Goal: Task Accomplishment & Management: Use online tool/utility

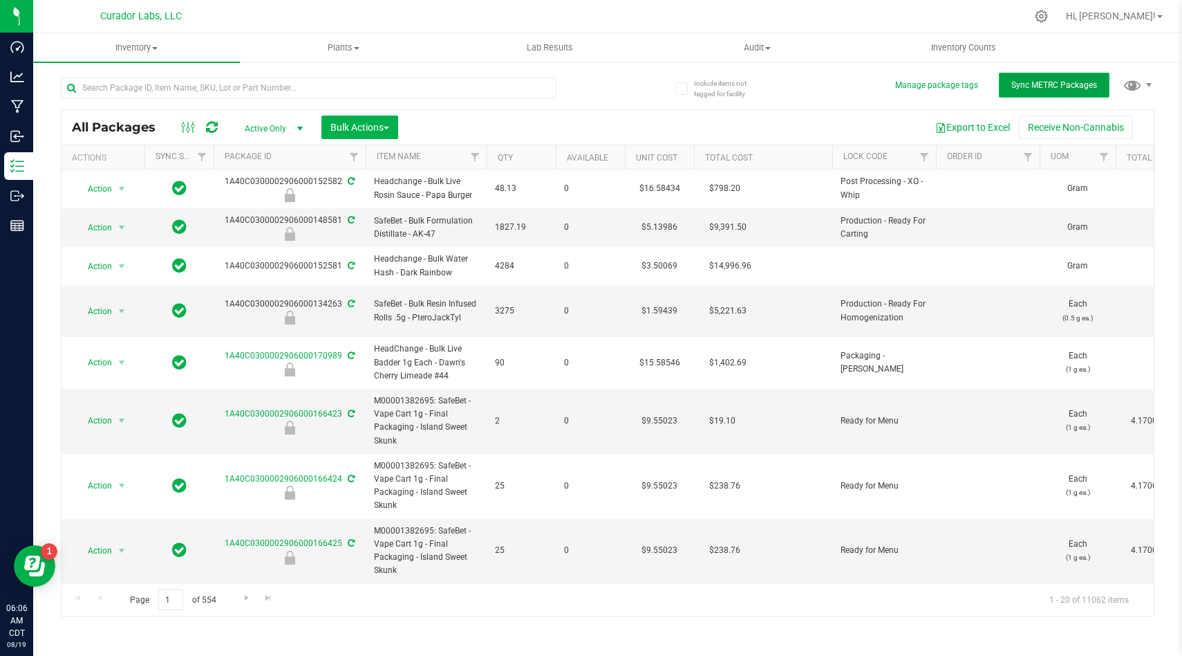
click at [1046, 84] on span "Sync METRC Packages" at bounding box center [1055, 85] width 86 height 10
click at [994, 127] on button "Export to Excel" at bounding box center [973, 127] width 93 height 24
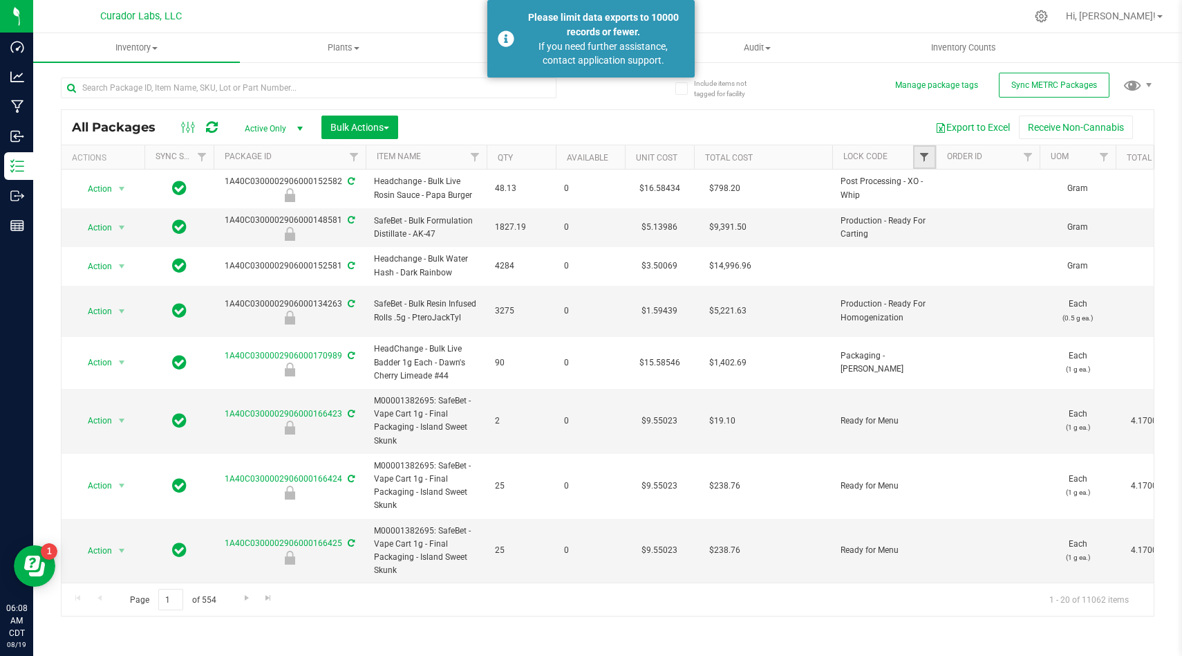
click at [922, 156] on span "Filter" at bounding box center [924, 156] width 11 height 11
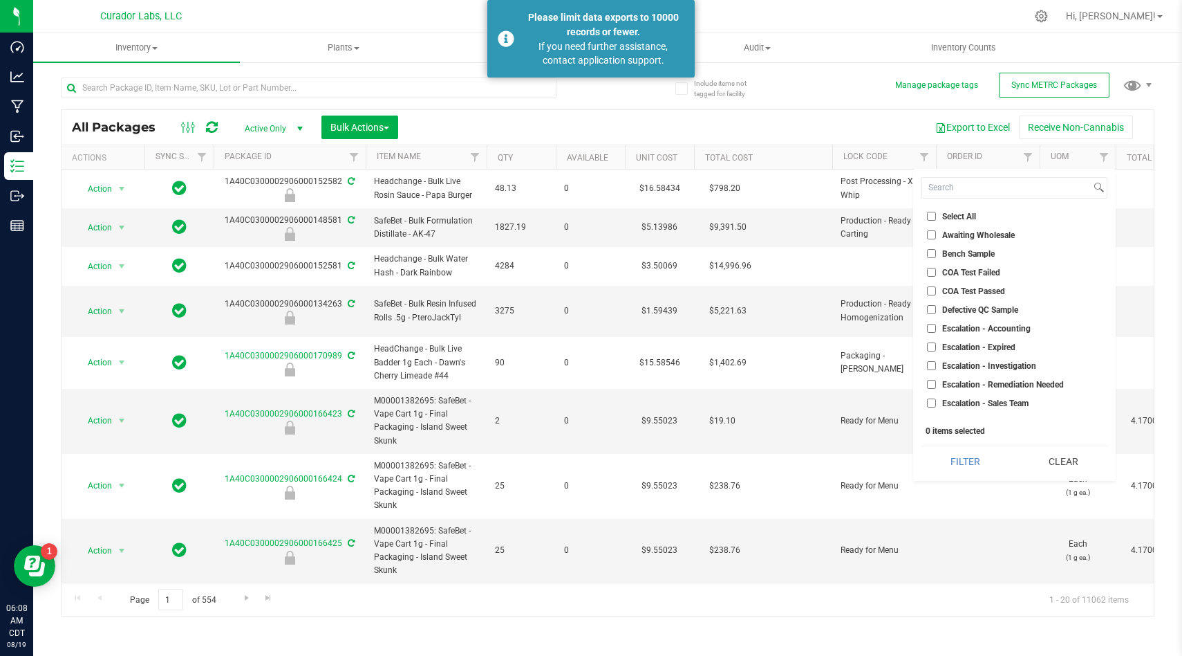
click at [930, 214] on input "Select All" at bounding box center [931, 216] width 9 height 9
checkbox input "true"
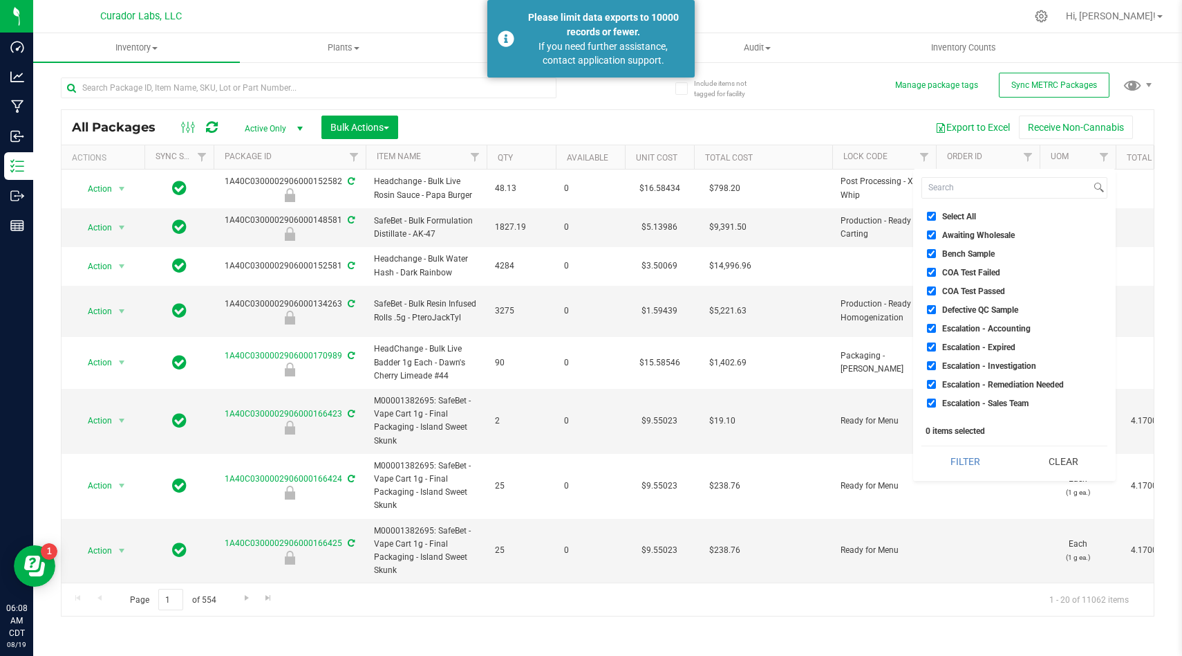
checkbox input "true"
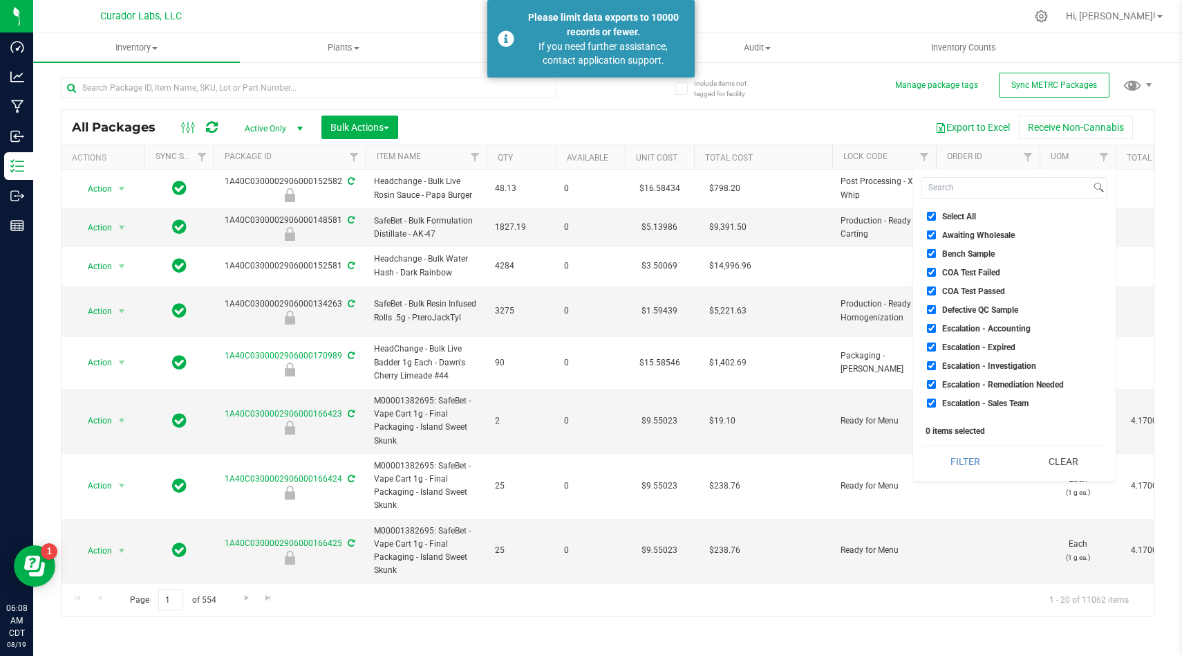
checkbox input "true"
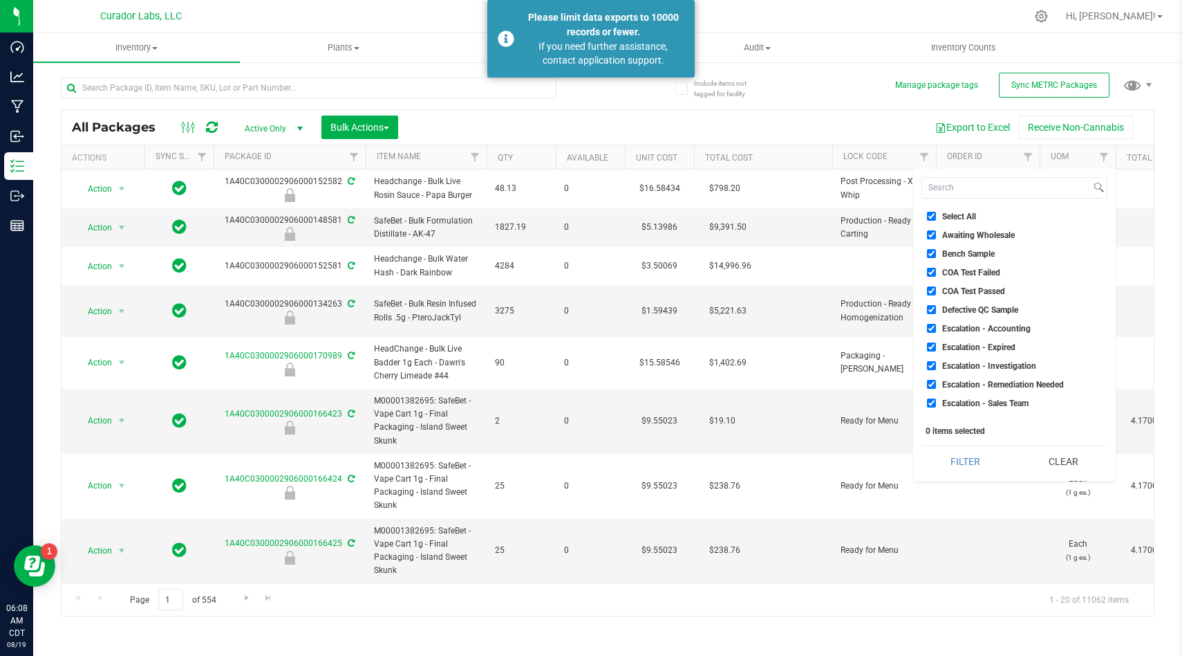
checkbox input "true"
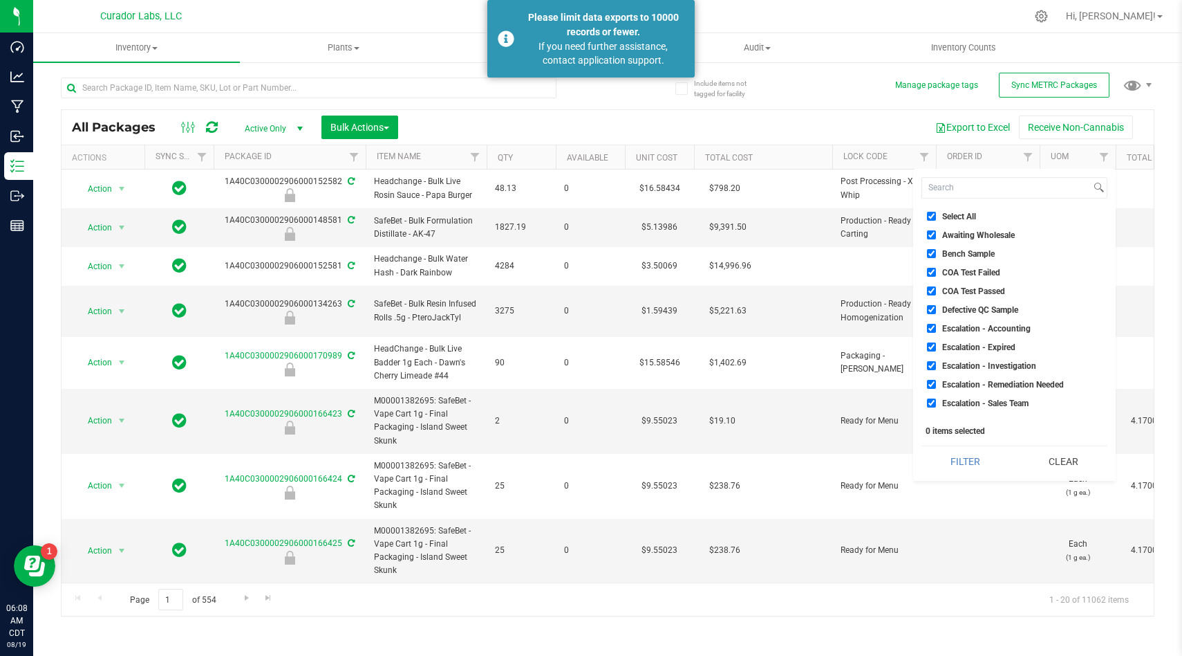
checkbox input "true"
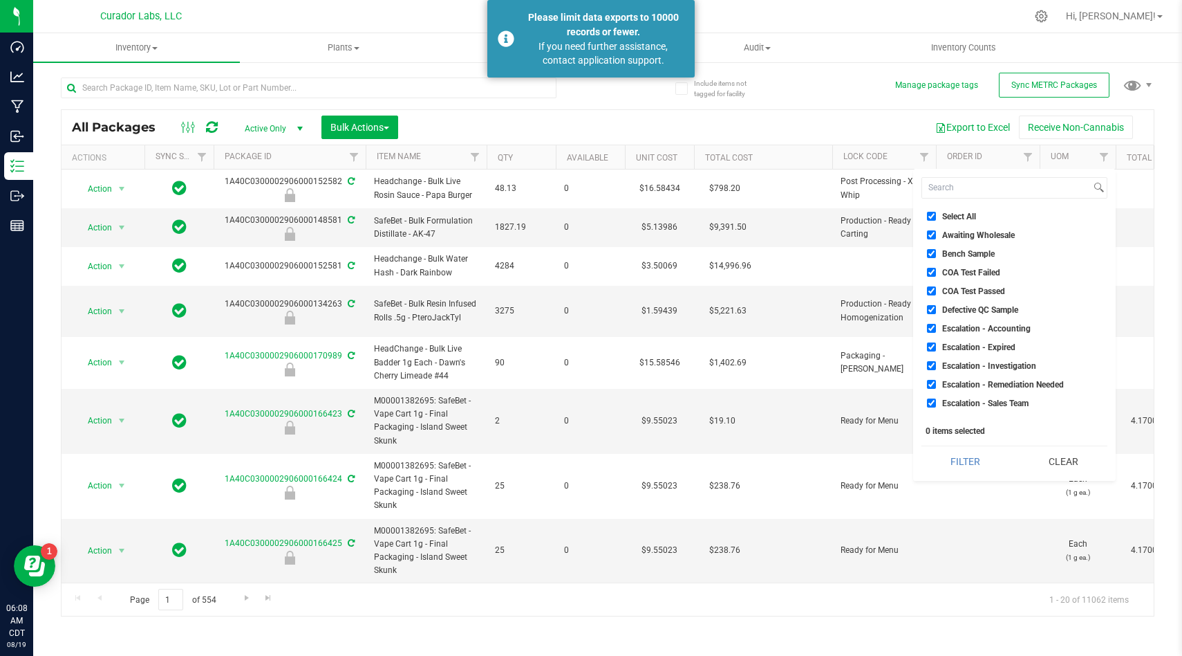
checkbox input "true"
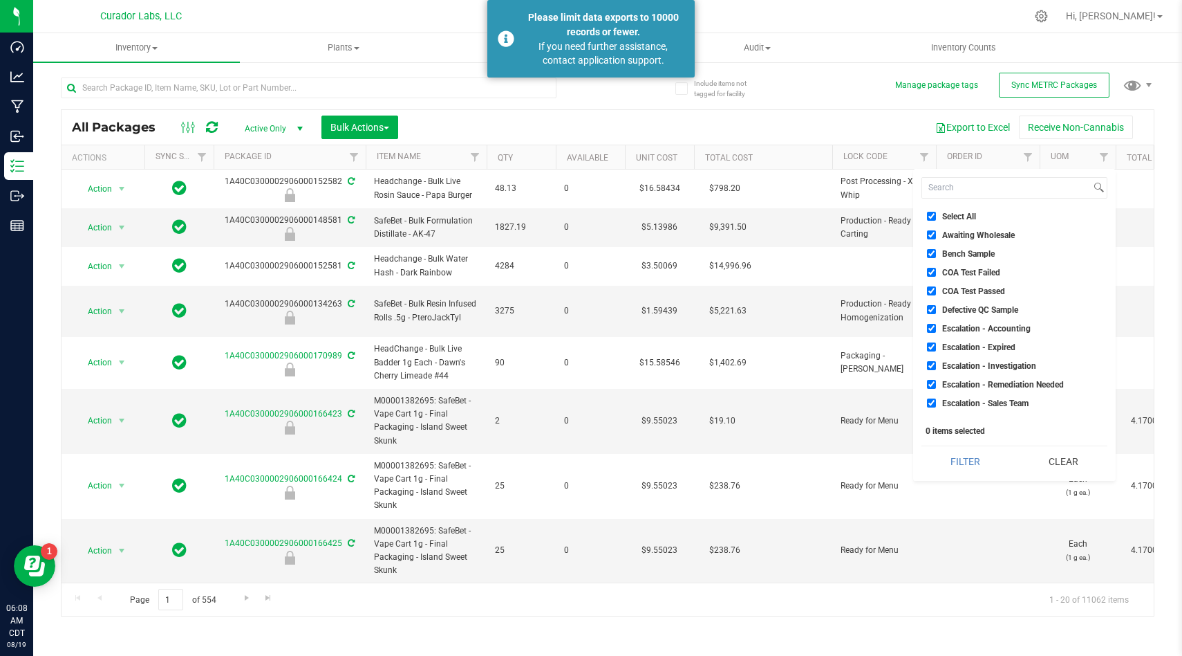
checkbox input "true"
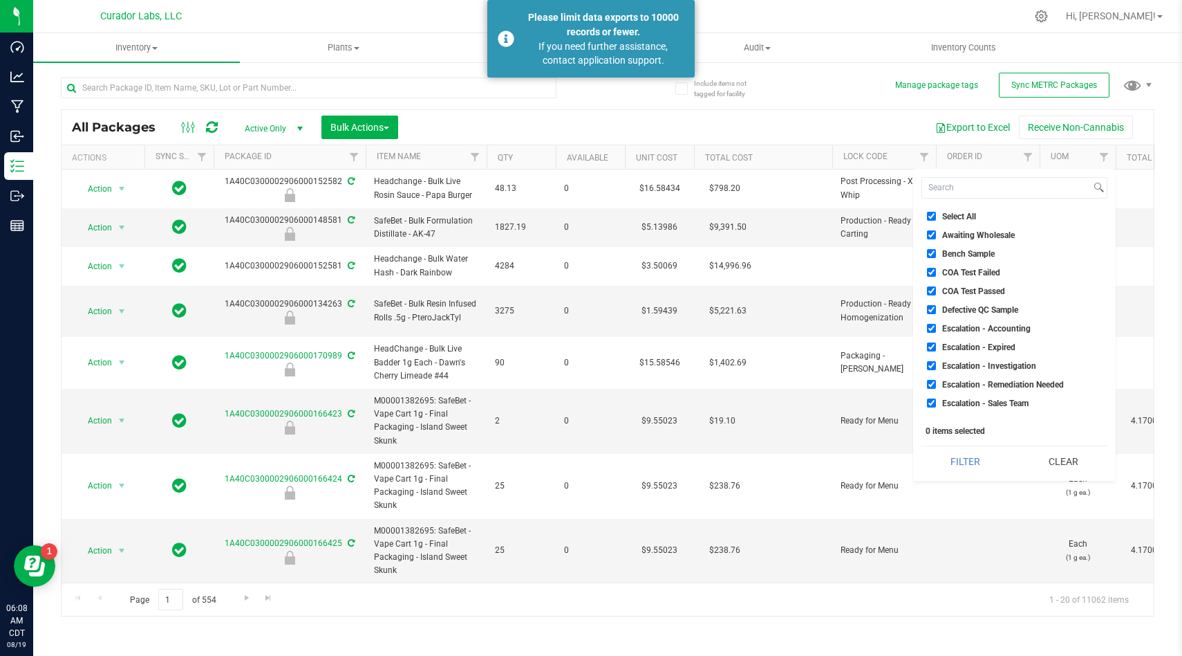
checkbox input "true"
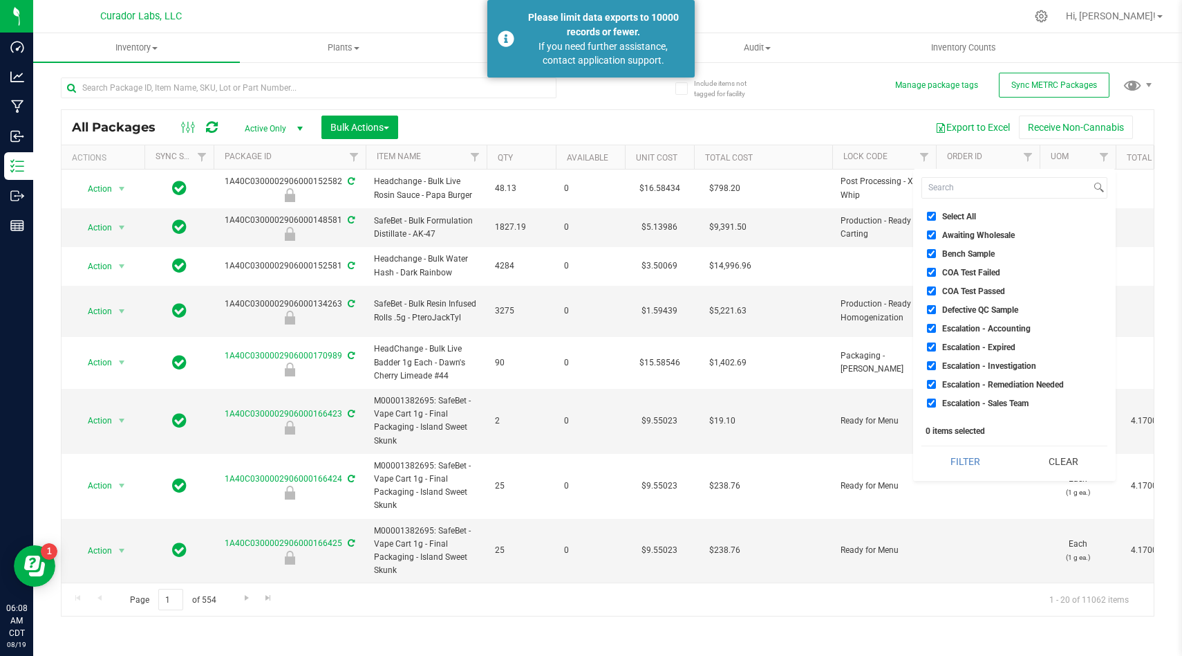
checkbox input "true"
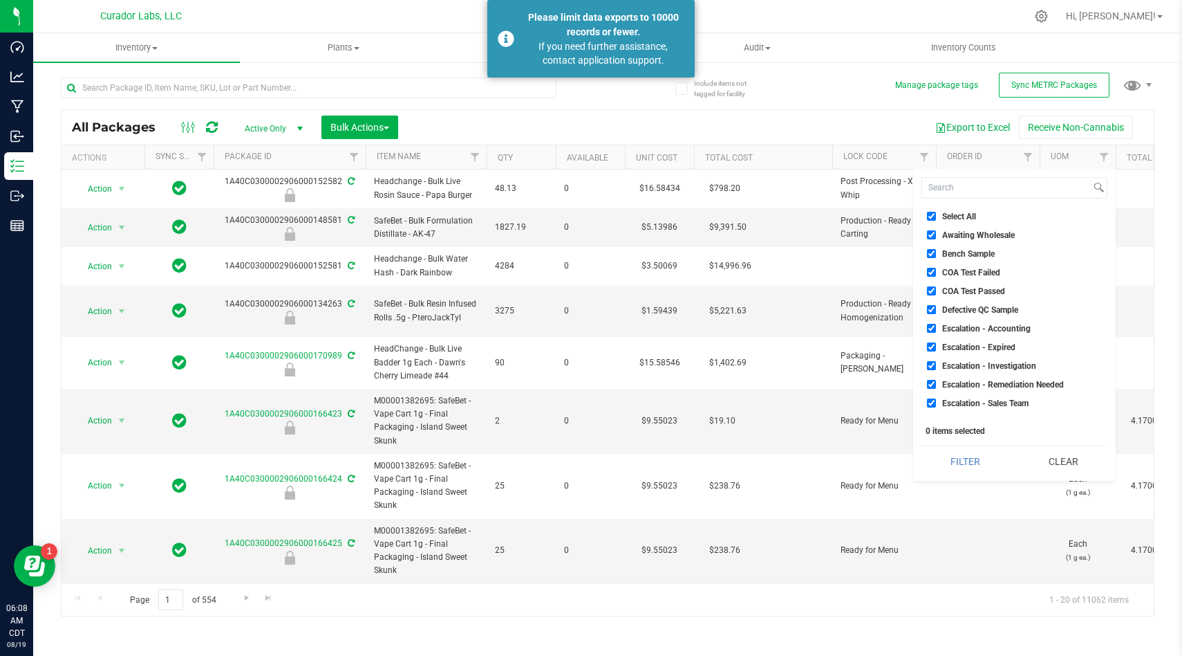
checkbox input "true"
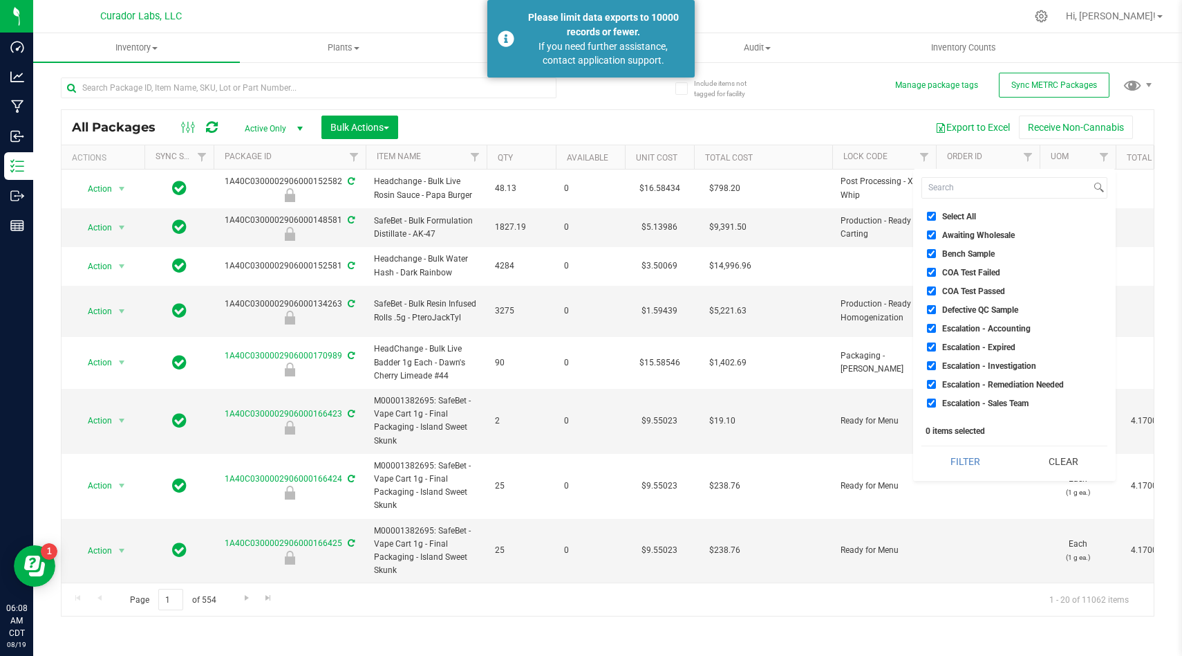
checkbox input "true"
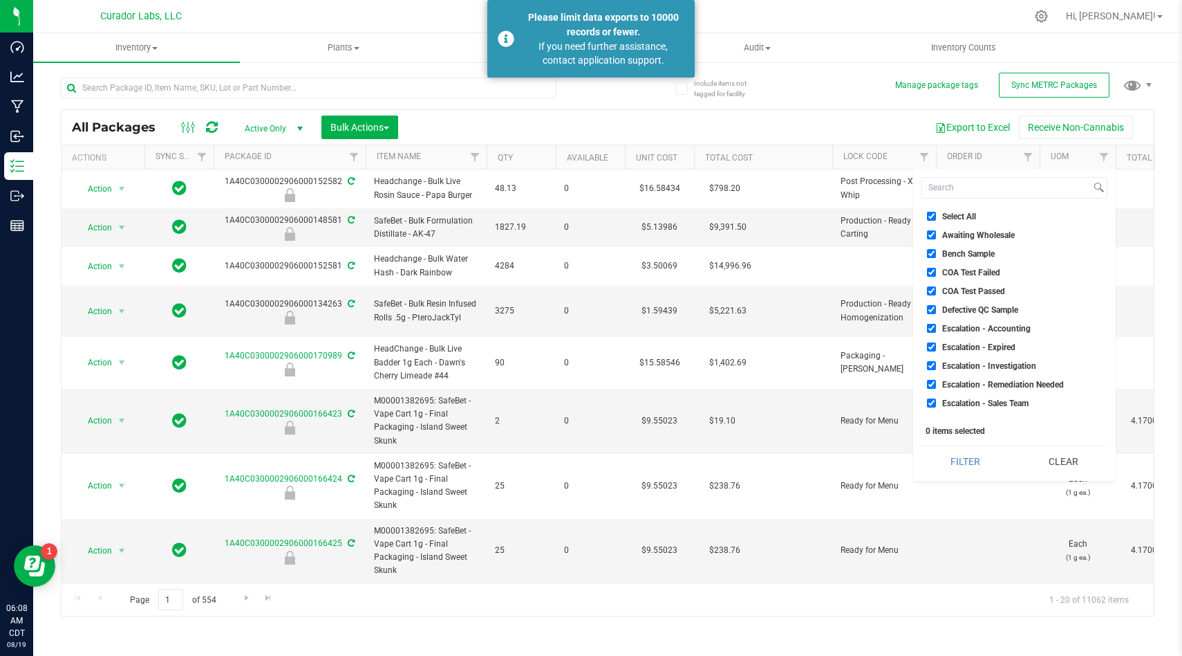
checkbox input "true"
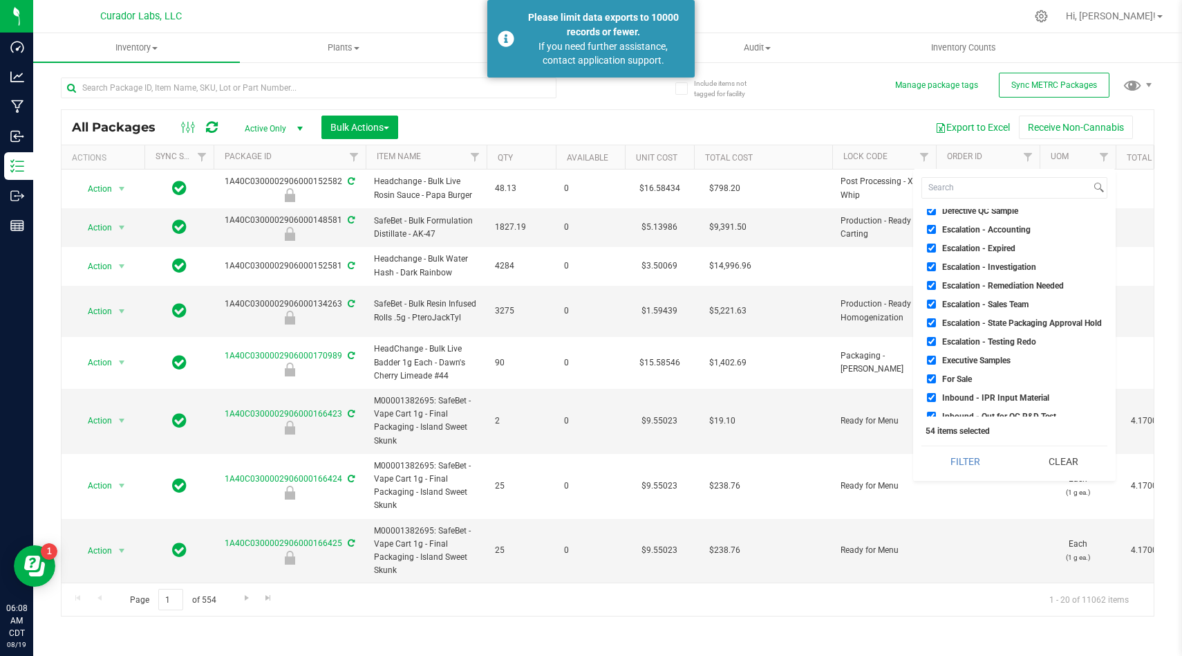
scroll to position [102, 0]
click at [931, 372] on input "For Sale" at bounding box center [931, 375] width 9 height 9
checkbox input "false"
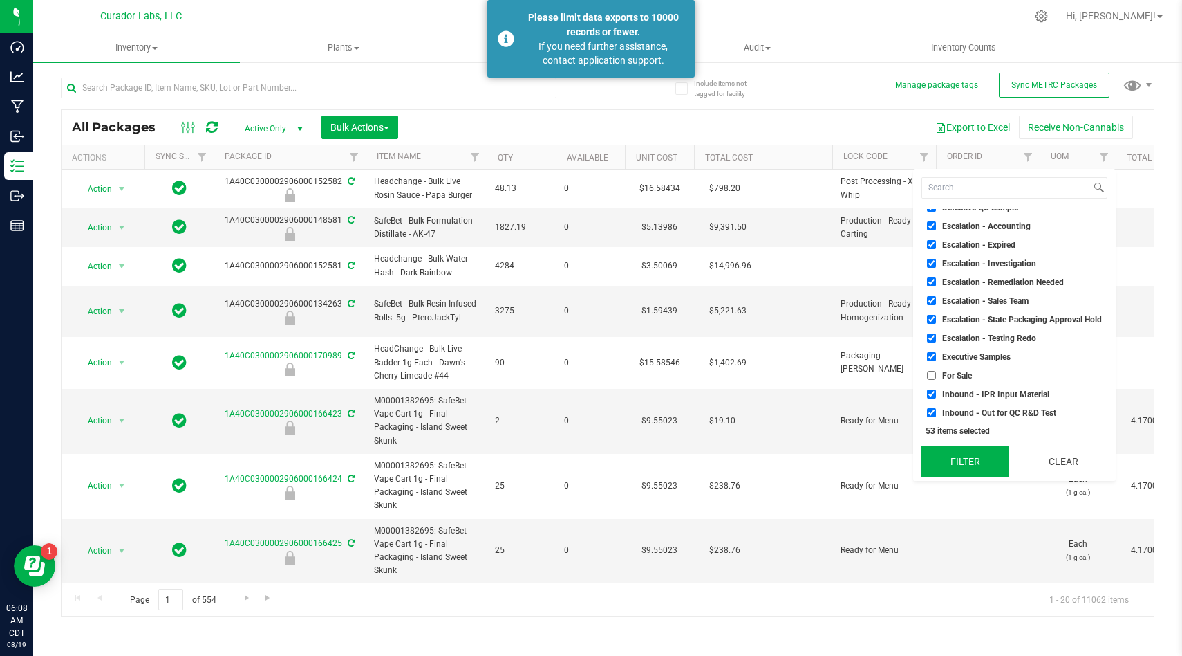
click at [972, 449] on button "Filter" at bounding box center [966, 461] width 88 height 30
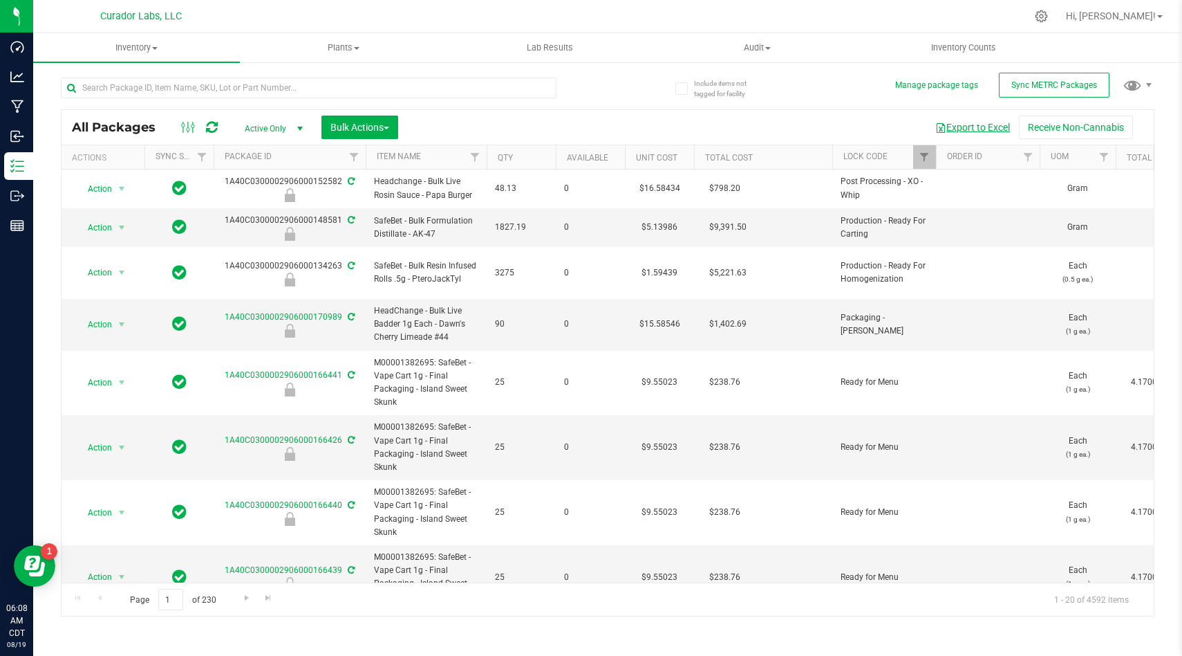
click at [972, 127] on button "Export to Excel" at bounding box center [973, 127] width 93 height 24
click at [927, 156] on span "Filter" at bounding box center [924, 156] width 11 height 11
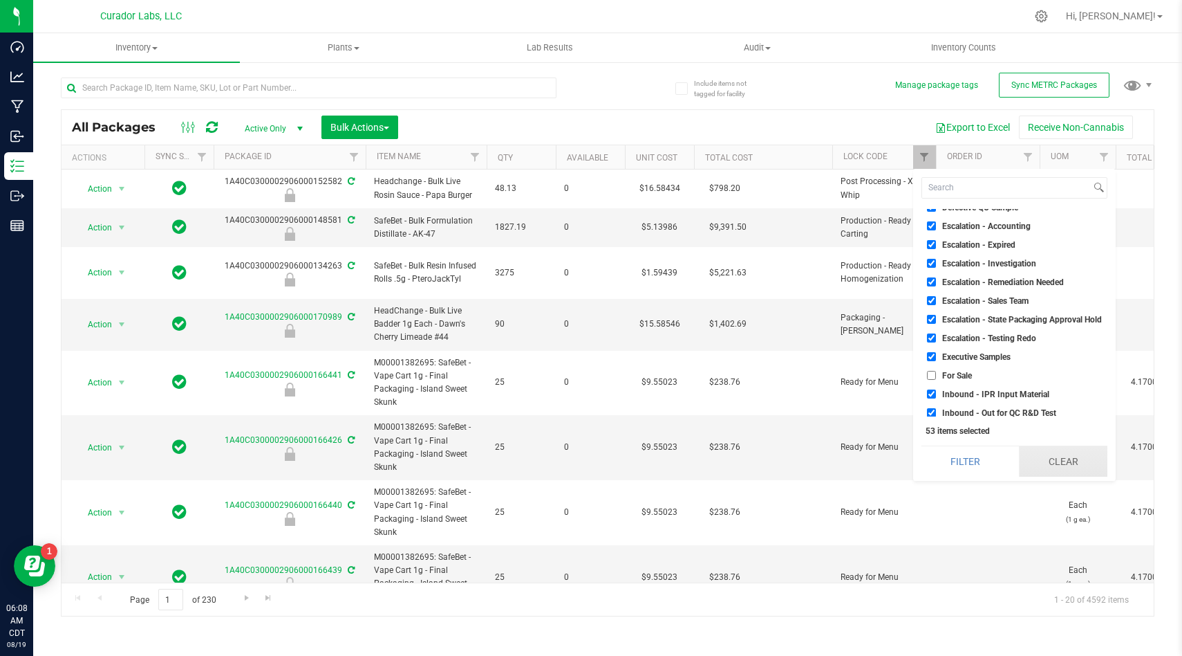
click at [1051, 454] on button "Clear" at bounding box center [1063, 461] width 89 height 30
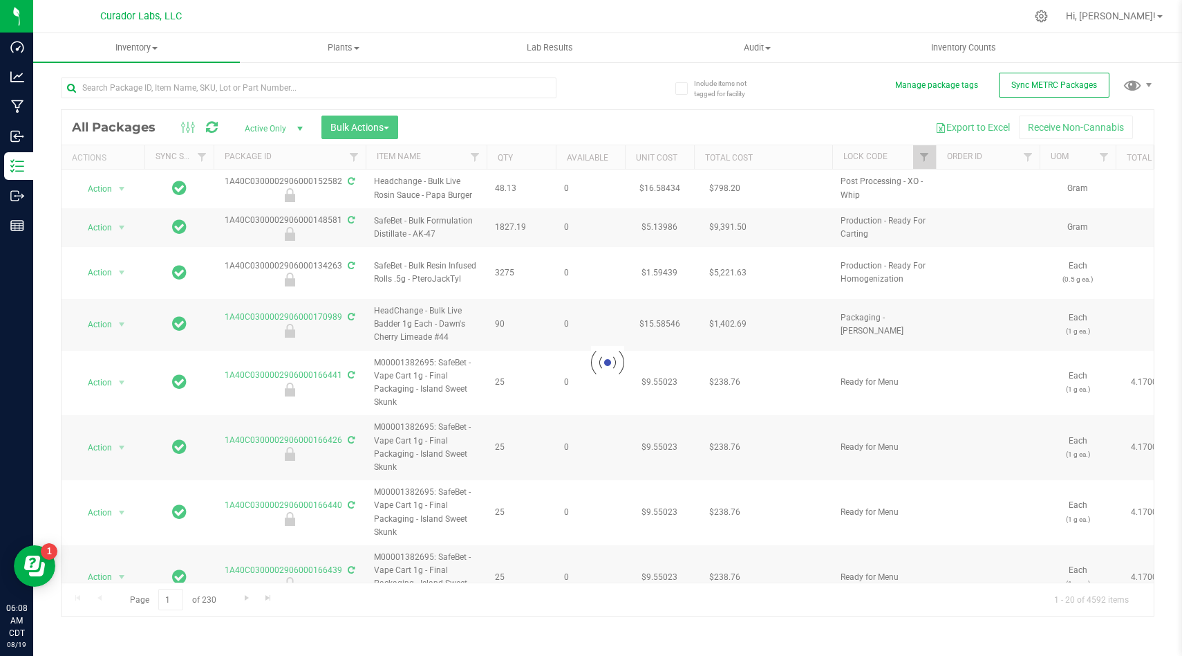
click at [925, 156] on div at bounding box center [608, 362] width 1093 height 505
checkbox input "false"
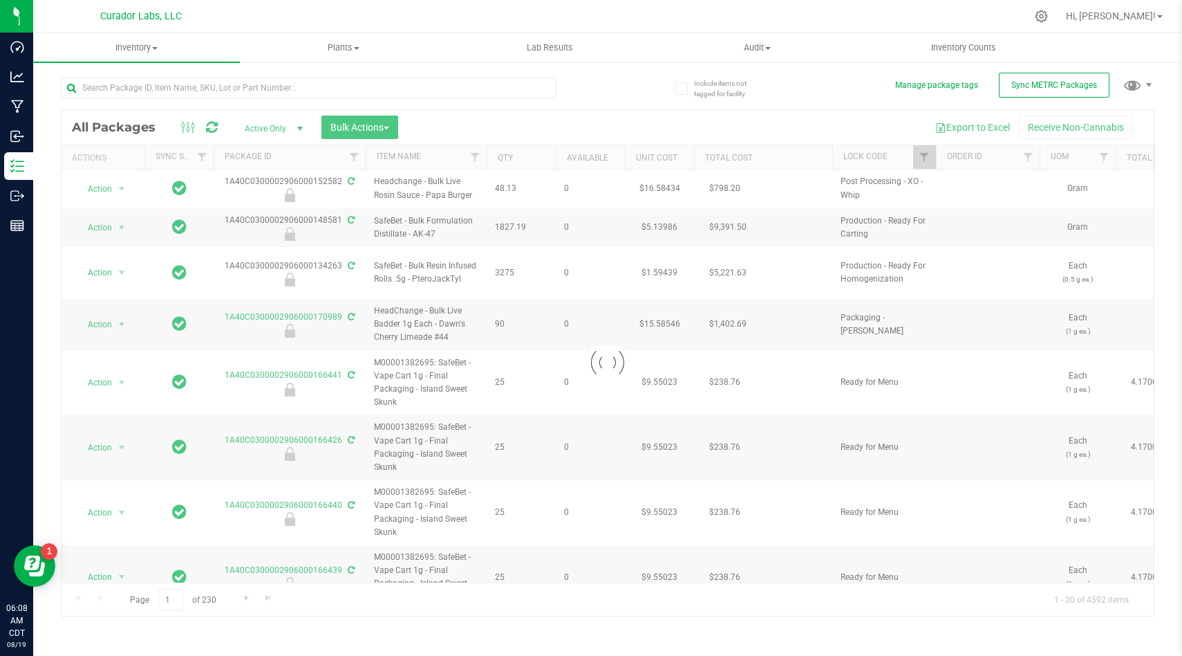
checkbox input "false"
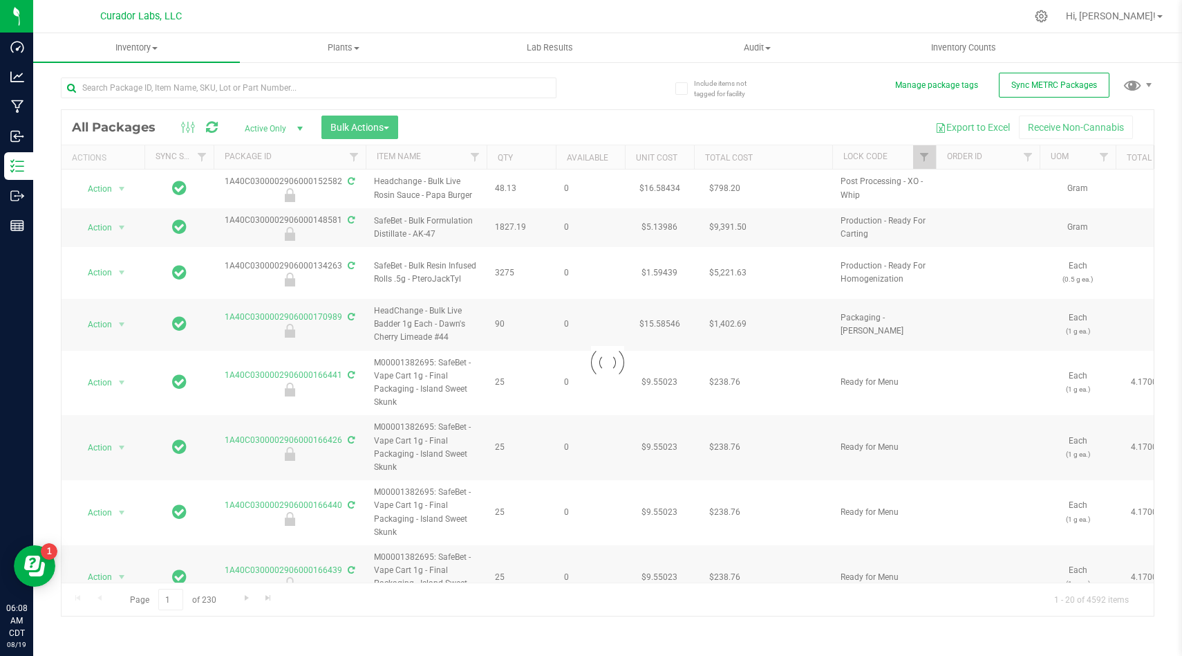
checkbox input "false"
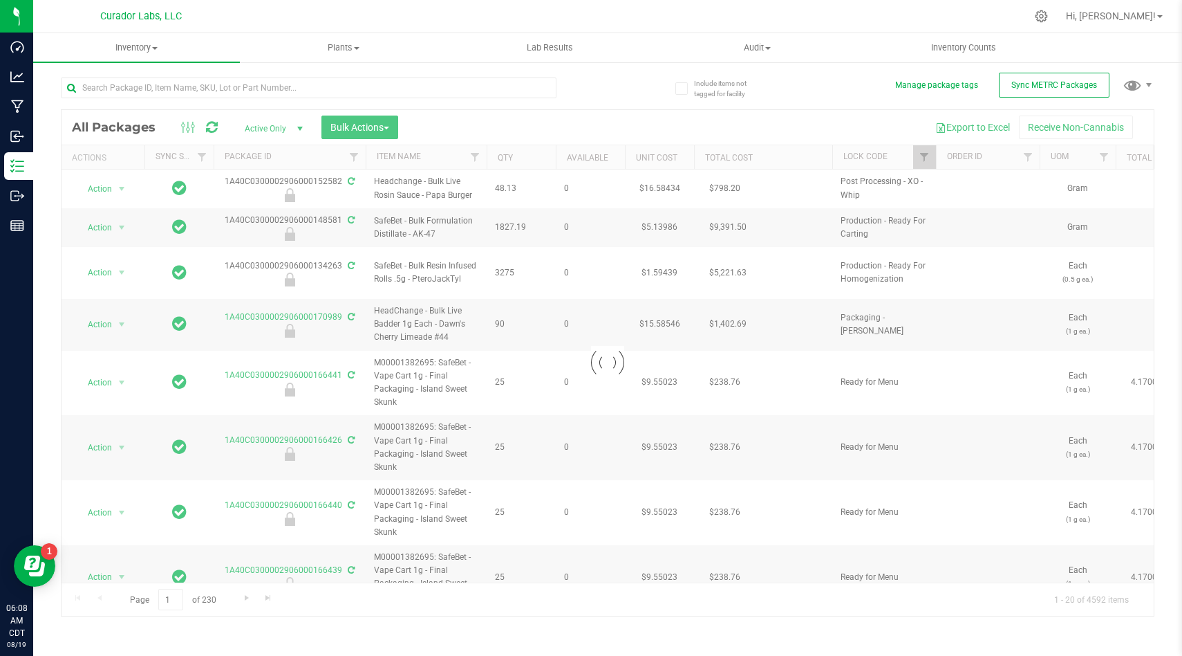
checkbox input "false"
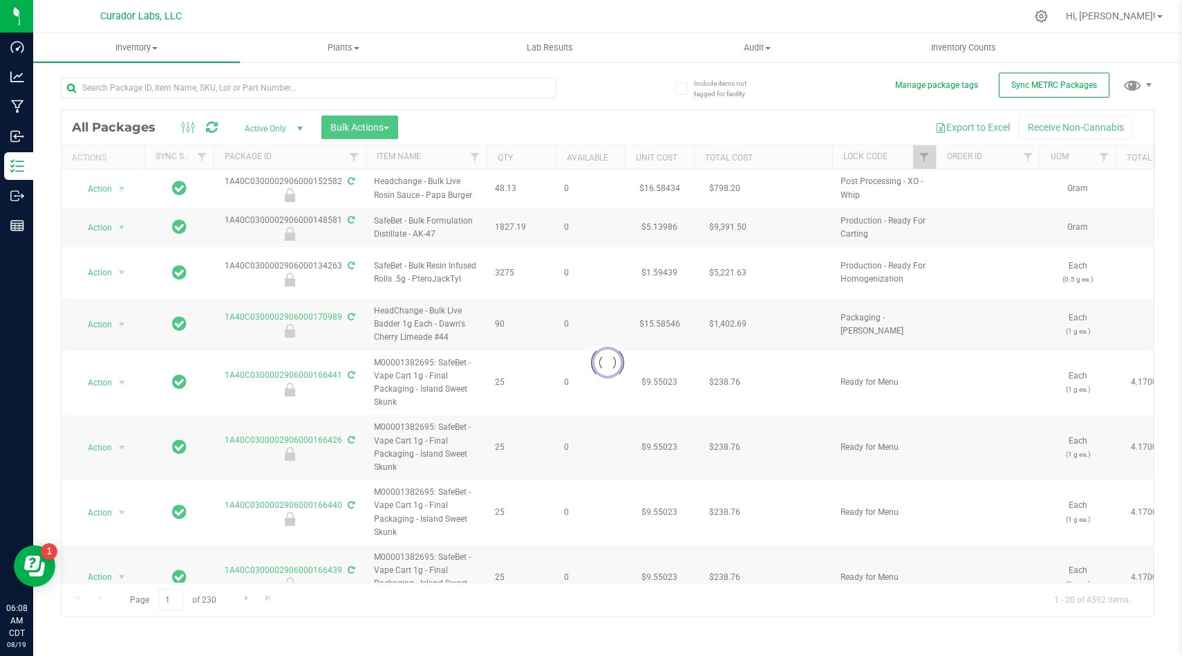
checkbox input "false"
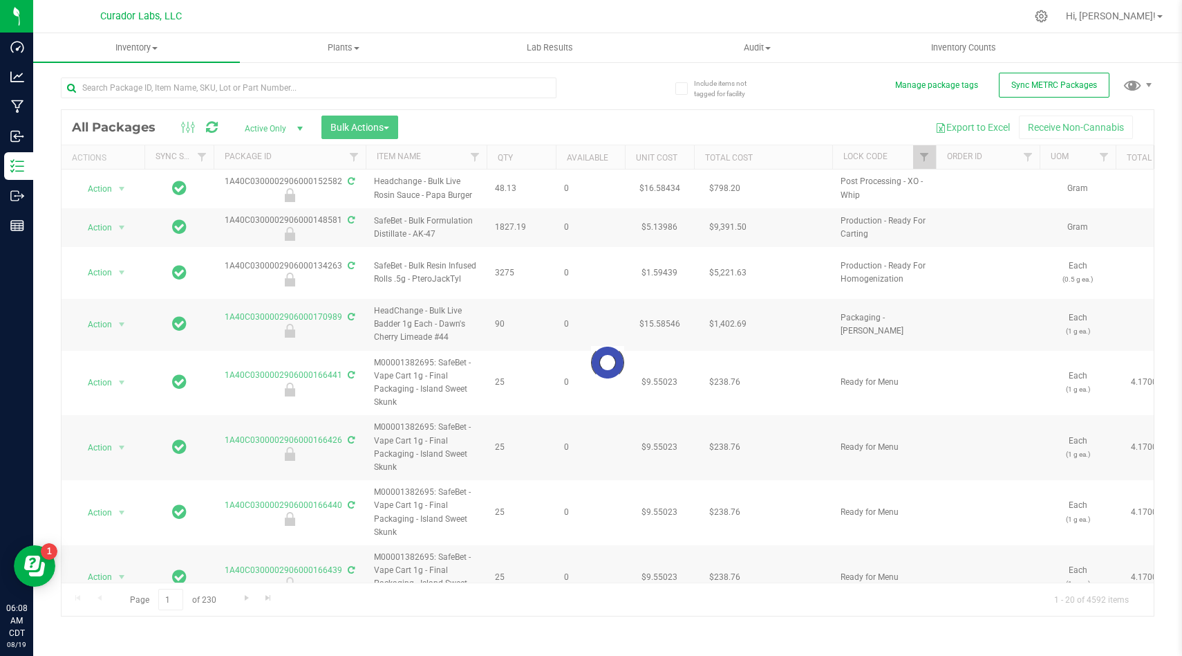
checkbox input "false"
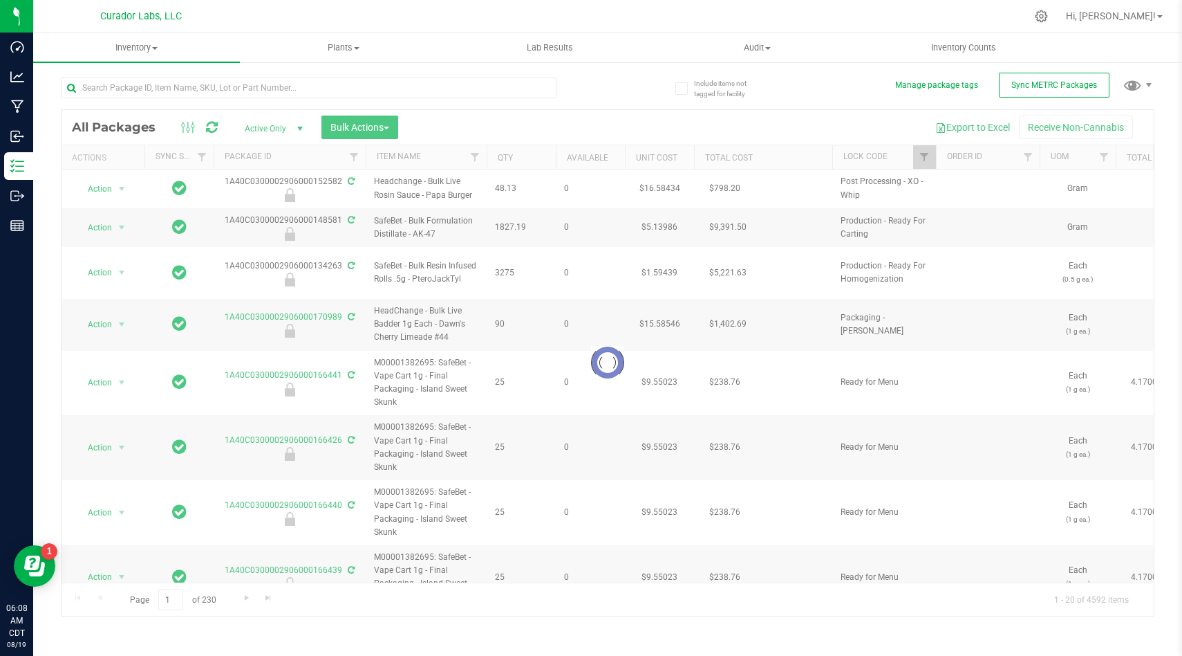
checkbox input "false"
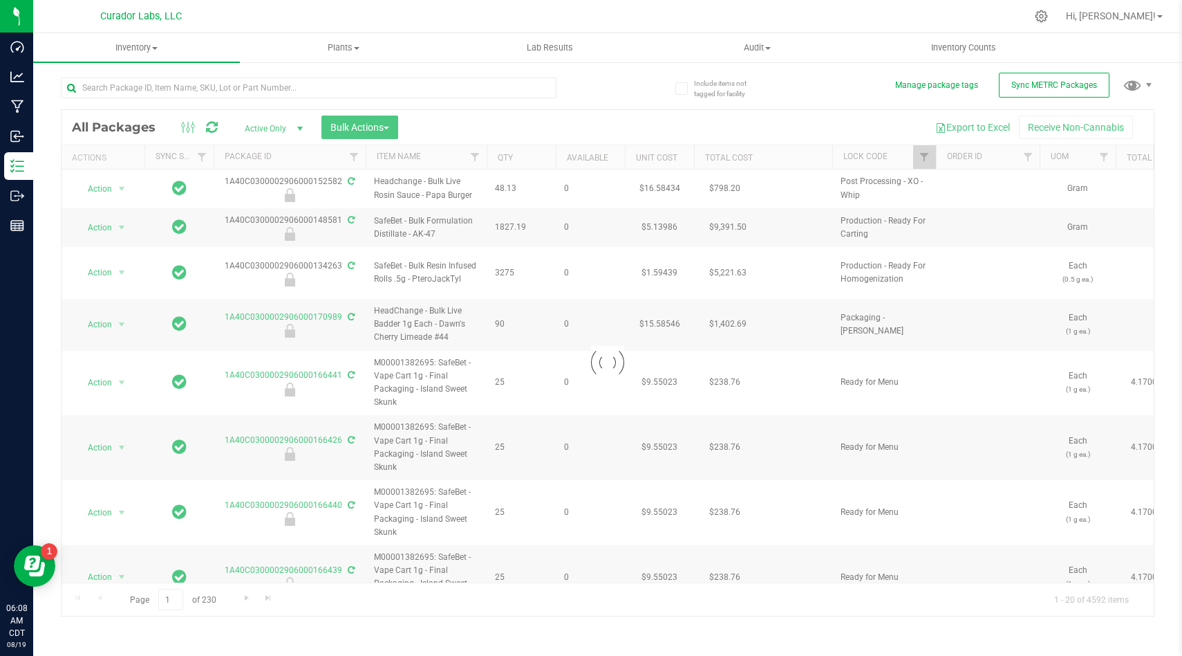
checkbox input "false"
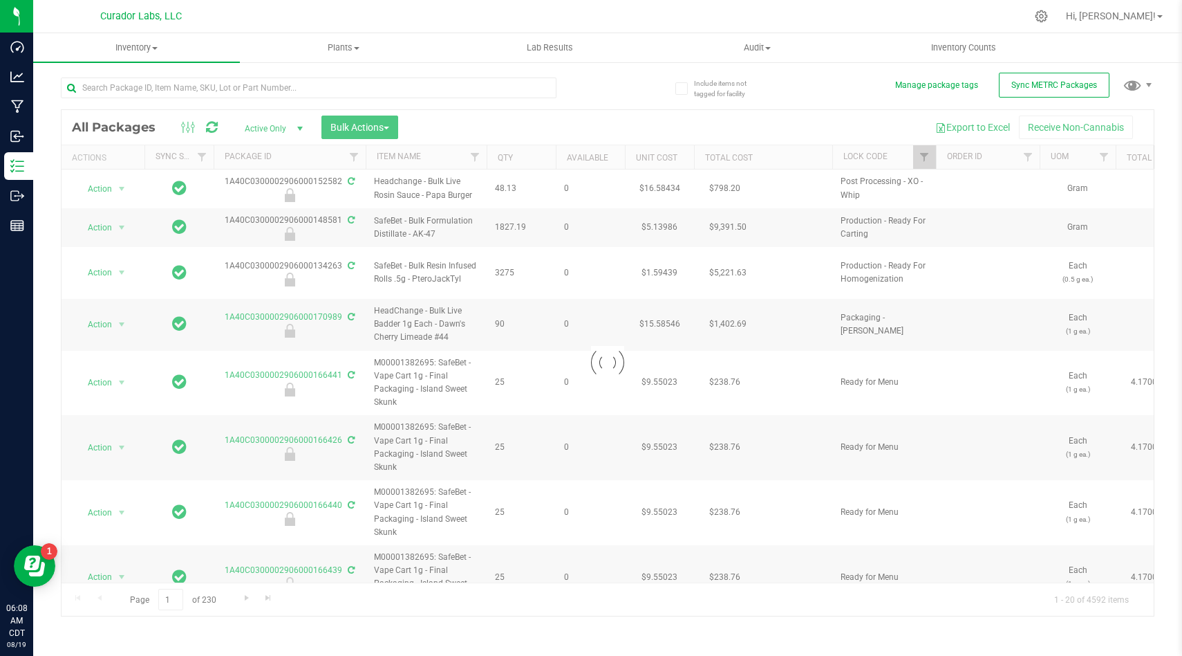
checkbox input "false"
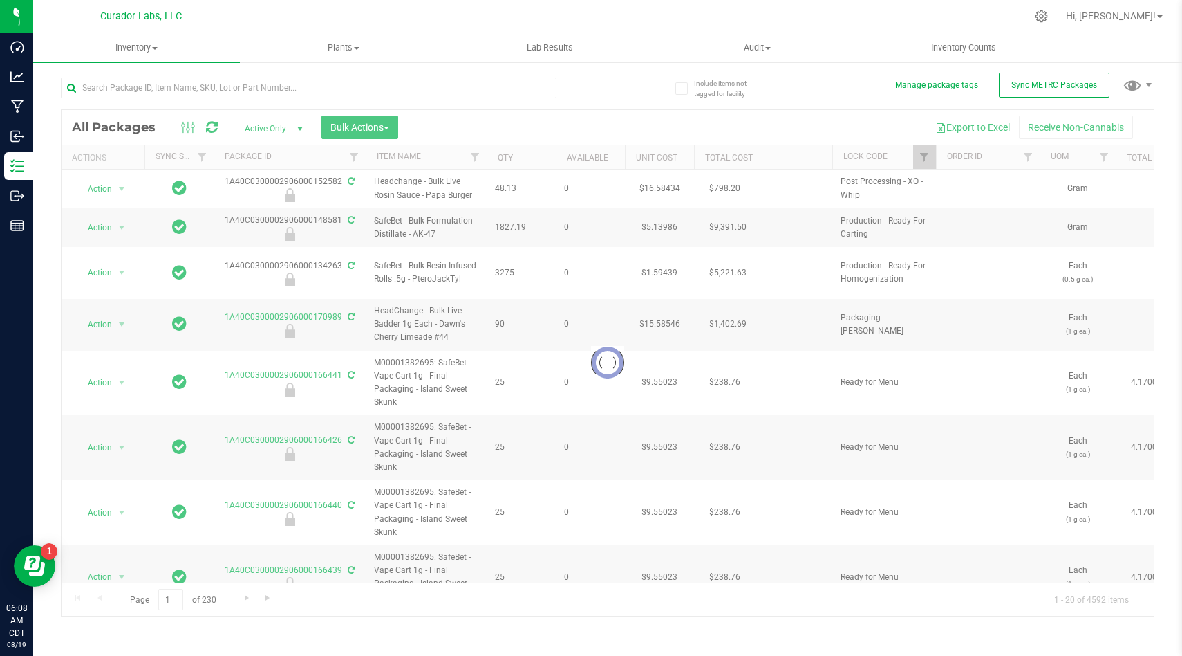
checkbox input "false"
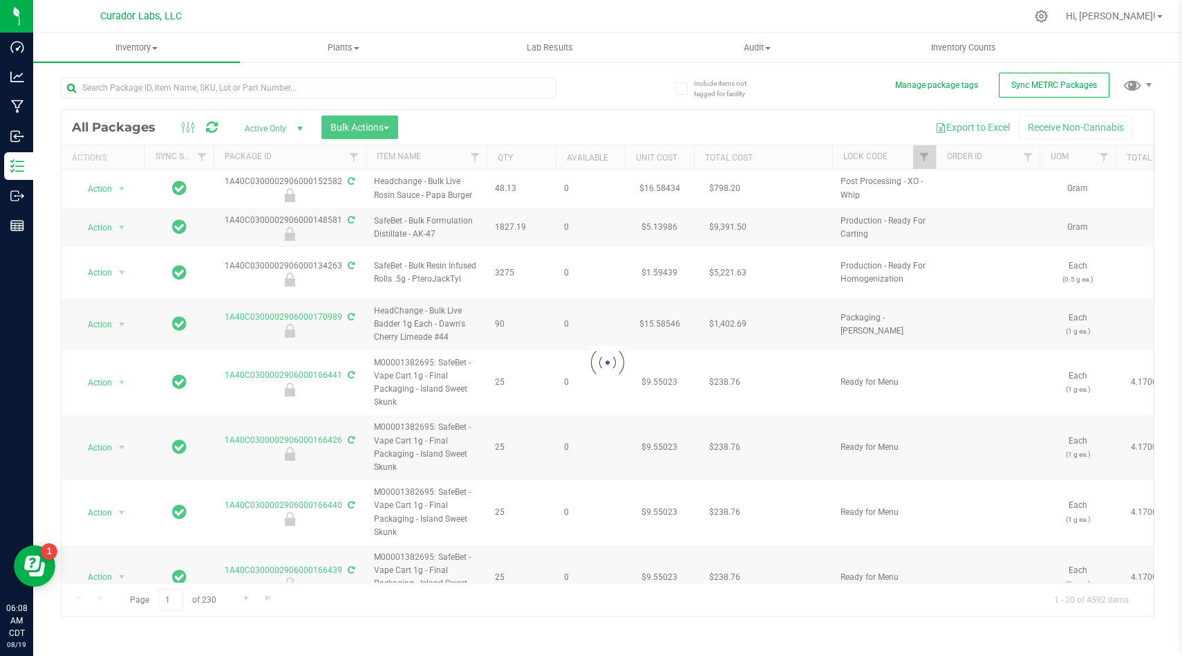
checkbox input "false"
click at [925, 156] on div at bounding box center [608, 362] width 1093 height 505
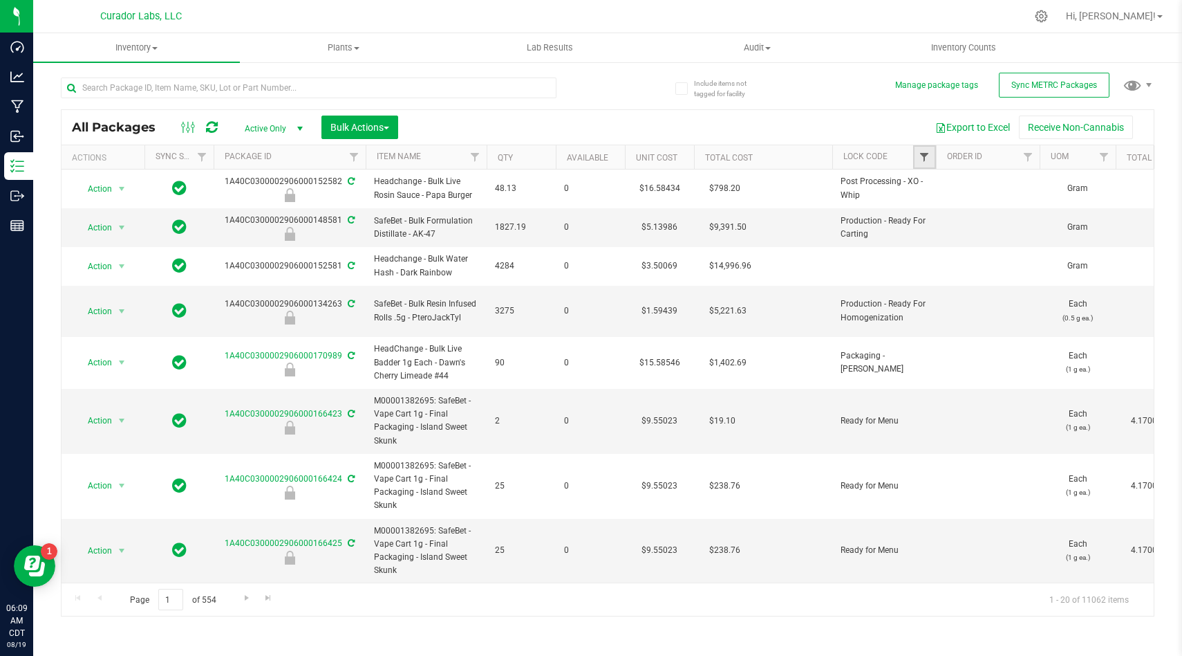
click at [925, 156] on span "Filter" at bounding box center [924, 156] width 11 height 11
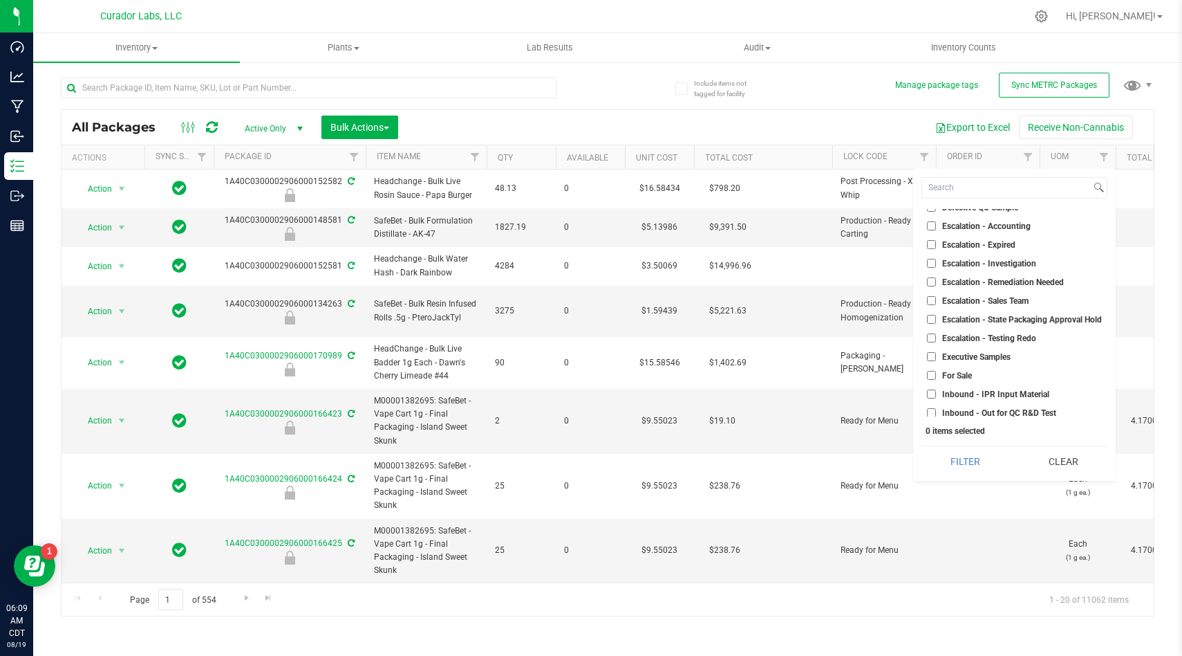
click at [935, 380] on li "For Sale" at bounding box center [1015, 375] width 186 height 15
click at [931, 372] on input "For Sale" at bounding box center [931, 375] width 9 height 9
checkbox input "true"
click at [967, 446] on button "Filter" at bounding box center [966, 461] width 88 height 30
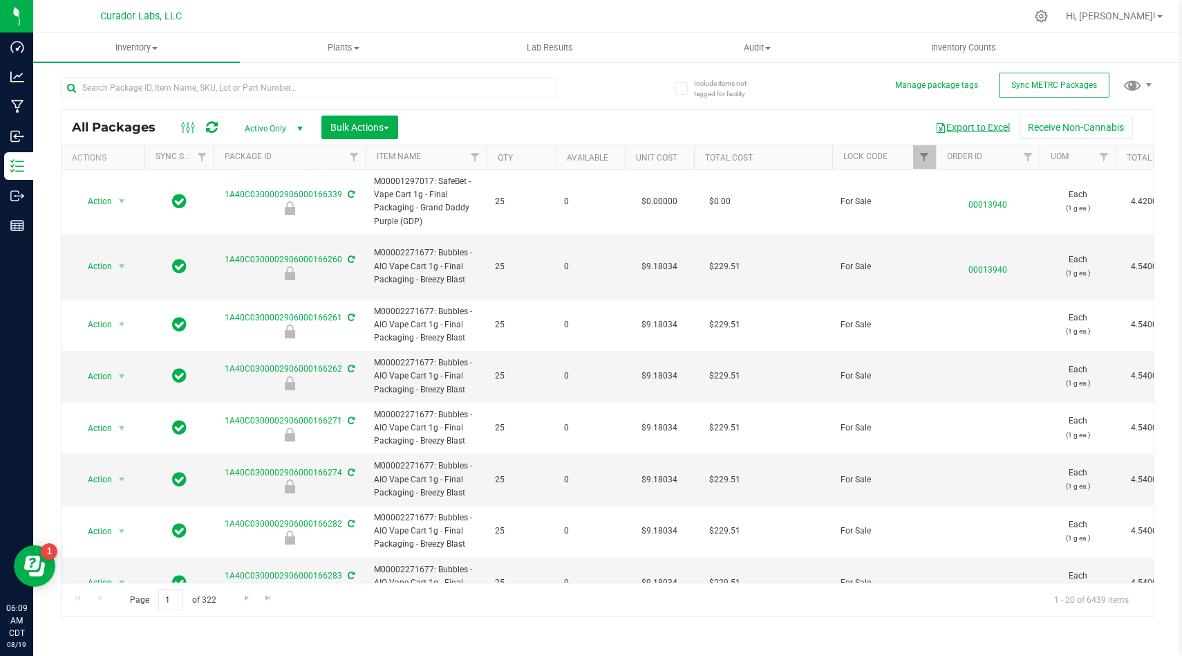
click at [985, 122] on button "Export to Excel" at bounding box center [973, 127] width 93 height 24
click at [866, 10] on div at bounding box center [637, 16] width 779 height 27
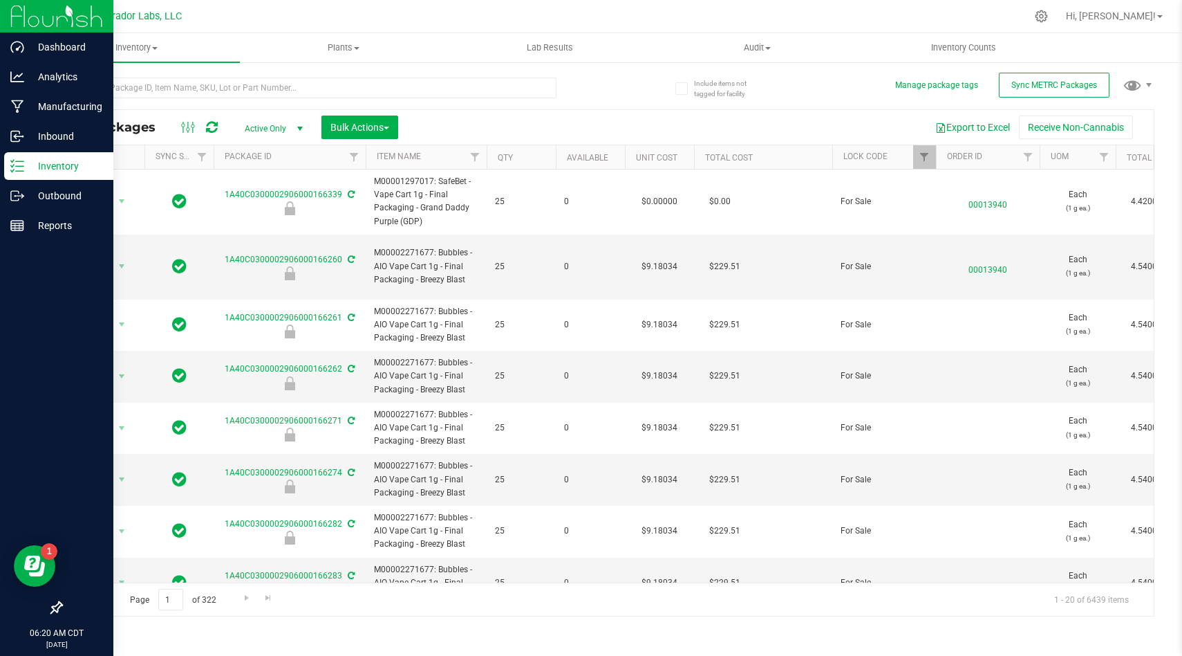
click at [12, 12] on img at bounding box center [56, 16] width 93 height 33
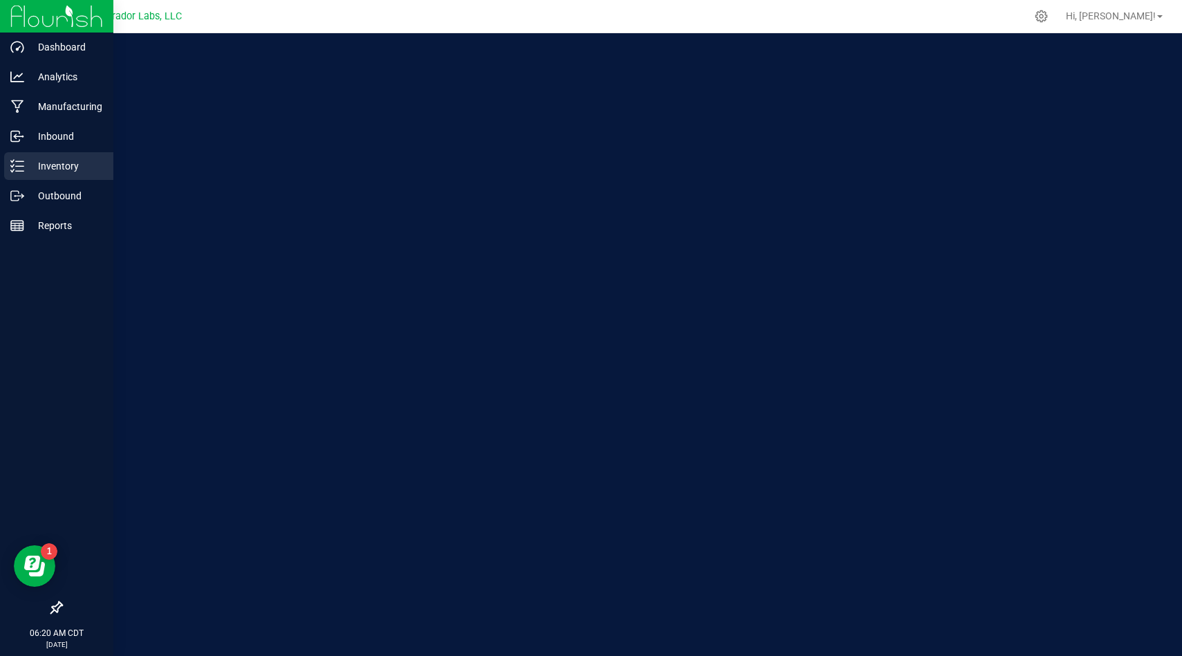
click at [84, 158] on p "Inventory" at bounding box center [65, 166] width 83 height 17
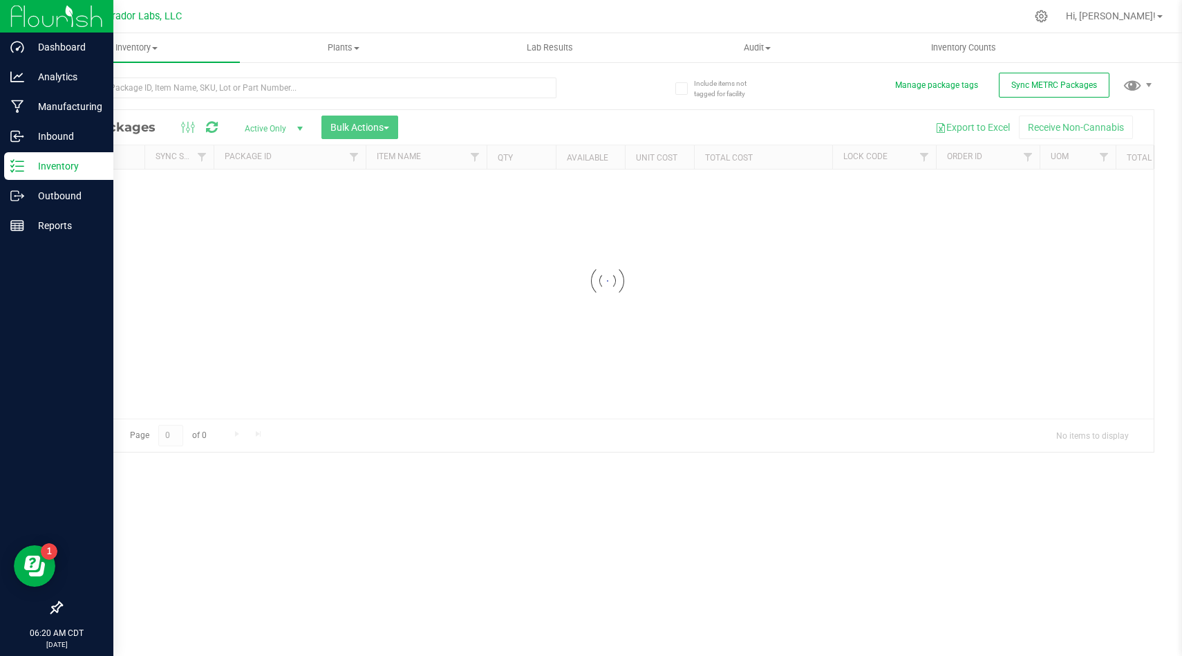
click at [923, 156] on div at bounding box center [608, 281] width 1093 height 342
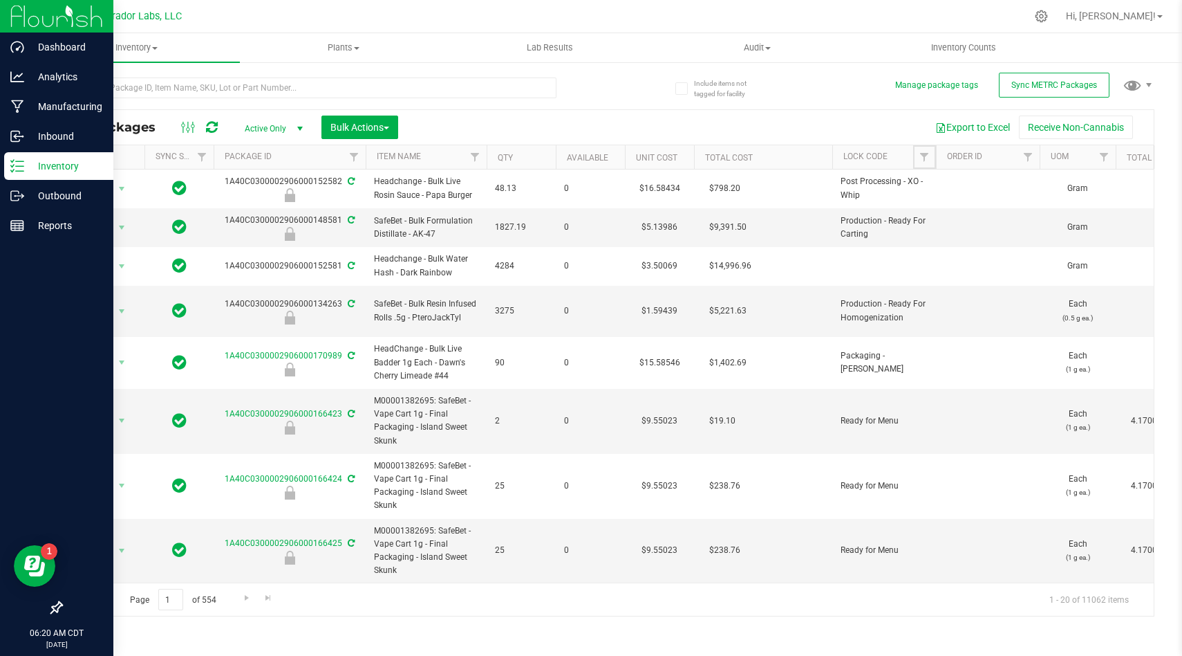
click at [923, 156] on span "Filter" at bounding box center [924, 156] width 11 height 11
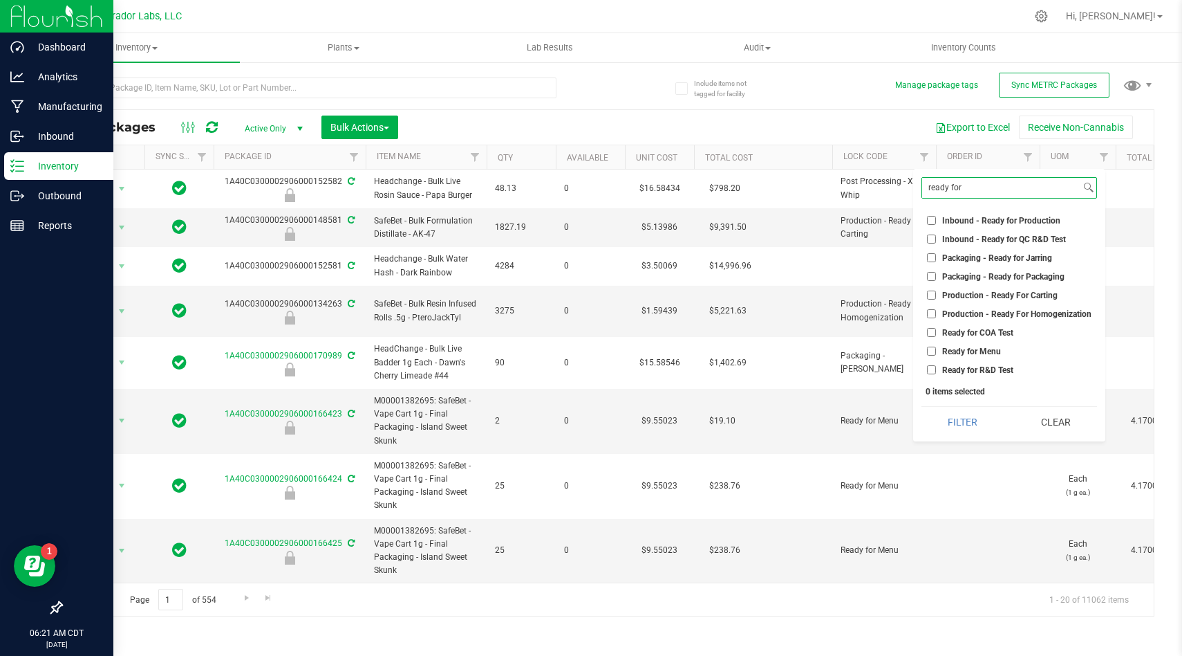
type input "ready for"
click at [934, 364] on li "Ready for R&D Test" at bounding box center [1010, 369] width 176 height 15
click at [929, 364] on li "Ready for R&D Test" at bounding box center [1010, 369] width 176 height 15
click at [931, 372] on input "Ready for R&D Test" at bounding box center [931, 369] width 9 height 9
checkbox input "true"
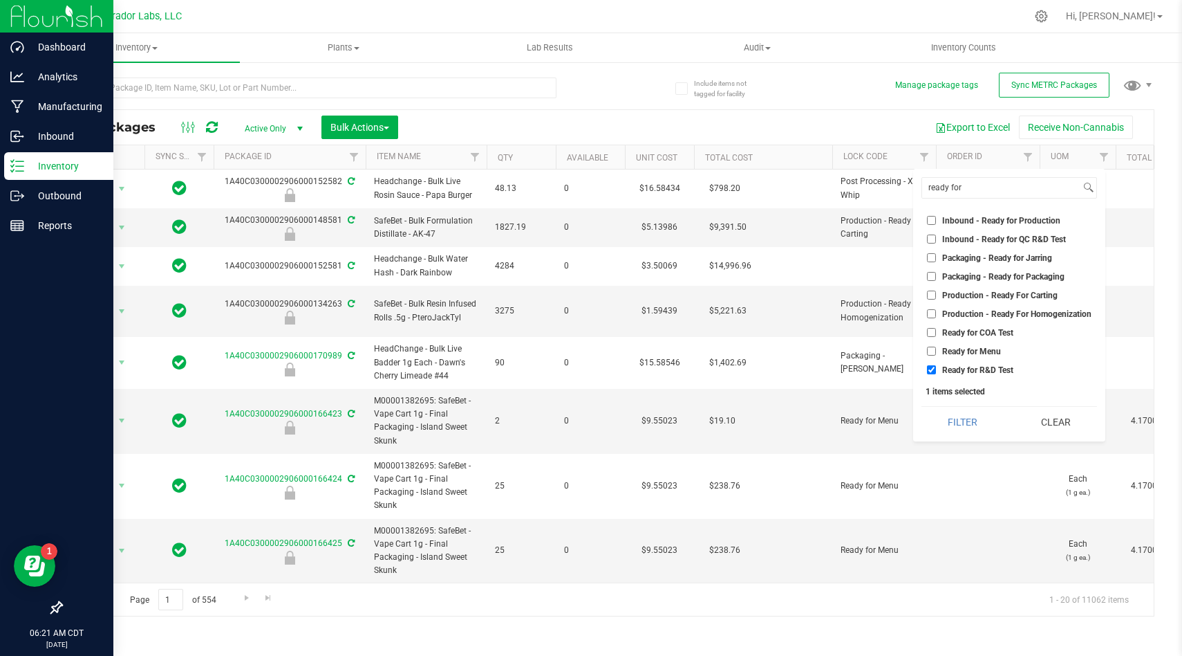
click at [946, 437] on div "ready for Select All Awaiting Wholesale Bench Sample COA Test Failed COA Test P…" at bounding box center [1009, 305] width 192 height 272
click at [946, 433] on button "Filter" at bounding box center [963, 422] width 83 height 30
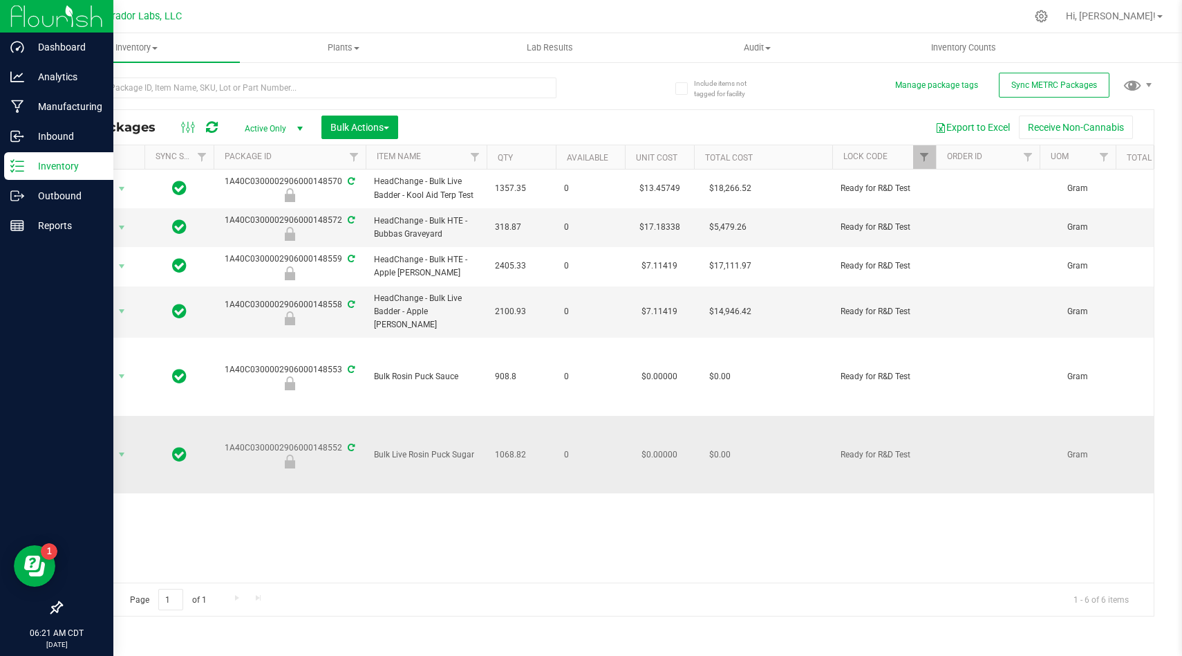
click at [430, 448] on span "Bulk Live Rosin Puck Sugar" at bounding box center [426, 454] width 104 height 13
copy tr "Bulk Live Rosin Puck Sugar"
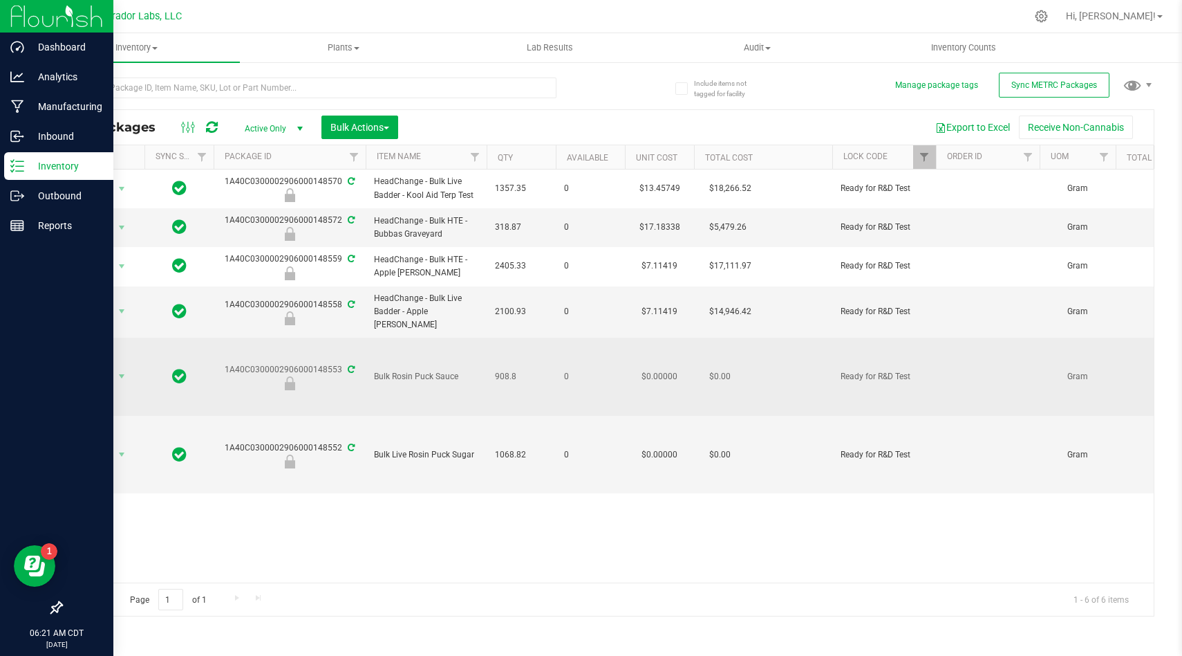
click at [444, 370] on span "Bulk Rosin Puck Sauce" at bounding box center [426, 376] width 104 height 13
copy tr "Bulk Rosin Puck Sauce"
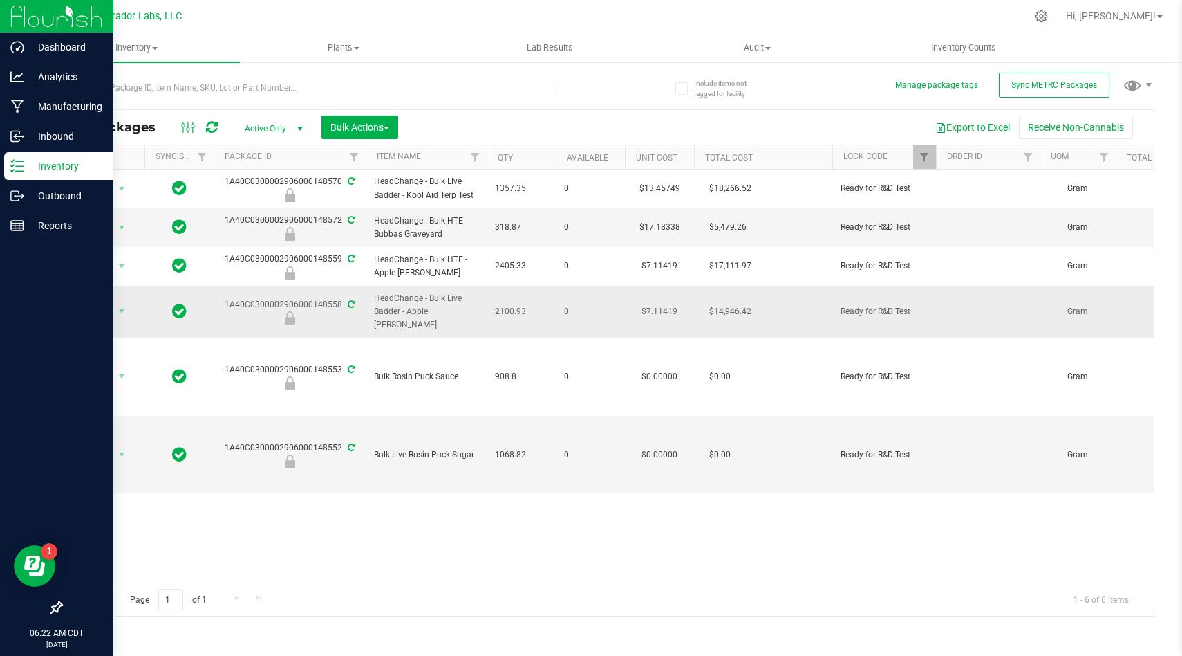
click at [422, 315] on span "HeadChange - Bulk Live Badder - Apple Mintz" at bounding box center [426, 312] width 104 height 40
copy tr "HeadChange - Bulk Live Badder - Apple Mintz"
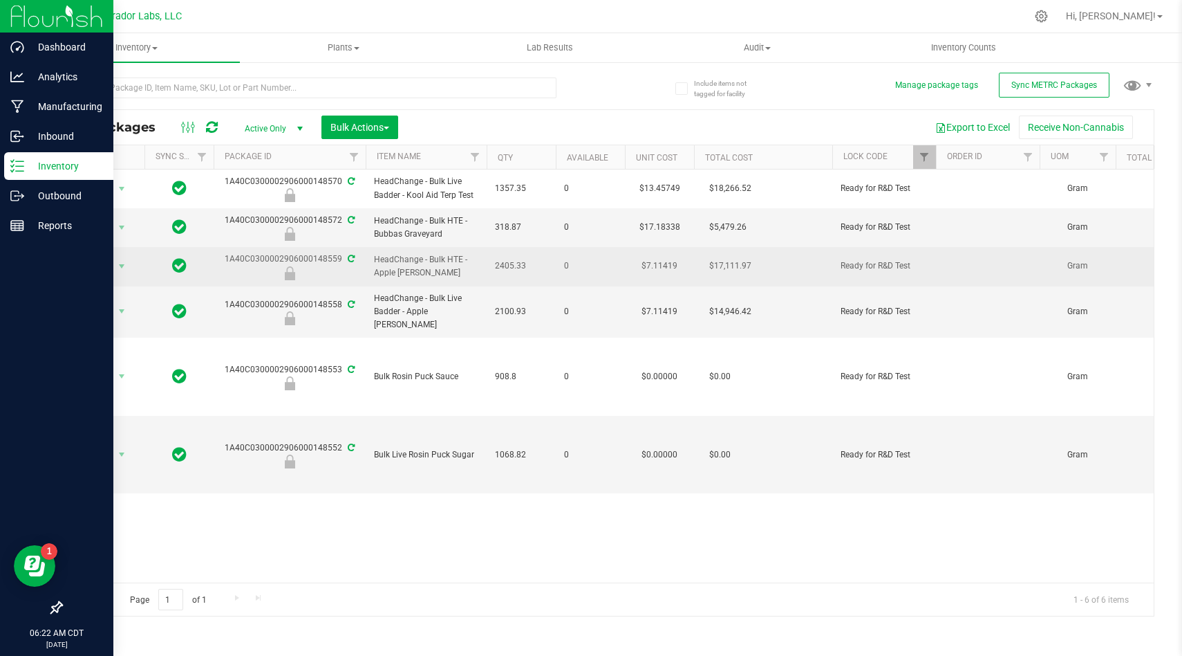
click at [416, 263] on span "HeadChange - Bulk HTE - Apple Mintz" at bounding box center [426, 266] width 104 height 26
copy tr "HeadChange - Bulk HTE - Apple Mintz"
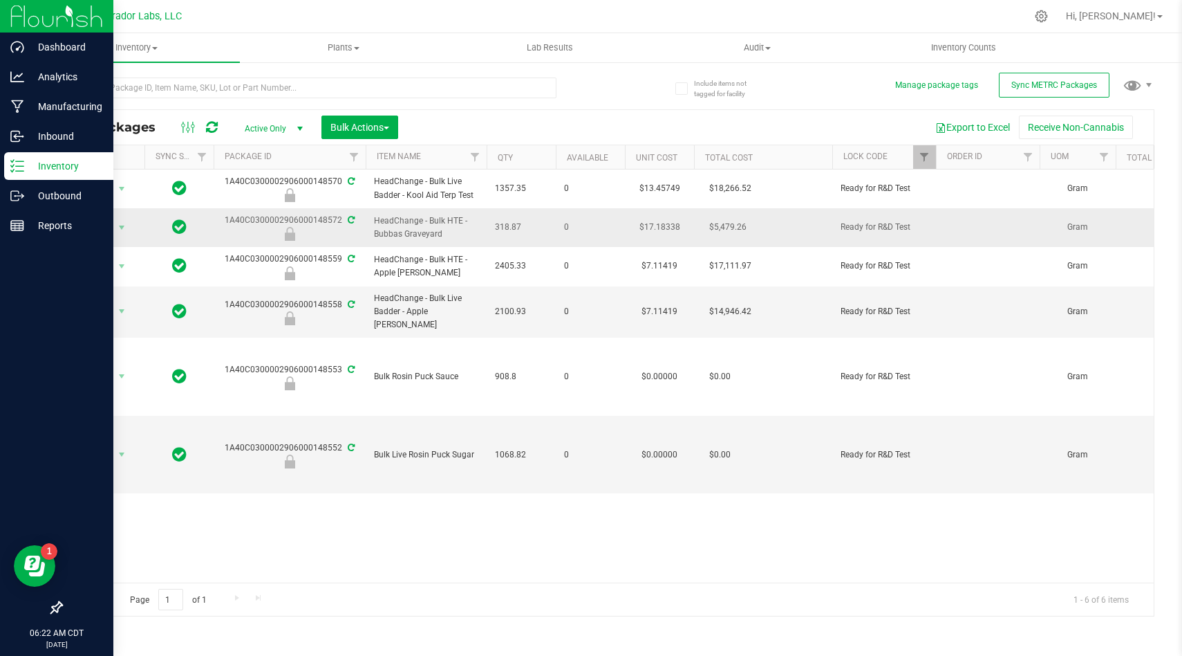
click at [414, 241] on td "HeadChange - Bulk HTE - Bubbas Graveyard" at bounding box center [426, 227] width 121 height 39
click at [432, 228] on span "HeadChange - Bulk HTE - Bubbas Graveyard" at bounding box center [426, 227] width 104 height 26
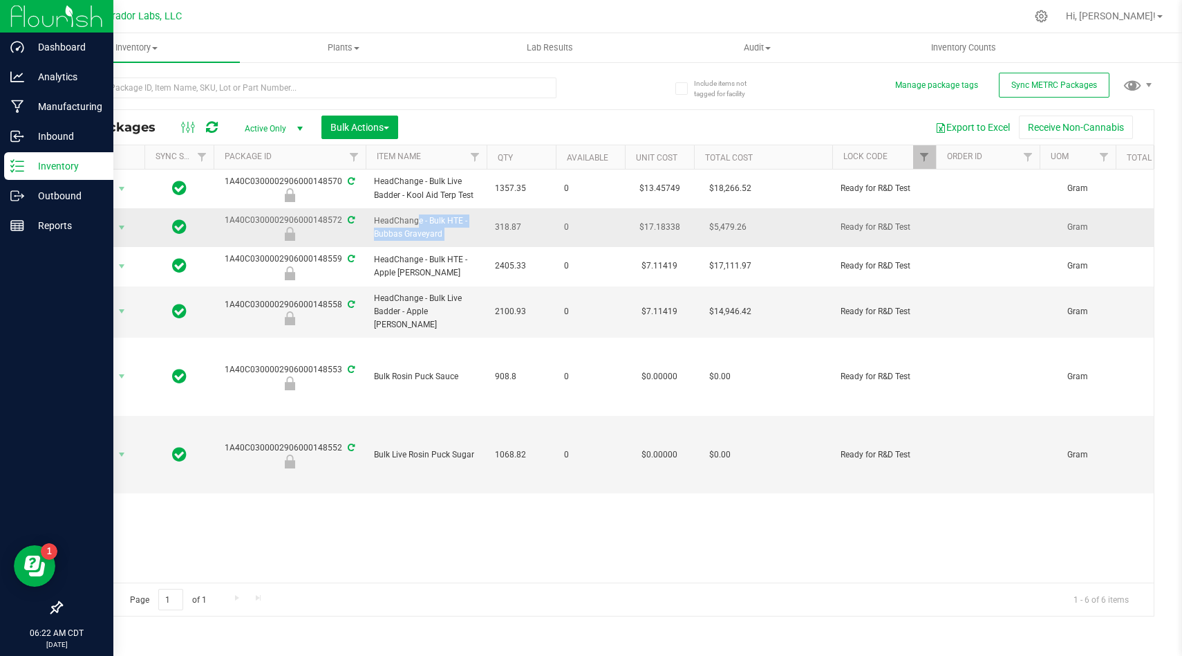
copy tr "HeadChange - Bulk HTE - Bubbas Graveyard"
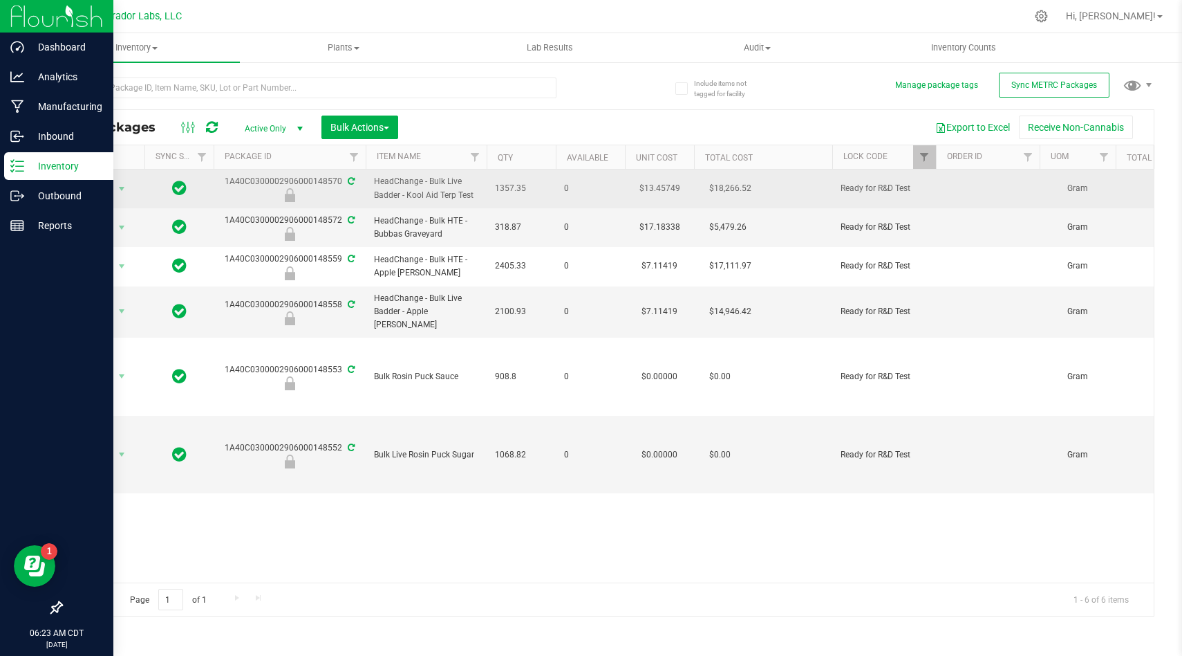
click at [461, 188] on span "HeadChange - Bulk Live Badder - Kool Aid Terp Test" at bounding box center [426, 188] width 104 height 26
copy tr "HeadChange - Bulk Live Badder - Kool Aid Terp Test"
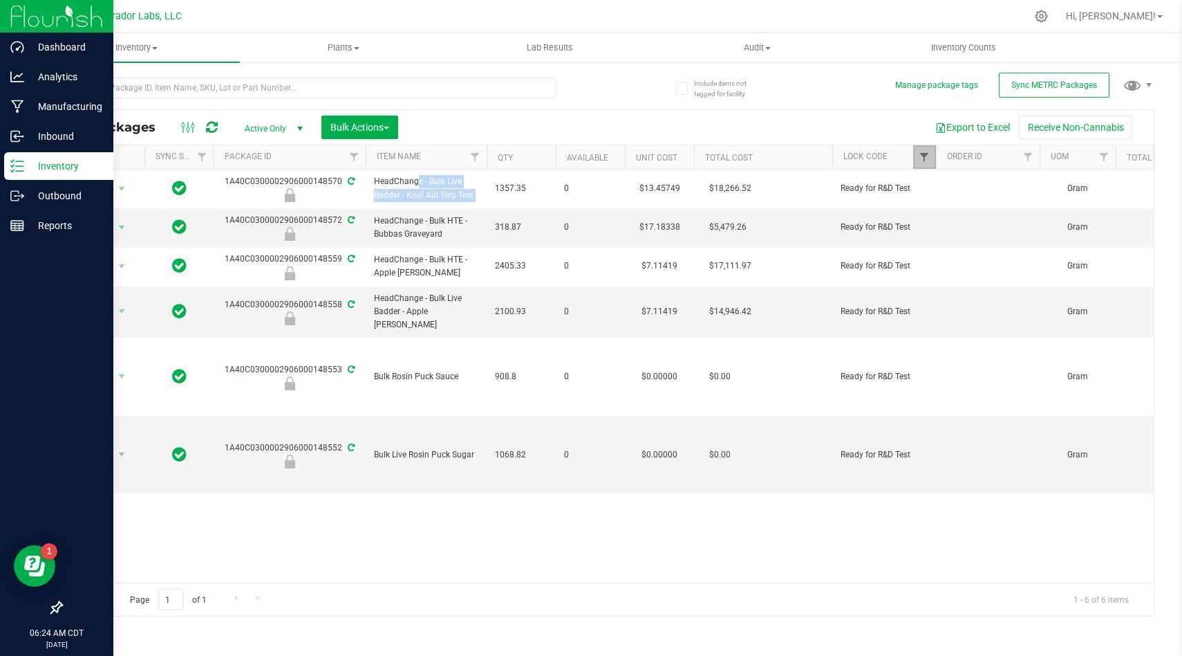
click at [919, 154] on span "Filter" at bounding box center [924, 156] width 11 height 11
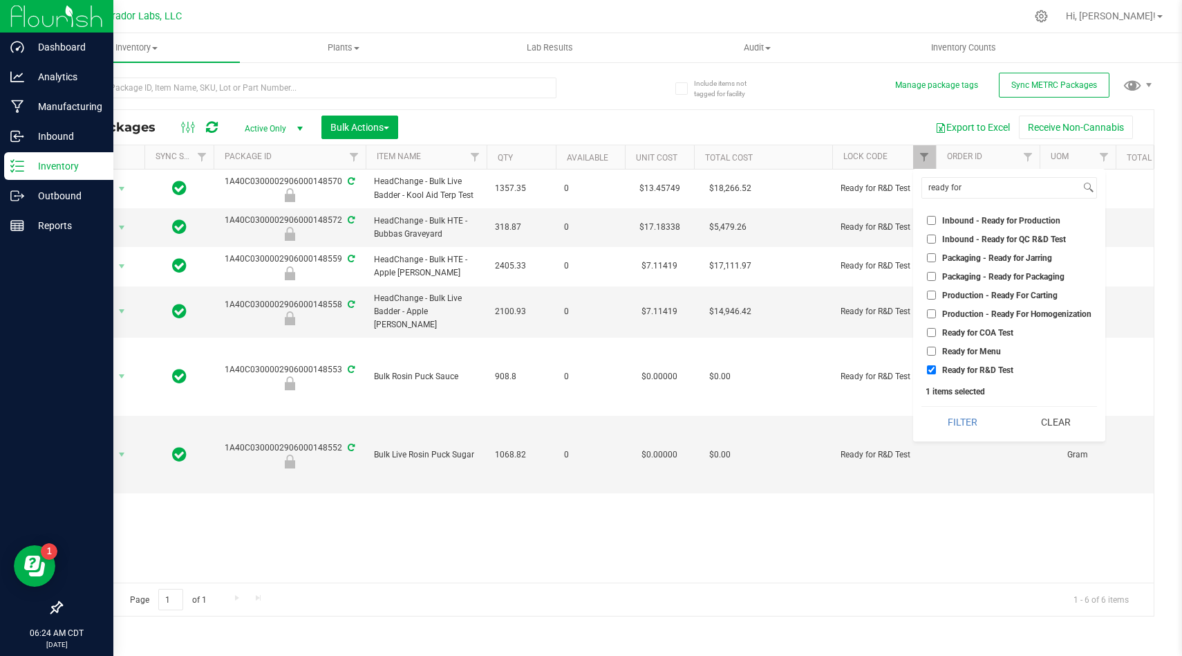
click at [933, 333] on input "Ready for COA Test" at bounding box center [931, 332] width 9 height 9
checkbox input "true"
click at [934, 367] on input "Ready for R&D Test" at bounding box center [931, 369] width 9 height 9
checkbox input "false"
click at [972, 412] on button "Filter" at bounding box center [963, 422] width 83 height 30
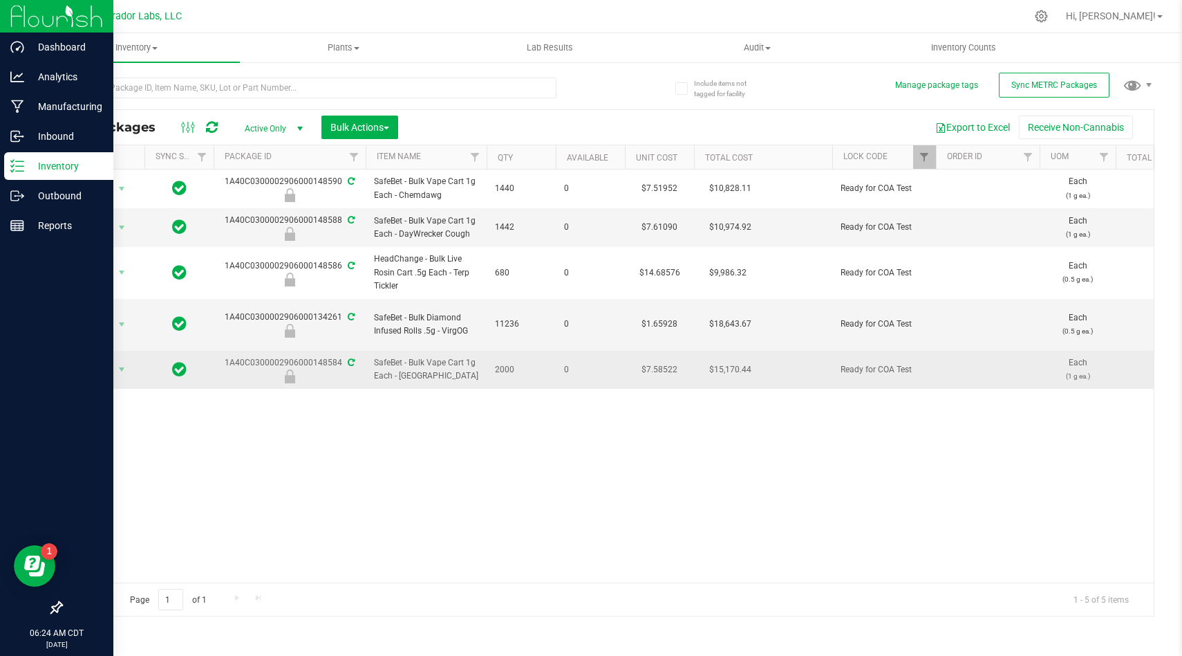
click at [437, 361] on span "SafeBet - Bulk Vape Cart 1g Each - [GEOGRAPHIC_DATA]" at bounding box center [426, 369] width 104 height 26
copy tr "SafeBet - Bulk Vape Cart 1g Each - [GEOGRAPHIC_DATA]"
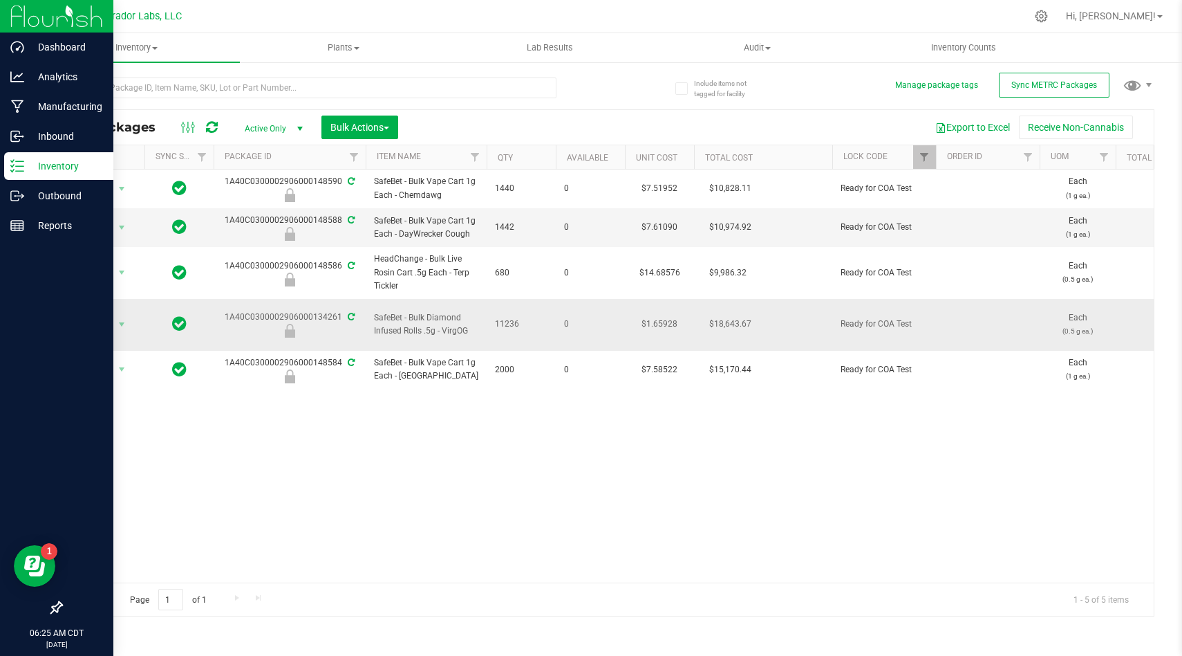
click at [441, 321] on span "SafeBet - Bulk Diamond Infused Rolls .5g - VirgOG" at bounding box center [426, 324] width 104 height 26
copy tr "SafeBet - Bulk Diamond Infused Rolls .5g - VirgOG"
click at [439, 233] on span "SafeBet - Bulk Vape Cart 1g Each - DayWrecker Cough" at bounding box center [426, 227] width 104 height 26
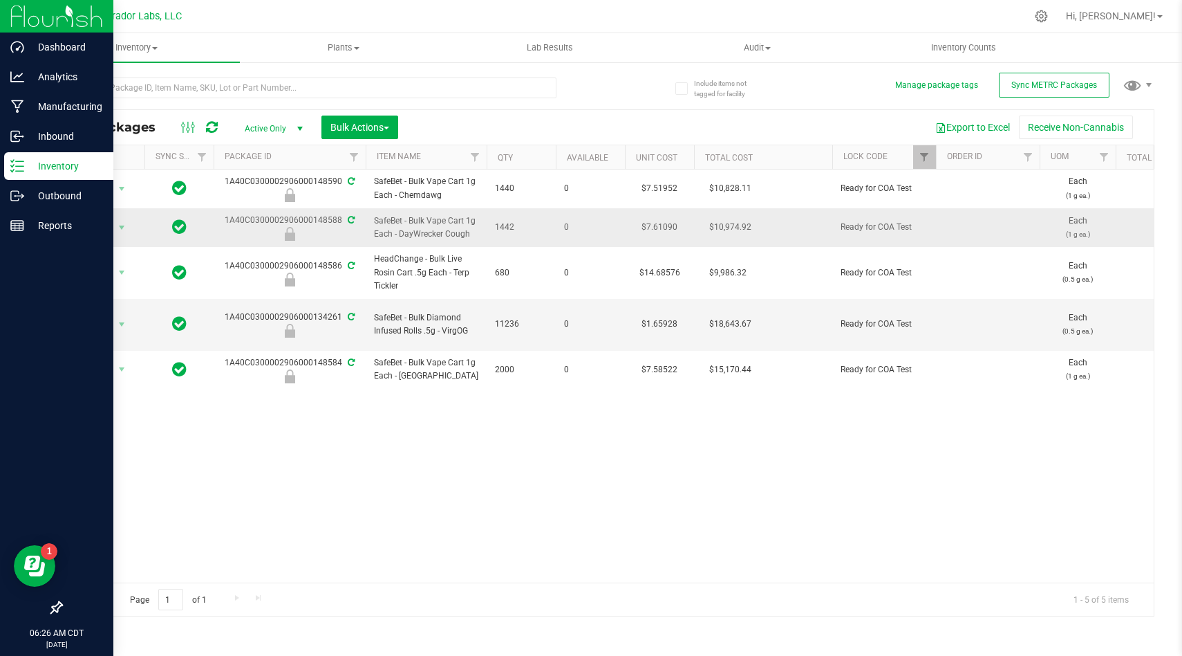
click at [439, 233] on span "SafeBet - Bulk Vape Cart 1g Each - DayWrecker Cough" at bounding box center [426, 227] width 104 height 26
copy tr "SafeBet - Bulk Vape Cart 1g Each - DayWrecker Cough"
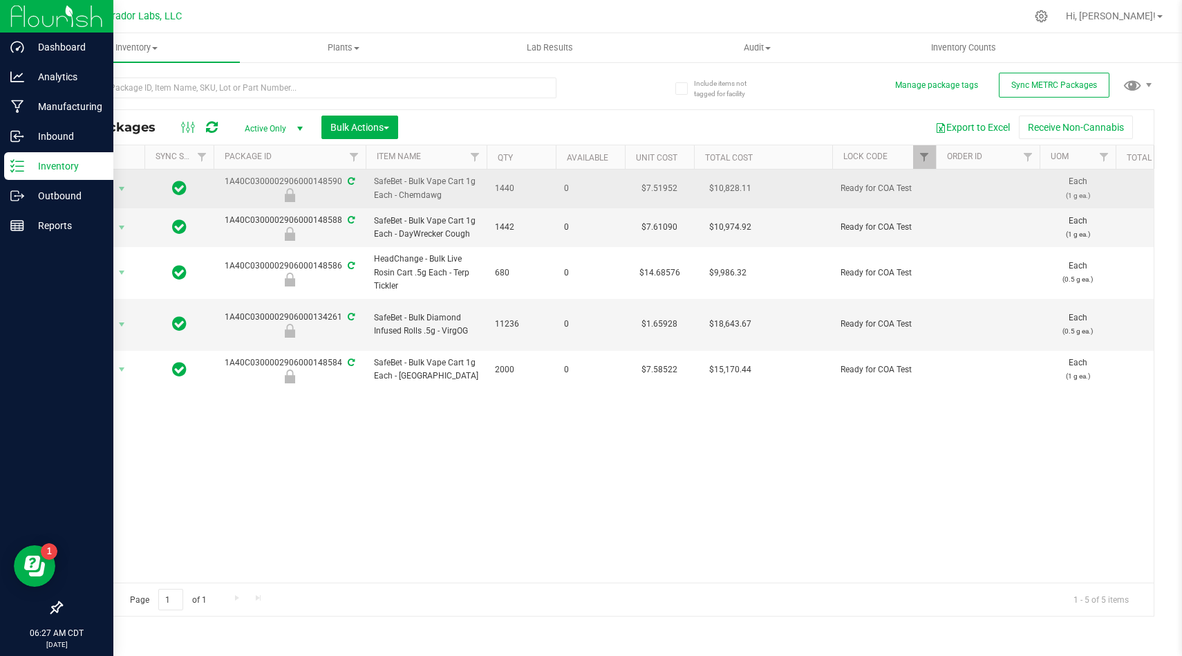
click at [420, 196] on span "SafeBet - Bulk Vape Cart 1g Each - Chemdawg" at bounding box center [426, 188] width 104 height 26
copy tr "SafeBet - Bulk Vape Cart 1g Each - Chemdawg"
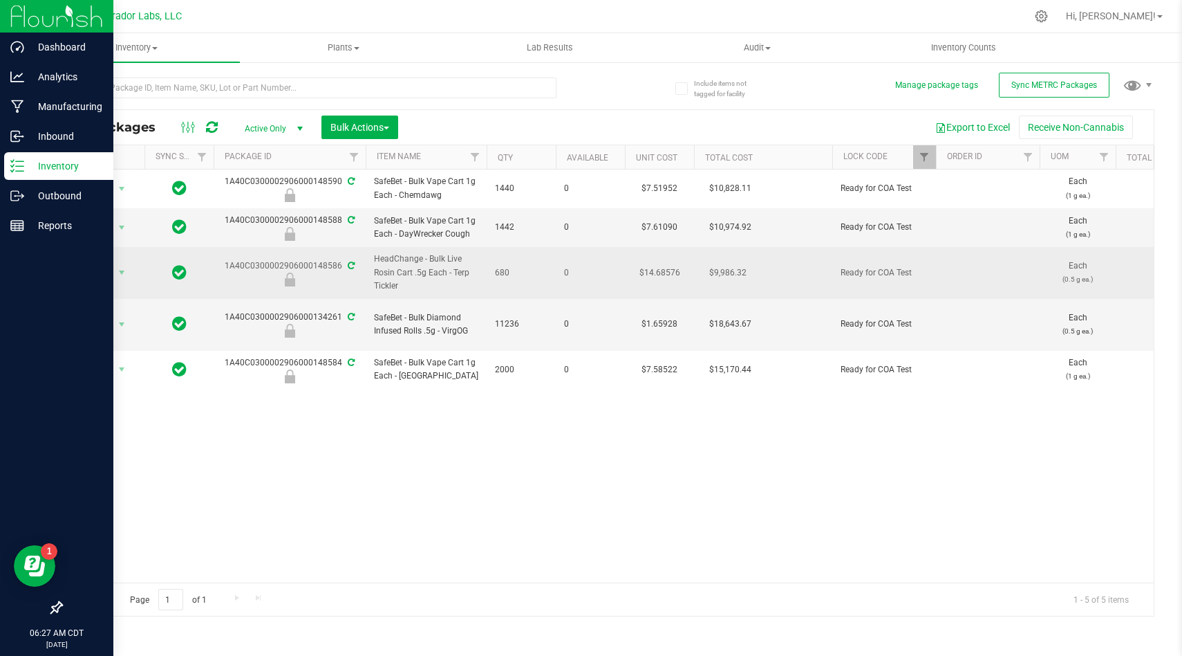
click at [445, 267] on span "HeadChange - Bulk Live Rosin Cart .5g Each - Terp Tickler" at bounding box center [426, 272] width 104 height 40
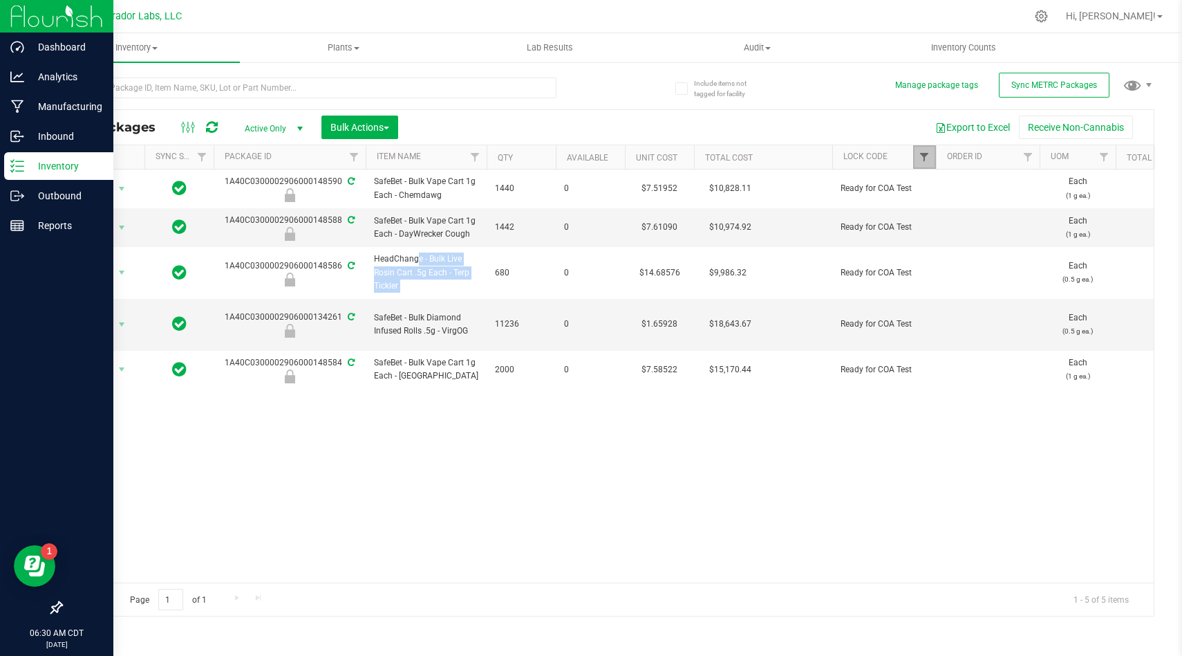
click at [924, 159] on span "Filter" at bounding box center [924, 156] width 11 height 11
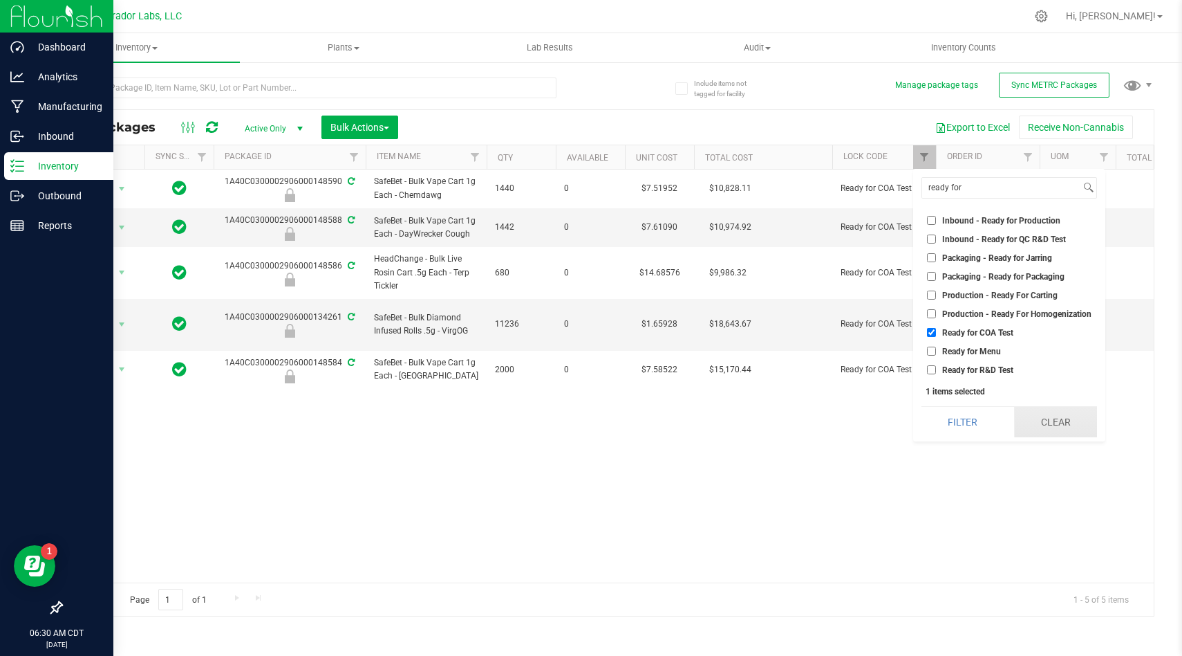
click at [1046, 423] on button "Clear" at bounding box center [1055, 422] width 83 height 30
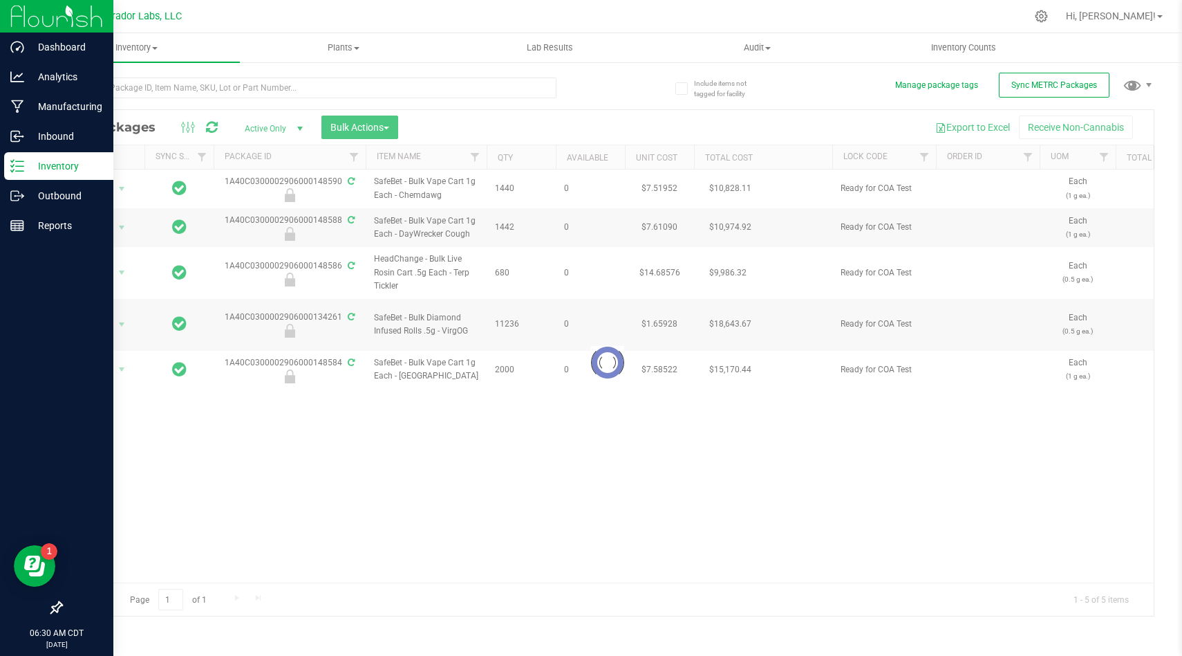
click at [430, 100] on div at bounding box center [309, 93] width 496 height 32
click at [430, 96] on input "text" at bounding box center [309, 87] width 496 height 21
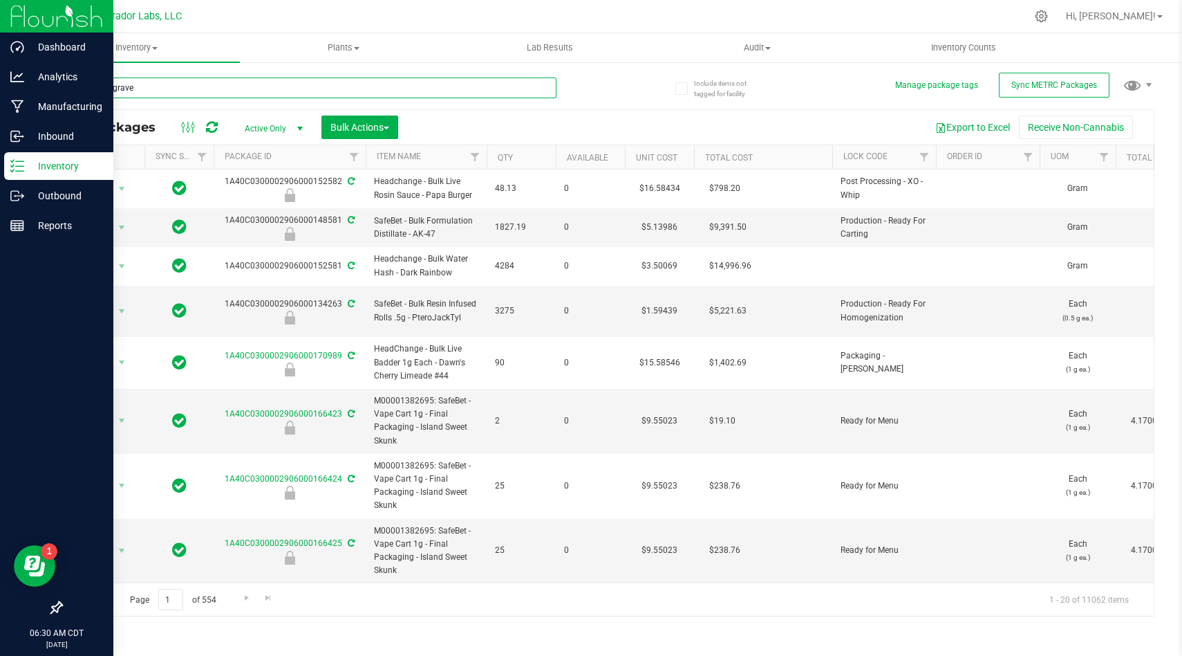
type input "bubbas grave"
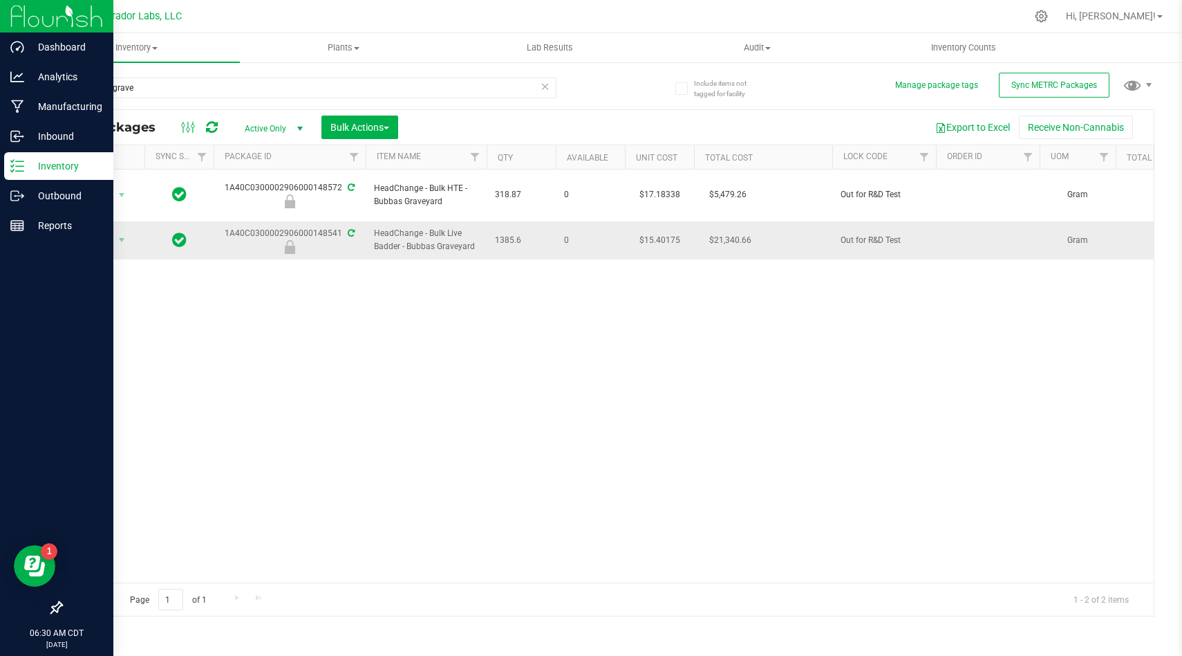
click at [519, 234] on span "1385.6" at bounding box center [521, 240] width 53 height 13
click at [510, 234] on span "1385.6" at bounding box center [521, 240] width 53 height 13
click at [259, 92] on input "bubbas grave" at bounding box center [309, 87] width 496 height 21
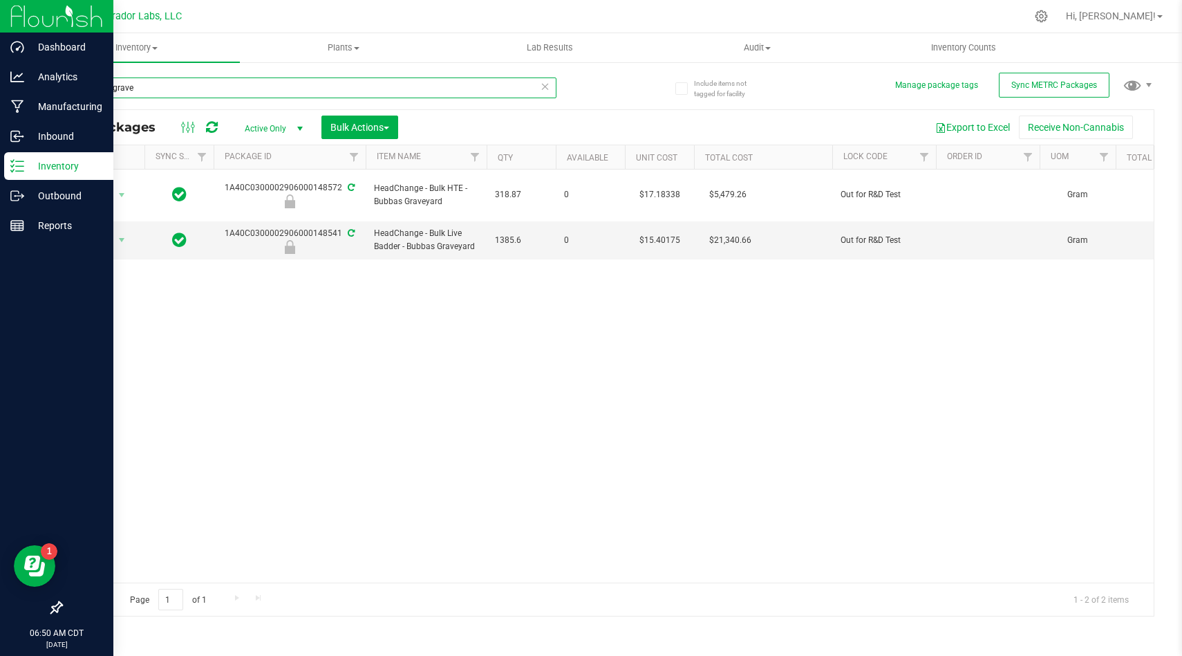
click at [259, 92] on input "bubbas grave" at bounding box center [309, 87] width 496 height 21
type input "terp tick"
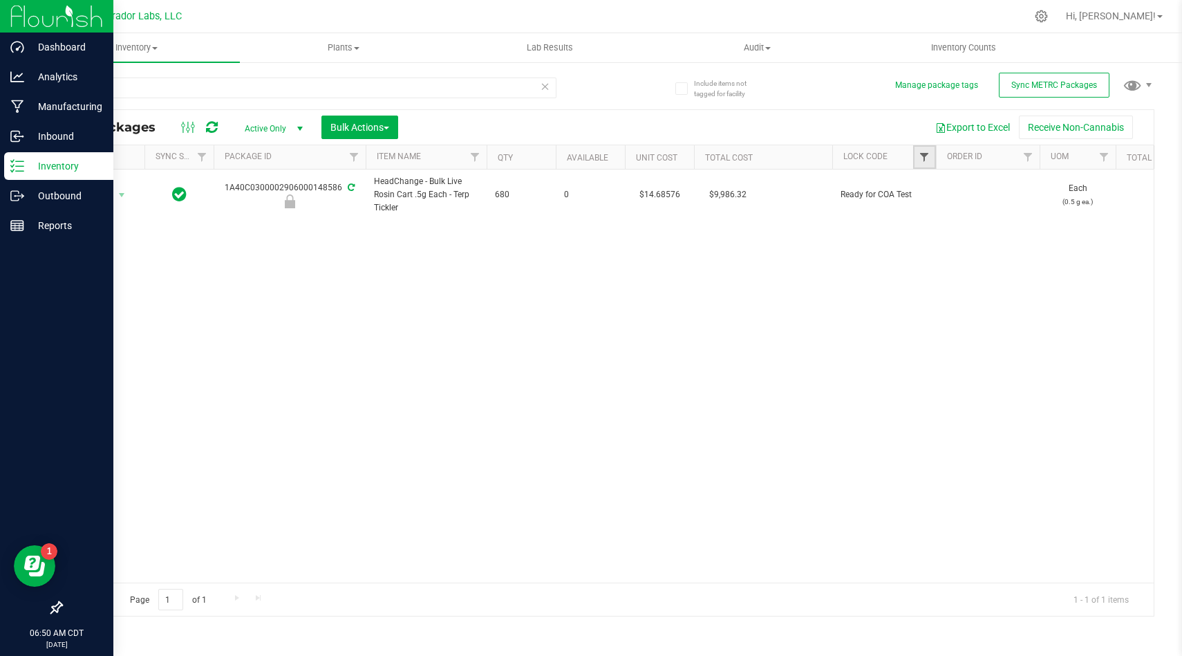
click at [922, 152] on span "Filter" at bounding box center [924, 156] width 11 height 11
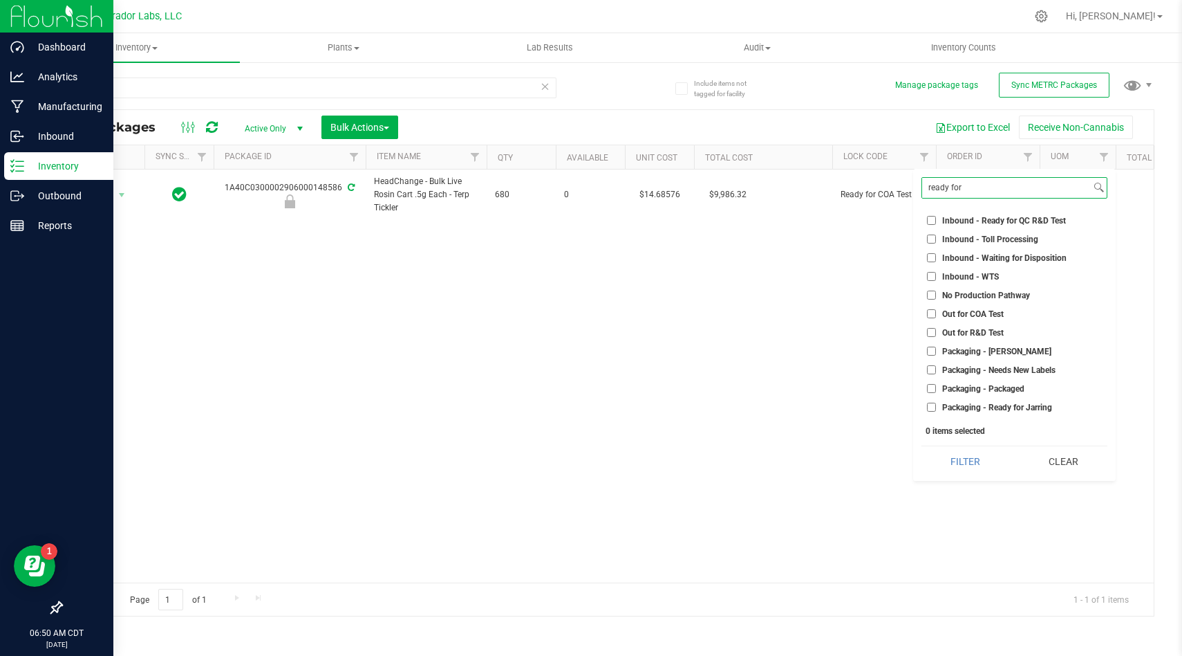
scroll to position [402, 0]
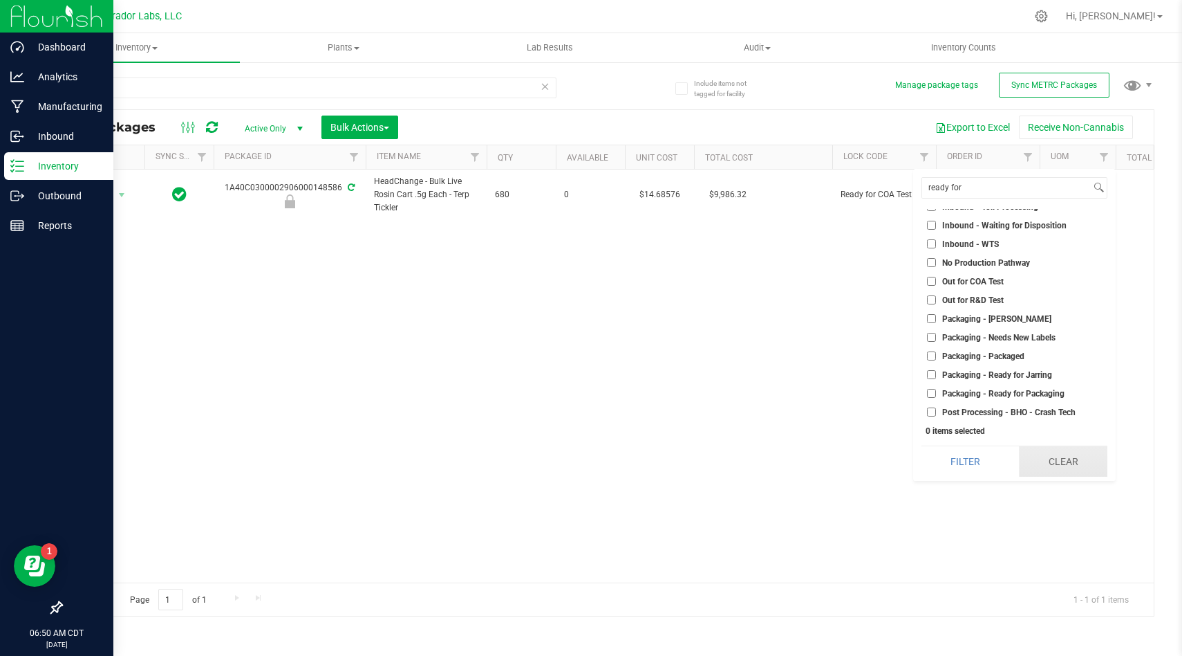
click at [1051, 465] on button "Clear" at bounding box center [1063, 461] width 89 height 30
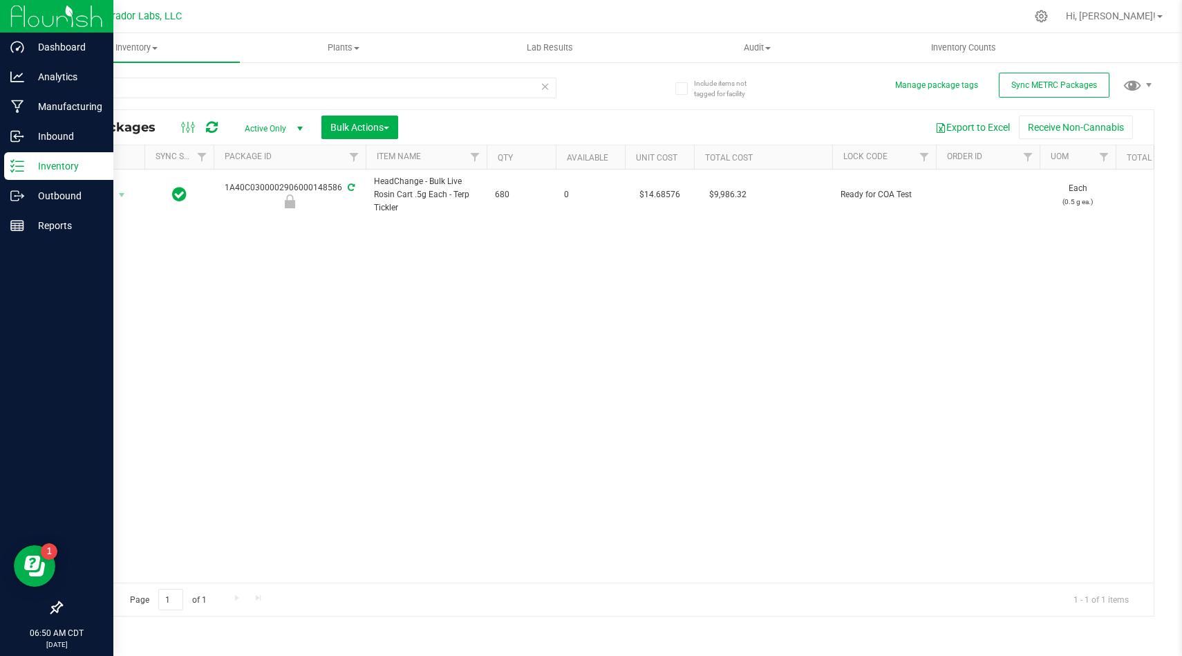
click at [623, 426] on div "Action Action Edit attributes Global inventory Locate package Package audit log…" at bounding box center [608, 375] width 1093 height 413
click at [49, 17] on img at bounding box center [56, 16] width 93 height 33
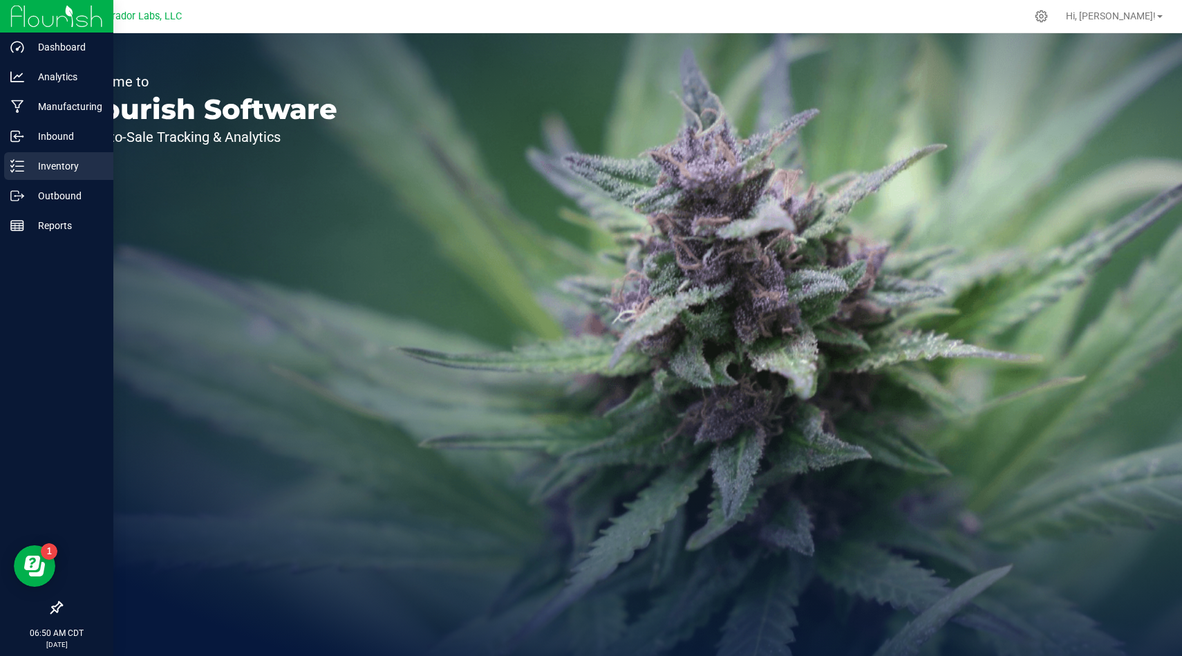
click at [37, 170] on p "Inventory" at bounding box center [65, 166] width 83 height 17
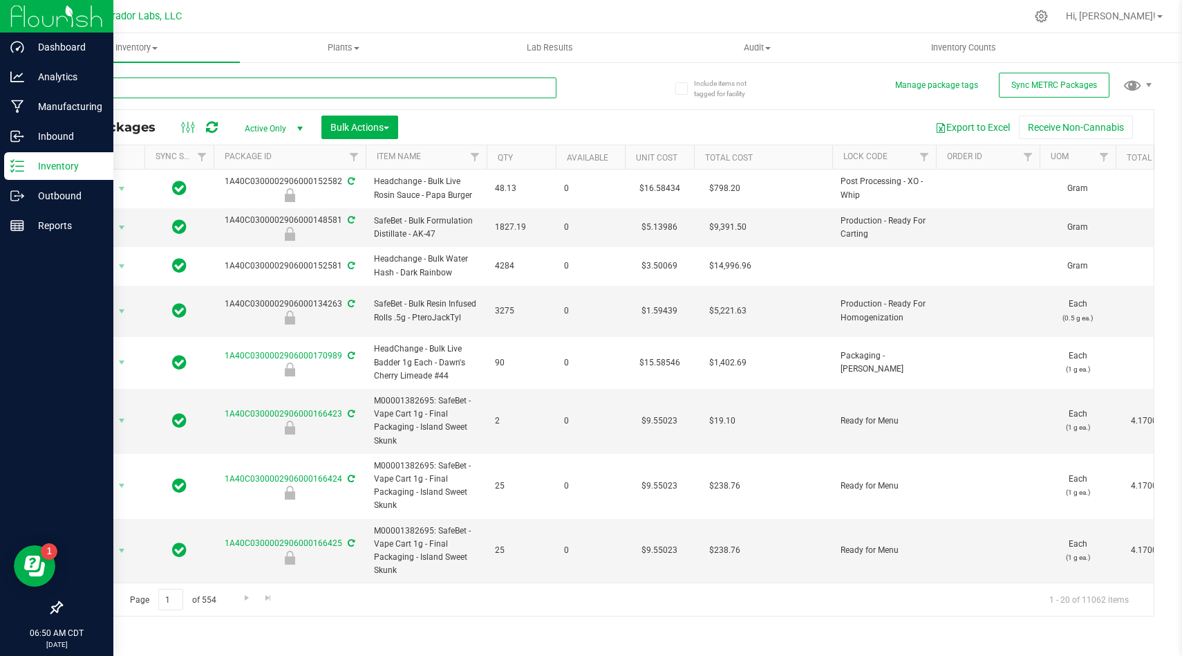
click at [221, 86] on input "text" at bounding box center [309, 87] width 496 height 21
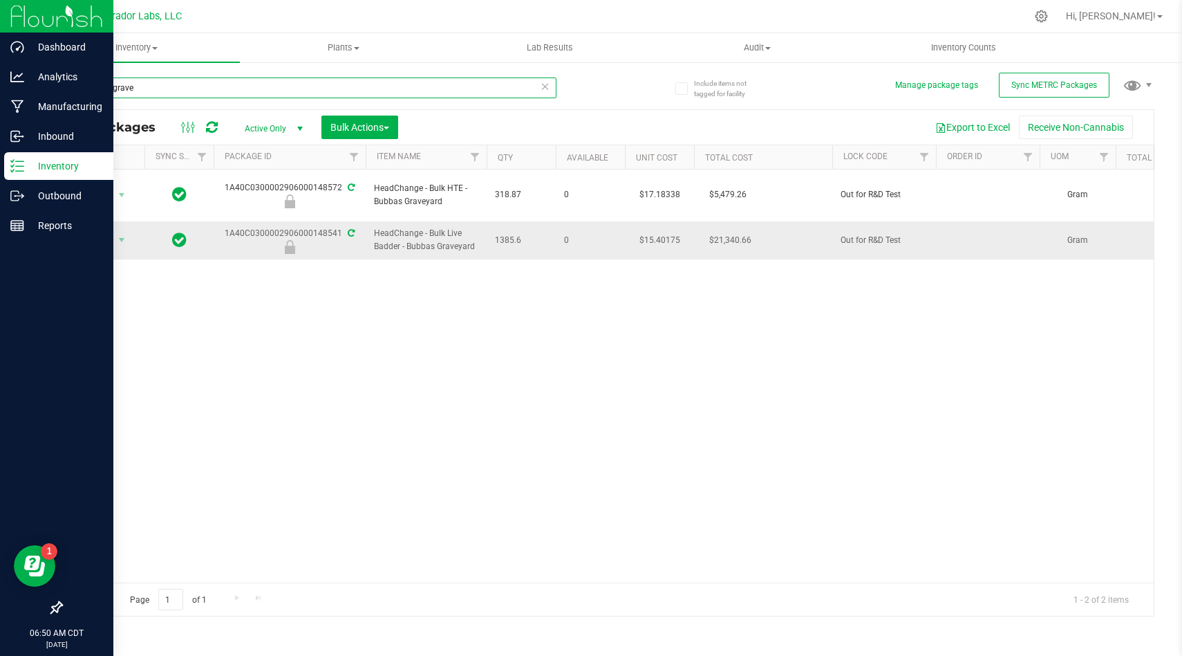
type input "bubbas grave"
click at [418, 228] on span "HeadChange - Bulk Live Badder - Bubbas Graveyard" at bounding box center [426, 240] width 104 height 26
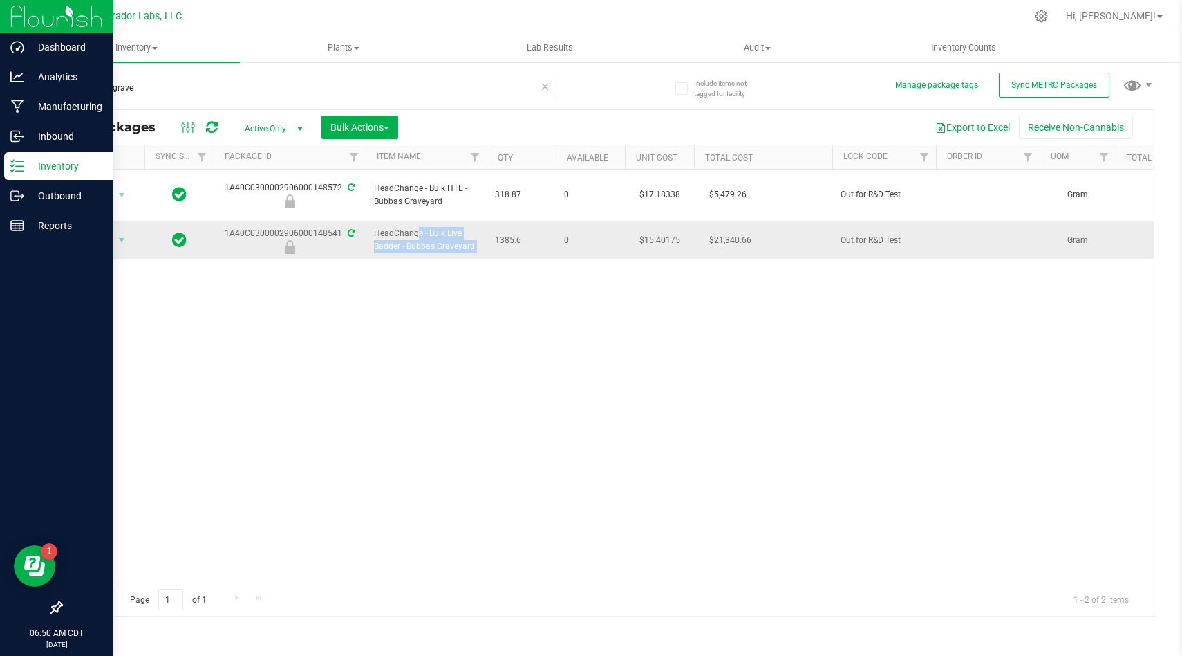
click at [418, 228] on span "HeadChange - Bulk Live Badder - Bubbas Graveyard" at bounding box center [426, 240] width 104 height 26
click at [417, 366] on div "Action Action Edit attributes Global inventory Locate package Package audit log…" at bounding box center [608, 375] width 1093 height 413
click at [111, 231] on span "Action" at bounding box center [93, 239] width 37 height 19
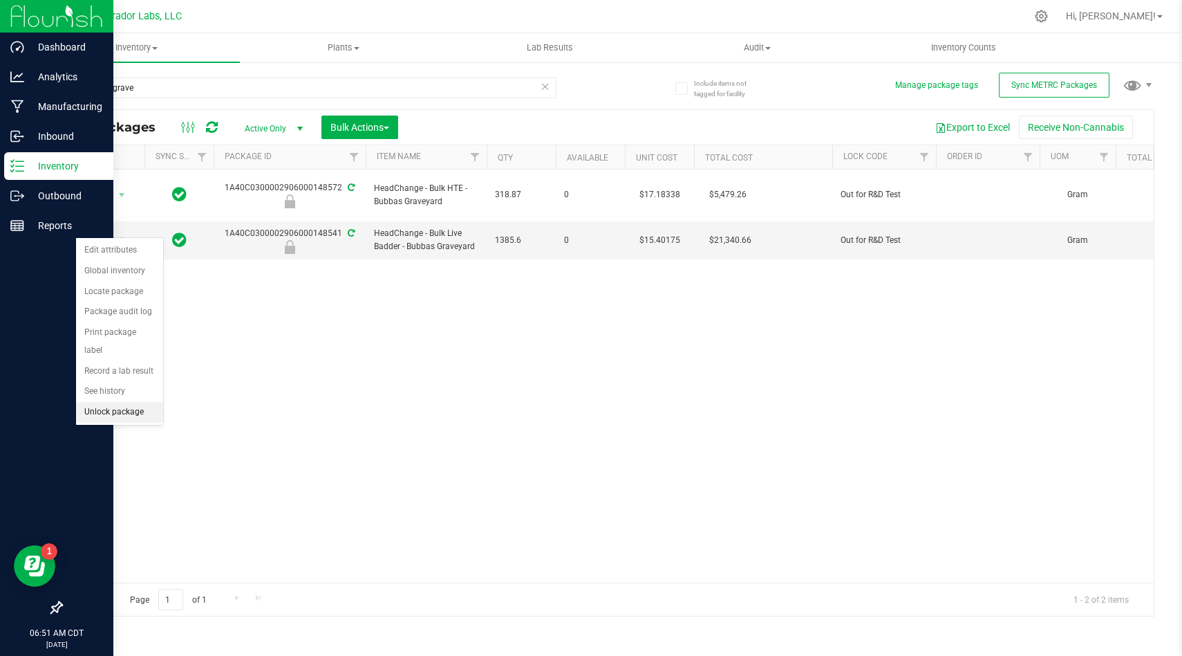
click at [132, 402] on li "Unlock package" at bounding box center [119, 412] width 87 height 21
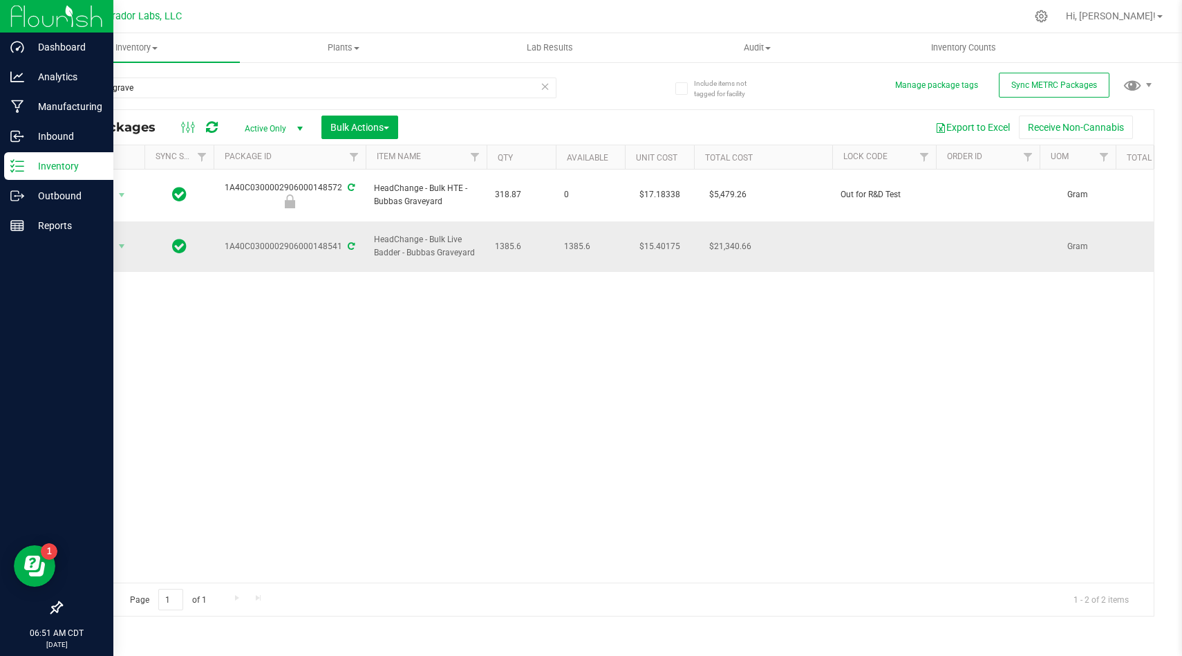
click at [504, 240] on span "1385.6" at bounding box center [521, 246] width 53 height 13
click at [414, 233] on span "HeadChange - Bulk Live Badder - Bubbas Graveyard" at bounding box center [426, 246] width 104 height 26
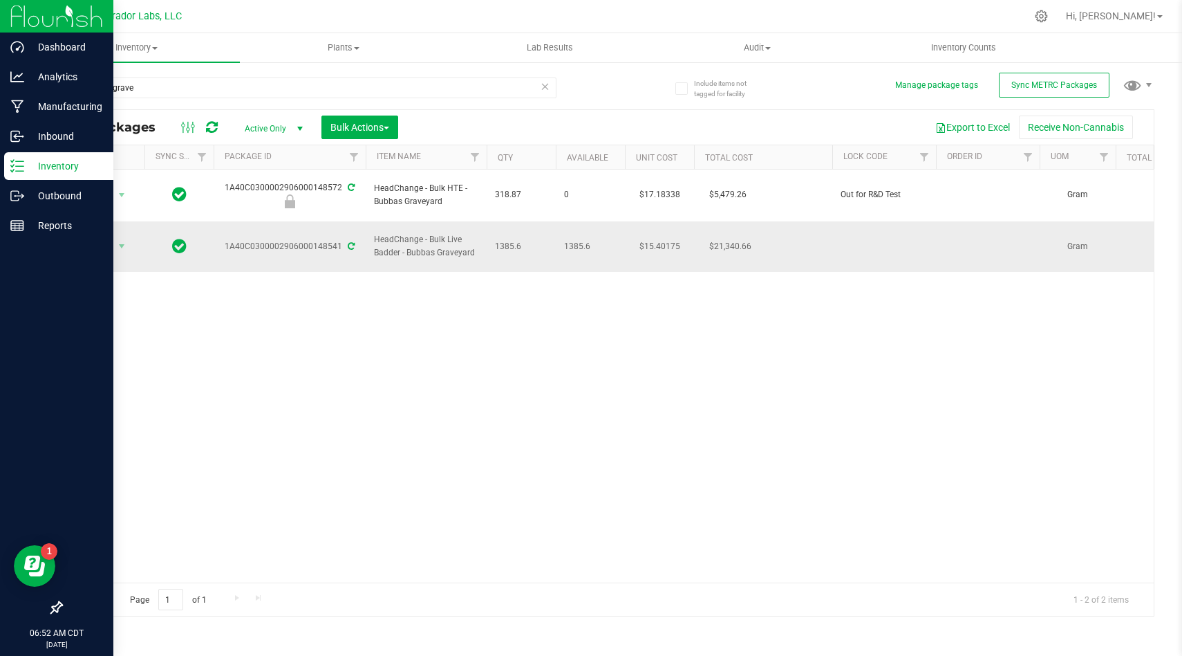
click at [519, 240] on span "1385.6" at bounding box center [521, 246] width 53 height 13
drag, startPoint x: 519, startPoint y: 225, endPoint x: 508, endPoint y: 228, distance: 10.7
click at [508, 240] on span "1385.6" at bounding box center [521, 246] width 53 height 13
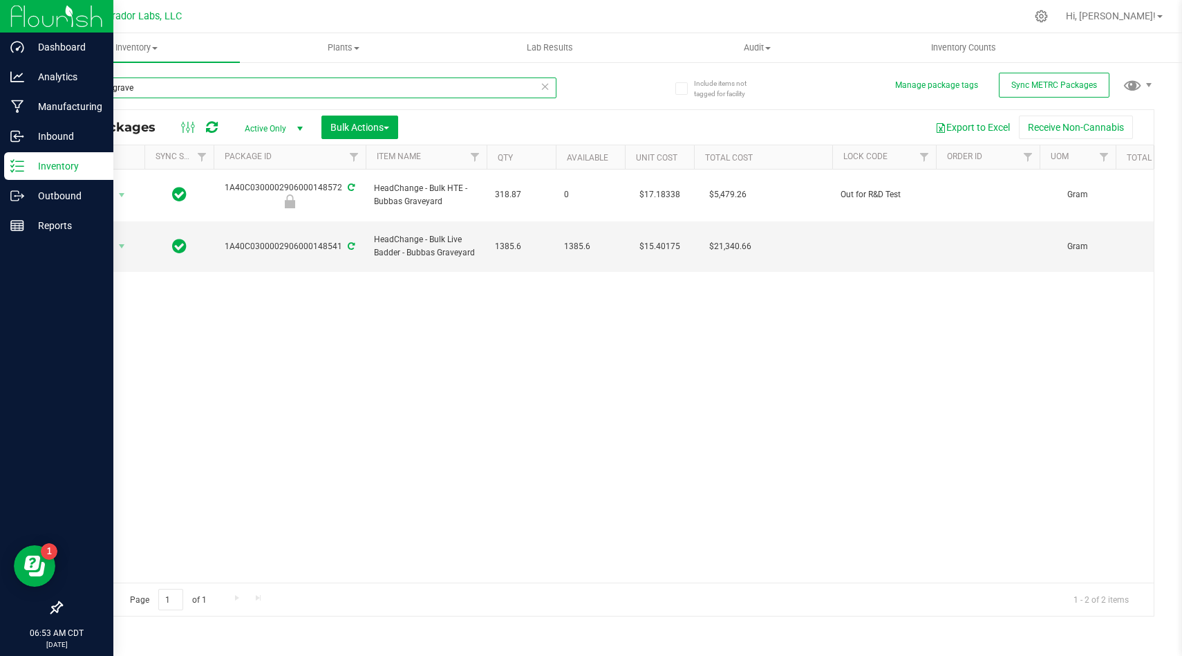
click at [402, 86] on input "bubbas grave" at bounding box center [309, 87] width 496 height 21
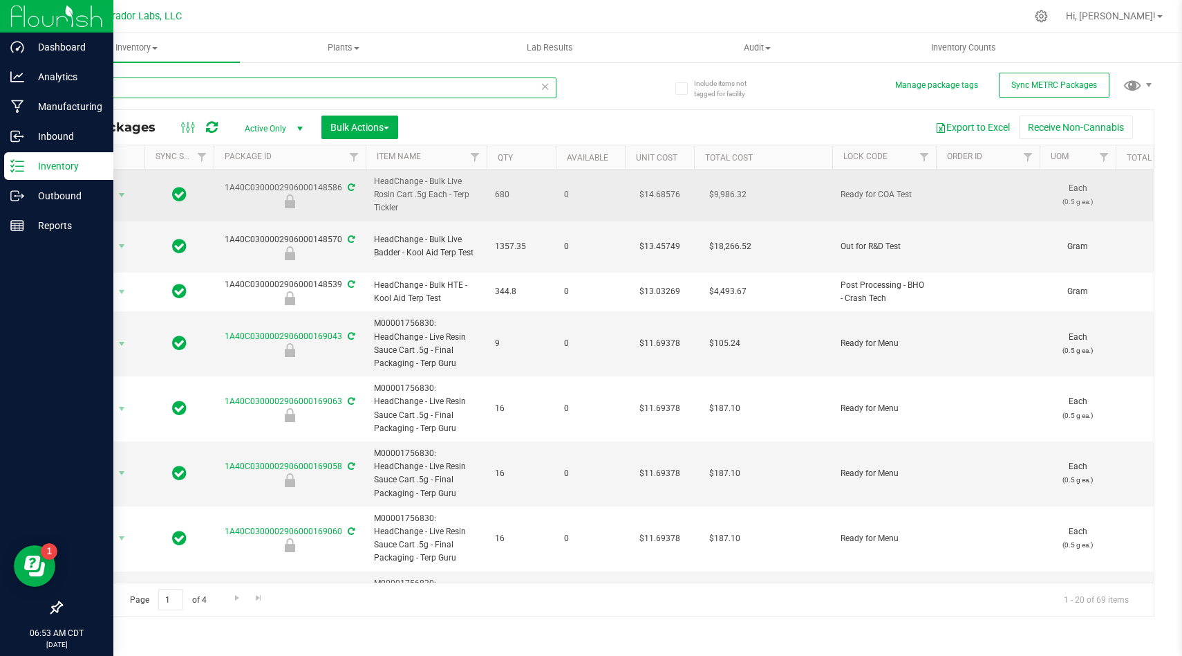
type input "terp"
click at [452, 195] on span "HeadChange - Bulk Live Rosin Cart .5g Each - Terp Tickler" at bounding box center [426, 195] width 104 height 40
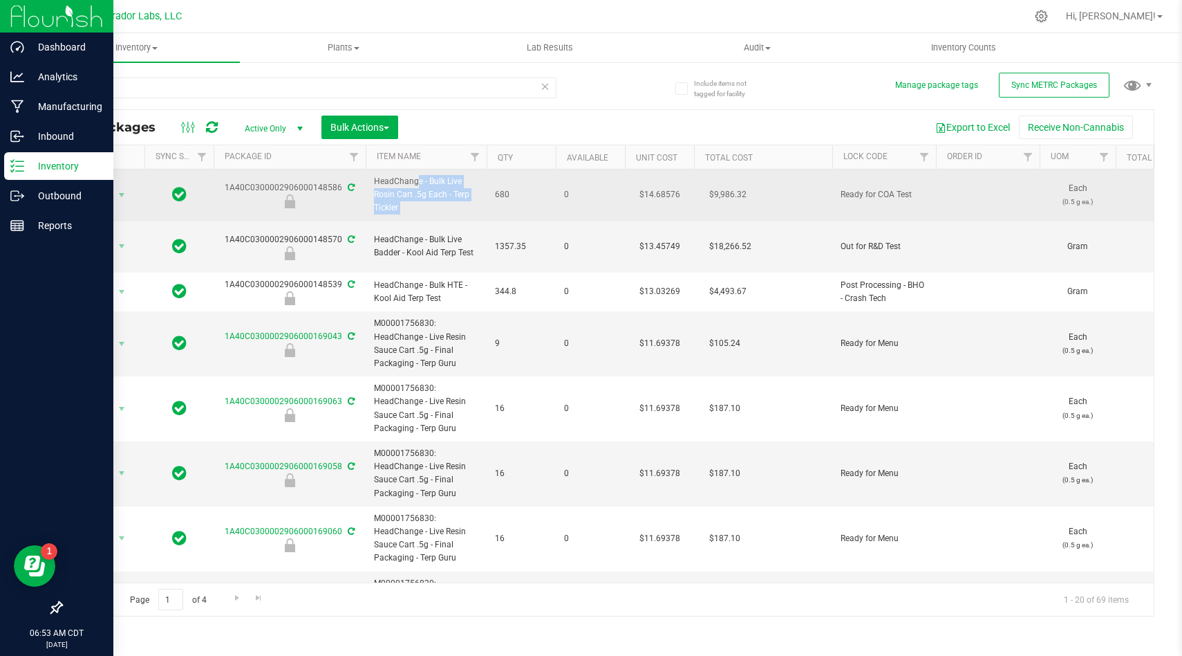
click at [452, 195] on span "HeadChange - Bulk Live Rosin Cart .5g Each - Terp Tickler" at bounding box center [426, 195] width 104 height 40
click at [96, 195] on span "Action" at bounding box center [93, 194] width 37 height 19
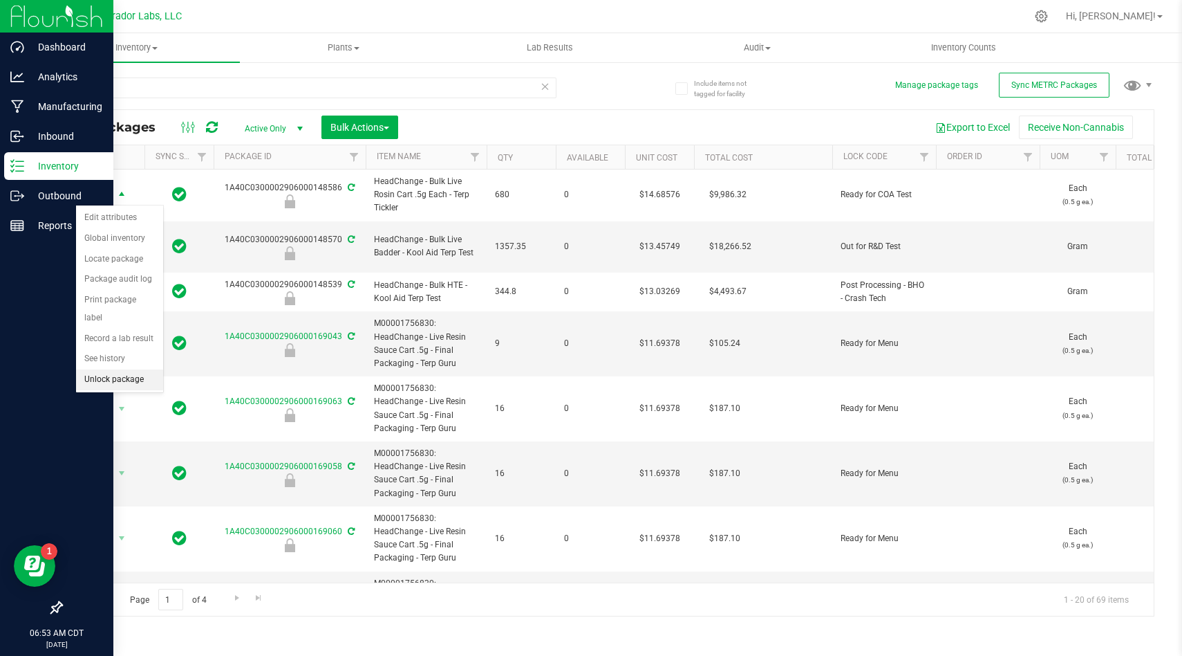
click at [129, 369] on li "Unlock package" at bounding box center [119, 379] width 87 height 21
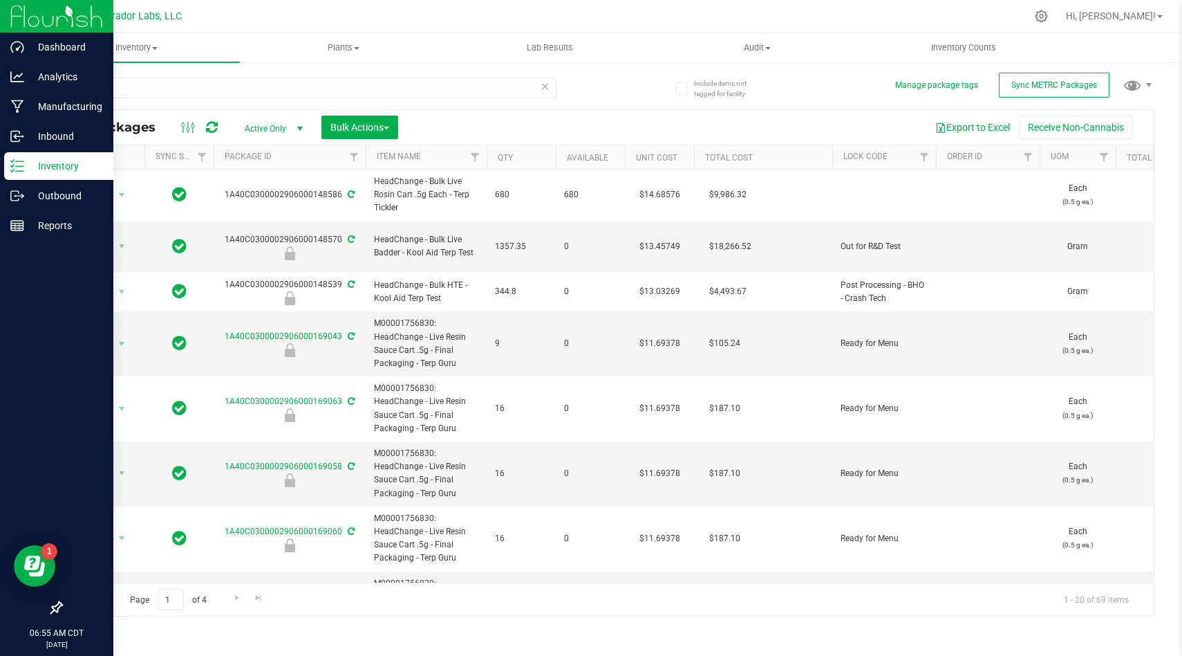
click at [327, 98] on div "terp" at bounding box center [309, 93] width 496 height 32
click at [335, 95] on input "terp" at bounding box center [309, 87] width 496 height 21
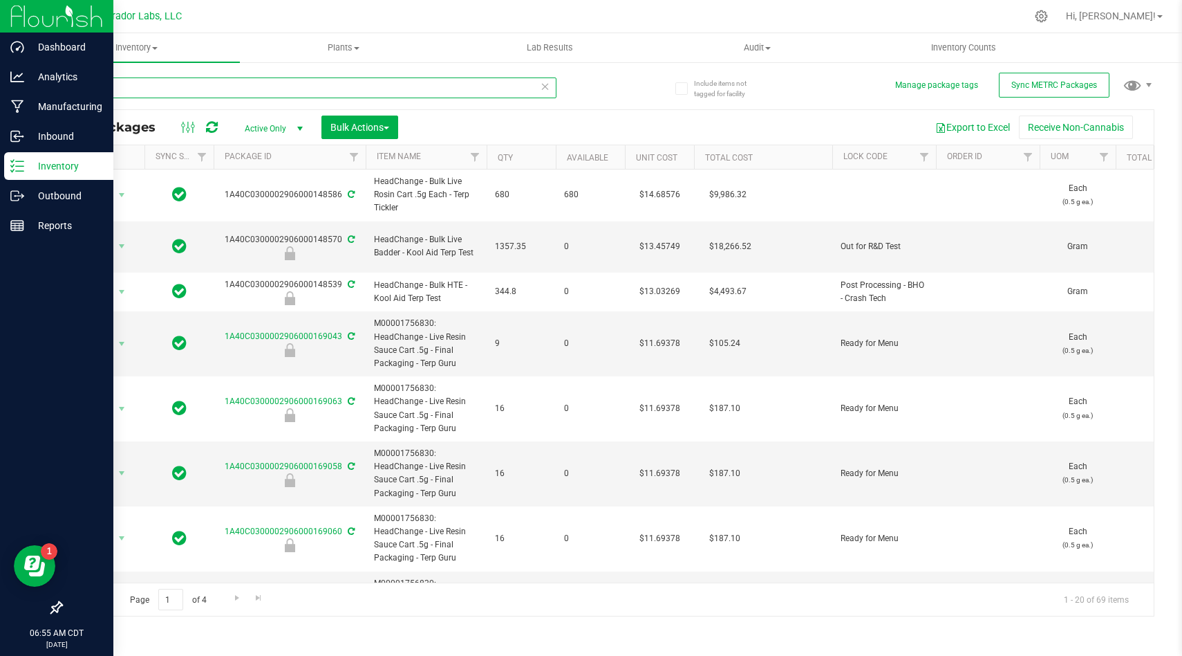
click at [335, 95] on input "terp" at bounding box center [309, 87] width 496 height 21
type input "chemdawg"
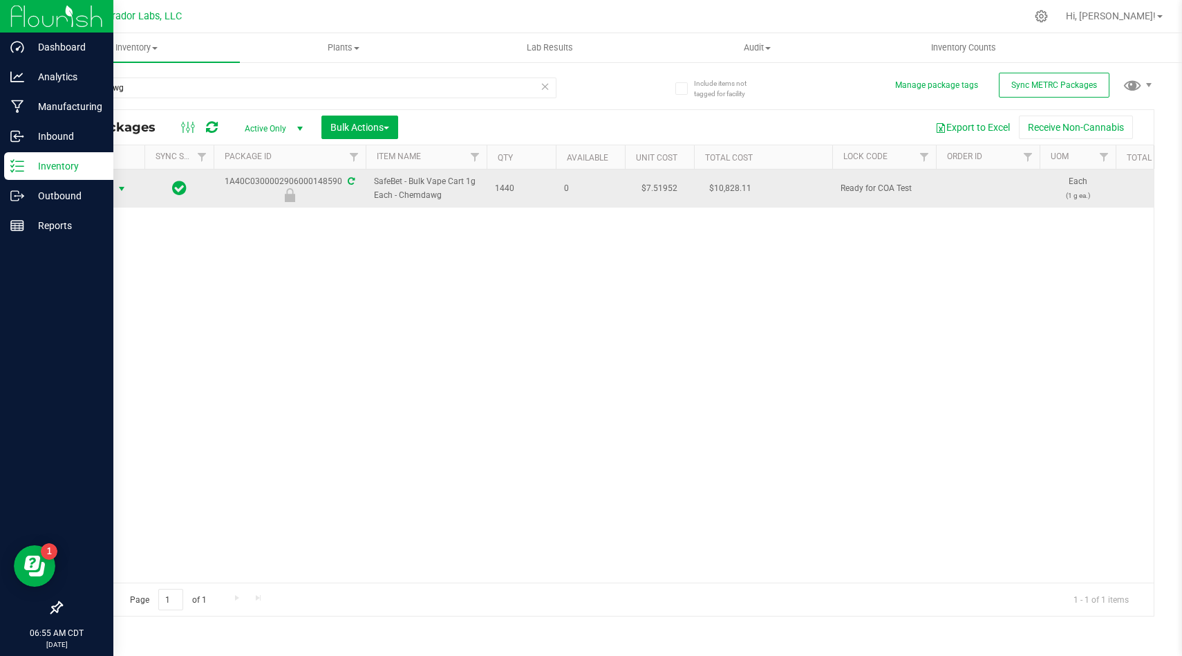
click at [98, 183] on span "Action" at bounding box center [93, 188] width 37 height 19
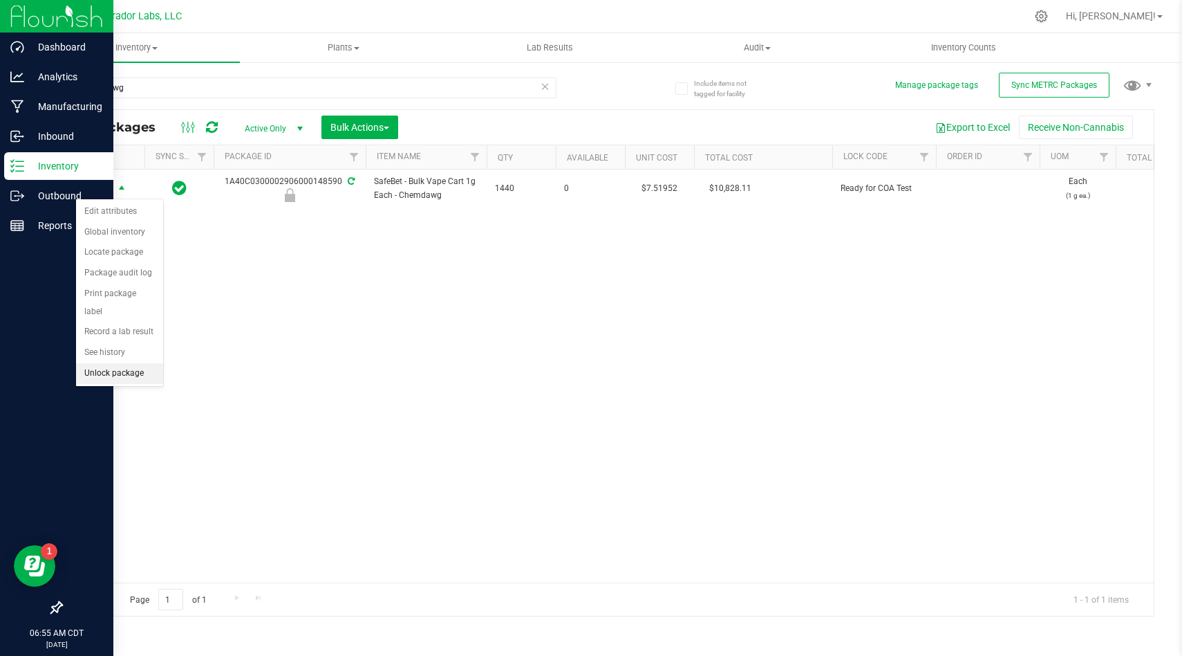
click at [127, 363] on li "Unlock package" at bounding box center [119, 373] width 87 height 21
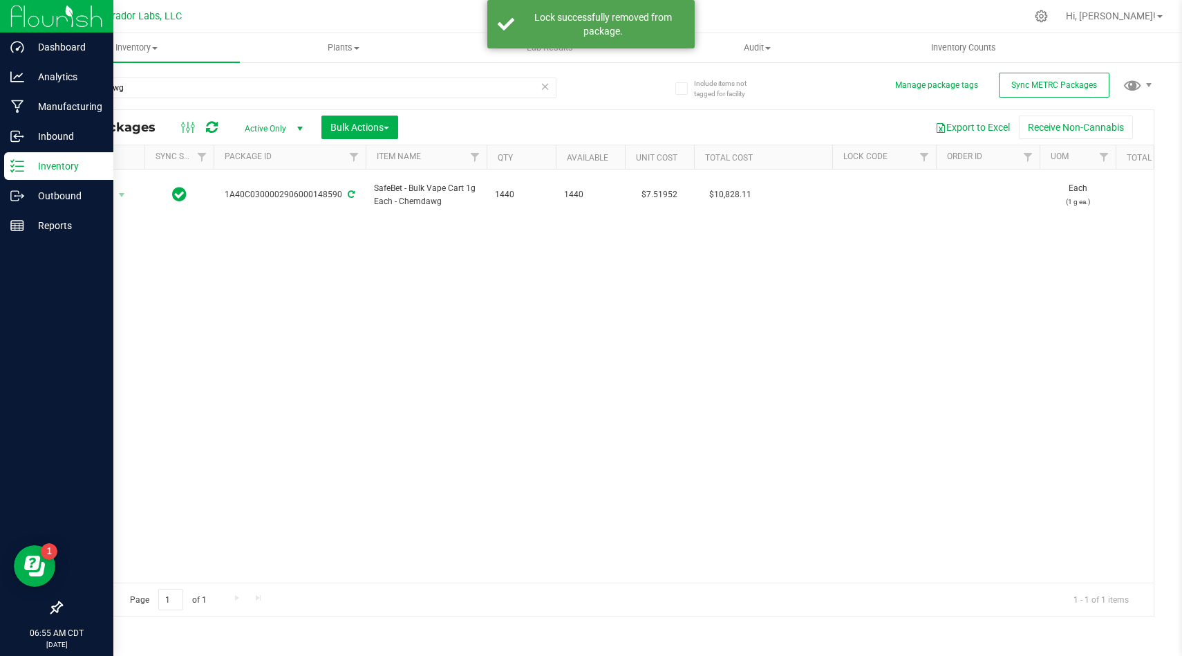
click at [421, 188] on span "SafeBet - Bulk Vape Cart 1g Each - Chemdawg" at bounding box center [426, 195] width 104 height 26
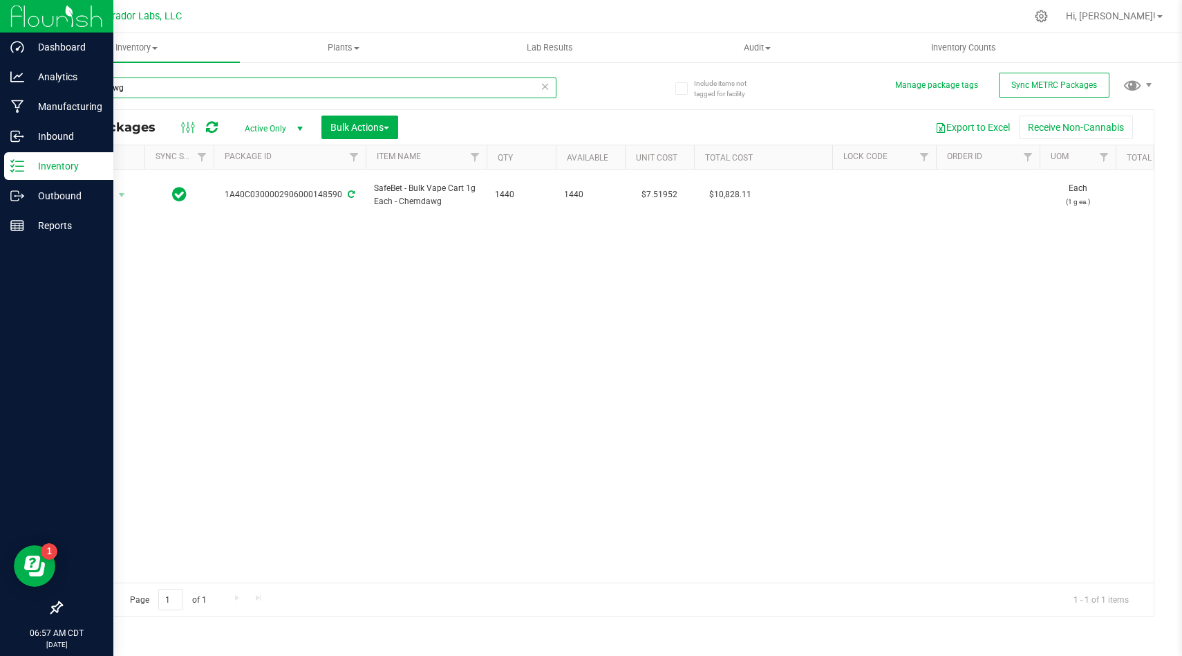
click at [322, 86] on input "chemdawg" at bounding box center [309, 87] width 496 height 21
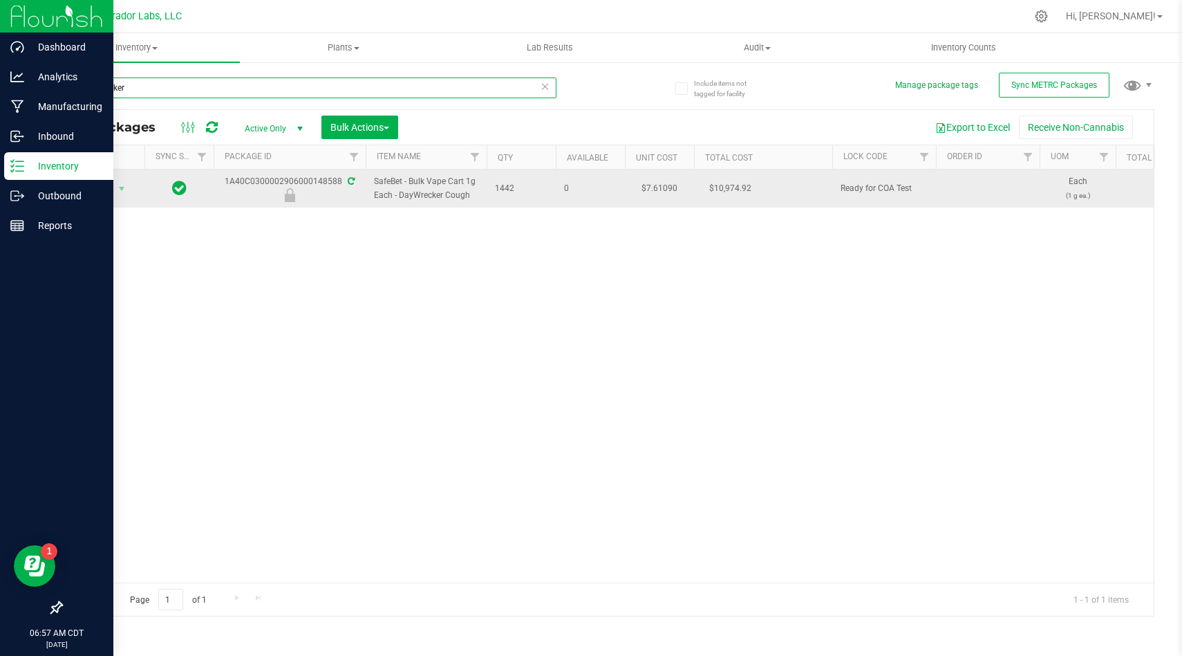
type input "daywrecker"
click at [429, 196] on span "SafeBet - Bulk Vape Cart 1g Each - DayWrecker Cough" at bounding box center [426, 188] width 104 height 26
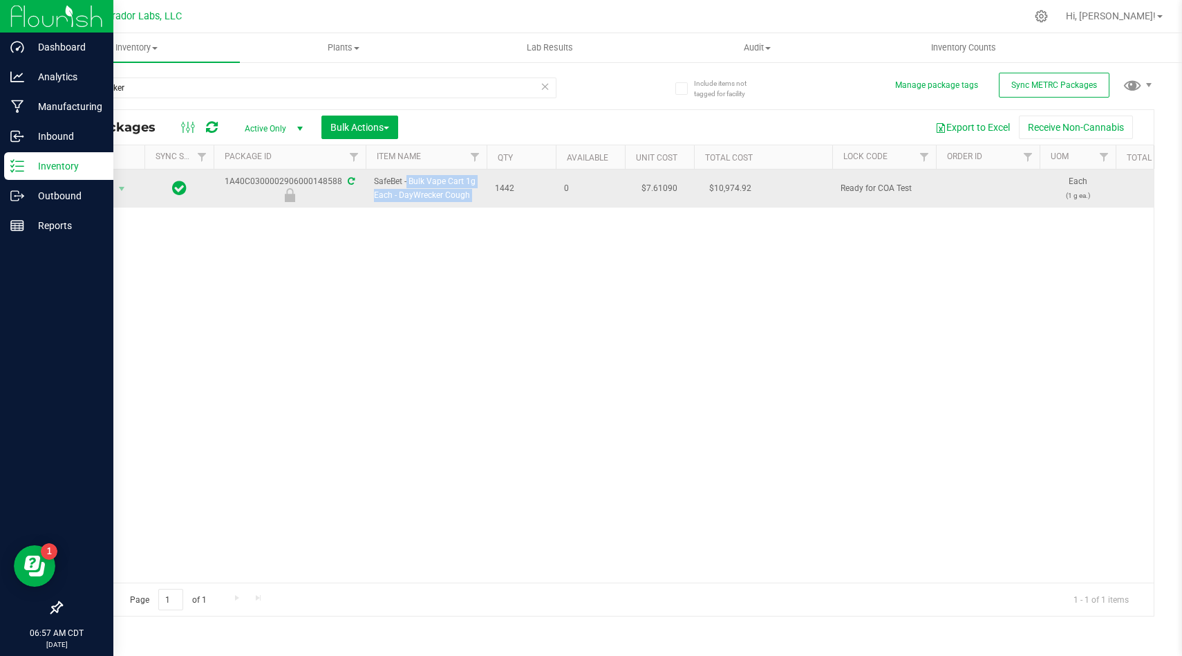
click at [429, 196] on span "SafeBet - Bulk Vape Cart 1g Each - DayWrecker Cough" at bounding box center [426, 188] width 104 height 26
click at [111, 192] on span "Action" at bounding box center [93, 188] width 37 height 19
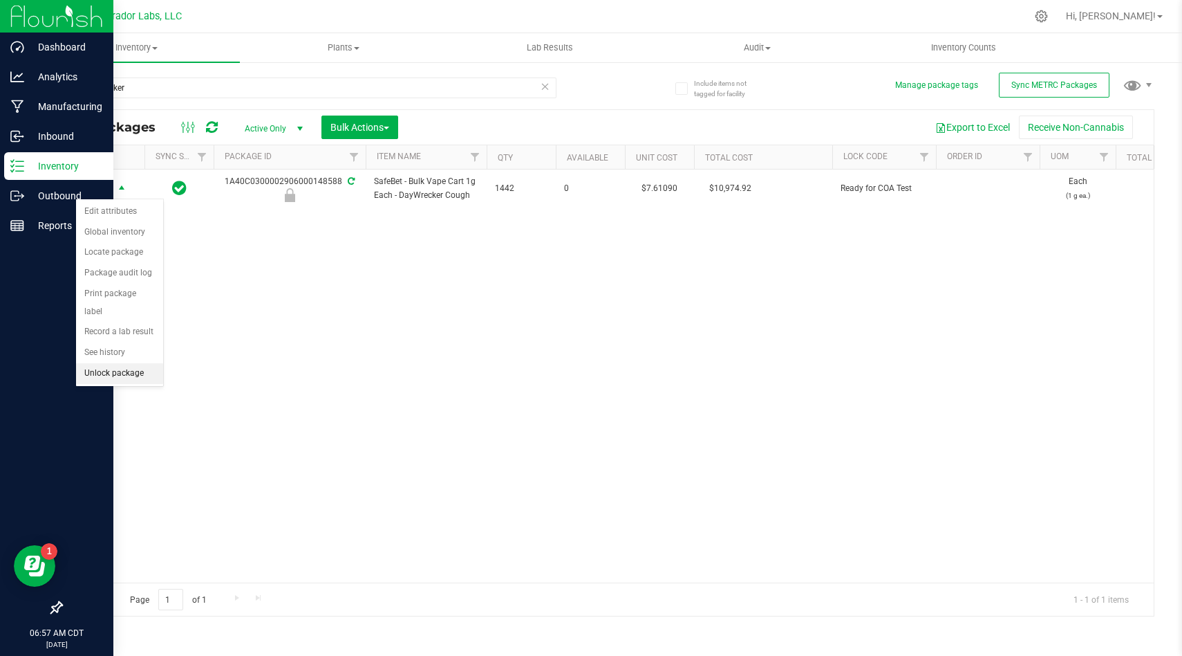
click at [147, 363] on li "Unlock package" at bounding box center [119, 373] width 87 height 21
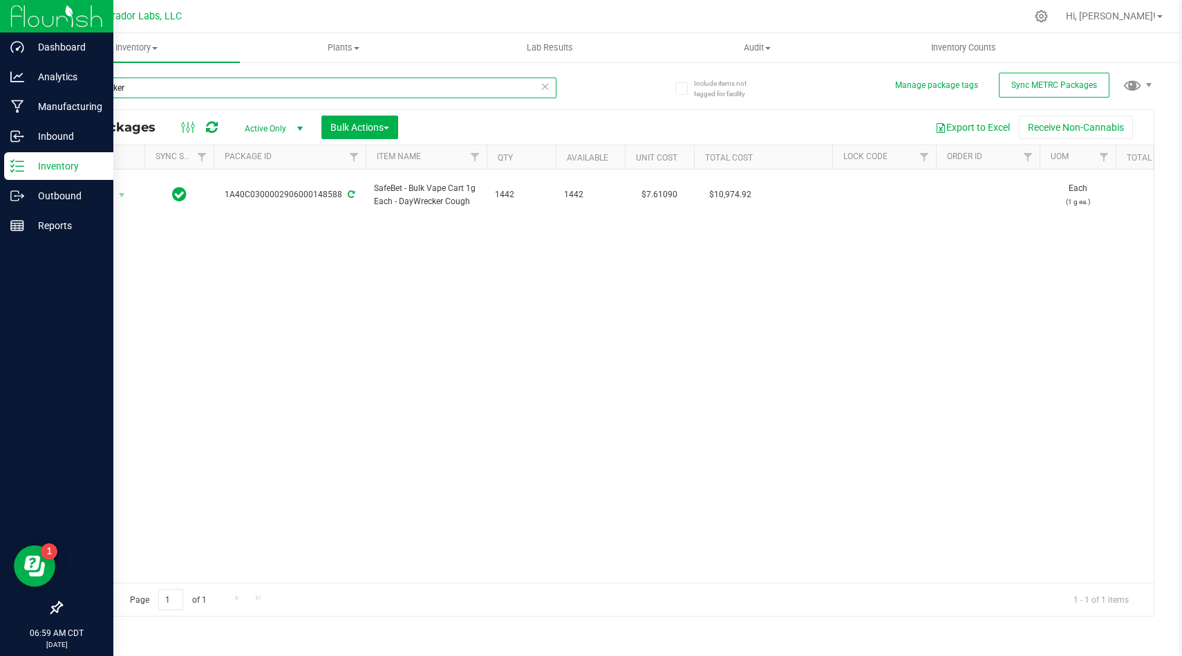
click at [344, 96] on input "daywrecker" at bounding box center [309, 87] width 496 height 21
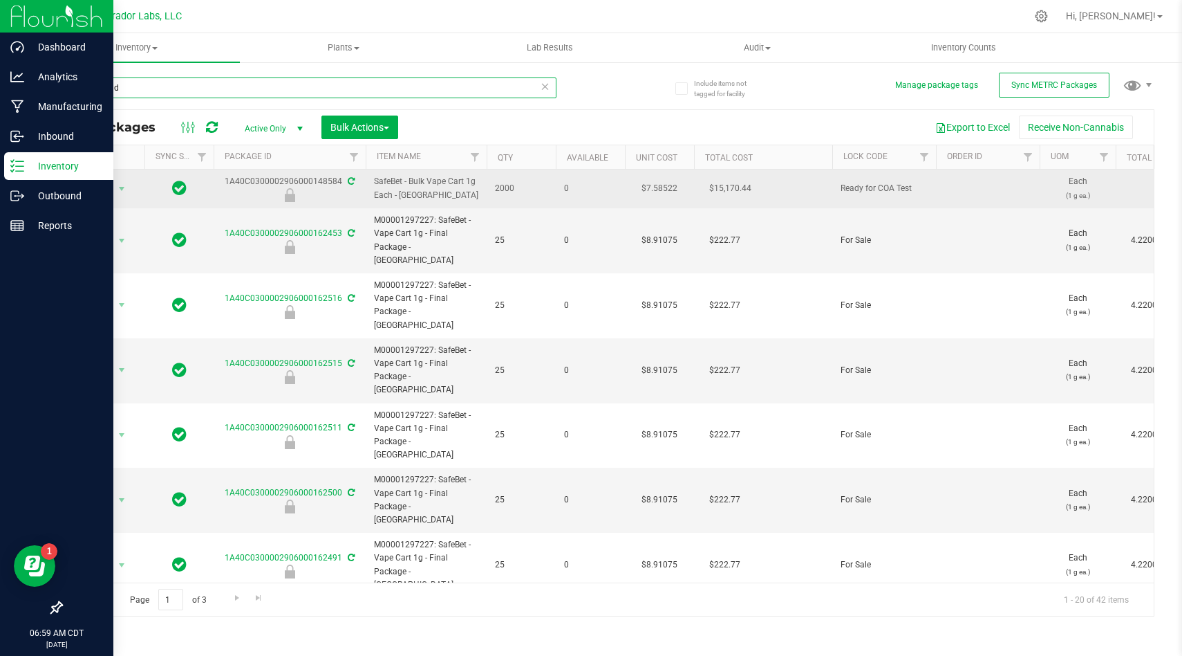
type input "kush stad"
click at [409, 188] on span "SafeBet - Bulk Vape Cart 1g Each - [GEOGRAPHIC_DATA]" at bounding box center [426, 188] width 104 height 26
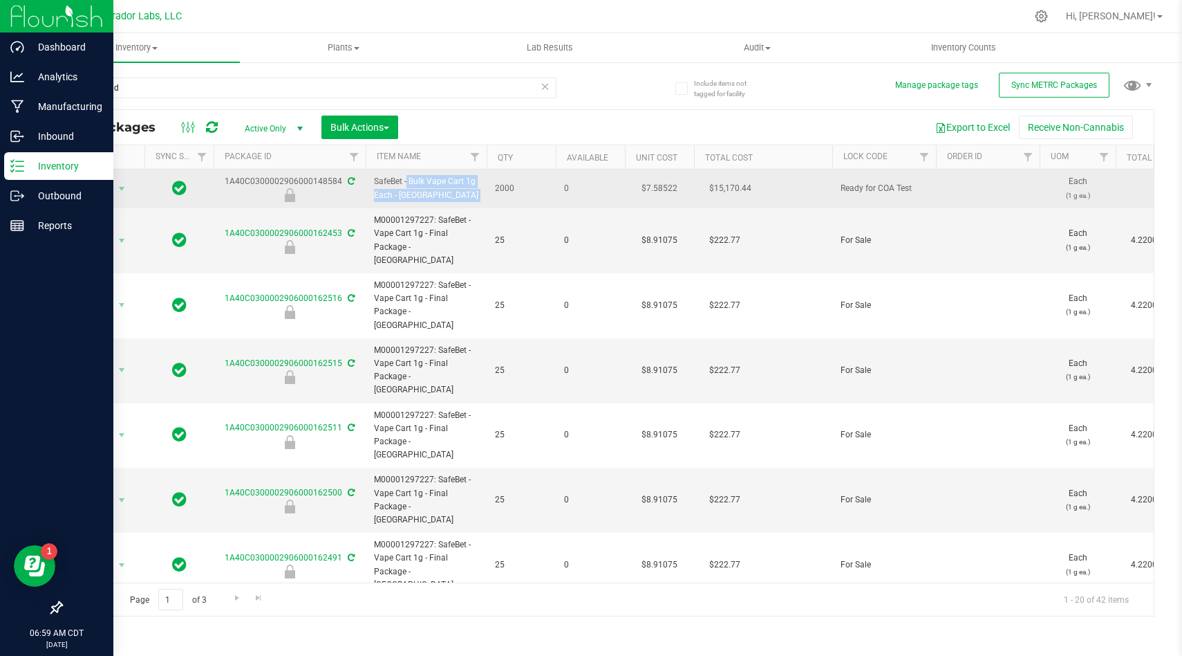
click at [409, 188] on span "SafeBet - Bulk Vape Cart 1g Each - [GEOGRAPHIC_DATA]" at bounding box center [426, 188] width 104 height 26
click at [95, 182] on span "Action" at bounding box center [93, 188] width 37 height 19
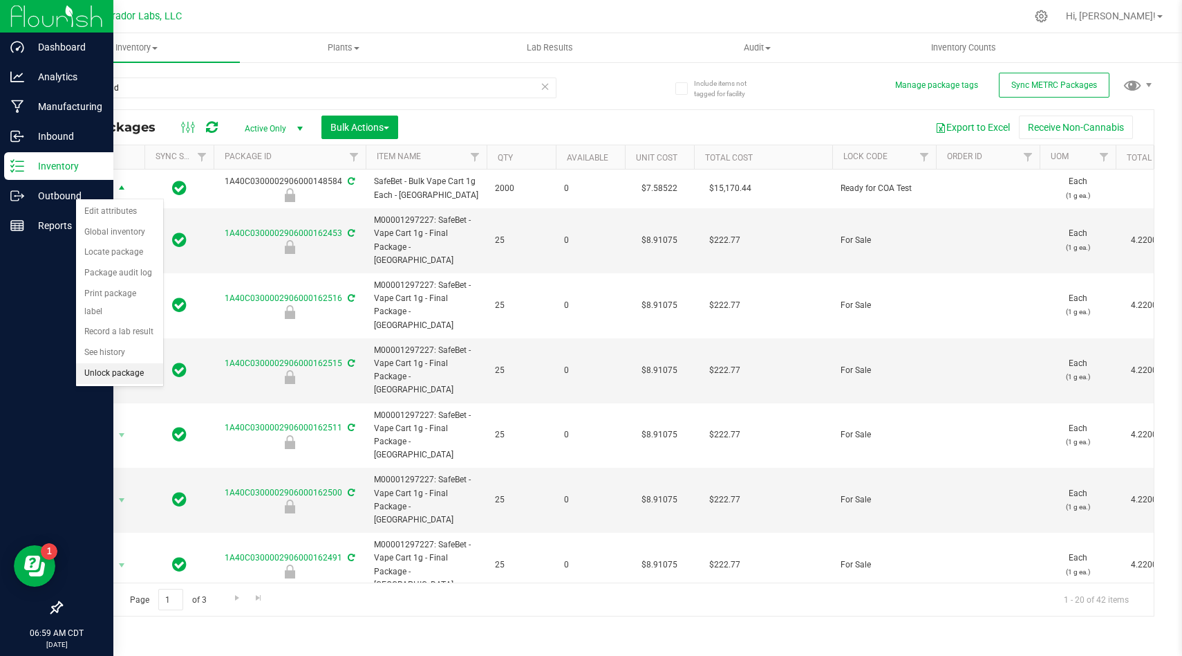
click at [140, 363] on li "Unlock package" at bounding box center [119, 373] width 87 height 21
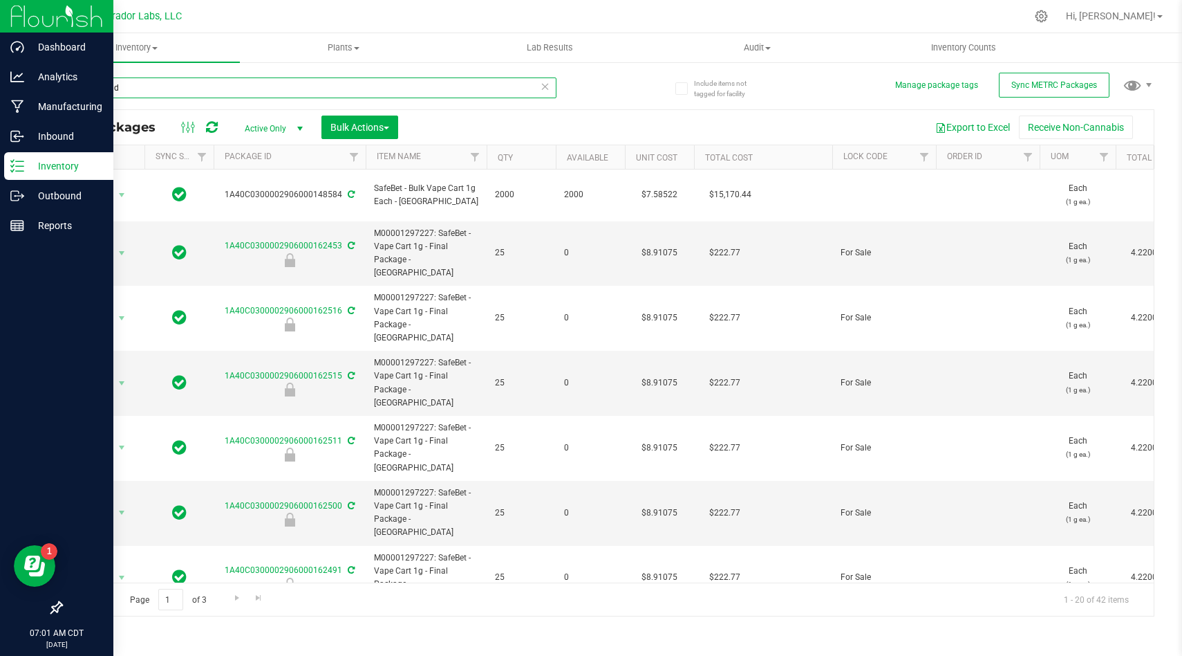
click at [463, 81] on input "kush stad" at bounding box center [309, 87] width 496 height 21
click at [462, 95] on input "kush stad" at bounding box center [309, 87] width 496 height 21
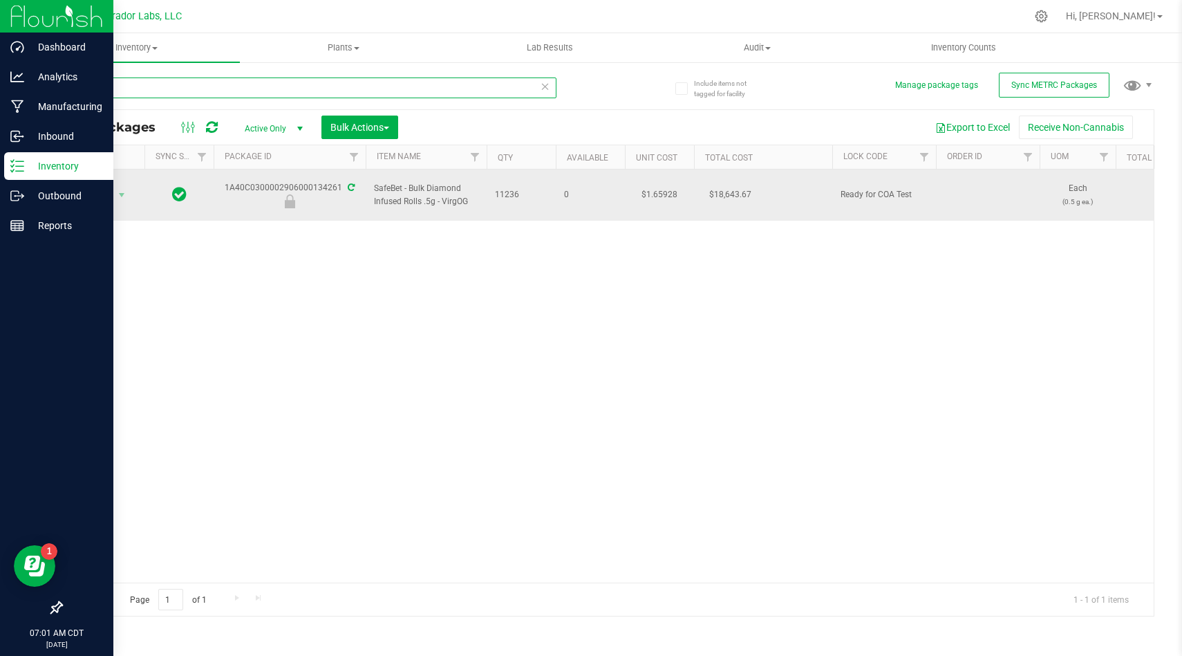
type input "virgog"
click at [436, 185] on span "SafeBet - Bulk Diamond Infused Rolls .5g - VirgOG" at bounding box center [426, 195] width 104 height 26
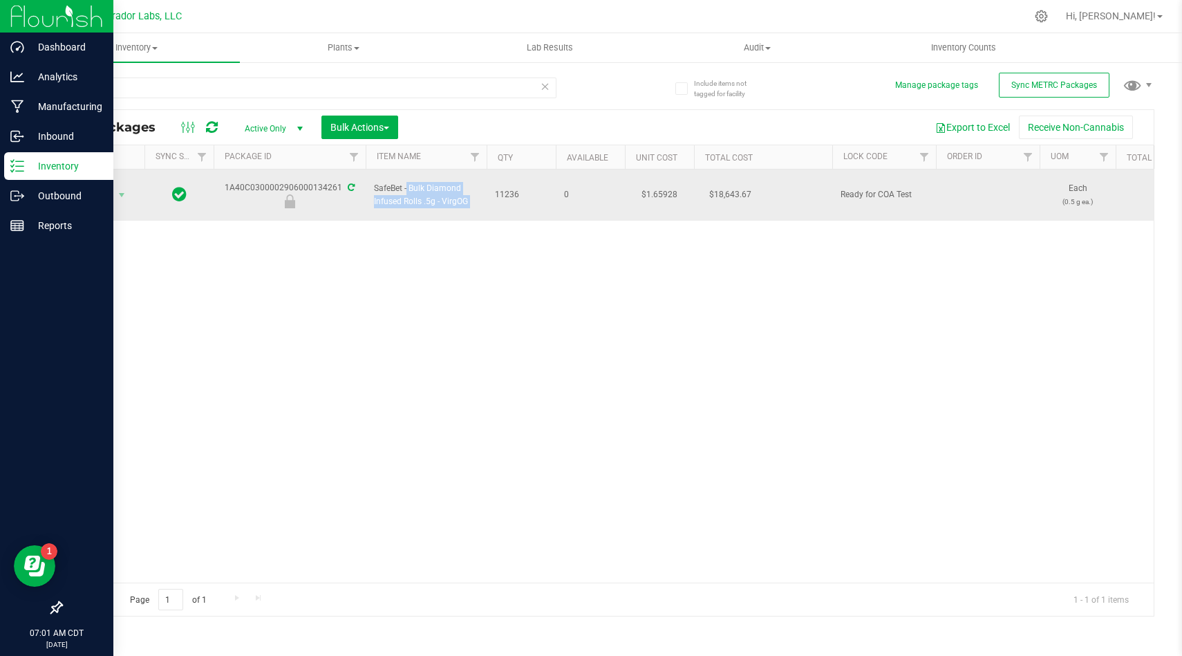
click at [436, 185] on span "SafeBet - Bulk Diamond Infused Rolls .5g - VirgOG" at bounding box center [426, 195] width 104 height 26
click at [94, 194] on span "Action" at bounding box center [93, 194] width 37 height 19
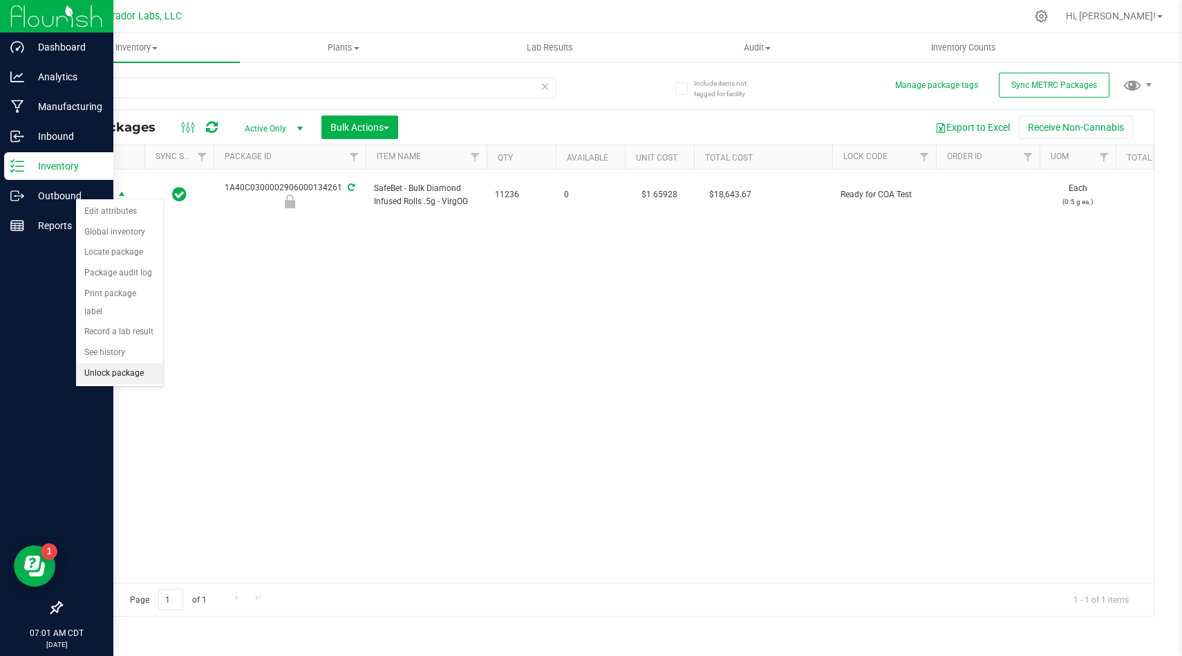
click at [113, 363] on li "Unlock package" at bounding box center [119, 373] width 87 height 21
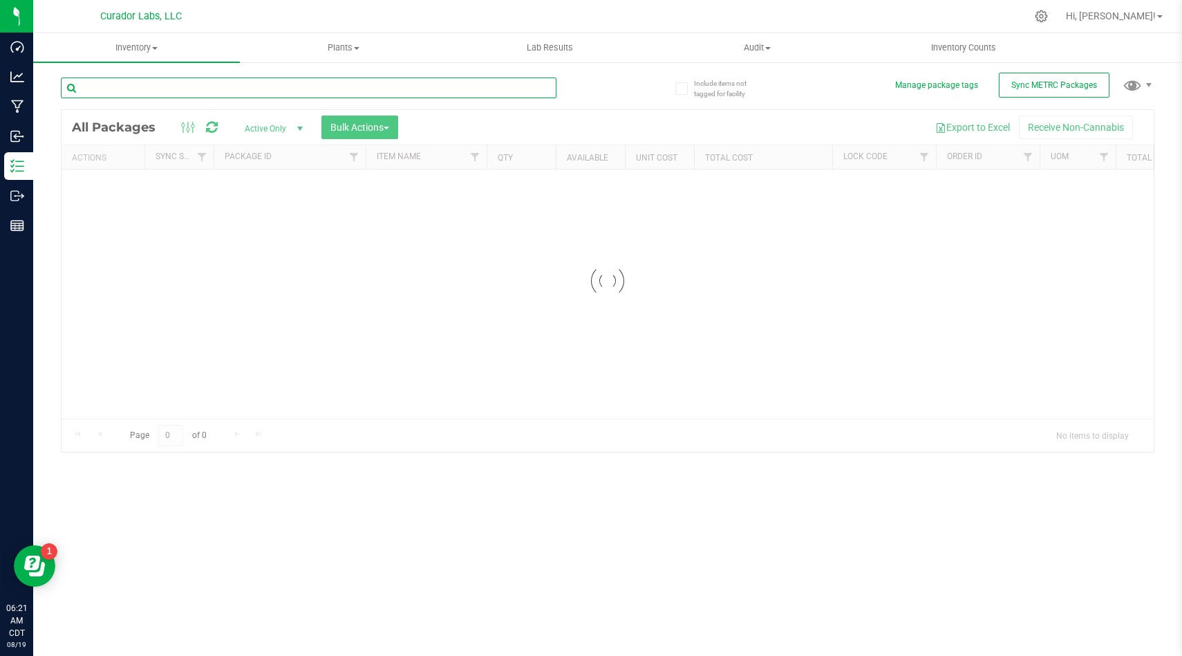
click at [209, 92] on input "text" at bounding box center [309, 87] width 496 height 21
paste input "Bulk Live Rosin Puck Sugar"
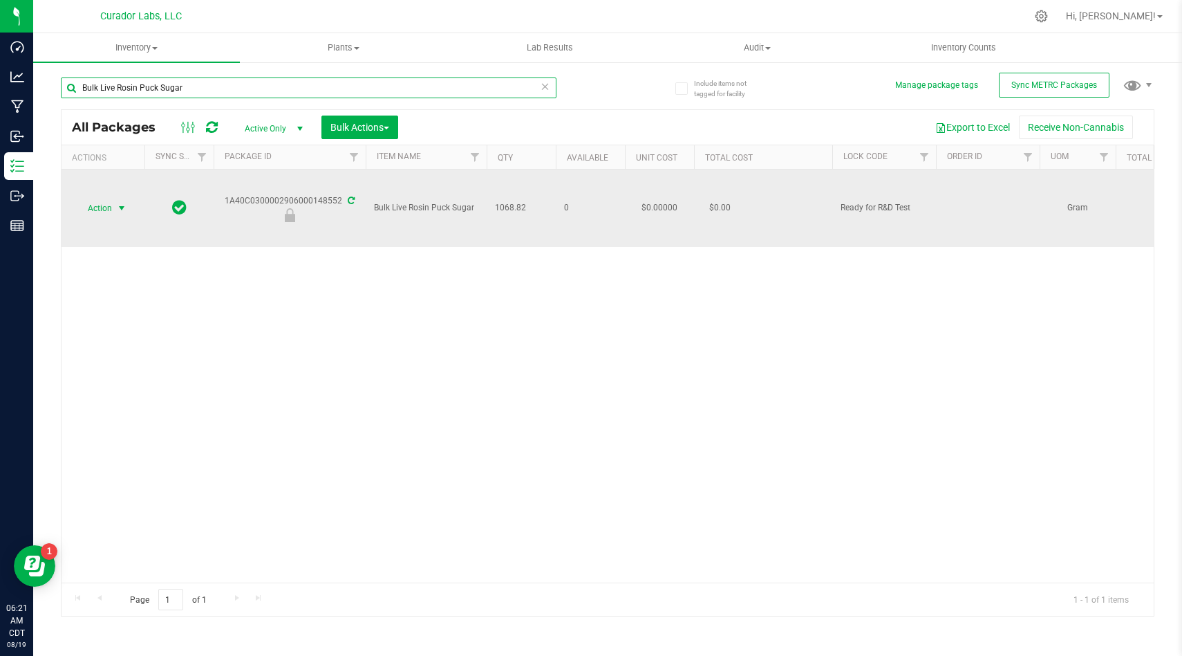
type input "Bulk Live Rosin Puck Sugar"
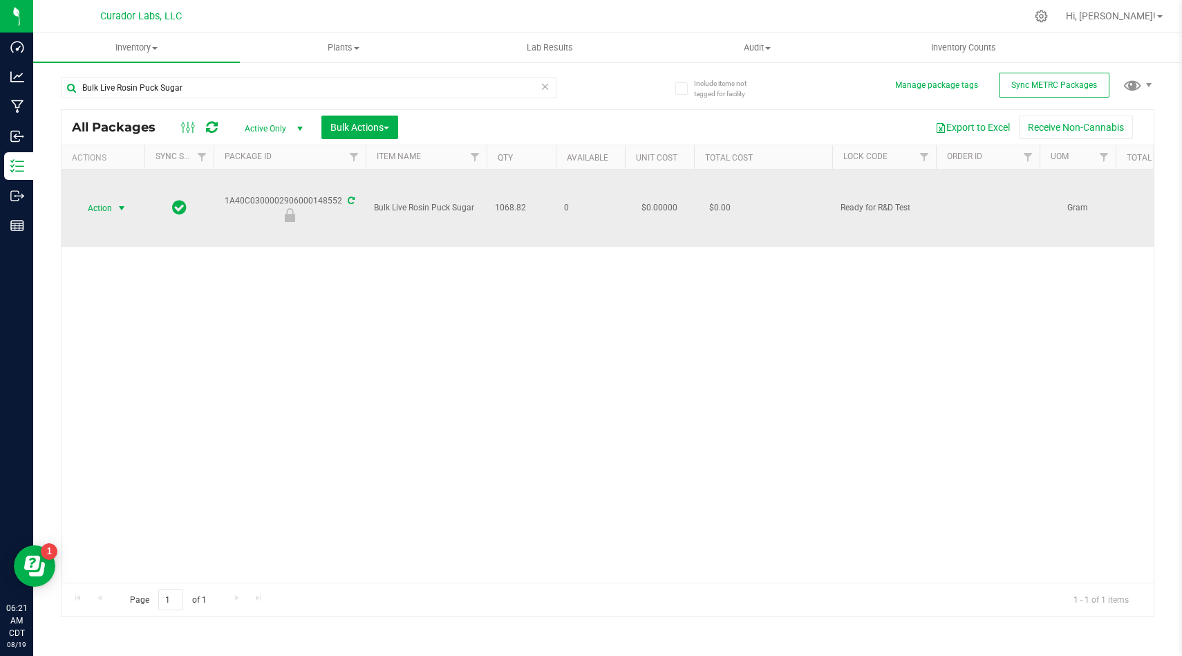
click at [94, 208] on span "Action" at bounding box center [93, 207] width 37 height 19
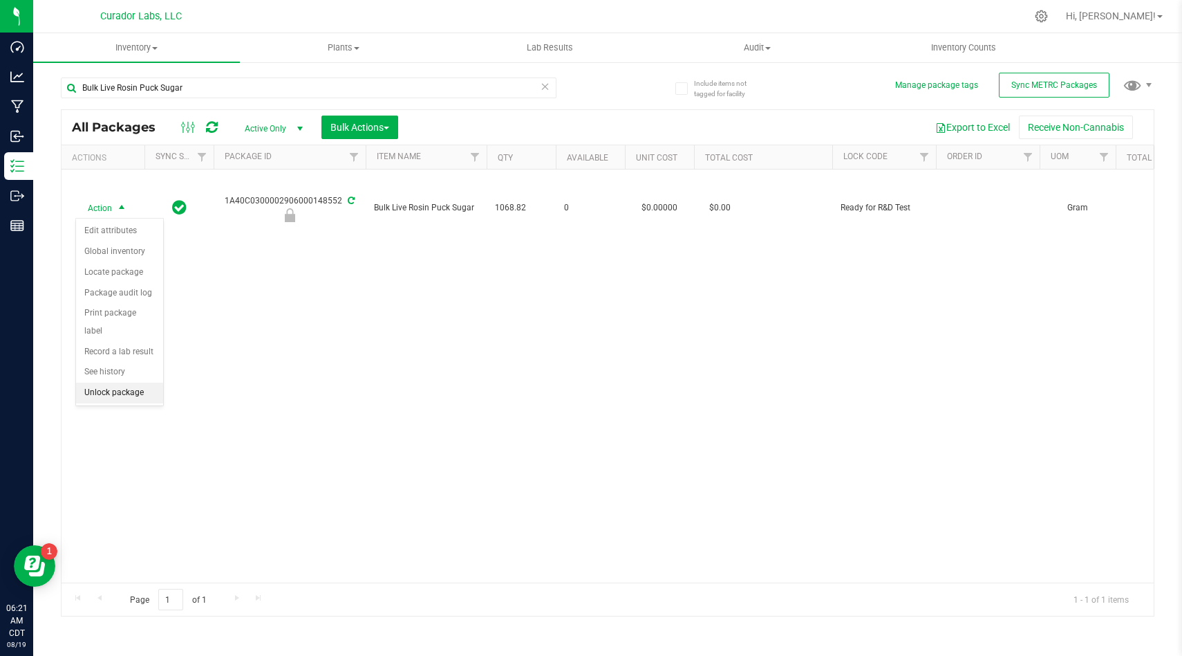
click at [149, 382] on li "Unlock package" at bounding box center [119, 392] width 87 height 21
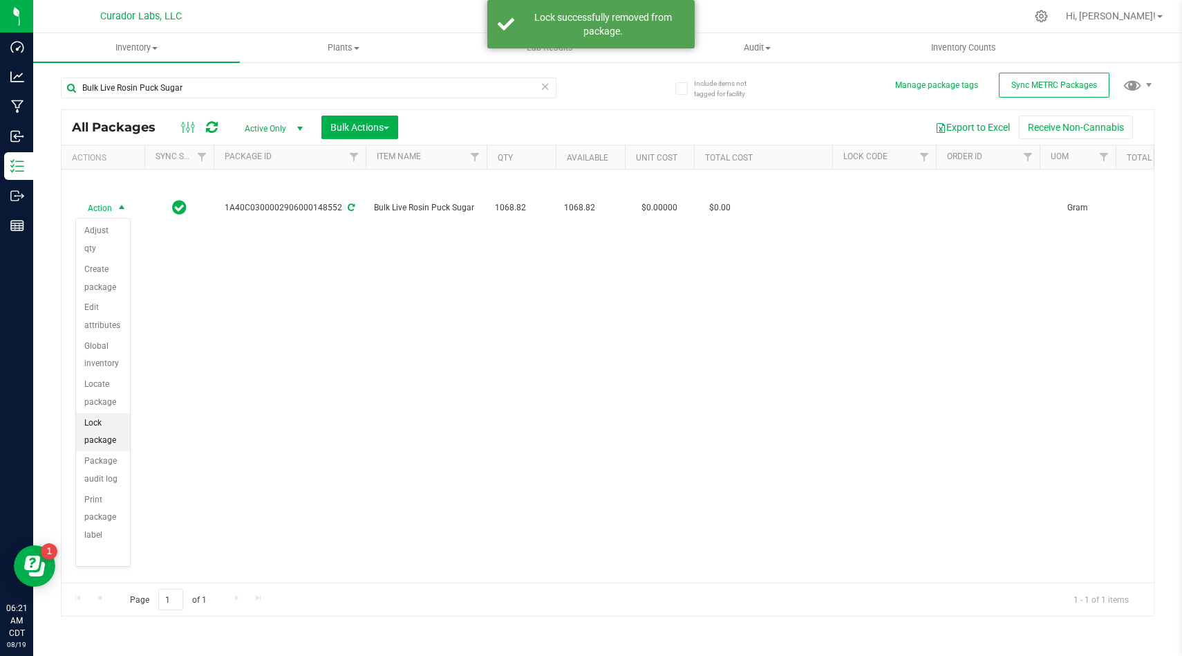
drag, startPoint x: 119, startPoint y: 379, endPoint x: 115, endPoint y: 406, distance: 27.2
click at [115, 406] on ul "Adjust qty Create package Edit attributes Global inventory Locate package Lock …" at bounding box center [103, 441] width 54 height 440
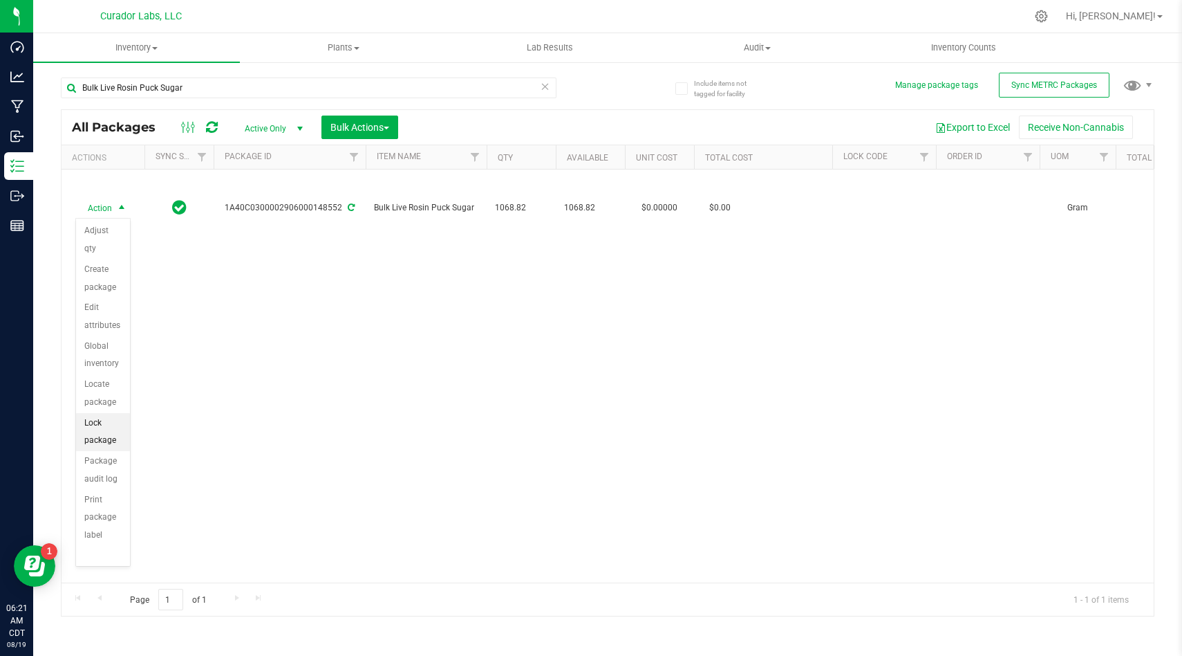
click at [115, 413] on li "Lock package" at bounding box center [103, 432] width 54 height 38
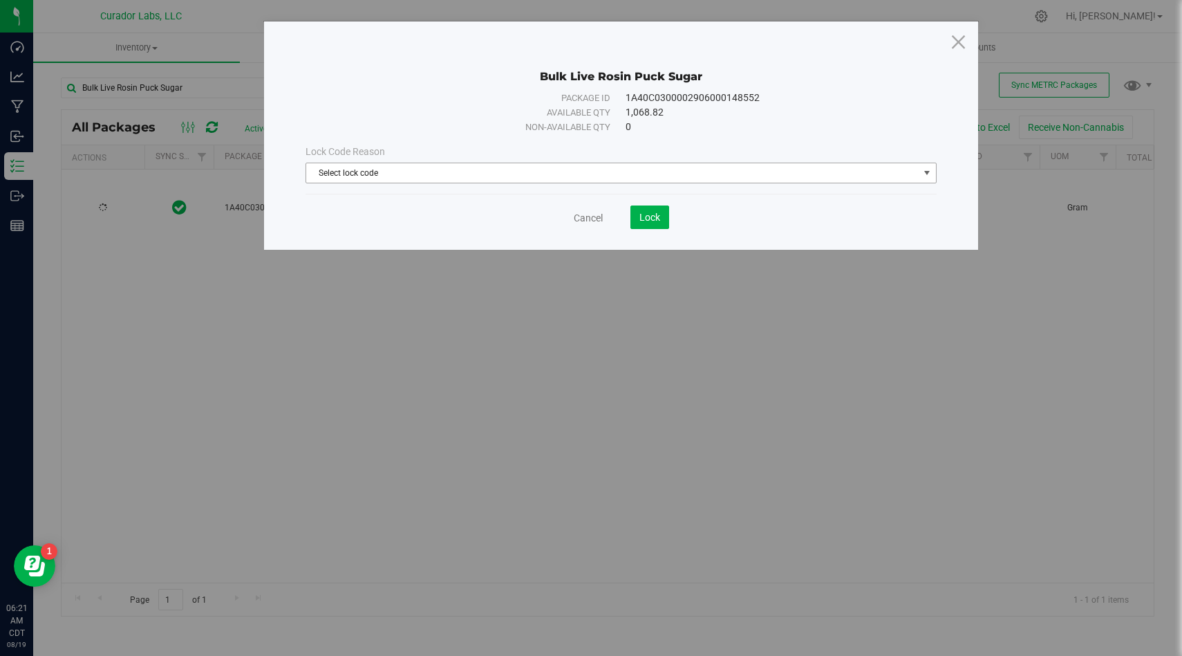
click at [369, 174] on span "Select lock code" at bounding box center [612, 172] width 613 height 19
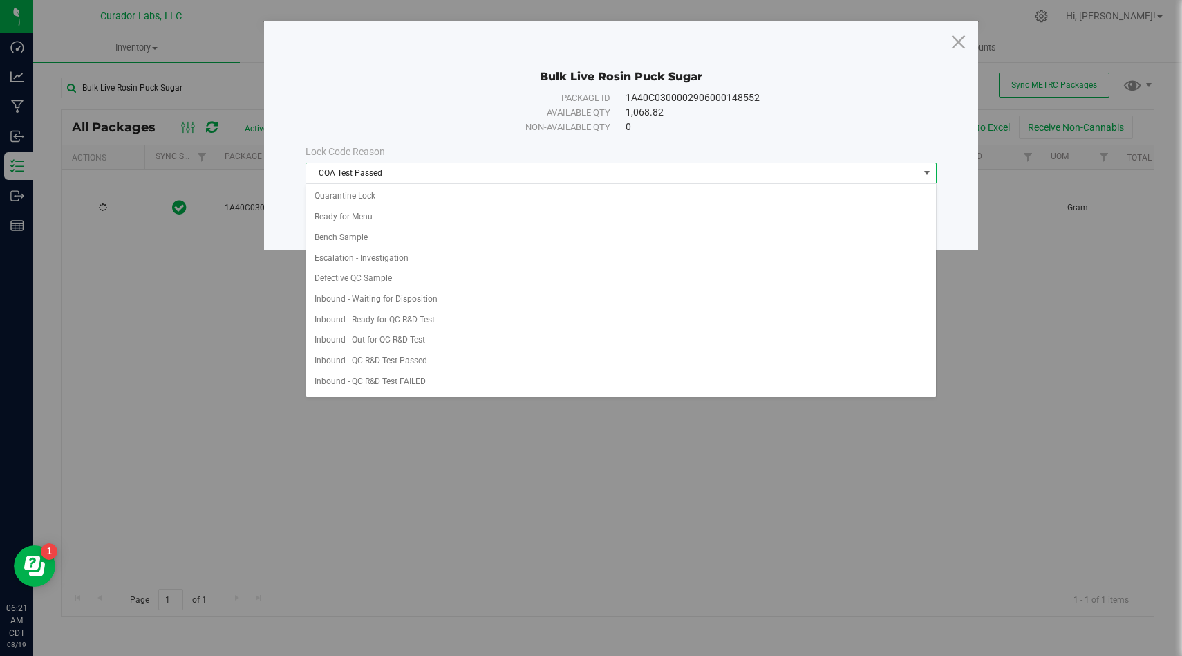
scroll to position [389, 0]
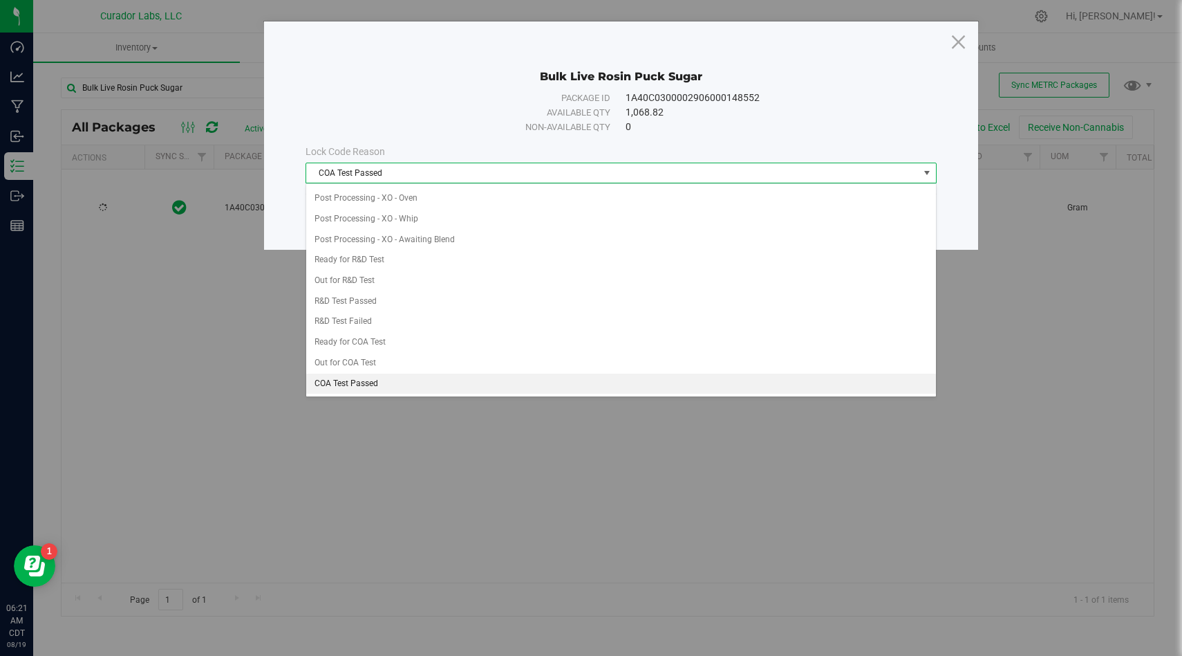
click at [431, 145] on div "Lock Code Reason" at bounding box center [621, 152] width 631 height 15
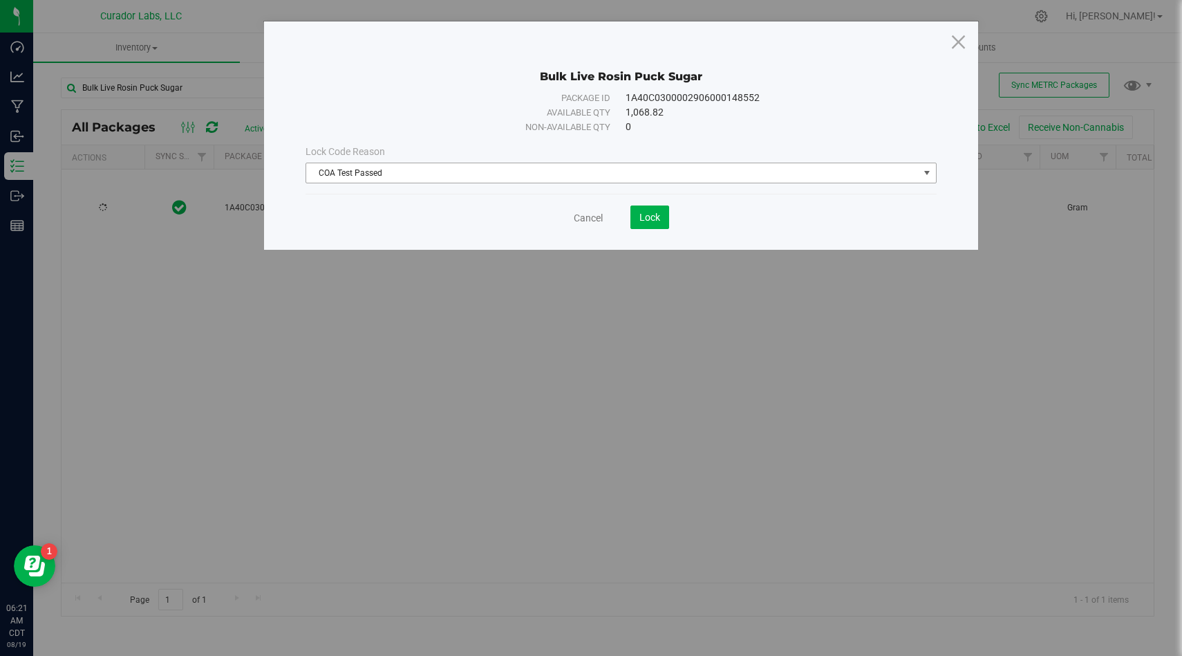
click at [428, 172] on span "COA Test Passed" at bounding box center [612, 172] width 613 height 19
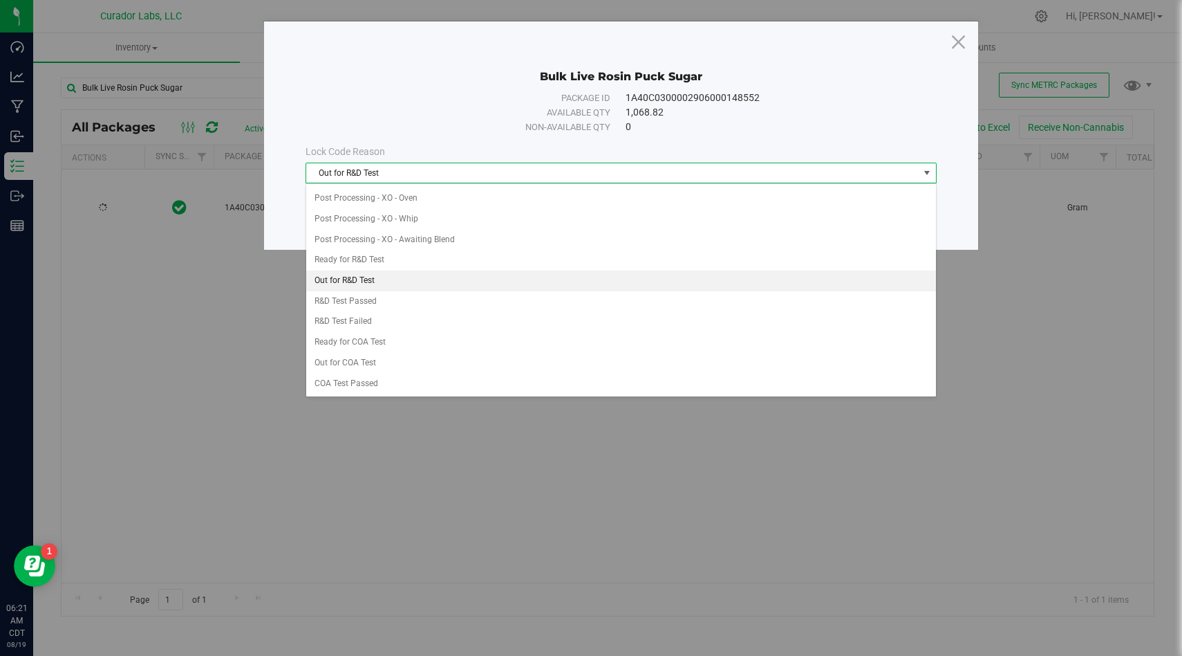
click at [383, 277] on li "Out for R&D Test" at bounding box center [621, 280] width 630 height 21
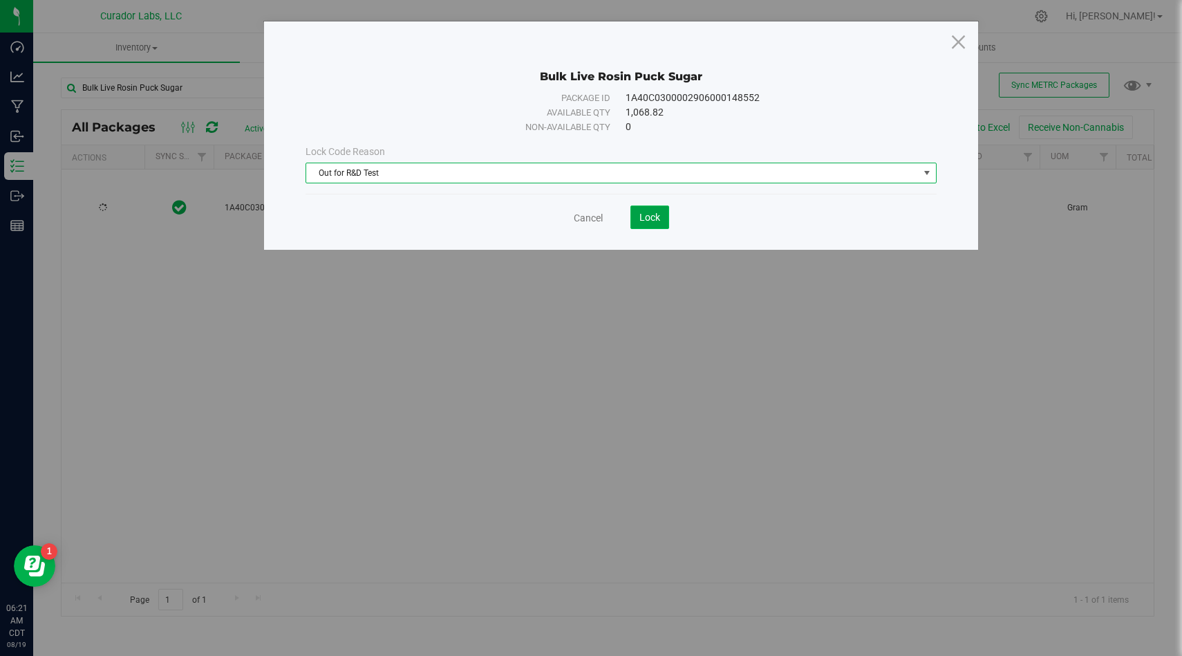
click at [656, 225] on button "Lock" at bounding box center [650, 217] width 39 height 24
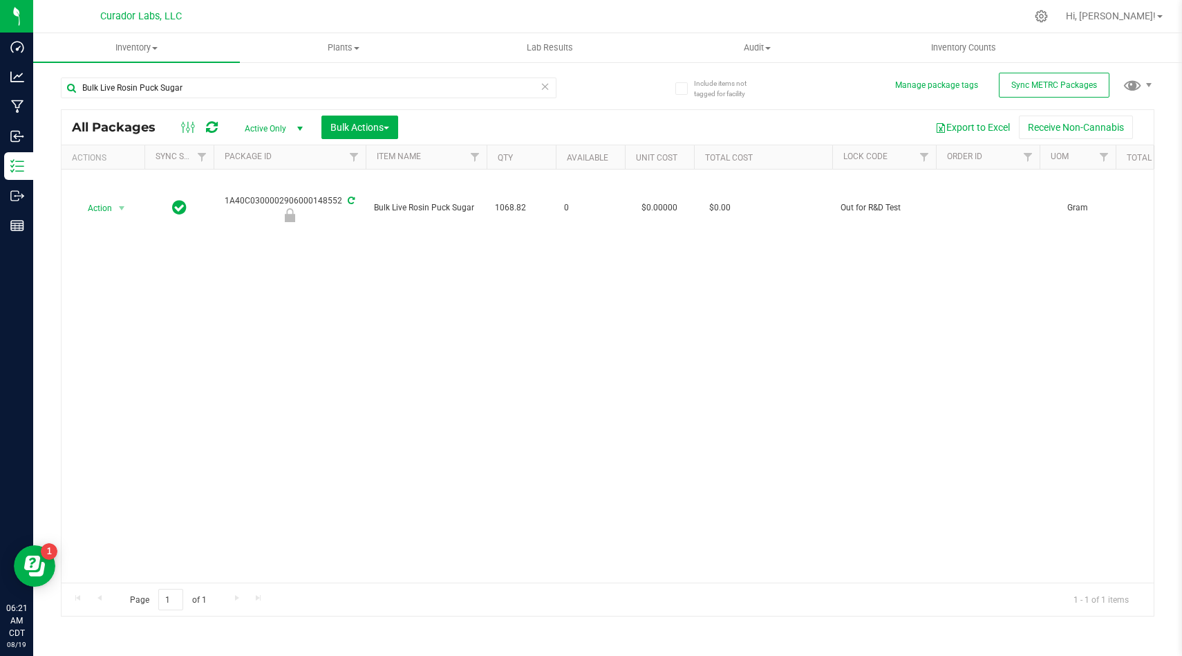
click at [544, 88] on icon at bounding box center [546, 85] width 10 height 17
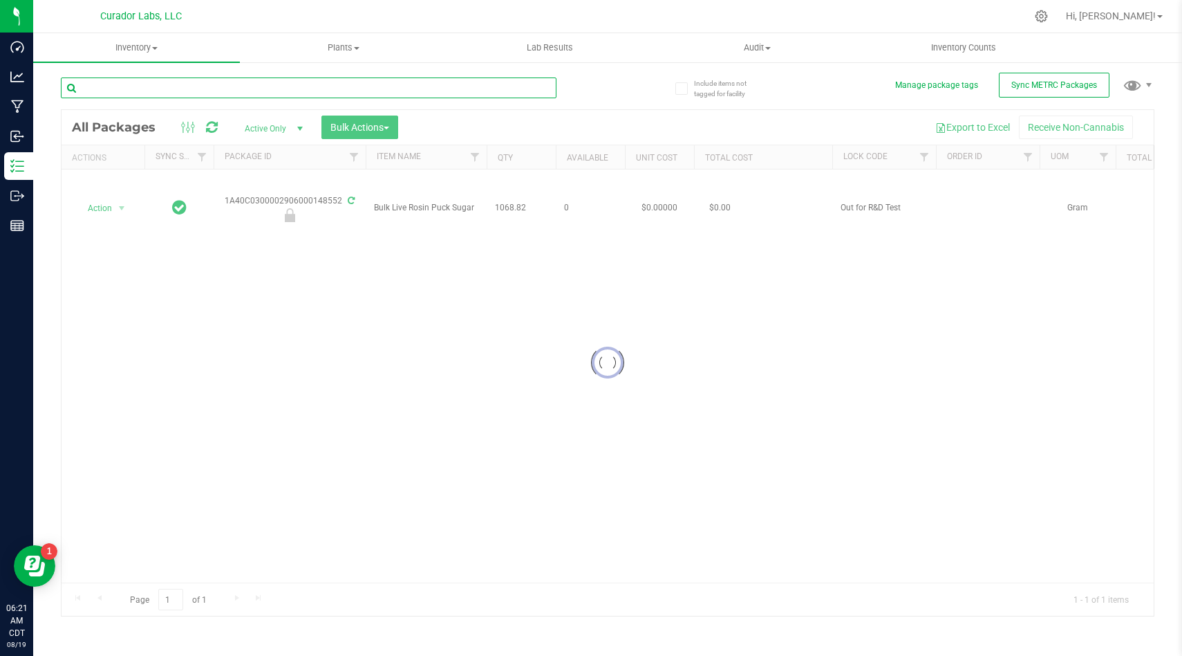
click at [511, 89] on input "text" at bounding box center [309, 87] width 496 height 21
paste input "Bulk Rosin Puck Sauce"
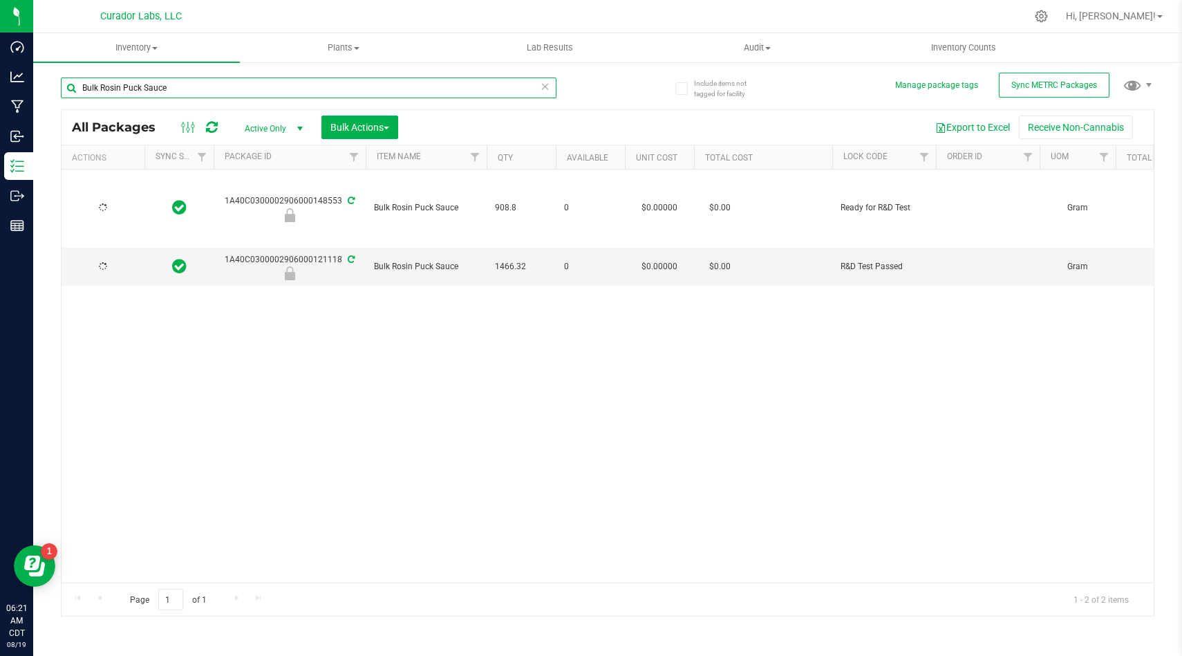
type input "Bulk Rosin Puck Sauce"
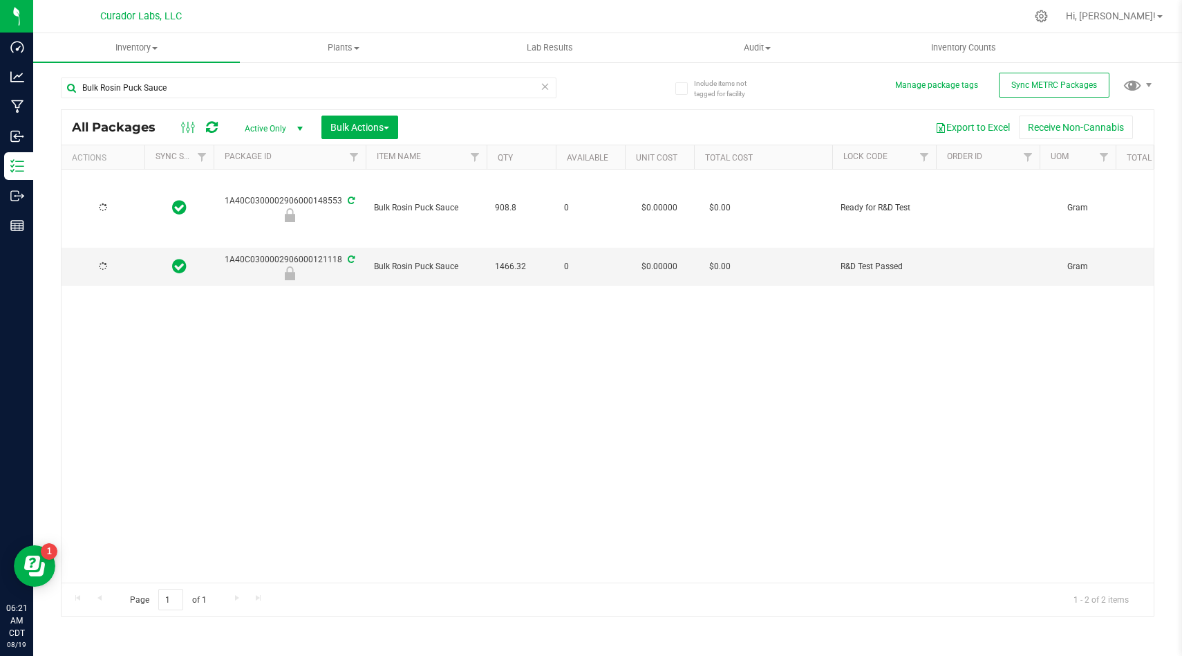
click at [294, 374] on div "1A40C0300002906000148553 Bulk Rosin Puck Sauce 908.8 0 $0.00000 $0.00 Ready for…" at bounding box center [608, 375] width 1093 height 413
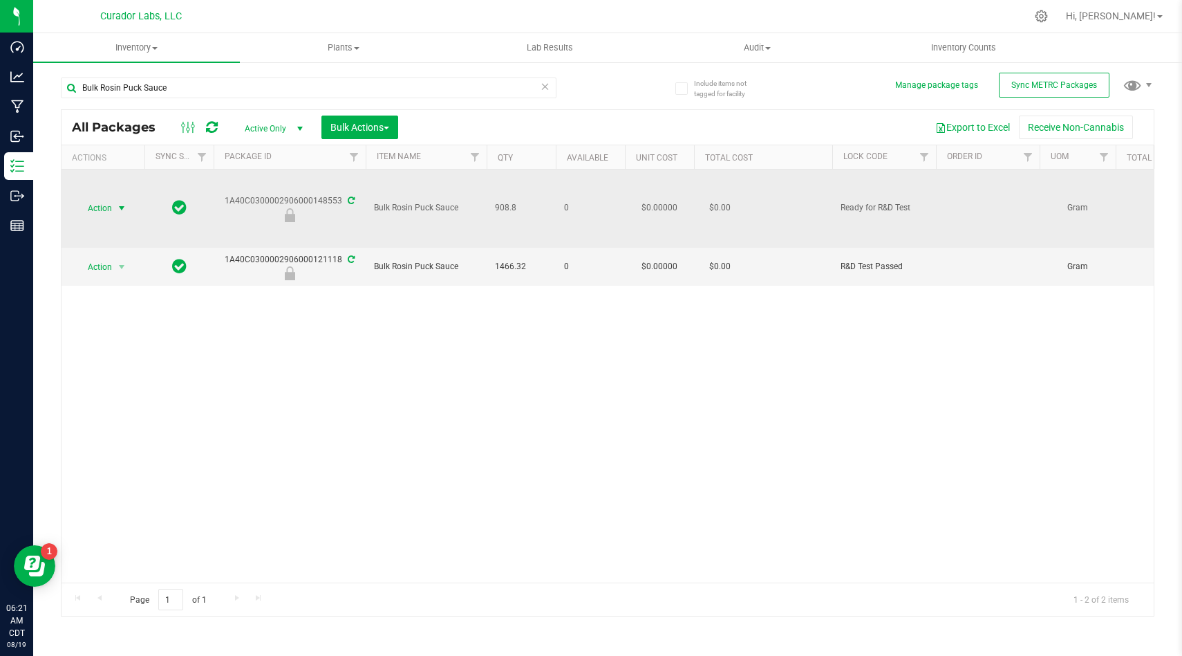
click at [111, 210] on span "Action" at bounding box center [93, 207] width 37 height 19
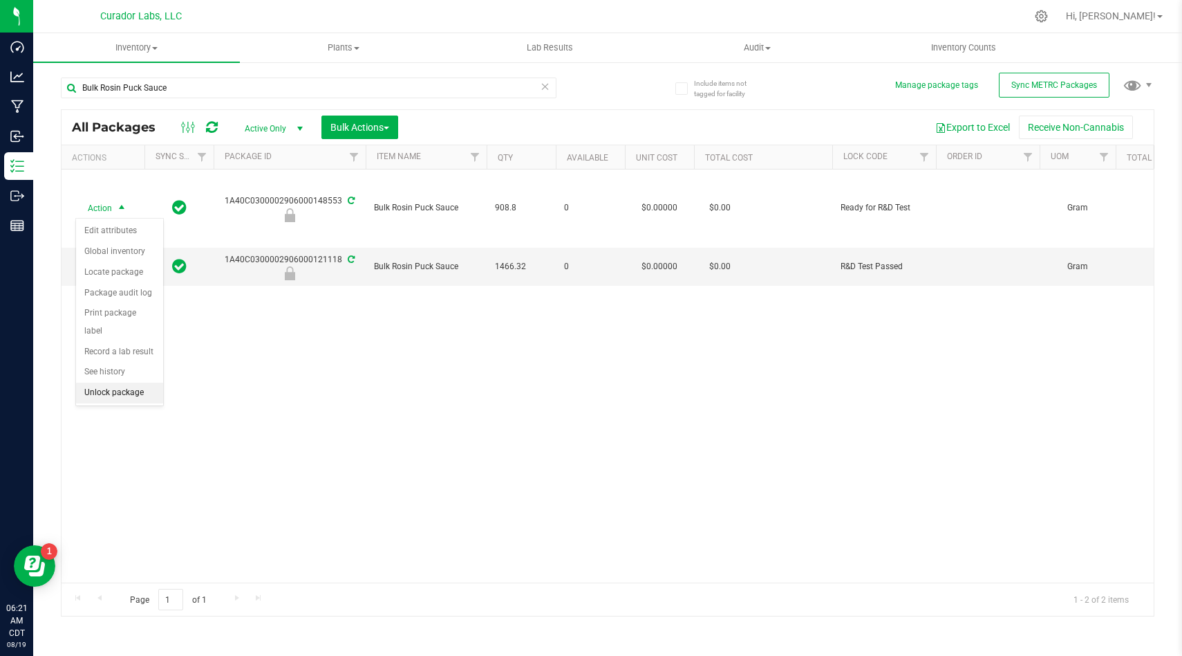
click at [147, 382] on li "Unlock package" at bounding box center [119, 392] width 87 height 21
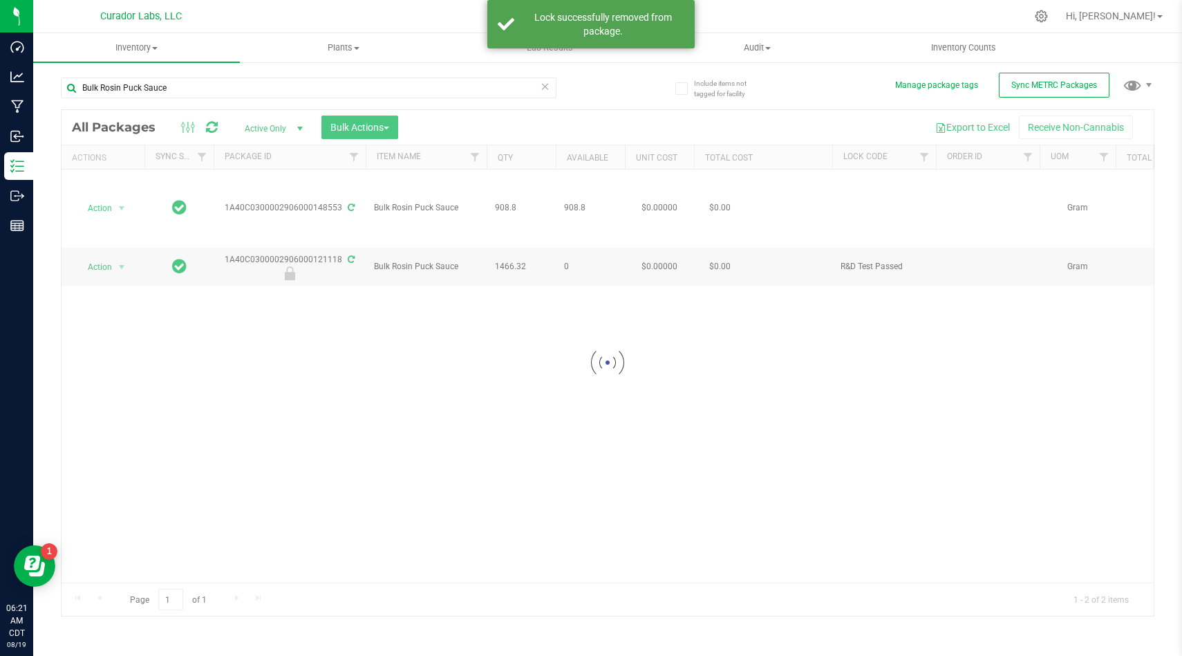
click at [112, 212] on div at bounding box center [608, 362] width 1093 height 505
click at [112, 212] on span "Action" at bounding box center [93, 207] width 37 height 19
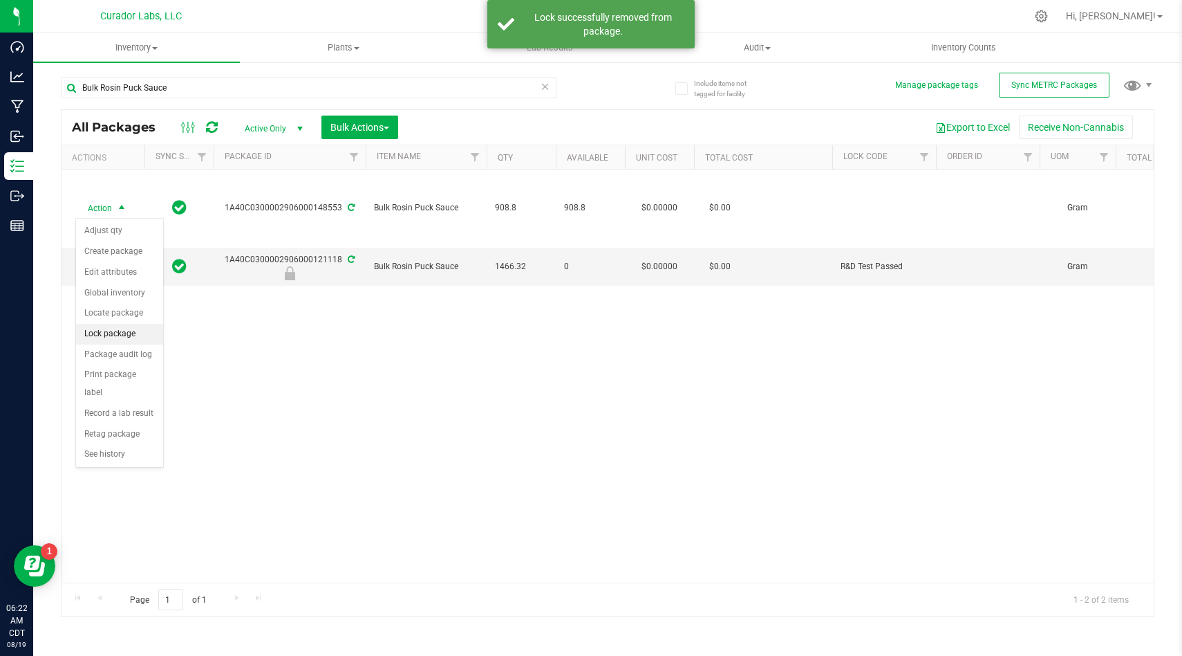
click at [121, 335] on li "Lock package" at bounding box center [119, 334] width 87 height 21
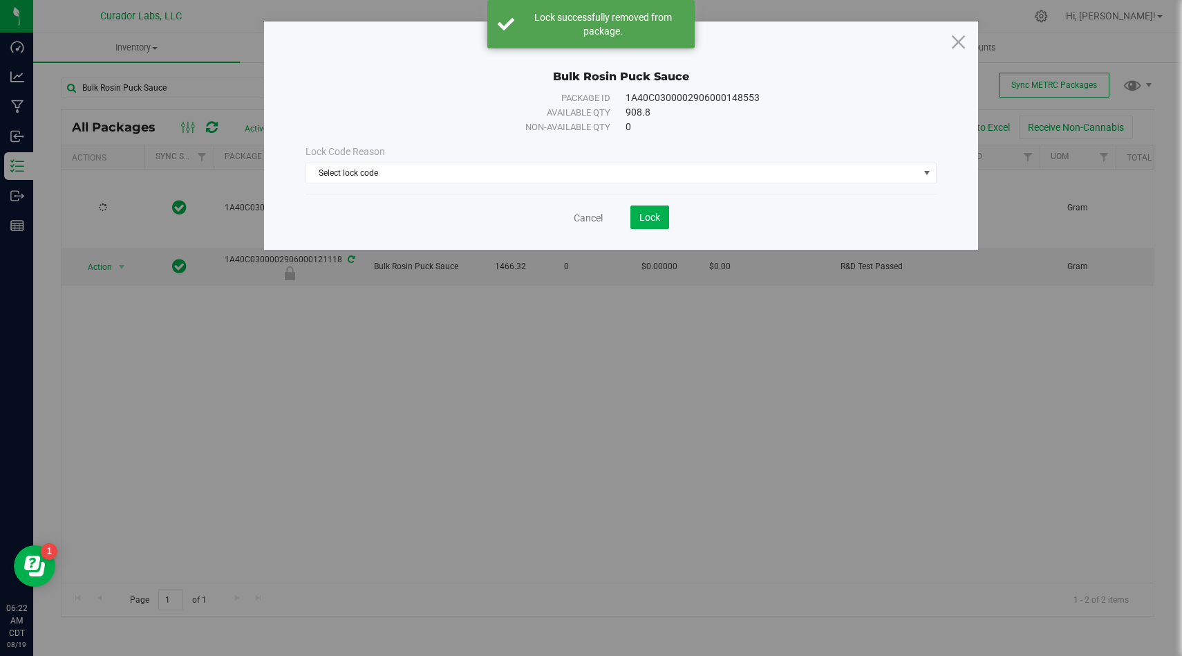
click at [371, 162] on div "Lock Code Reason Select lock code Select lock code Quarantine Lock Ready for Me…" at bounding box center [621, 164] width 652 height 39
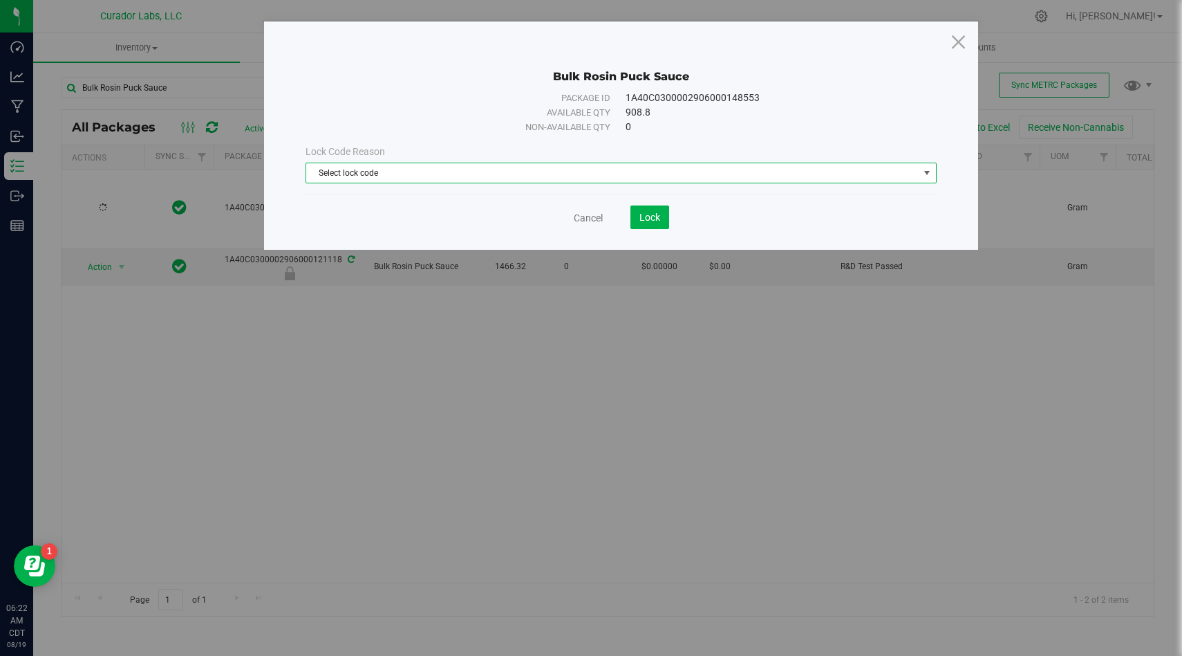
click at [370, 165] on span "Select lock code" at bounding box center [612, 172] width 613 height 19
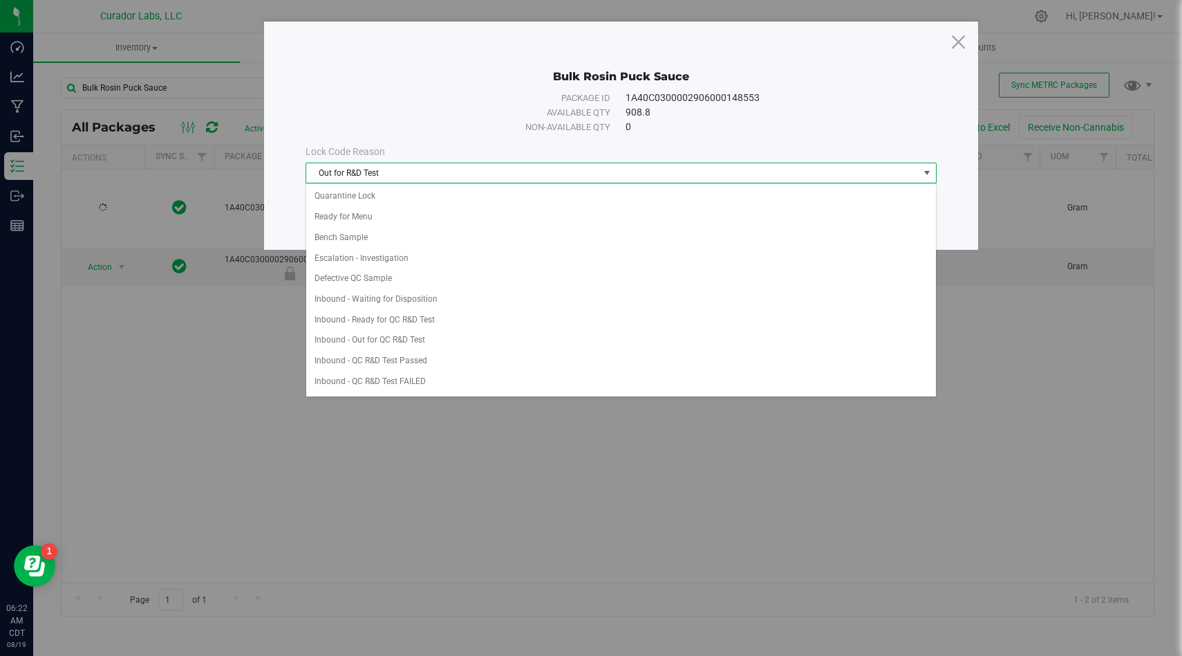
scroll to position [286, 0]
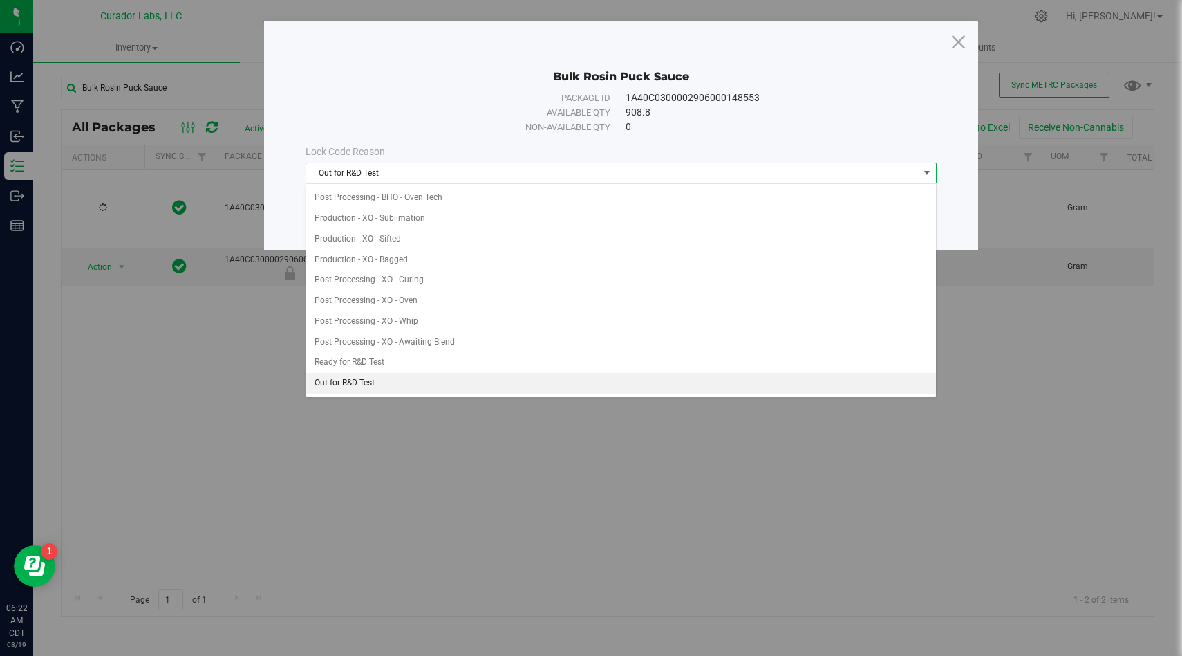
click at [400, 387] on li "Out for R&D Test" at bounding box center [621, 383] width 630 height 21
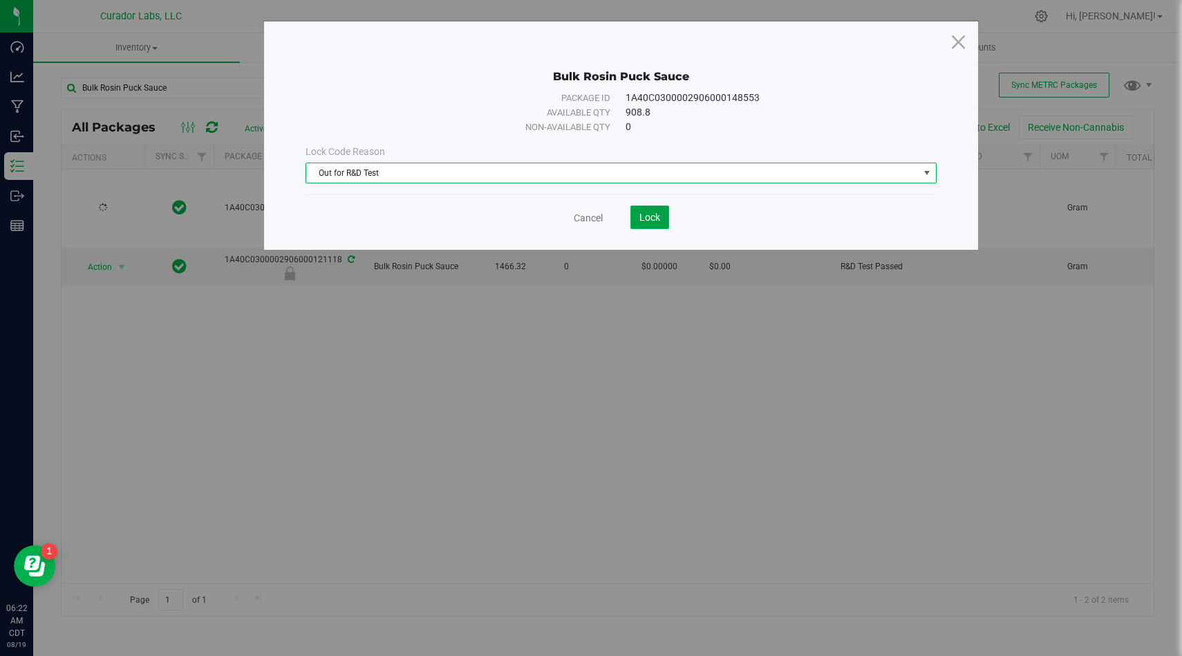
click at [651, 212] on span "Lock" at bounding box center [650, 217] width 21 height 11
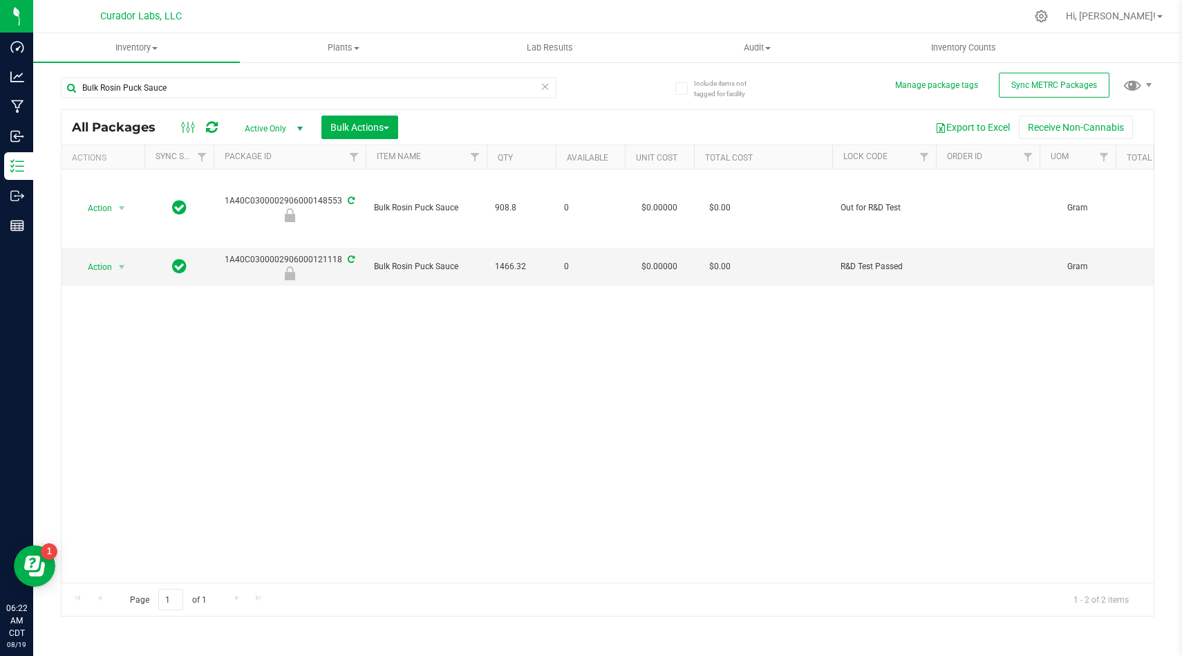
click at [510, 76] on div "Bulk Rosin Puck Sauce" at bounding box center [334, 87] width 547 height 44
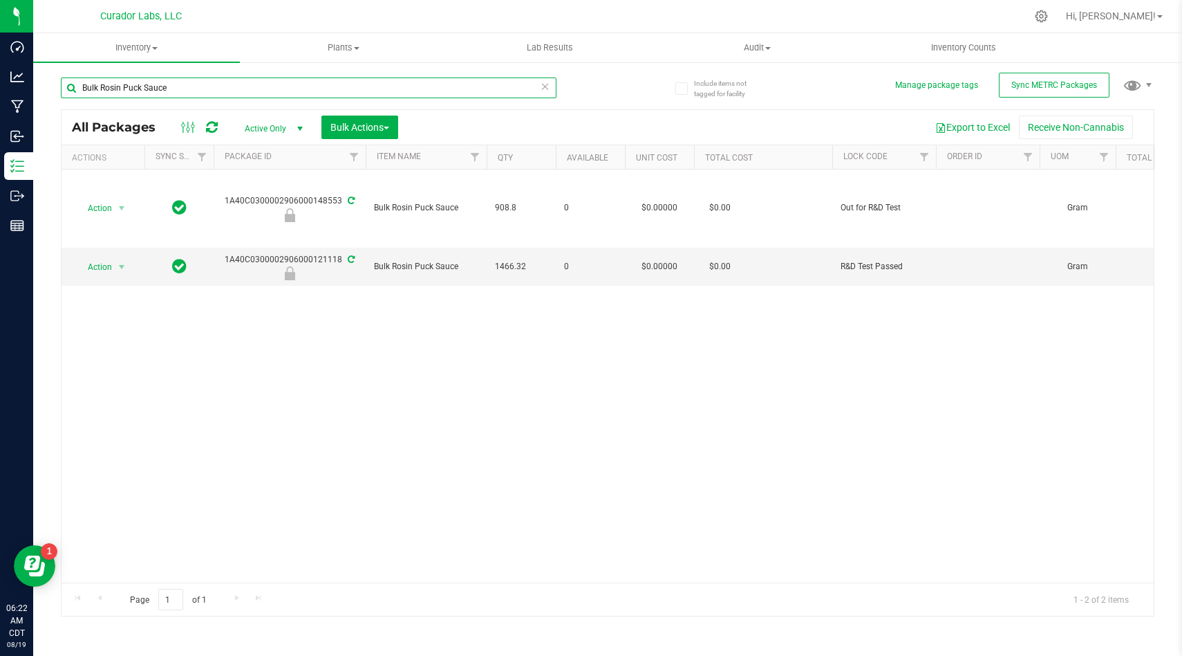
click at [506, 95] on input "Bulk Rosin Puck Sauce" at bounding box center [309, 87] width 496 height 21
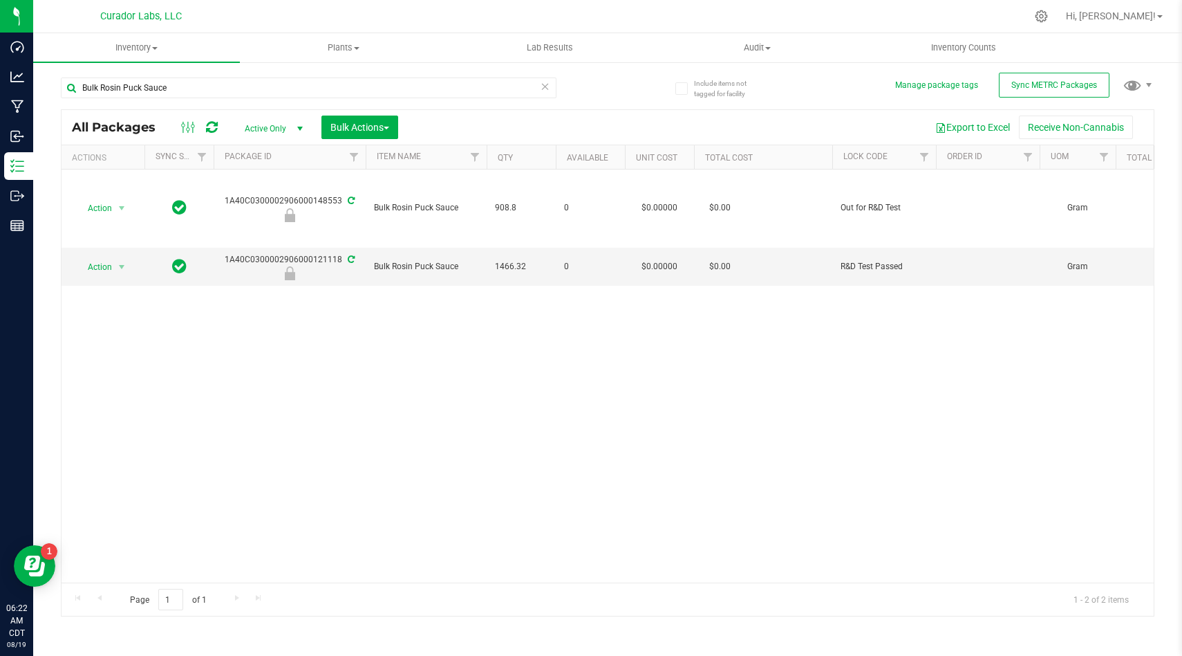
click at [545, 89] on icon at bounding box center [546, 85] width 10 height 17
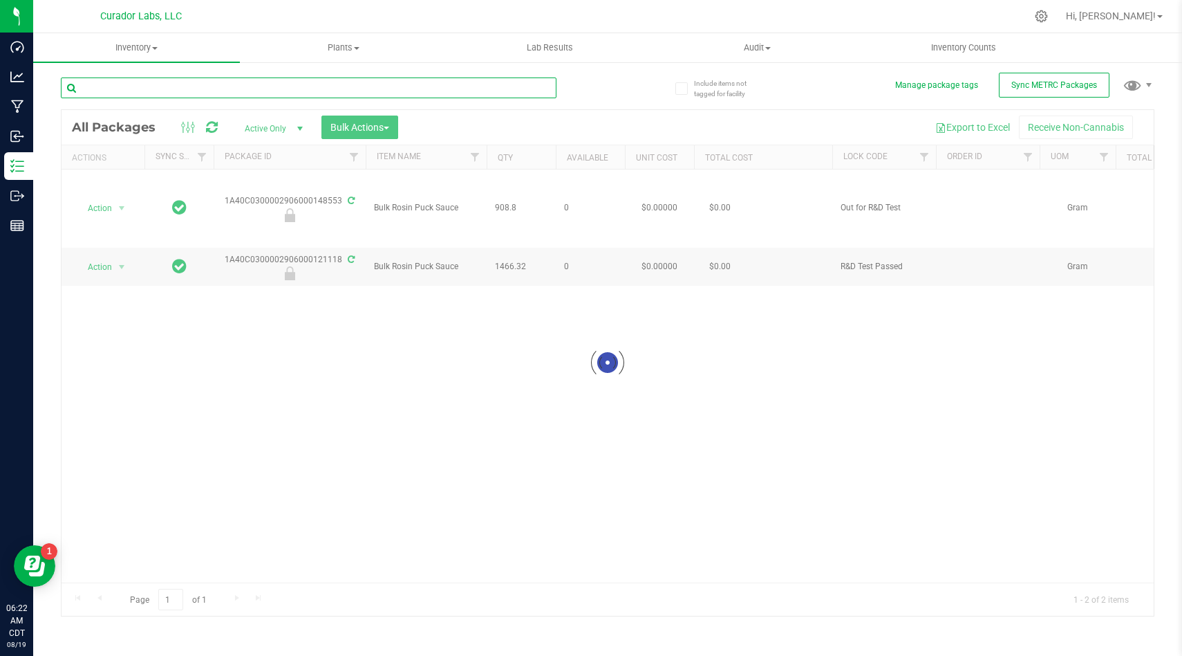
paste input "HeadChange - Bulk Live Badder - Apple Mintz"
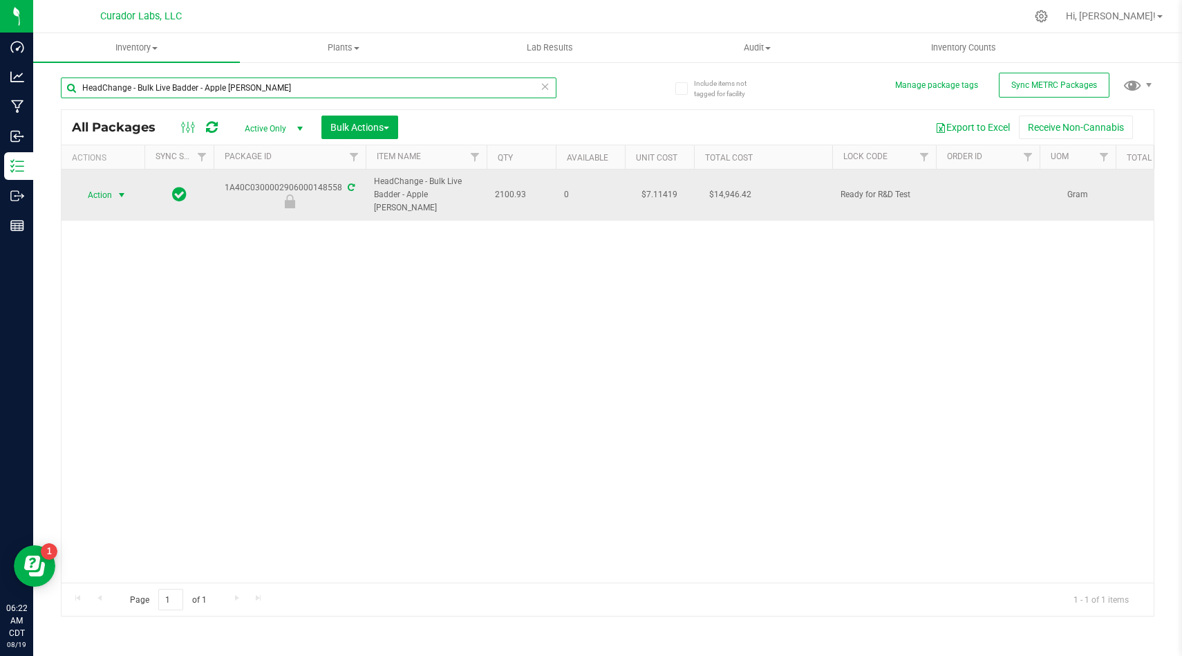
type input "HeadChange - Bulk Live Badder - Apple Mintz"
click at [114, 195] on span "select" at bounding box center [121, 194] width 17 height 19
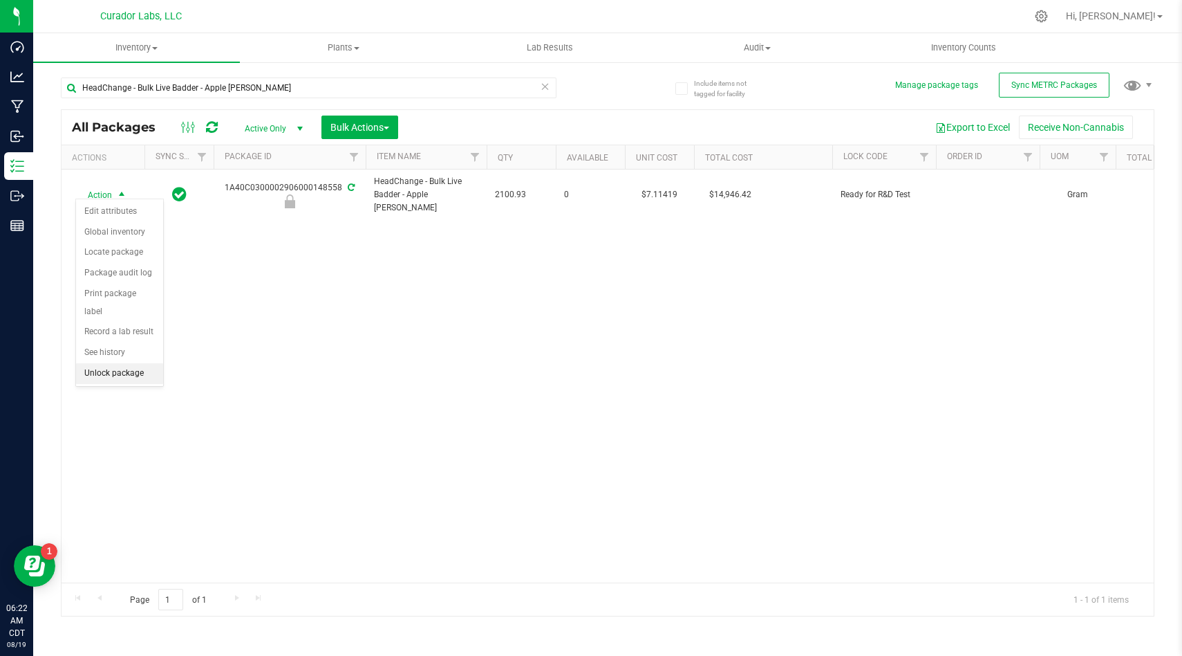
click at [123, 363] on li "Unlock package" at bounding box center [119, 373] width 87 height 21
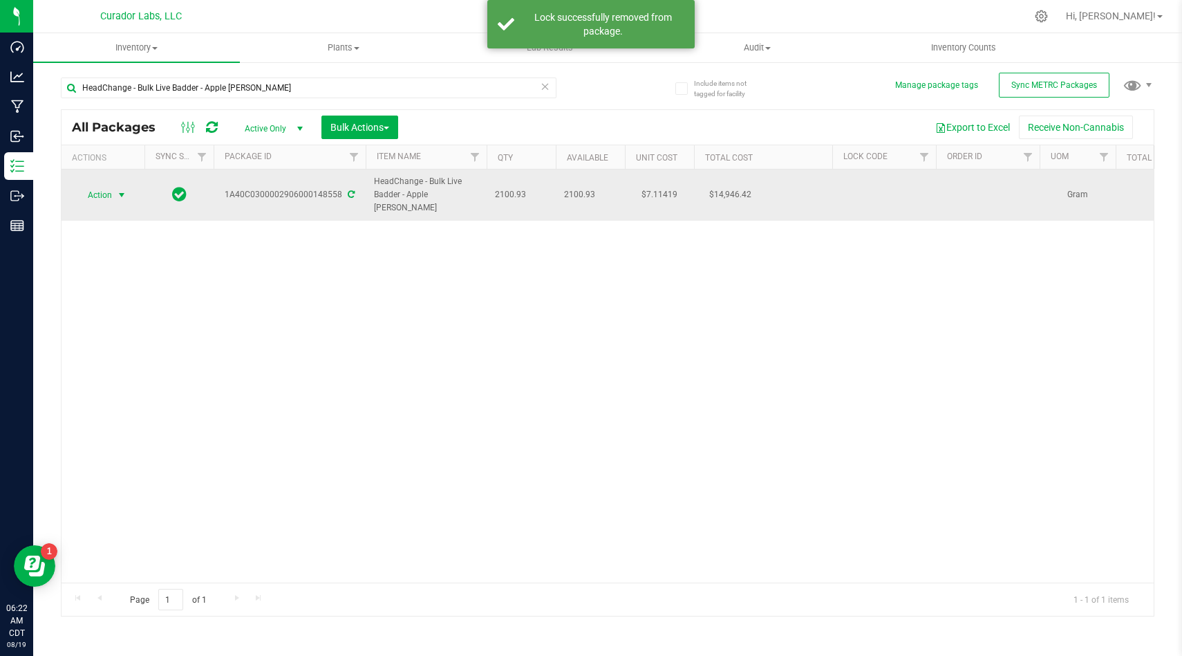
click at [110, 187] on span "Action" at bounding box center [93, 194] width 37 height 19
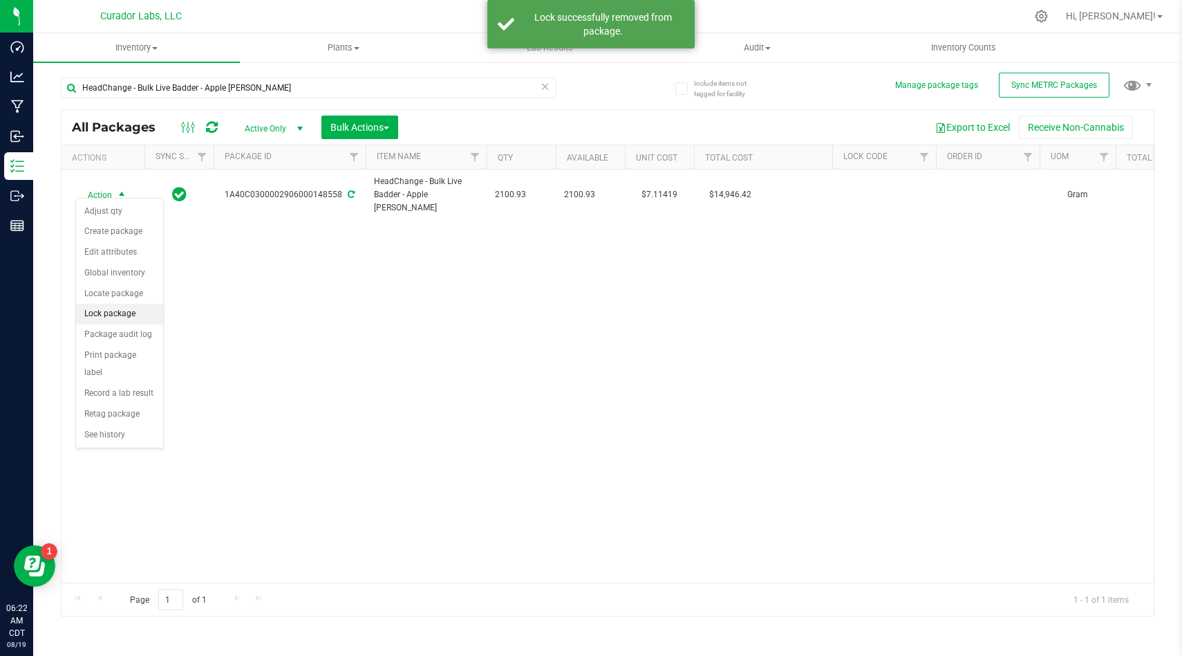
click at [130, 312] on li "Lock package" at bounding box center [119, 314] width 87 height 21
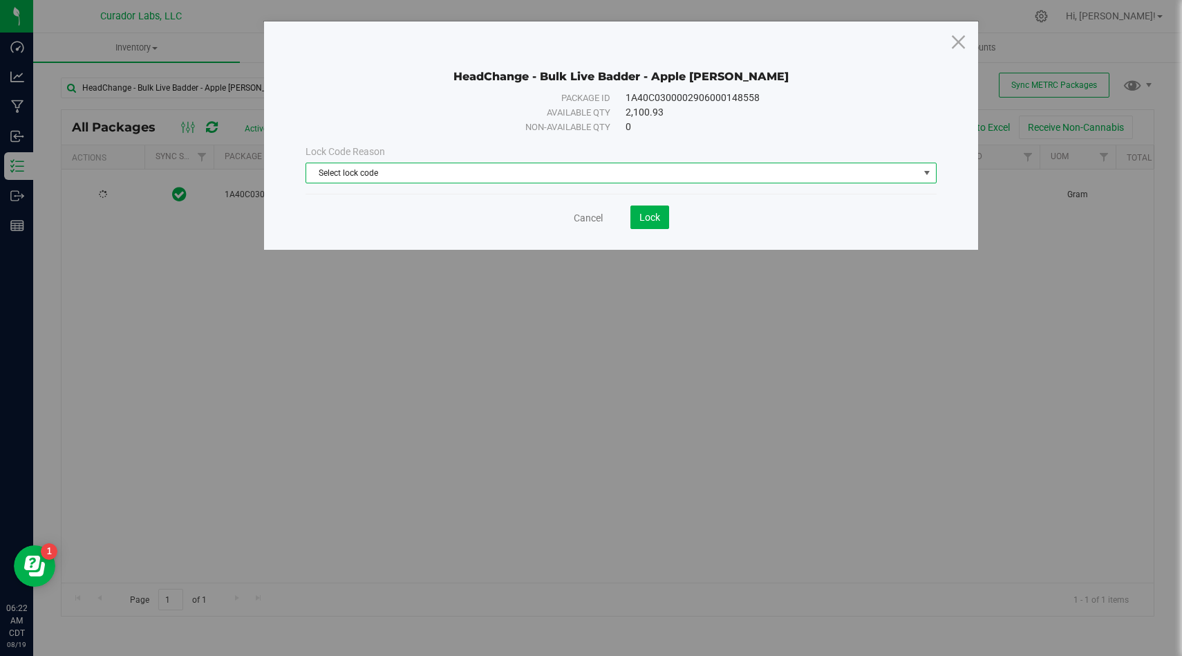
click at [436, 164] on span "Select lock code" at bounding box center [612, 172] width 613 height 19
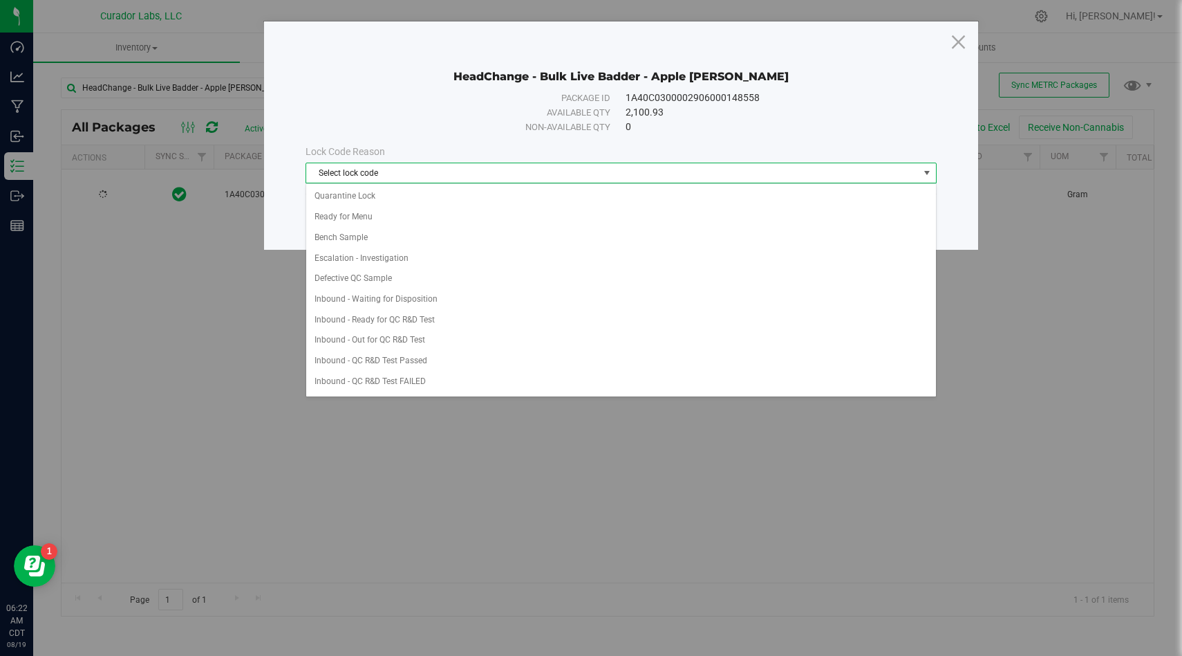
scroll to position [286, 0]
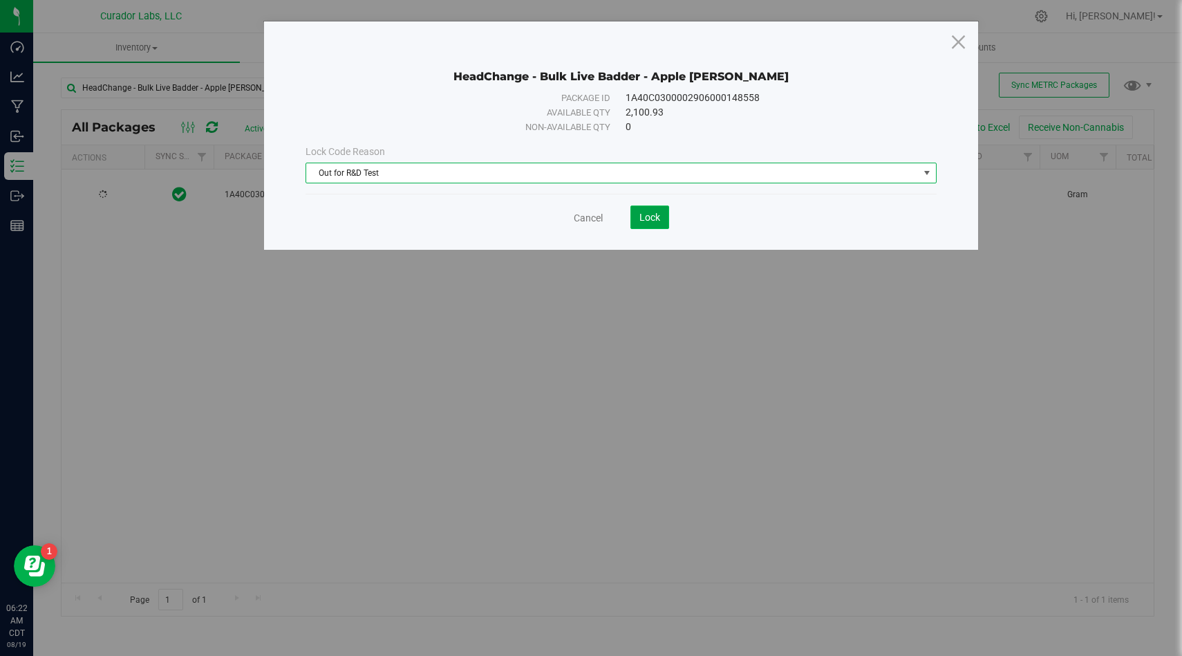
click at [643, 212] on span "Lock" at bounding box center [650, 217] width 21 height 11
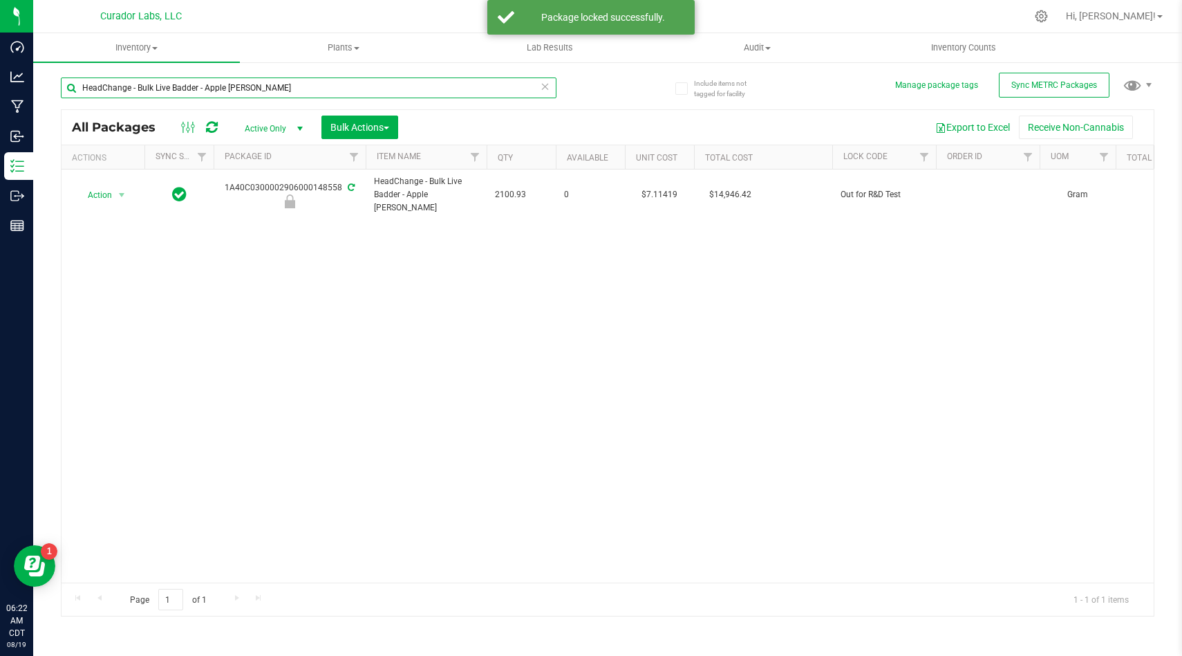
click at [486, 93] on input "HeadChange - Bulk Live Badder - Apple Mintz" at bounding box center [309, 87] width 496 height 21
paste input "HTE"
type input "HeadChange - Bulk HTE - Apple Mintz"
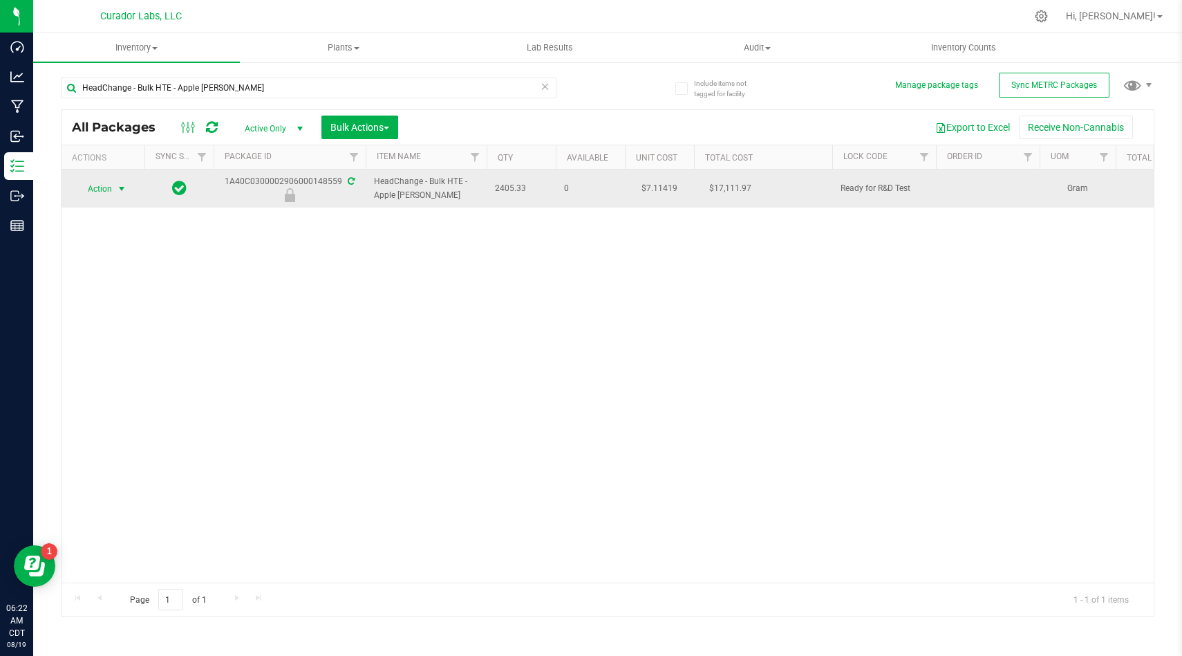
click at [91, 194] on span "Action" at bounding box center [93, 188] width 37 height 19
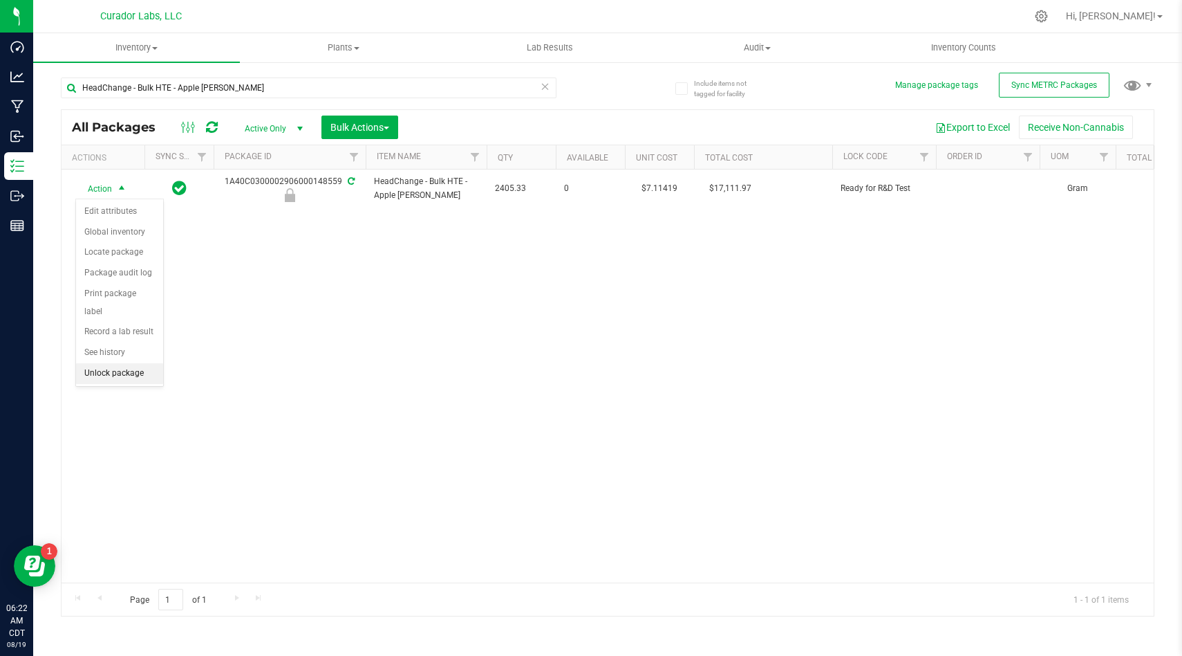
click at [147, 363] on li "Unlock package" at bounding box center [119, 373] width 87 height 21
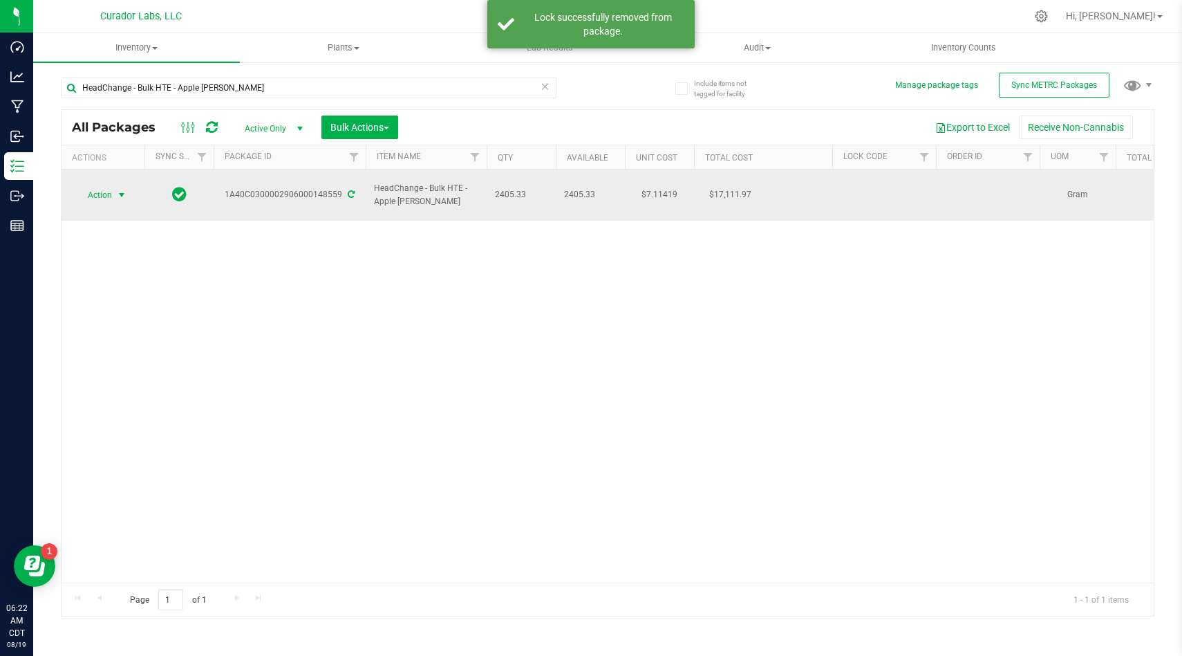
click at [116, 189] on span "select" at bounding box center [121, 194] width 11 height 11
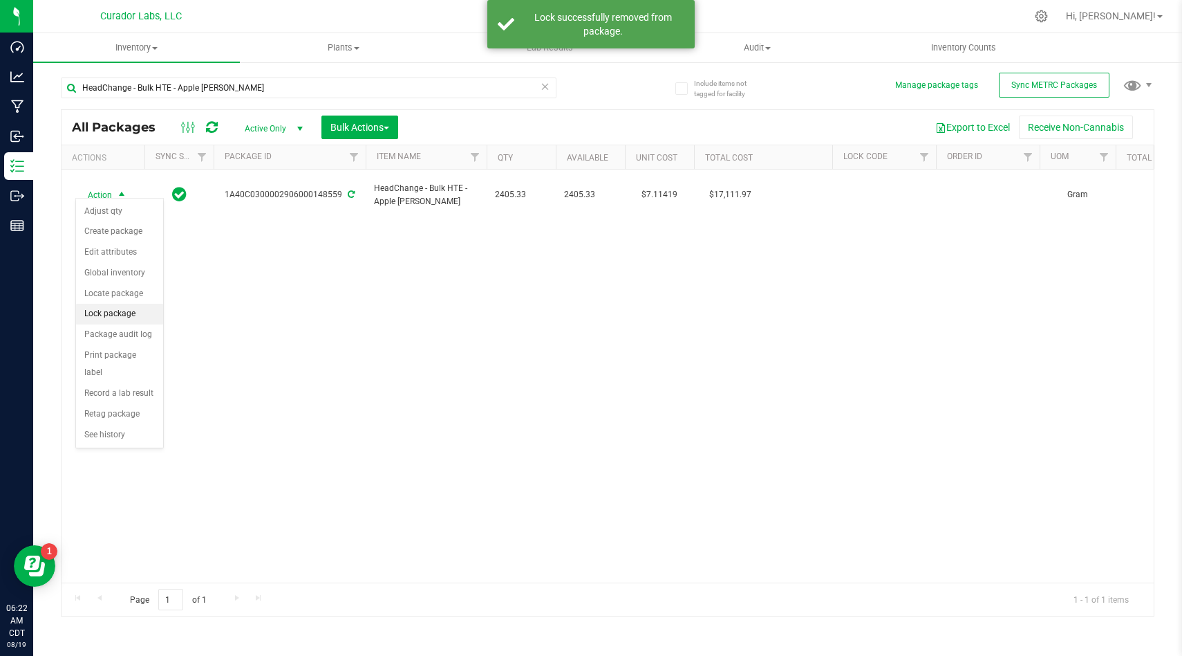
click at [118, 311] on li "Lock package" at bounding box center [119, 314] width 87 height 21
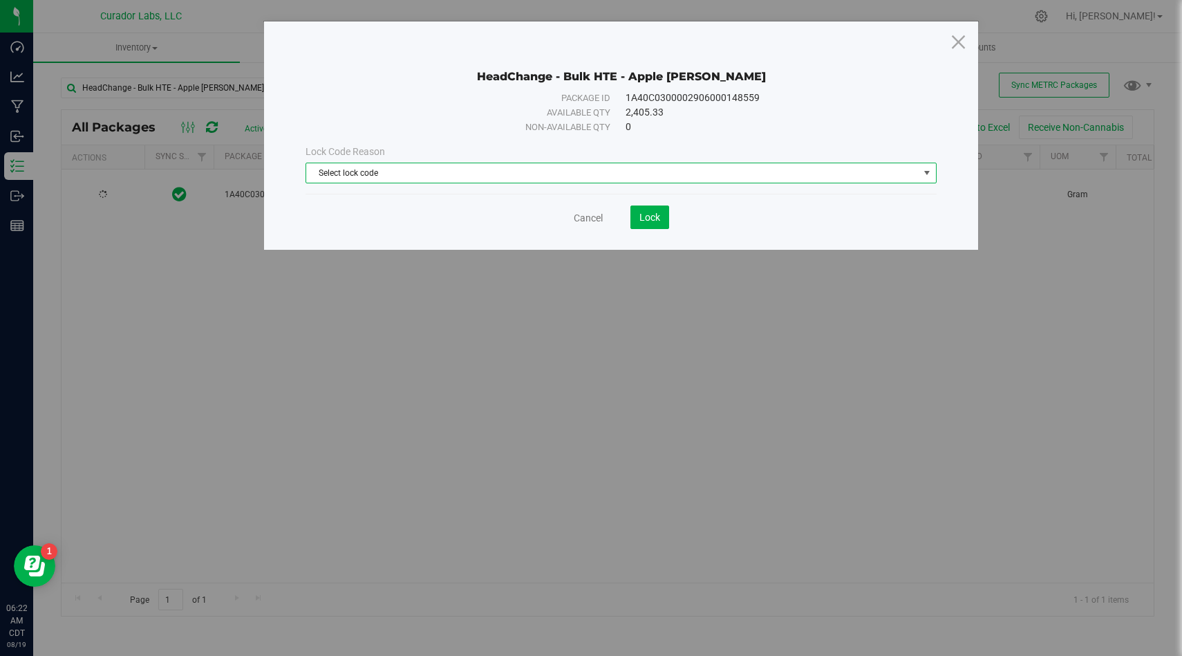
click at [383, 176] on span "Select lock code" at bounding box center [612, 172] width 613 height 19
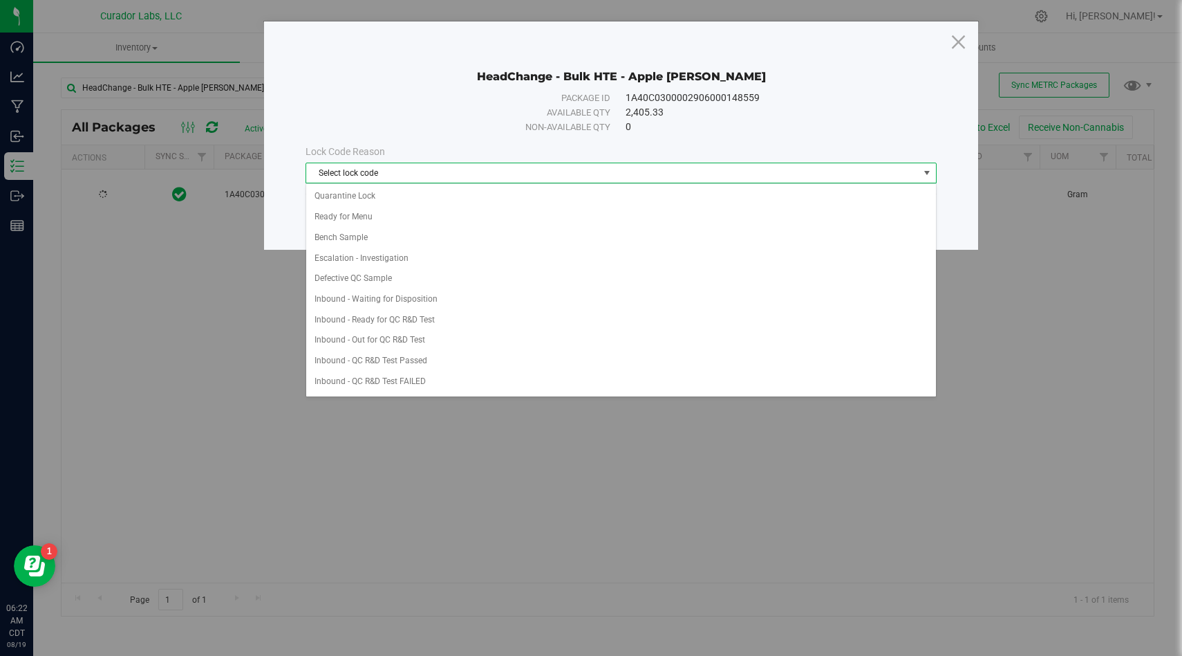
scroll to position [286, 0]
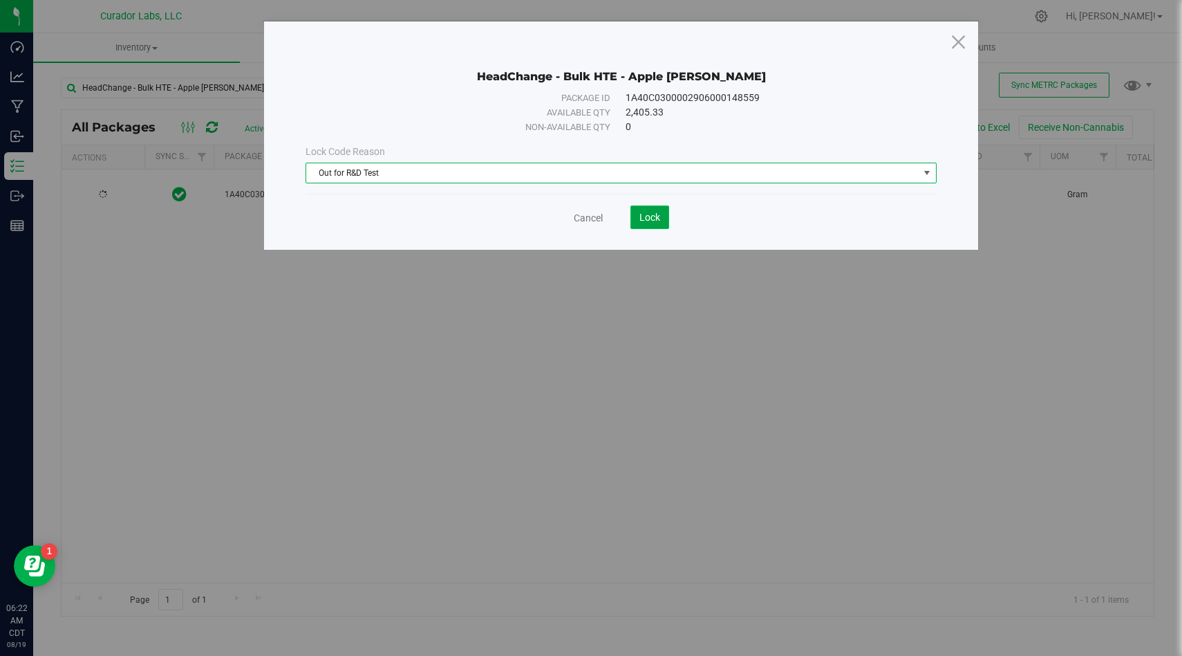
click at [655, 214] on span "Lock" at bounding box center [650, 217] width 21 height 11
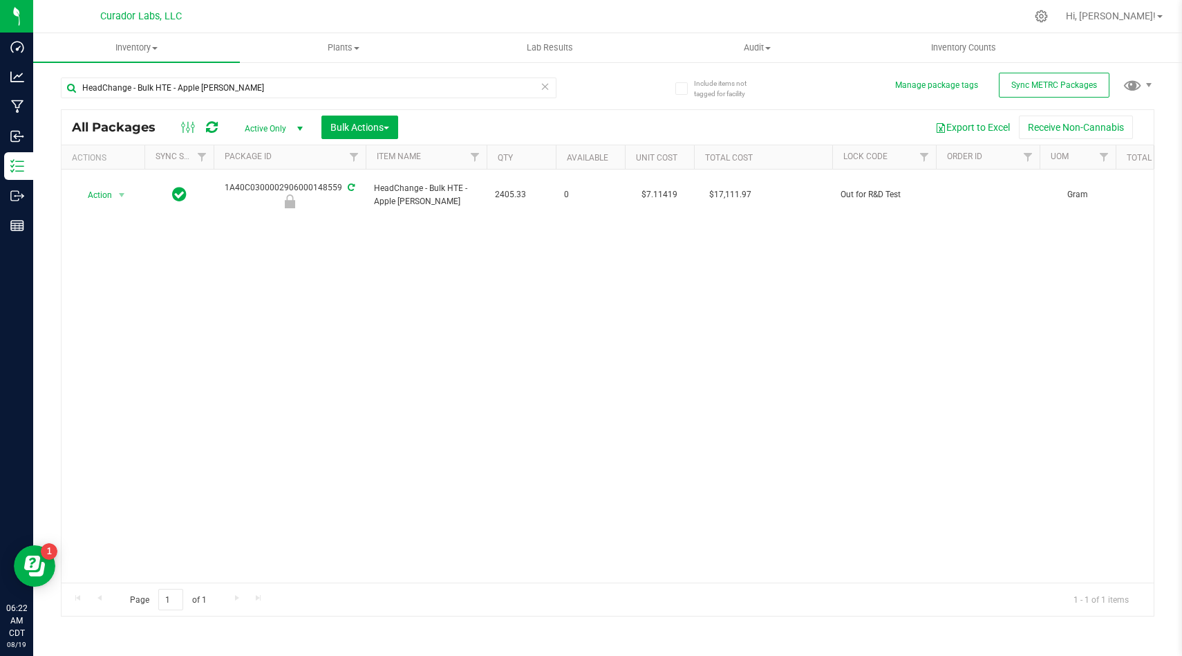
click at [543, 82] on icon at bounding box center [546, 85] width 10 height 17
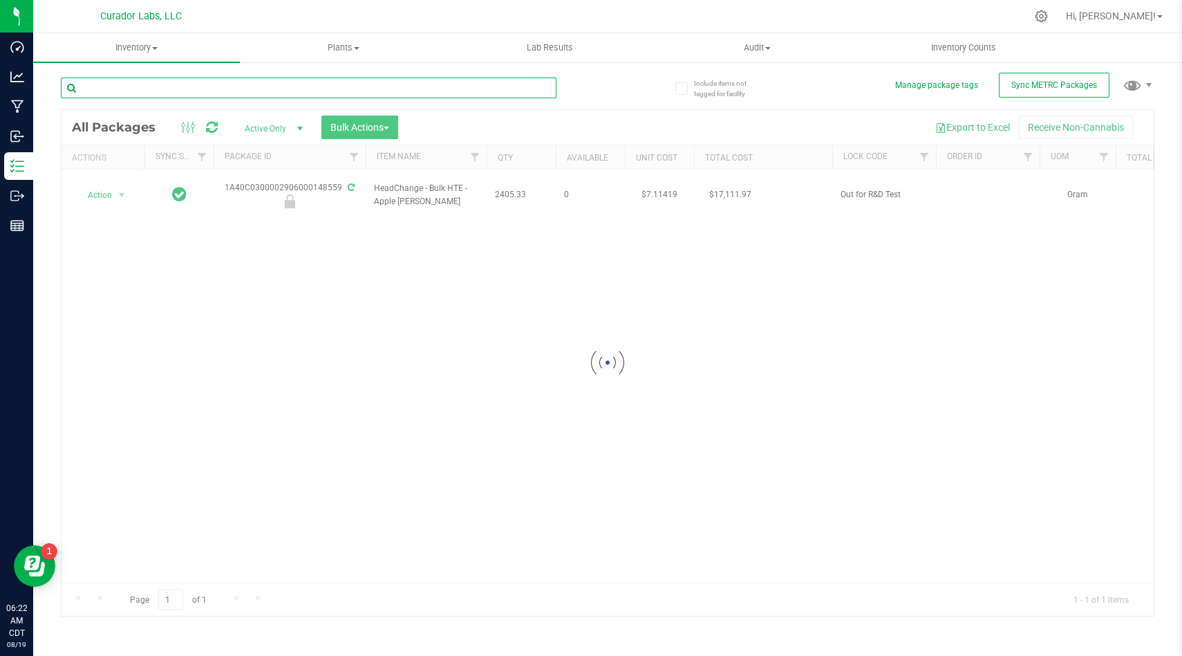
click at [468, 90] on input "text" at bounding box center [309, 87] width 496 height 21
paste input "HeadChange - Bulk HTE - Bubbas Graveyard"
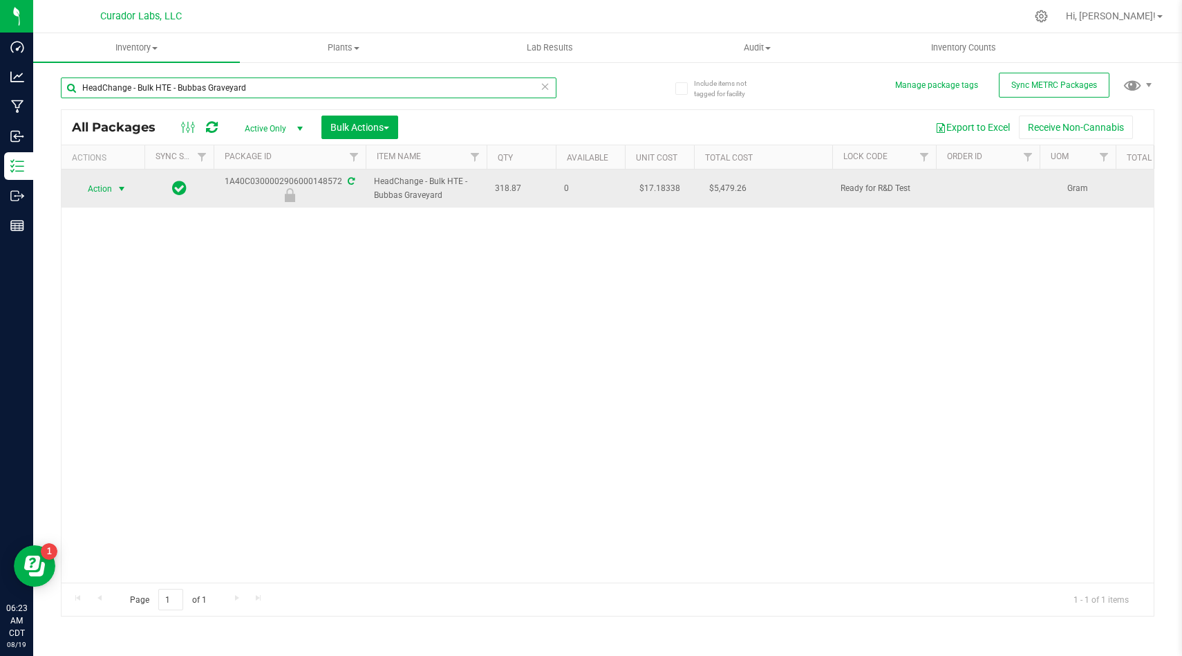
type input "HeadChange - Bulk HTE - Bubbas Graveyard"
click at [99, 180] on span "Action" at bounding box center [93, 188] width 37 height 19
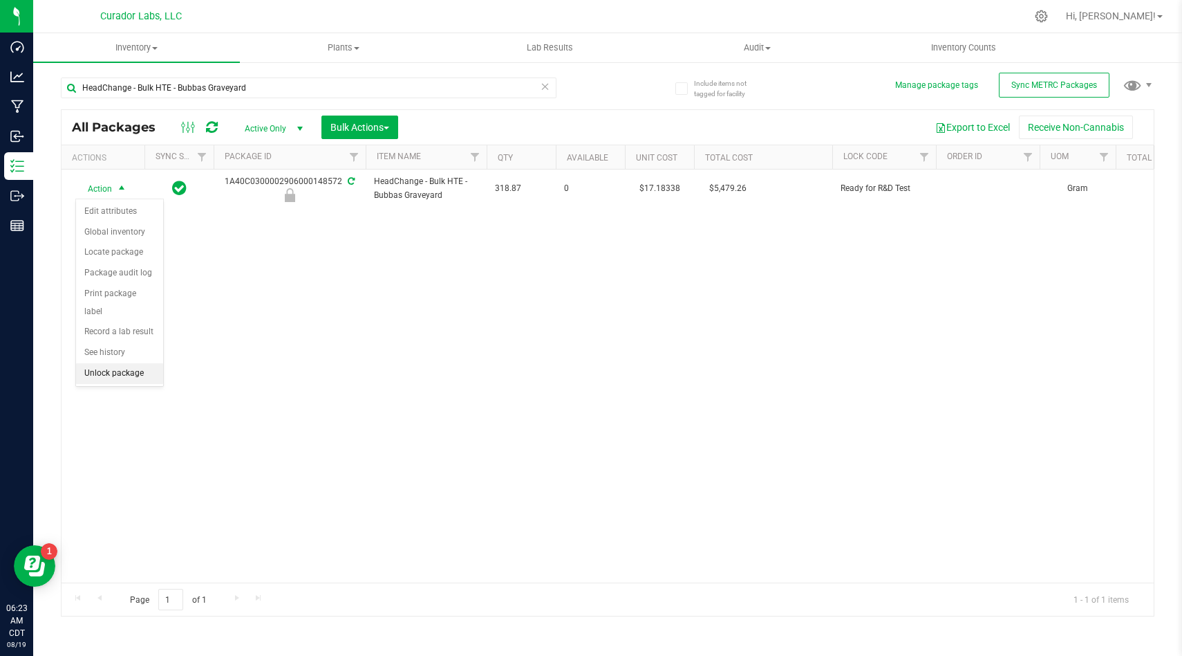
click at [136, 363] on li "Unlock package" at bounding box center [119, 373] width 87 height 21
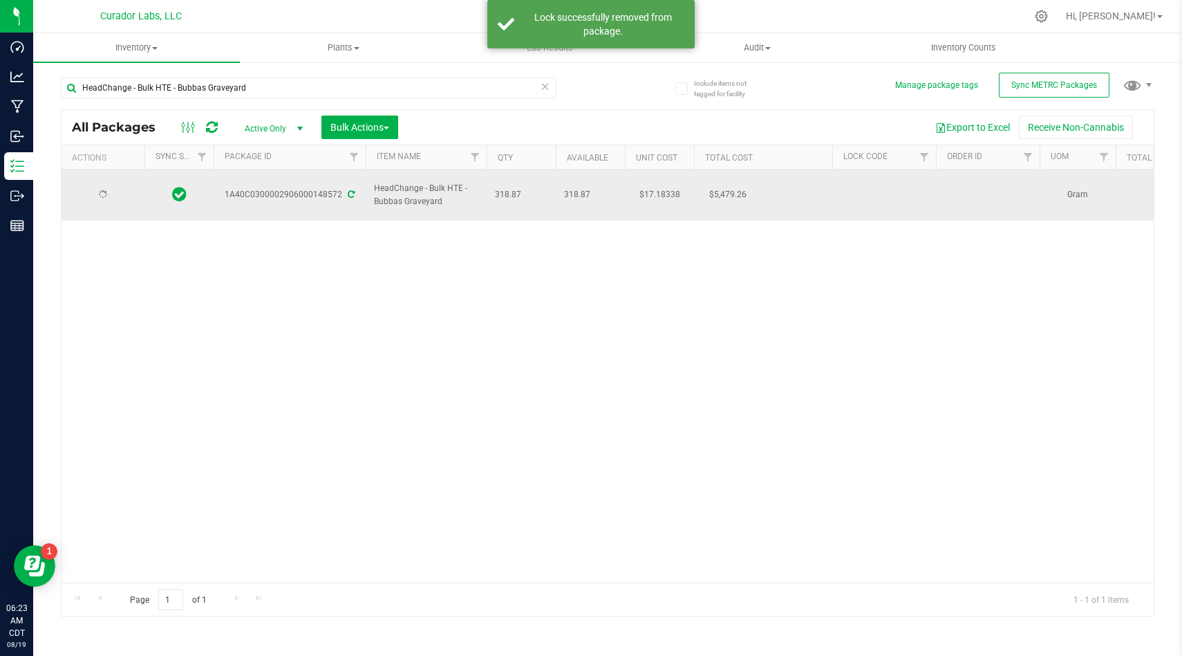
click at [113, 190] on div at bounding box center [103, 194] width 66 height 13
click at [113, 190] on span "Action" at bounding box center [102, 194] width 55 height 19
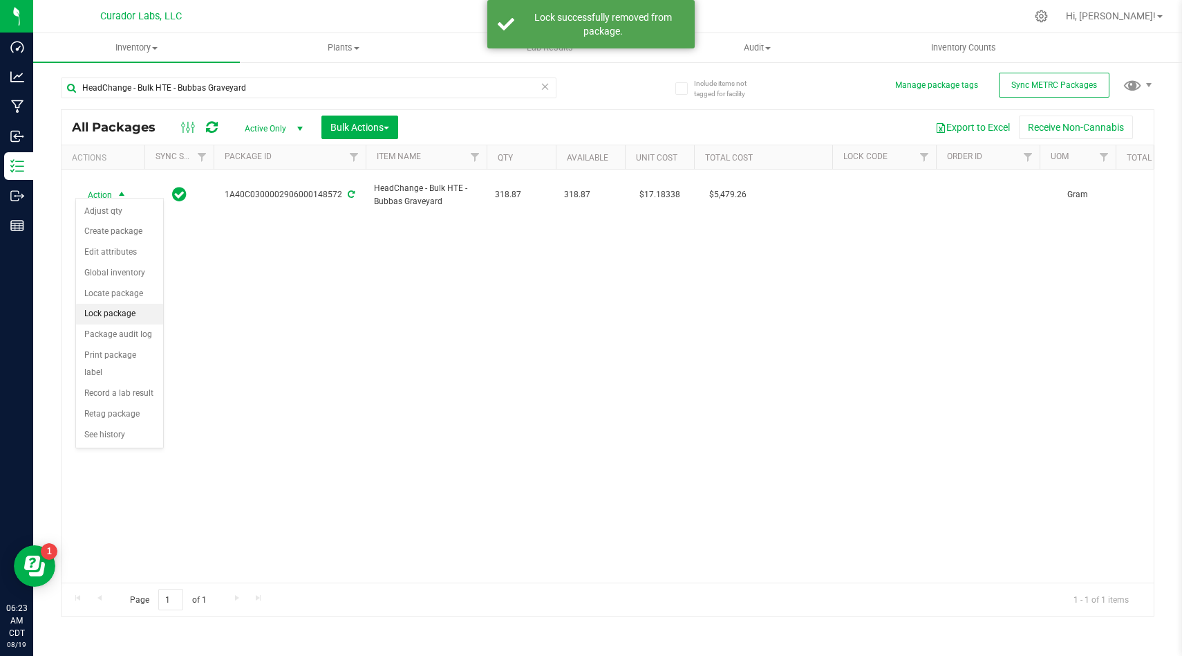
click at [118, 312] on li "Lock package" at bounding box center [119, 314] width 87 height 21
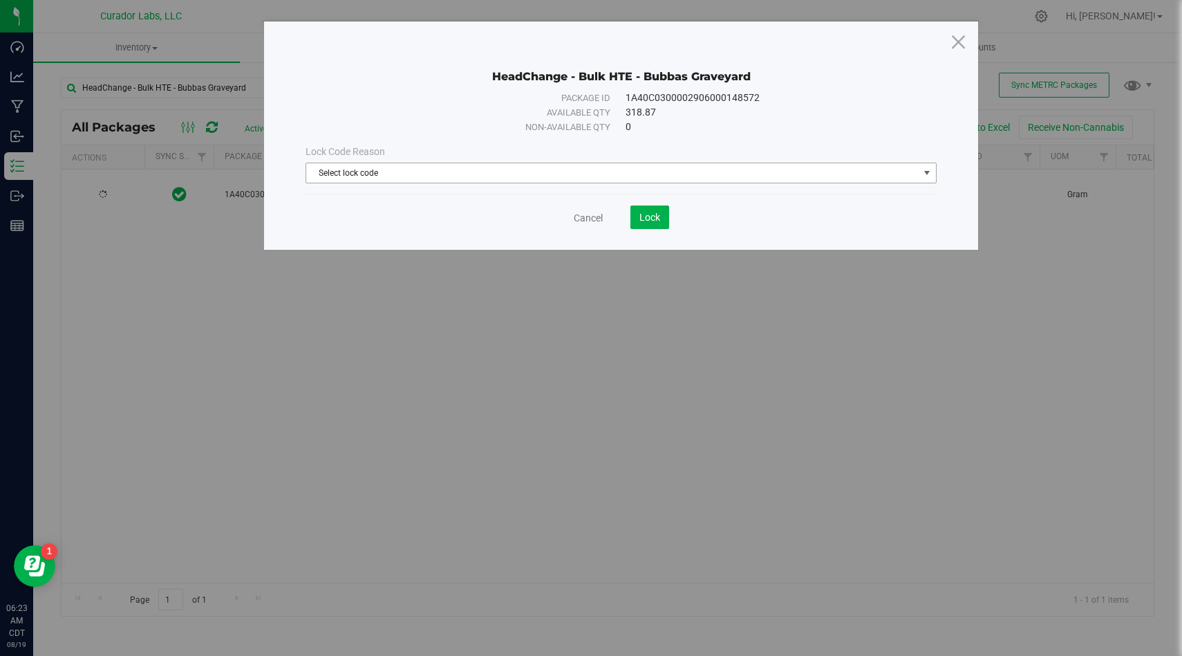
click at [366, 182] on span "Select lock code" at bounding box center [612, 172] width 613 height 19
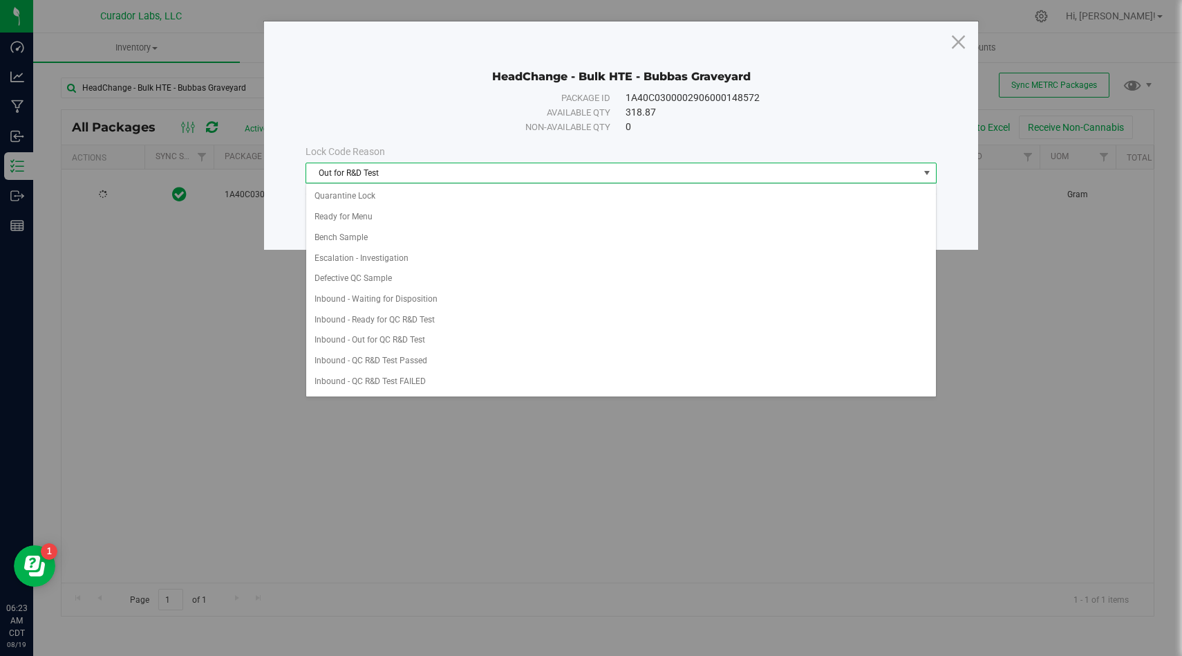
scroll to position [286, 0]
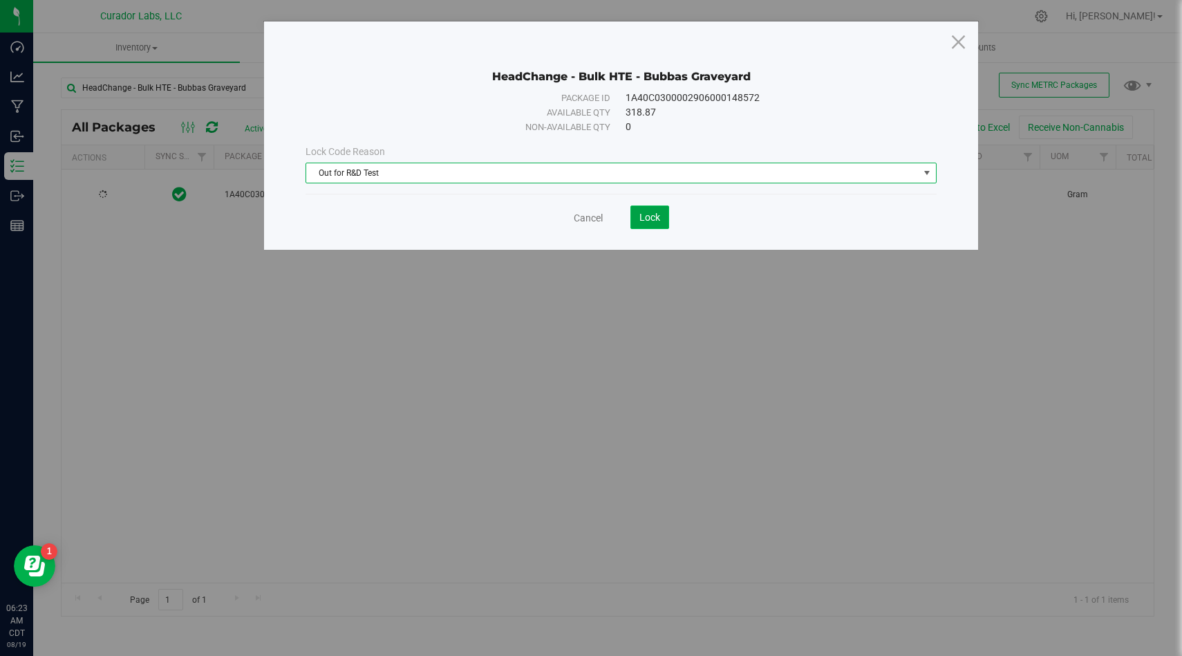
click at [647, 214] on span "Lock" at bounding box center [650, 217] width 21 height 11
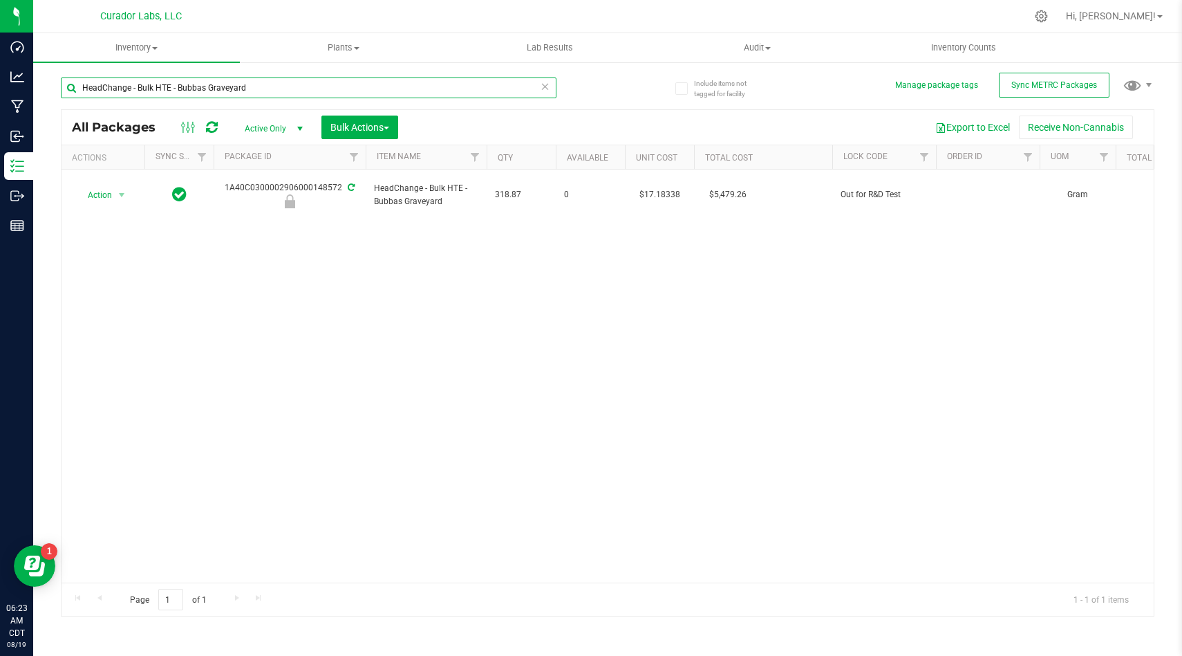
click at [290, 89] on input "HeadChange - Bulk HTE - Bubbas Graveyard" at bounding box center [309, 87] width 496 height 21
paste input "Live Badder - Kool Aid Terp Test"
type input "HeadChange - Bulk Live Badder - Kool Aid Terp Test"
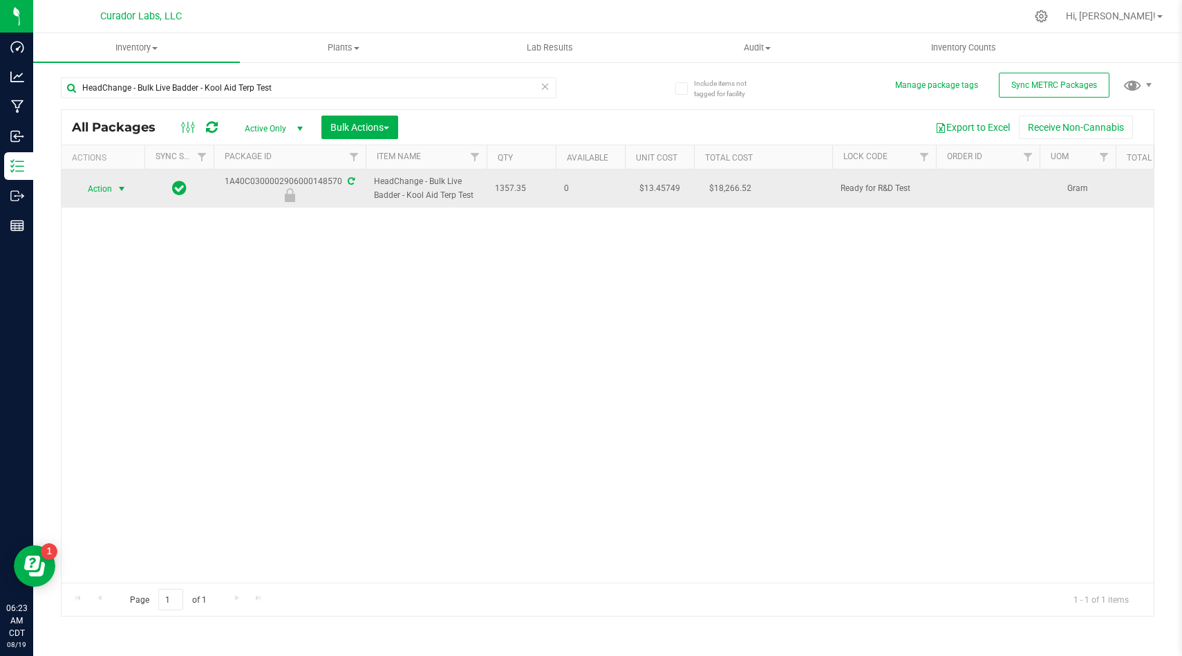
click at [102, 189] on span "Action" at bounding box center [93, 188] width 37 height 19
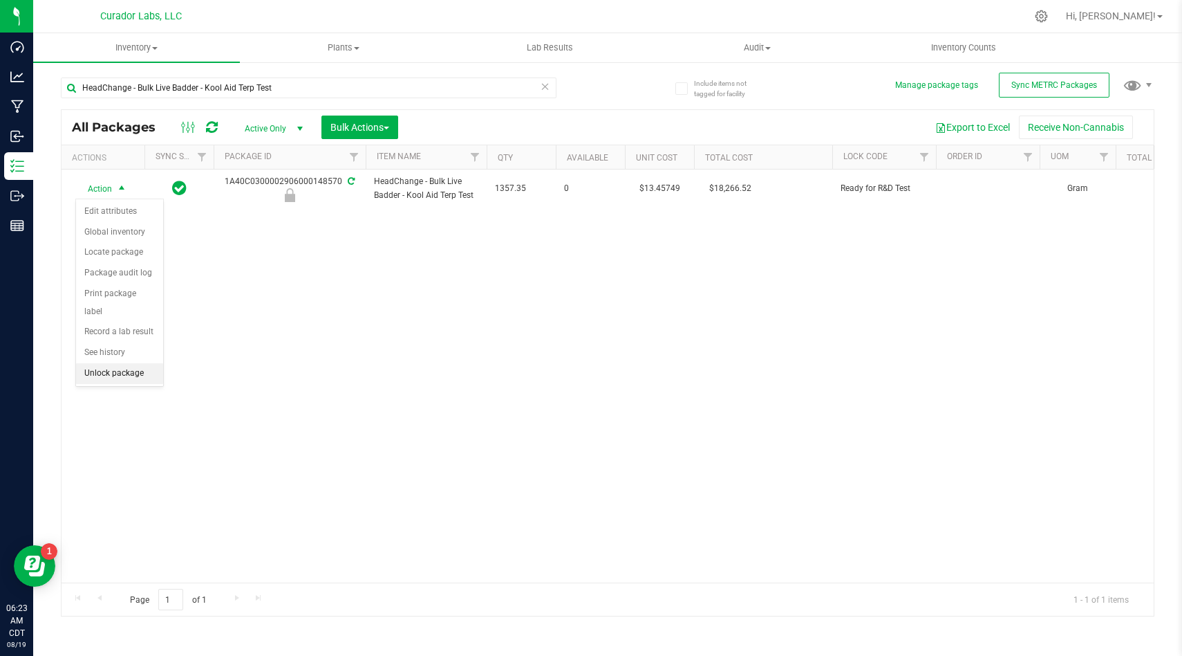
click at [138, 363] on li "Unlock package" at bounding box center [119, 373] width 87 height 21
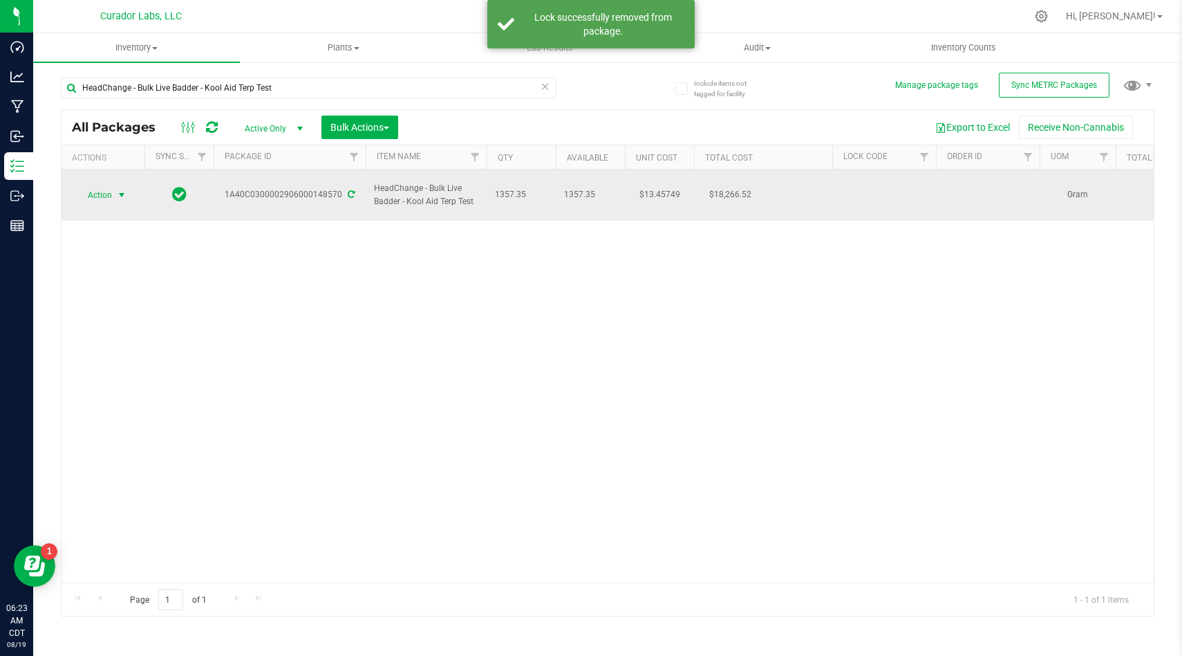
click at [116, 189] on span "select" at bounding box center [121, 194] width 11 height 11
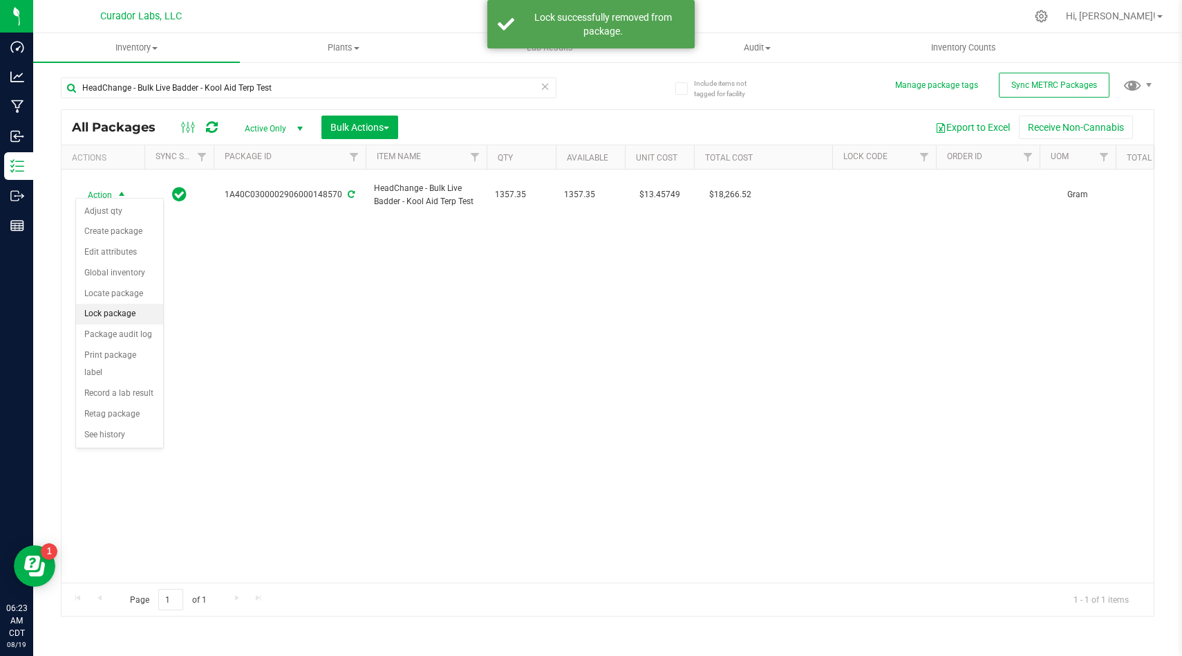
click at [140, 313] on li "Lock package" at bounding box center [119, 314] width 87 height 21
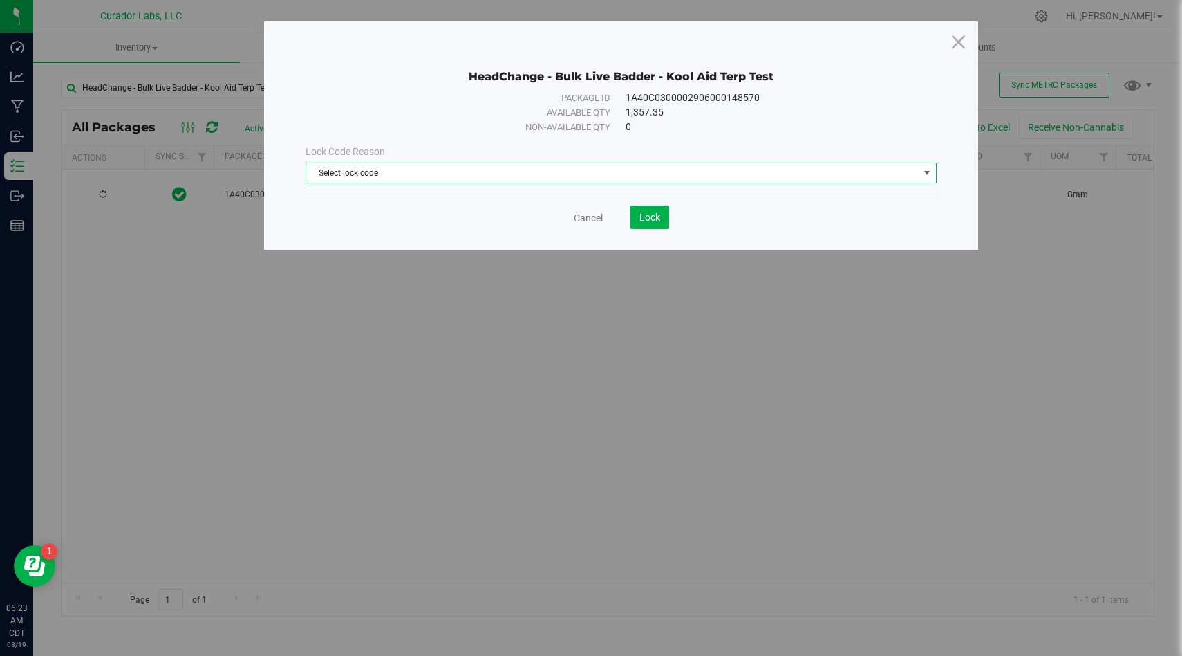
click at [373, 176] on span "Select lock code" at bounding box center [612, 172] width 613 height 19
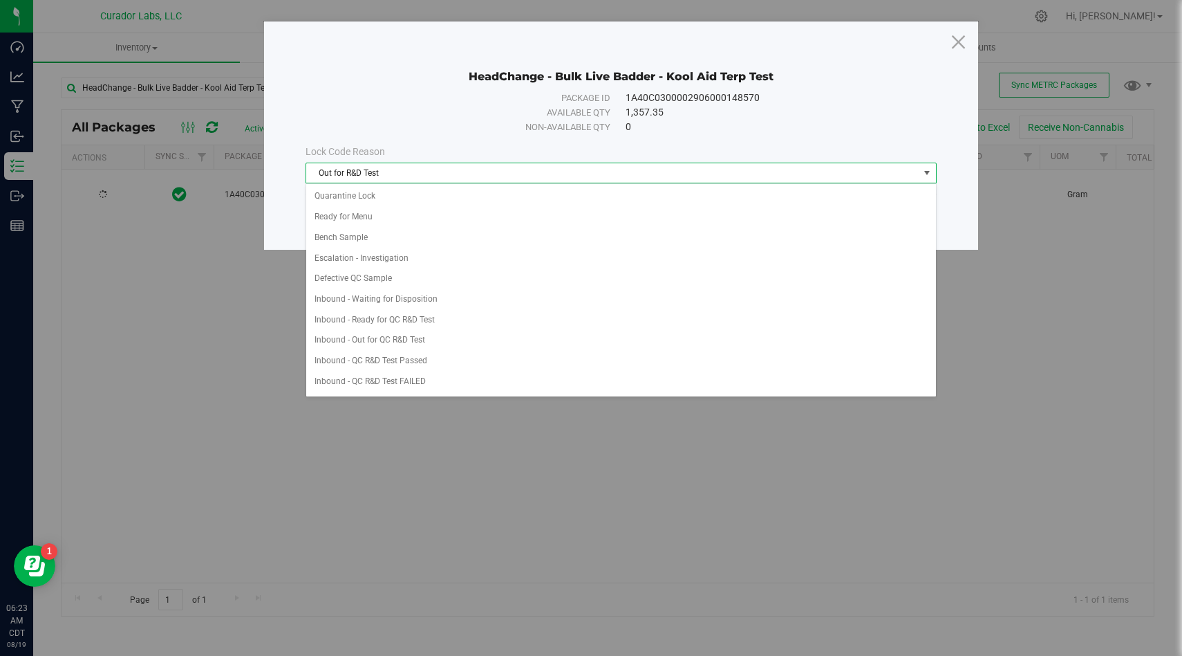
scroll to position [286, 0]
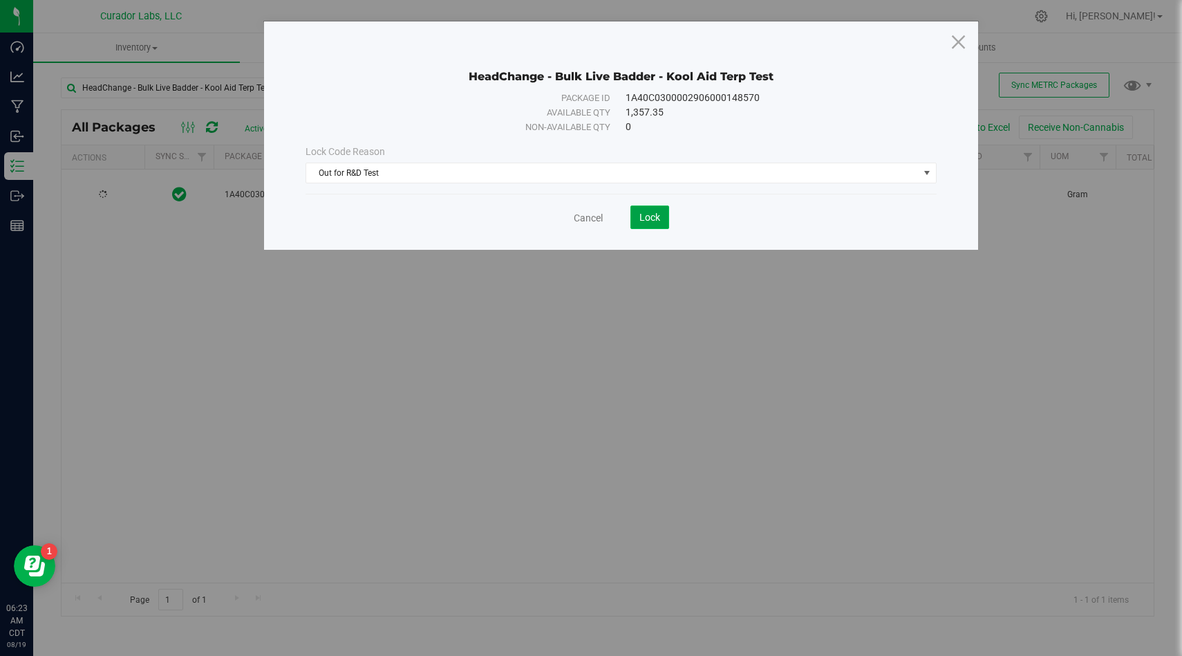
click at [642, 206] on button "Lock" at bounding box center [650, 217] width 39 height 24
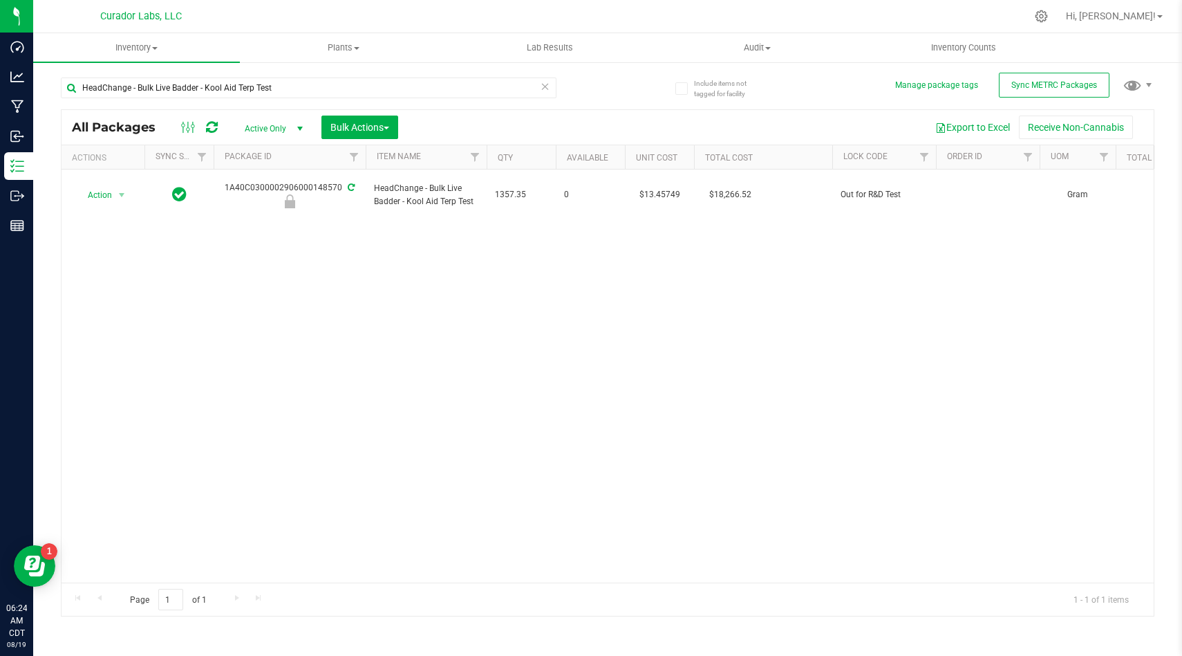
click at [820, 296] on div "Action Action Edit attributes Global inventory Locate package Package audit log…" at bounding box center [608, 375] width 1093 height 413
click at [922, 154] on span "Filter" at bounding box center [924, 156] width 11 height 11
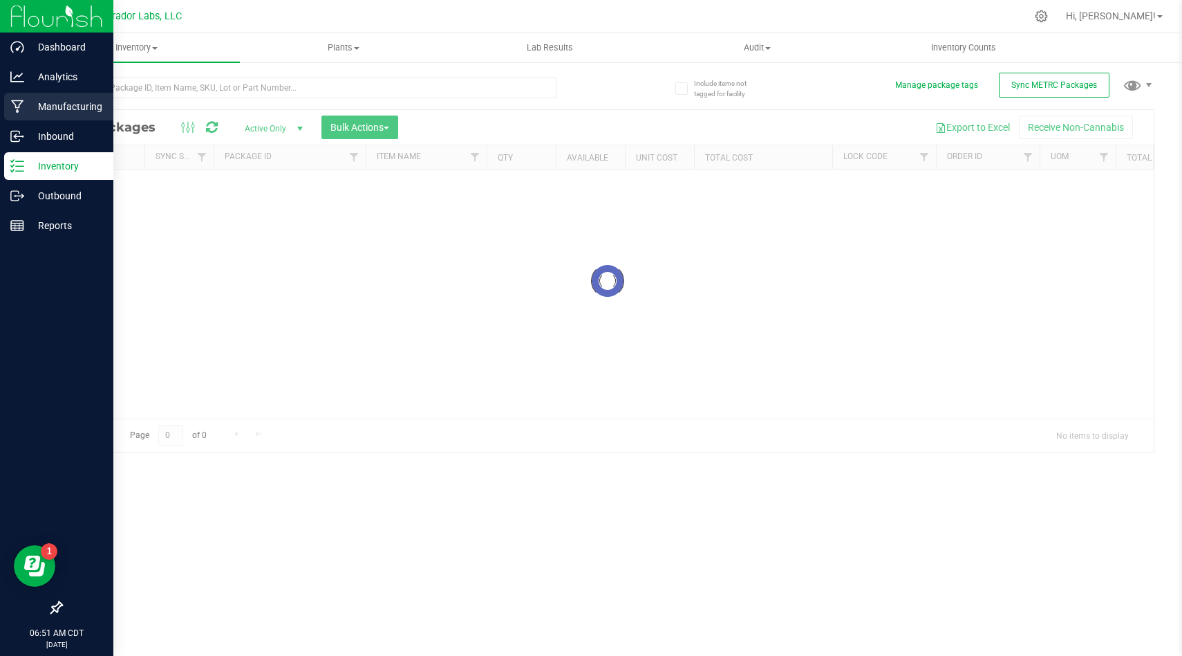
click at [24, 111] on icon at bounding box center [17, 107] width 13 height 14
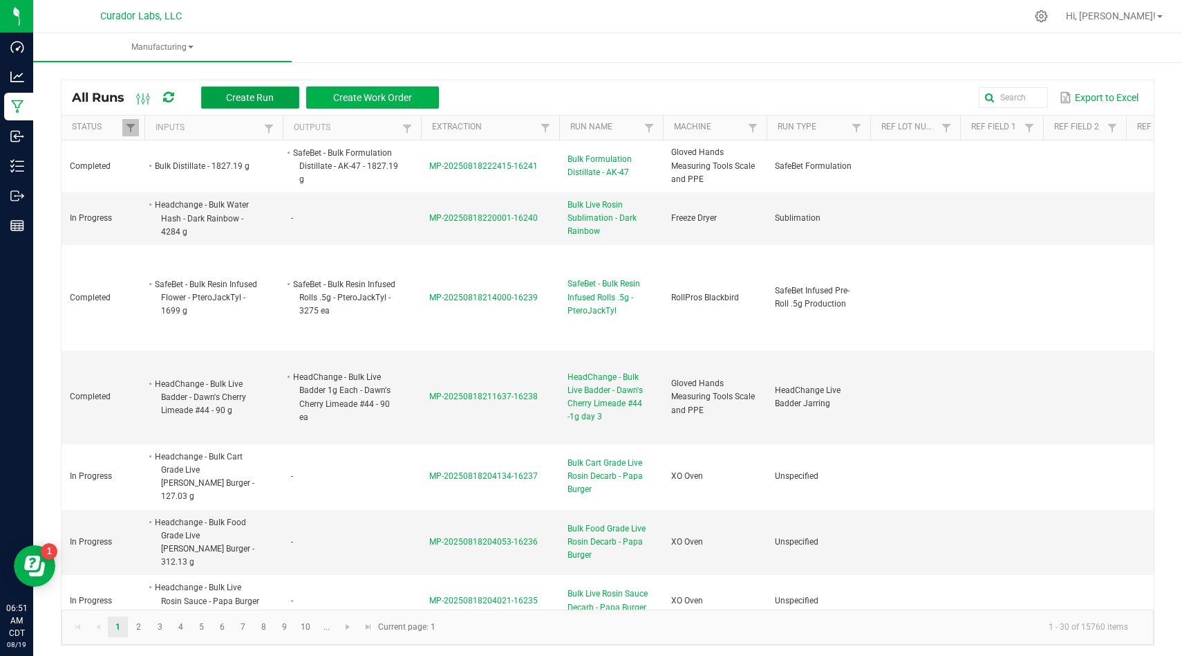
click at [250, 95] on span "Create Run" at bounding box center [250, 97] width 48 height 11
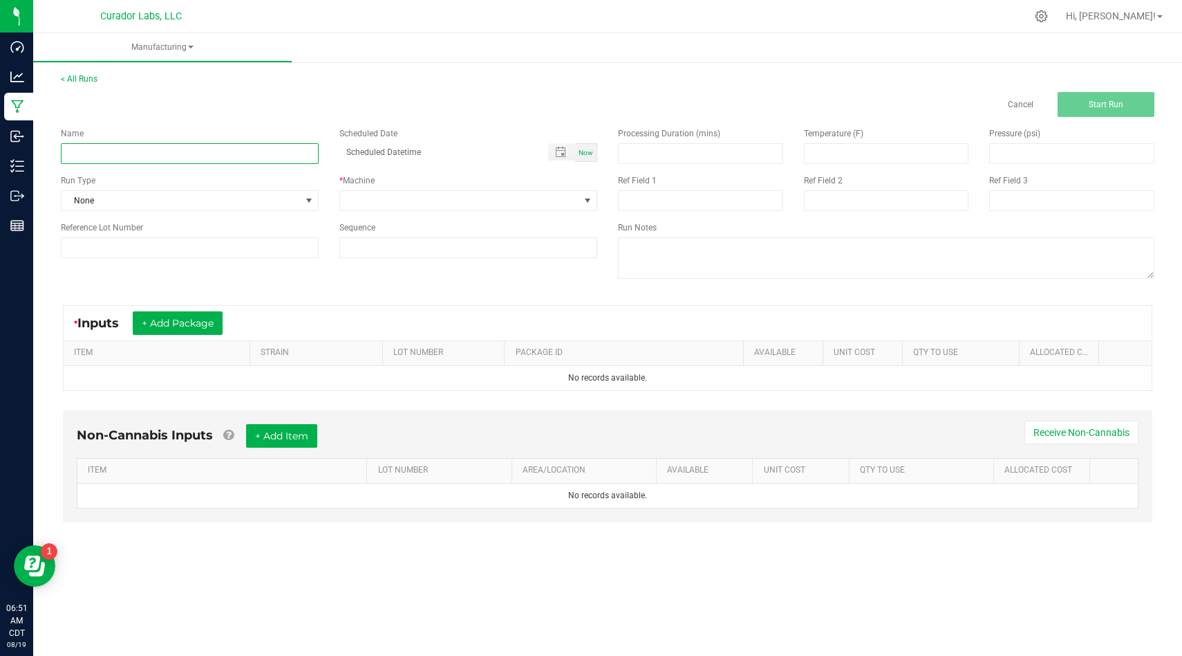
click at [234, 151] on input at bounding box center [190, 153] width 258 height 21
paste input "HeadChange - Bulk Live Badder - Bubbas Graveyard"
type input "HeadChange - Bulk Live Badder - Bubbas Graveyard"
click at [277, 199] on span "None" at bounding box center [181, 200] width 239 height 19
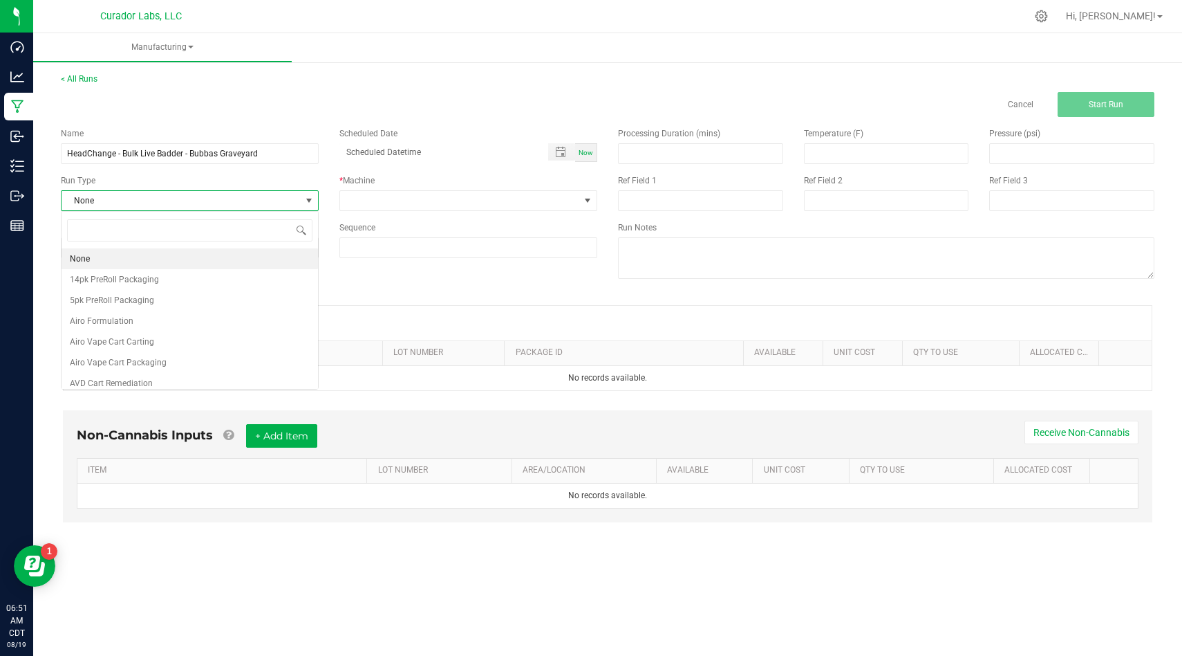
scroll to position [21, 258]
type input "coa"
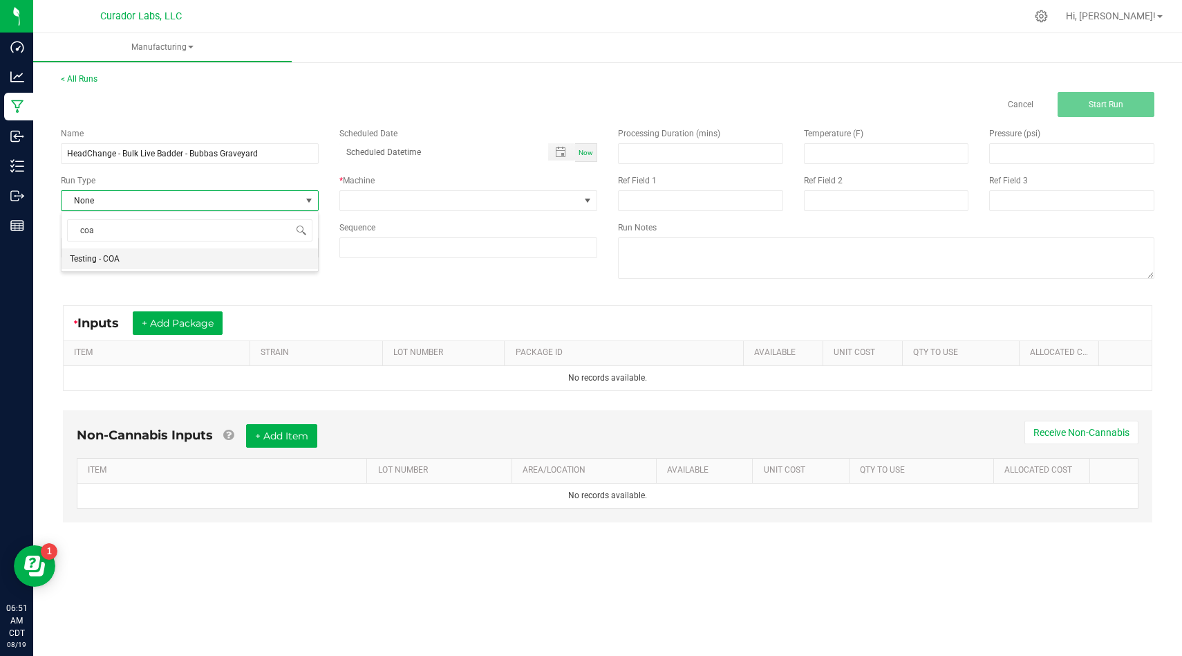
click at [261, 259] on li "Testing - COA" at bounding box center [190, 258] width 257 height 21
click at [389, 187] on div "* Machine" at bounding box center [468, 192] width 279 height 37
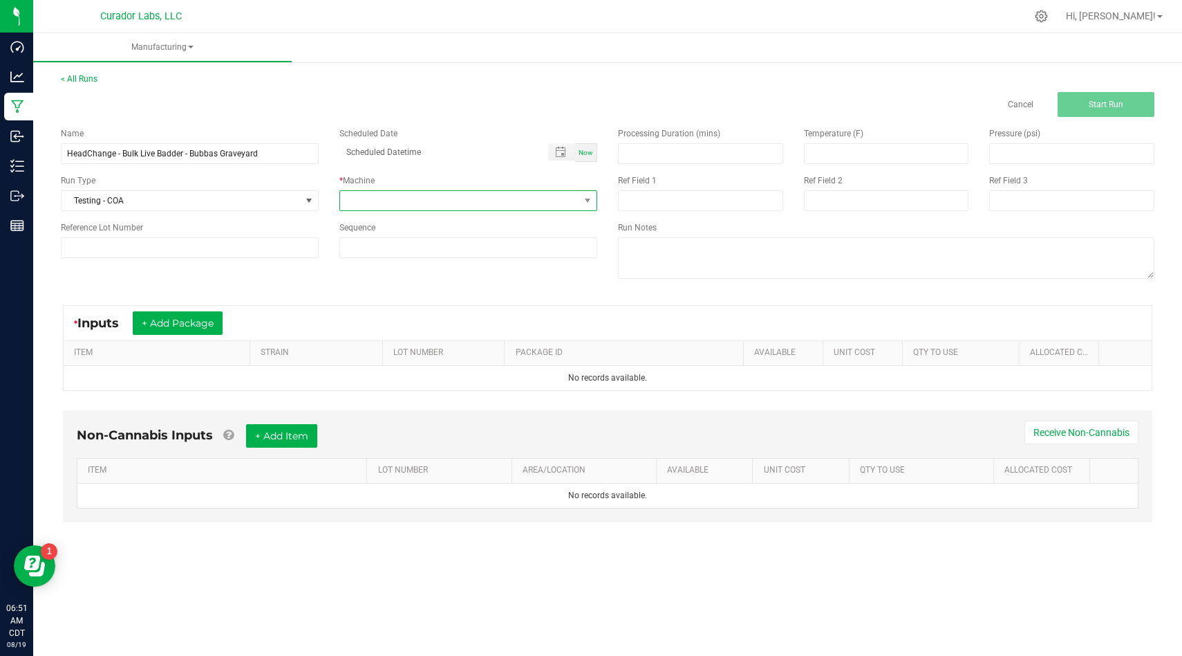
click at [387, 201] on span at bounding box center [459, 200] width 239 height 19
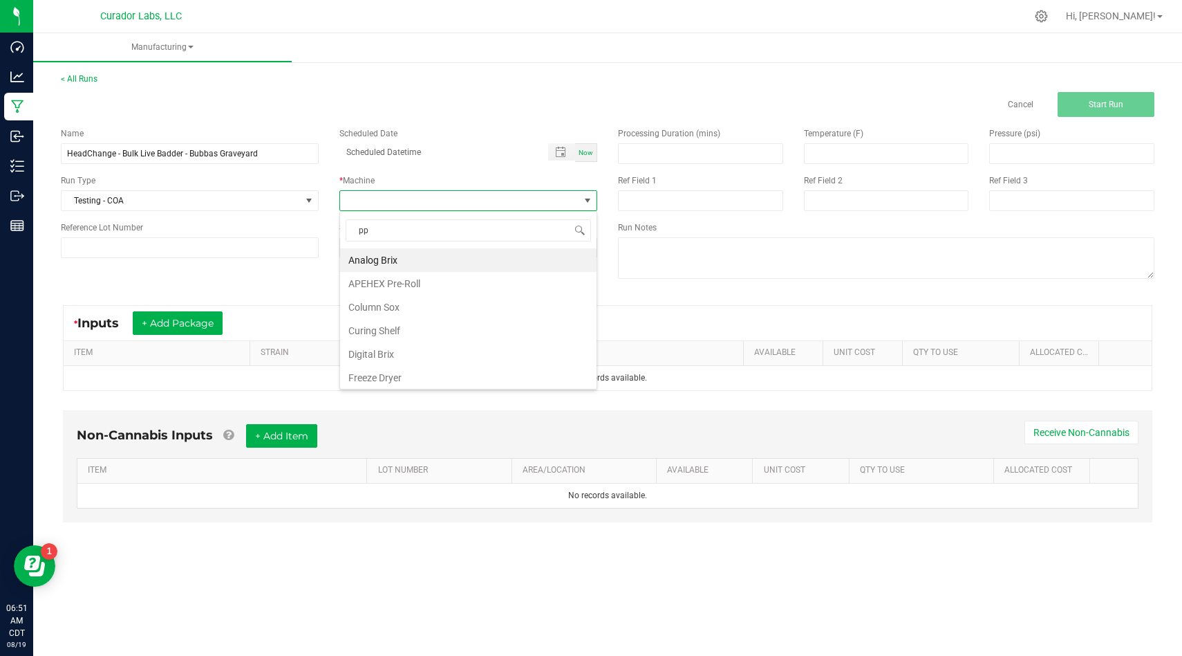
type input "ppe"
click at [411, 260] on li "Gloved Hands and PPE" at bounding box center [468, 260] width 257 height 24
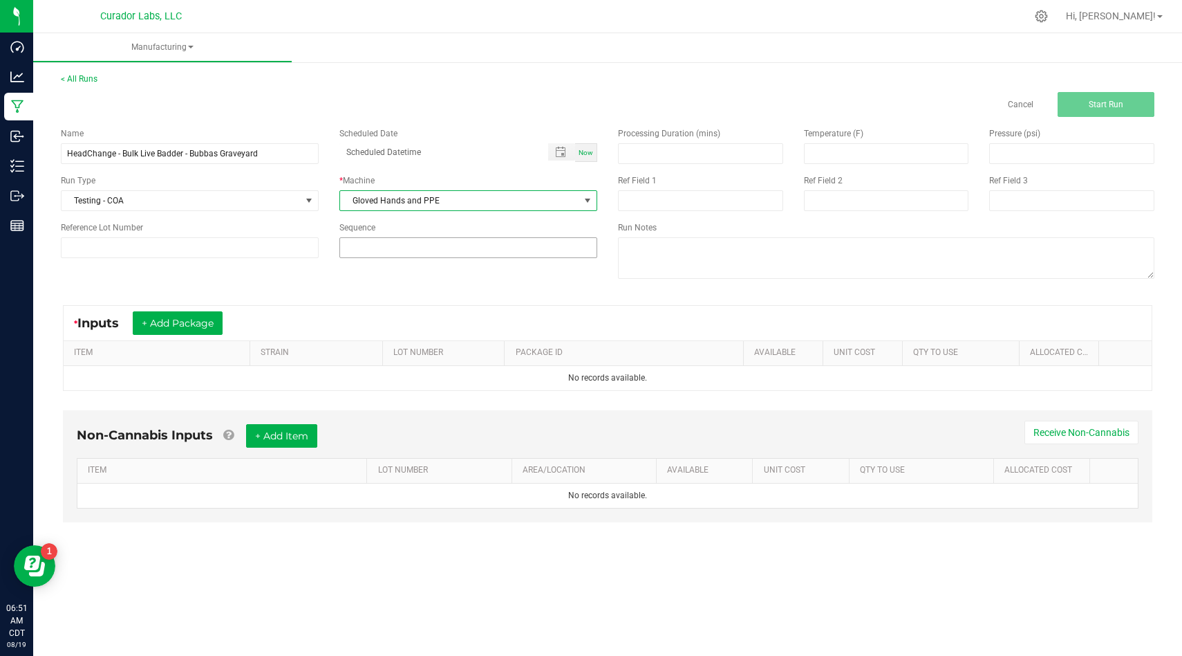
click at [417, 239] on input at bounding box center [468, 247] width 257 height 19
type input "4"
click at [397, 288] on div "Name HeadChange - Bulk Live Badder - Bubbas Graveyard Scheduled Date Now Run Ty…" at bounding box center [607, 205] width 1115 height 176
click at [210, 326] on button "+ Add Package" at bounding box center [178, 323] width 90 height 24
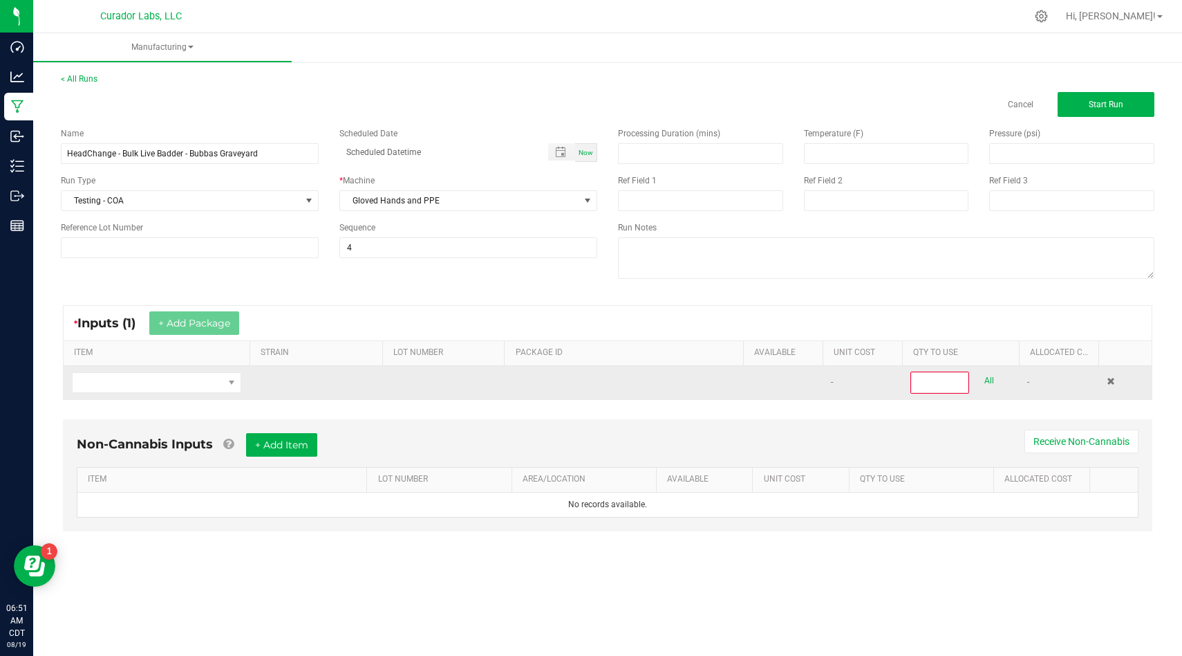
click at [204, 370] on td at bounding box center [157, 382] width 186 height 33
click at [204, 385] on span "NO DATA FOUND" at bounding box center [148, 382] width 151 height 19
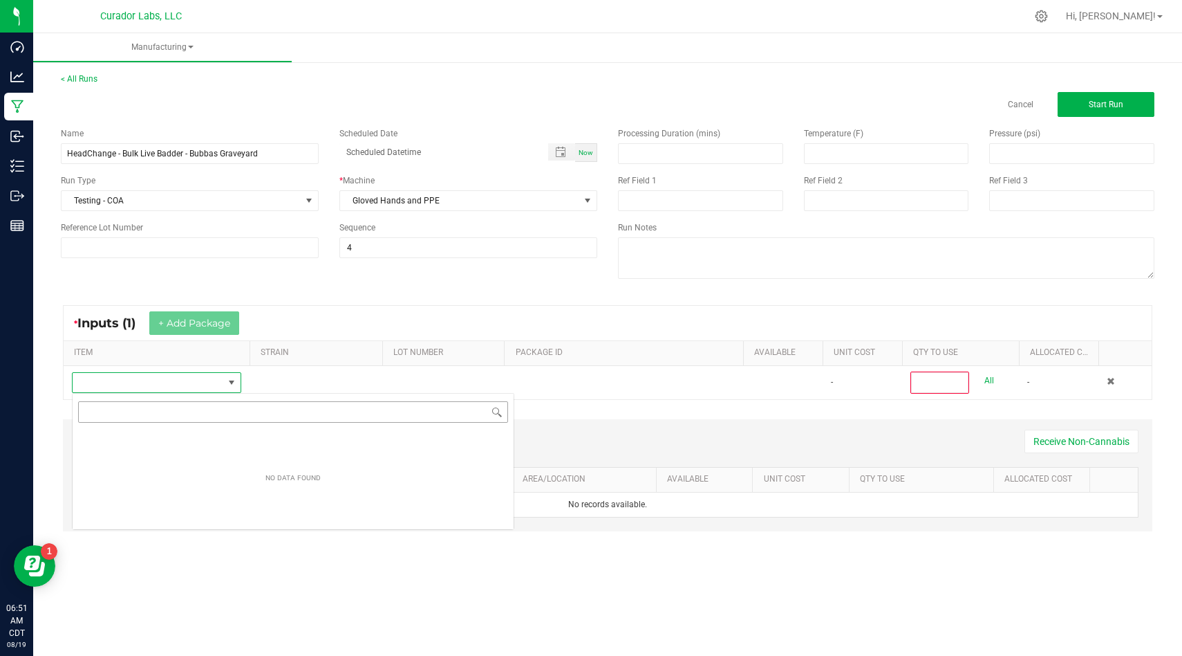
scroll to position [21, 169]
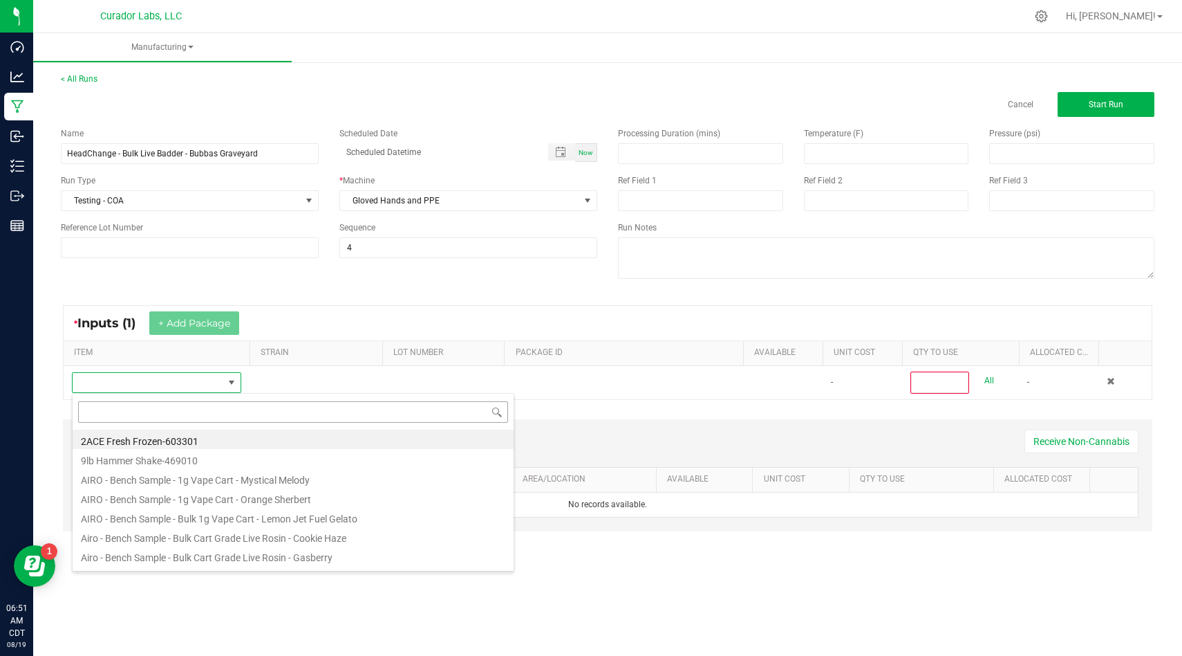
type input "HeadChange - Bulk Live Badder - Bubbas Graveyard"
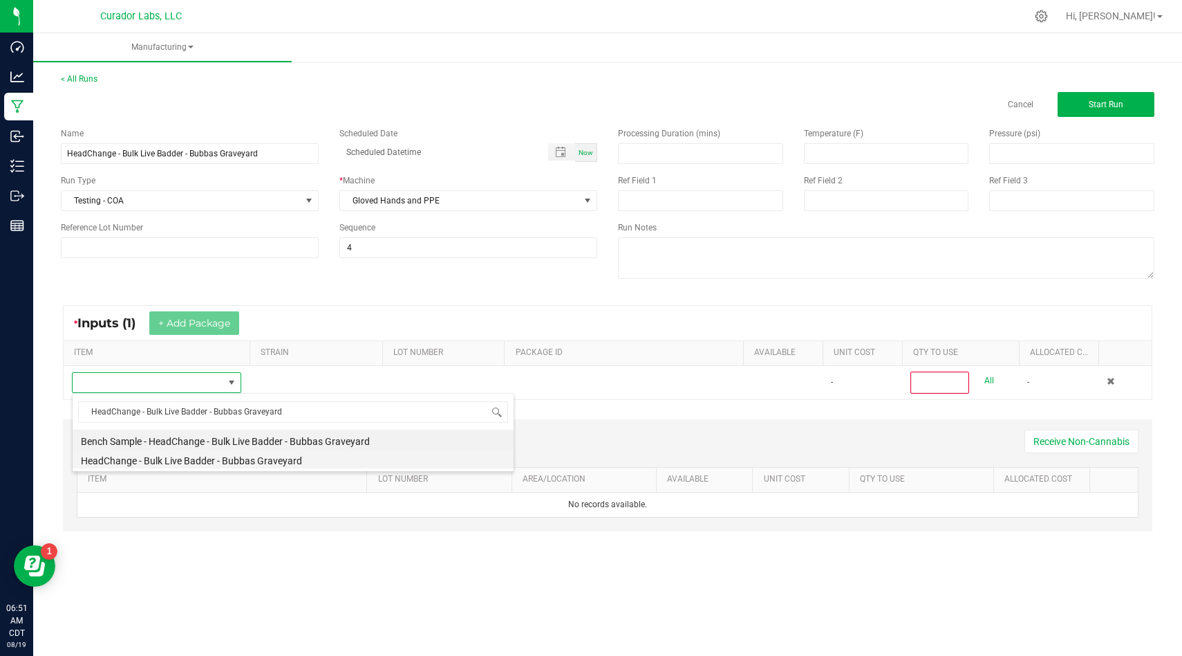
click at [436, 456] on li "HeadChange - Bulk Live Badder - Bubbas Graveyard" at bounding box center [293, 458] width 441 height 19
type input "0"
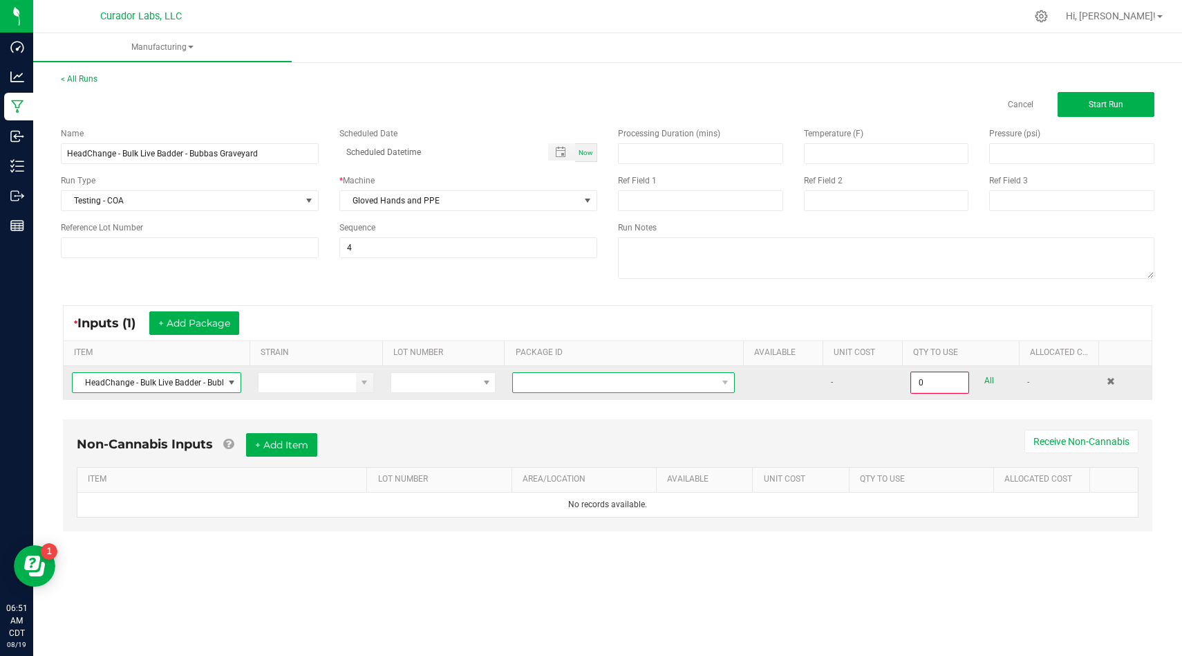
click at [647, 386] on span "NO DATA FOUND" at bounding box center [615, 382] width 204 height 19
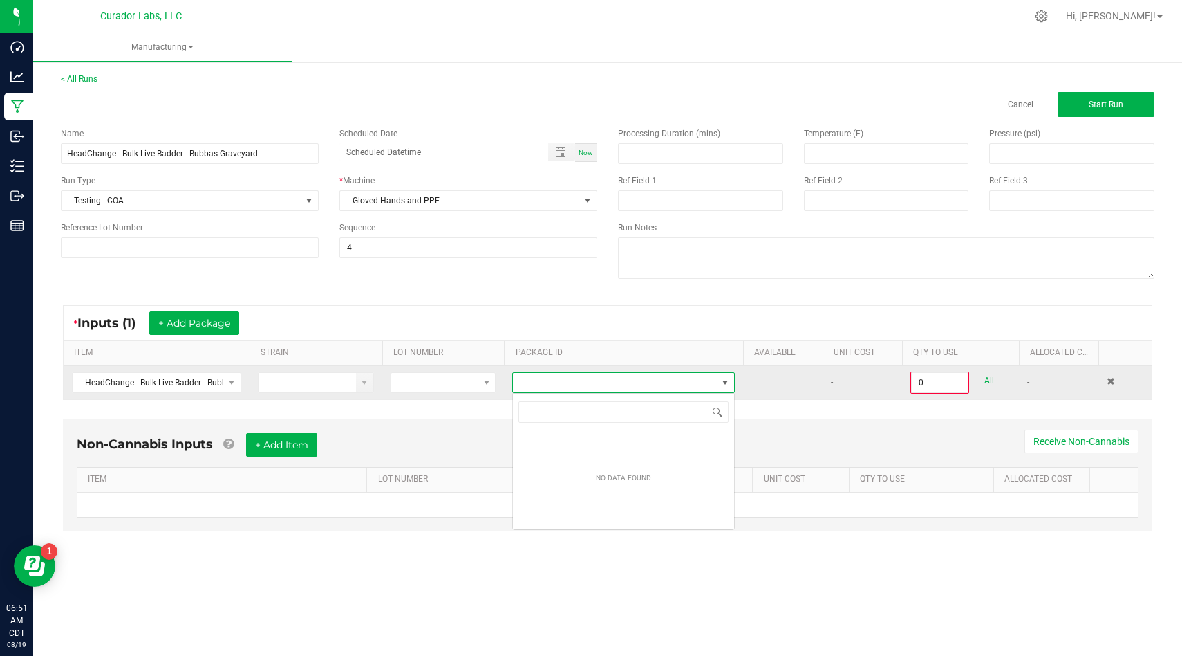
scroll to position [21, 222]
click at [774, 410] on div "* Inputs (1) + Add Package ITEM STRAIN LOT NUMBER PACKAGE ID AVAILABLE Unit Cos…" at bounding box center [607, 353] width 1115 height 120
click at [710, 385] on span "NO DATA FOUND" at bounding box center [615, 382] width 204 height 19
click at [1110, 382] on span at bounding box center [1111, 381] width 8 height 8
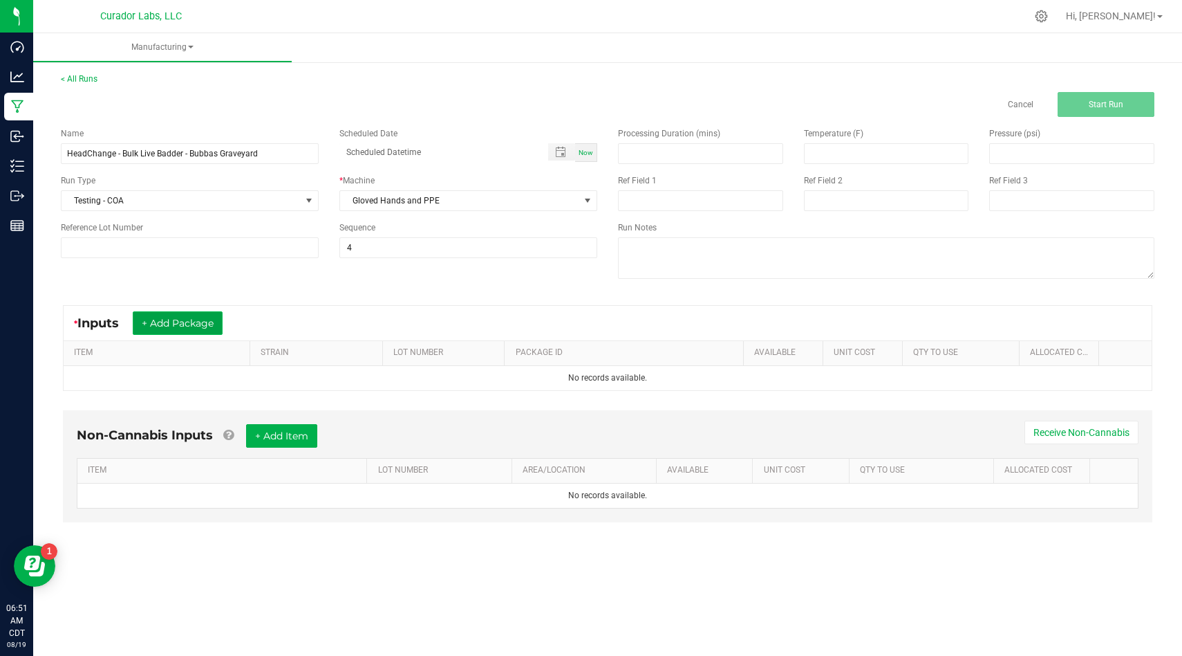
click at [181, 327] on button "+ Add Package" at bounding box center [178, 323] width 90 height 24
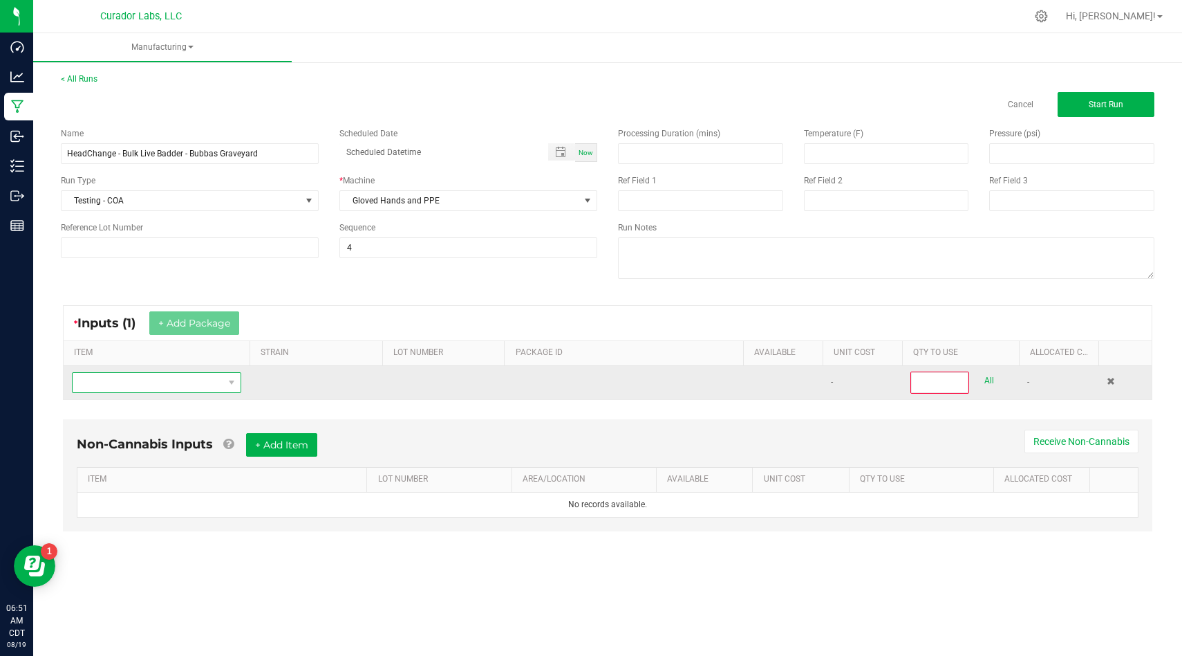
click at [178, 382] on span "NO DATA FOUND" at bounding box center [148, 382] width 151 height 19
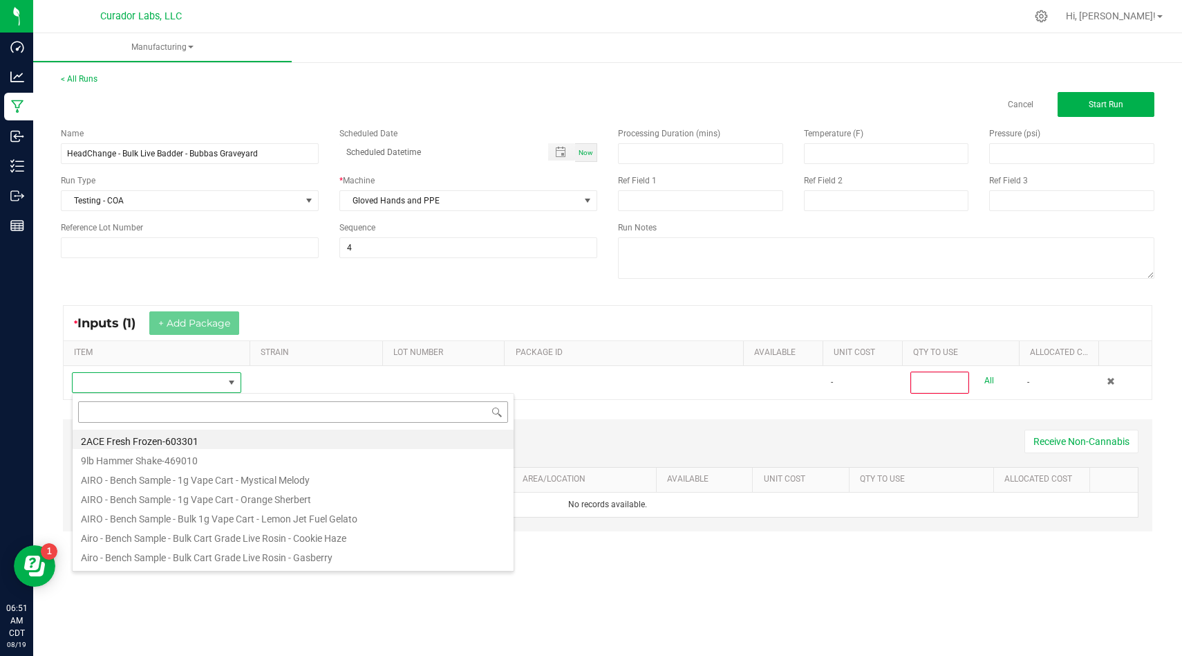
scroll to position [21, 169]
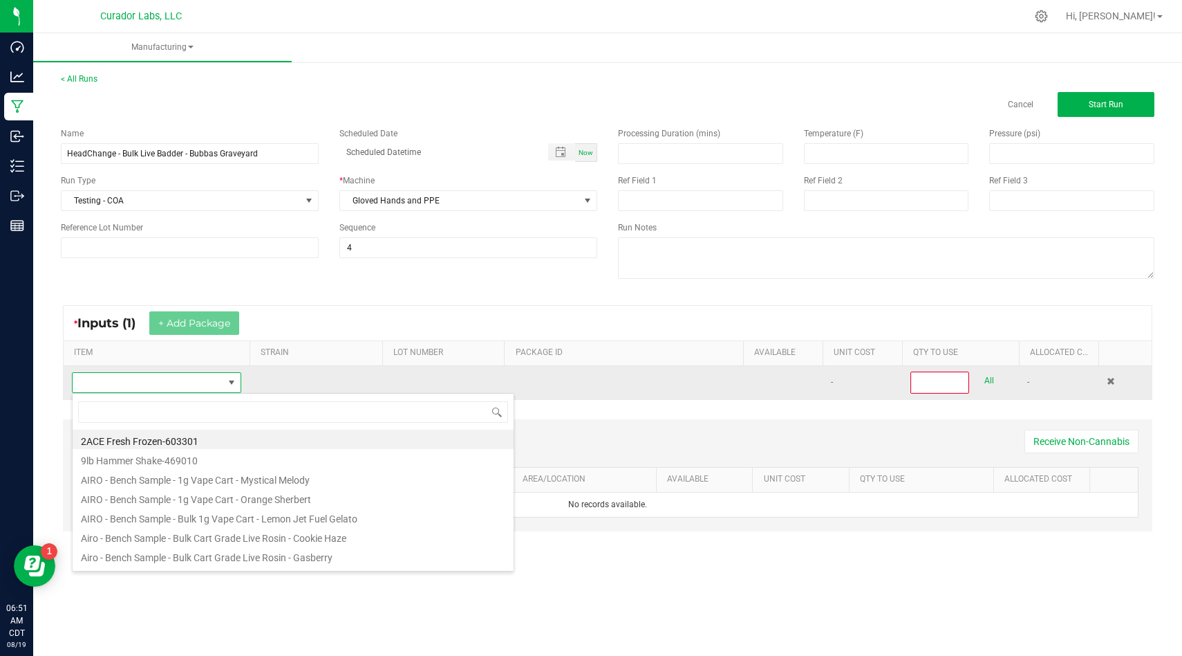
type input "HeadChange - Bulk Live Badder - Bubbas Graveyard"
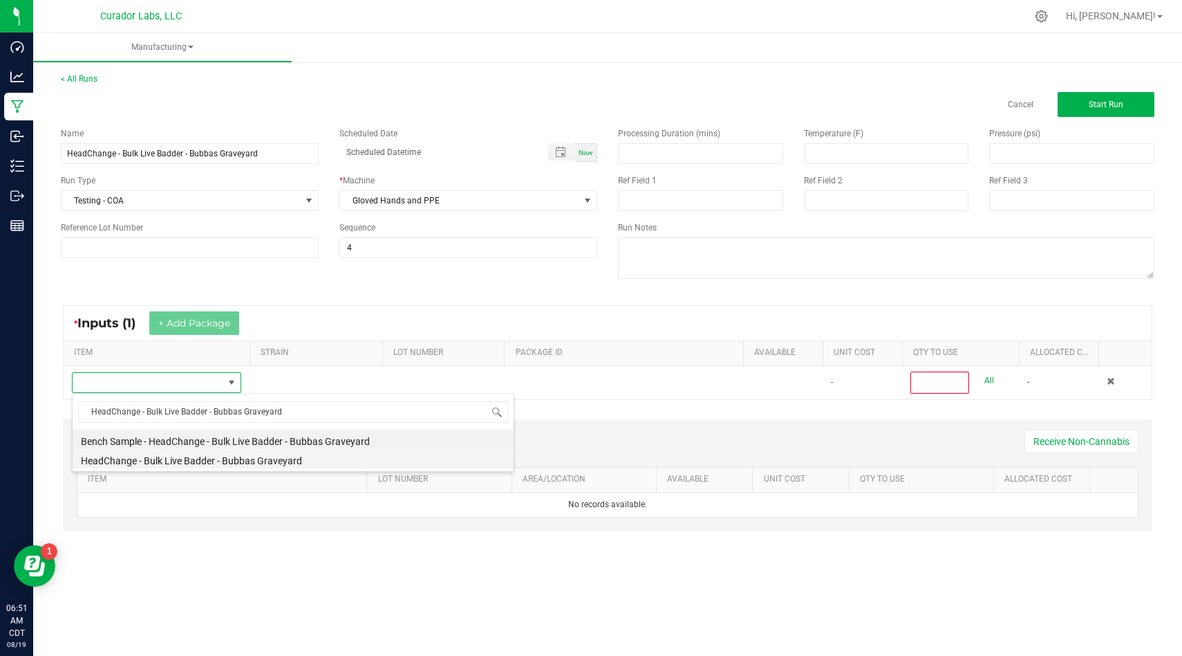
click at [301, 454] on li "HeadChange - Bulk Live Badder - Bubbas Graveyard" at bounding box center [293, 458] width 441 height 19
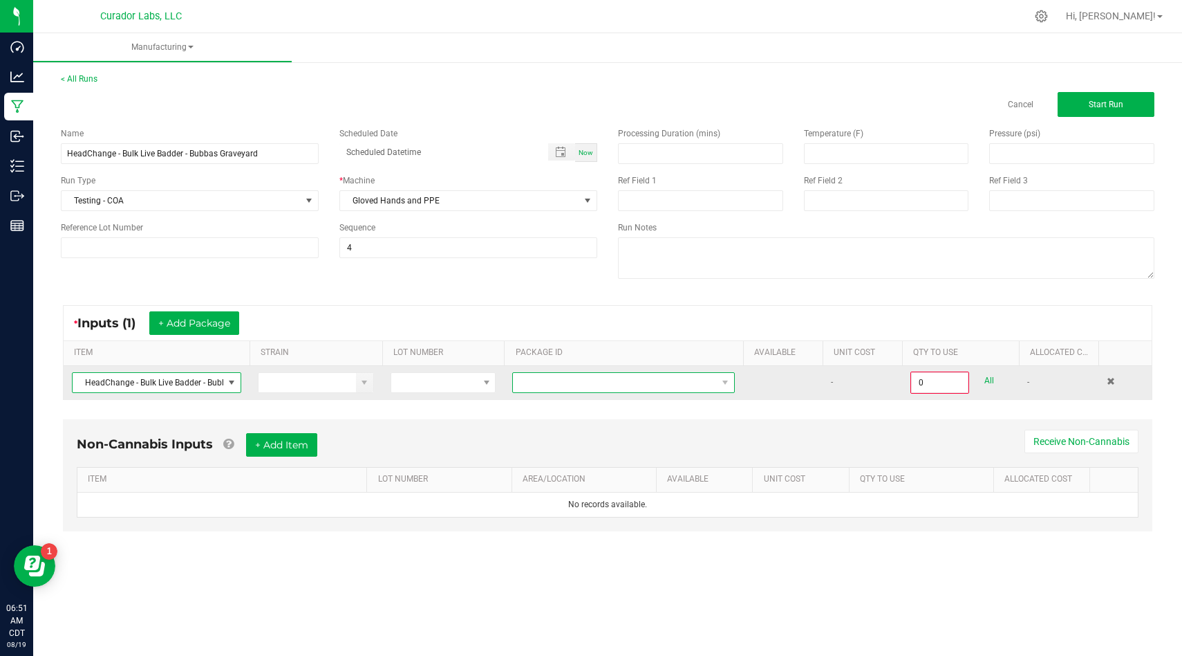
click at [574, 385] on span at bounding box center [615, 382] width 204 height 19
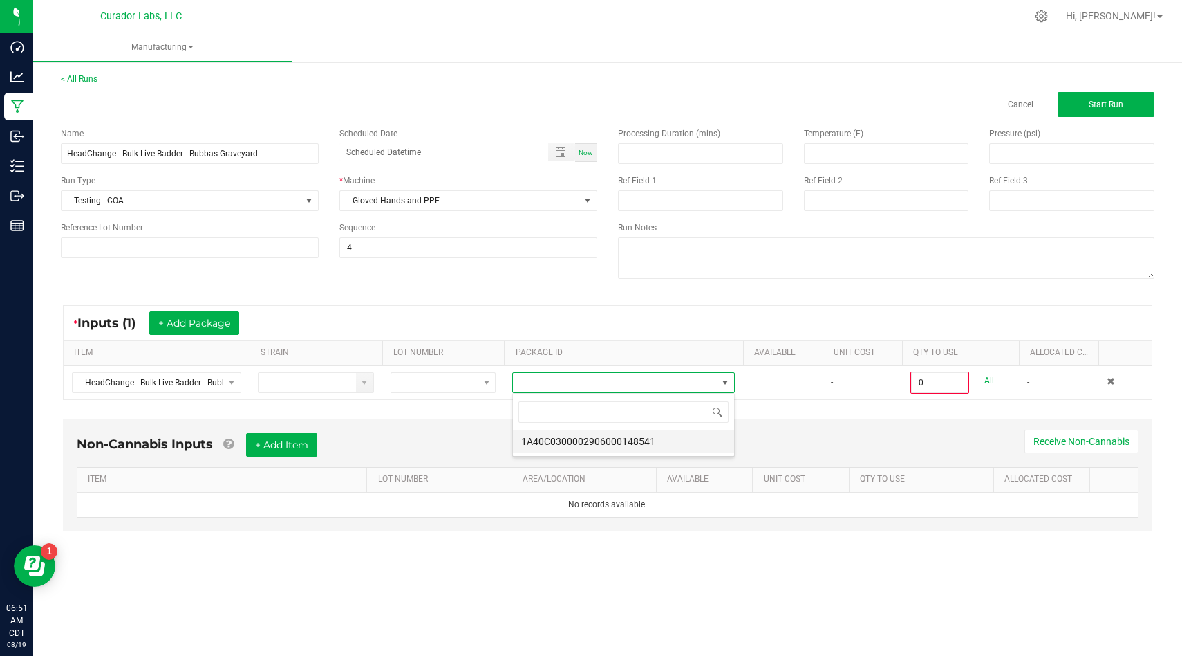
click at [578, 443] on li "1A40C0300002906000148541" at bounding box center [623, 441] width 221 height 24
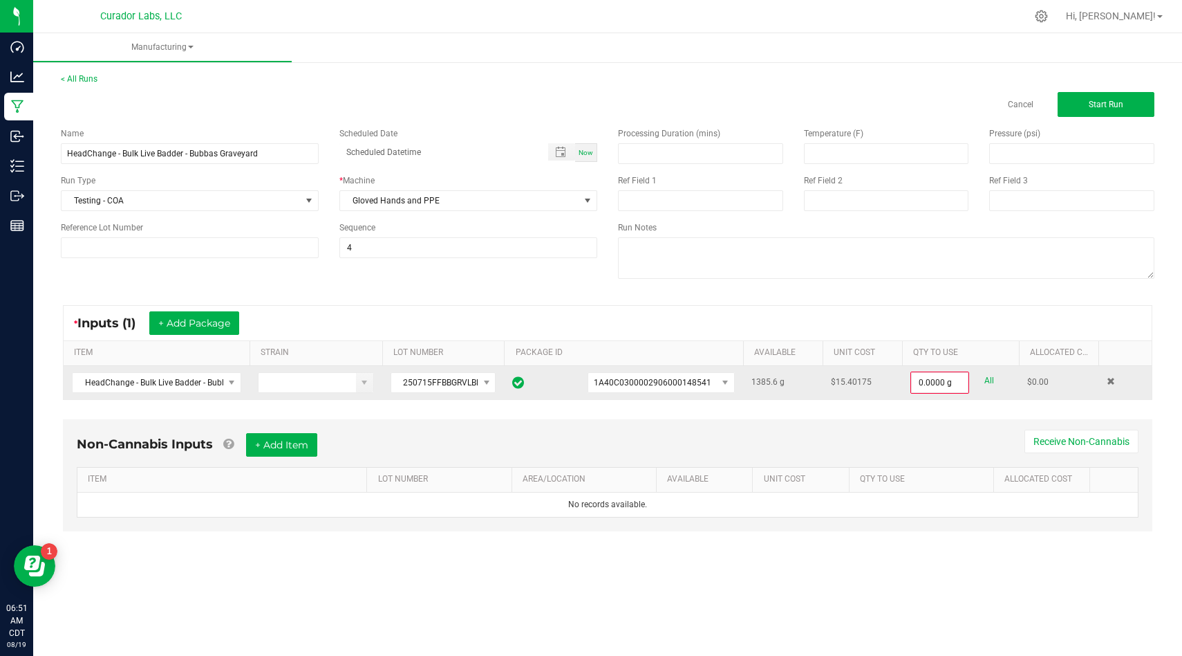
click at [991, 380] on link "All" at bounding box center [990, 380] width 10 height 19
type input "1385.6000 g"
click at [300, 452] on button "+ Add Item" at bounding box center [281, 444] width 71 height 24
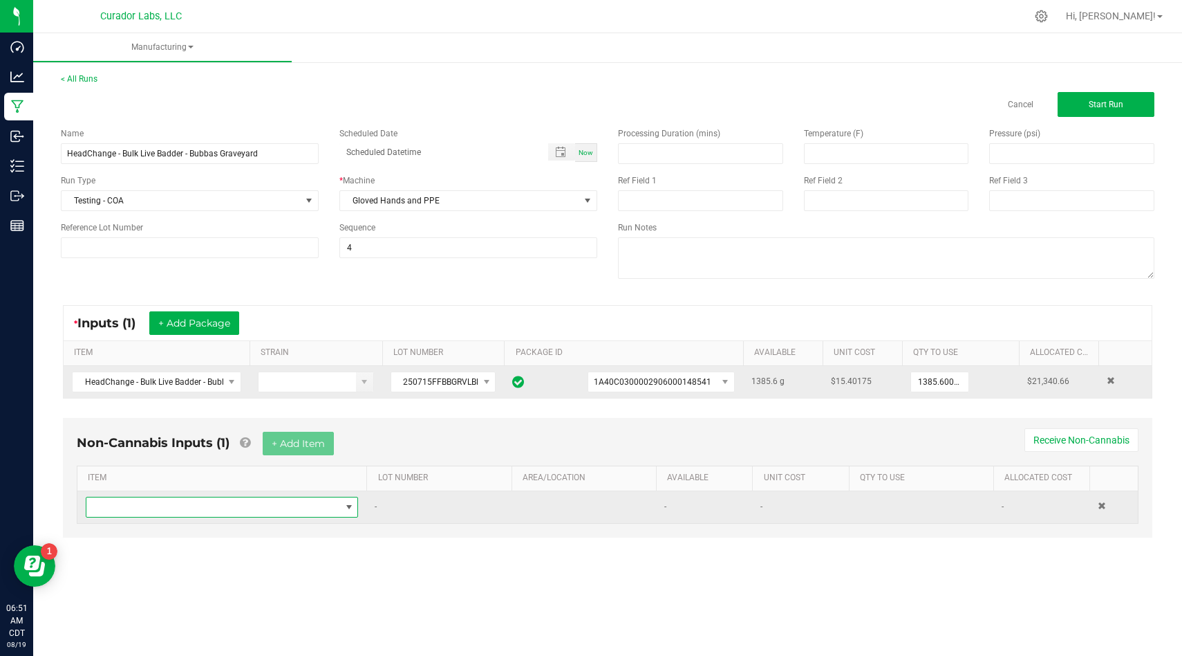
click at [310, 502] on span "NO DATA FOUND" at bounding box center [213, 506] width 254 height 19
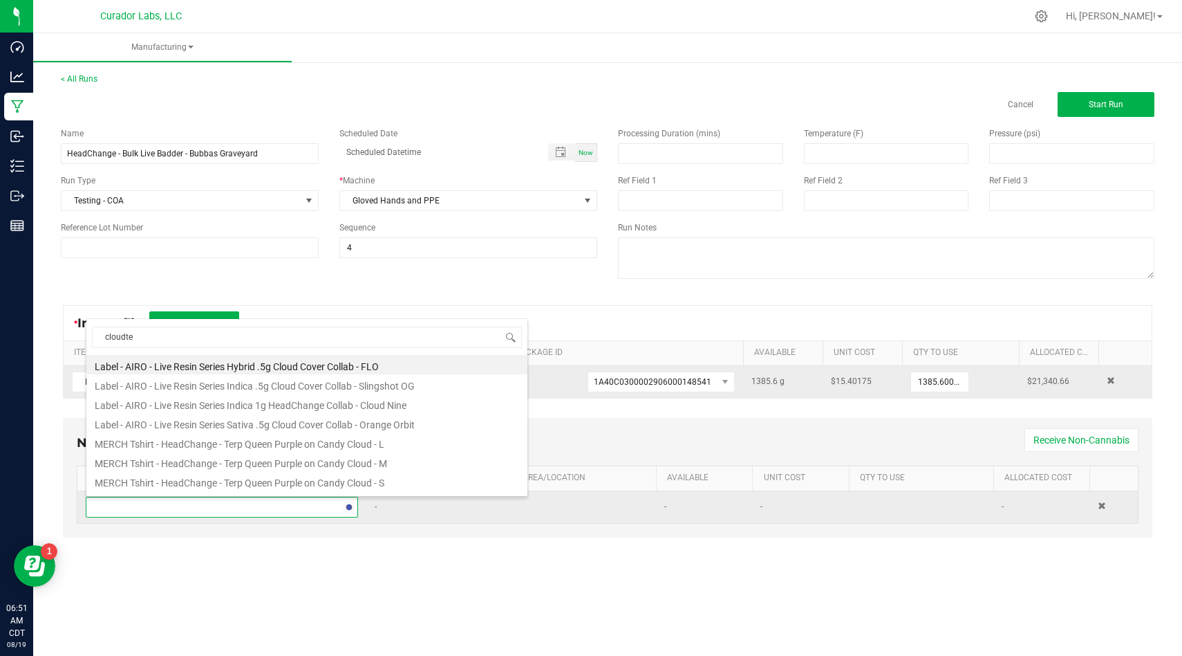
type input "cloudten"
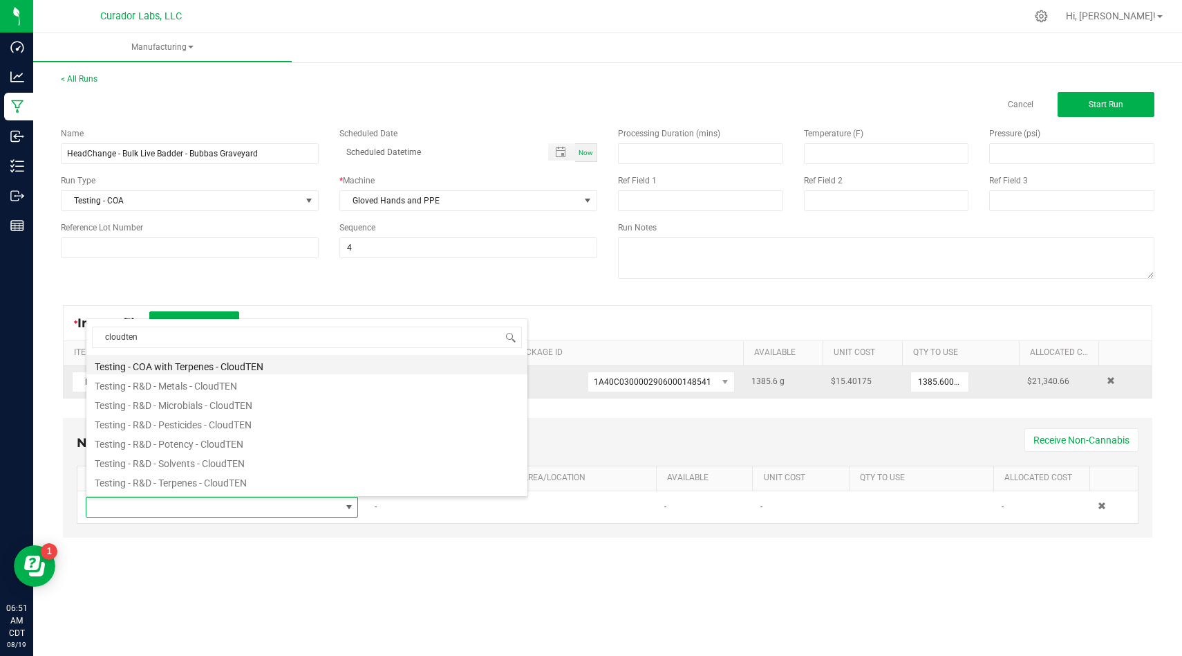
click at [302, 367] on li "Testing - COA with Terpenes - CloudTEN" at bounding box center [306, 364] width 441 height 19
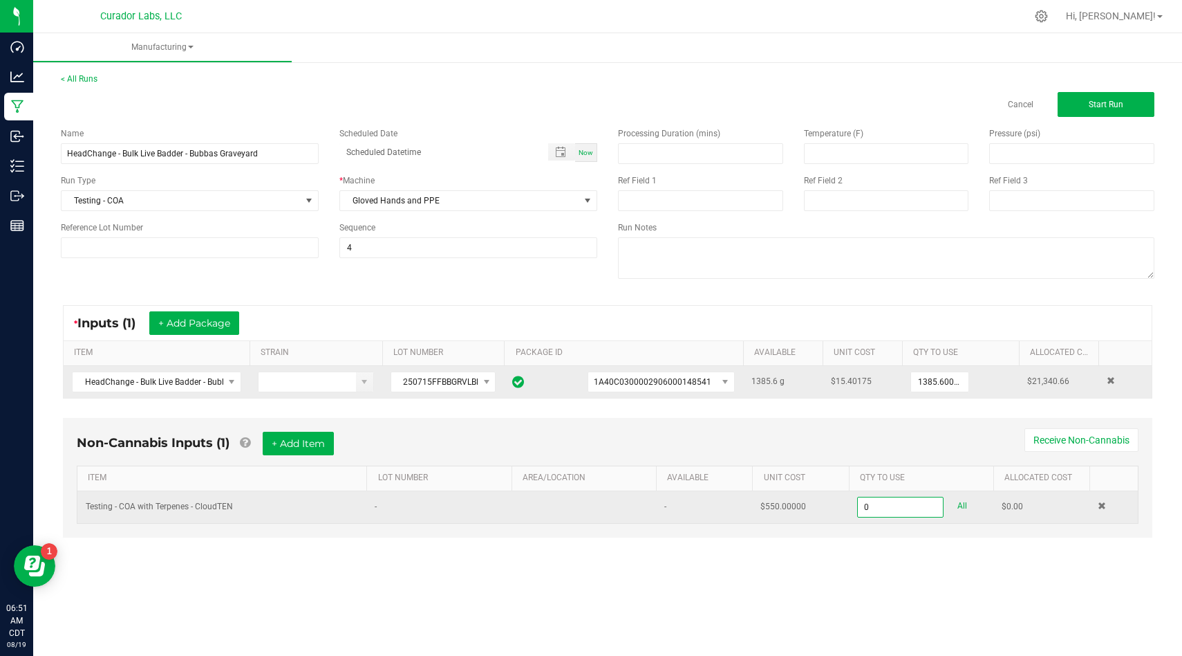
click at [869, 502] on input "0" at bounding box center [901, 506] width 86 height 19
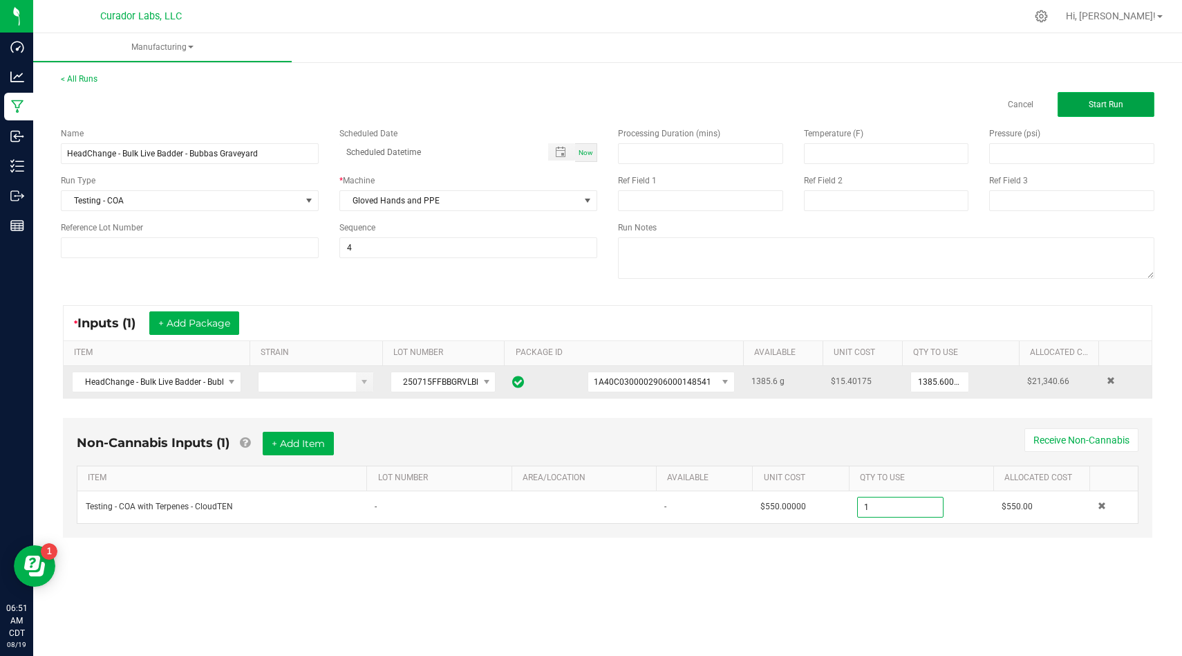
type input "1.0000 u"
click at [1068, 114] on button "Start Run" at bounding box center [1106, 104] width 97 height 25
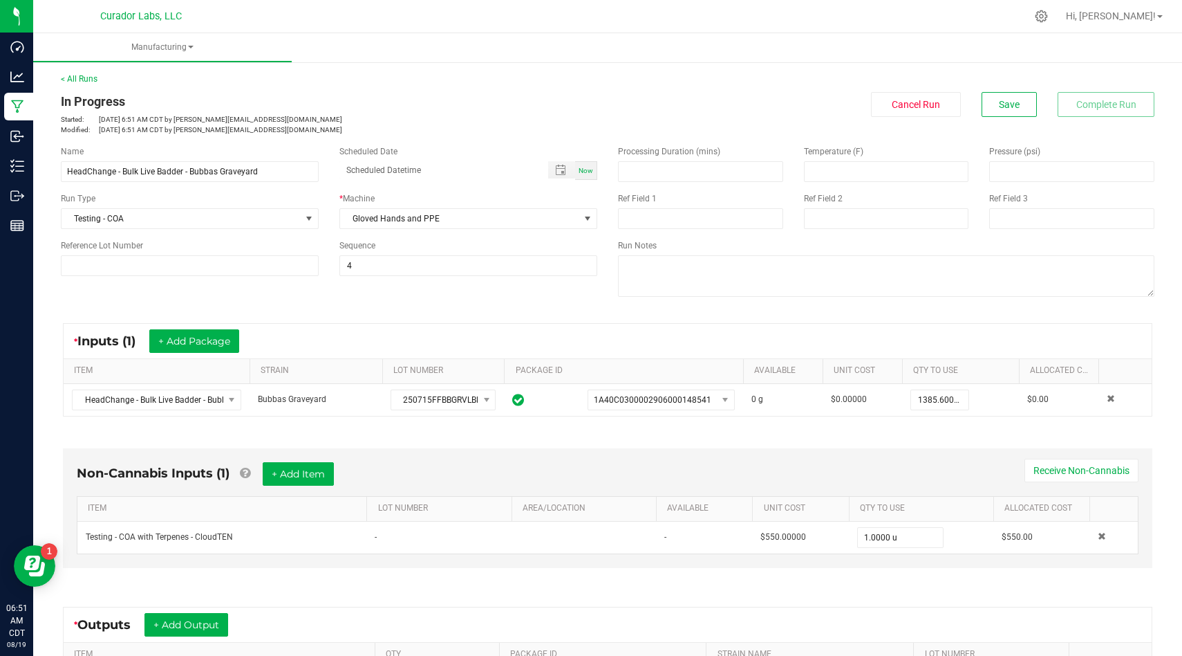
scroll to position [194, 0]
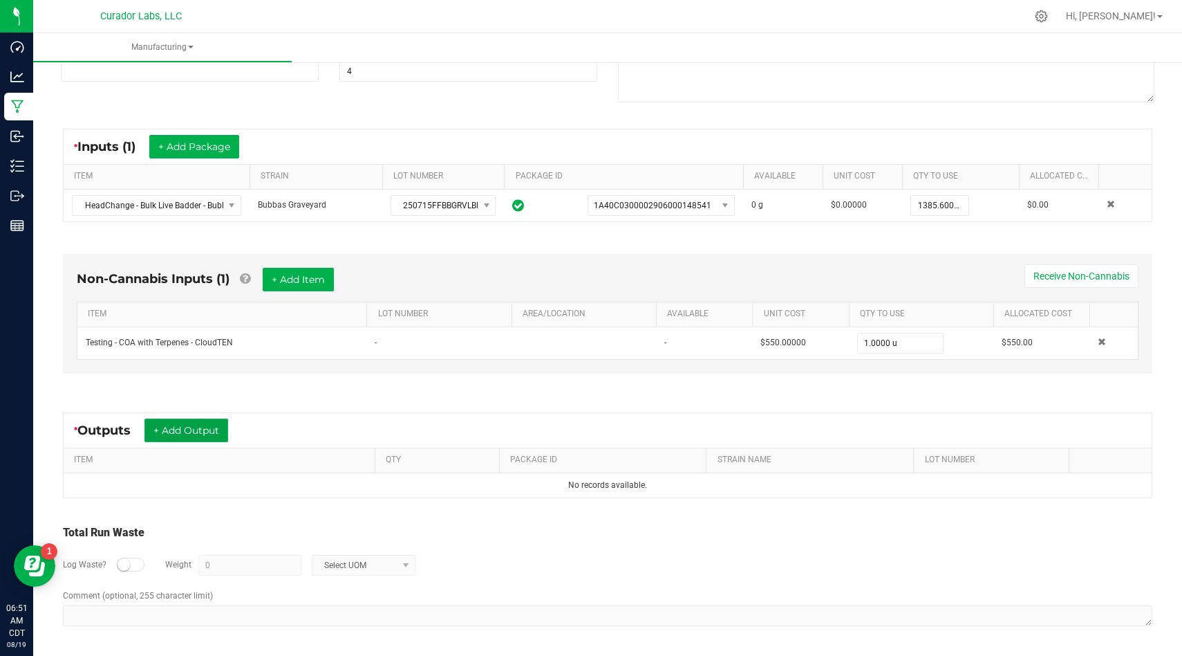
click at [206, 434] on button "+ Add Output" at bounding box center [187, 430] width 84 height 24
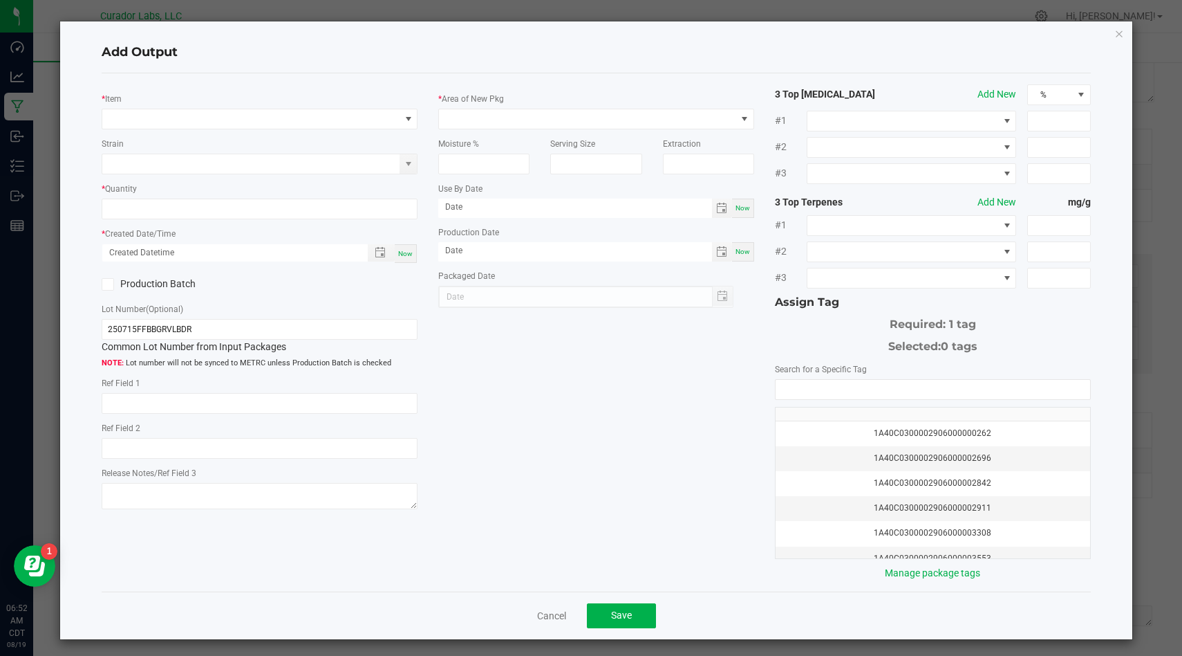
click at [346, 108] on div "* Item" at bounding box center [260, 110] width 316 height 38
click at [346, 112] on span "NO DATA FOUND" at bounding box center [250, 118] width 297 height 19
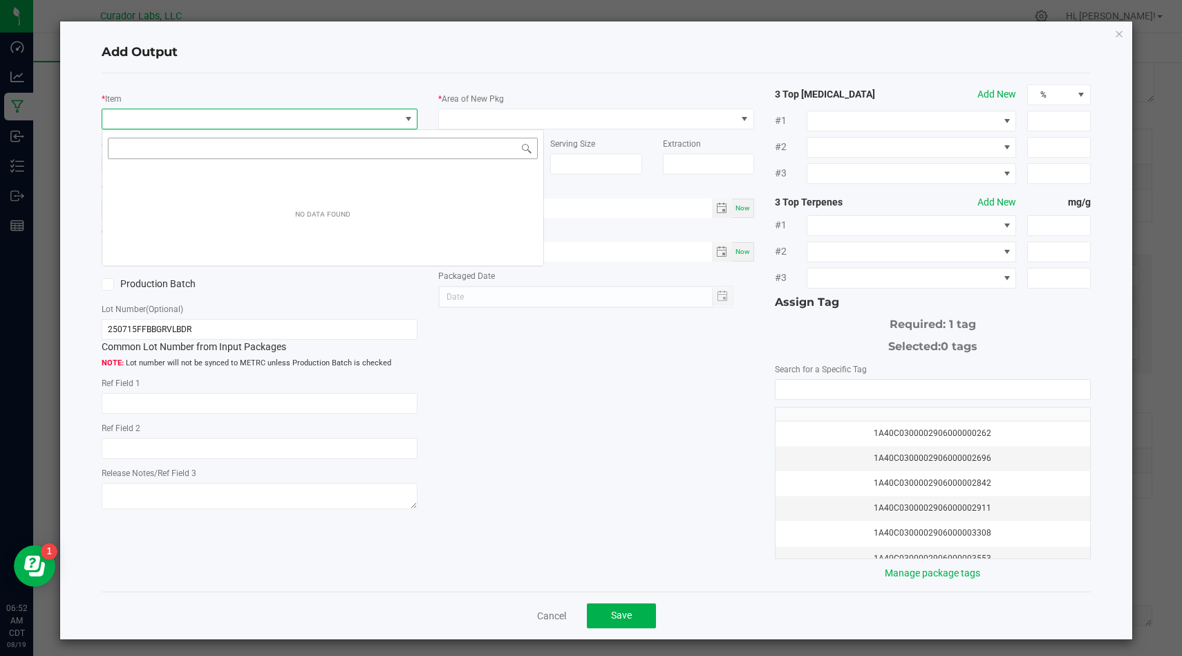
scroll to position [21, 315]
type input "1"
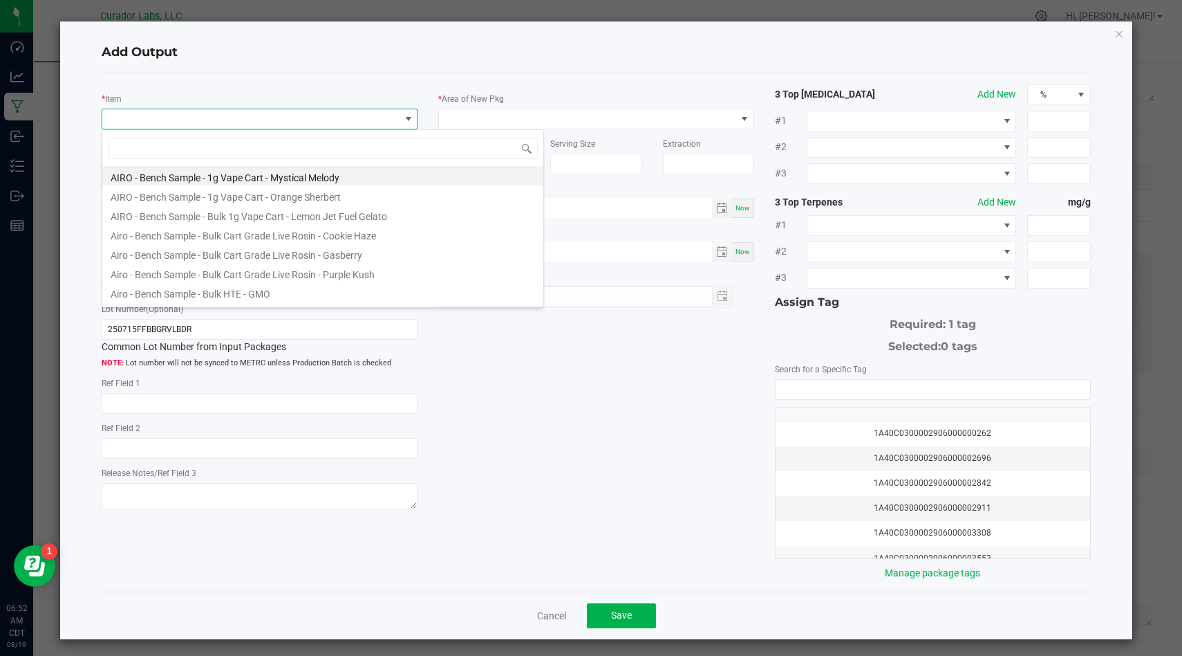
click at [347, 56] on h4 "Add Output" at bounding box center [597, 53] width 990 height 18
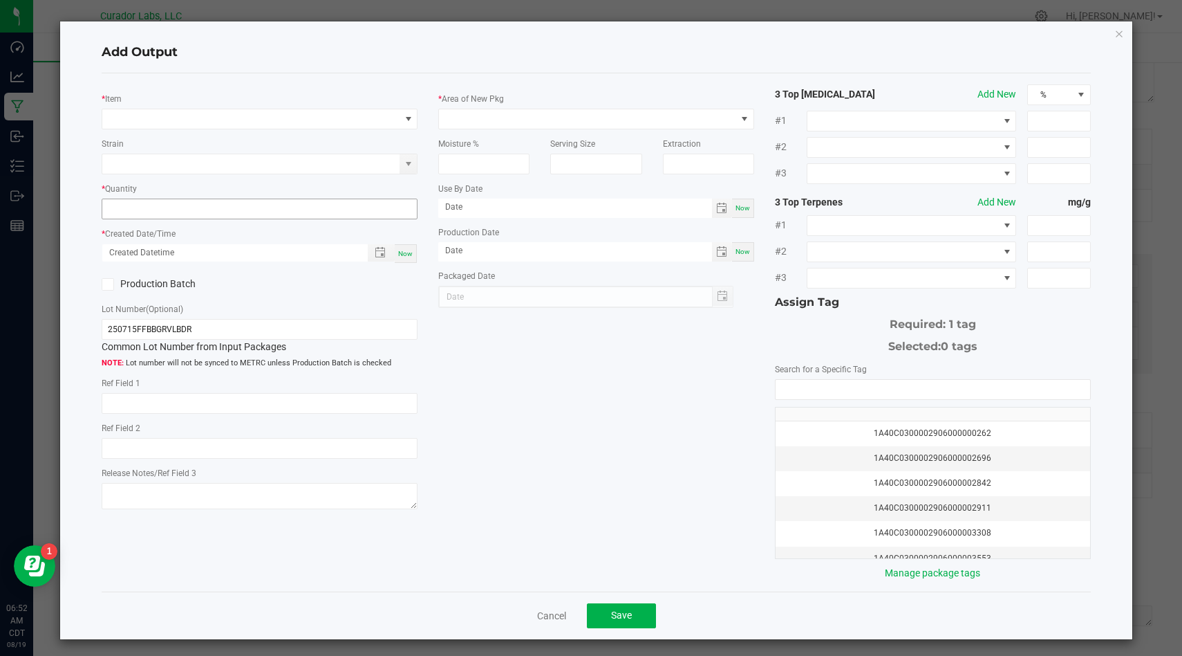
click at [272, 207] on input at bounding box center [259, 208] width 315 height 19
click at [324, 118] on span "NO DATA FOUND" at bounding box center [250, 118] width 297 height 19
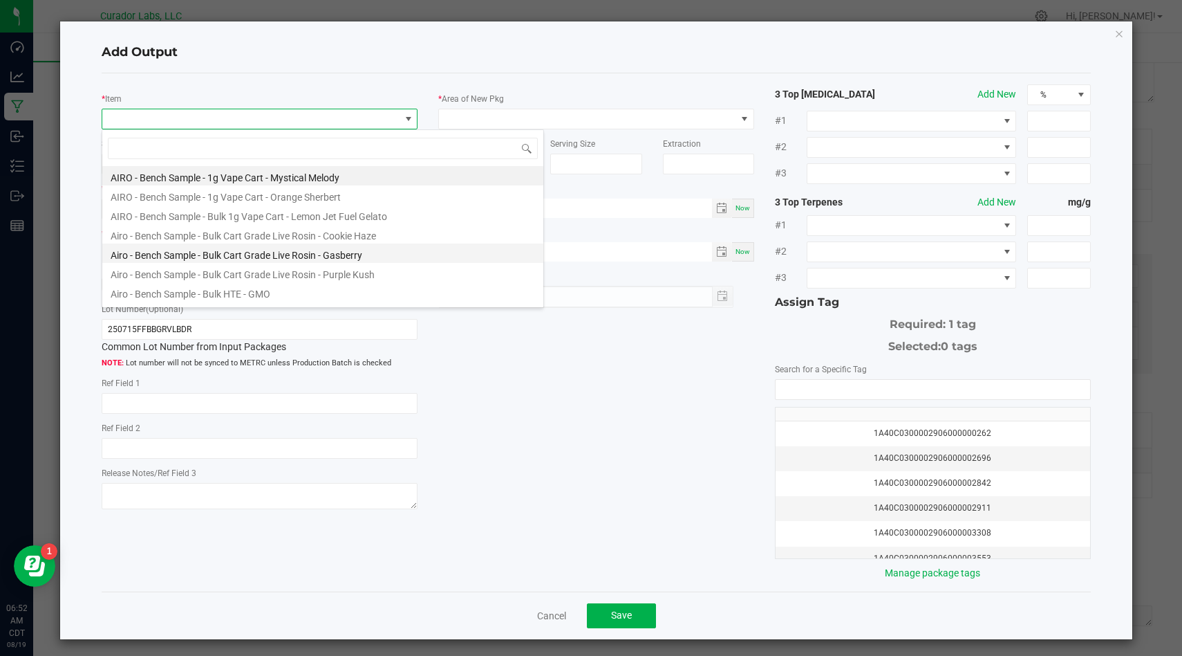
type input "HeadChange - Bulk Live Badder - Bubbas Graveyard"
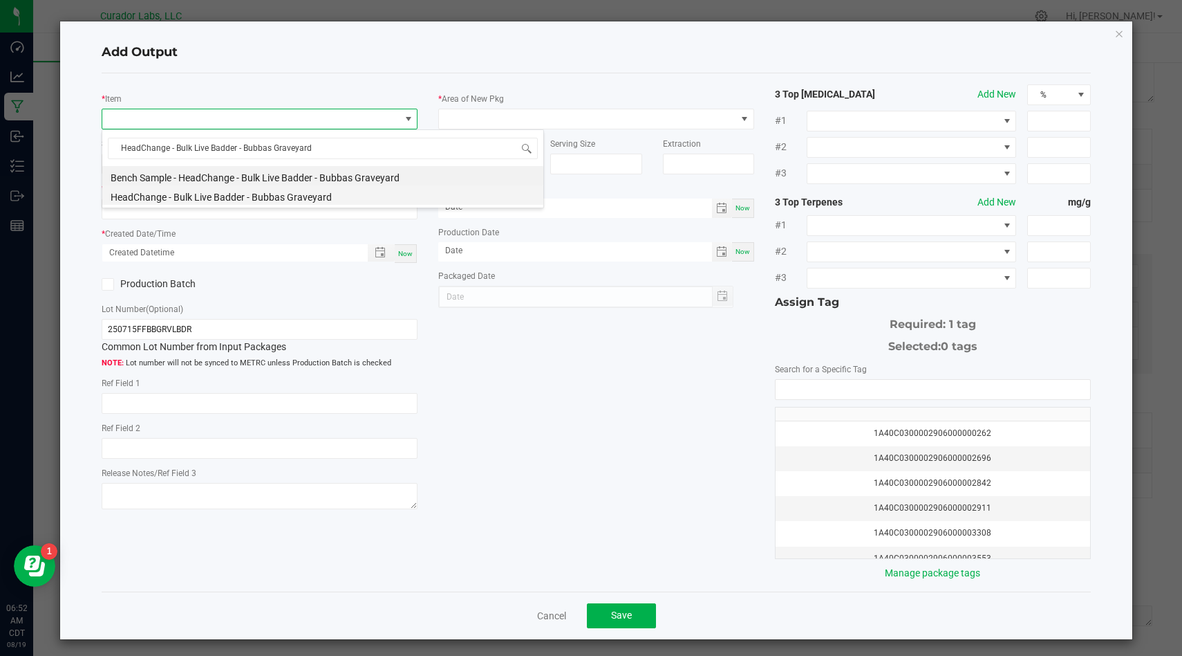
click at [365, 194] on li "HeadChange - Bulk Live Badder - Bubbas Graveyard" at bounding box center [322, 194] width 441 height 19
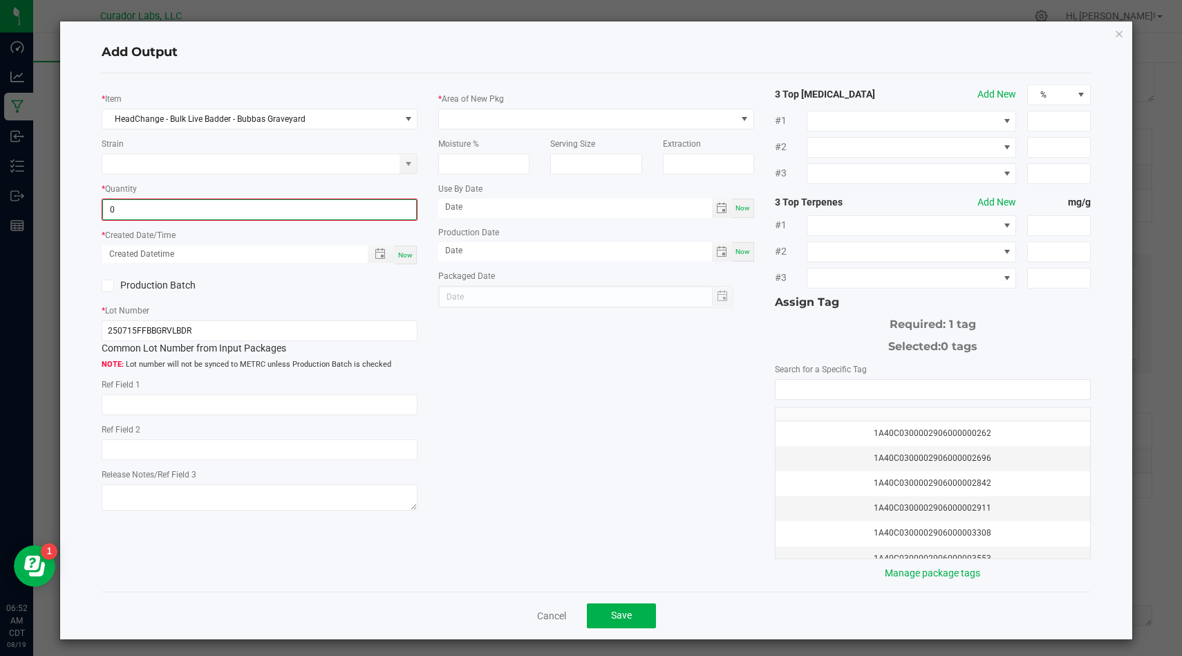
click at [315, 214] on input "0" at bounding box center [259, 209] width 313 height 19
paste input "1385.6"
type input "1385.6000 g"
click at [404, 251] on span "Now" at bounding box center [405, 254] width 15 height 8
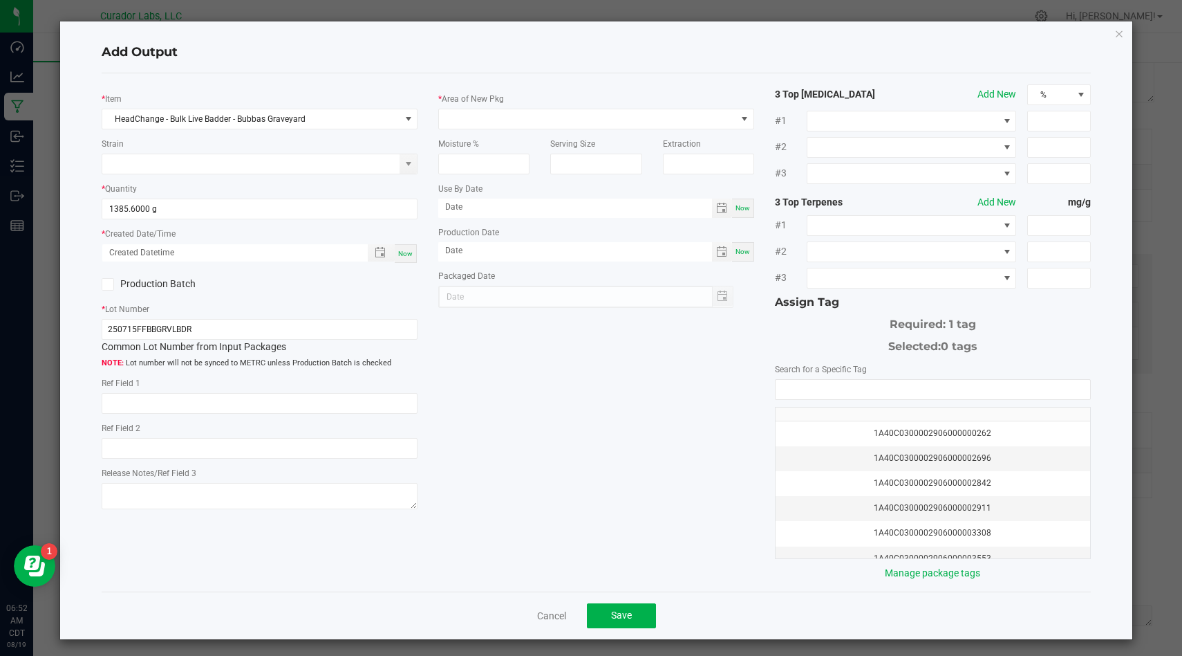
type input "08/19/2025 6:52 AM"
type input "[DATE]"
click at [108, 284] on icon at bounding box center [108, 284] width 9 height 0
click at [0, 0] on input "Production Batch" at bounding box center [0, 0] width 0 height 0
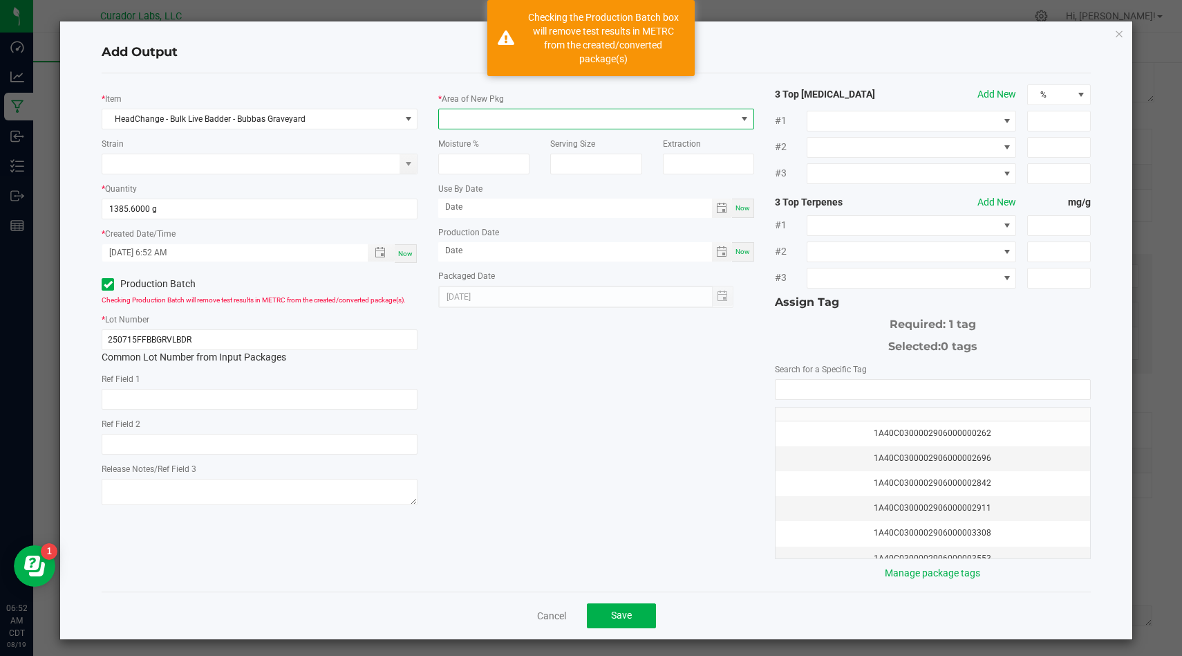
click at [472, 112] on span at bounding box center [587, 118] width 297 height 19
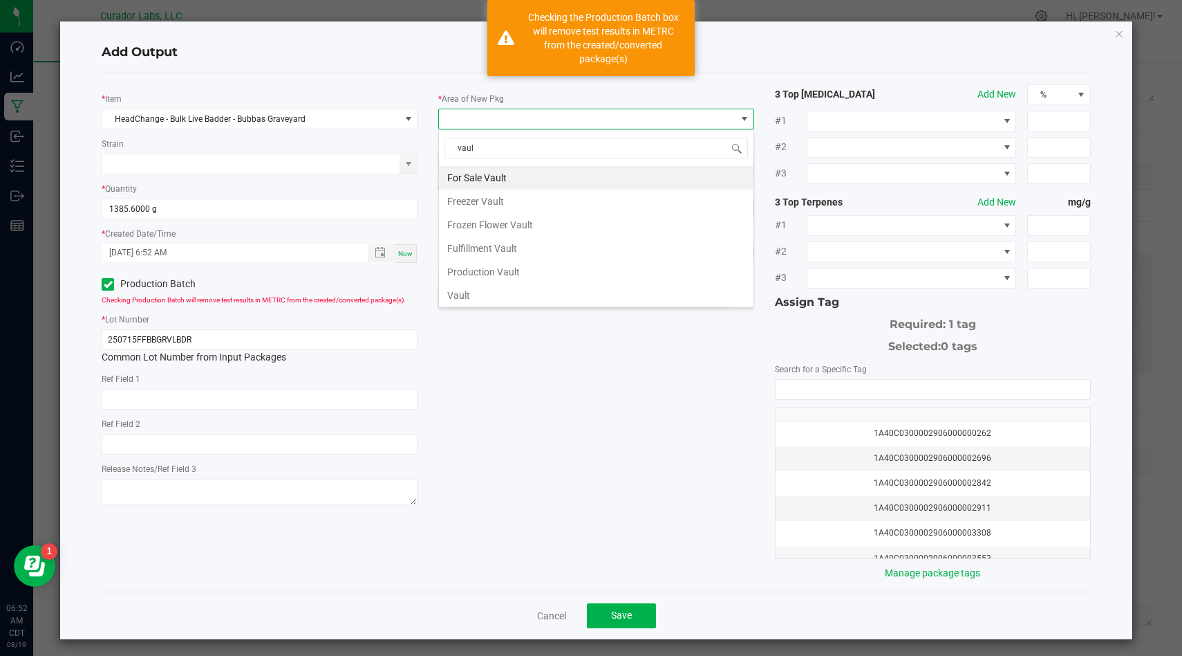
type input "vault"
click at [543, 297] on li "Vault" at bounding box center [596, 296] width 315 height 24
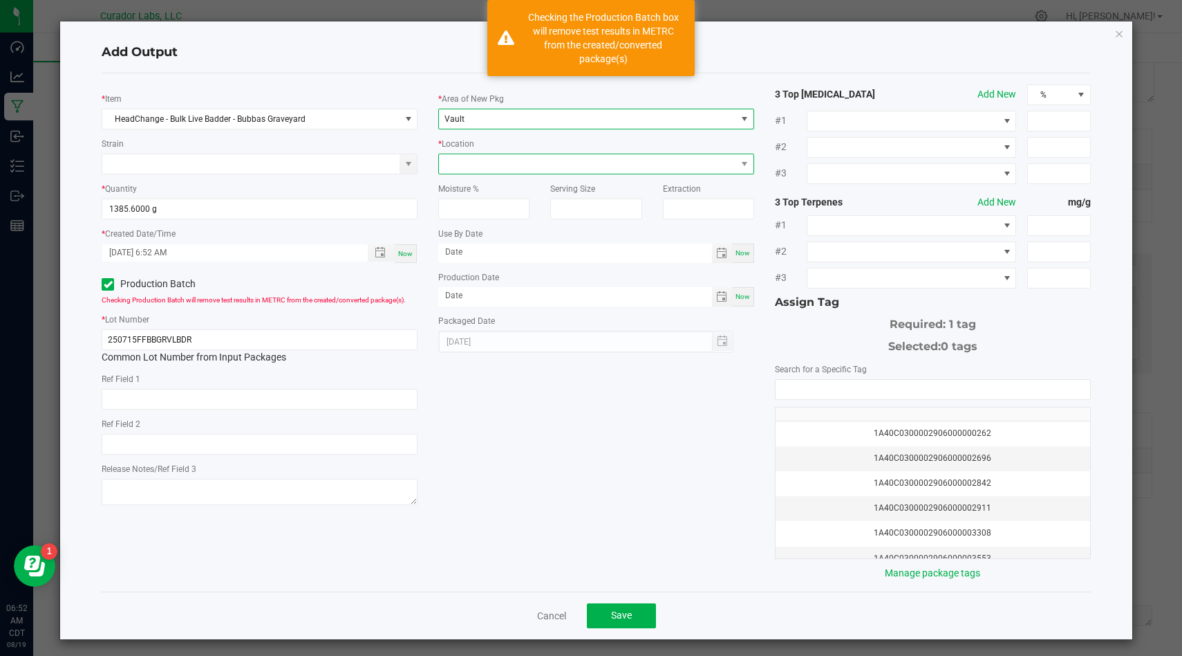
click at [577, 166] on span at bounding box center [587, 163] width 297 height 19
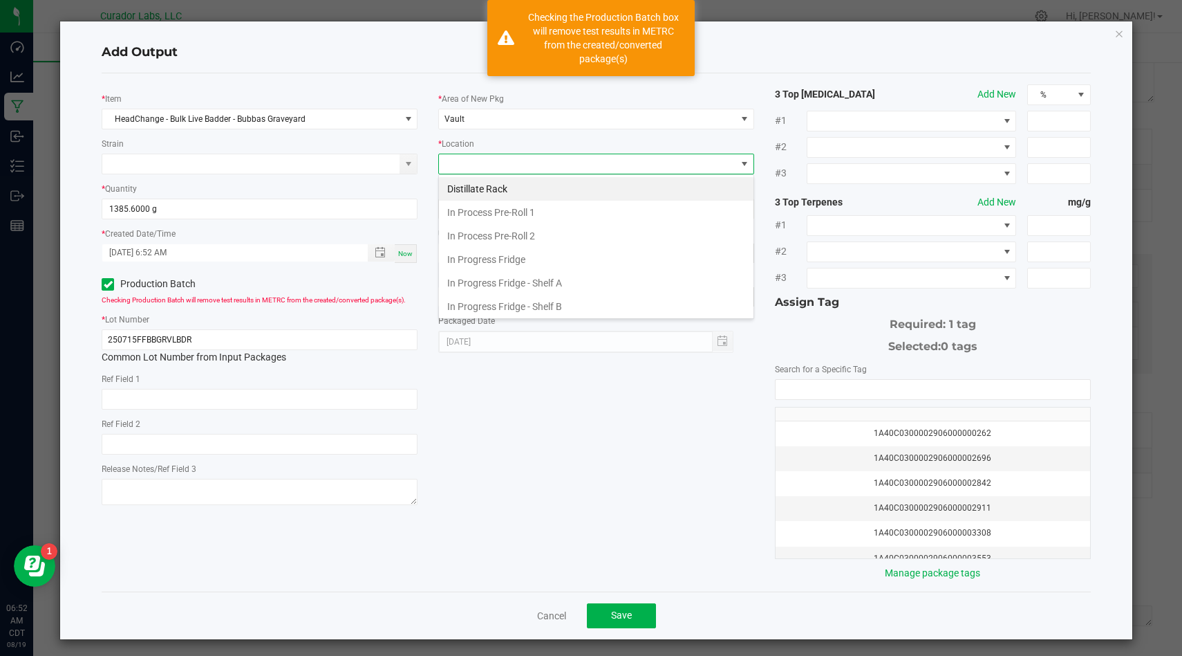
scroll to position [520, 0]
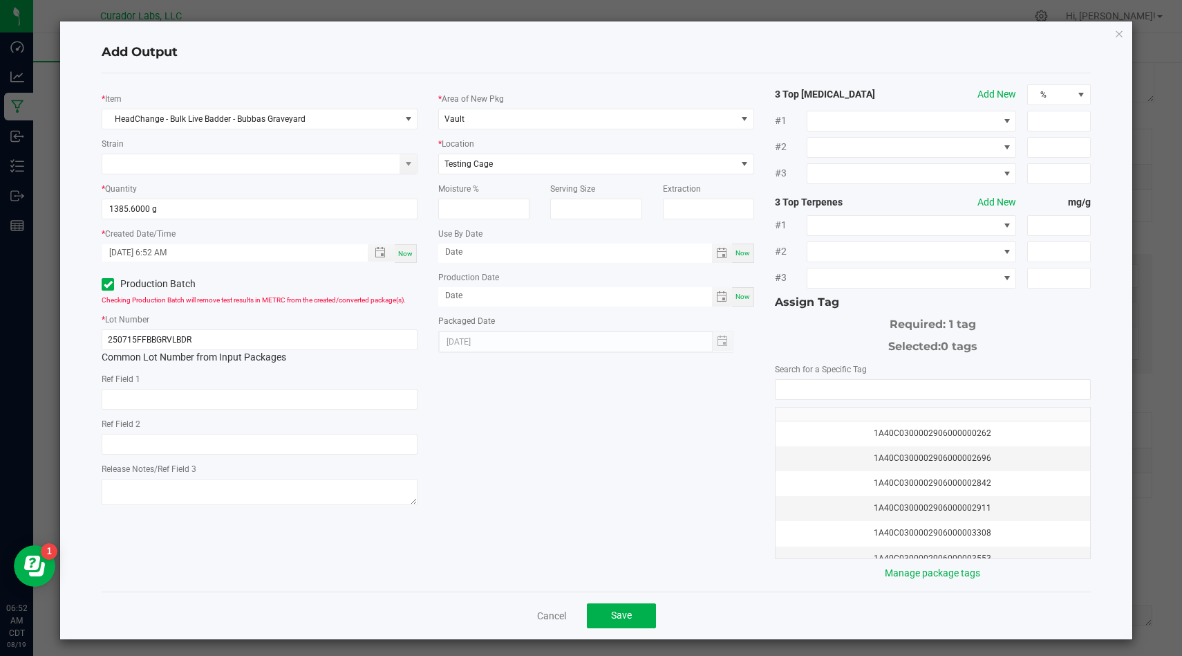
click at [744, 256] on span "Now" at bounding box center [743, 253] width 15 height 8
type input "[DATE]"
click at [745, 290] on div "Now" at bounding box center [743, 296] width 22 height 19
type input "[DATE]"
click at [661, 250] on input "[DATE]" at bounding box center [575, 251] width 274 height 17
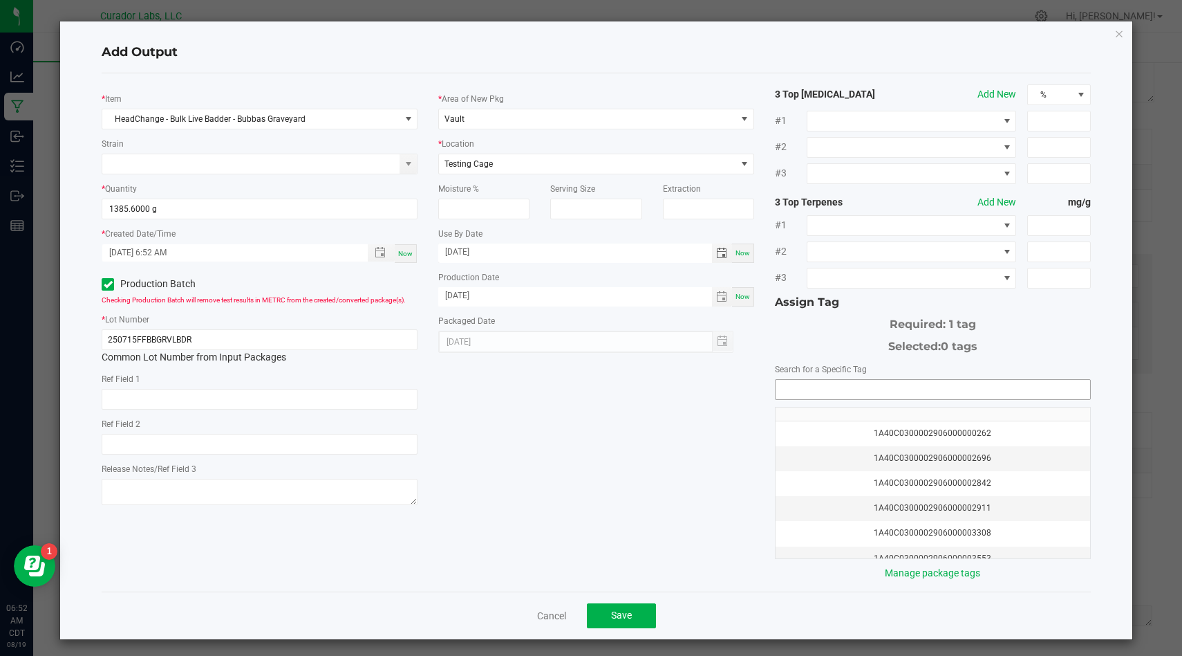
type input "[DATE]"
click at [817, 386] on input "NO DATA FOUND" at bounding box center [933, 389] width 315 height 19
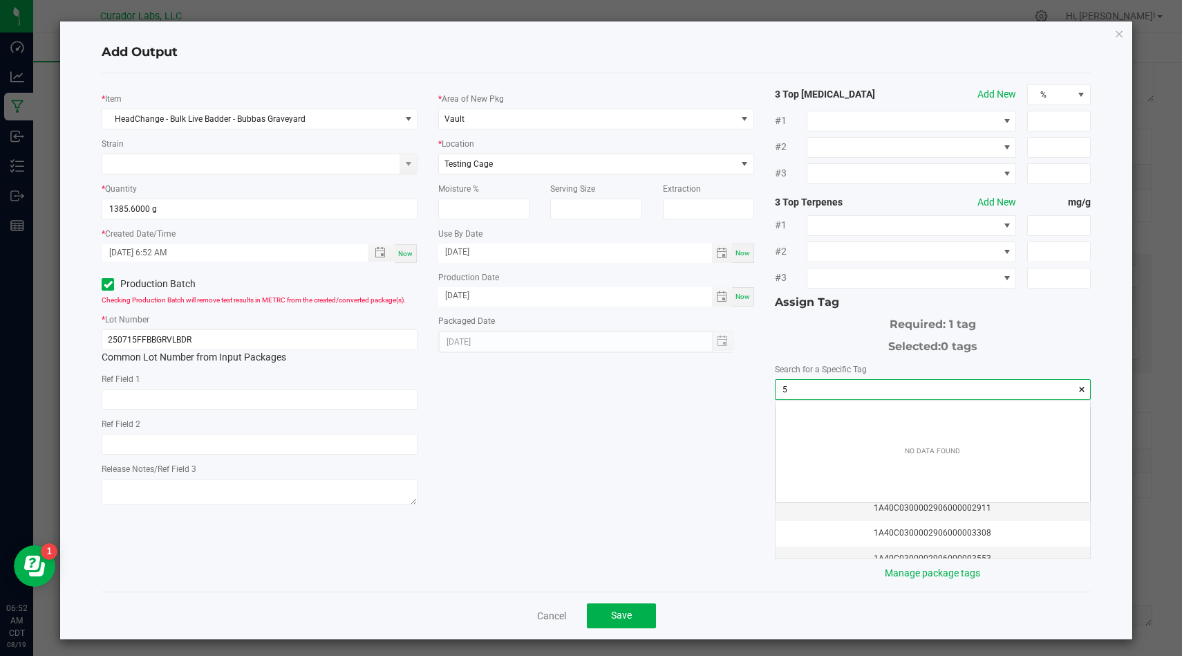
scroll to position [19, 314]
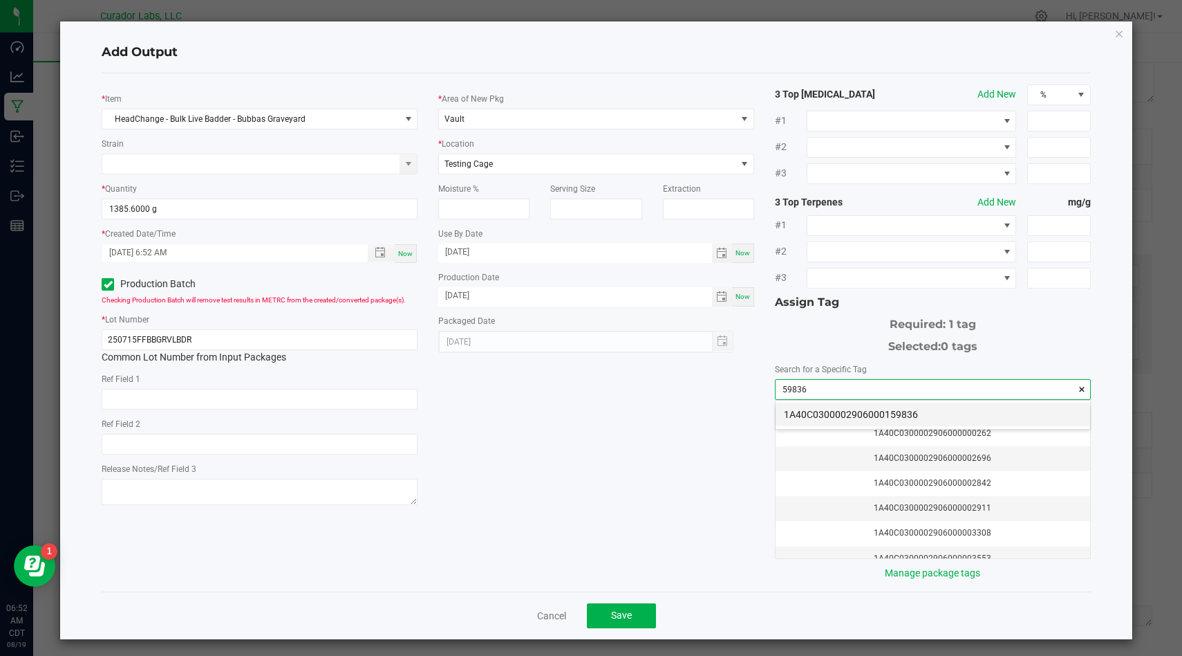
click at [829, 416] on li "1A40C0300002906000159836" at bounding box center [933, 414] width 315 height 24
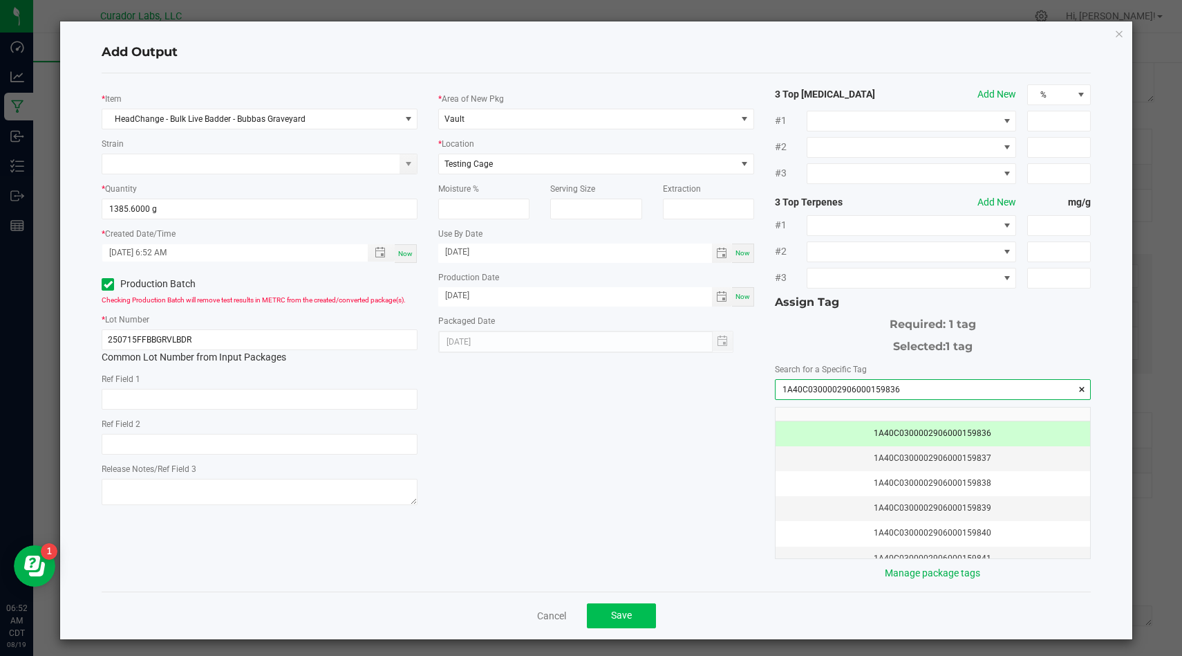
type input "1A40C0300002906000159836"
click at [639, 612] on button "Save" at bounding box center [621, 615] width 69 height 25
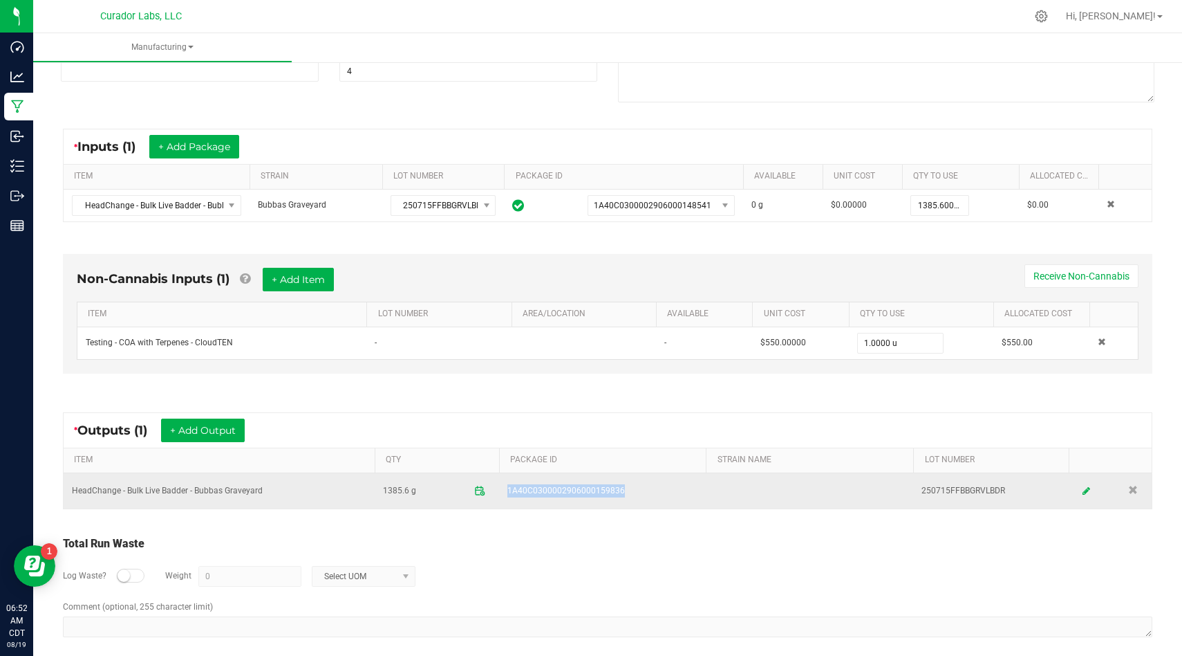
drag, startPoint x: 620, startPoint y: 494, endPoint x: 505, endPoint y: 490, distance: 115.6
click at [505, 490] on td "1A40C0300002906000159836" at bounding box center [602, 490] width 207 height 35
copy span "1A40C0300002906000159836"
click at [1088, 492] on icon at bounding box center [1086, 490] width 8 height 10
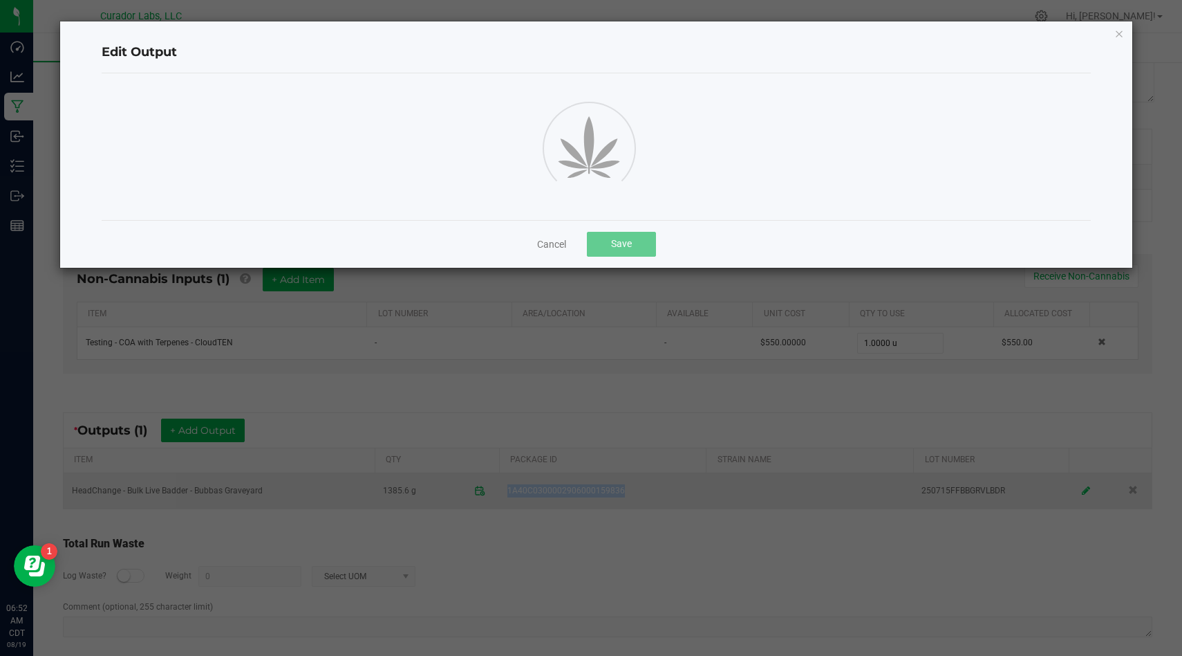
scroll to position [0, 0]
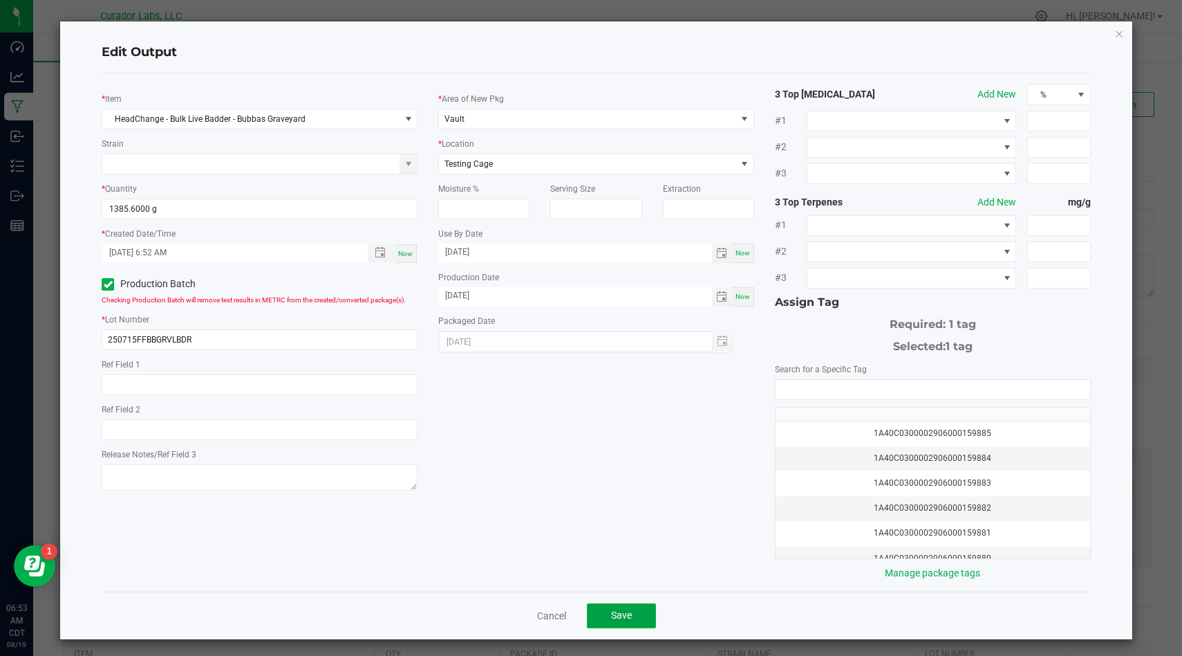
click at [623, 610] on span "Save" at bounding box center [621, 614] width 21 height 11
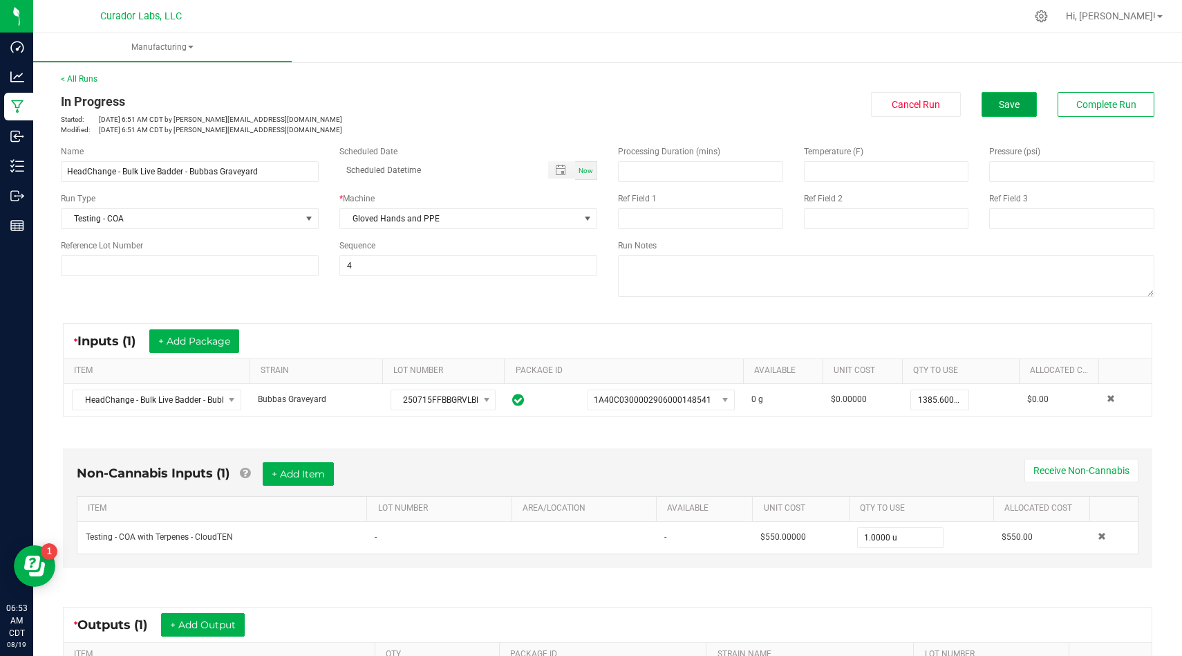
click at [1012, 110] on button "Save" at bounding box center [1009, 104] width 55 height 25
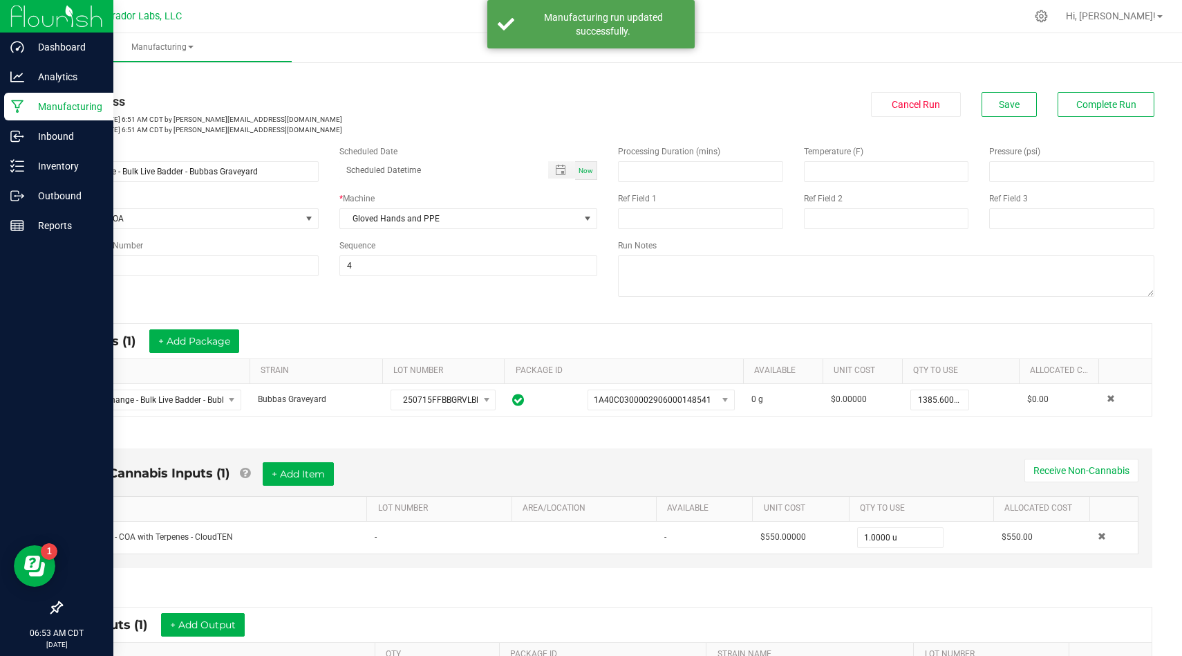
click at [21, 107] on icon at bounding box center [17, 107] width 13 height 14
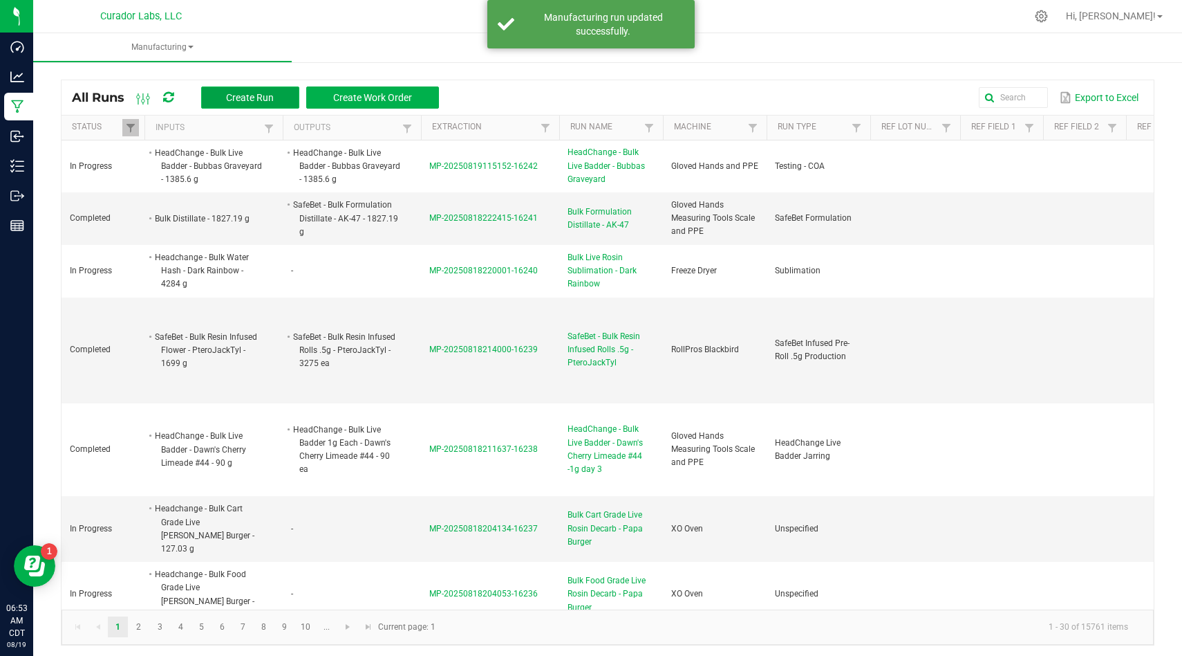
click at [242, 98] on span "Create Run" at bounding box center [250, 97] width 48 height 11
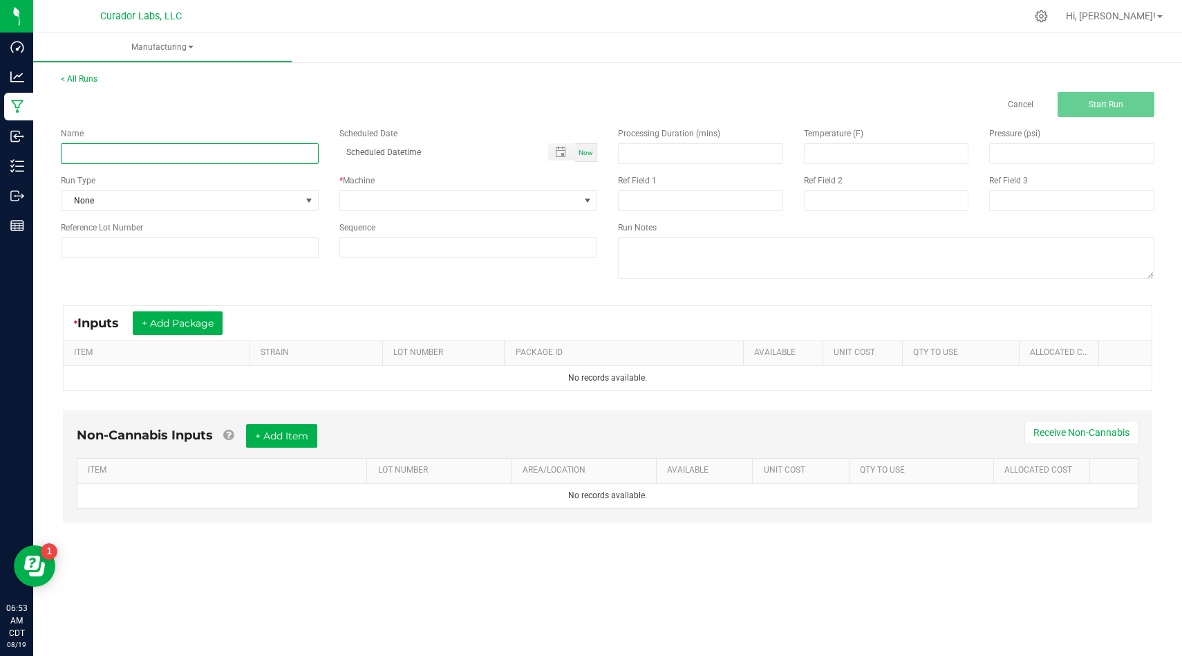
click at [276, 154] on input at bounding box center [190, 153] width 258 height 21
paste input "HeadChange - Bulk Live Rosin Cart .5g Each - Terp Tickler"
type input "HeadChange - Bulk Live Rosin Cart .5g Each - Terp Tickler"
click at [296, 197] on span "None" at bounding box center [181, 200] width 239 height 19
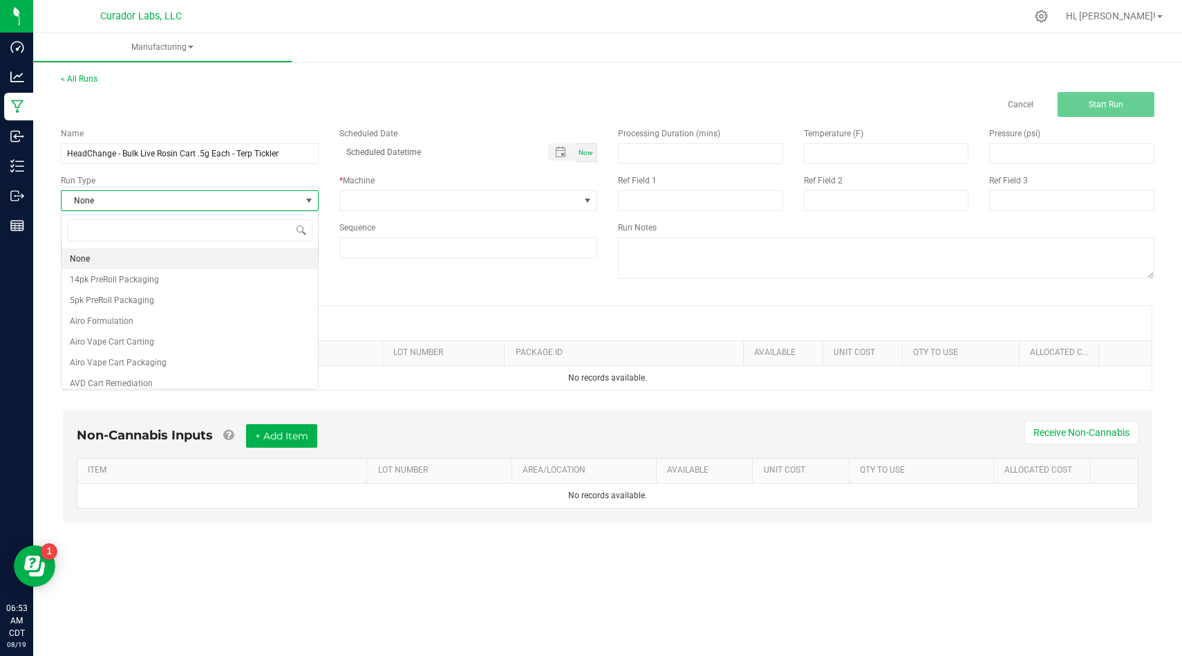
scroll to position [21, 258]
type input "coa"
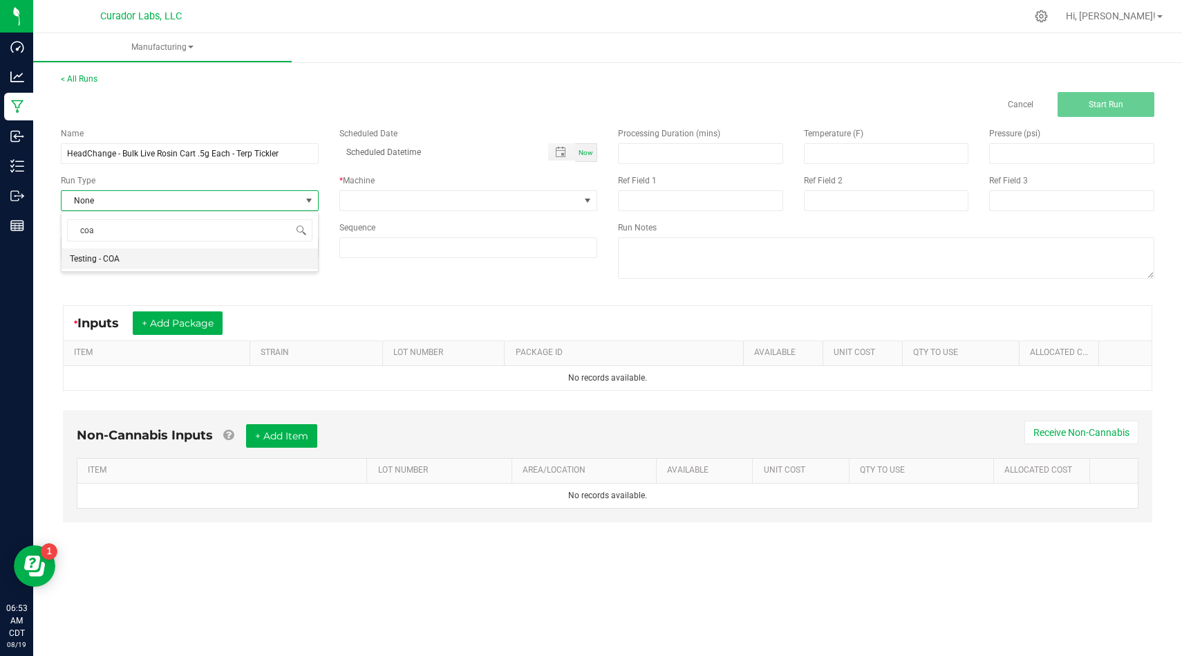
click at [283, 253] on li "Testing - COA" at bounding box center [190, 258] width 257 height 21
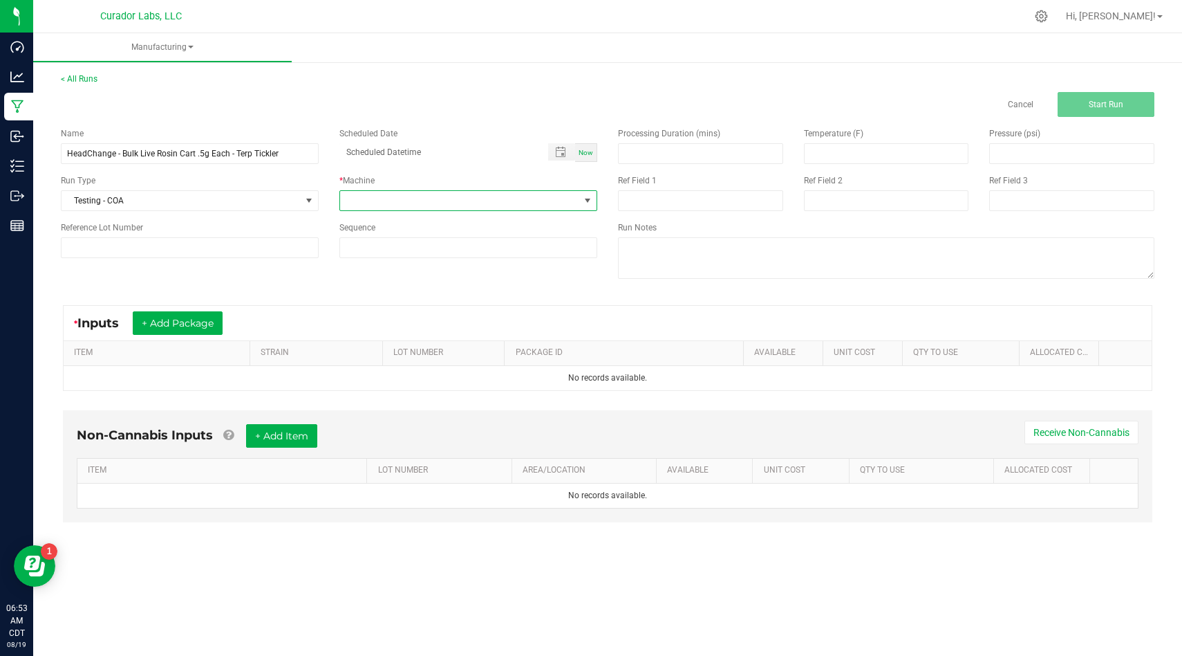
click at [416, 197] on span at bounding box center [459, 200] width 239 height 19
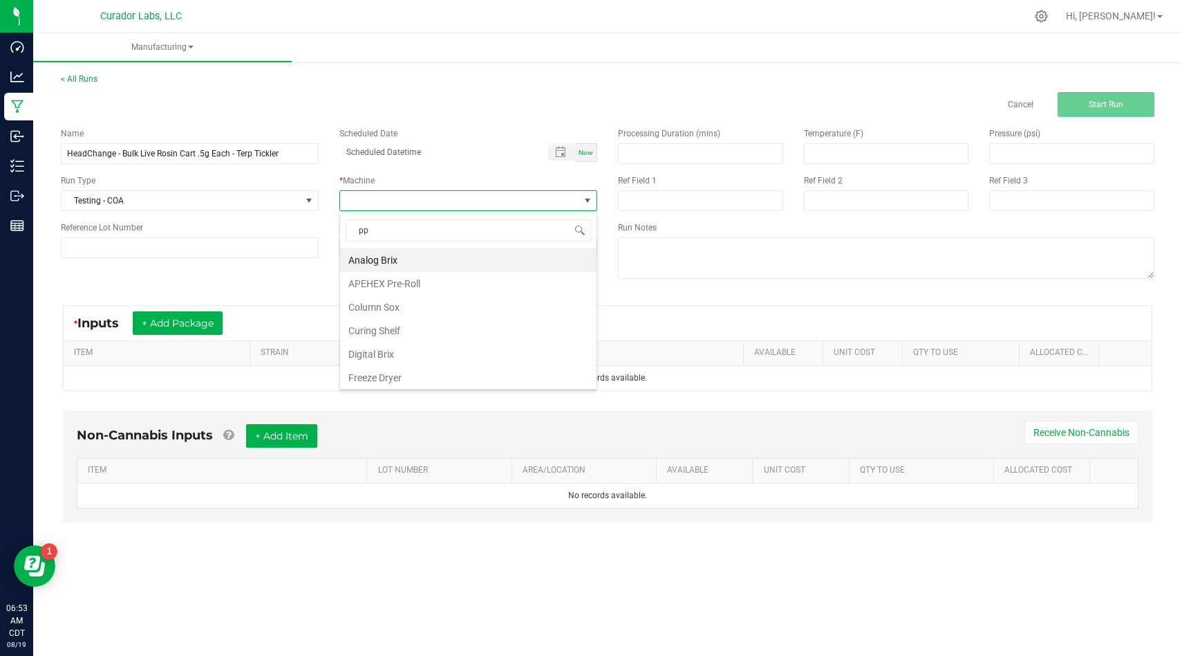
type input "ppe"
click at [422, 254] on li "Gloved Hands and PPE" at bounding box center [468, 260] width 257 height 24
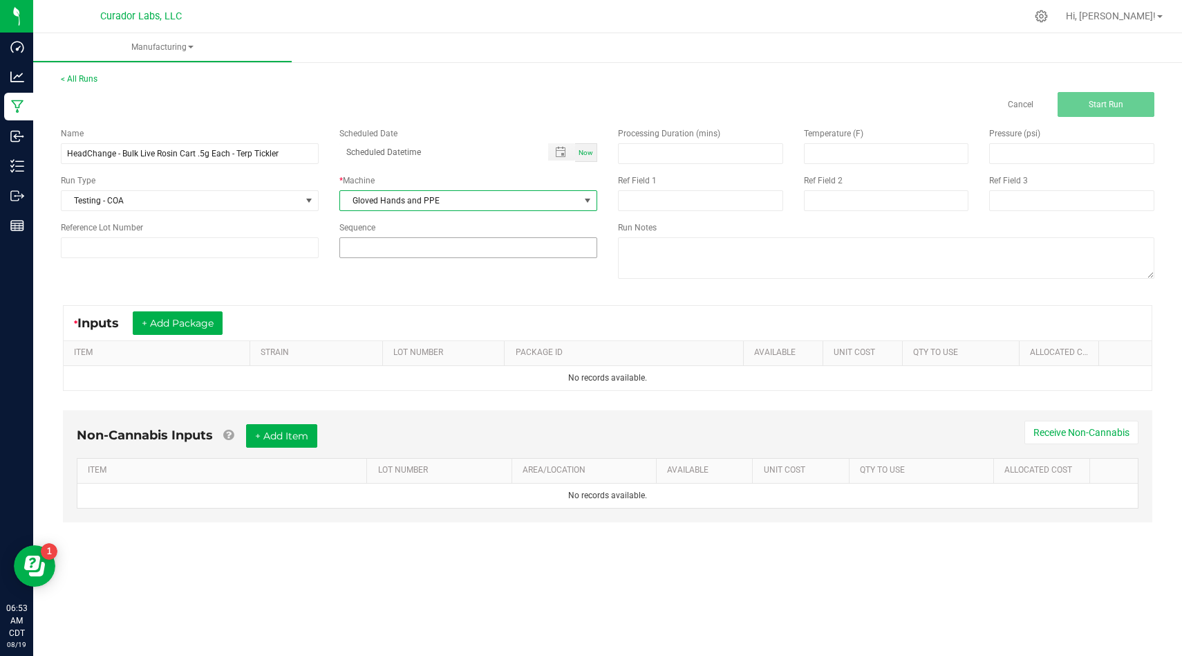
click at [427, 247] on input at bounding box center [468, 247] width 257 height 19
type input "4"
click at [425, 277] on div "Name HeadChange - Bulk Live Rosin Cart .5g Each - Terp Tickler Scheduled Date N…" at bounding box center [607, 205] width 1115 height 176
click at [207, 322] on button "+ Add Package" at bounding box center [178, 323] width 90 height 24
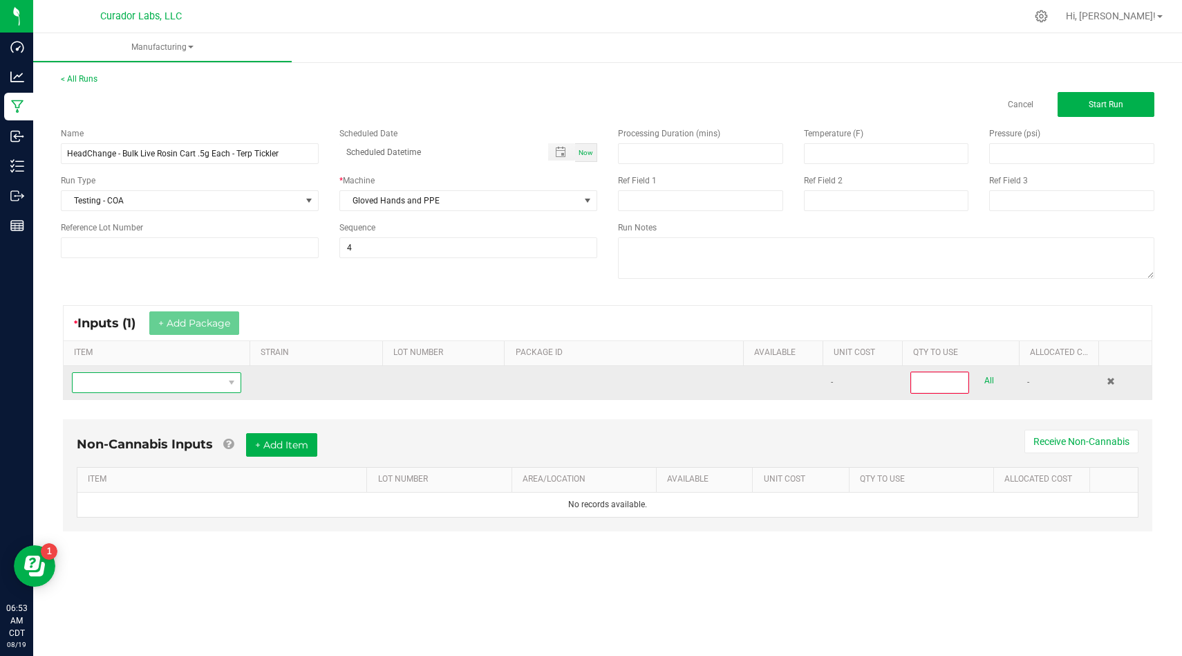
click at [199, 389] on span "NO DATA FOUND" at bounding box center [148, 382] width 151 height 19
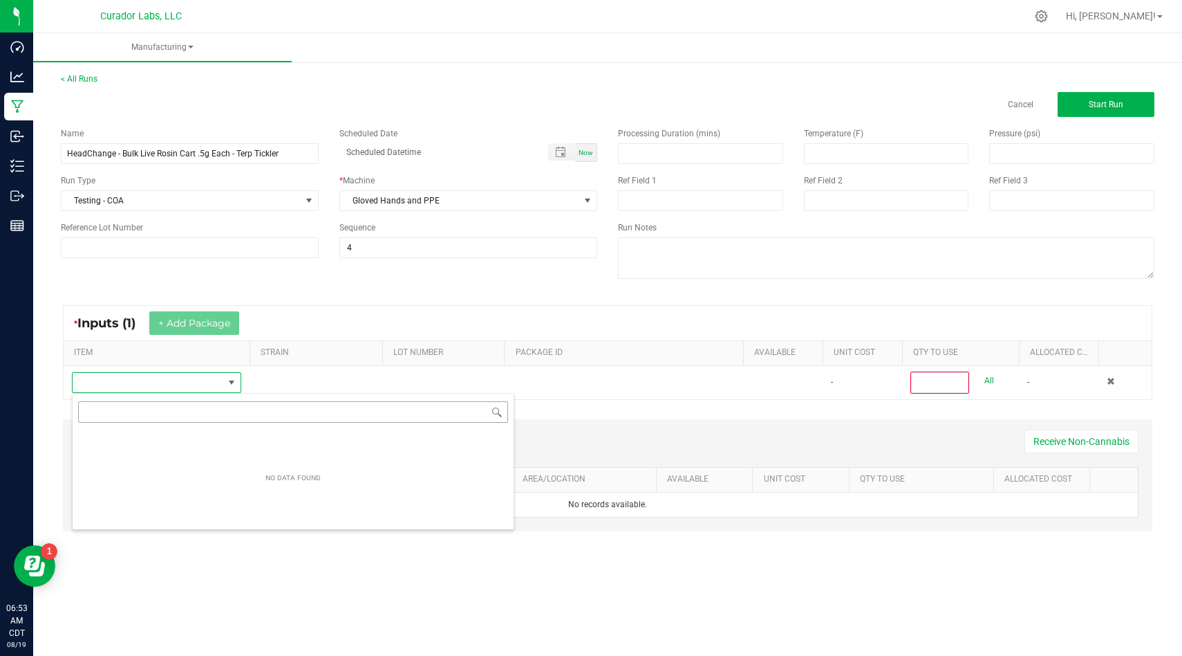
scroll to position [21, 169]
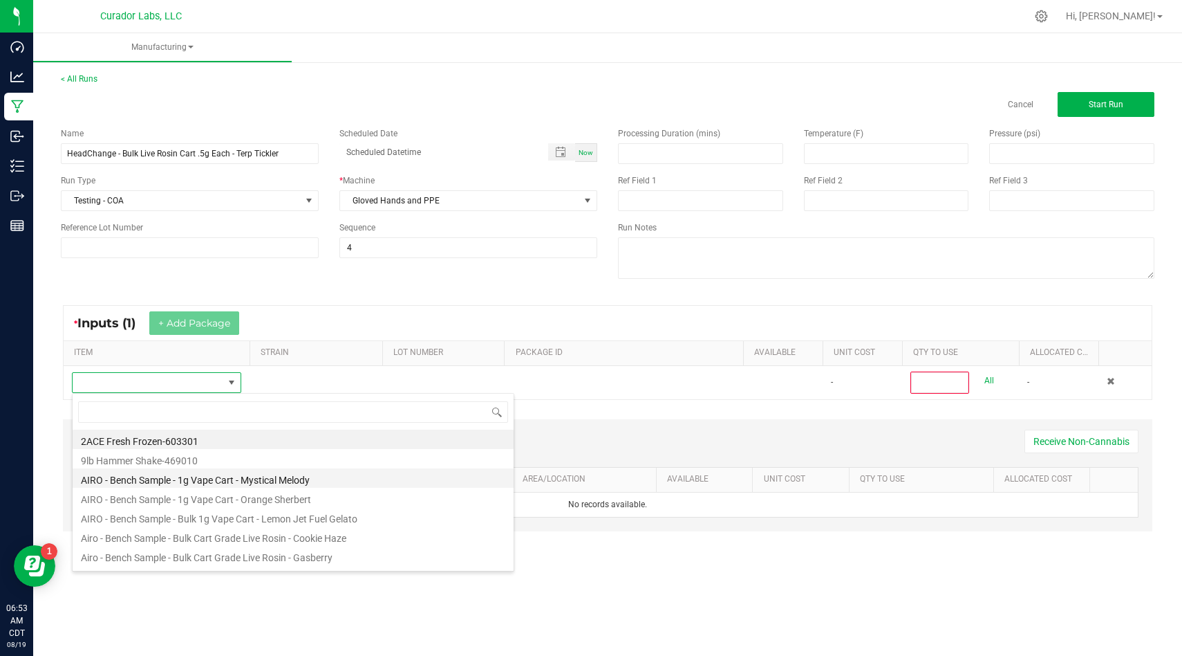
type input "HeadChange - Bulk Live Rosin Cart .5g Each - Terp Tickler"
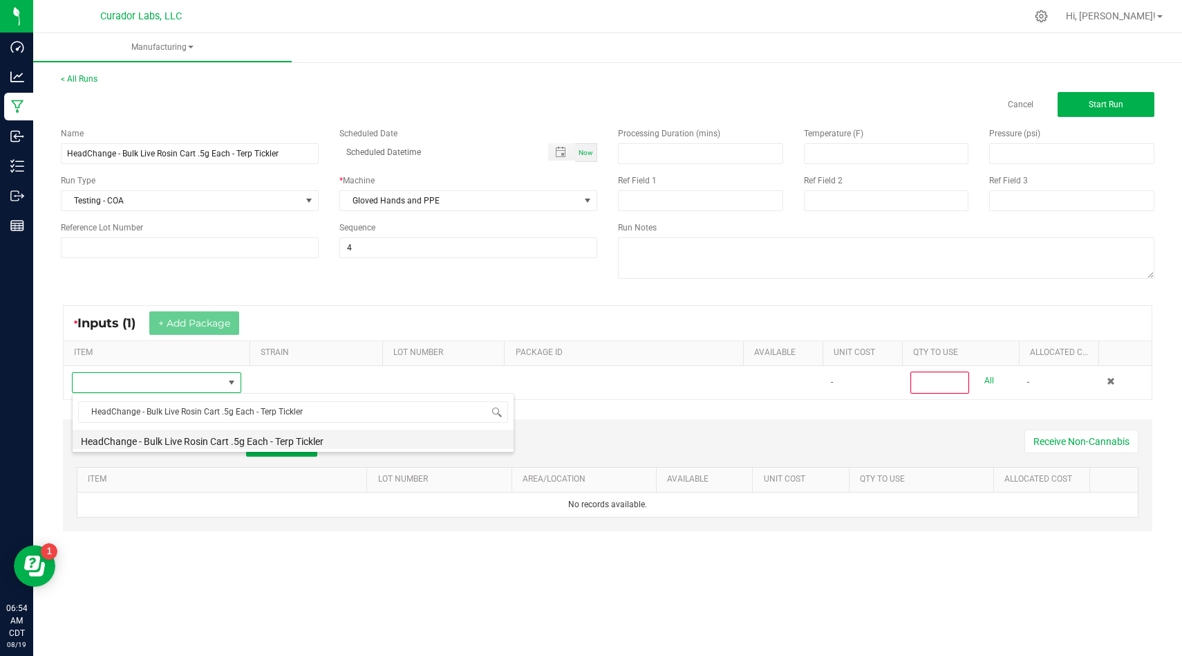
click at [440, 444] on li "HeadChange - Bulk Live Rosin Cart .5g Each - Terp Tickler" at bounding box center [293, 438] width 441 height 19
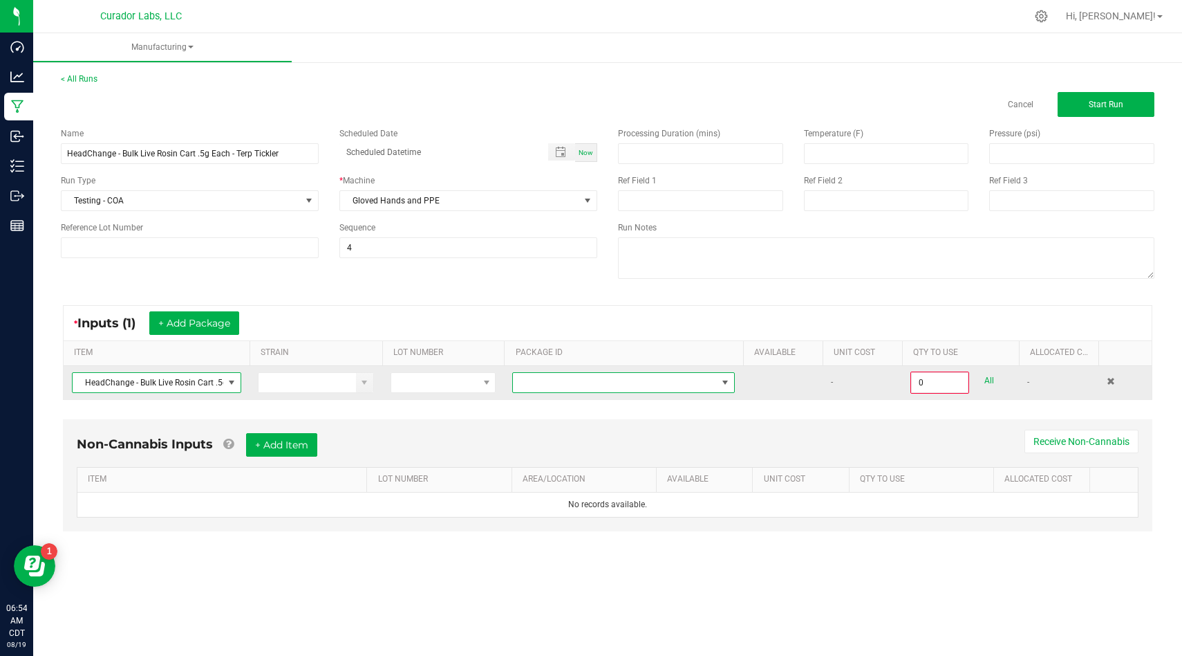
click at [594, 388] on span at bounding box center [615, 382] width 204 height 19
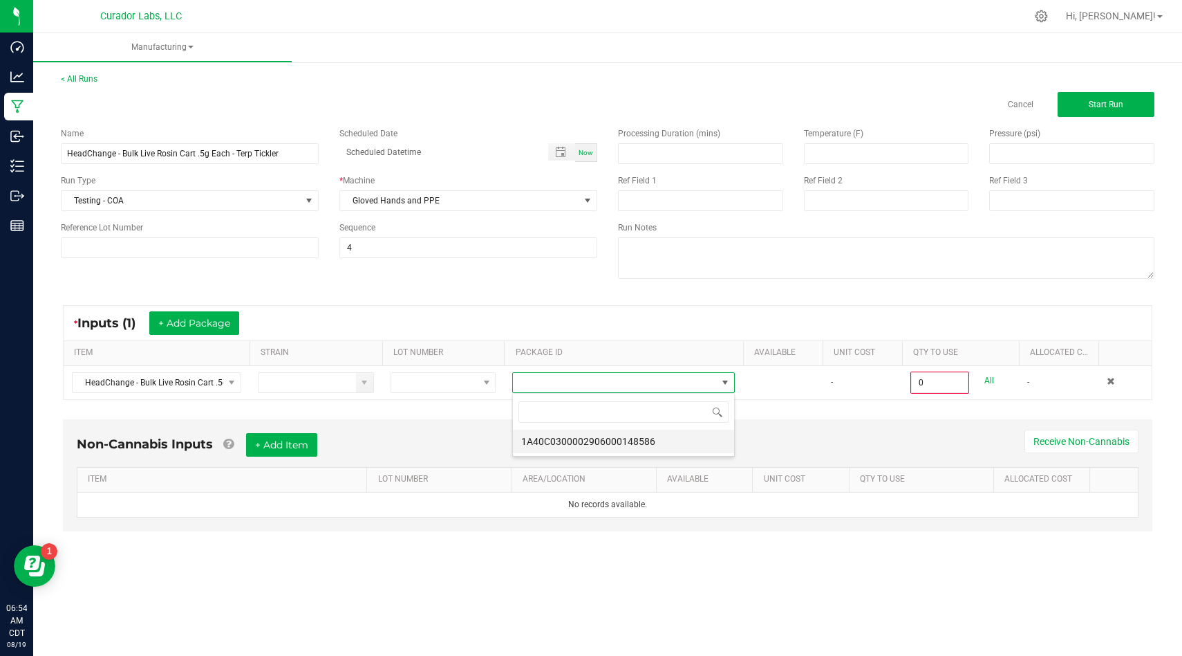
scroll to position [21, 222]
click at [609, 436] on li "1A40C0300002906000148586" at bounding box center [623, 441] width 221 height 24
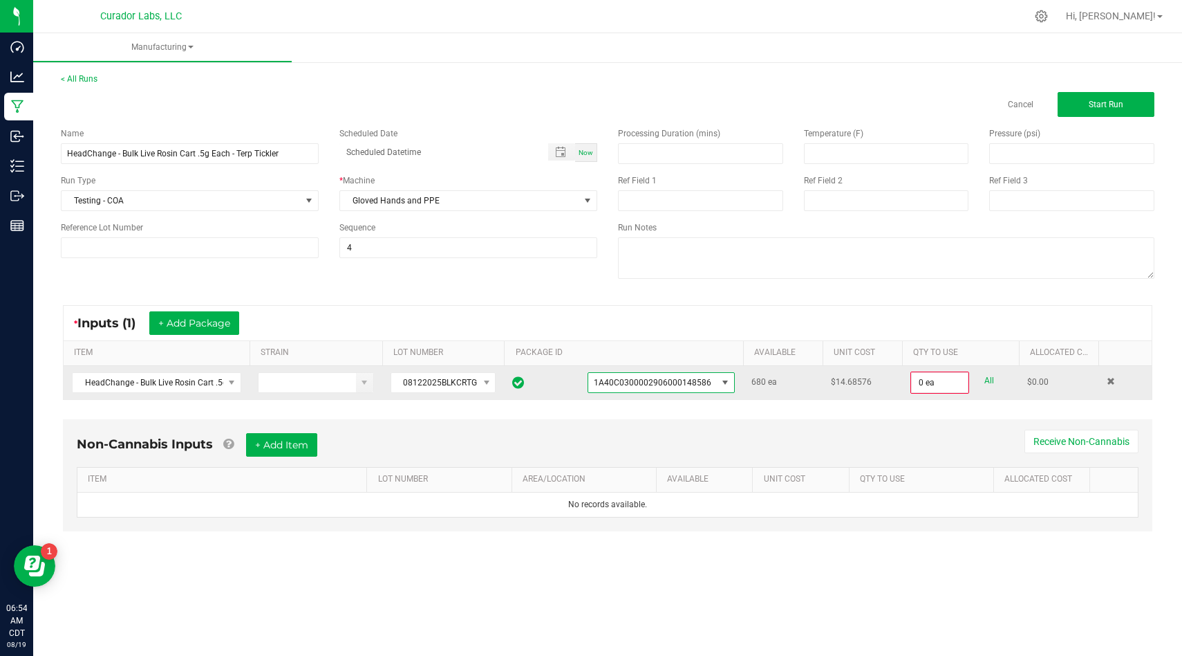
click at [990, 378] on link "All" at bounding box center [990, 380] width 10 height 19
type input "680 ea"
click at [273, 440] on button "+ Add Item" at bounding box center [281, 444] width 71 height 24
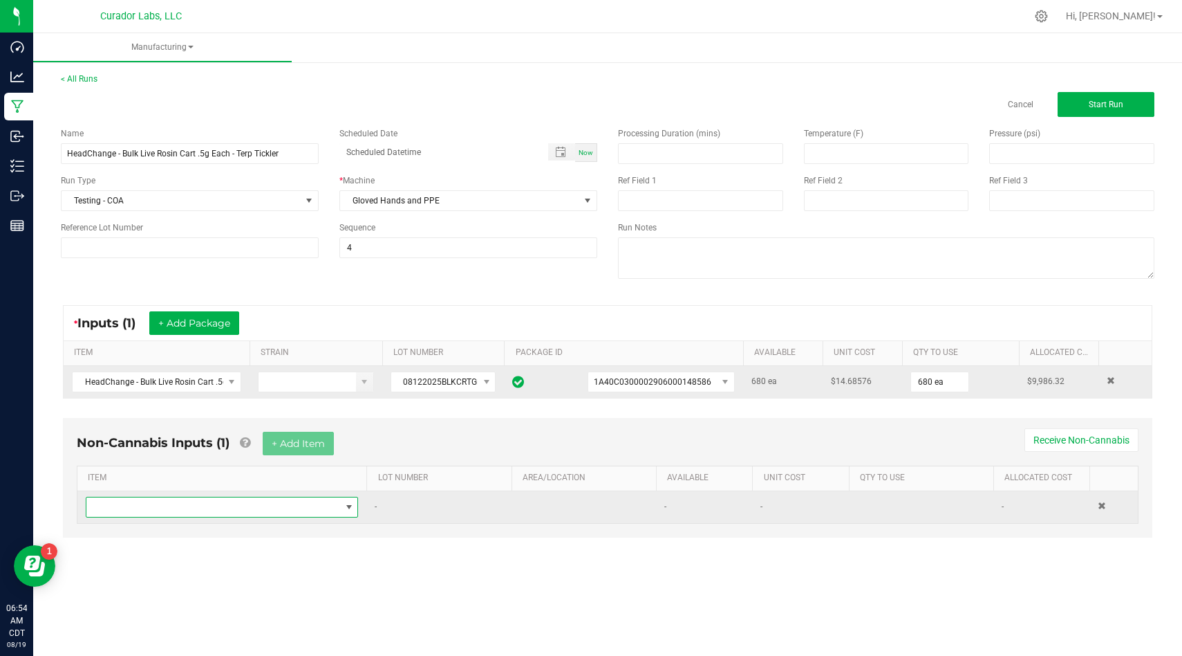
click at [286, 505] on span "NO DATA FOUND" at bounding box center [213, 506] width 254 height 19
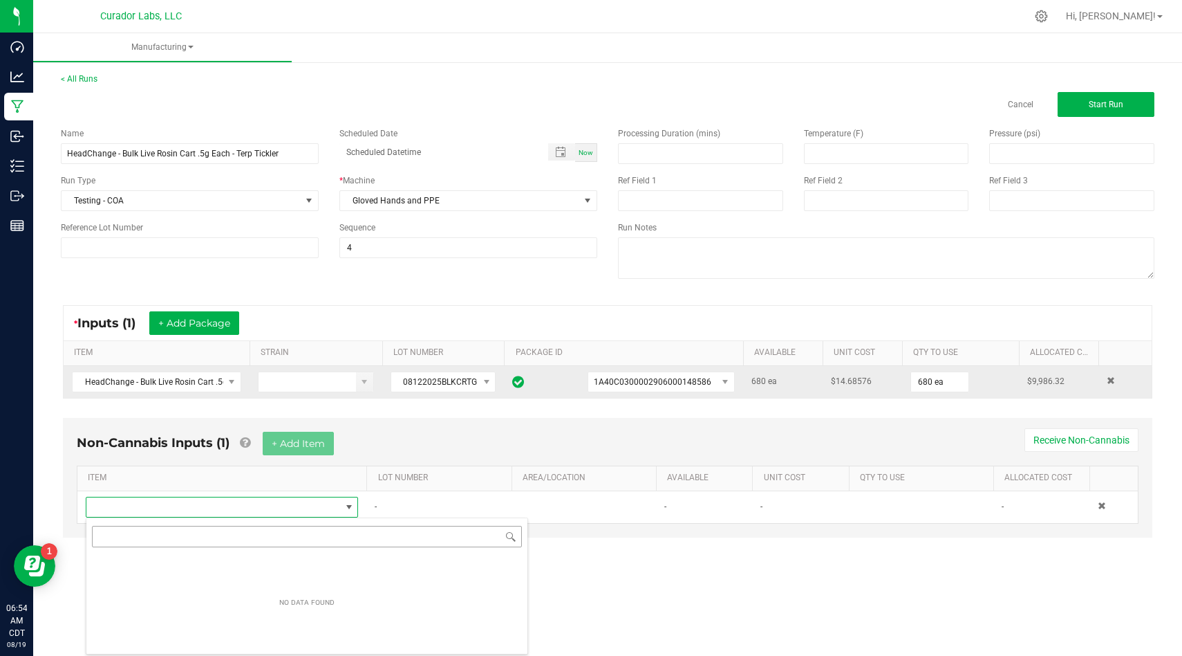
scroll to position [21, 272]
click at [313, 535] on body "Dashboard Analytics Manufacturing Inbound Inventory Outbound Reports 06:54 AM C…" at bounding box center [591, 328] width 1182 height 656
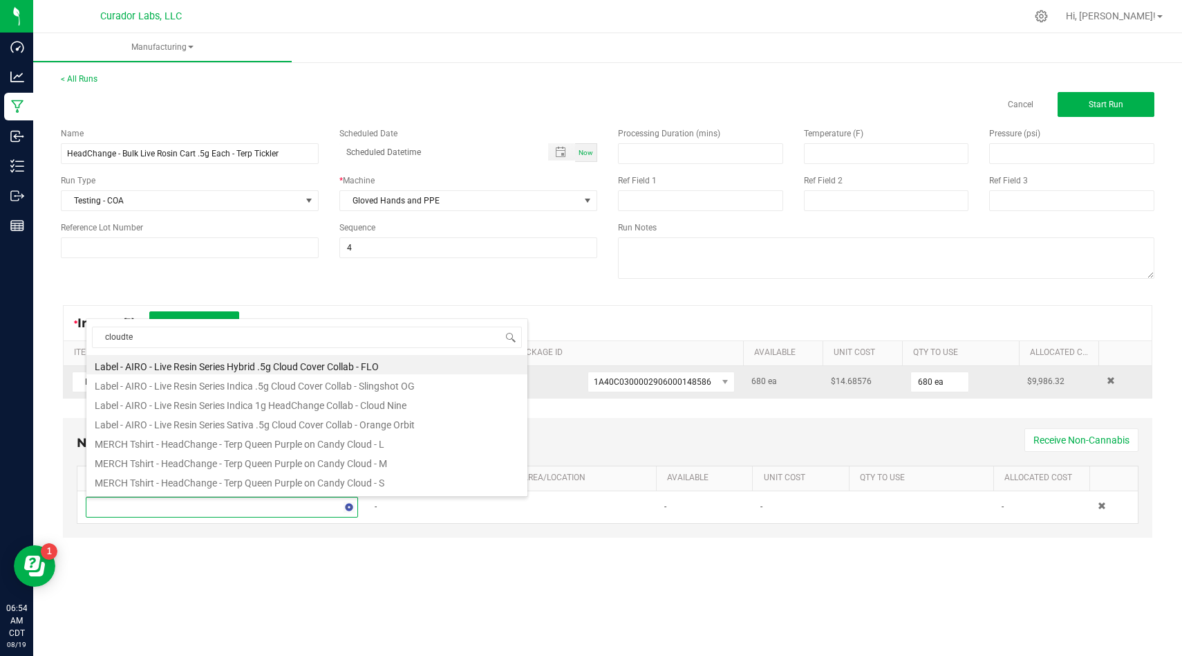
type input "cloudten"
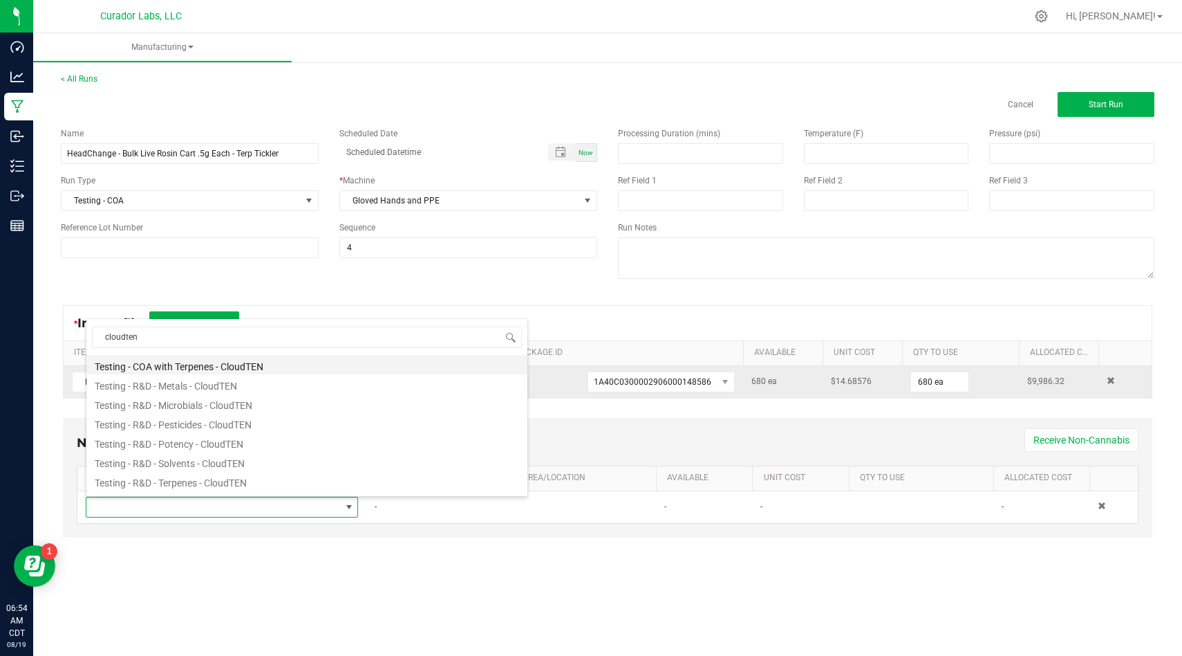
click at [277, 366] on li "Testing - COA with Terpenes - CloudTEN" at bounding box center [306, 364] width 441 height 19
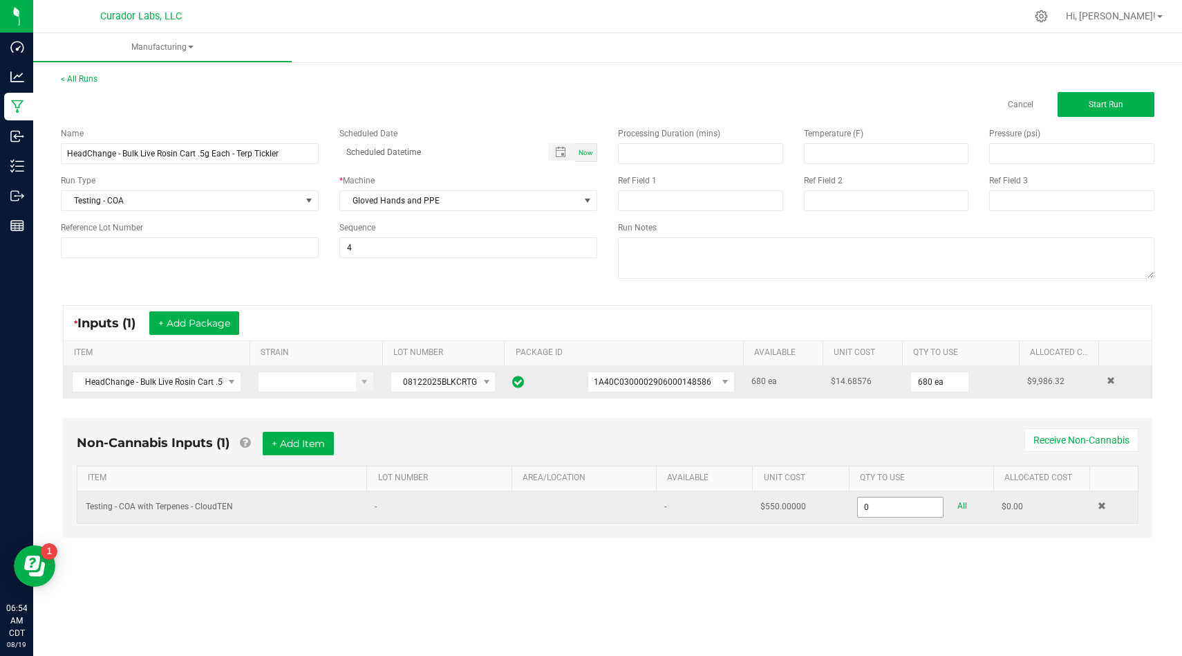
click at [904, 511] on input "0" at bounding box center [901, 506] width 86 height 19
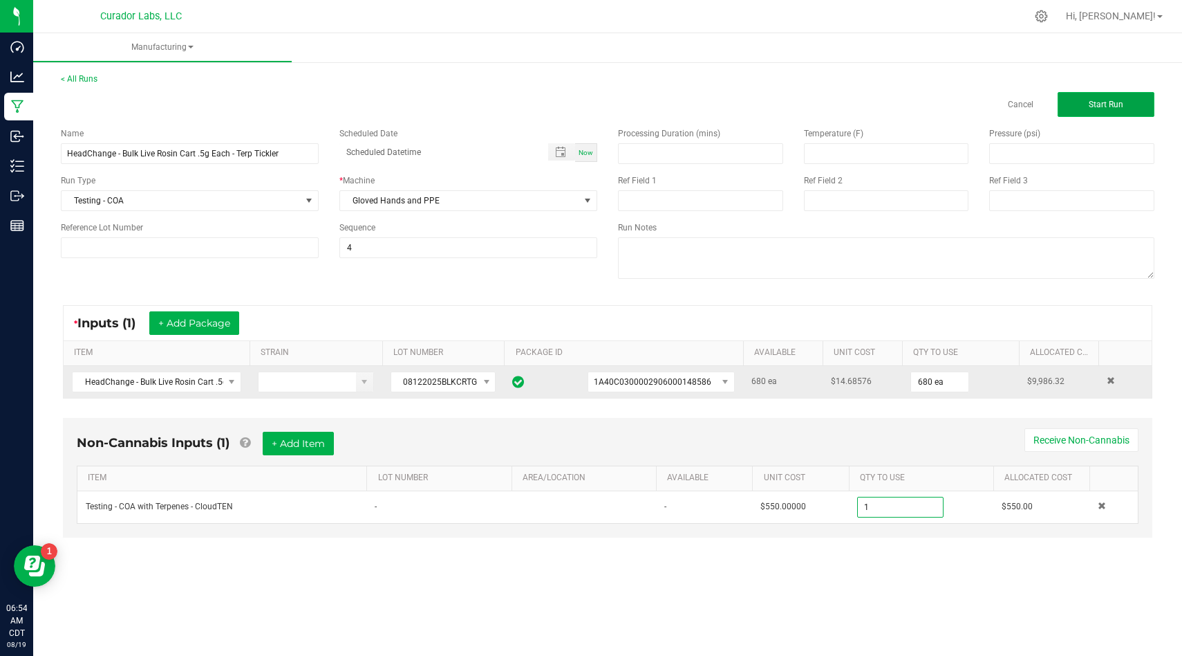
type input "1.0000 u"
click at [1070, 115] on button "Start Run" at bounding box center [1106, 104] width 97 height 25
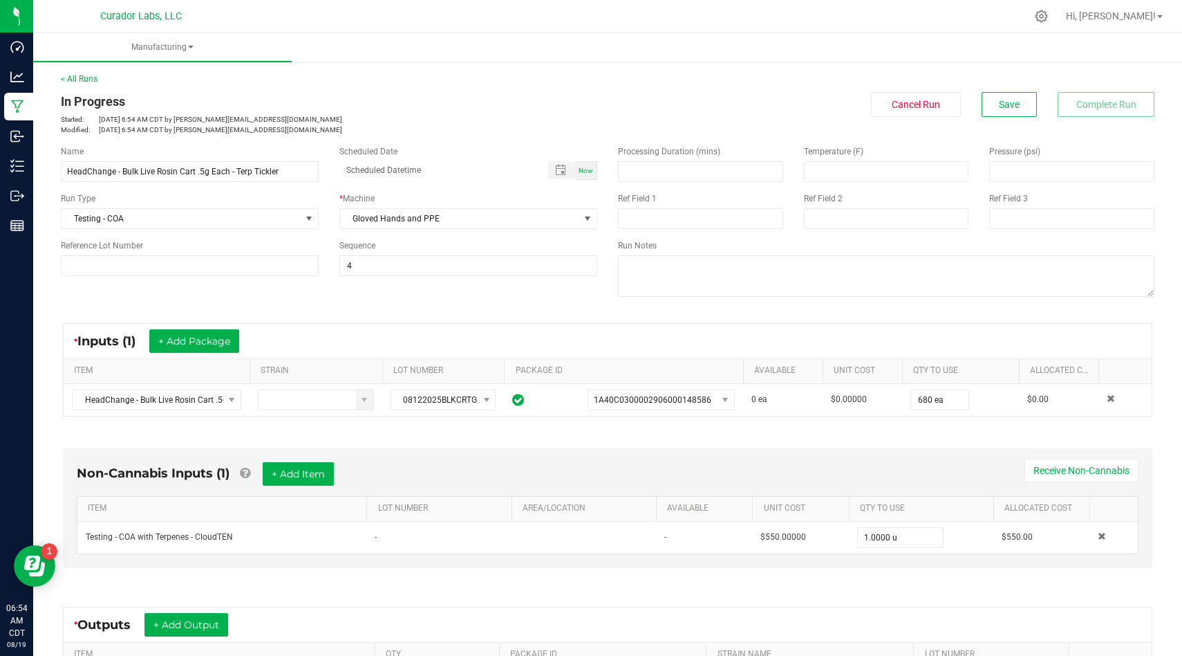
scroll to position [194, 0]
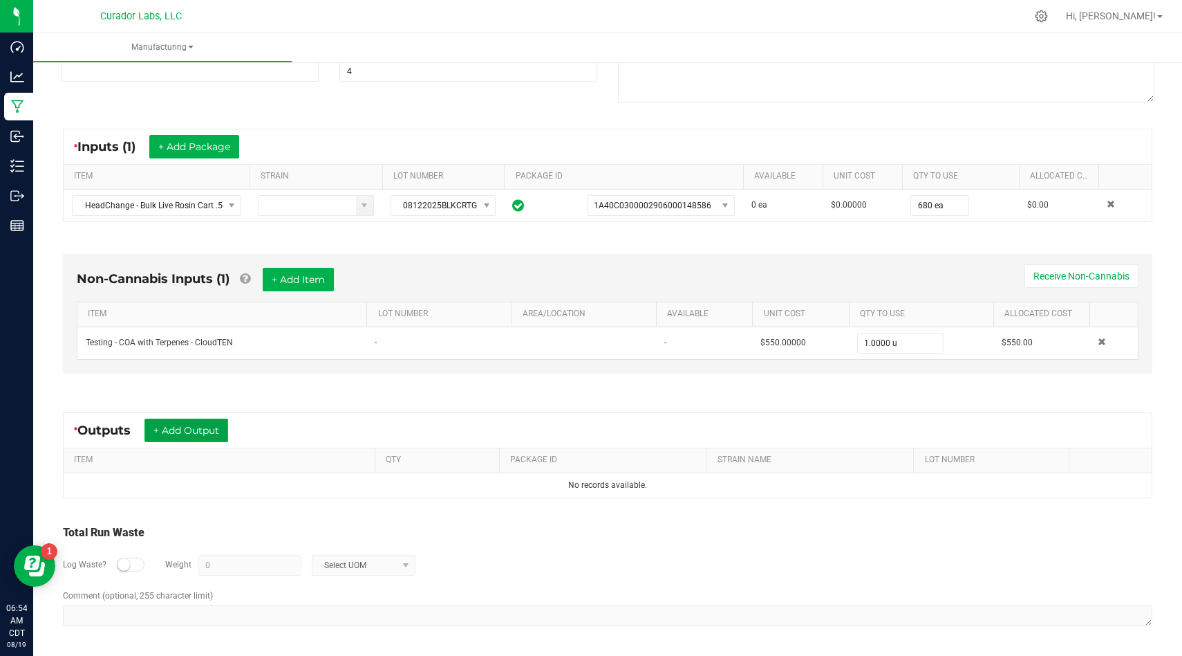
click at [187, 441] on button "+ Add Output" at bounding box center [187, 430] width 84 height 24
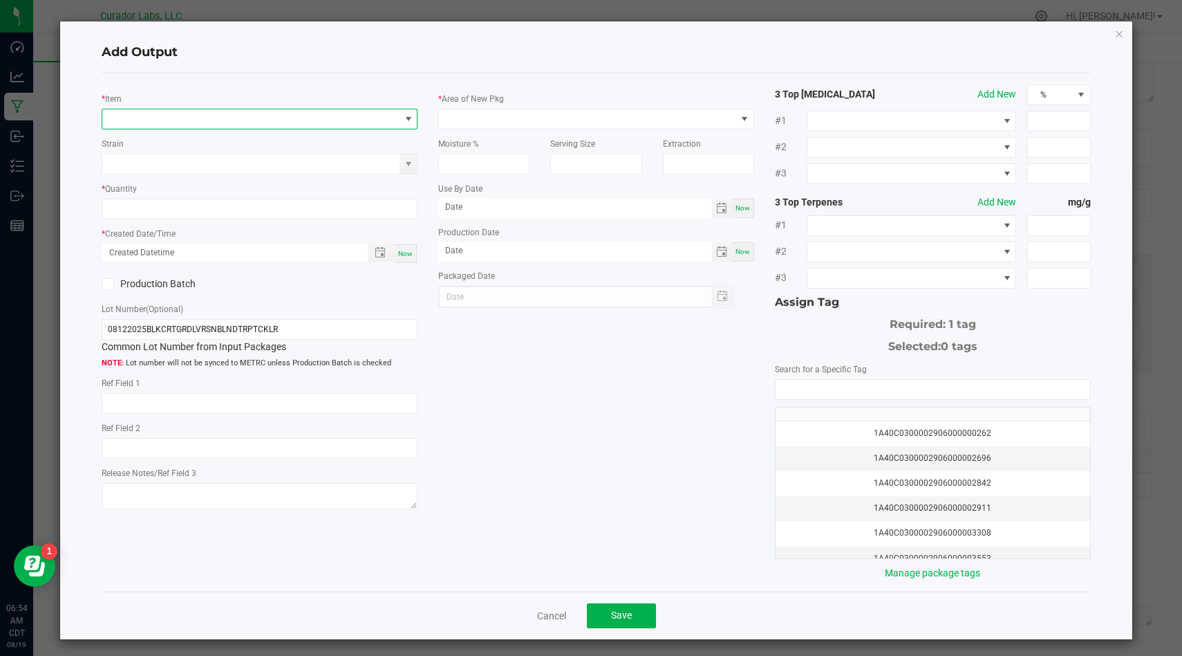
click at [291, 125] on span "NO DATA FOUND" at bounding box center [250, 118] width 297 height 19
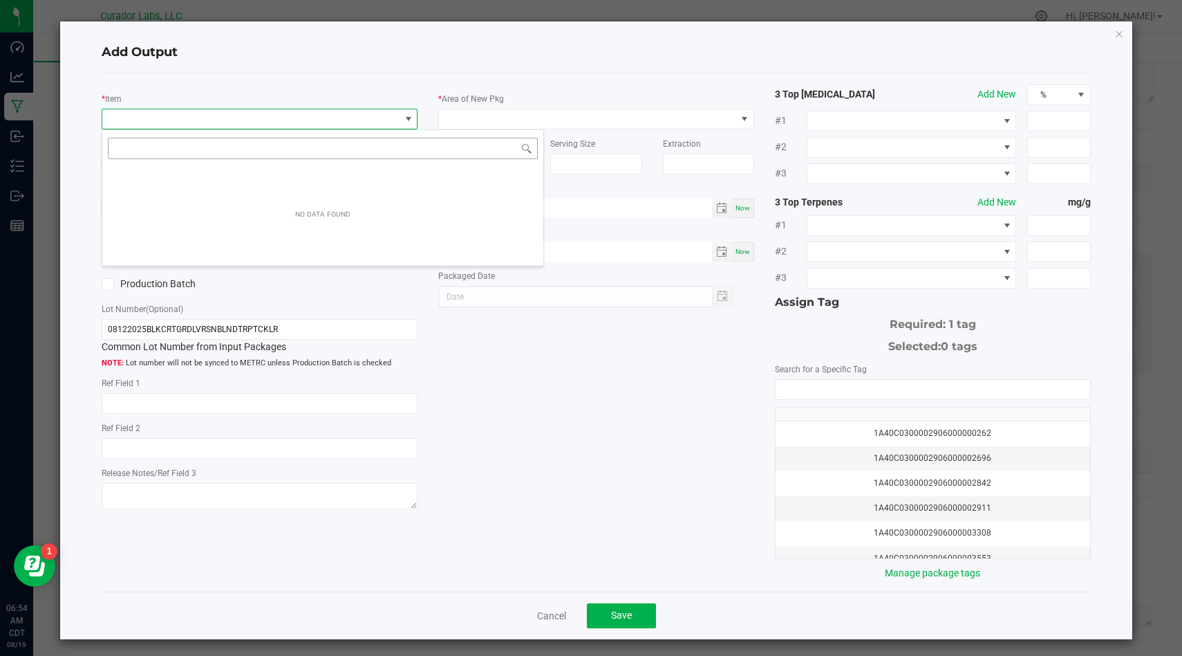
scroll to position [21, 315]
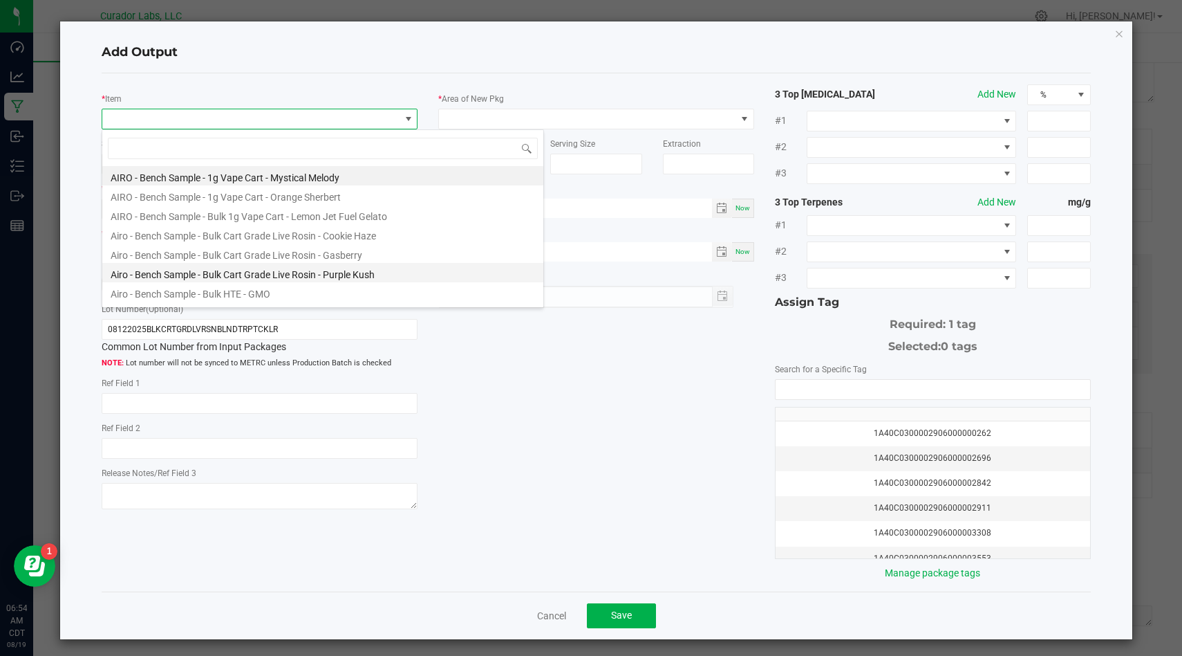
type input "HeadChange - Bulk Live Rosin Cart .5g Each - Terp Tickler"
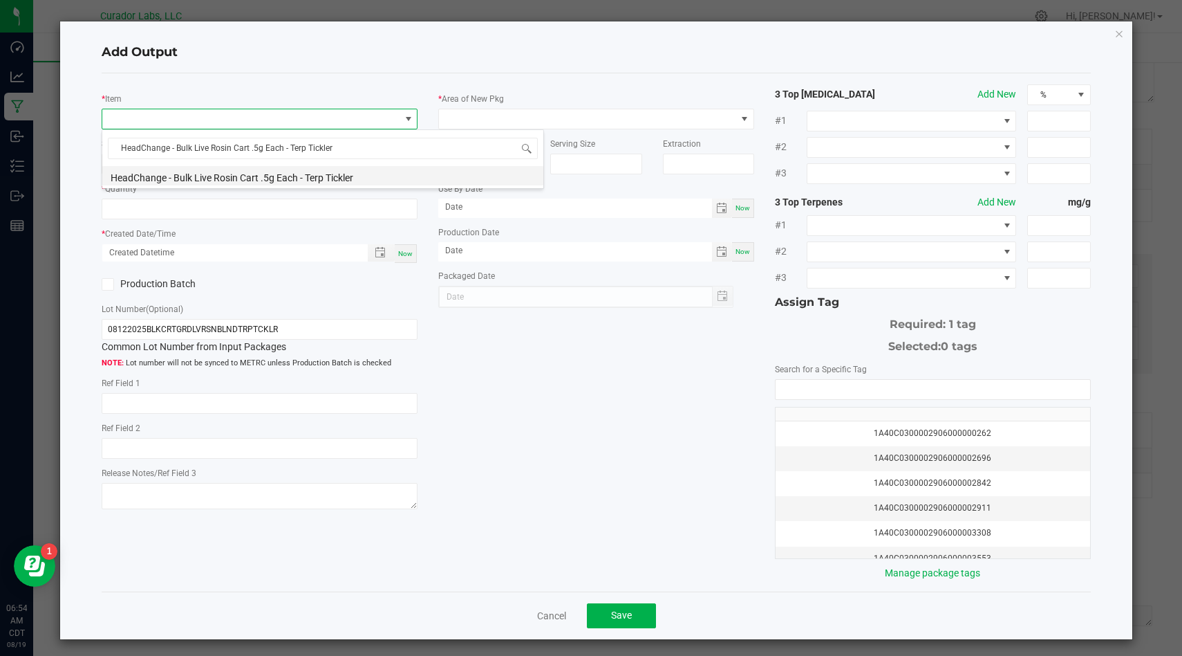
click at [382, 178] on li "HeadChange - Bulk Live Rosin Cart .5g Each - Terp Tickler" at bounding box center [322, 175] width 441 height 19
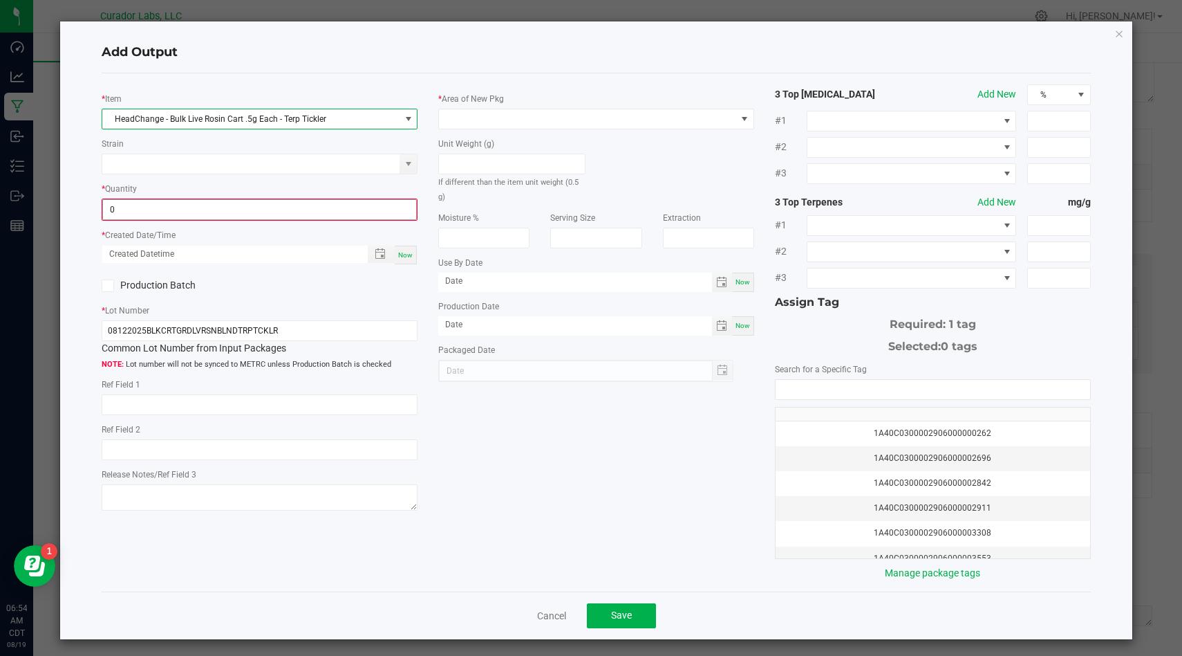
click at [380, 203] on input "0" at bounding box center [259, 209] width 313 height 19
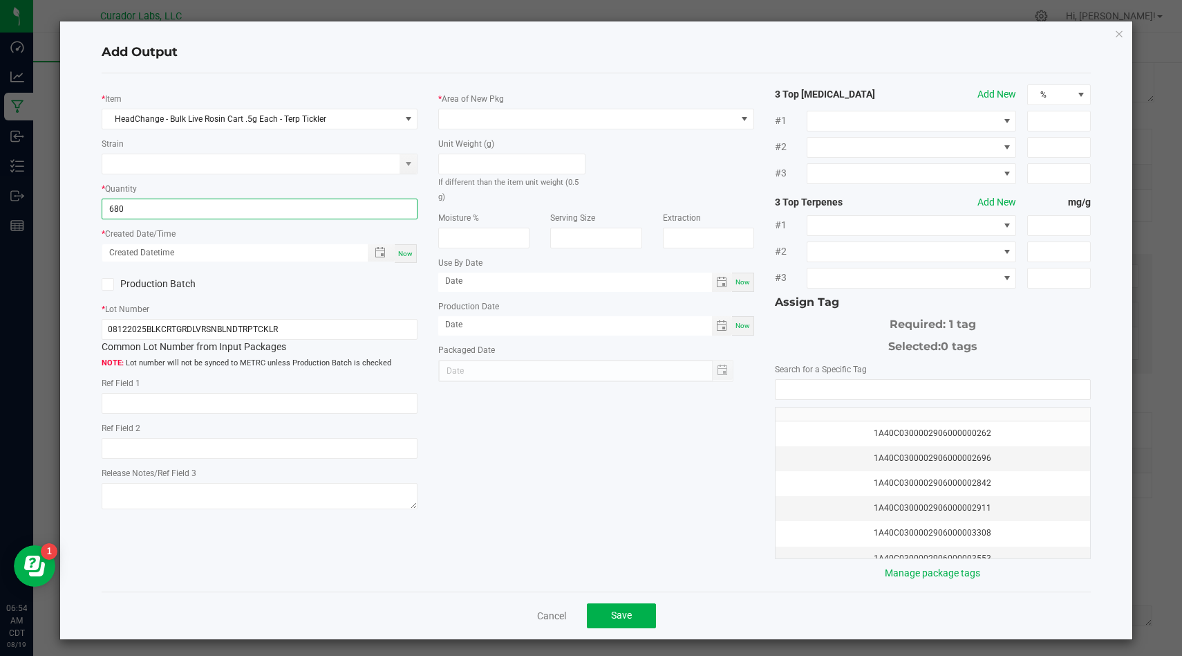
type input "680 ea"
click at [404, 254] on span "Now" at bounding box center [405, 254] width 15 height 8
type input "08/19/2025 6:54 AM"
type input "[DATE]"
click at [109, 284] on icon at bounding box center [108, 284] width 9 height 0
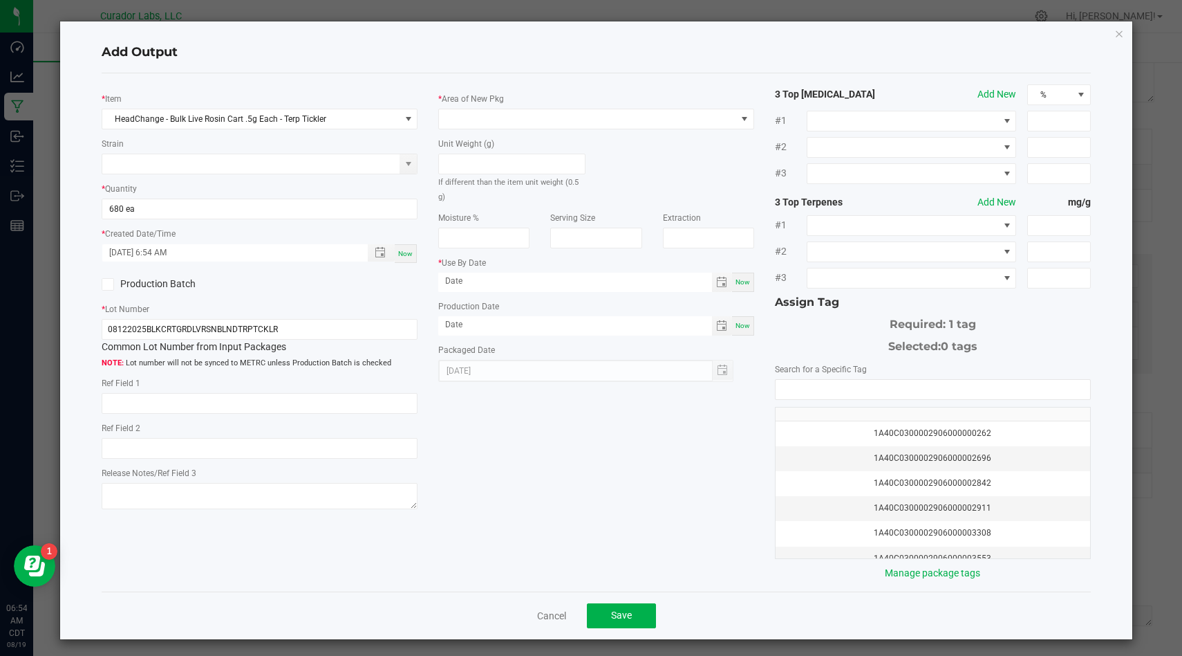
click at [0, 0] on input "Production Batch" at bounding box center [0, 0] width 0 height 0
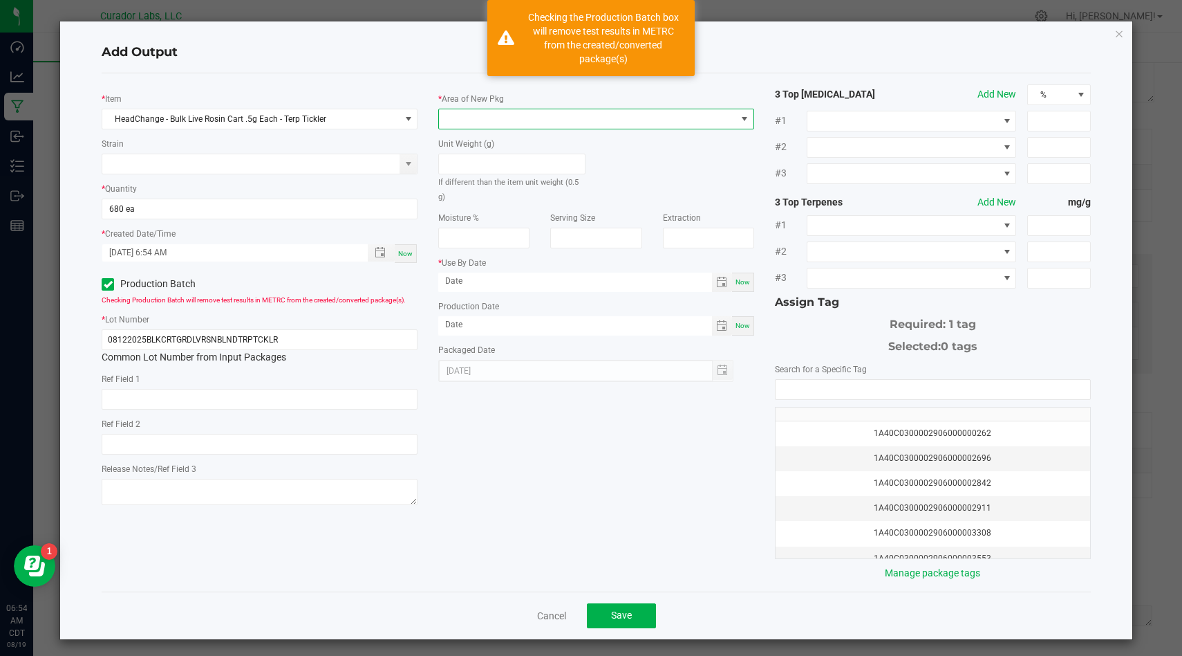
click at [497, 119] on span at bounding box center [587, 118] width 297 height 19
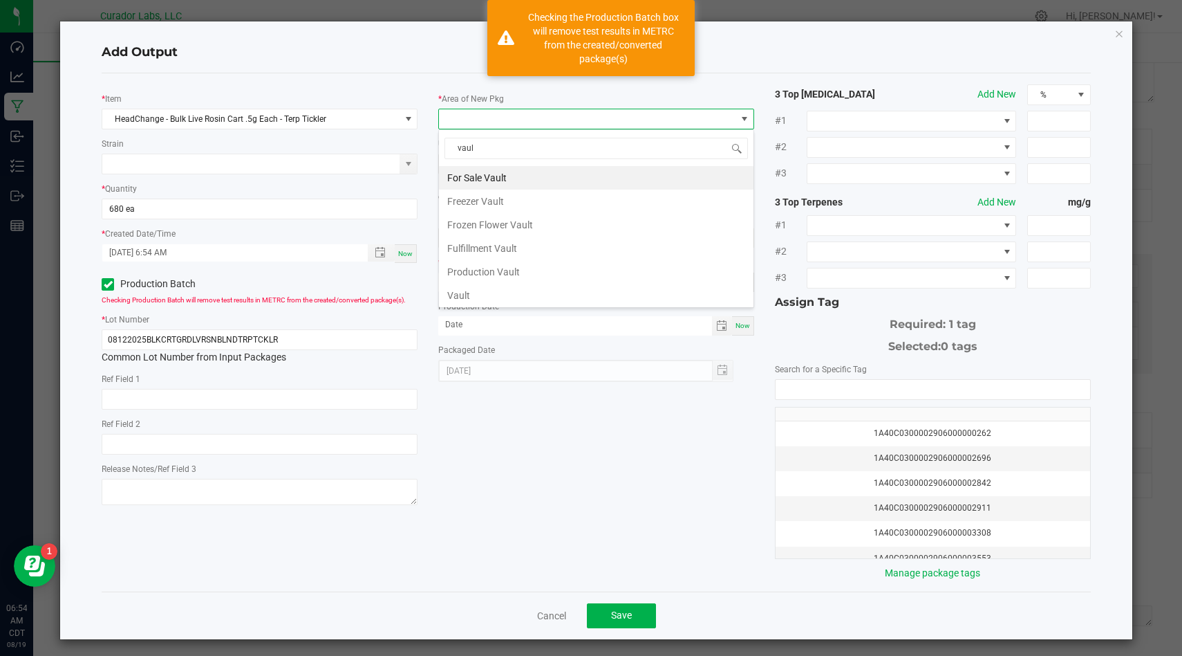
type input "vault"
click at [495, 284] on li "Vault" at bounding box center [596, 296] width 315 height 24
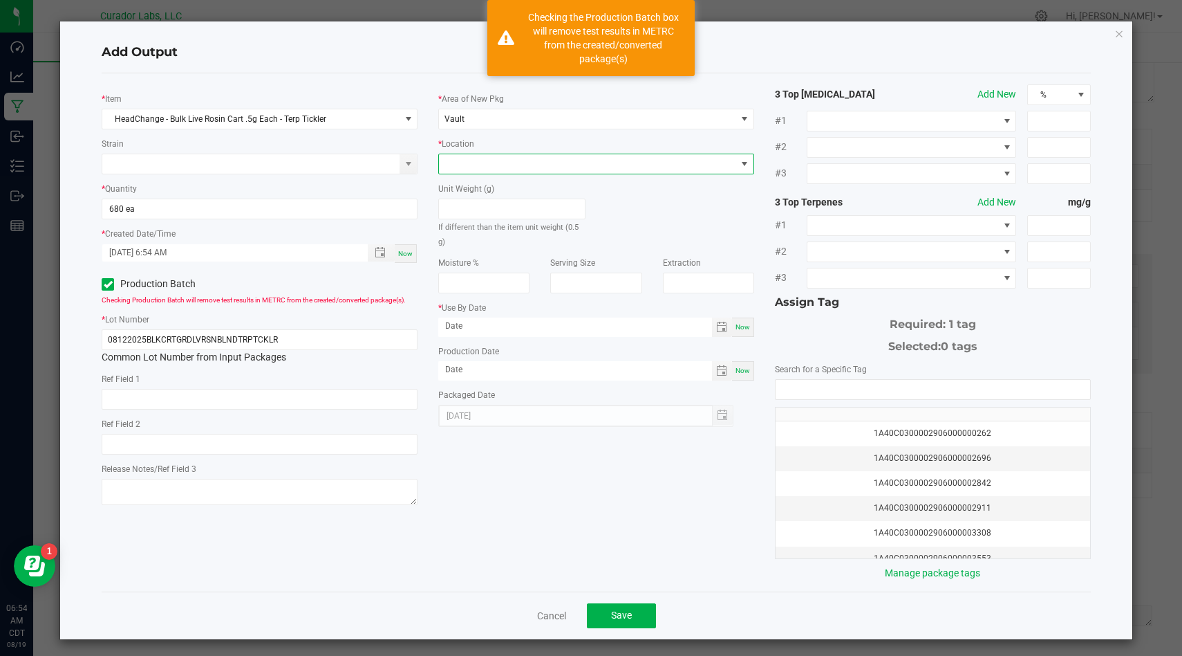
click at [548, 172] on span at bounding box center [587, 163] width 297 height 19
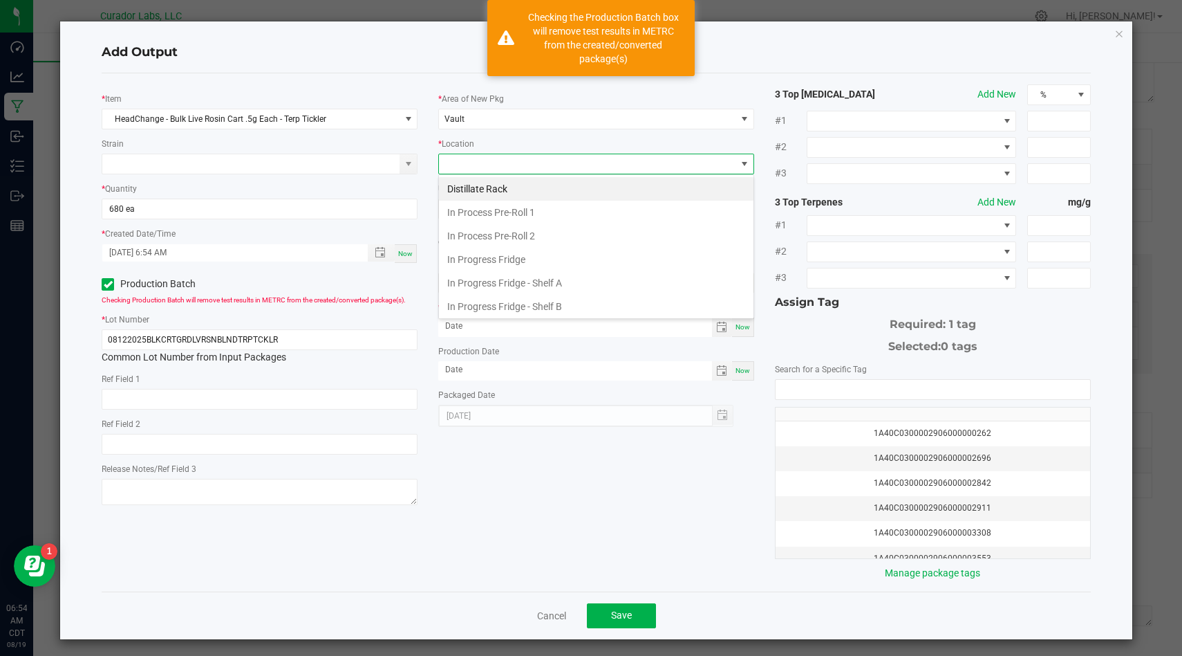
scroll to position [520, 0]
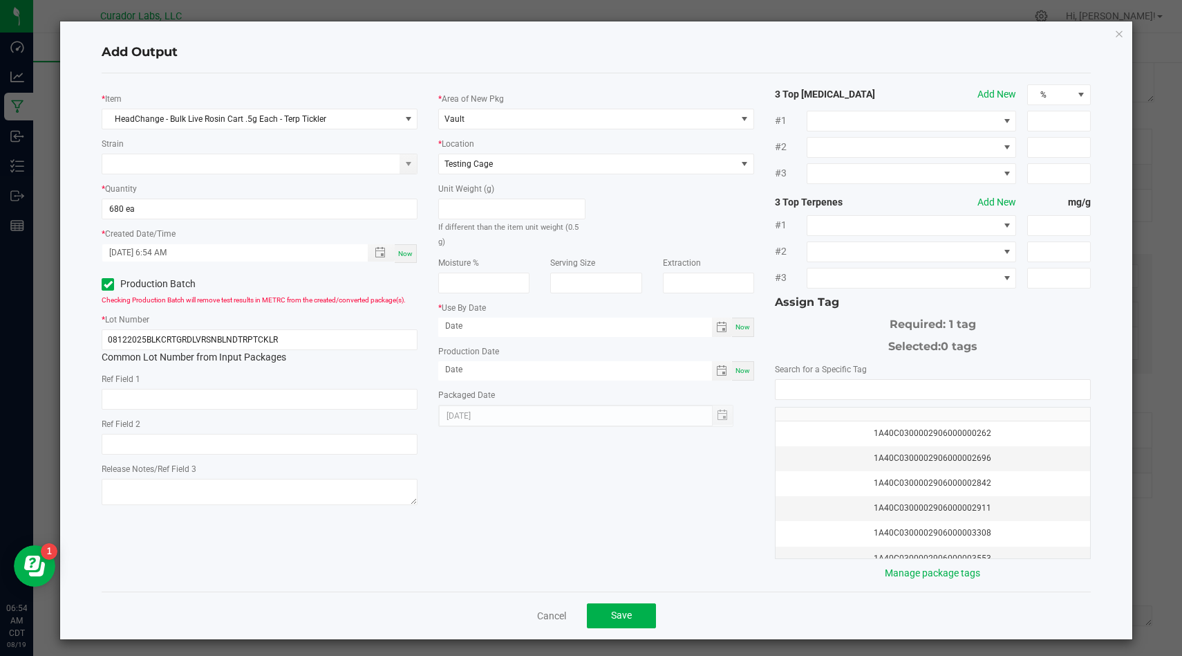
click at [748, 366] on span "Now" at bounding box center [743, 370] width 15 height 8
type input "[DATE]"
click at [748, 300] on div "* Use By Date Now" at bounding box center [596, 318] width 316 height 37
click at [748, 317] on div "Now" at bounding box center [743, 326] width 22 height 19
click at [676, 318] on input "[DATE]" at bounding box center [575, 325] width 274 height 17
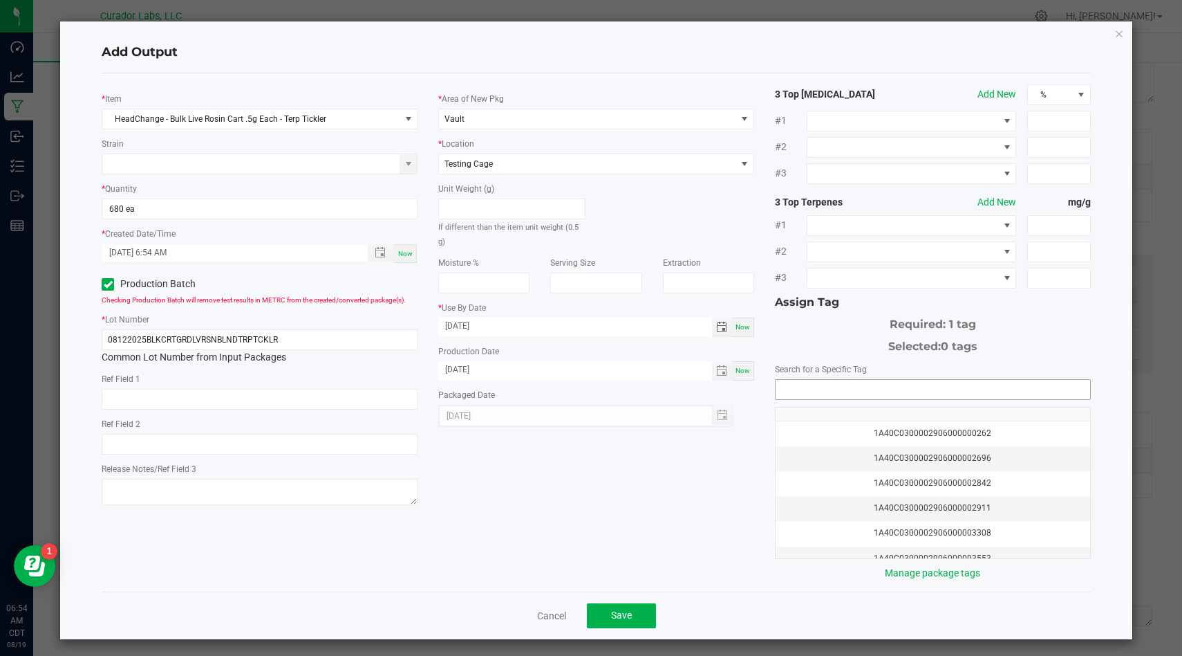
type input "08/19/2026"
click at [785, 382] on input "NO DATA FOUND" at bounding box center [933, 389] width 315 height 19
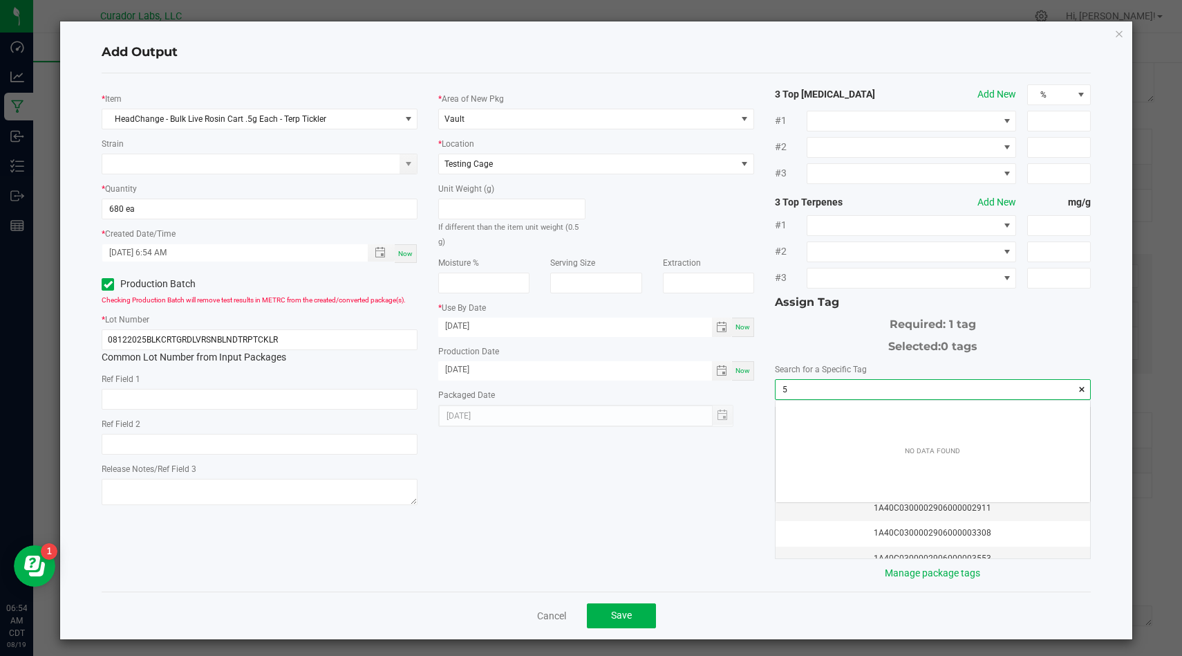
scroll to position [19, 314]
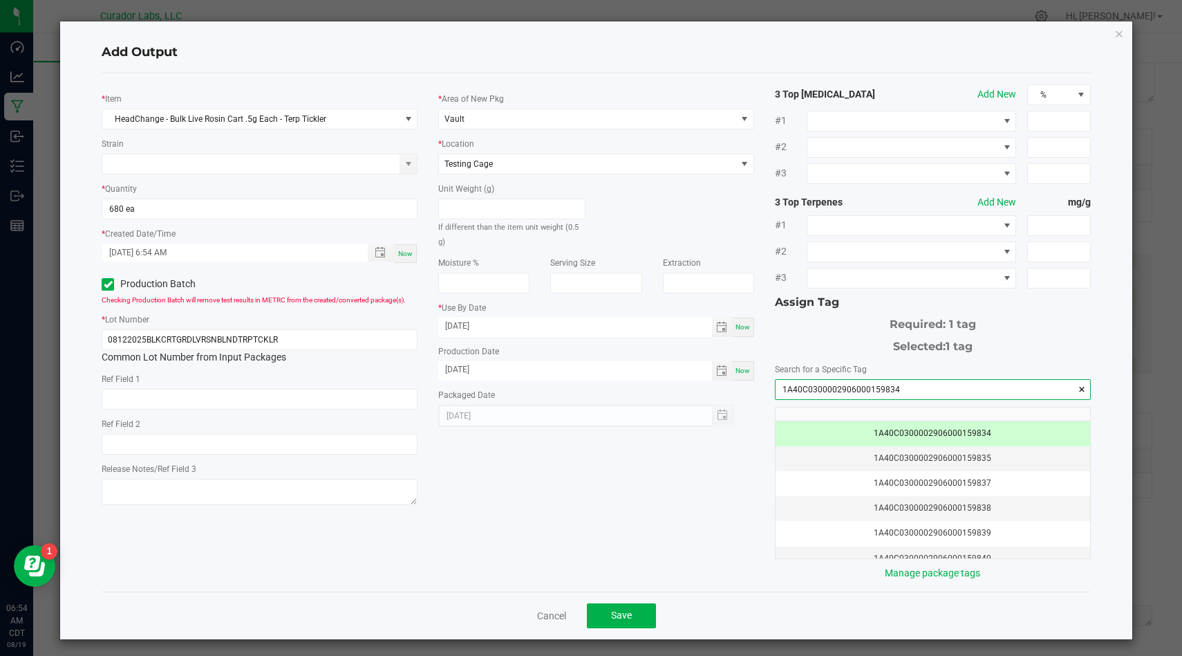
type input "1A40C0300002906000159834"
click at [656, 528] on div "* Item HeadChange - Bulk Live Rosin Cart .5g Each - Terp Tickler Strain * Quant…" at bounding box center [596, 332] width 1010 height 496
click at [636, 600] on div "Cancel Save" at bounding box center [597, 615] width 990 height 48
click at [636, 614] on button "Save" at bounding box center [621, 615] width 69 height 25
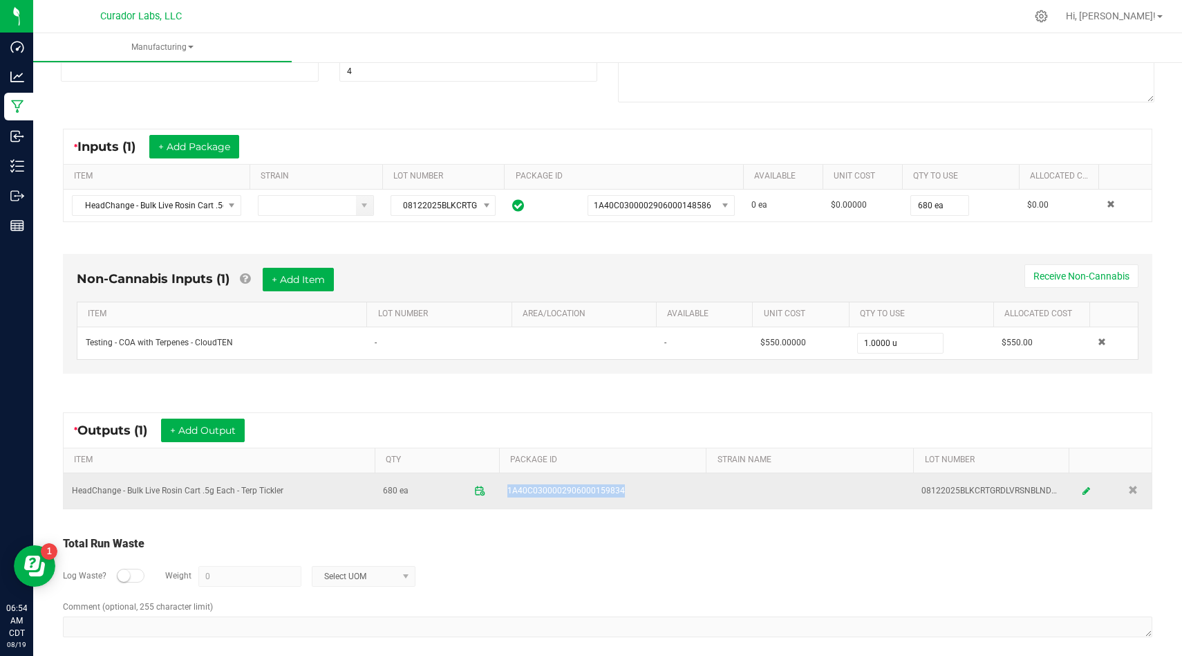
drag, startPoint x: 622, startPoint y: 492, endPoint x: 505, endPoint y: 492, distance: 116.2
click at [505, 492] on td "1A40C0300002906000159834" at bounding box center [602, 490] width 207 height 35
copy span "1A40C0300002906000159834"
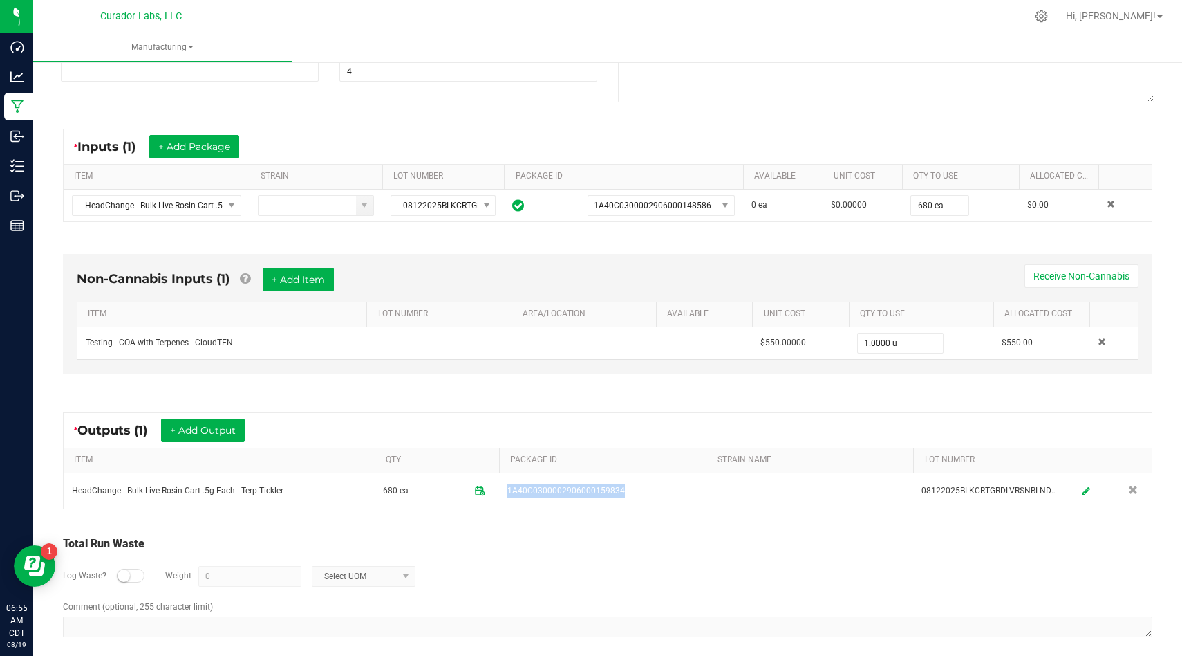
scroll to position [0, 0]
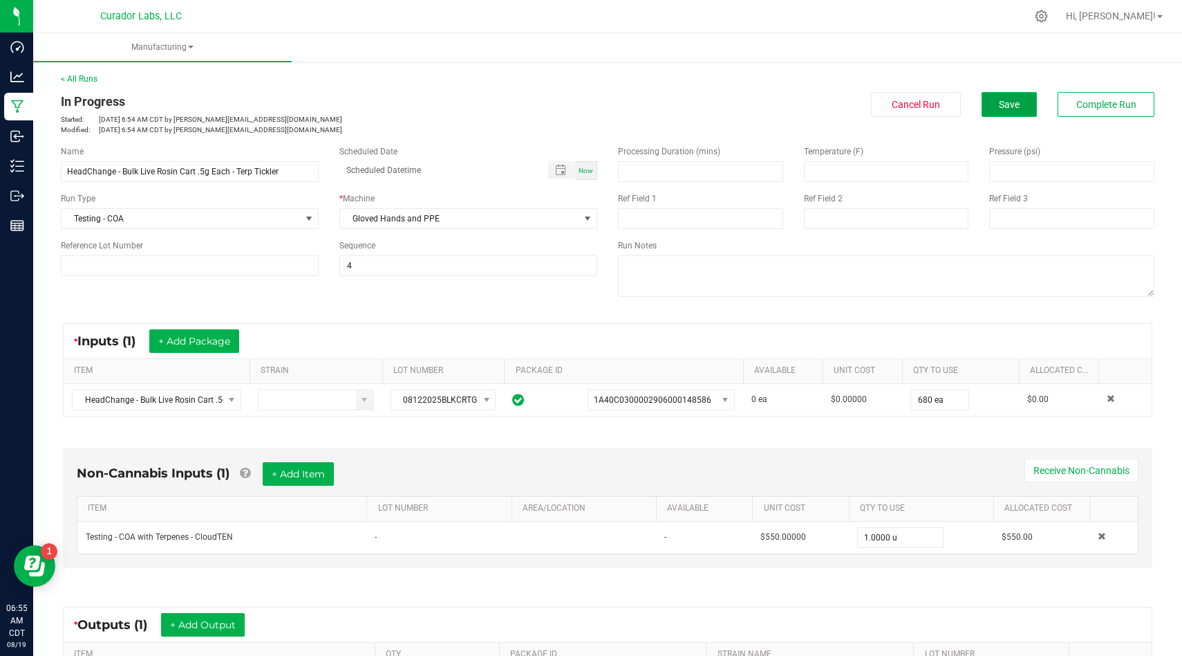
click at [999, 109] on span "Save" at bounding box center [1009, 104] width 21 height 11
click at [1006, 107] on span "Save" at bounding box center [1009, 104] width 21 height 11
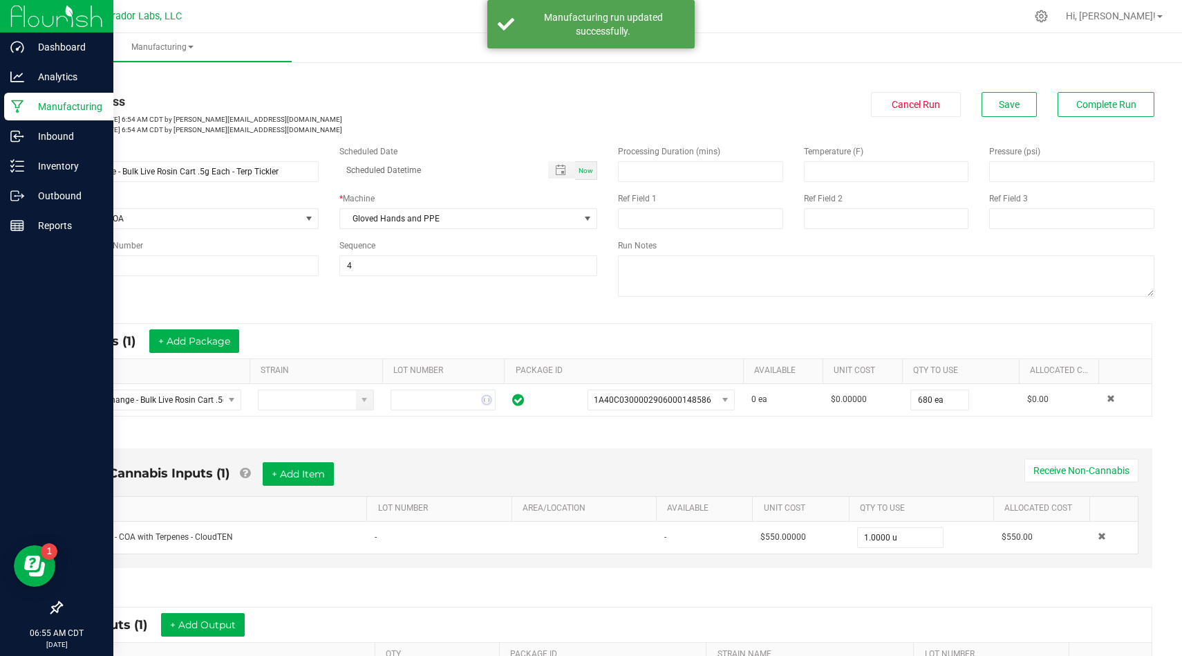
click at [38, 103] on p "Manufacturing" at bounding box center [65, 106] width 83 height 17
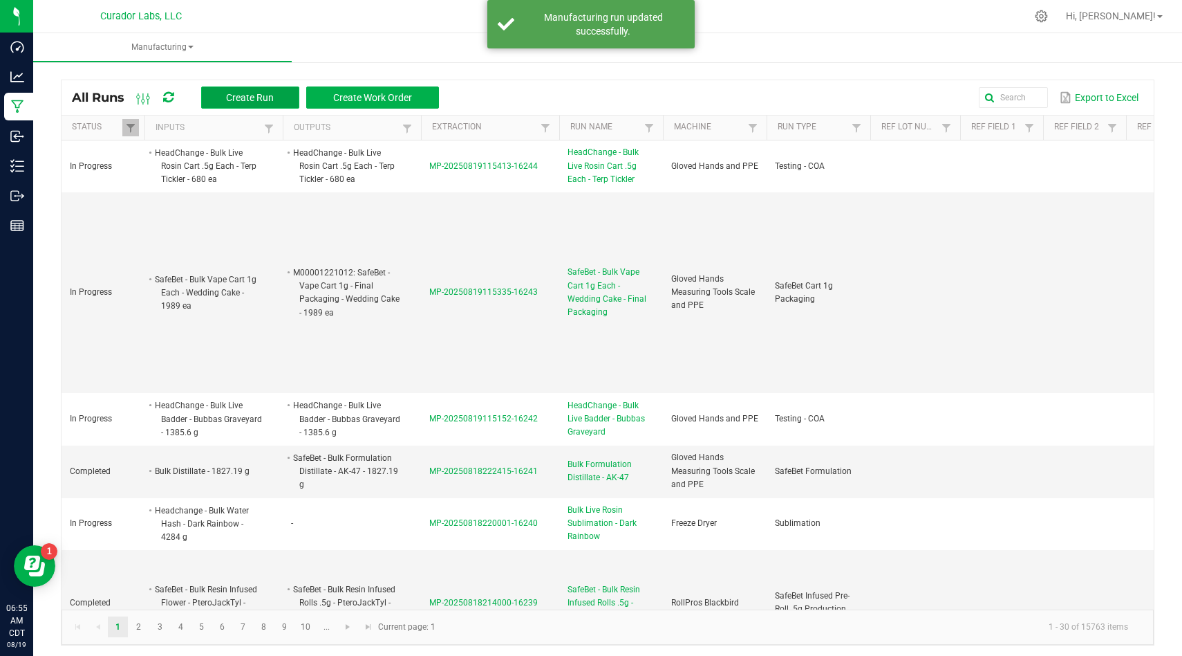
click at [250, 98] on span "Create Run" at bounding box center [250, 97] width 48 height 11
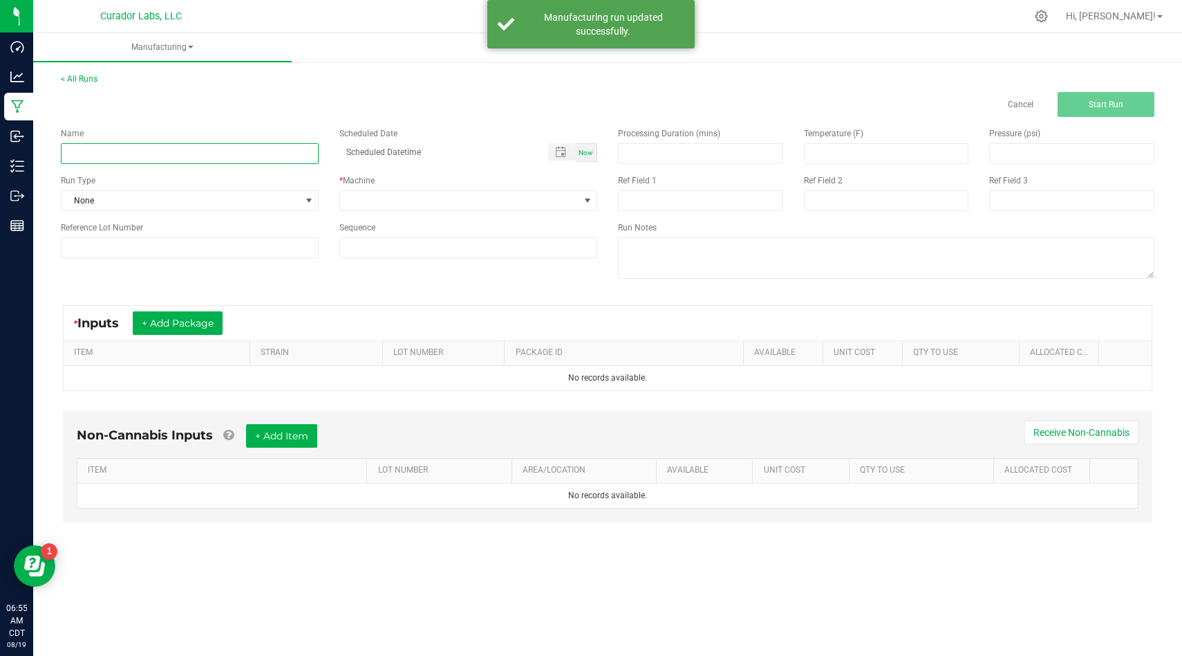
click at [264, 163] on input at bounding box center [190, 153] width 258 height 21
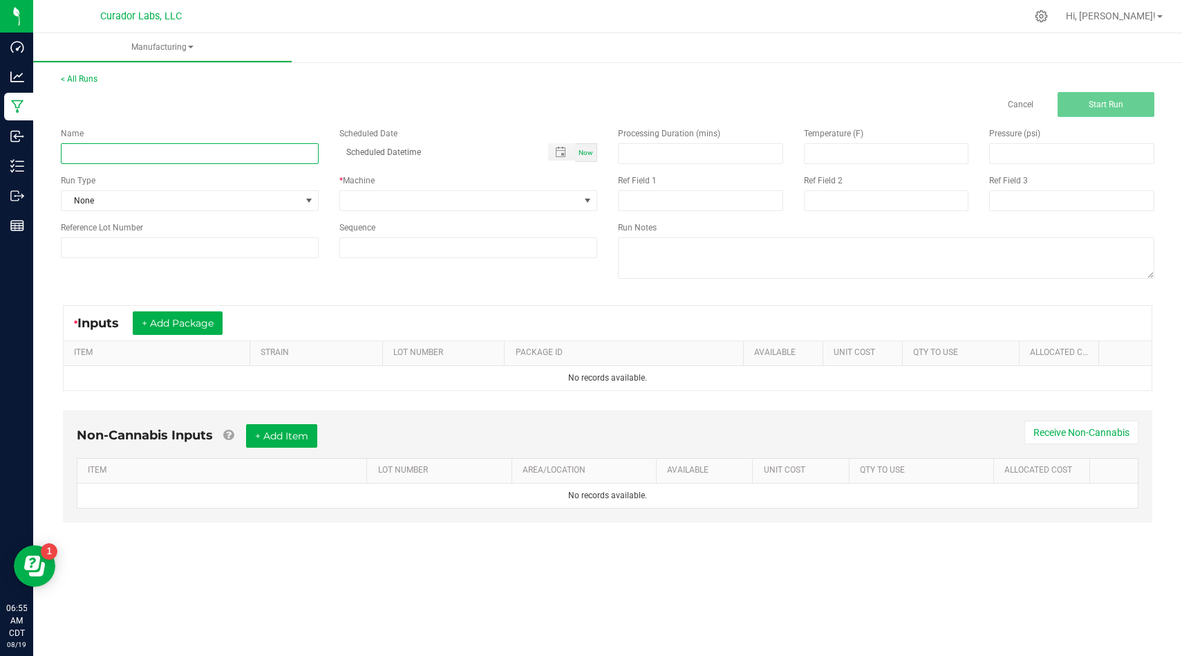
paste input "SafeBet - Bulk Vape Cart 1g Each - Chemdawg"
type input "SafeBet - Bulk Vape Cart 1g Each - Chemdawg"
click at [304, 203] on span at bounding box center [309, 200] width 11 height 11
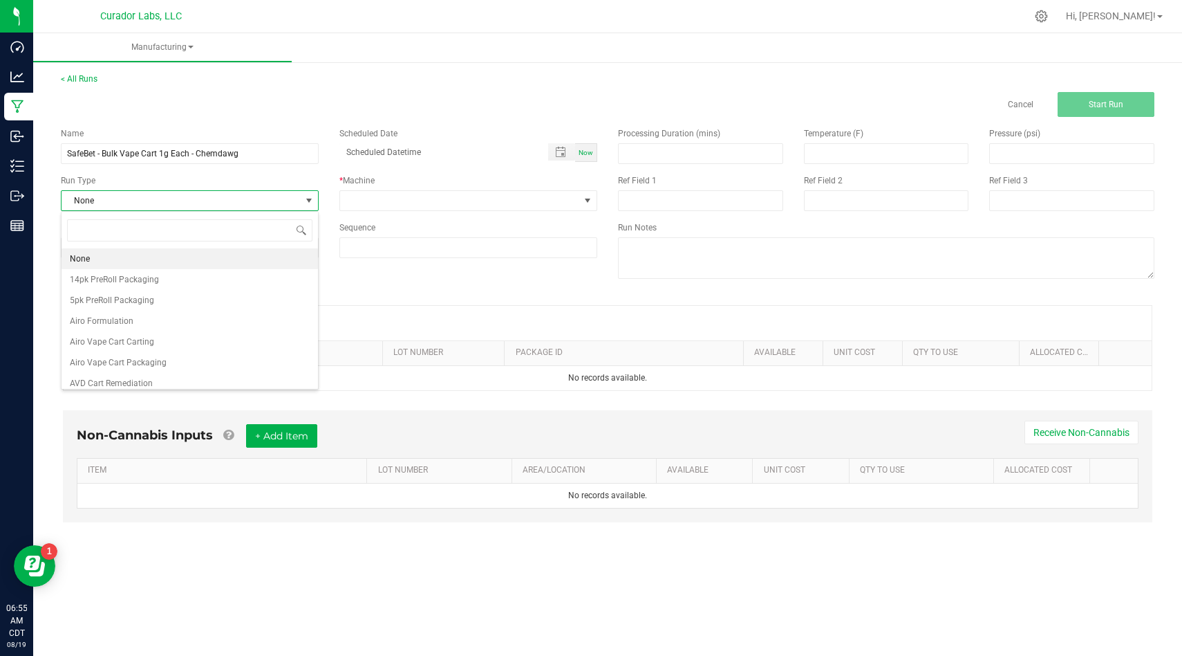
scroll to position [21, 258]
type input "coa"
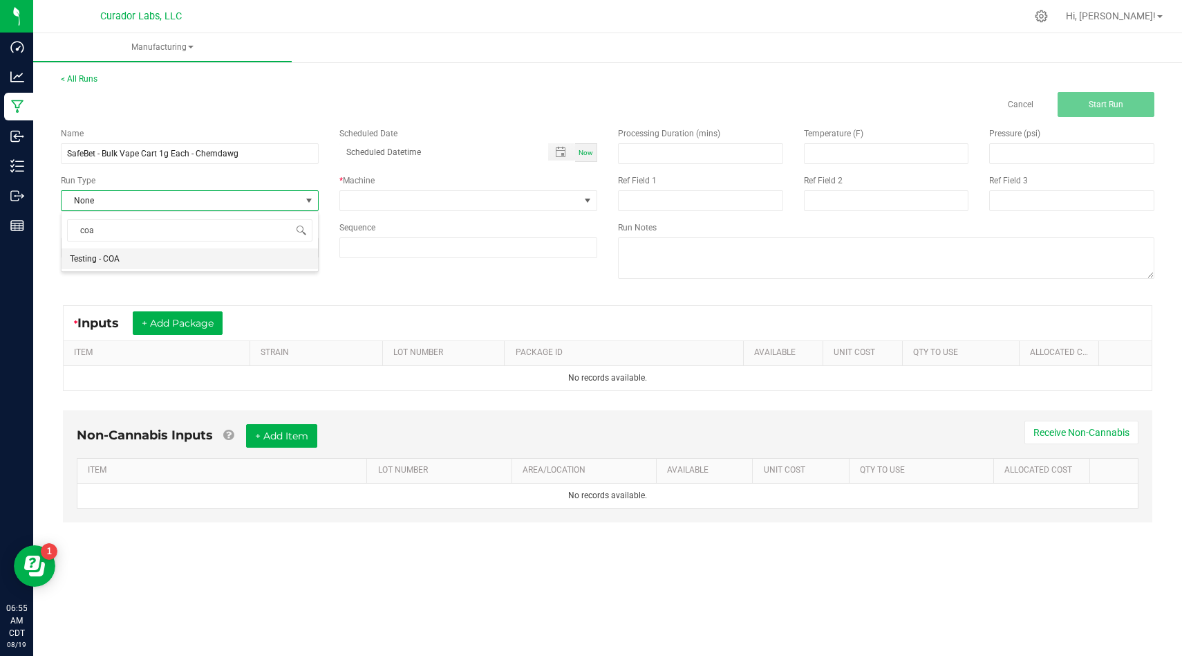
click at [275, 254] on li "Testing - COA" at bounding box center [190, 258] width 257 height 21
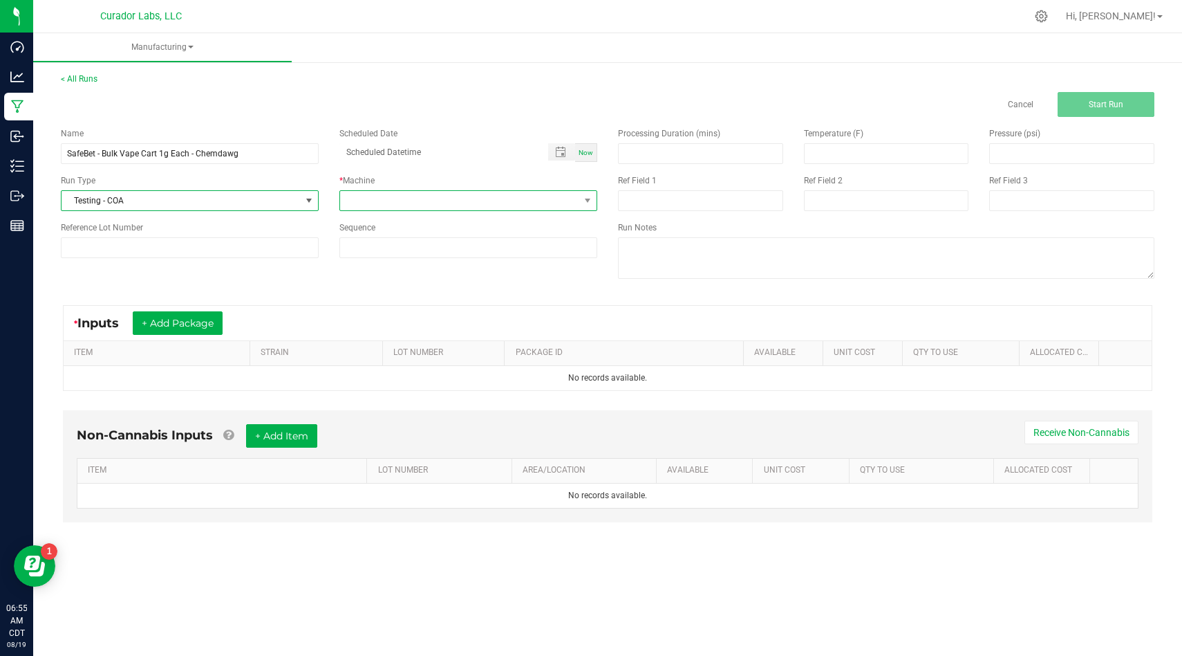
click at [367, 205] on span at bounding box center [459, 200] width 239 height 19
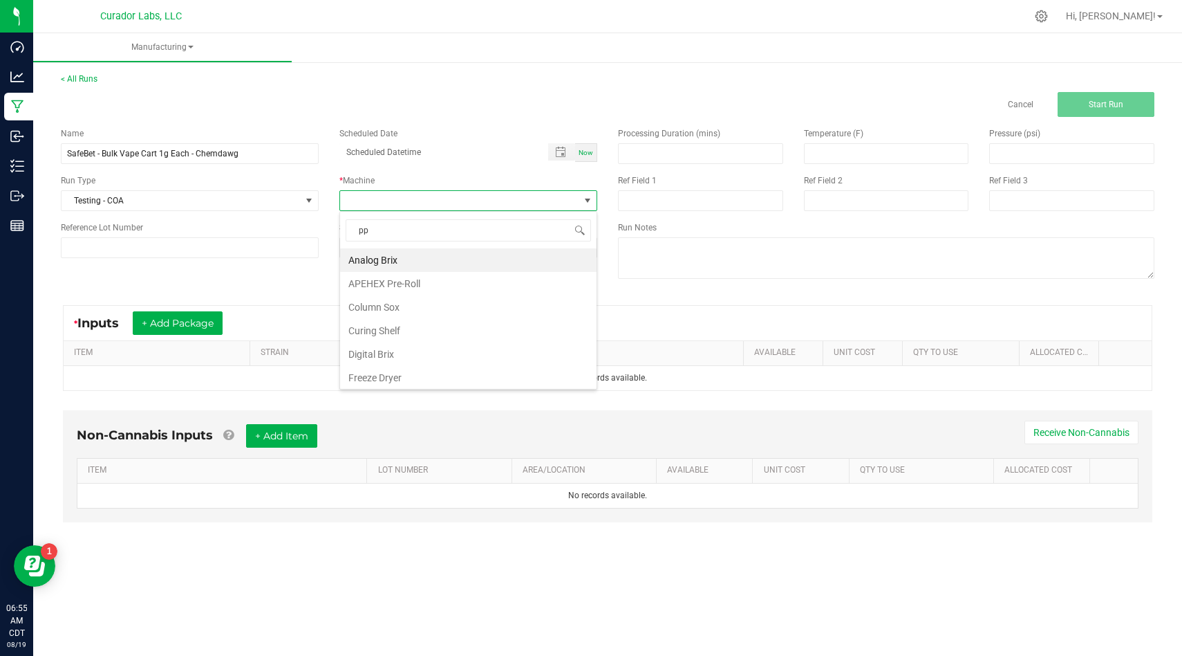
type input "ppe"
click at [378, 251] on li "Gloved Hands and PPE" at bounding box center [468, 260] width 257 height 24
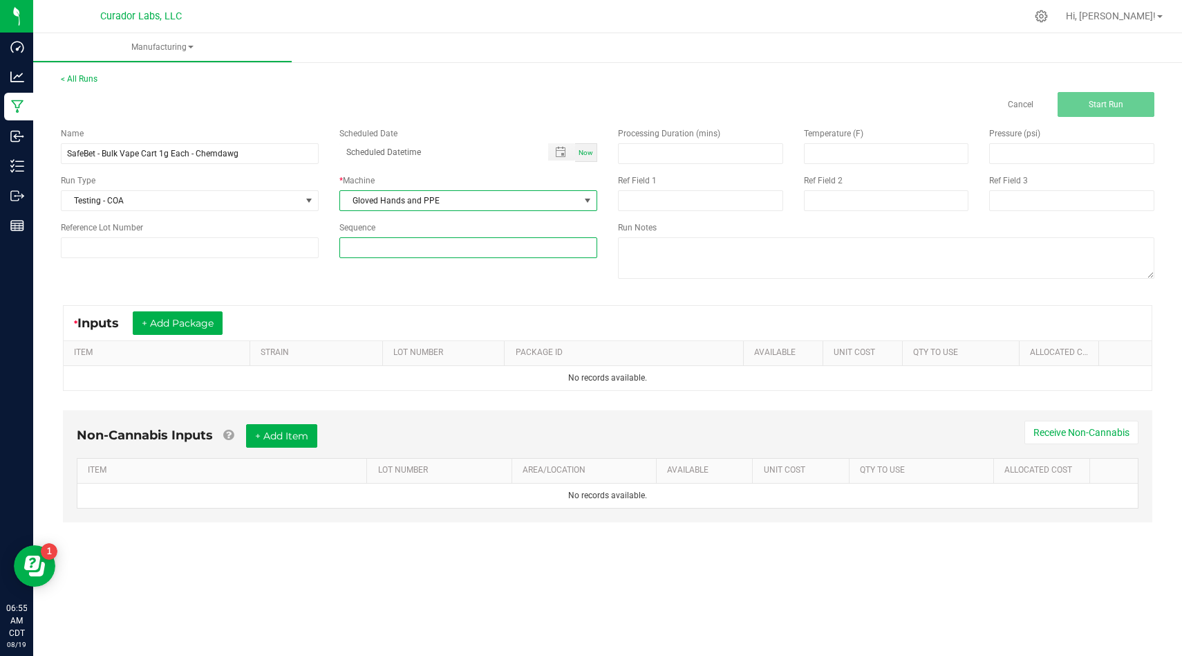
click at [380, 251] on input at bounding box center [468, 247] width 257 height 19
type input "4"
click at [384, 280] on div "Name SafeBet - Bulk Vape Cart 1g Each - Chemdawg Scheduled Date Now Run Type Te…" at bounding box center [607, 205] width 1115 height 176
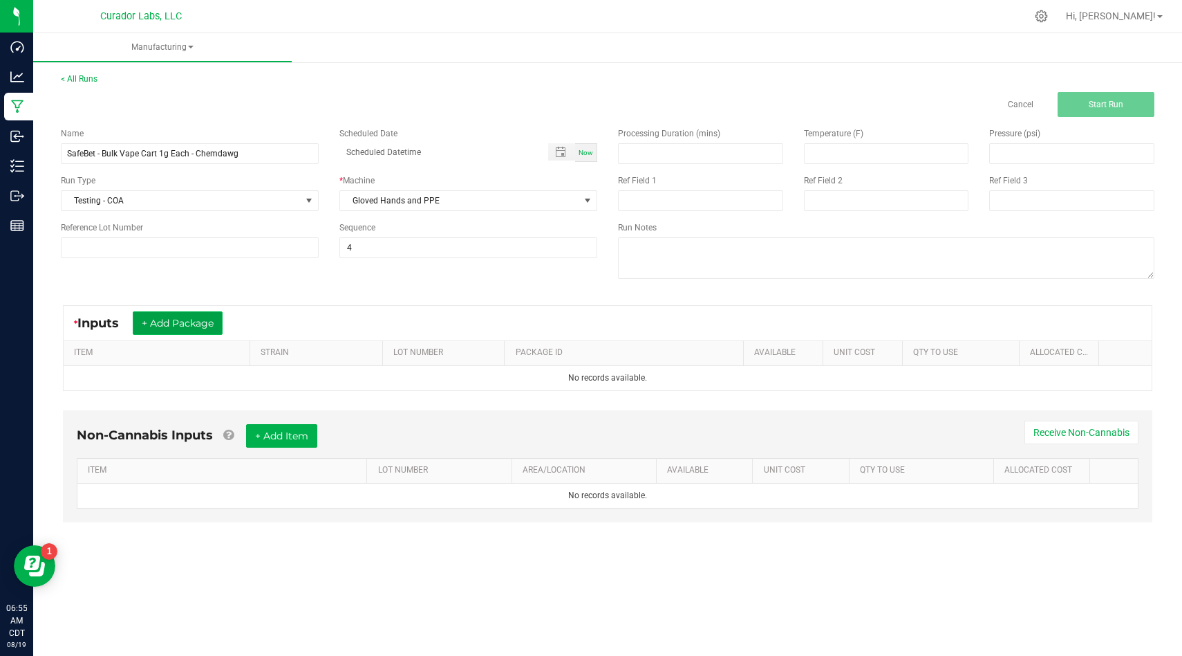
click at [172, 322] on button "+ Add Package" at bounding box center [178, 323] width 90 height 24
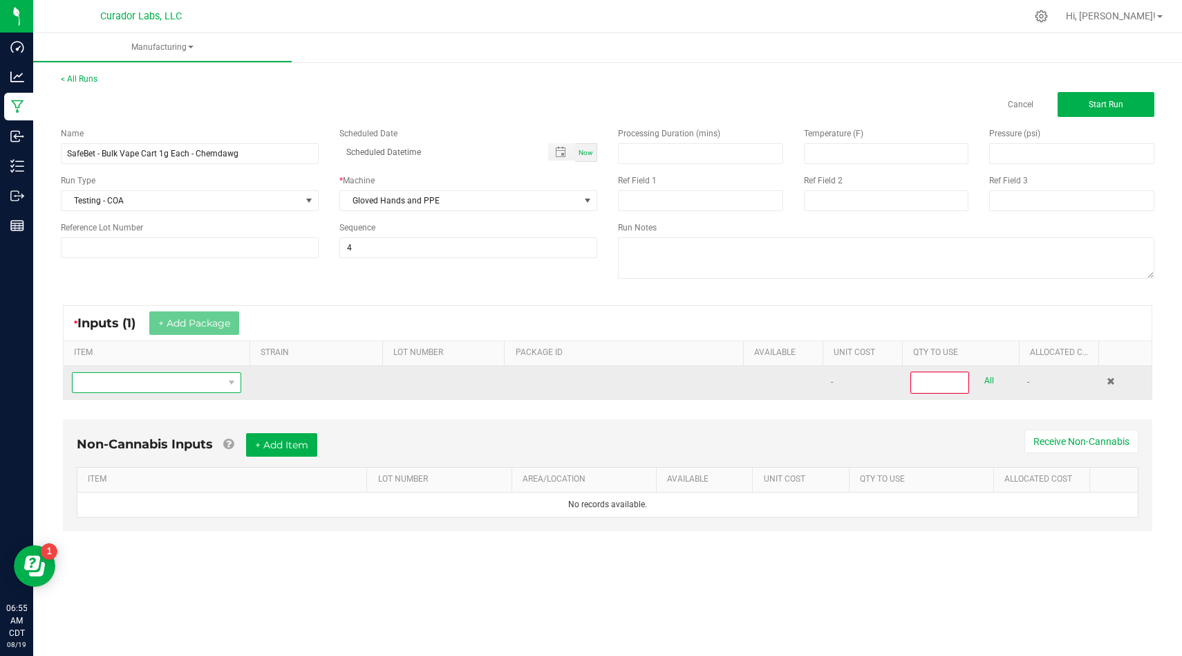
click at [167, 382] on span "NO DATA FOUND" at bounding box center [148, 382] width 151 height 19
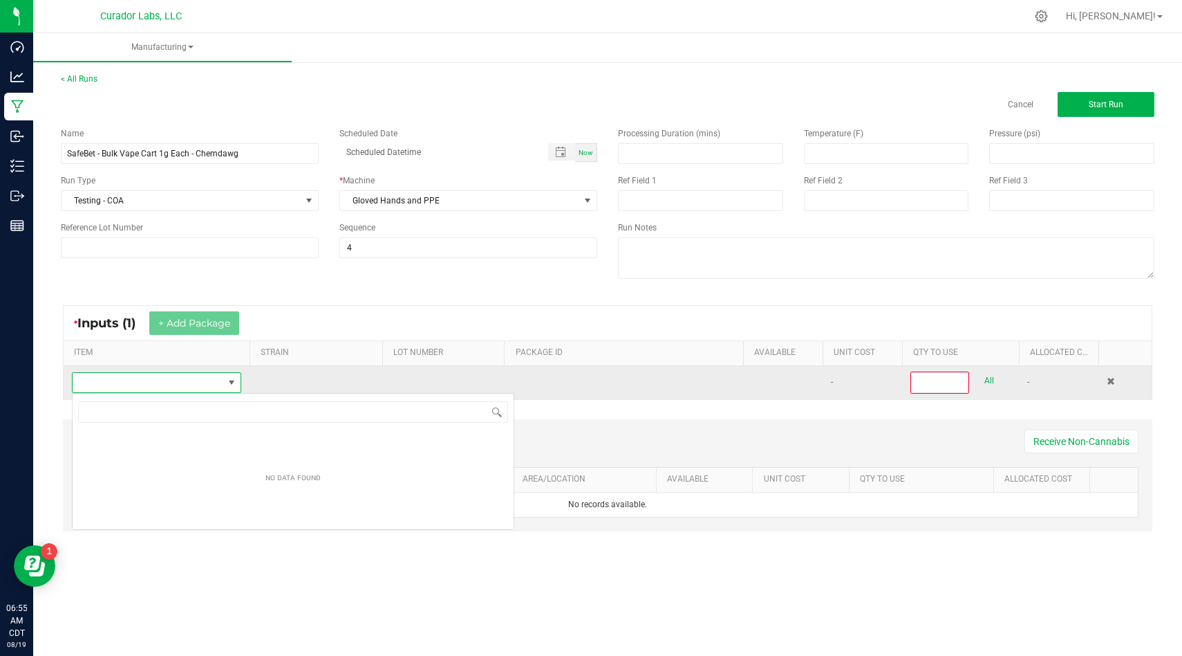
scroll to position [21, 169]
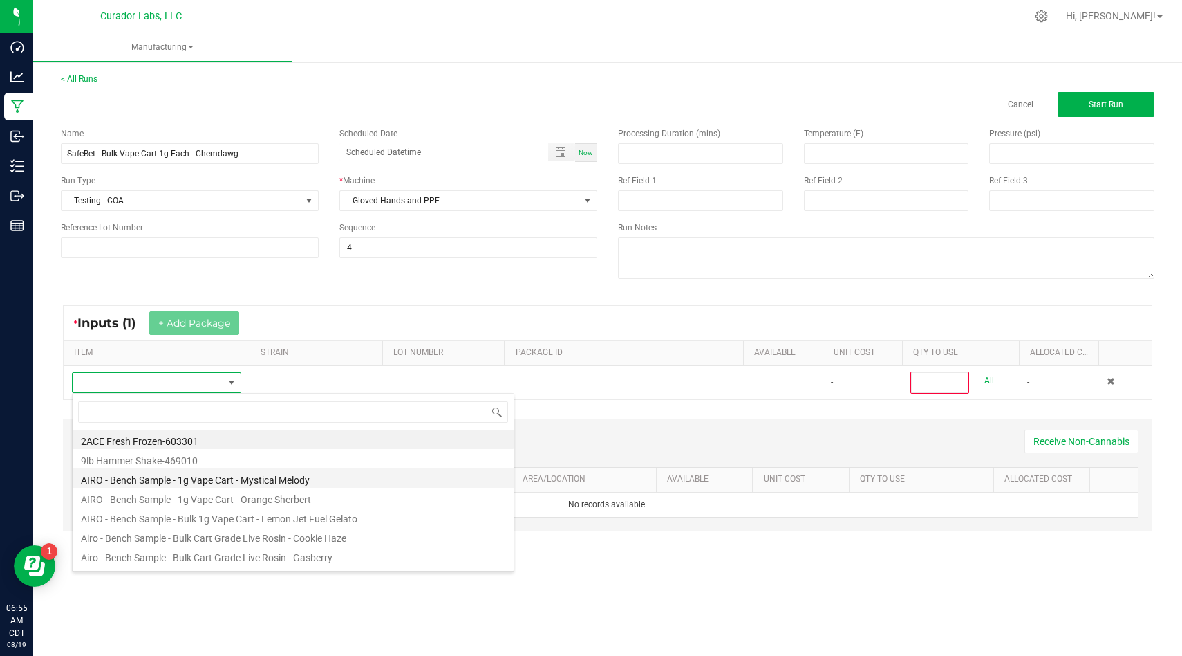
type input "SafeBet - Bulk Vape Cart 1g Each - Chemdawg"
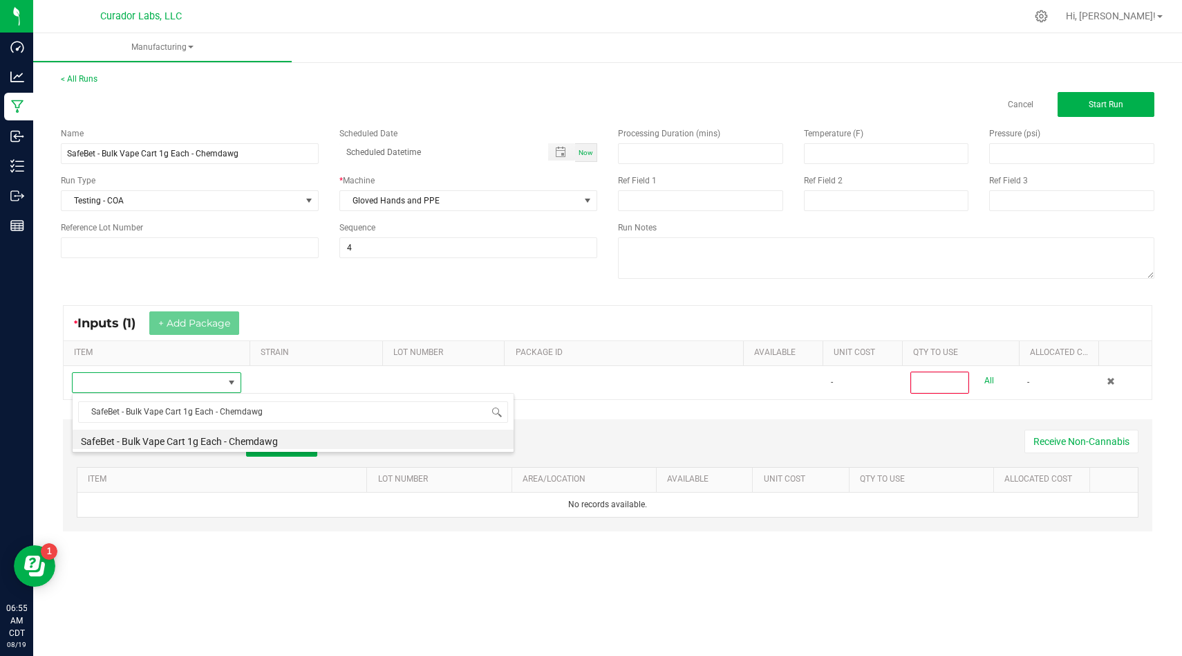
click at [369, 446] on li "SafeBet - Bulk Vape Cart 1g Each - Chemdawg" at bounding box center [293, 438] width 441 height 19
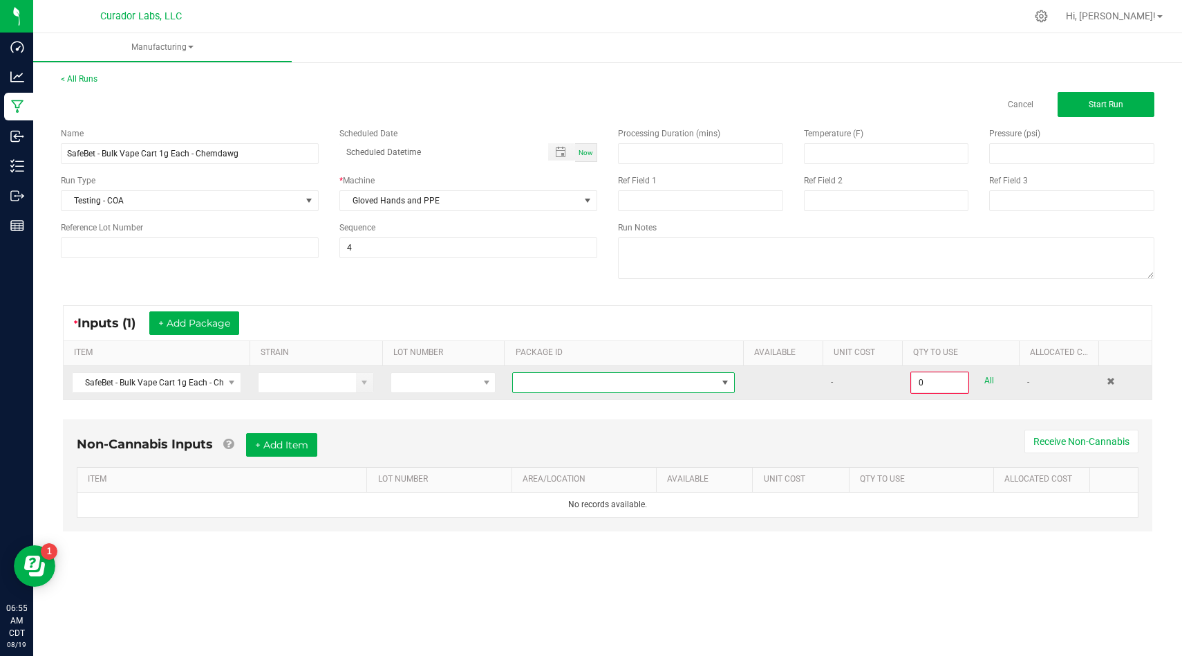
click at [586, 376] on span at bounding box center [615, 382] width 204 height 19
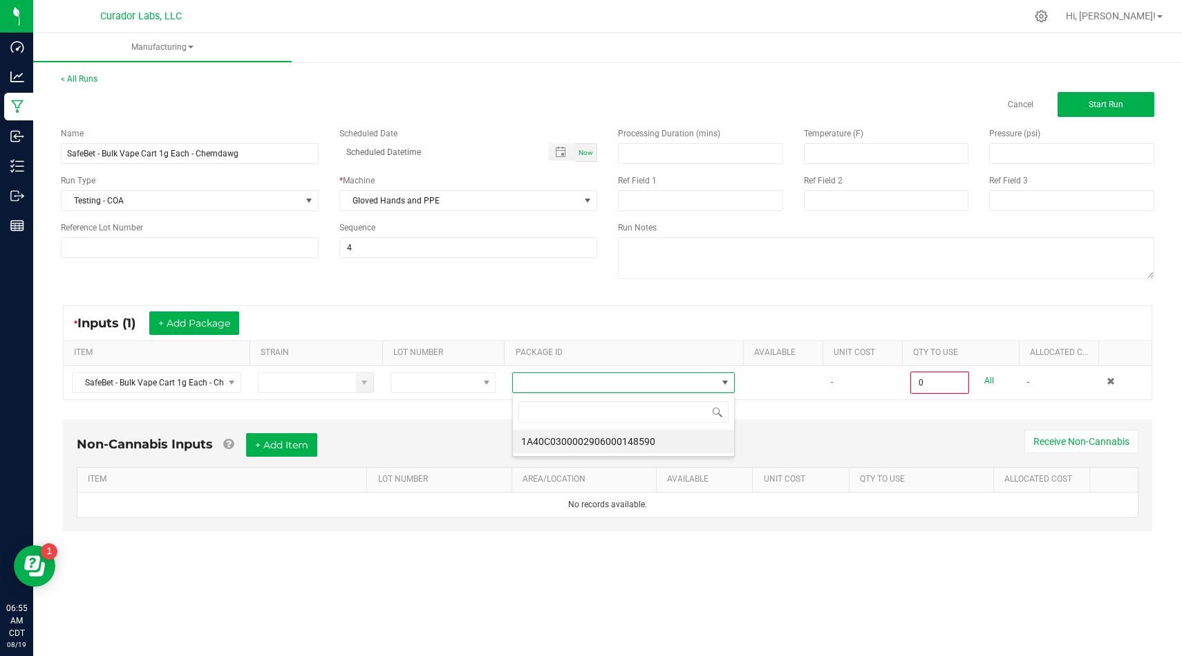
scroll to position [21, 222]
click at [618, 437] on li "1A40C0300002906000148590" at bounding box center [623, 441] width 221 height 24
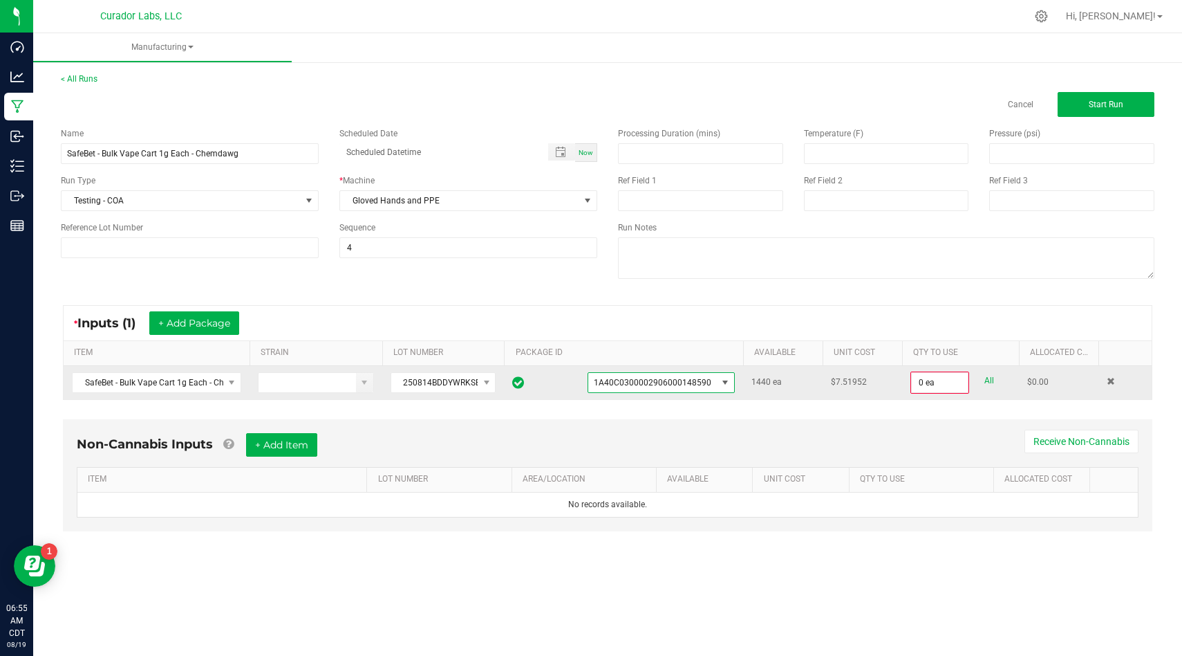
click at [992, 382] on link "All" at bounding box center [990, 380] width 10 height 19
type input "1440 ea"
click at [276, 447] on button "+ Add Item" at bounding box center [281, 444] width 71 height 24
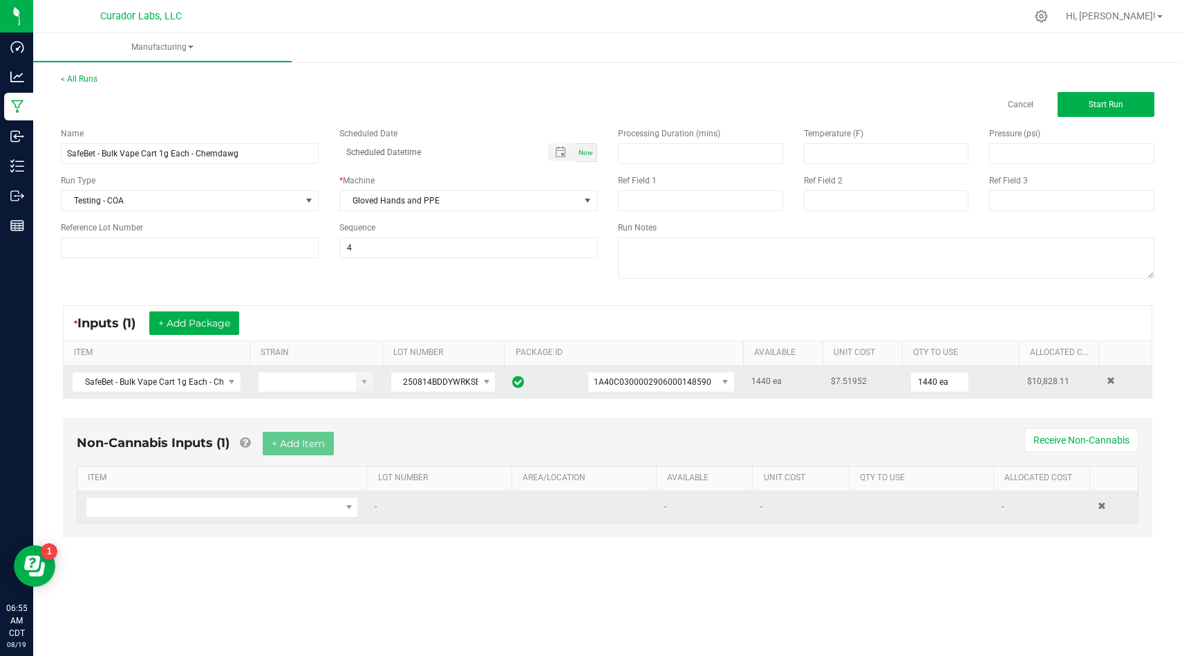
click at [259, 519] on td at bounding box center [221, 507] width 289 height 32
click at [262, 511] on span "NO DATA FOUND" at bounding box center [213, 506] width 254 height 19
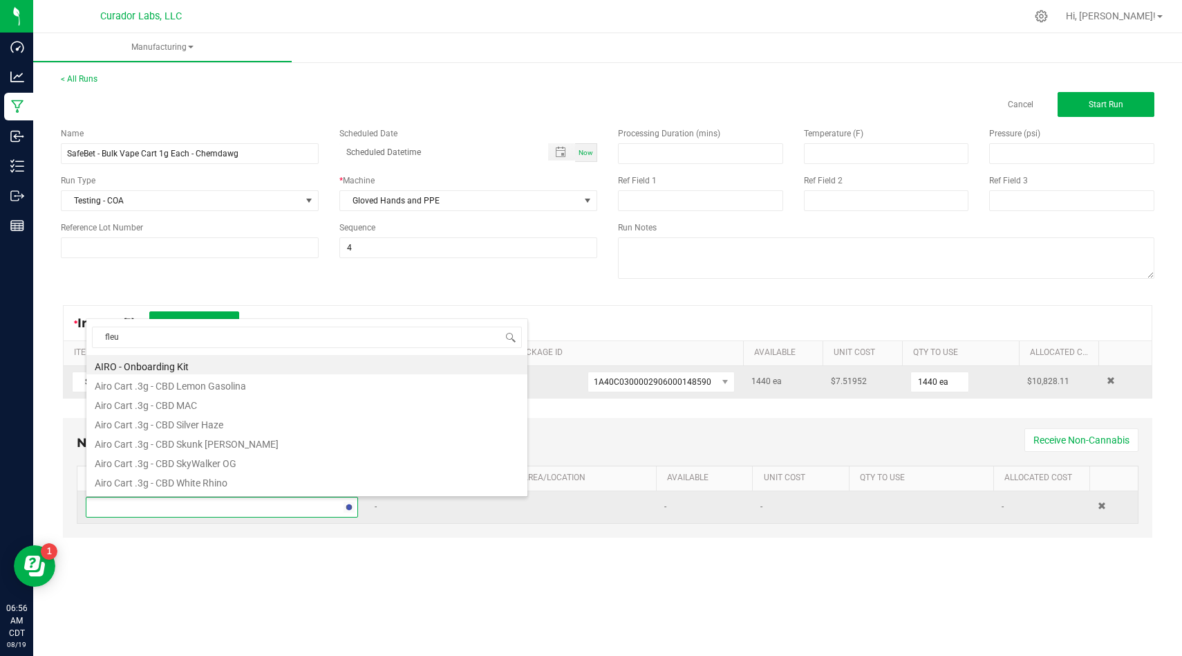
type input "fleur"
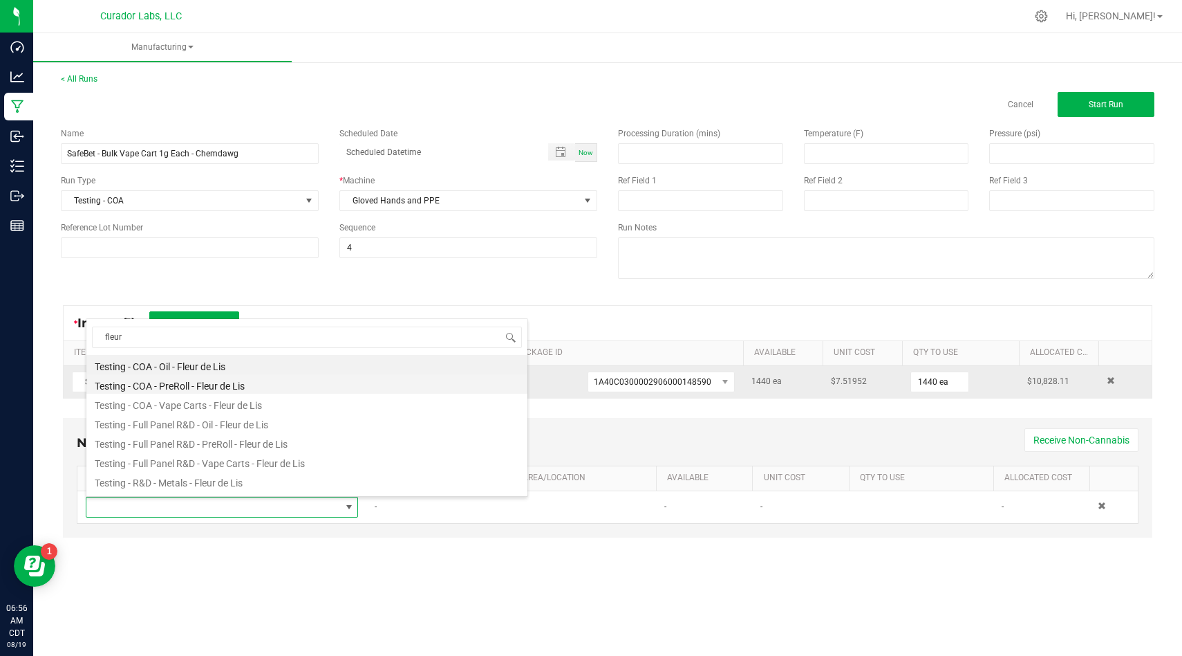
click at [266, 387] on li "Testing - COA - PreRoll - Fleur de Lis" at bounding box center [306, 383] width 441 height 19
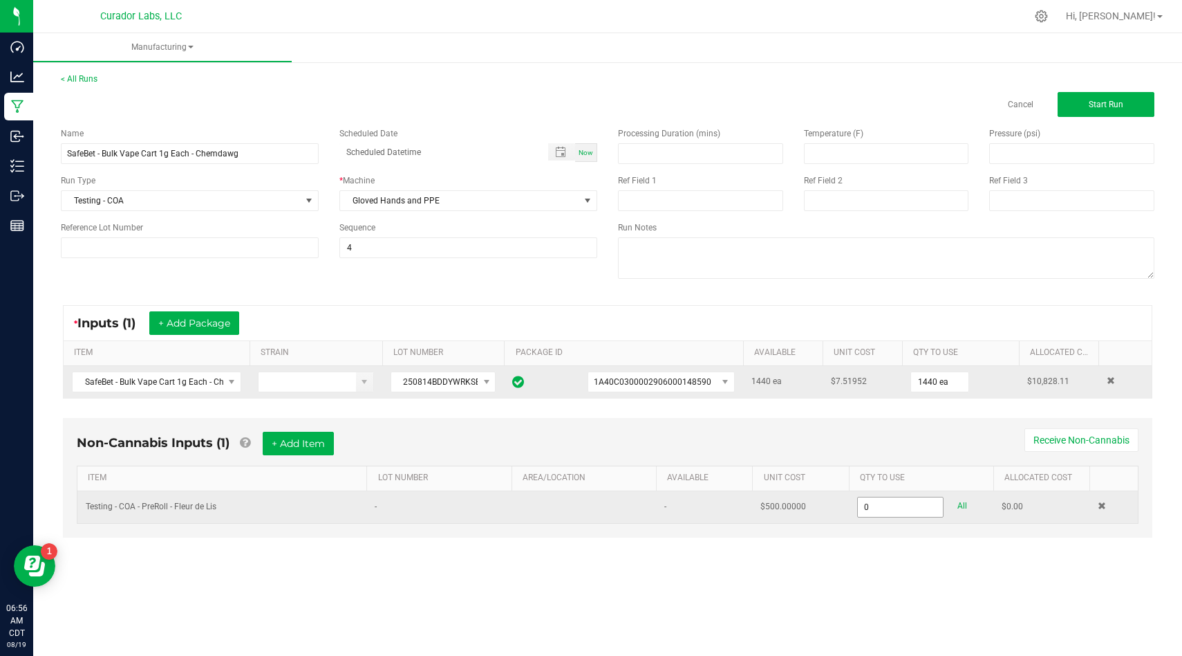
click at [918, 509] on input "0" at bounding box center [901, 506] width 86 height 19
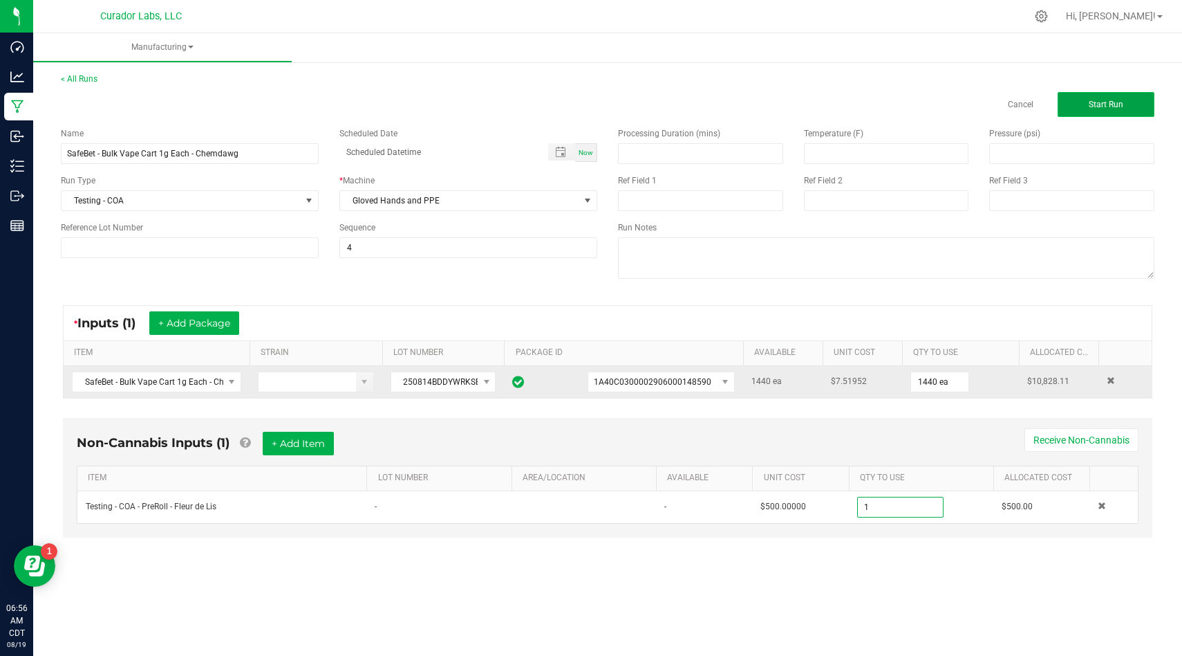
type input "1.0000 u"
click at [1093, 93] on button "Start Run" at bounding box center [1106, 104] width 97 height 25
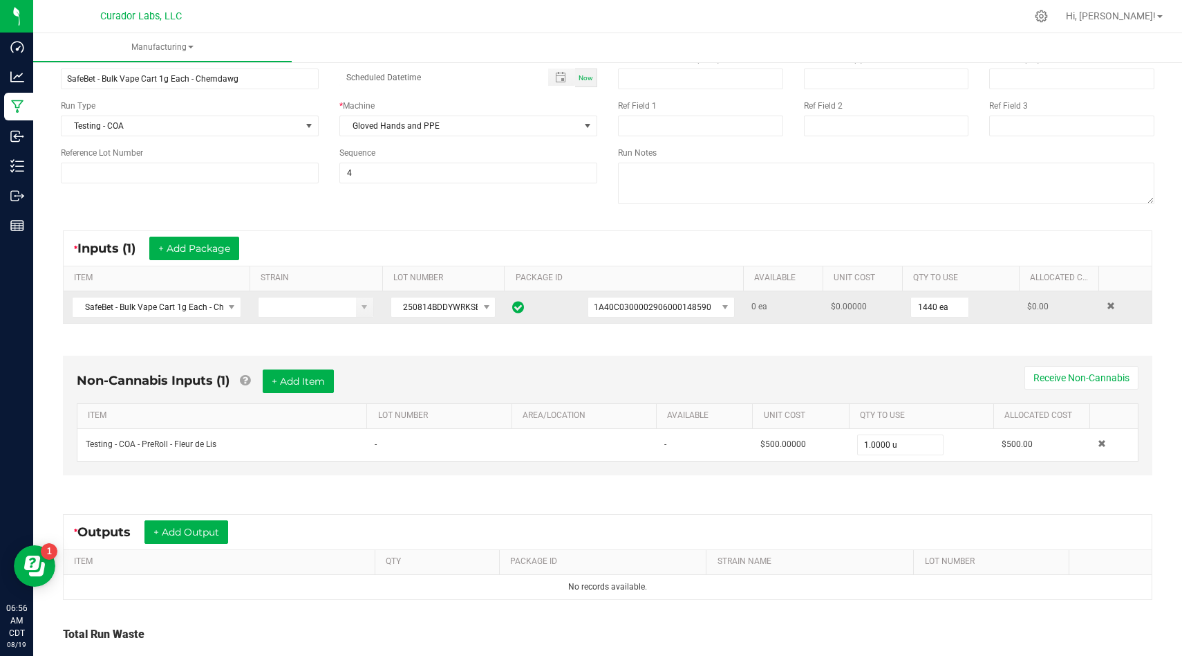
scroll to position [194, 0]
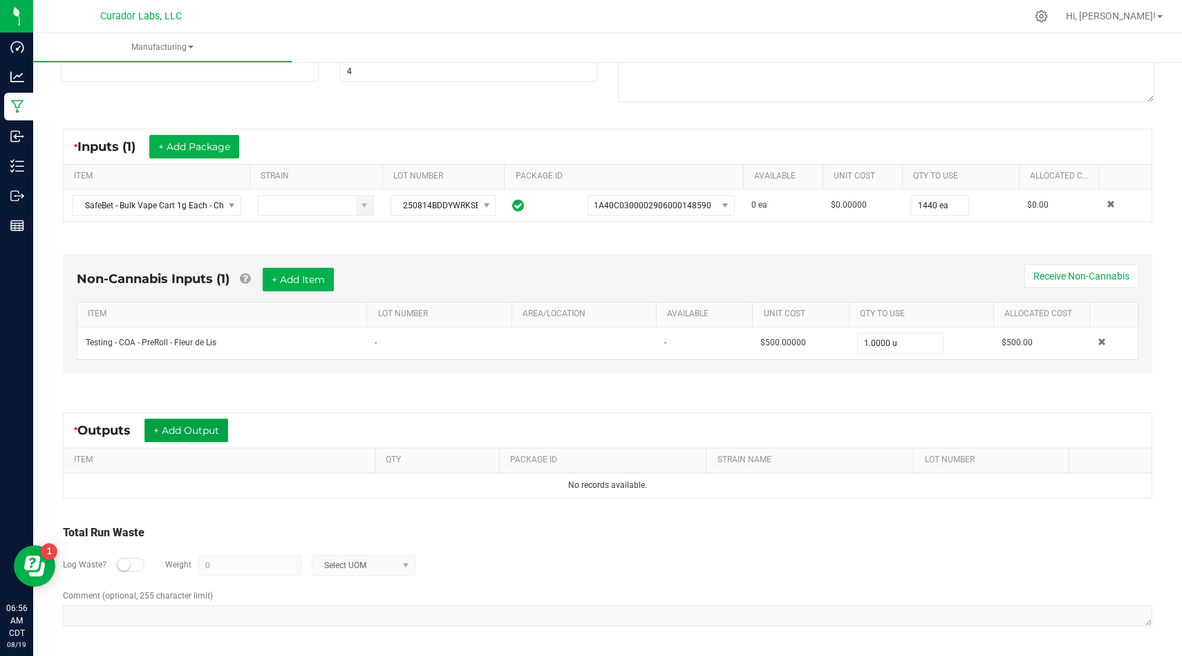
click at [178, 432] on button "+ Add Output" at bounding box center [187, 430] width 84 height 24
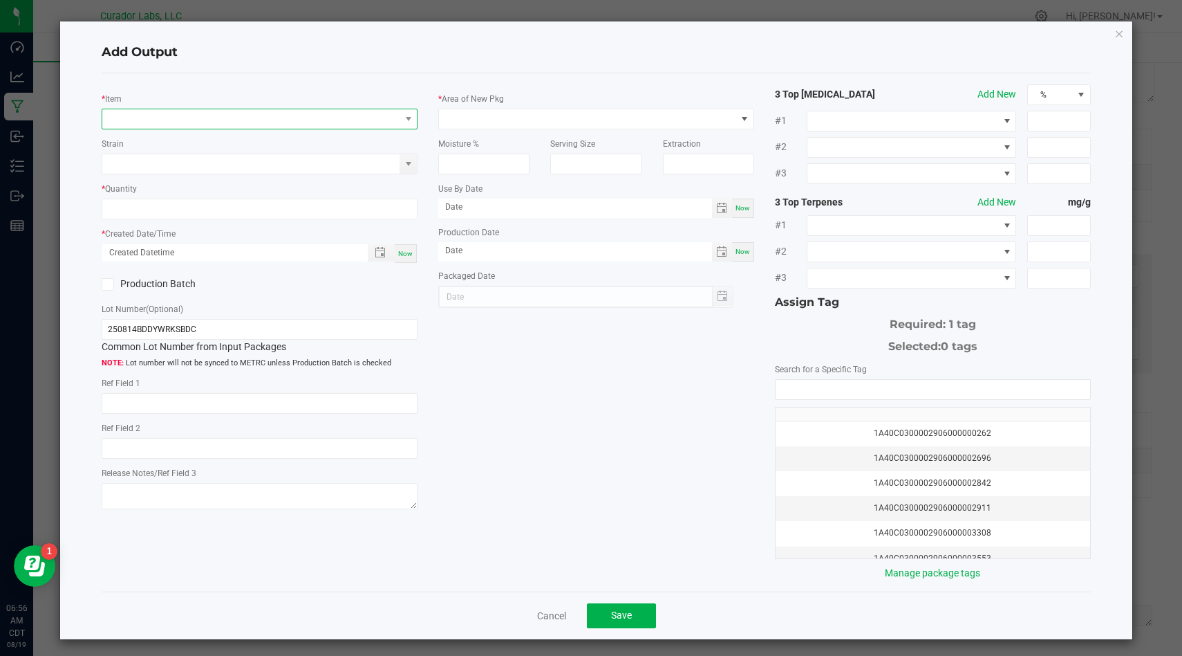
click at [280, 115] on span "NO DATA FOUND" at bounding box center [250, 118] width 297 height 19
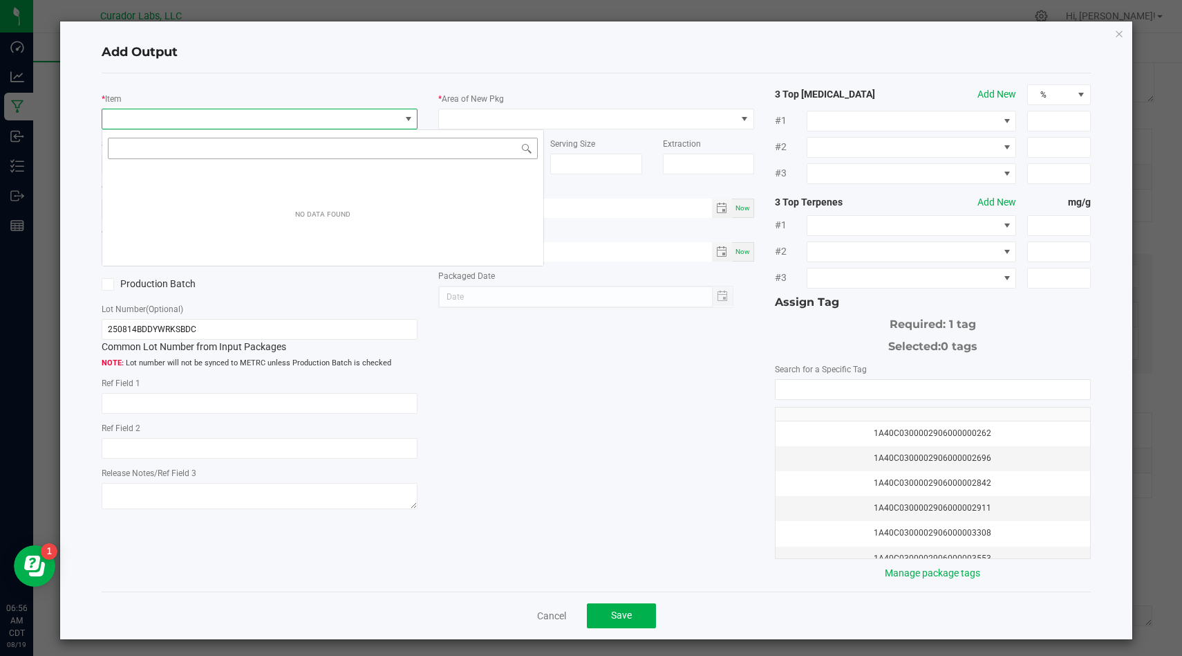
scroll to position [21, 315]
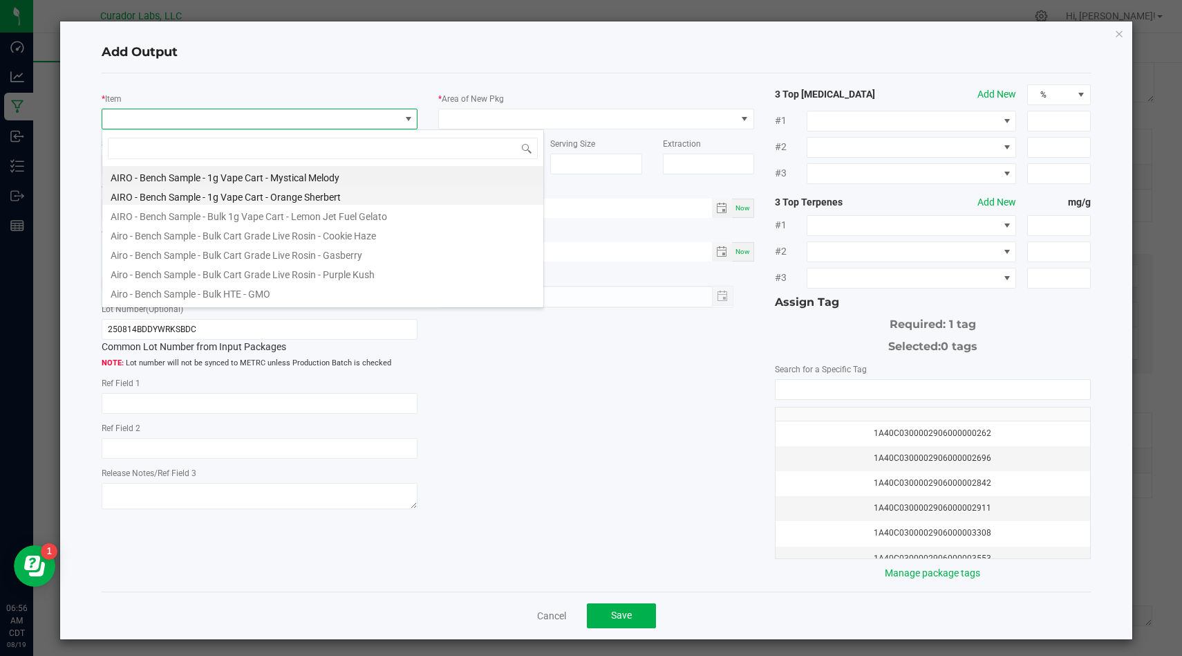
type input "SafeBet - Bulk Vape Cart 1g Each - Chemdawg"
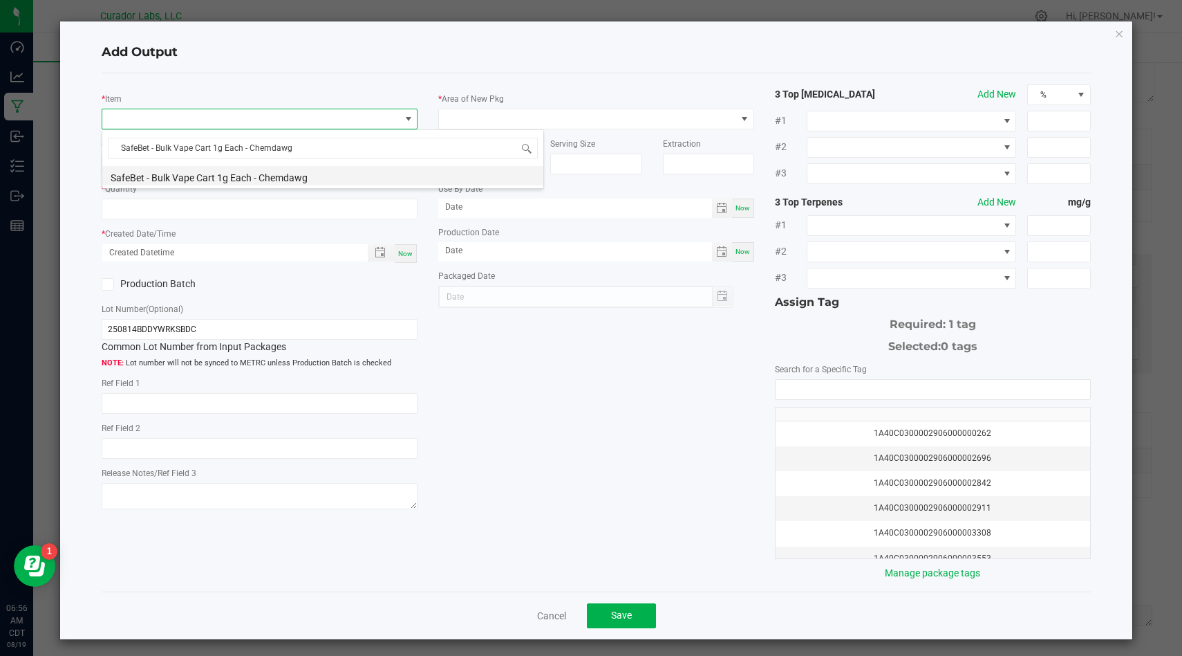
click at [325, 180] on li "SafeBet - Bulk Vape Cart 1g Each - Chemdawg" at bounding box center [322, 175] width 441 height 19
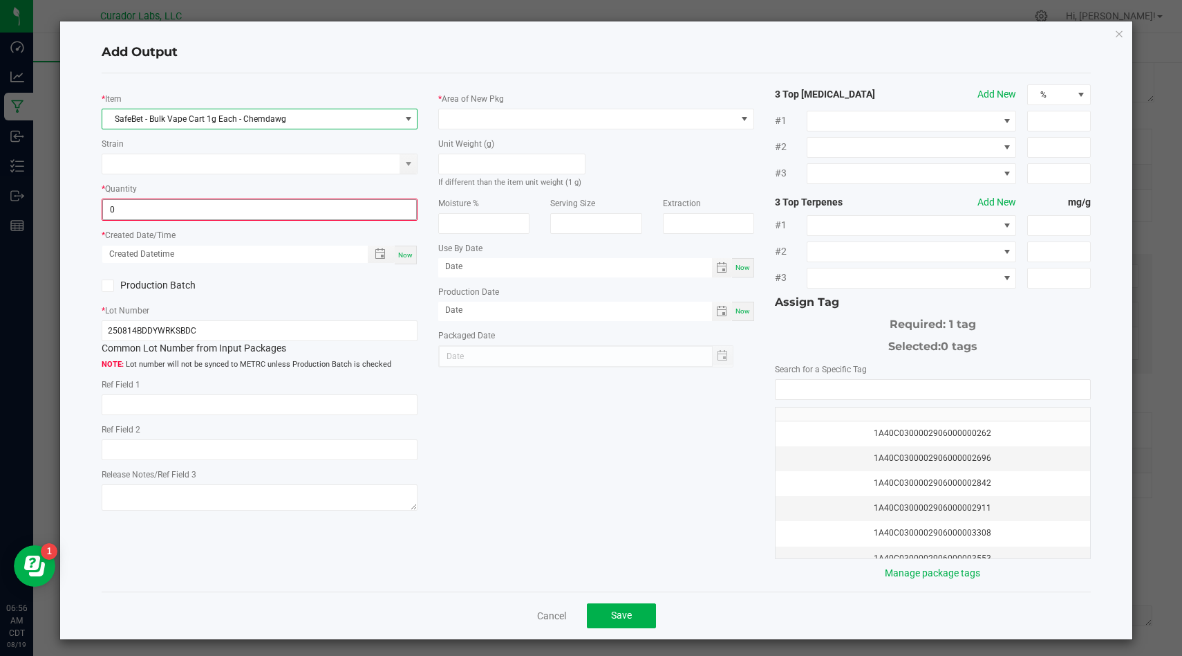
click at [321, 207] on input "0" at bounding box center [259, 209] width 313 height 19
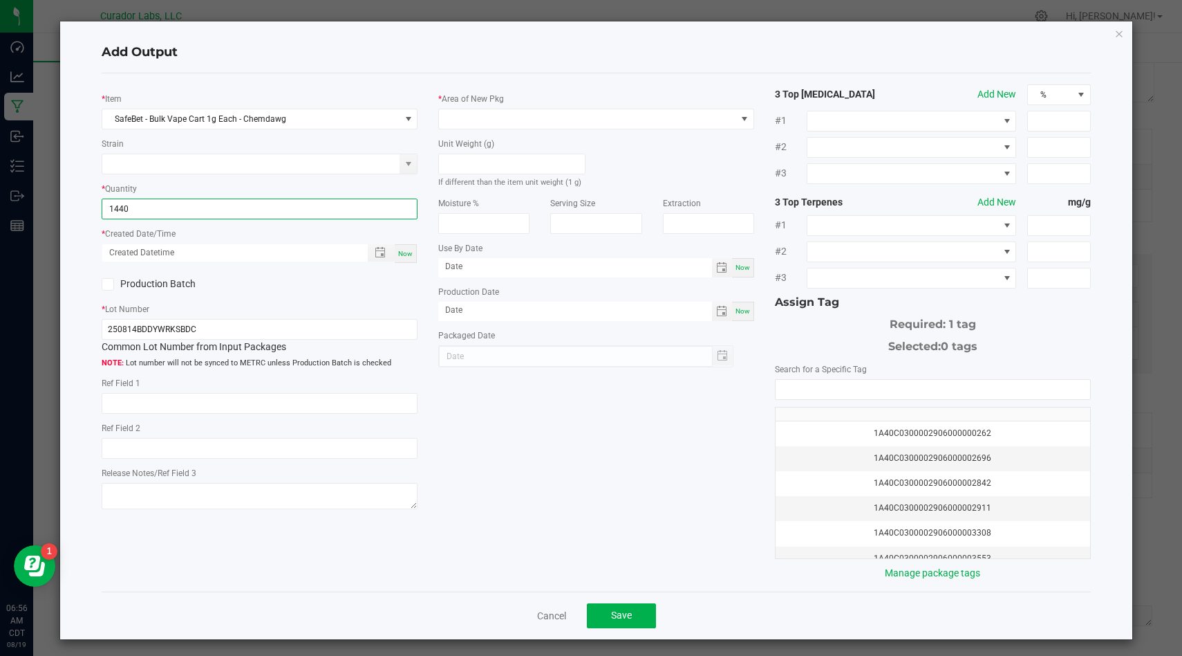
type input "1440 ea"
click at [409, 259] on div "Now" at bounding box center [406, 253] width 22 height 19
type input "08/19/2025 6:56 AM"
type input "[DATE]"
click at [106, 284] on icon at bounding box center [108, 284] width 9 height 0
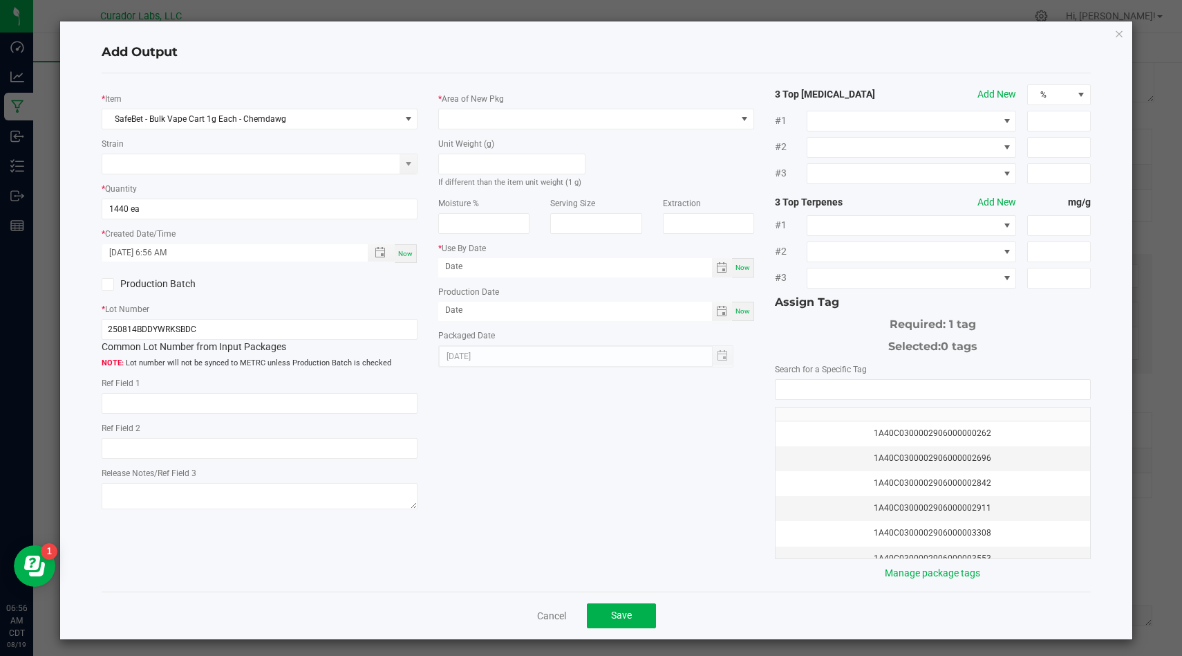
click at [0, 0] on input "Production Batch" at bounding box center [0, 0] width 0 height 0
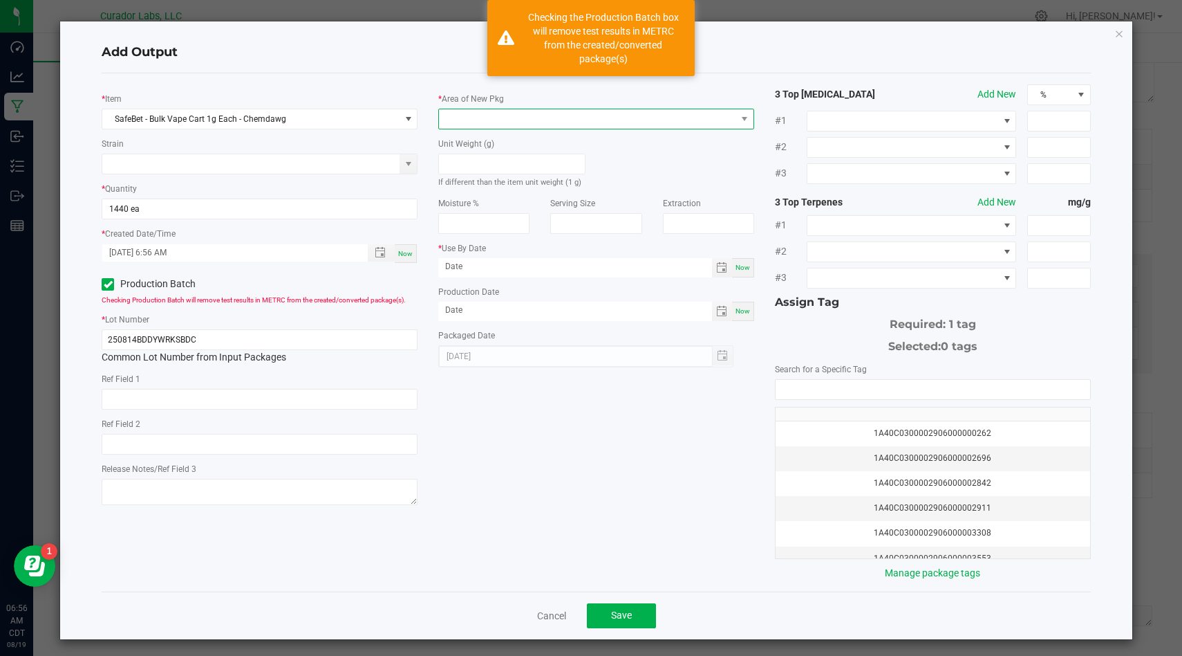
click at [540, 122] on span at bounding box center [587, 118] width 297 height 19
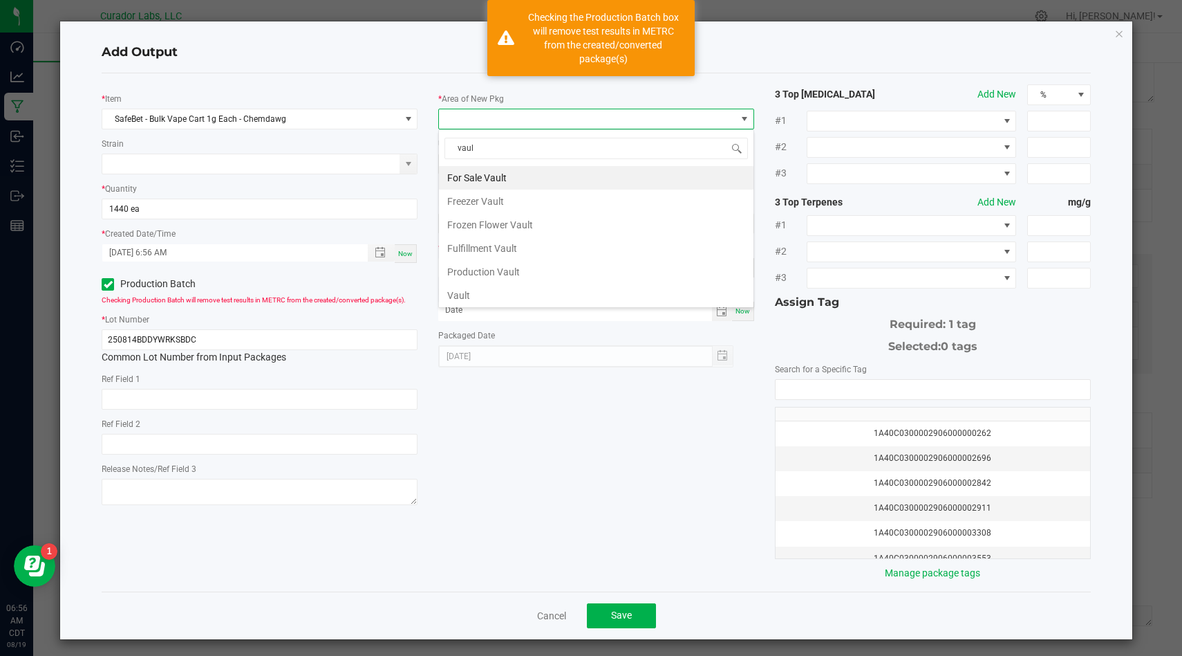
type input "vault"
click at [503, 293] on li "Vault" at bounding box center [596, 296] width 315 height 24
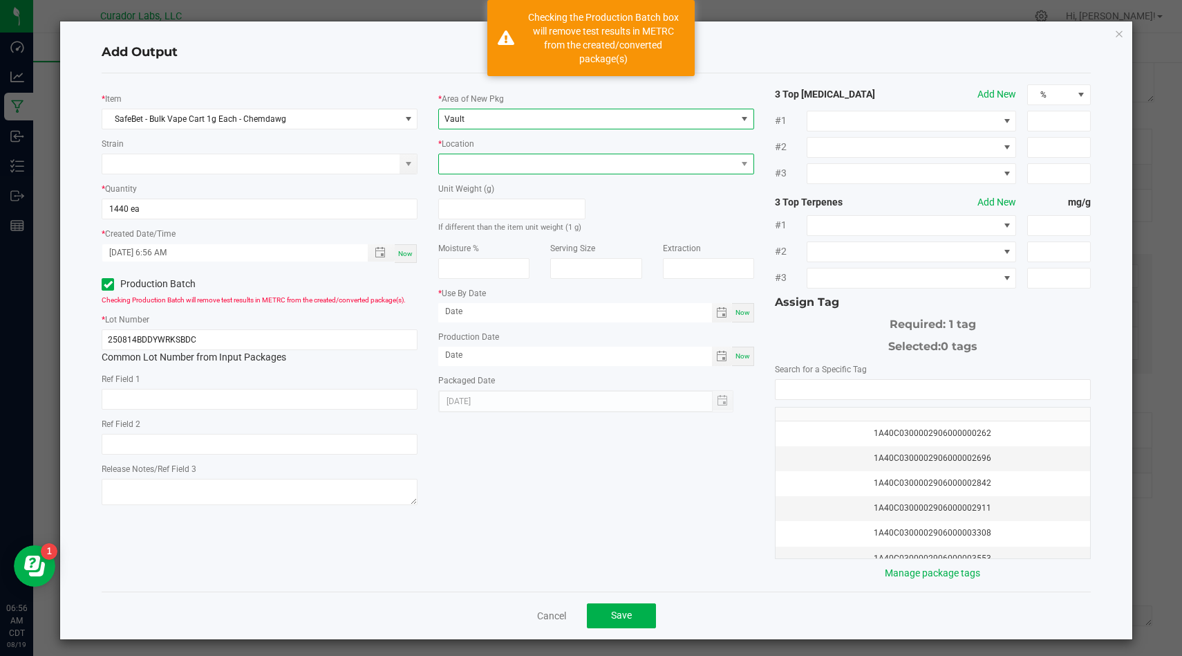
click at [563, 169] on span at bounding box center [587, 163] width 297 height 19
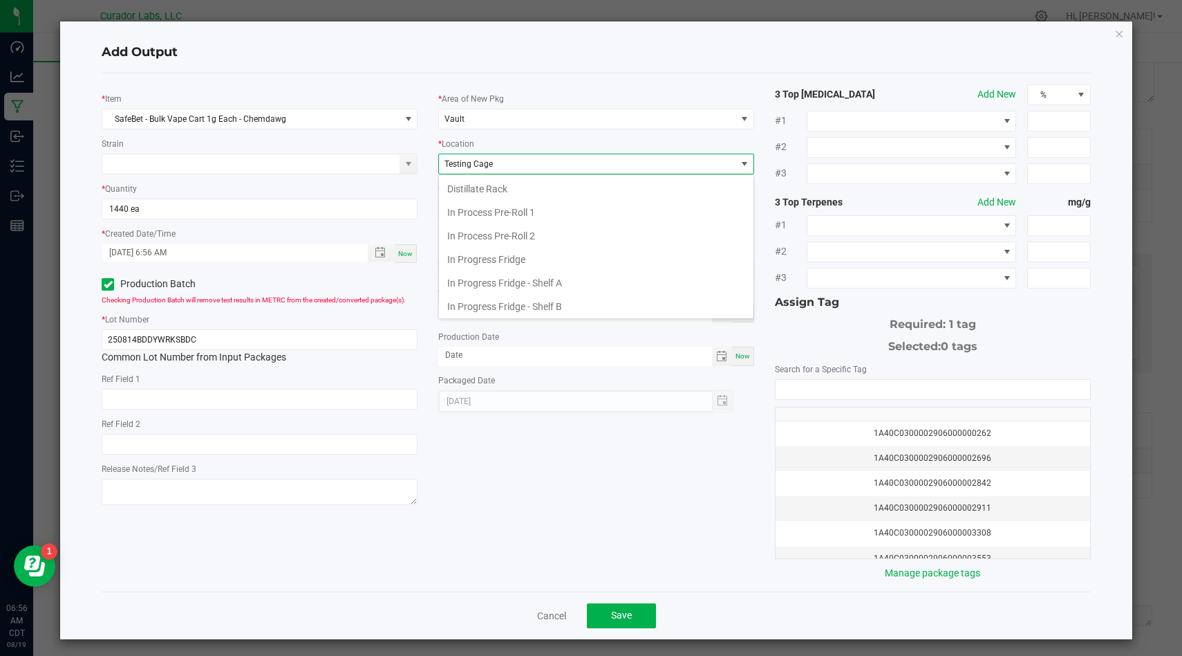
scroll to position [520, 0]
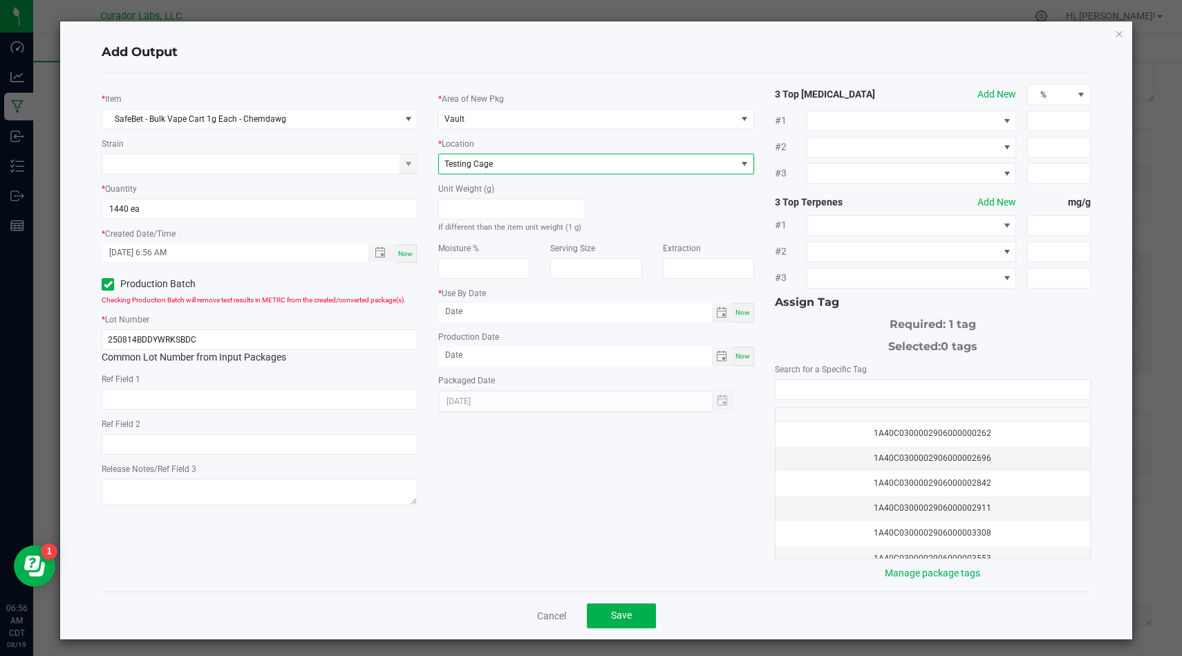
click at [734, 309] on div "Now" at bounding box center [743, 312] width 22 height 19
type input "[DATE]"
click at [746, 354] on span "Now" at bounding box center [743, 356] width 15 height 8
type input "[DATE]"
click at [624, 308] on input "[DATE]" at bounding box center [575, 311] width 274 height 17
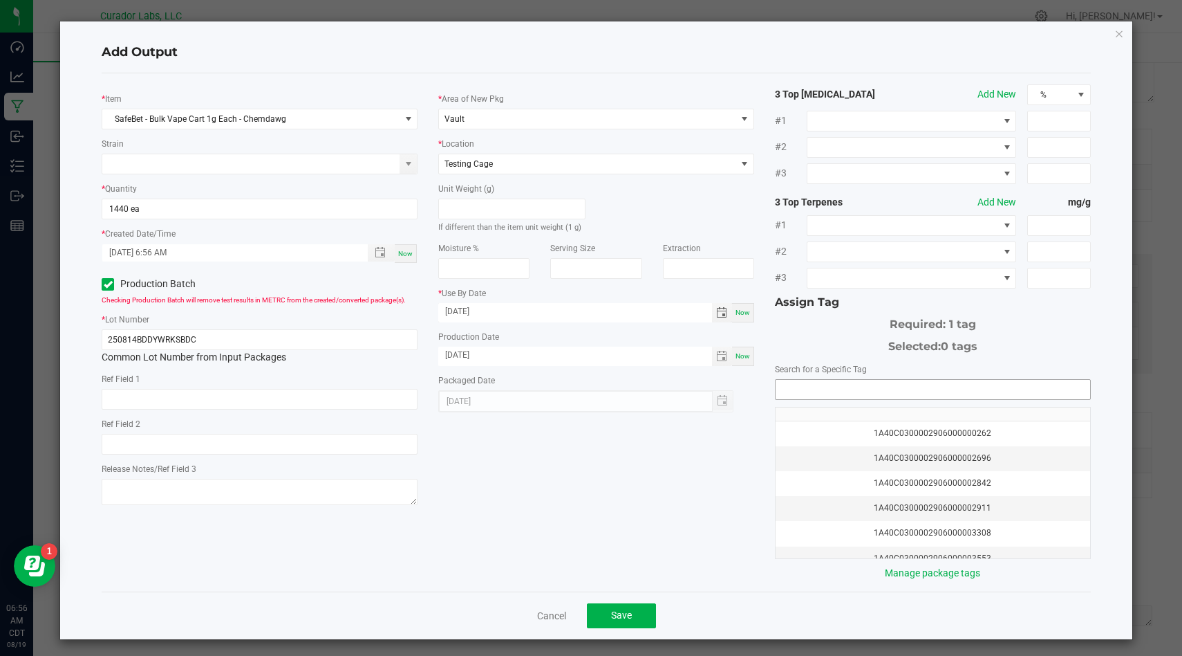
type input "08/19/2026"
click at [810, 382] on input "NO DATA FOUND" at bounding box center [933, 389] width 315 height 19
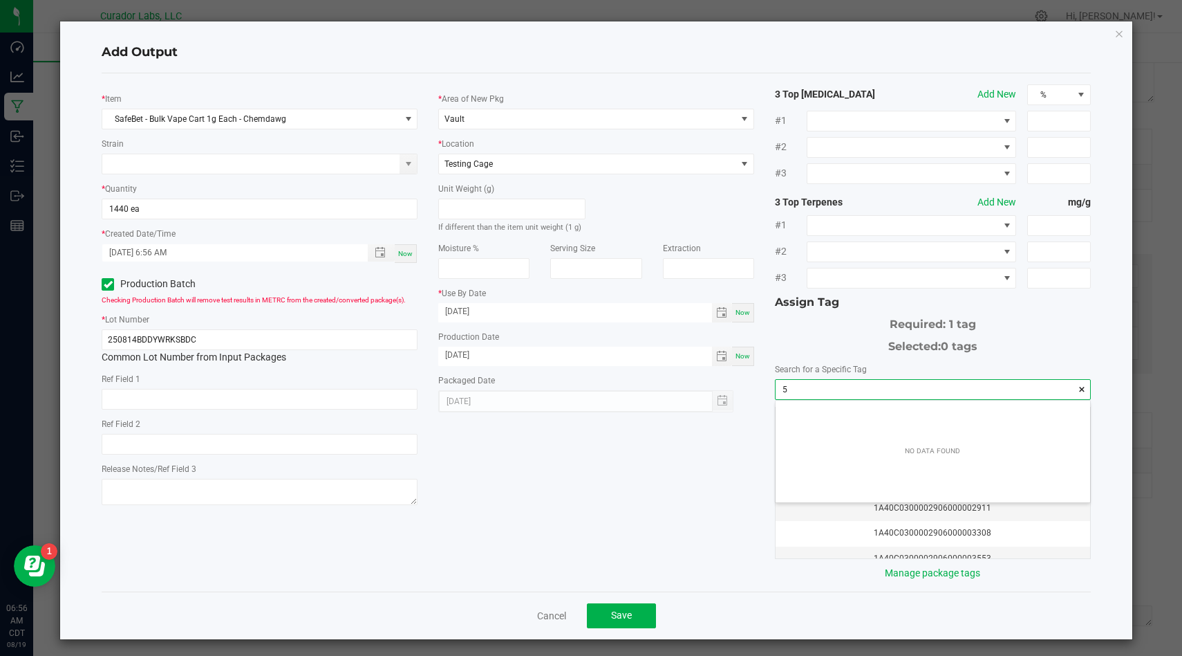
scroll to position [19, 314]
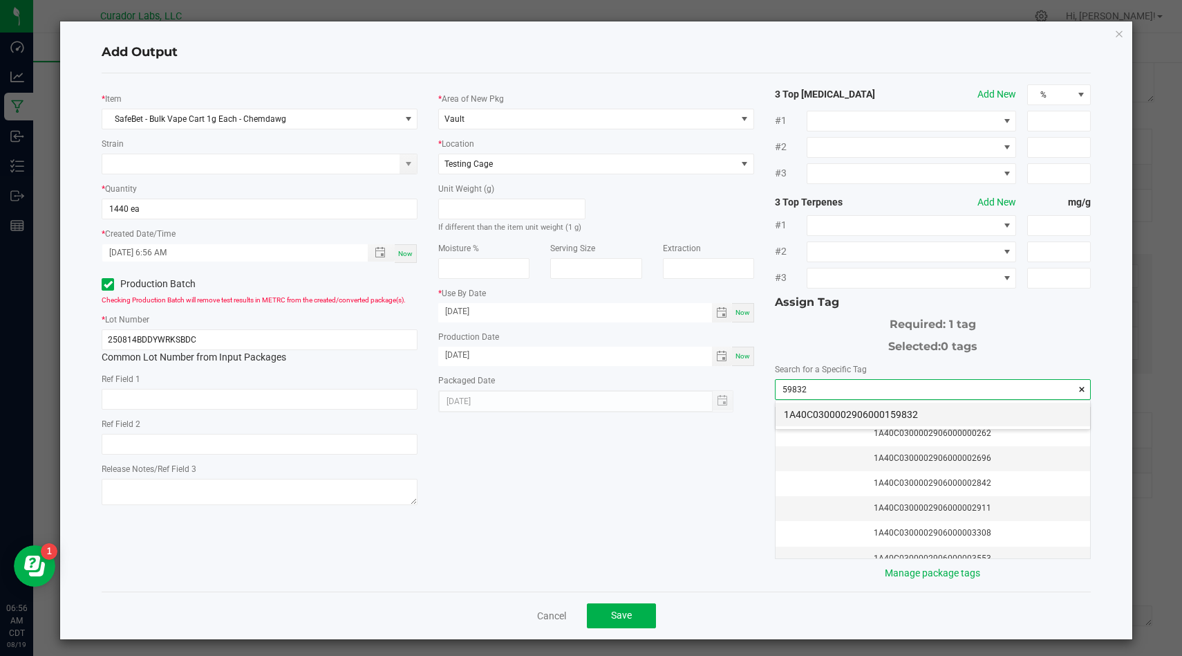
click at [826, 413] on li "1A40C0300002906000159832" at bounding box center [933, 414] width 315 height 24
type input "1A40C0300002906000159832"
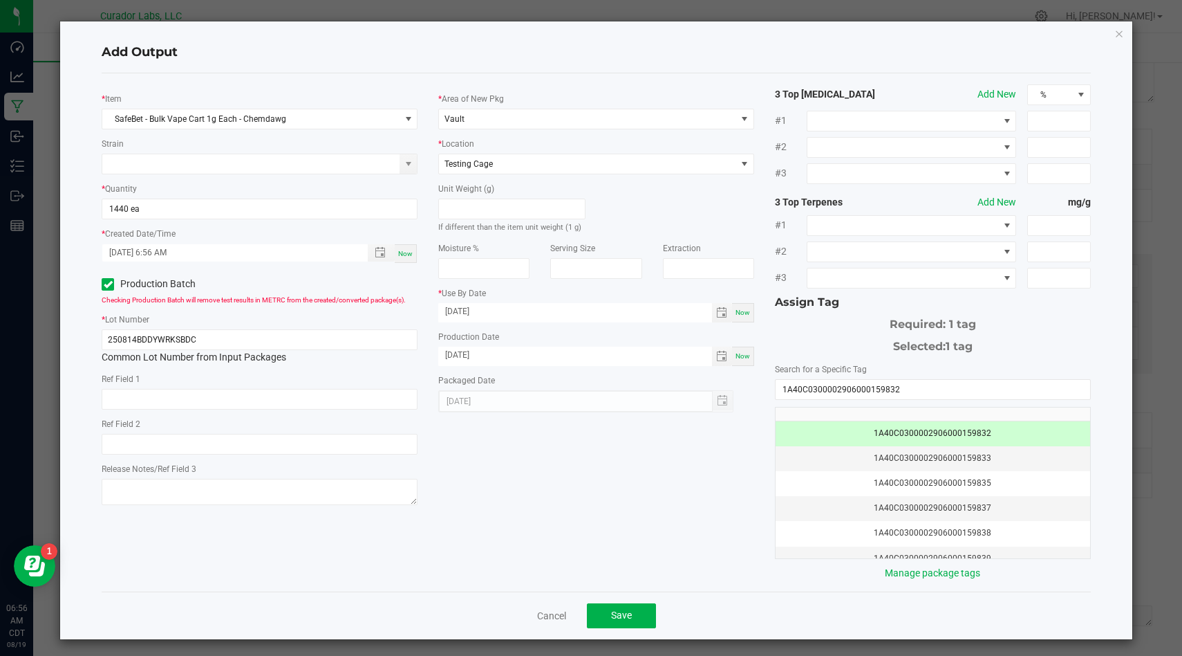
click at [695, 493] on div "* Item SafeBet - Bulk Vape Cart 1g Each - Chemdawg Strain * Quantity 1440 ea * …" at bounding box center [596, 332] width 1010 height 496
click at [632, 614] on button "Save" at bounding box center [621, 615] width 69 height 25
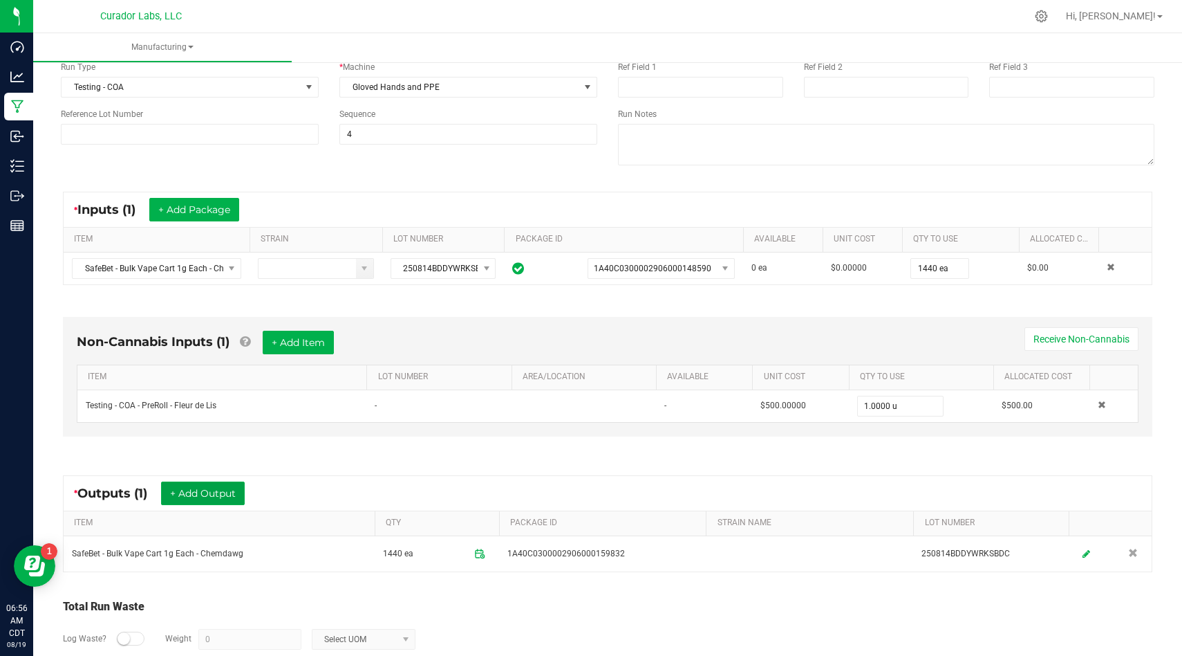
scroll to position [205, 0]
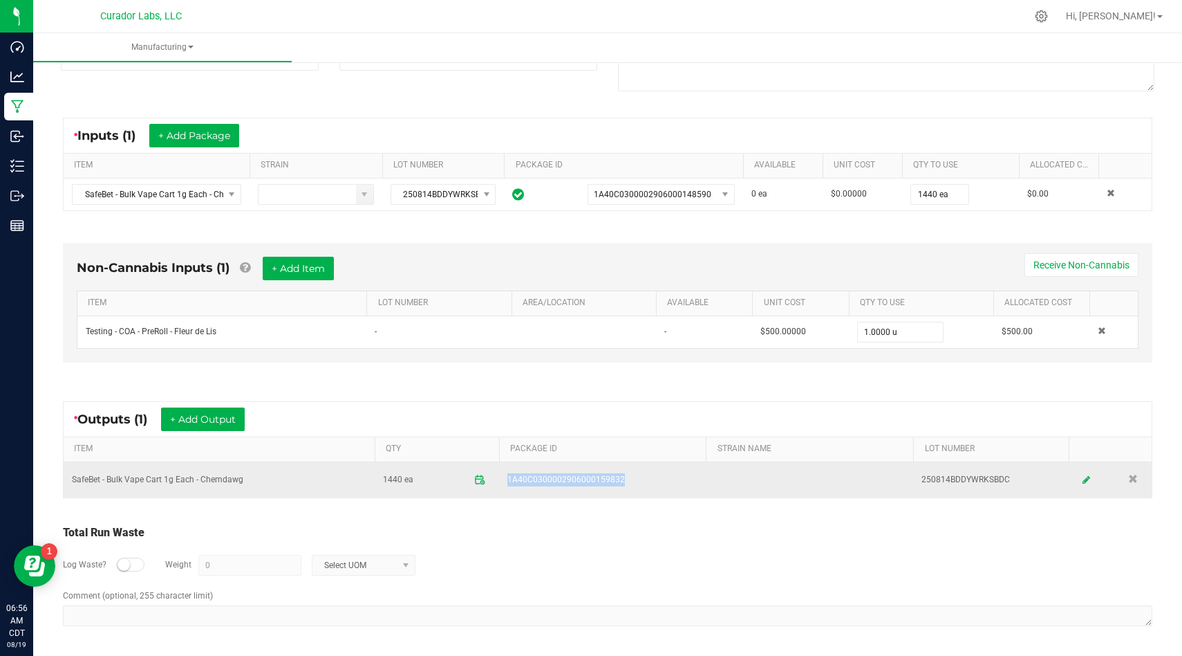
drag, startPoint x: 623, startPoint y: 475, endPoint x: 501, endPoint y: 480, distance: 122.5
click at [501, 480] on td "1A40C0300002906000159832" at bounding box center [602, 479] width 207 height 35
copy span "1A40C0300002906000159832"
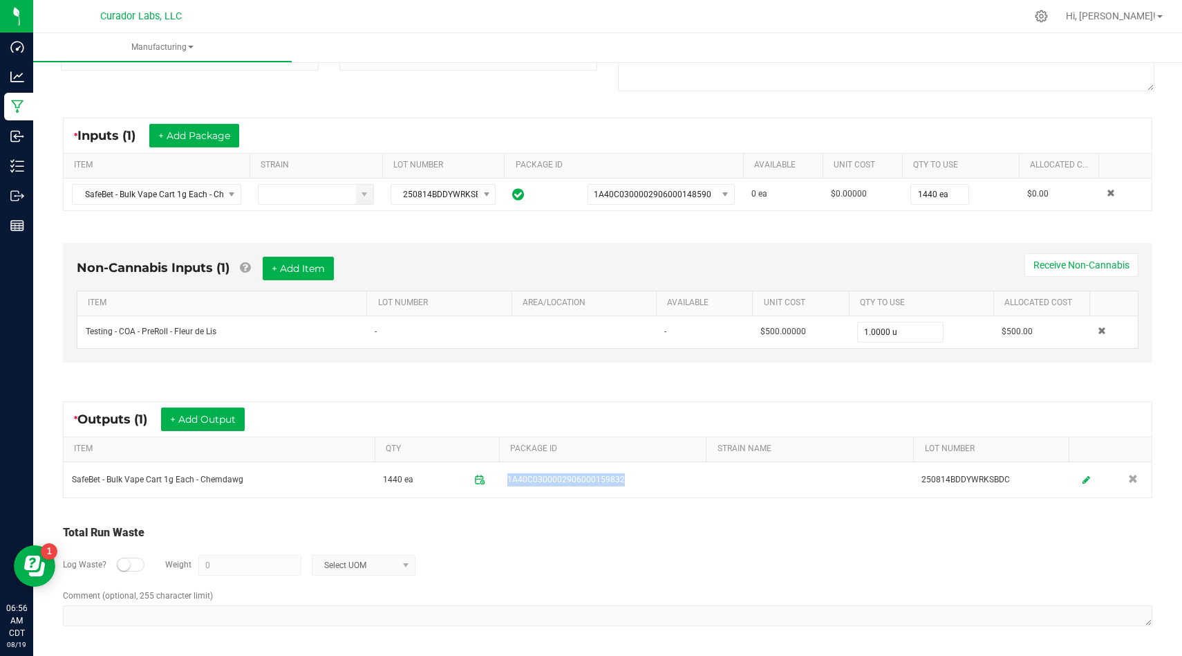
scroll to position [0, 0]
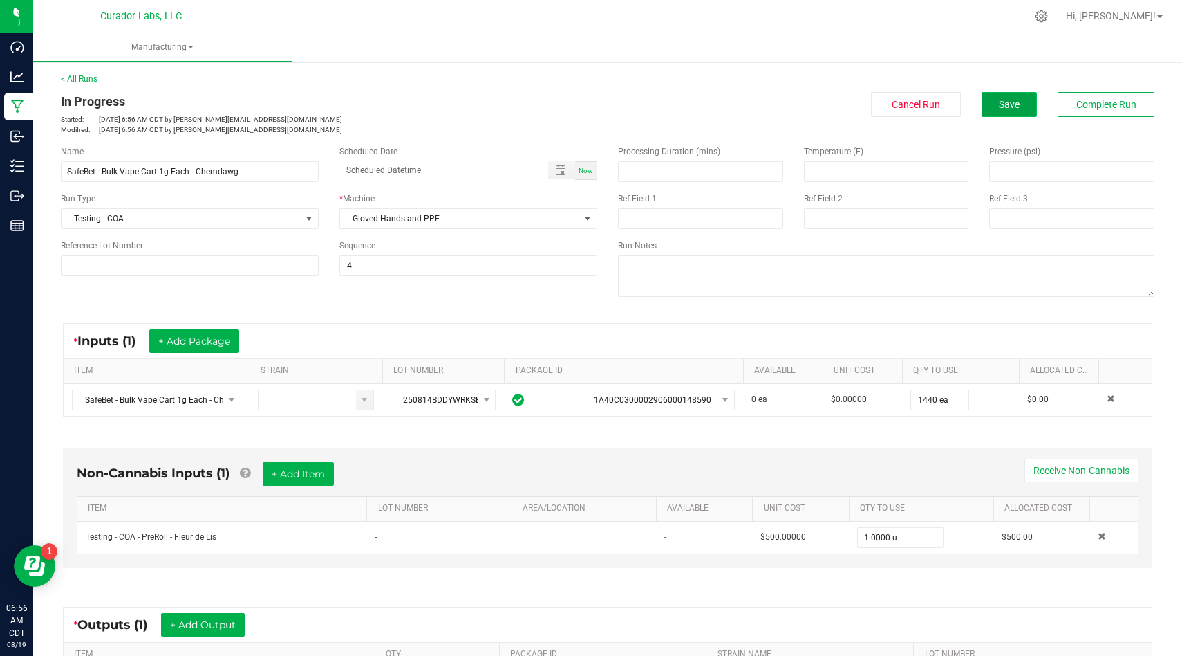
click at [1021, 99] on button "Save" at bounding box center [1009, 104] width 55 height 25
click at [1010, 104] on span "Save" at bounding box center [1009, 104] width 21 height 11
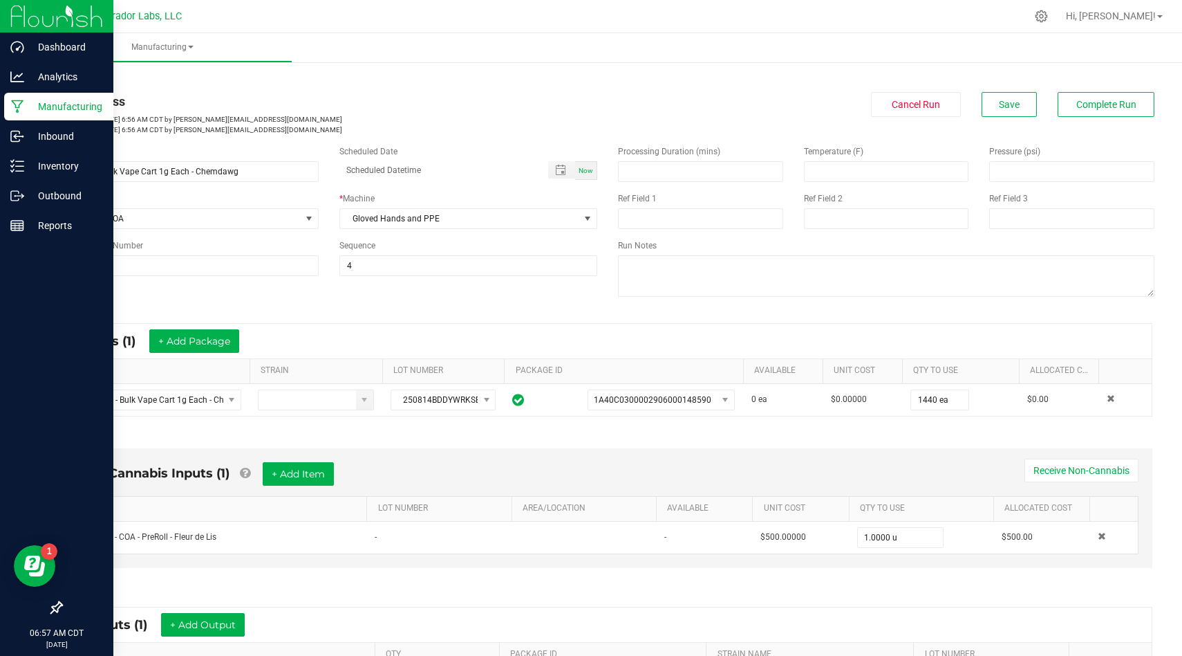
click at [28, 107] on p "Manufacturing" at bounding box center [65, 106] width 83 height 17
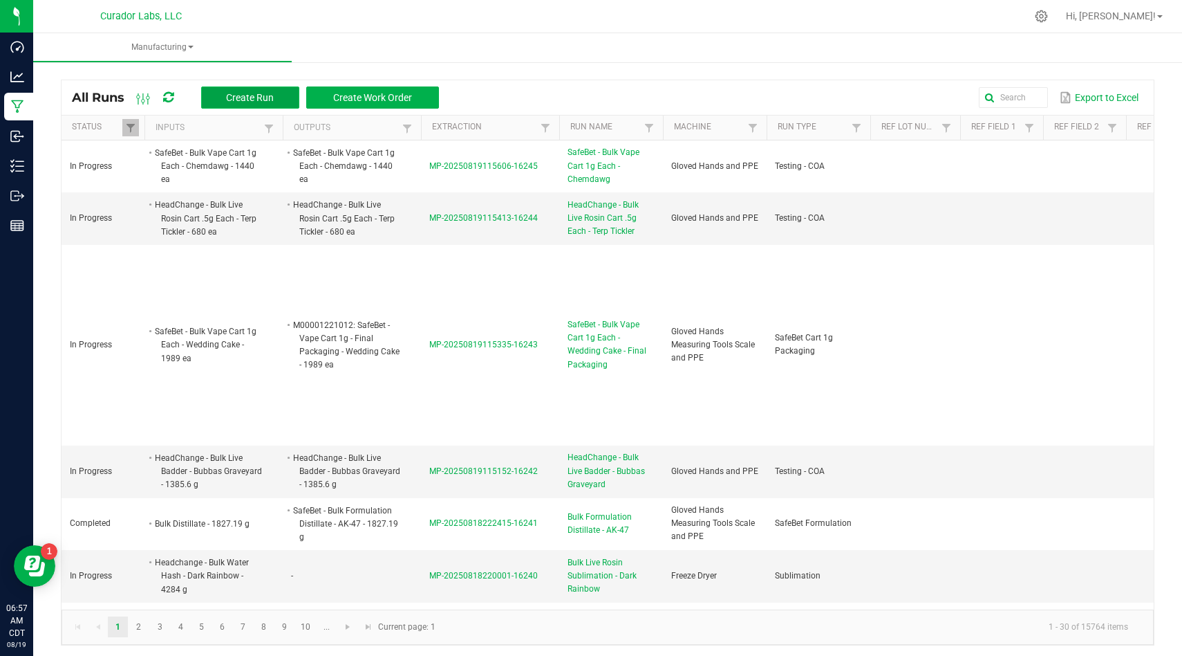
click at [231, 104] on button "Create Run" at bounding box center [250, 97] width 98 height 22
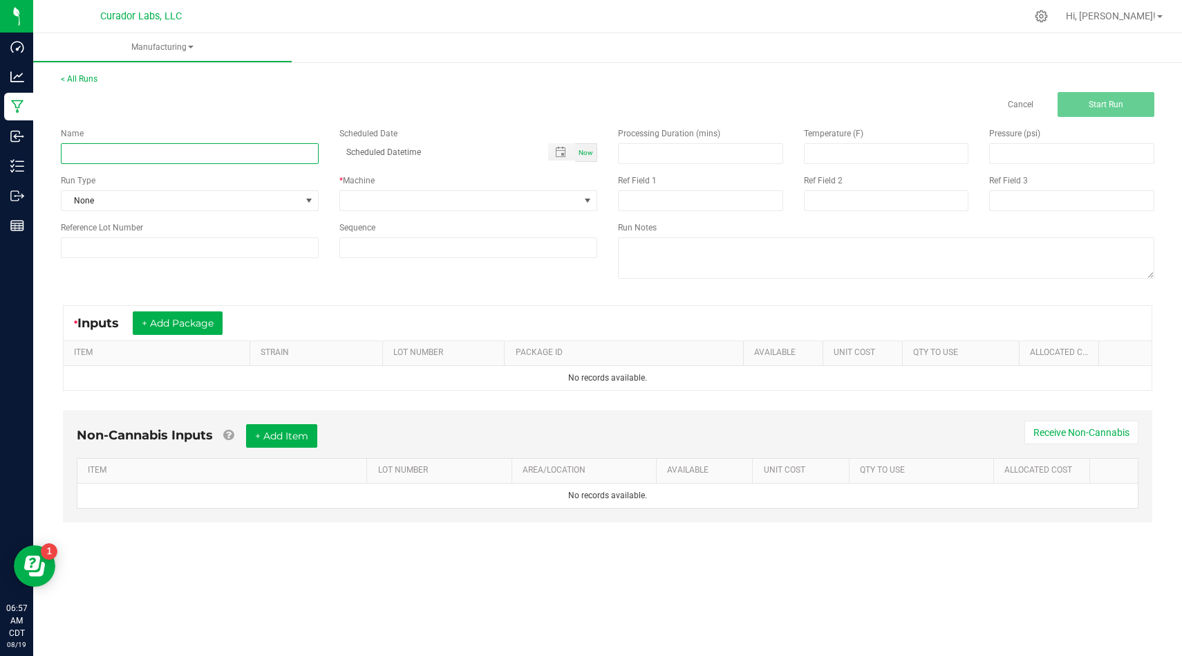
click at [223, 155] on input at bounding box center [190, 153] width 258 height 21
paste input "SafeBet - Bulk Vape Cart 1g Each - DayWrecker Cough"
type input "SafeBet - Bulk Vape Cart 1g Each - DayWrecker Cough"
click at [263, 202] on span "None" at bounding box center [181, 200] width 239 height 19
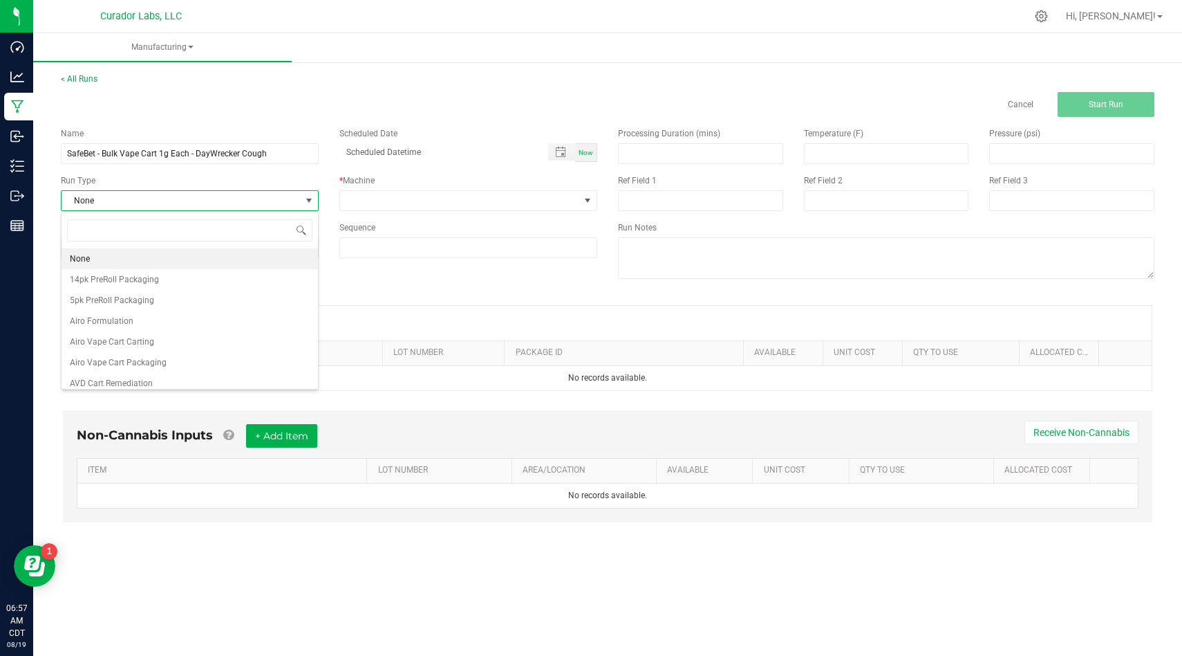
scroll to position [21, 258]
type input "coa"
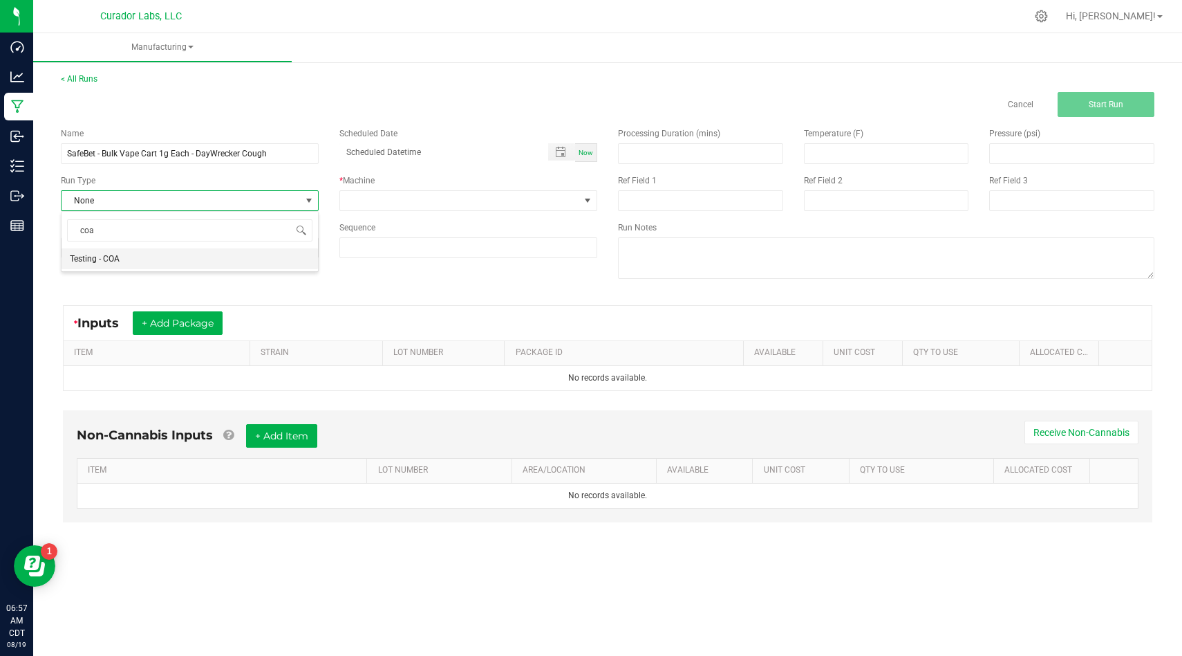
click at [249, 255] on li "Testing - COA" at bounding box center [190, 258] width 257 height 21
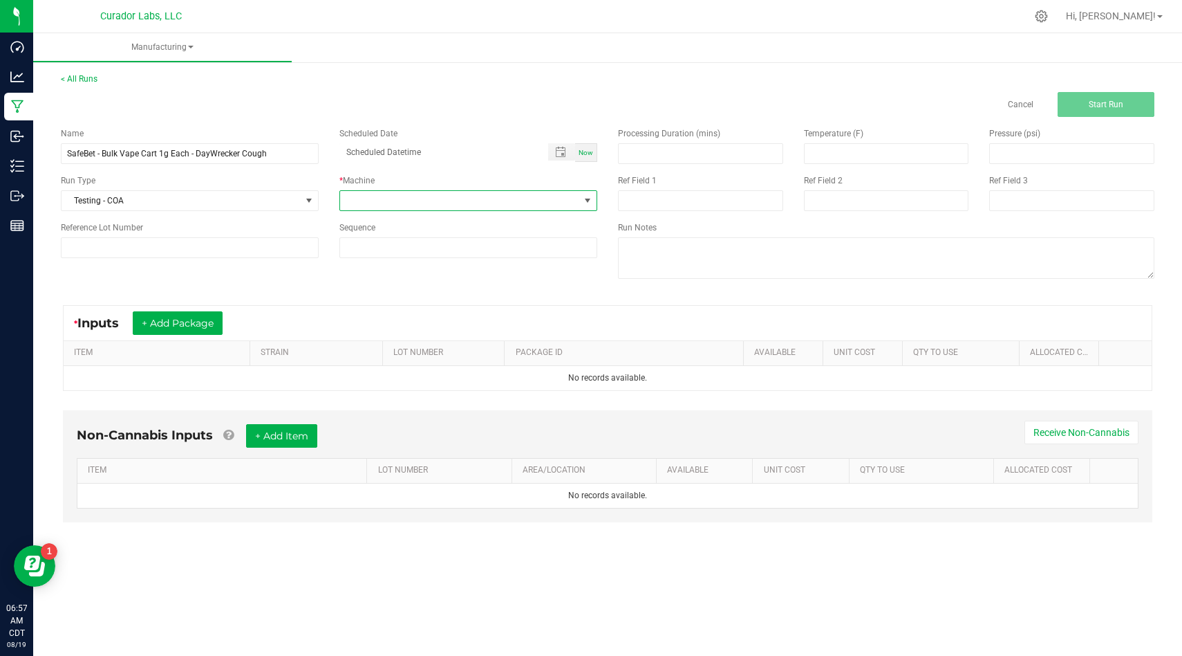
click at [395, 210] on span at bounding box center [459, 200] width 239 height 19
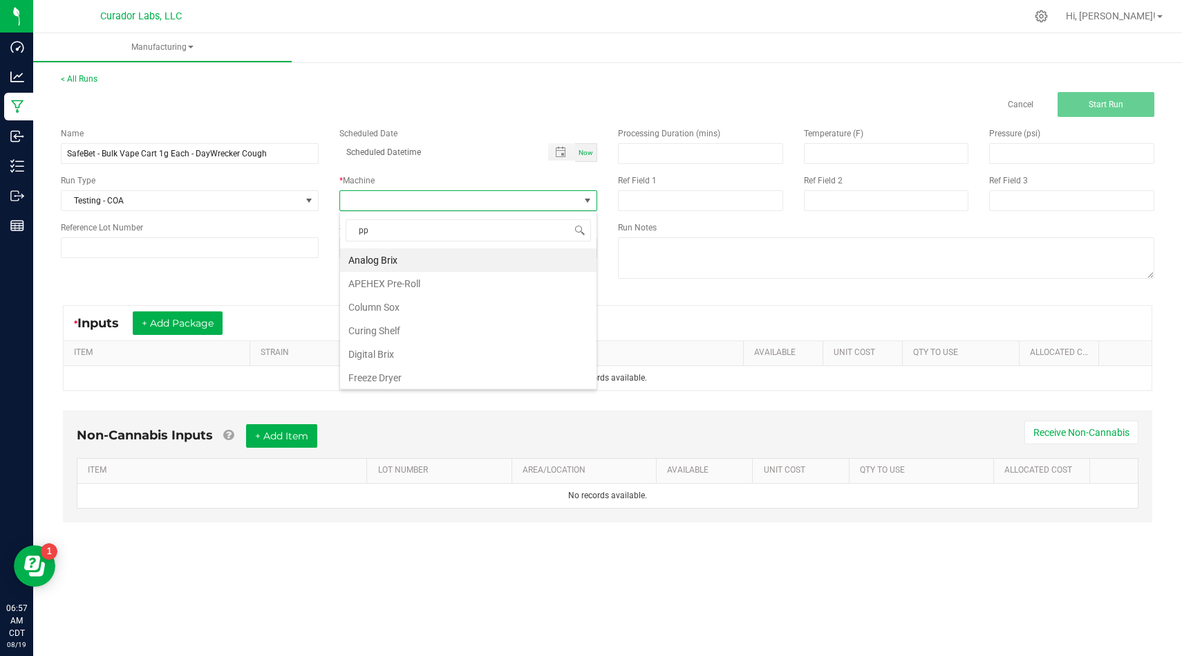
type input "ppe"
click at [403, 254] on li "Gloved Hands and PPE" at bounding box center [468, 260] width 257 height 24
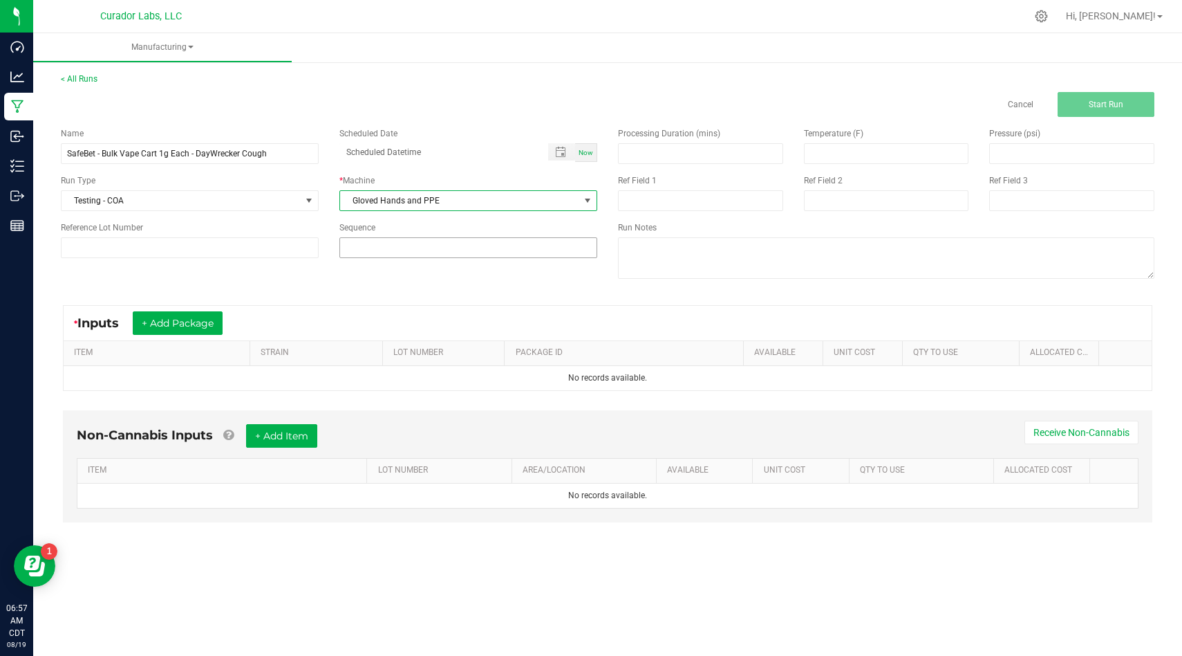
click at [404, 246] on input at bounding box center [468, 247] width 257 height 19
type input "4"
click at [382, 284] on div "Name SafeBet - Bulk Vape Cart 1g Each - DayWrecker Cough Scheduled Date Now Run…" at bounding box center [607, 205] width 1115 height 176
click at [180, 329] on button "+ Add Package" at bounding box center [178, 323] width 90 height 24
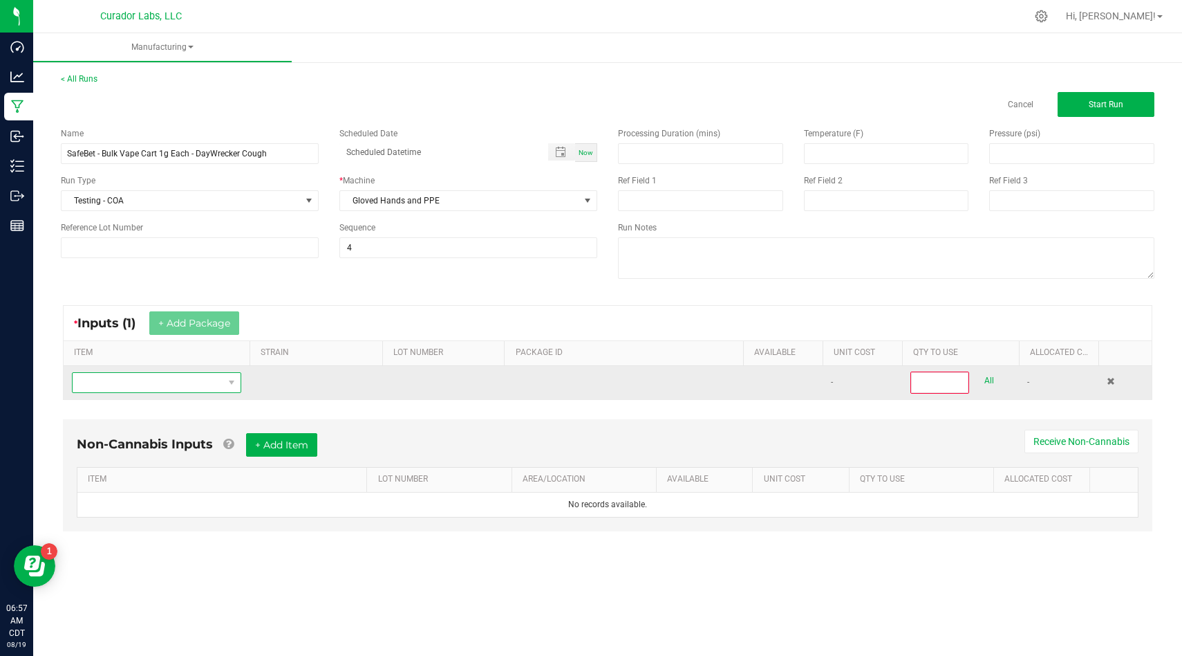
click at [161, 387] on span "NO DATA FOUND" at bounding box center [148, 382] width 151 height 19
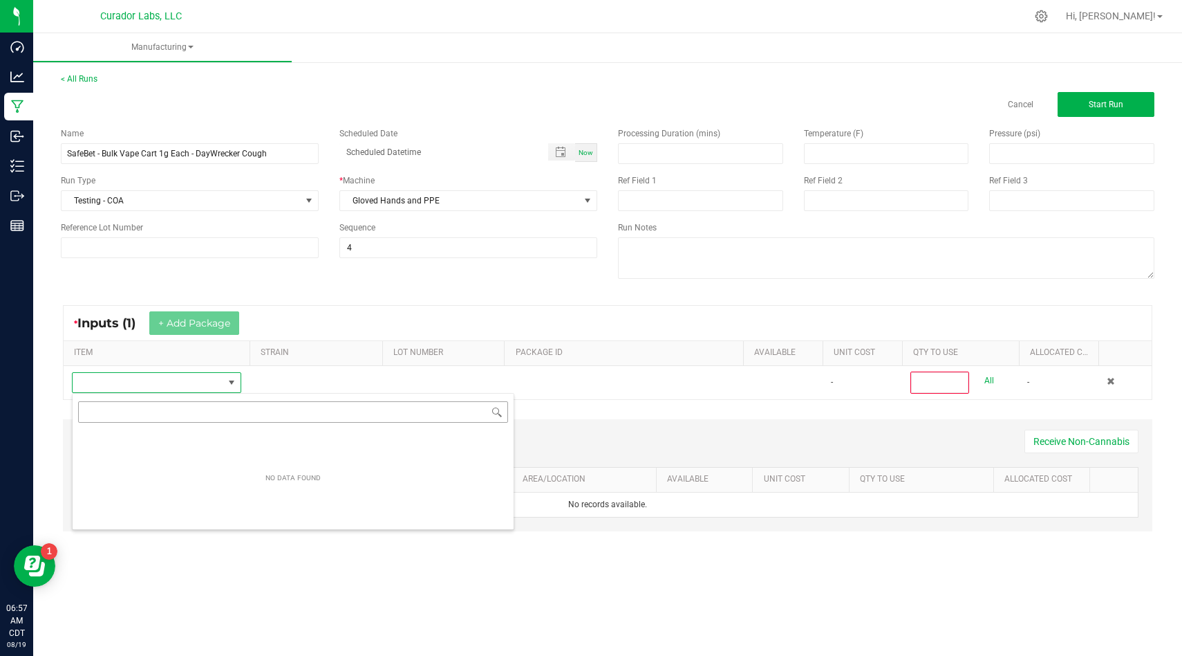
scroll to position [21, 169]
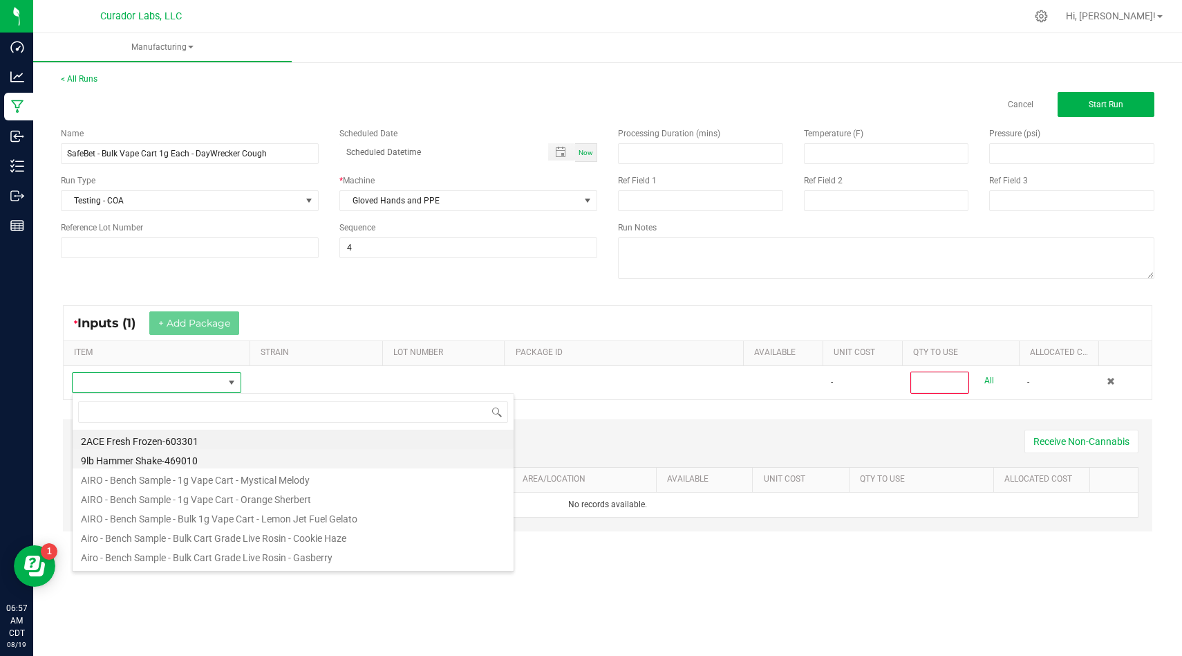
type input "SafeBet - Bulk Vape Cart 1g Each - DayWrecker Cough"
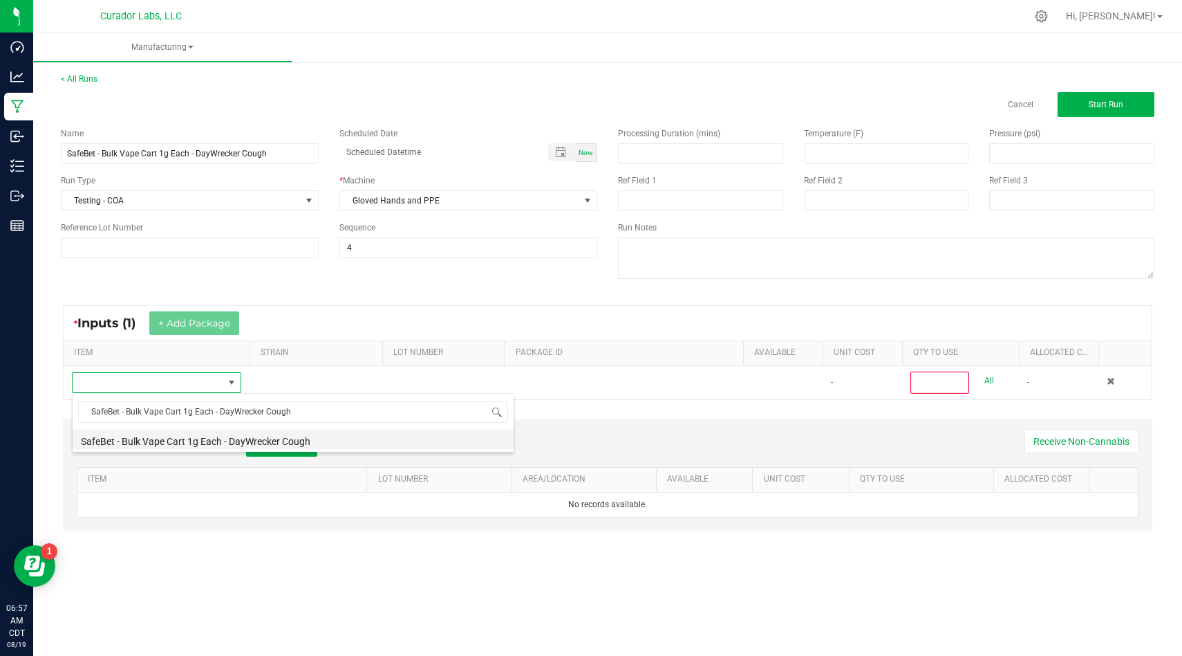
click at [389, 448] on li "SafeBet - Bulk Vape Cart 1g Each - DayWrecker Cough" at bounding box center [293, 438] width 441 height 19
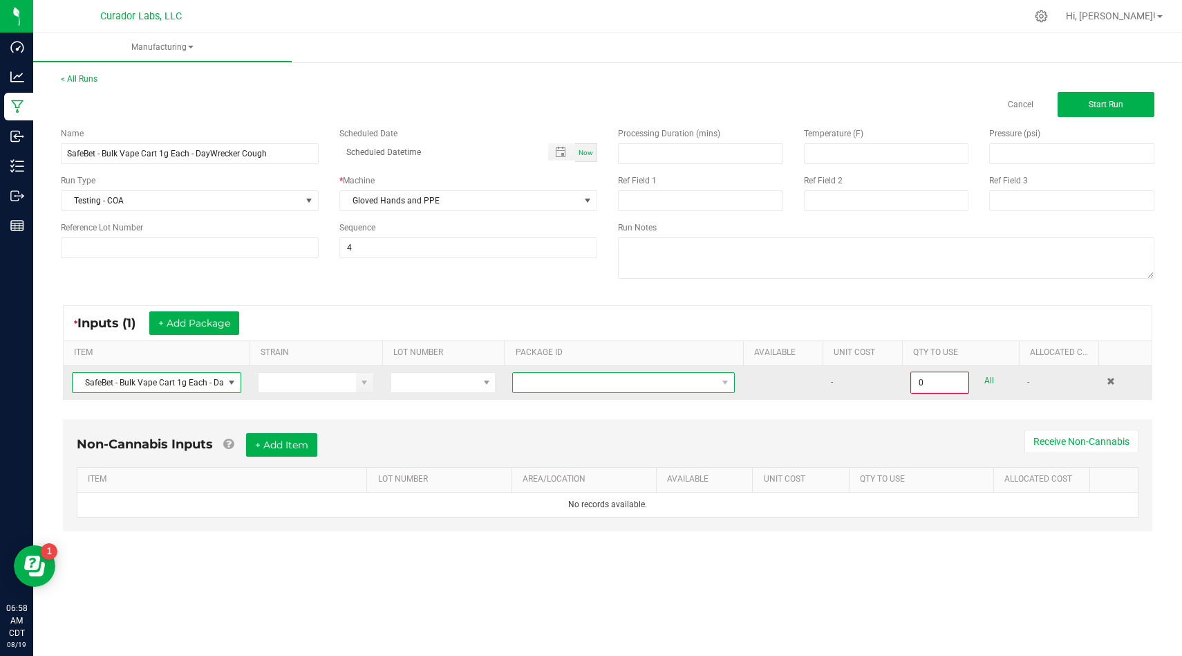
click at [675, 380] on span at bounding box center [615, 382] width 204 height 19
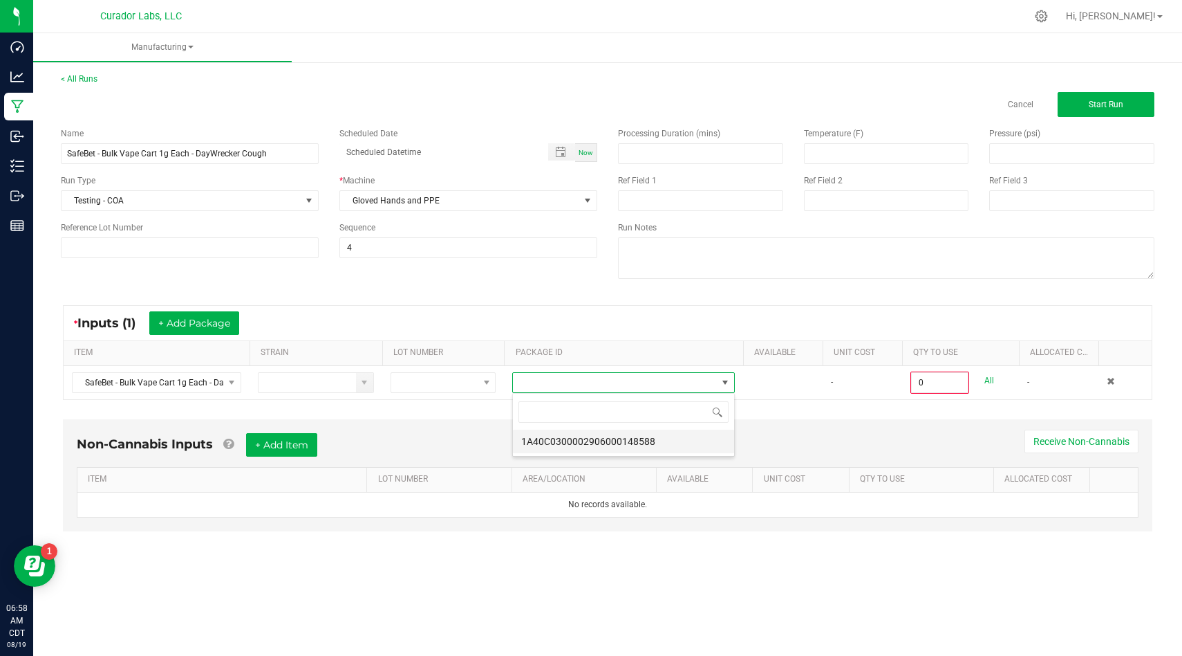
click at [660, 440] on li "1A40C0300002906000148588" at bounding box center [623, 441] width 221 height 24
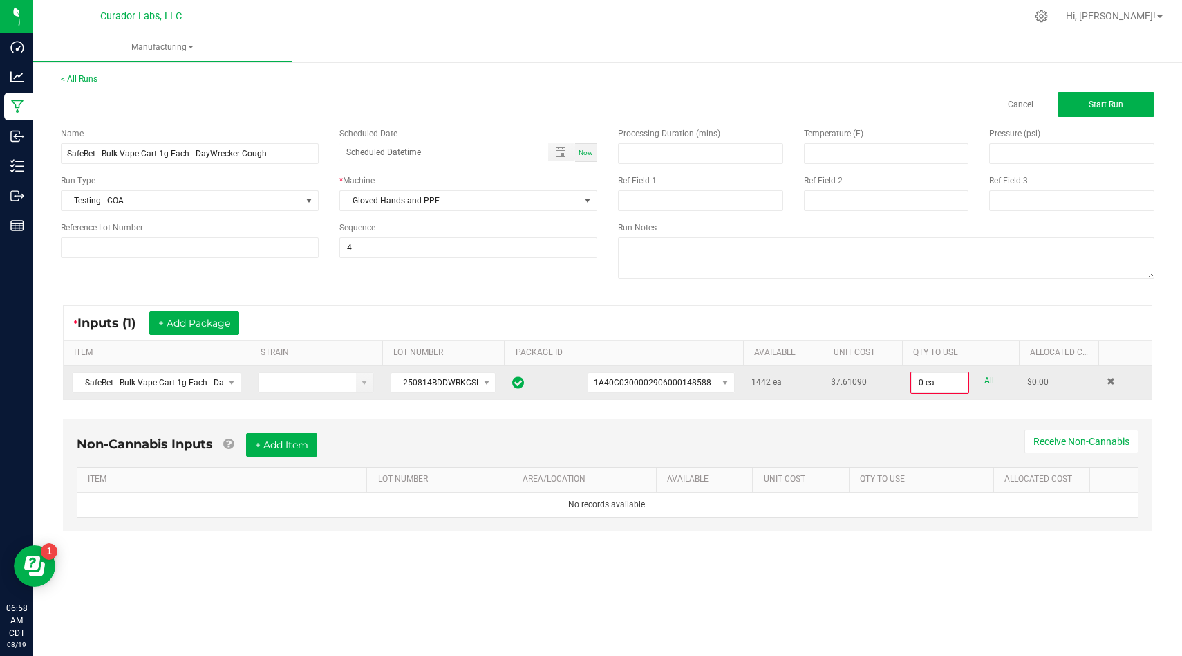
click at [990, 376] on link "All" at bounding box center [990, 380] width 10 height 19
type input "1442 ea"
click at [731, 445] on div "Non-Cannabis Inputs + Add Item Receive Non-Cannabis" at bounding box center [608, 449] width 1062 height 34
click at [297, 443] on button "+ Add Item" at bounding box center [281, 444] width 71 height 24
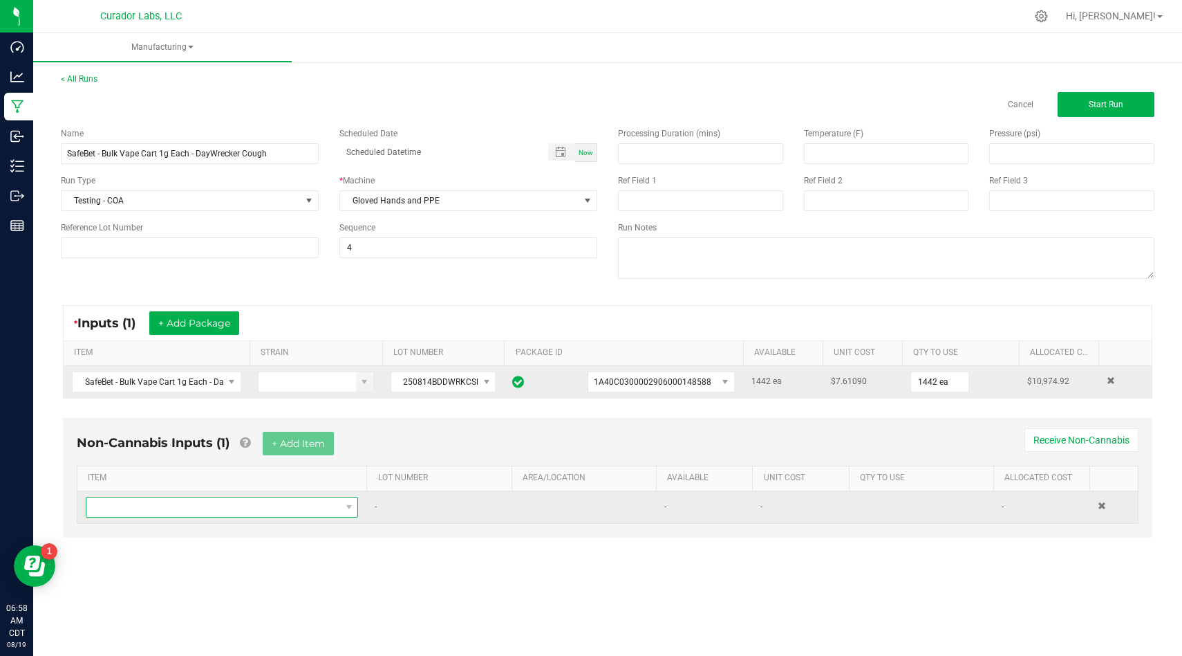
click at [285, 505] on span "NO DATA FOUND" at bounding box center [213, 506] width 254 height 19
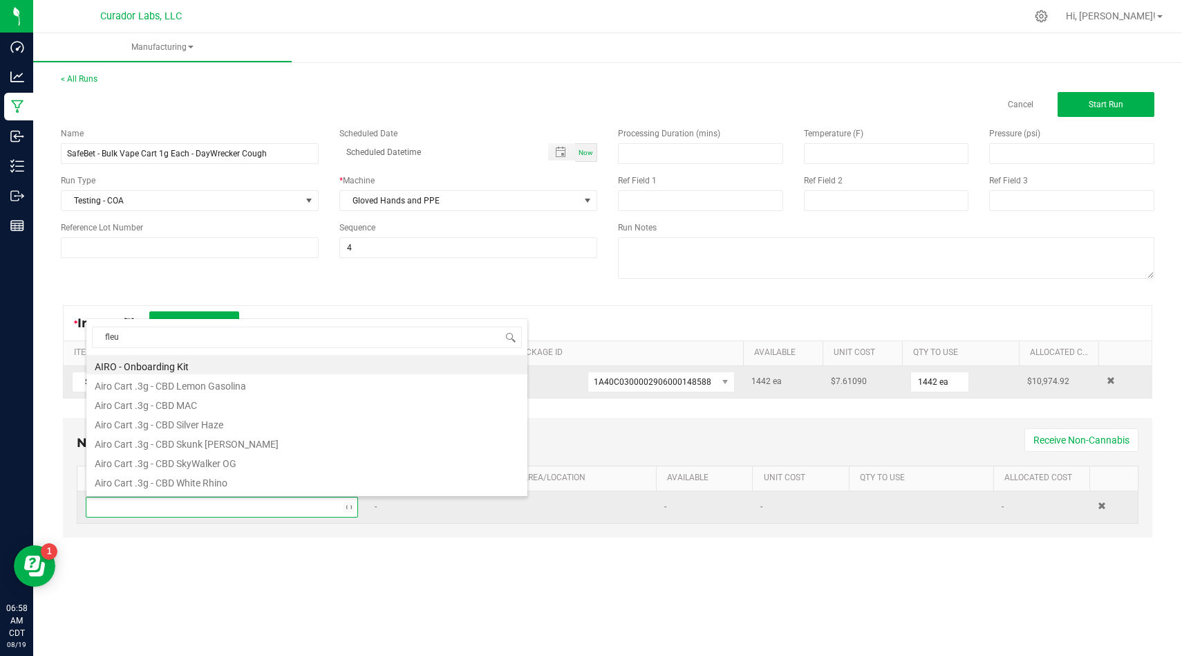
type input "fleur"
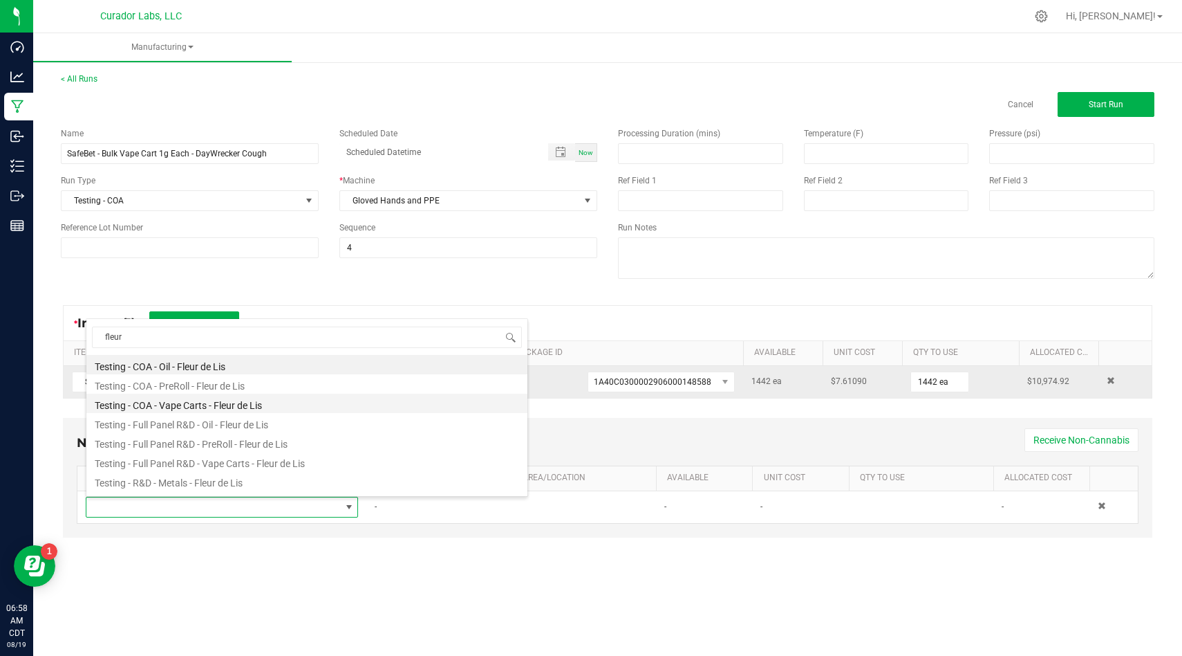
click at [252, 402] on li "Testing - COA - Vape Carts - Fleur de Lis" at bounding box center [306, 402] width 441 height 19
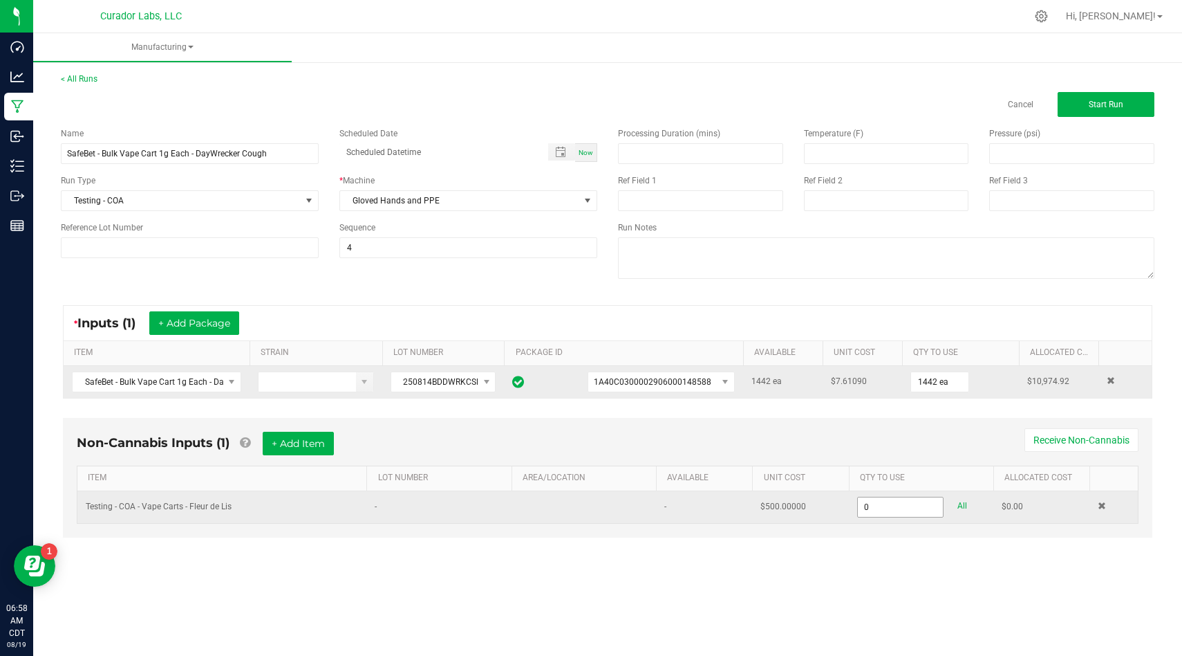
click at [914, 510] on input "0" at bounding box center [901, 506] width 86 height 19
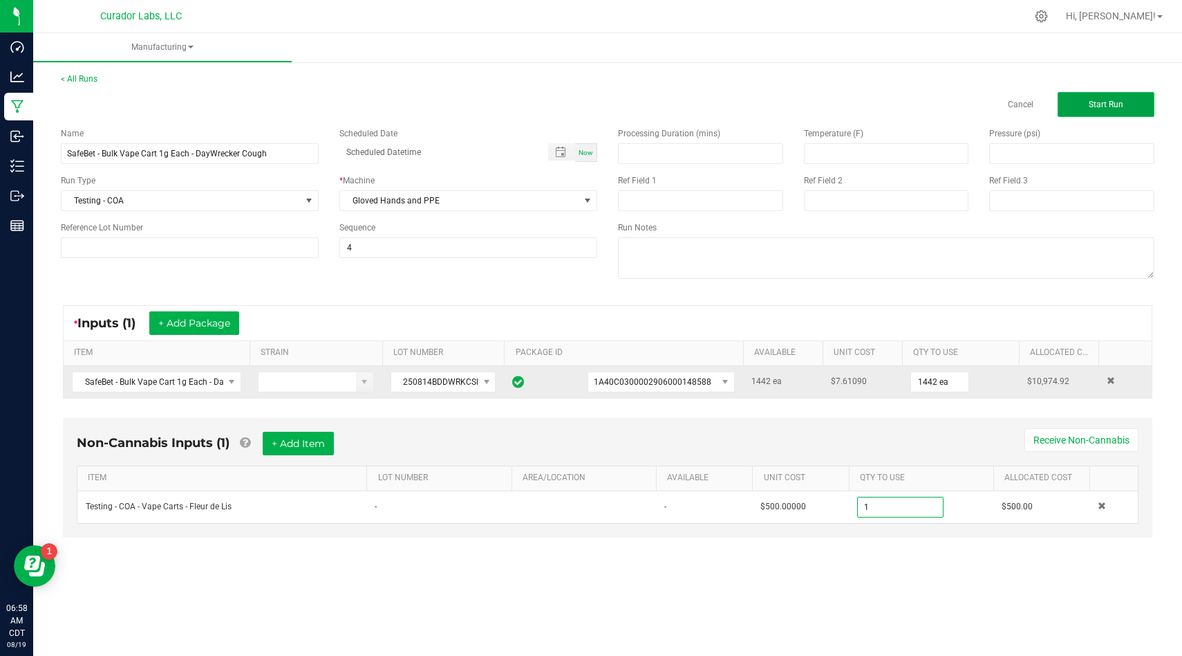
type input "1.0000 u"
click at [1082, 102] on button "Start Run" at bounding box center [1106, 104] width 97 height 25
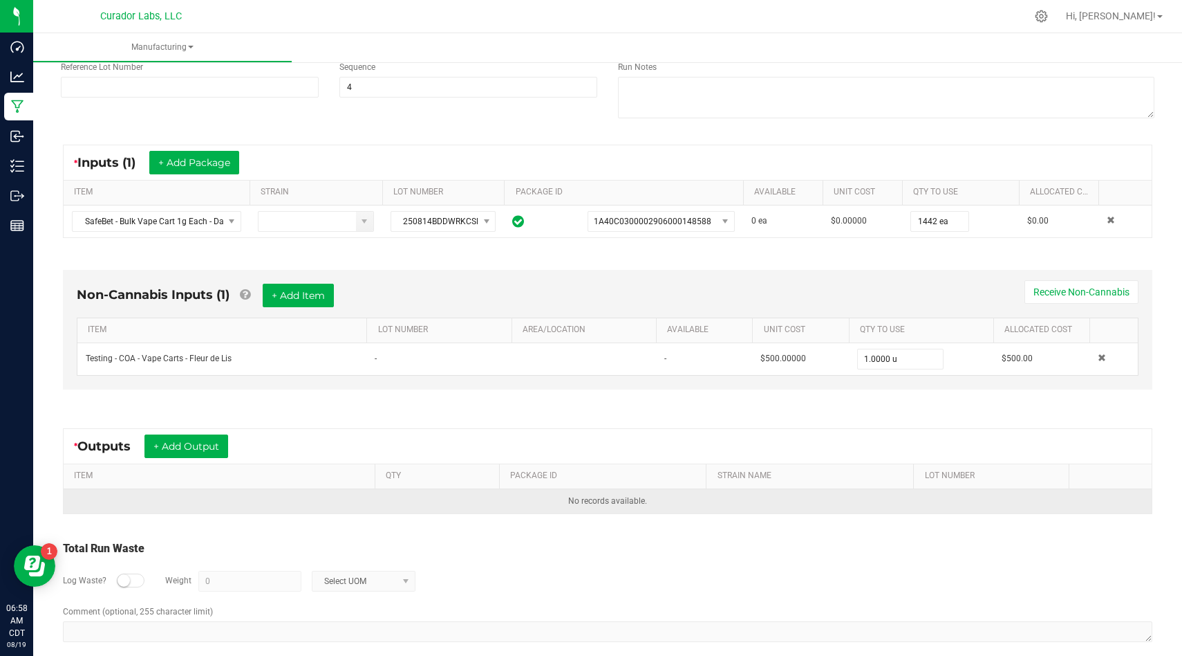
scroll to position [189, 0]
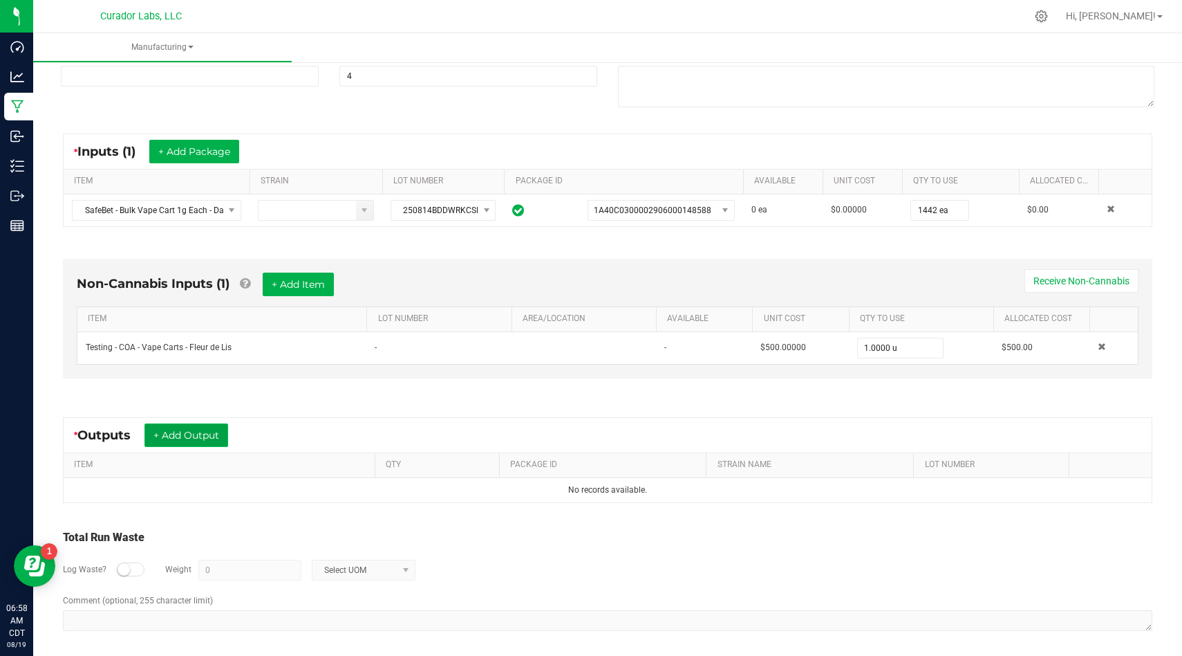
click at [209, 443] on button "+ Add Output" at bounding box center [187, 435] width 84 height 24
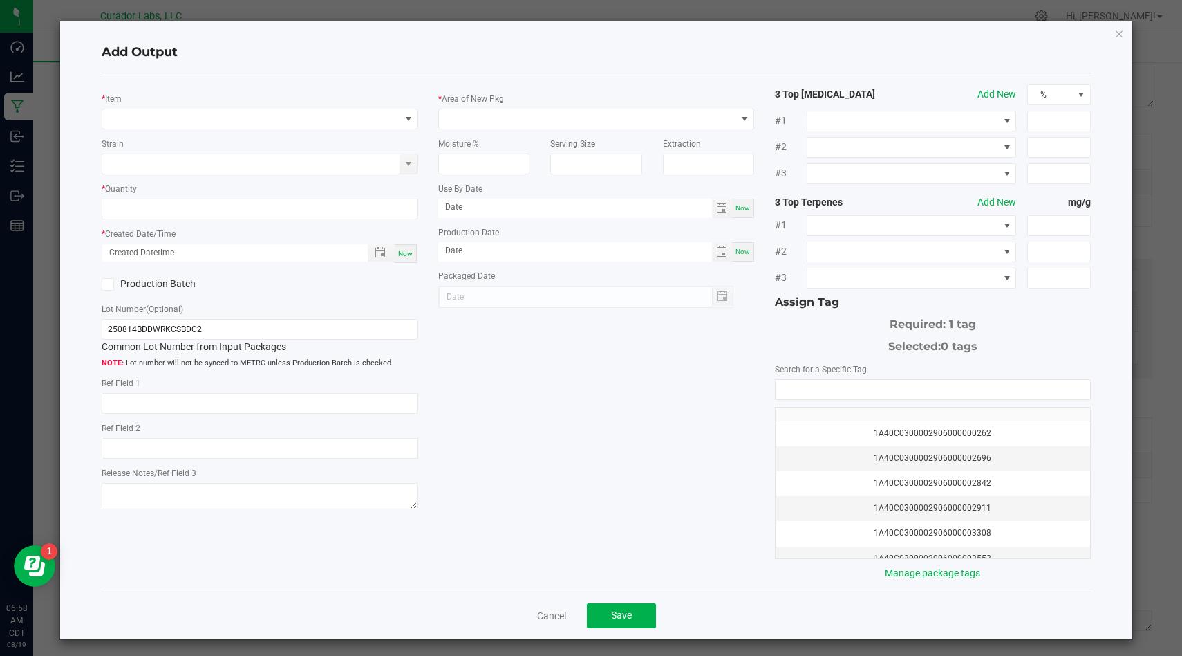
click at [324, 95] on div "* Item" at bounding box center [260, 110] width 316 height 38
click at [315, 120] on span "NO DATA FOUND" at bounding box center [250, 118] width 297 height 19
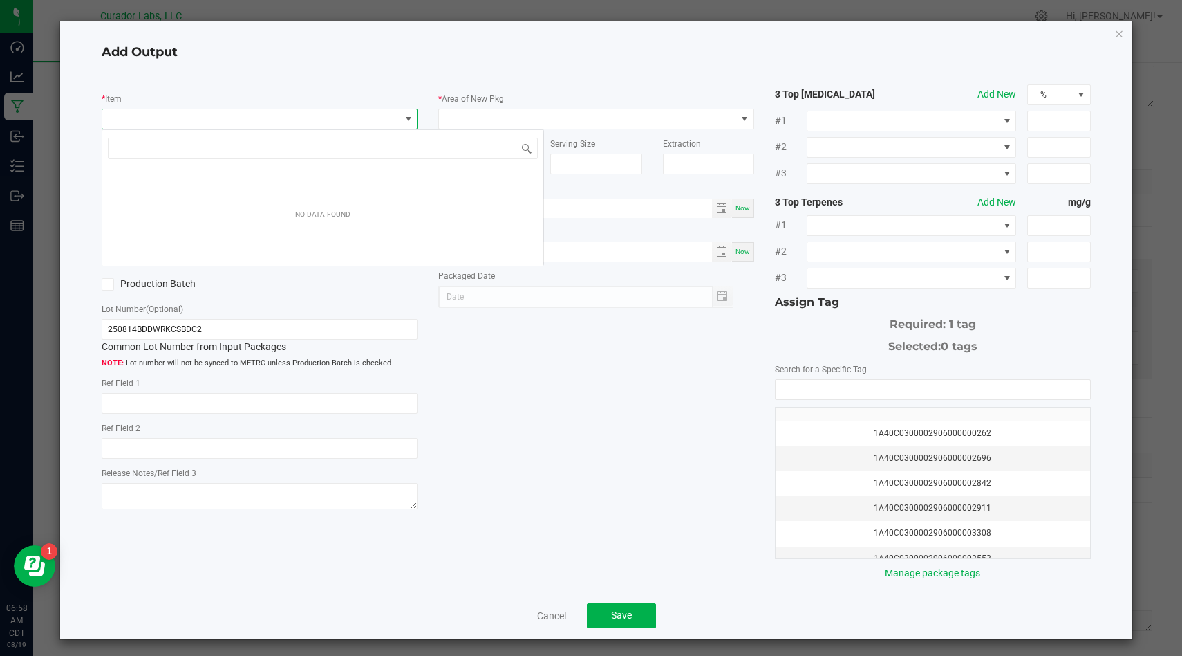
scroll to position [21, 315]
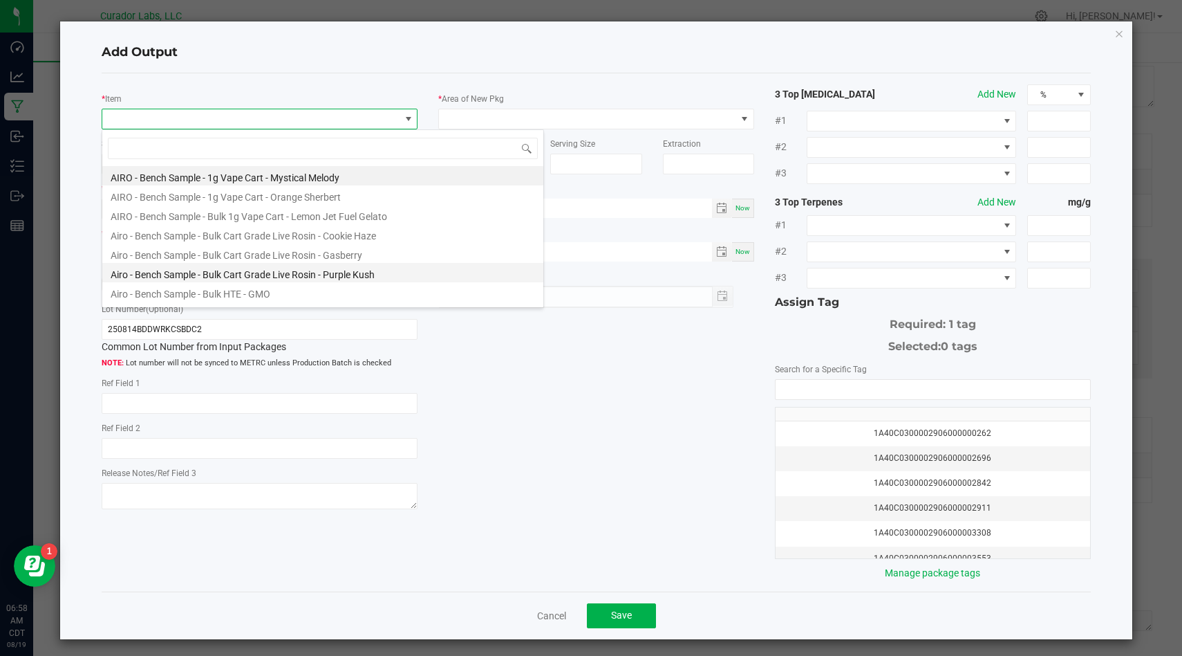
type input "SafeBet - Bulk Vape Cart 1g Each - DayWrecker Cough"
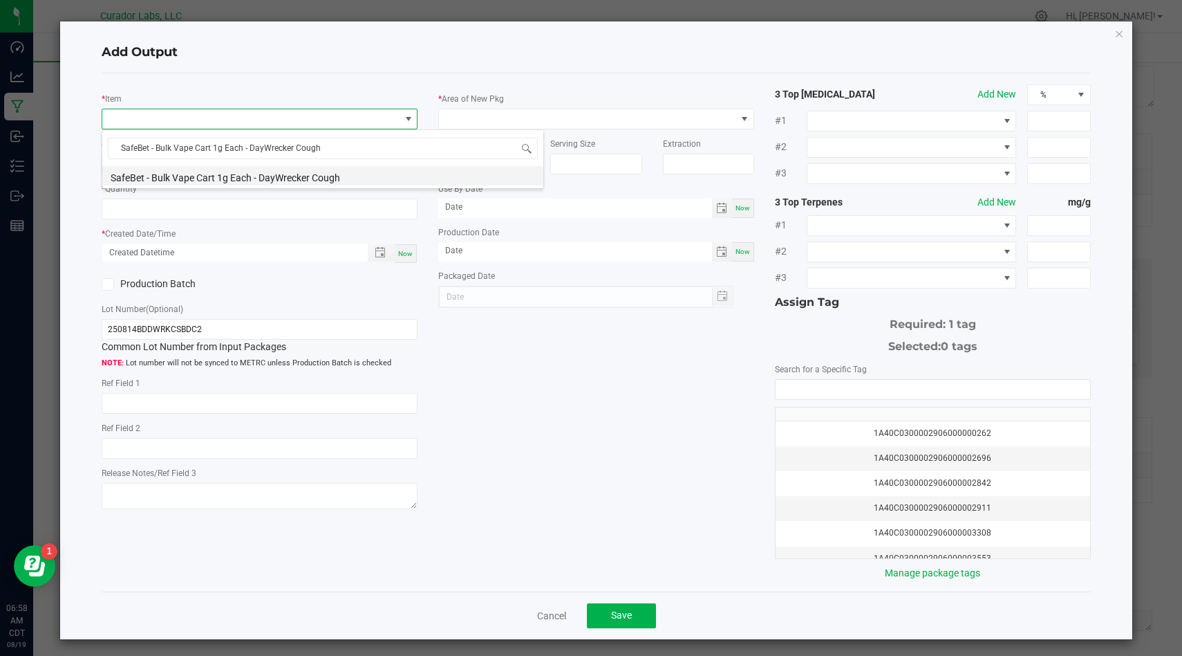
click at [357, 179] on li "SafeBet - Bulk Vape Cart 1g Each - DayWrecker Cough" at bounding box center [322, 175] width 441 height 19
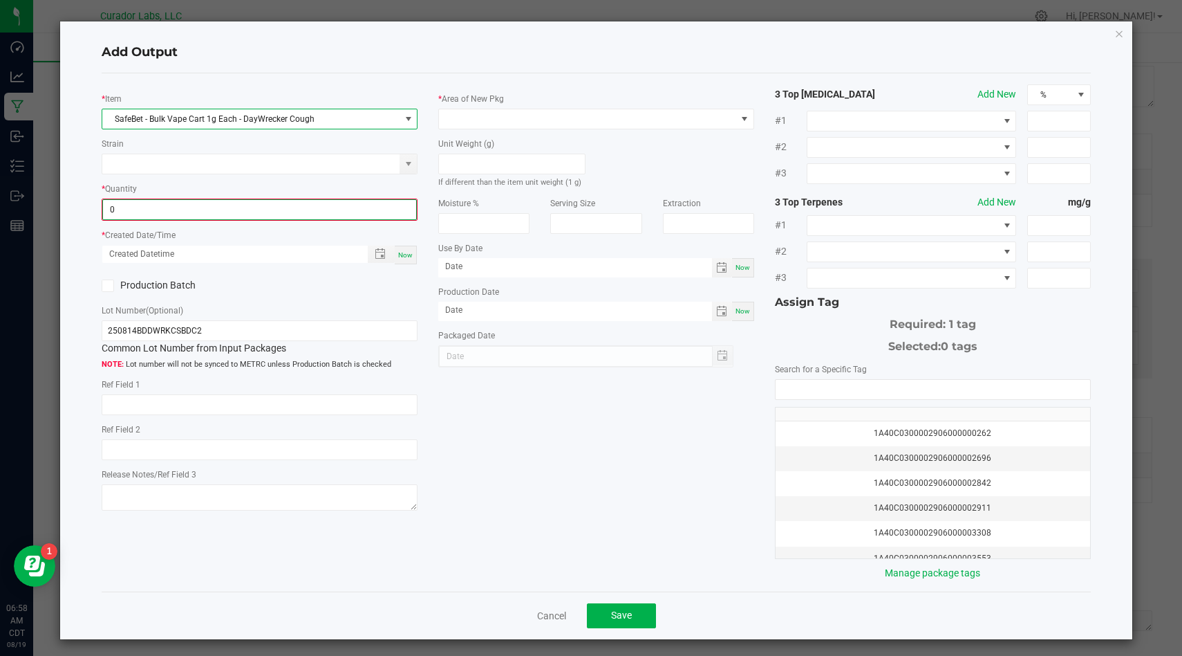
click at [345, 210] on input "0" at bounding box center [259, 209] width 313 height 19
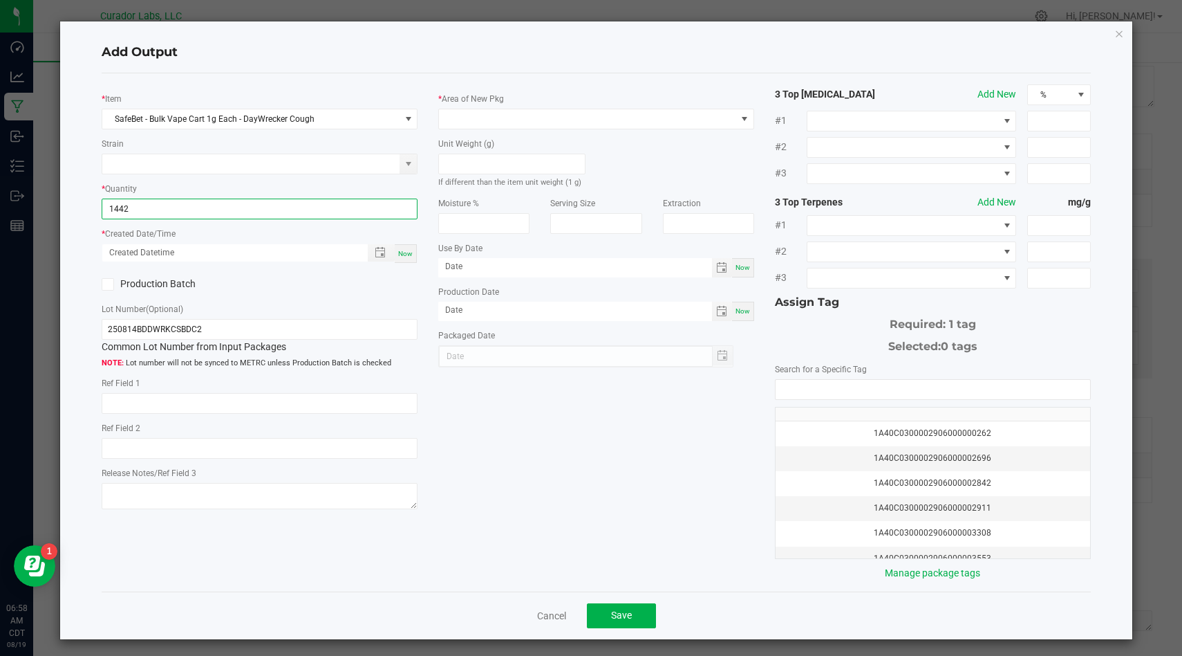
type input "1442 ea"
click at [415, 253] on div "Now" at bounding box center [406, 253] width 22 height 19
type input "08/19/2025 6:58 AM"
type input "[DATE]"
click at [109, 284] on icon at bounding box center [108, 284] width 9 height 0
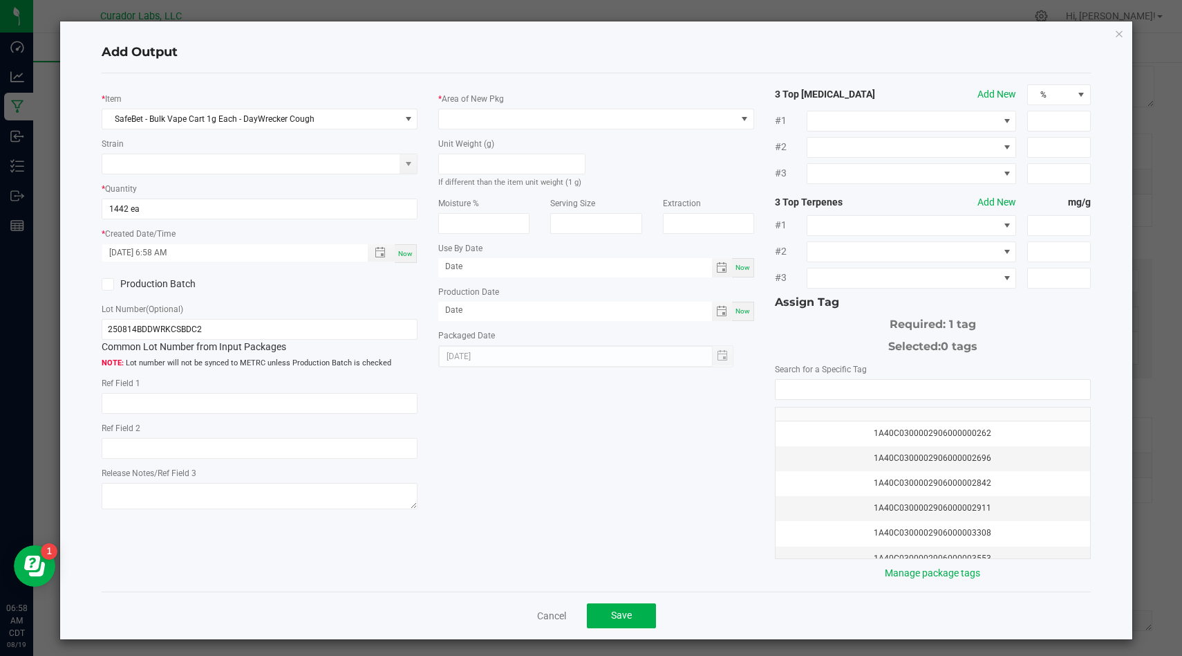
click at [0, 0] on input "Production Batch" at bounding box center [0, 0] width 0 height 0
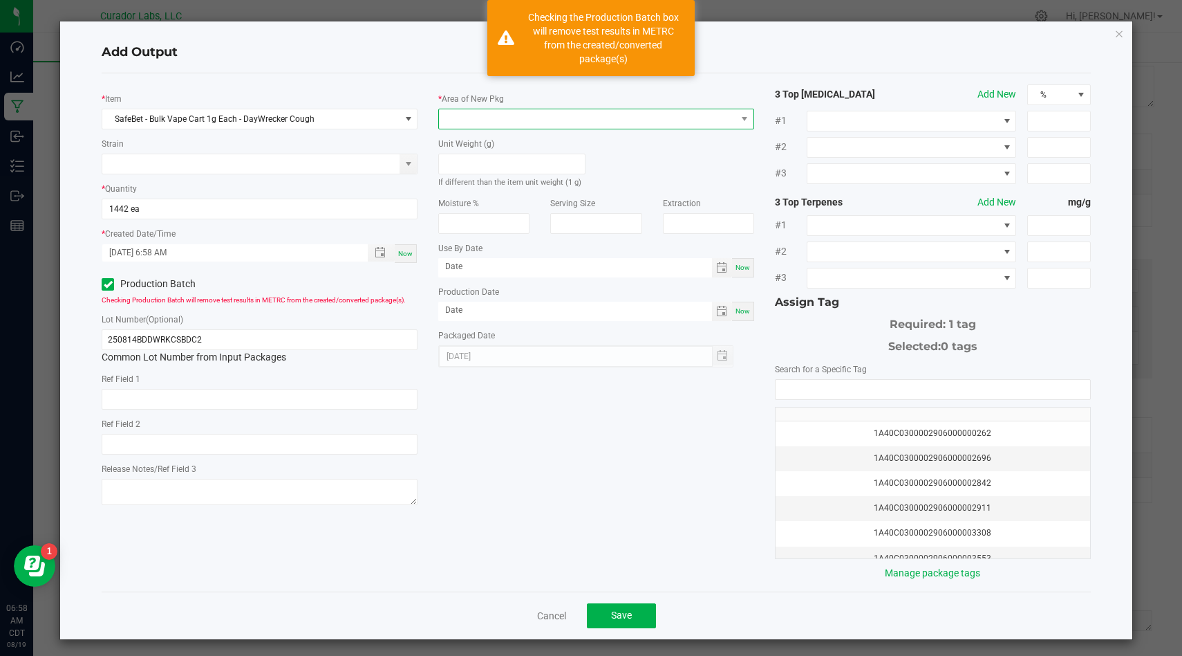
click at [488, 125] on span at bounding box center [587, 118] width 297 height 19
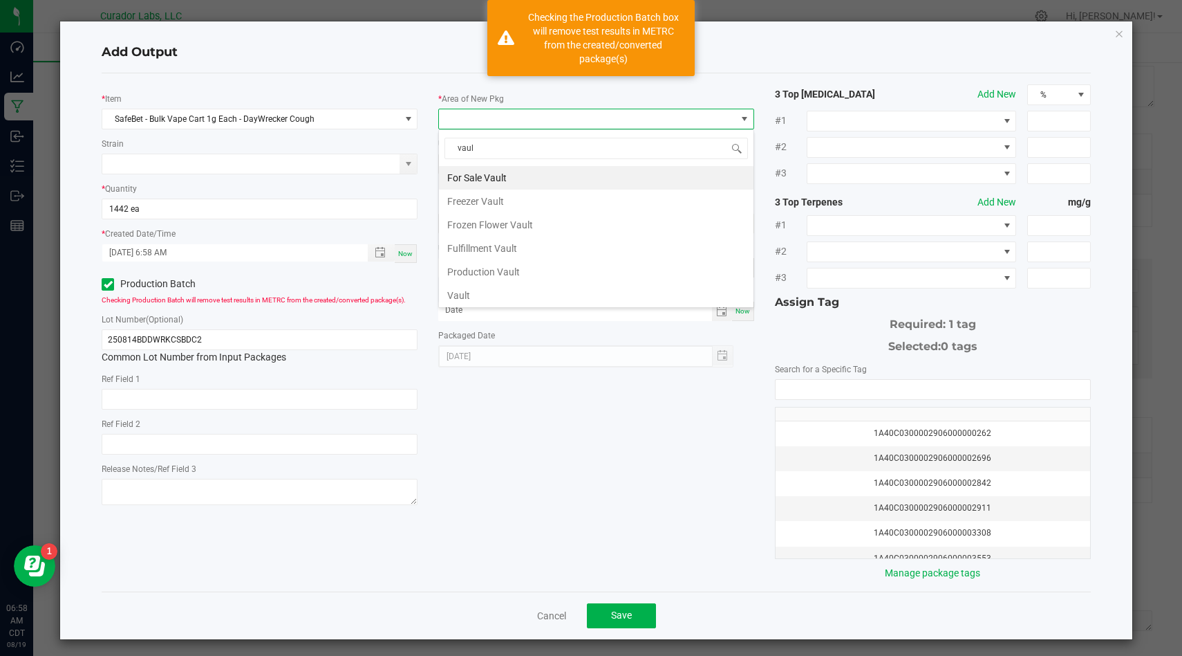
type input "vault"
click at [459, 288] on li "Vault" at bounding box center [596, 296] width 315 height 24
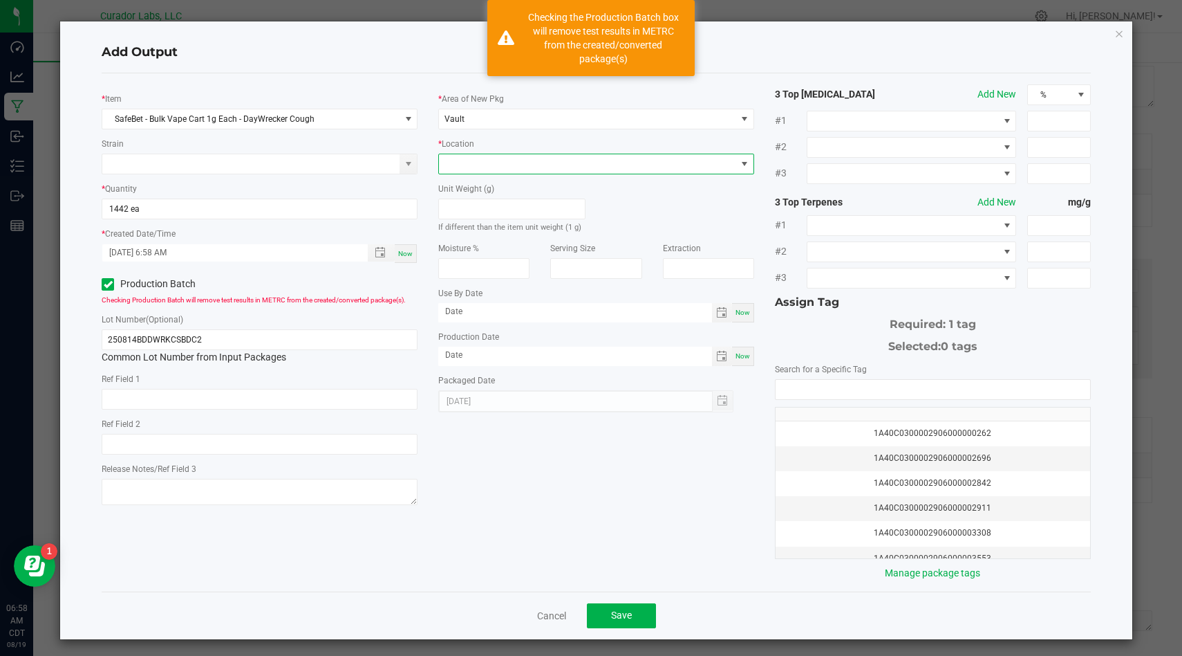
click at [519, 168] on span at bounding box center [587, 163] width 297 height 19
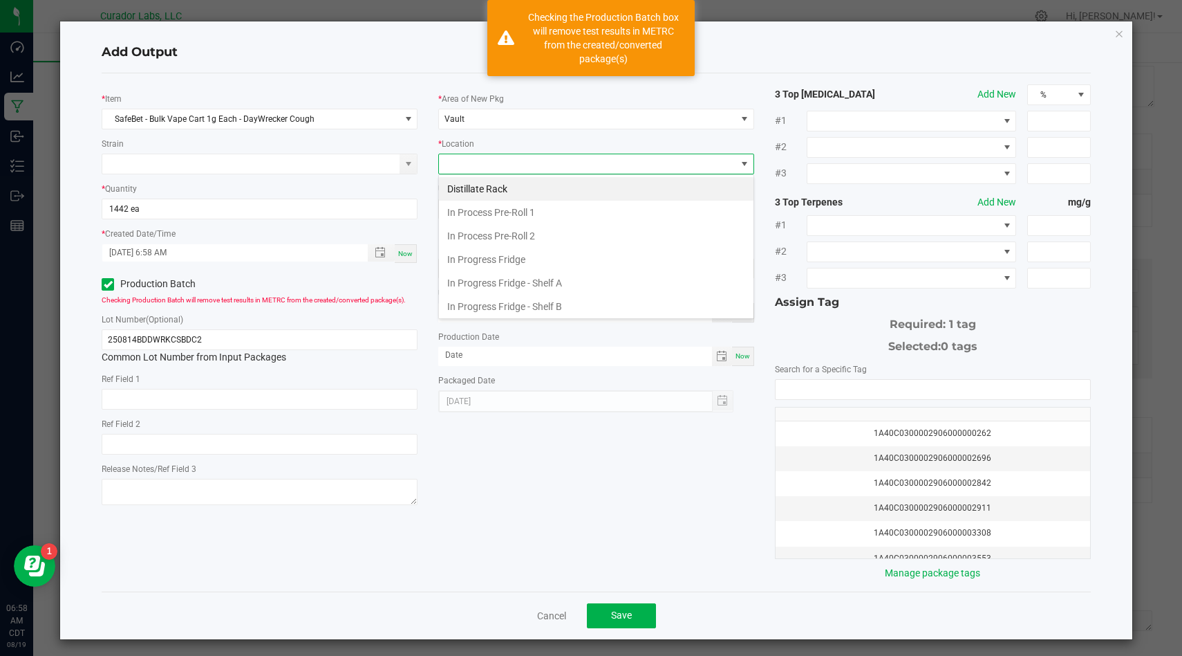
scroll to position [520, 0]
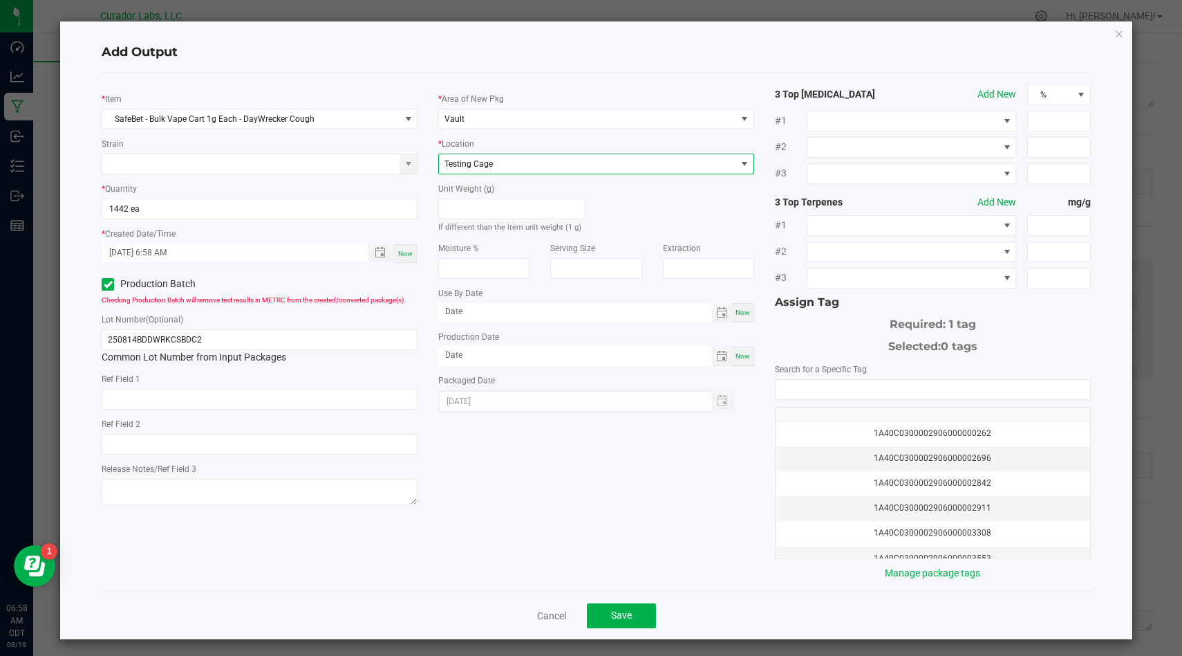
click at [740, 315] on span "Now" at bounding box center [743, 312] width 15 height 8
type input "[DATE]"
click at [748, 358] on span "Now" at bounding box center [743, 356] width 15 height 8
type input "[DATE]"
click at [618, 307] on input "[DATE]" at bounding box center [575, 311] width 274 height 17
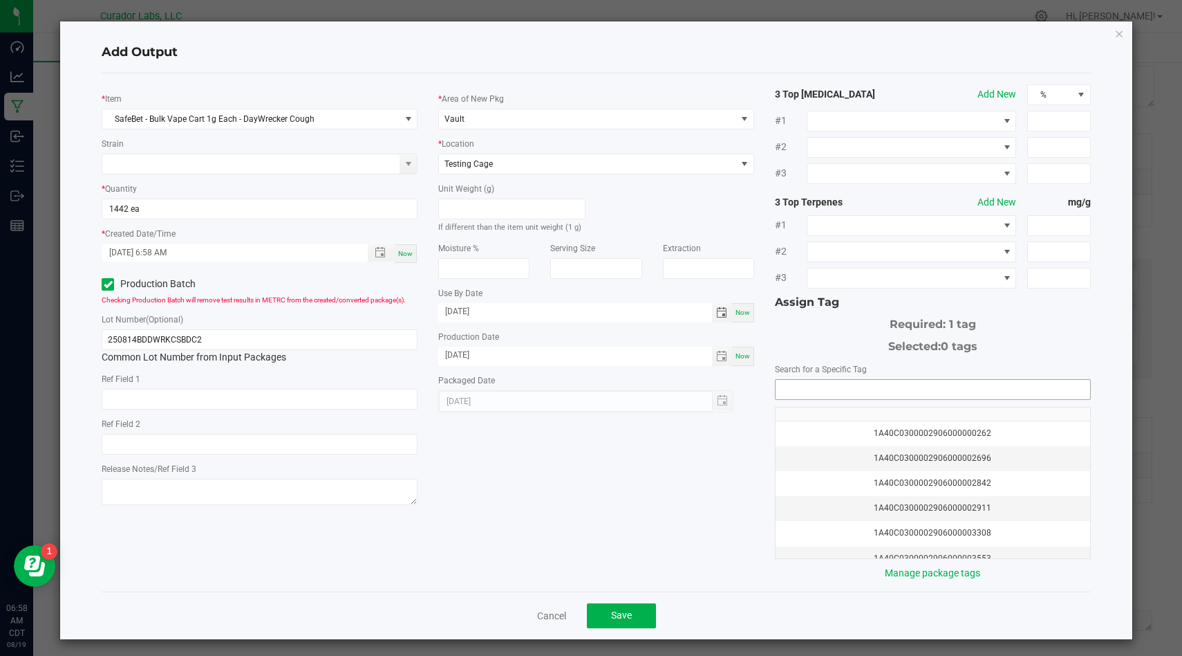
type input "08/19/2026"
click at [825, 385] on input "NO DATA FOUND" at bounding box center [933, 389] width 315 height 19
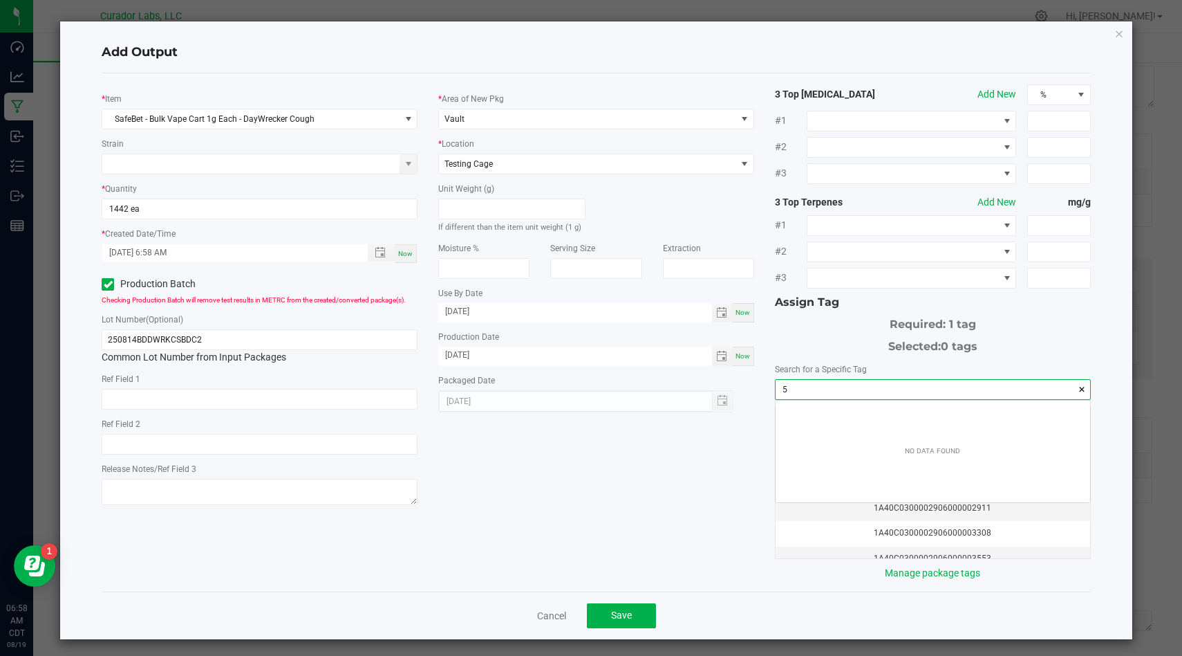
scroll to position [19, 314]
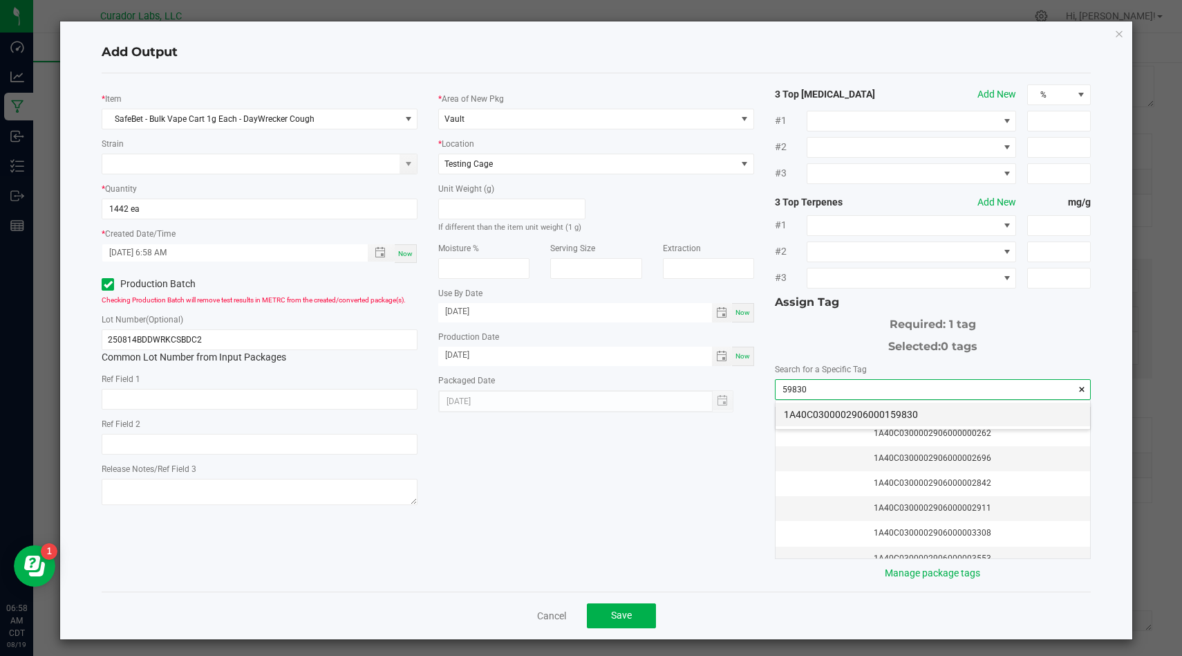
click at [889, 416] on li "1A40C0300002906000159830" at bounding box center [933, 414] width 315 height 24
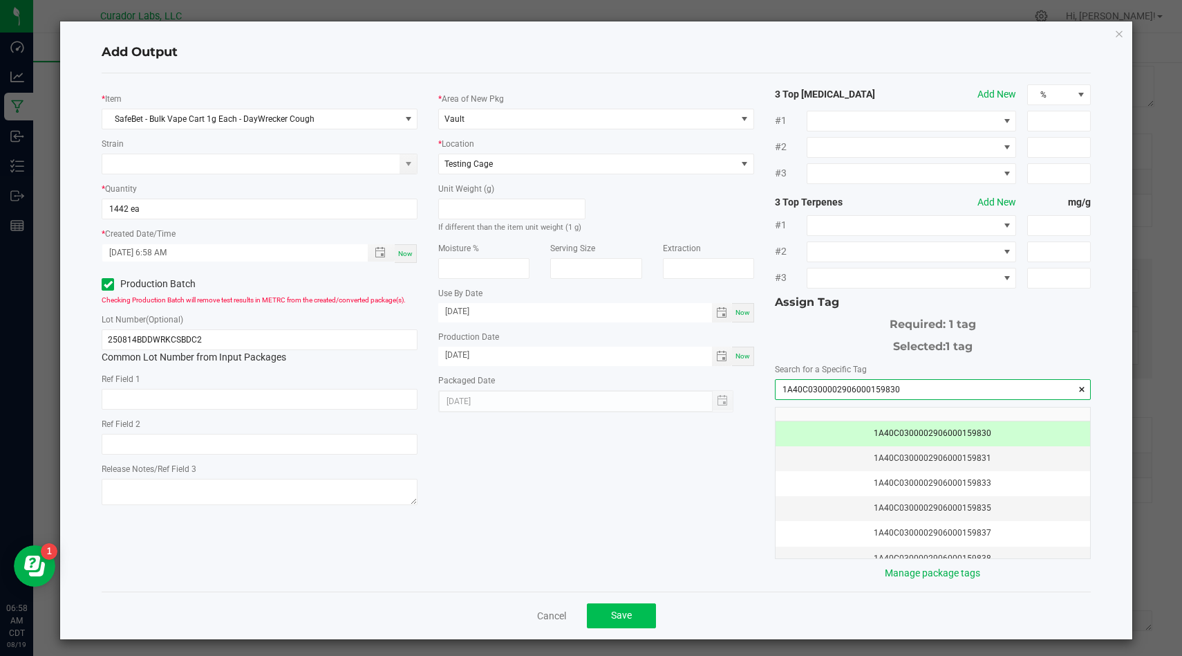
type input "1A40C0300002906000159830"
click at [647, 612] on button "Save" at bounding box center [621, 615] width 69 height 25
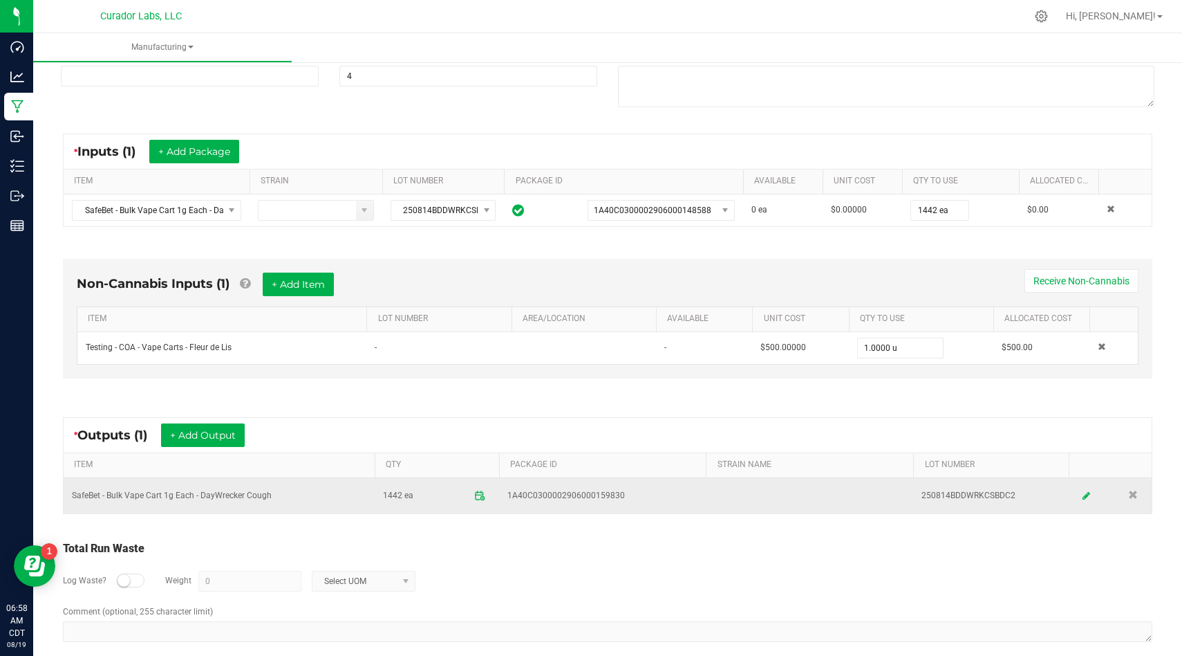
drag, startPoint x: 625, startPoint y: 496, endPoint x: 492, endPoint y: 488, distance: 133.0
click at [492, 488] on tr "SafeBet - Bulk Vape Cart 1g Each - DayWrecker Cough 1442 ea 1A40C03000029060001…" at bounding box center [608, 495] width 1088 height 35
copy tr "1A40C0300002906000159830"
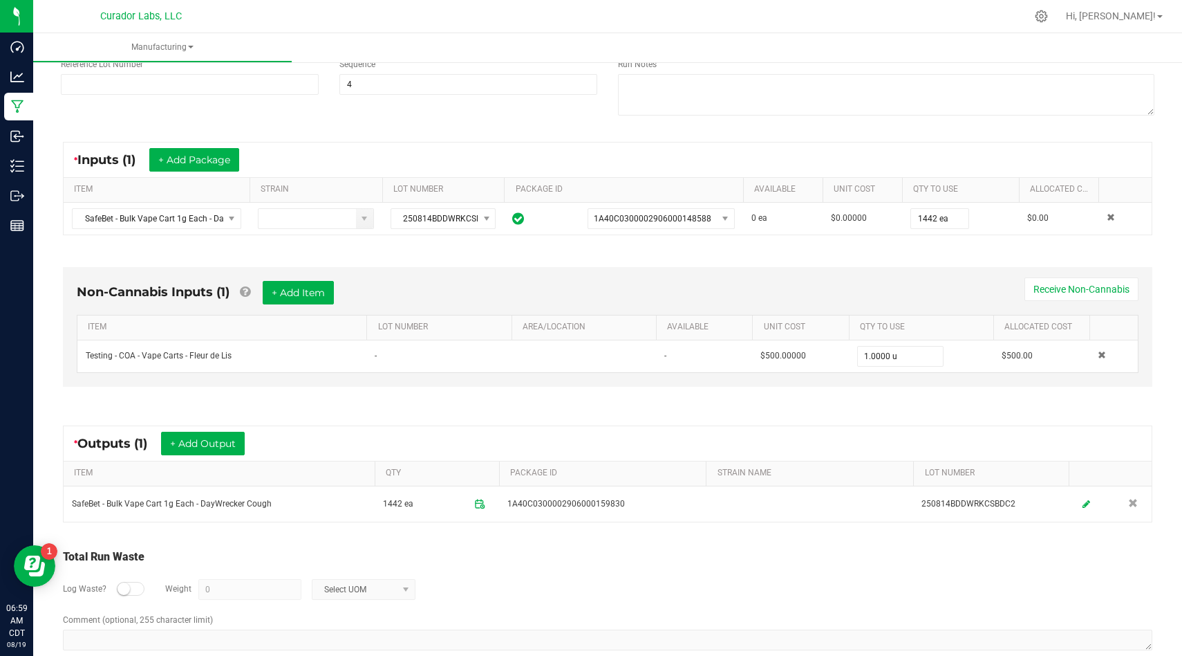
scroll to position [0, 0]
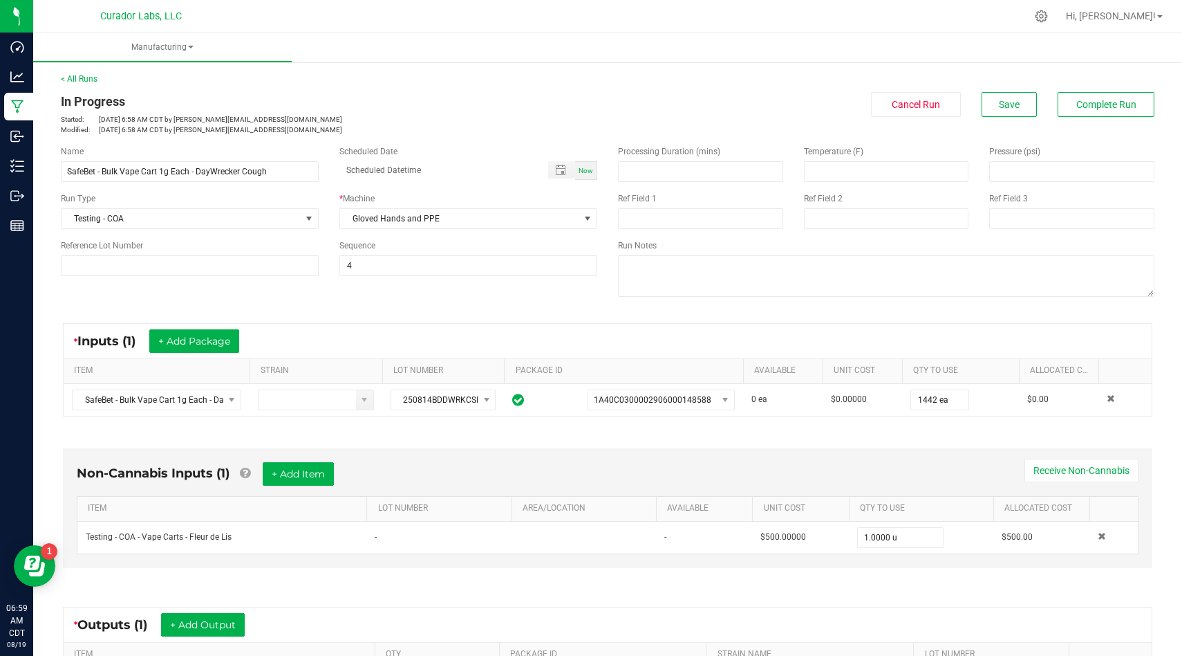
click at [987, 117] on div "In Progress Started: Aug 19, 2025 6:58 AM CDT by isaac@curadorbrands.com Modifi…" at bounding box center [607, 113] width 1115 height 43
click at [994, 113] on button "Save" at bounding box center [1009, 104] width 55 height 25
click at [1003, 111] on button "Save" at bounding box center [1009, 104] width 55 height 25
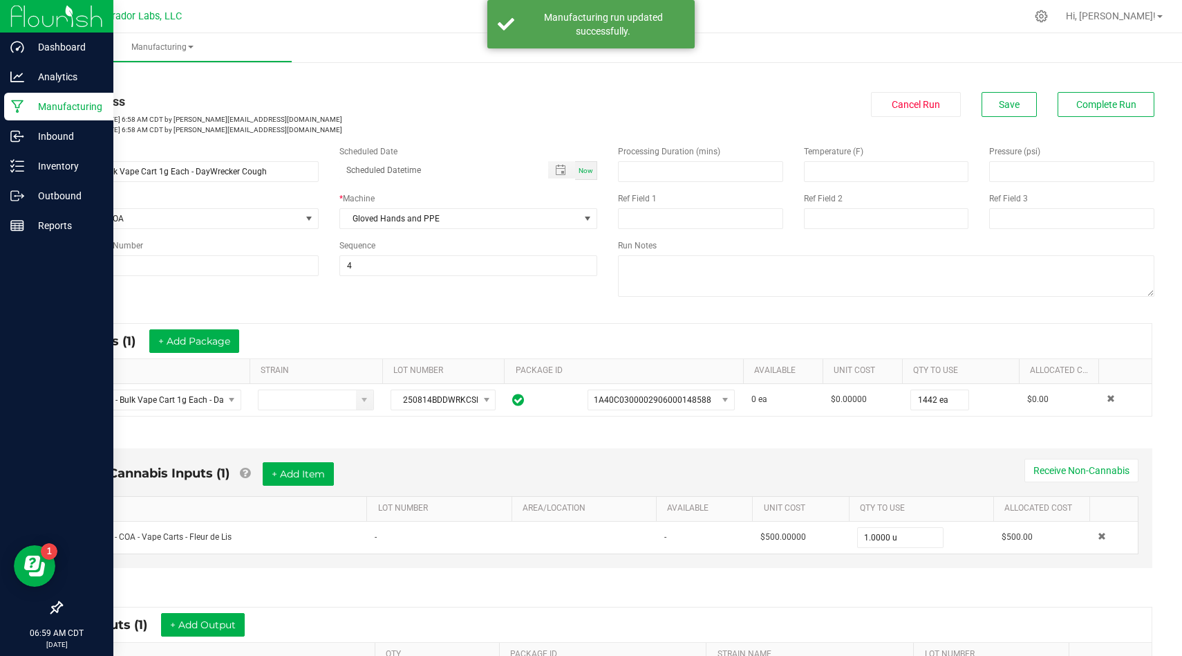
click at [17, 104] on icon at bounding box center [17, 107] width 13 height 14
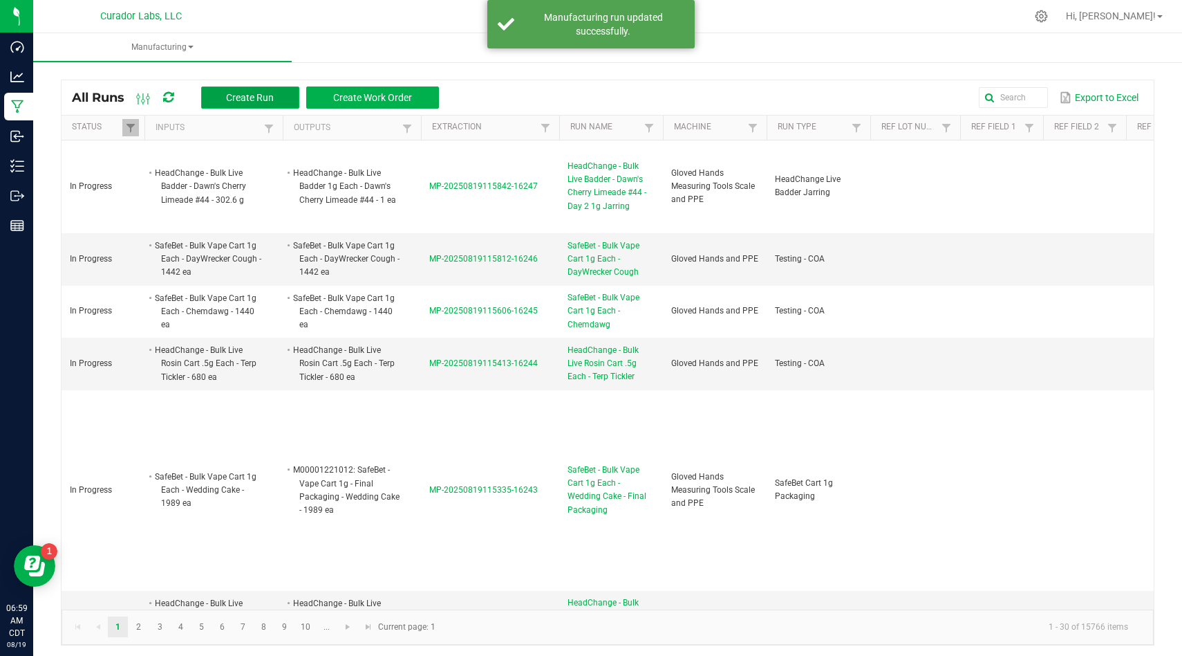
click at [269, 96] on span "Create Run" at bounding box center [250, 97] width 48 height 11
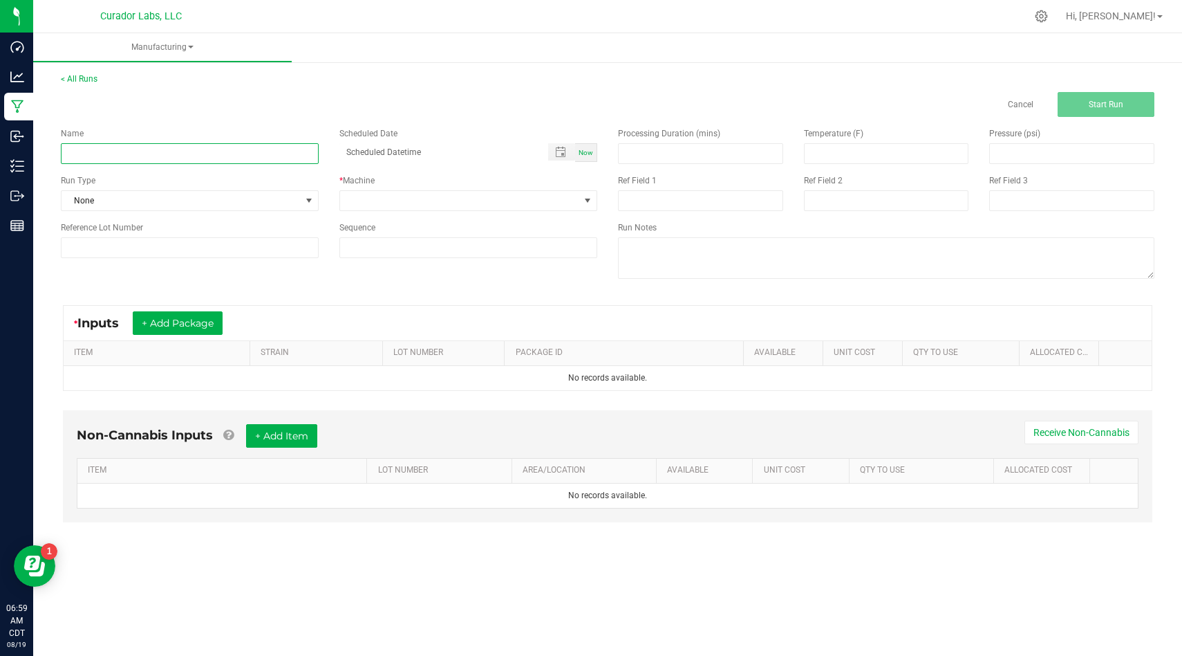
click at [222, 153] on input at bounding box center [190, 153] width 258 height 21
paste input "SafeBet - Bulk Vape Cart 1g Each - [GEOGRAPHIC_DATA]"
type input "SafeBet - Bulk Vape Cart 1g Each - [GEOGRAPHIC_DATA]"
click at [286, 197] on span "None" at bounding box center [181, 200] width 239 height 19
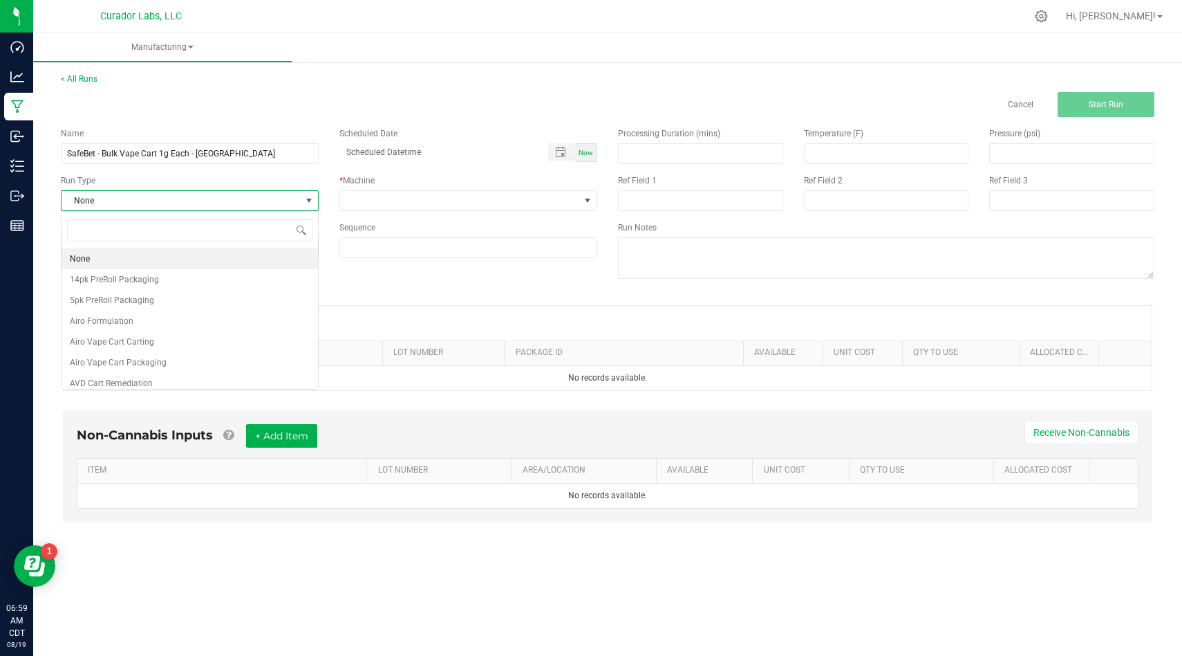
scroll to position [21, 258]
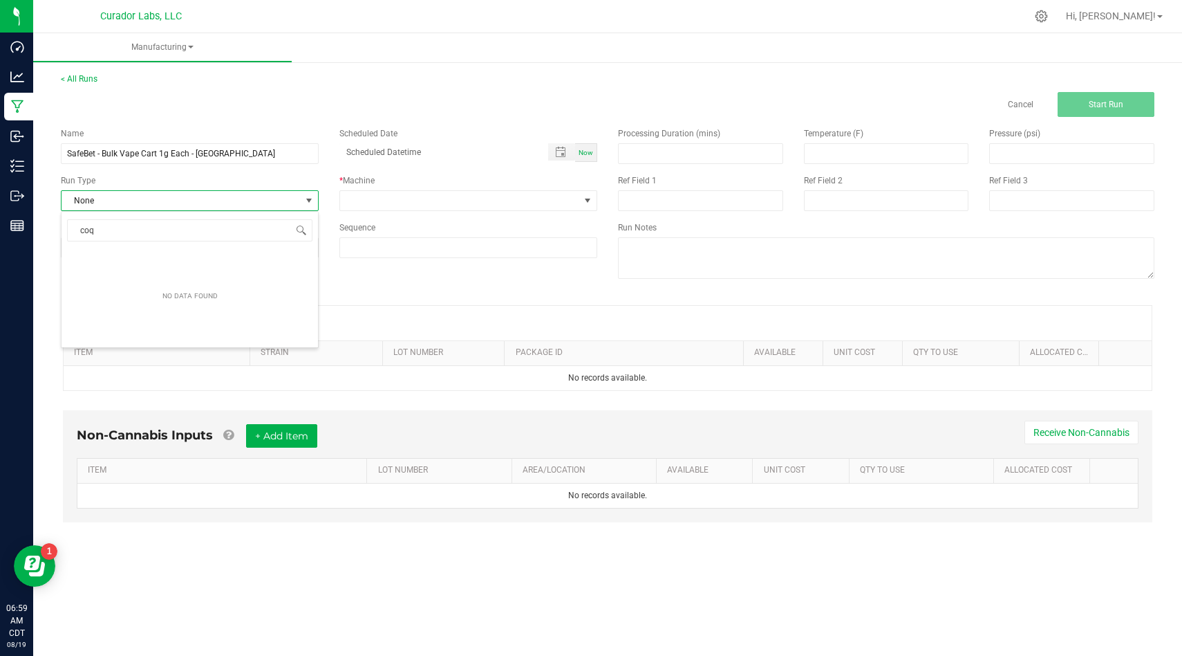
type input "co"
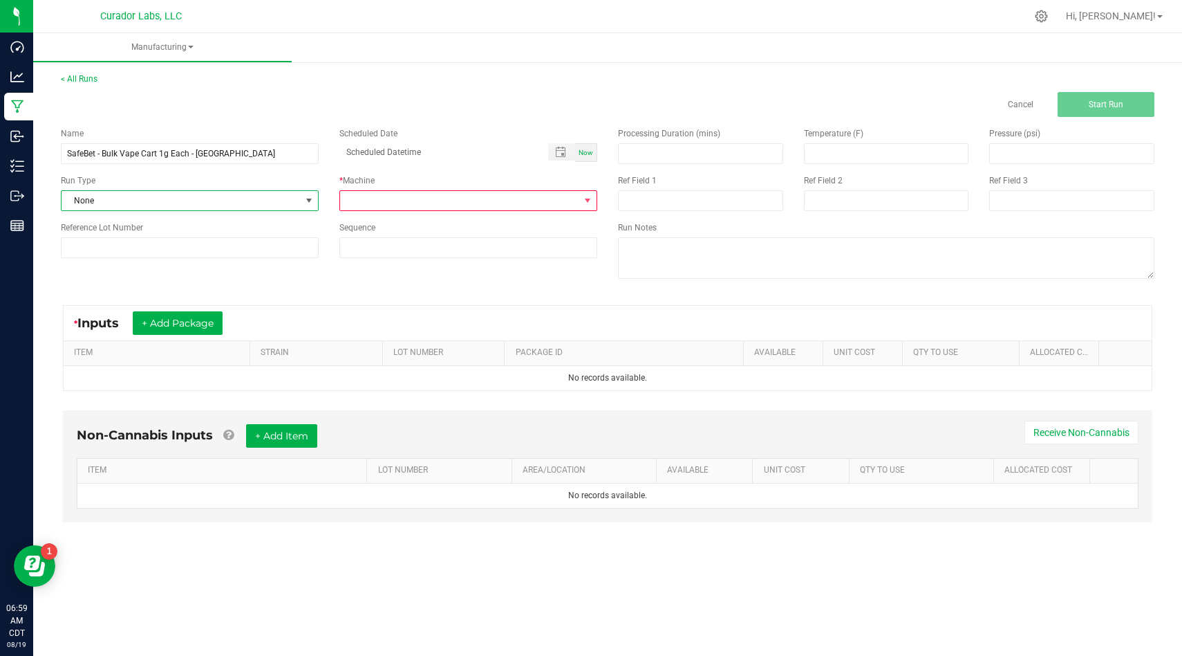
click at [230, 205] on span "None" at bounding box center [181, 200] width 239 height 19
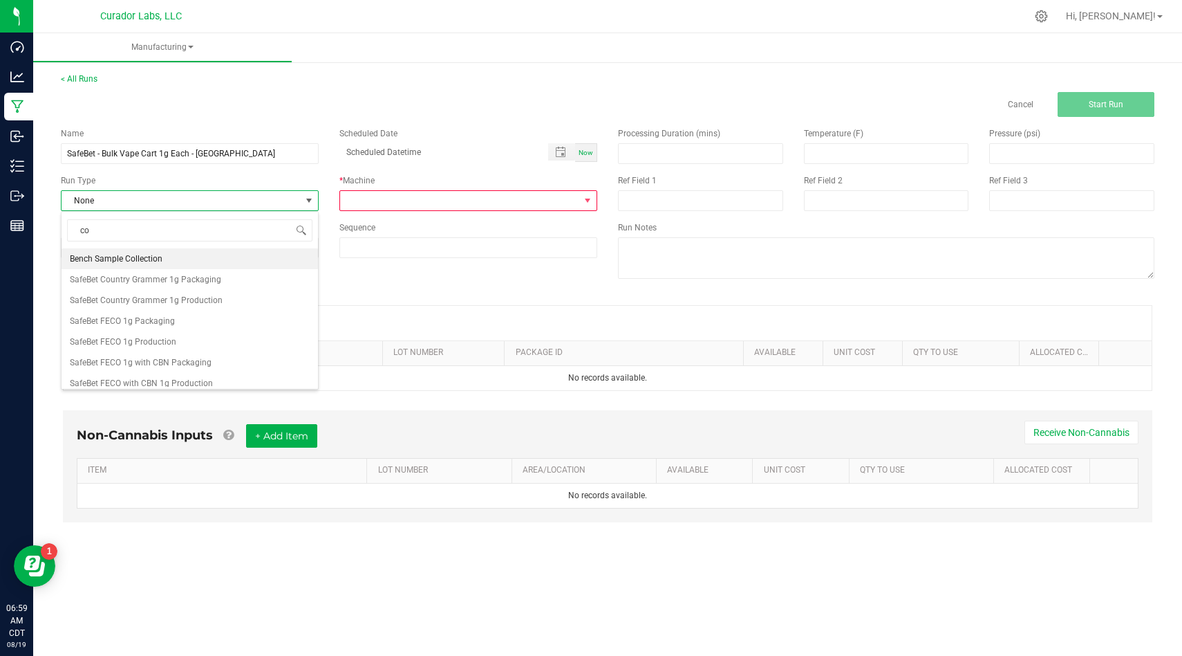
type input "coa"
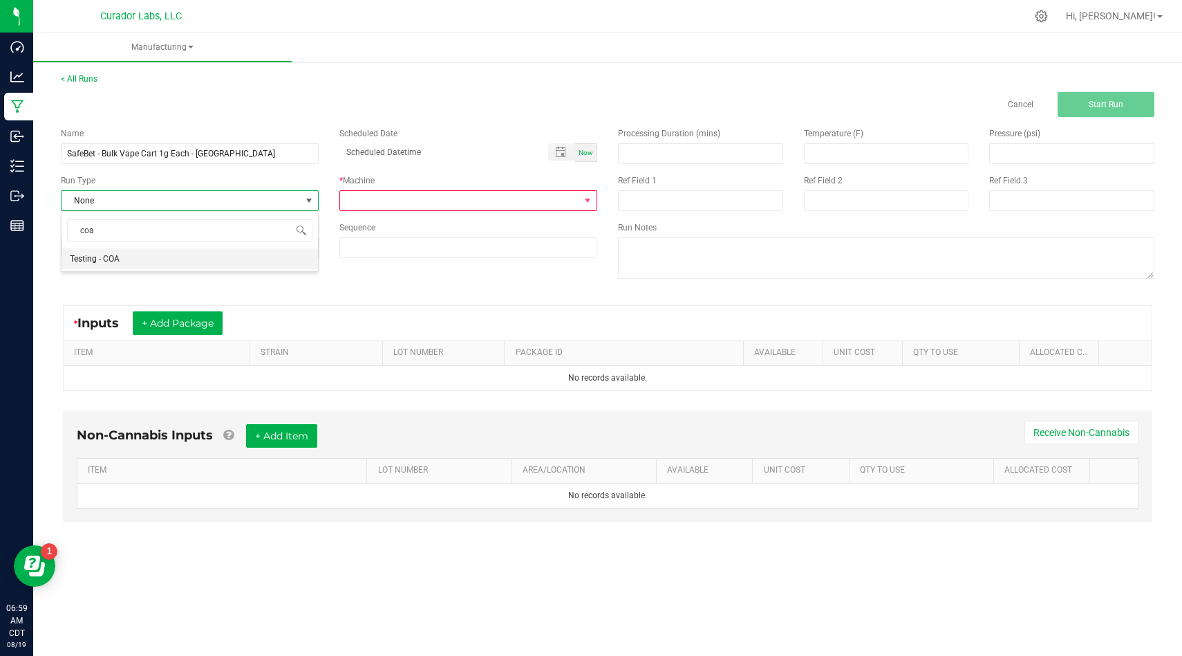
click at [228, 256] on li "Testing - COA" at bounding box center [190, 258] width 257 height 21
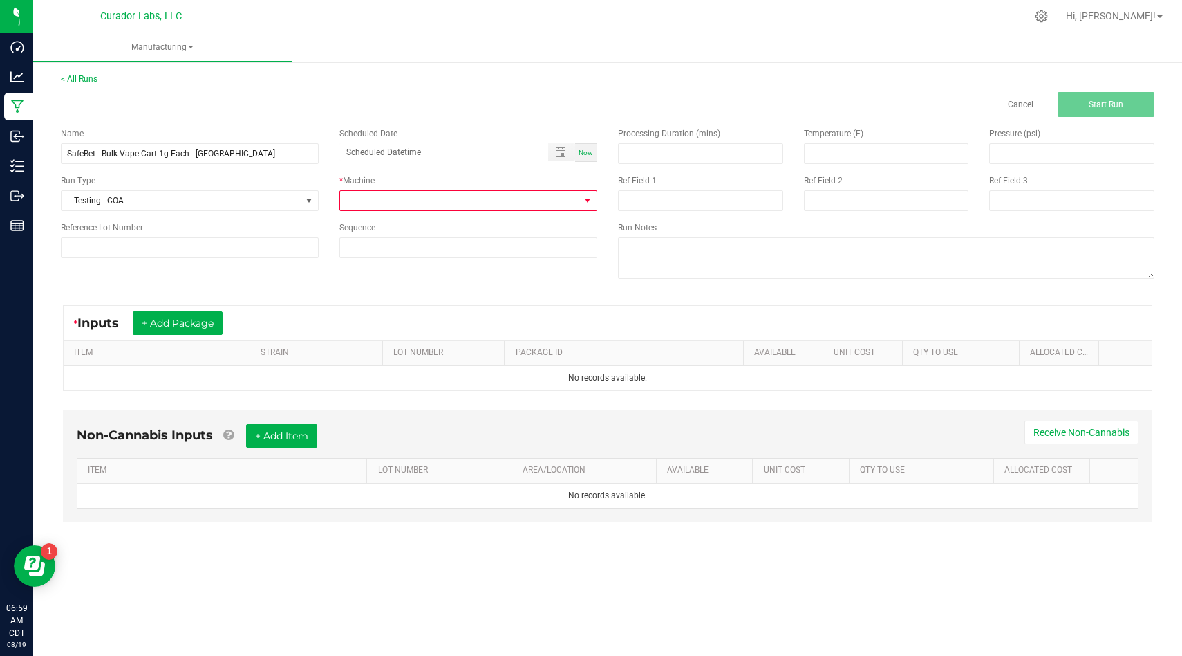
click at [396, 203] on span at bounding box center [459, 200] width 239 height 19
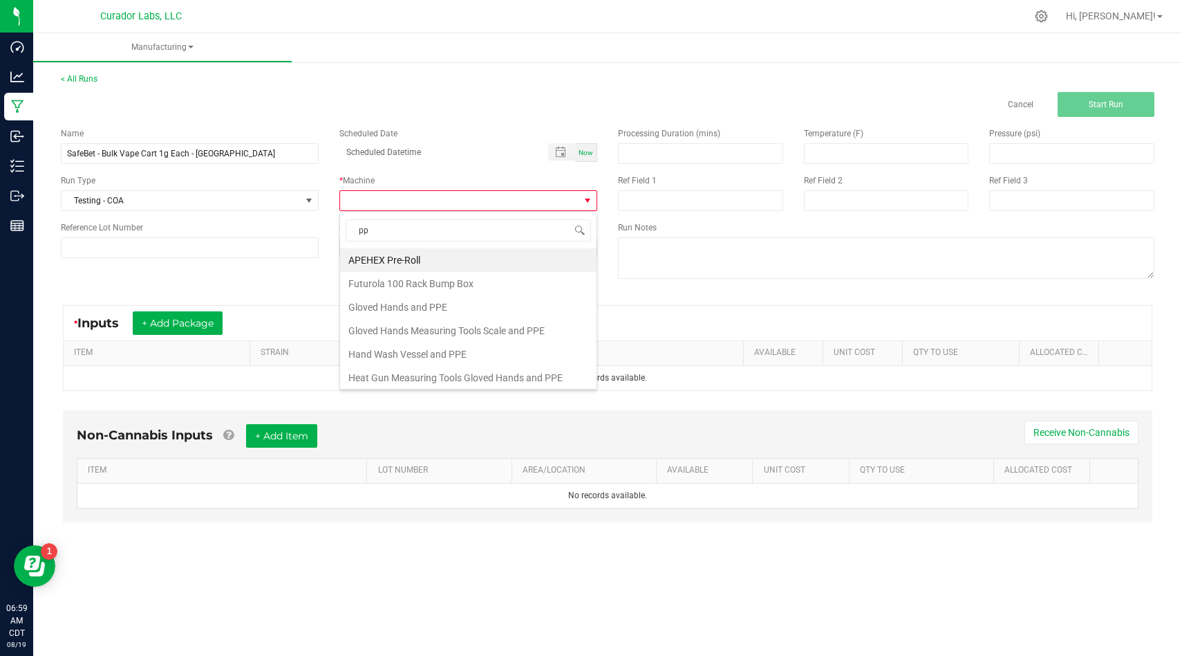
type input "ppe"
click at [398, 260] on li "Gloved Hands and PPE" at bounding box center [468, 260] width 257 height 24
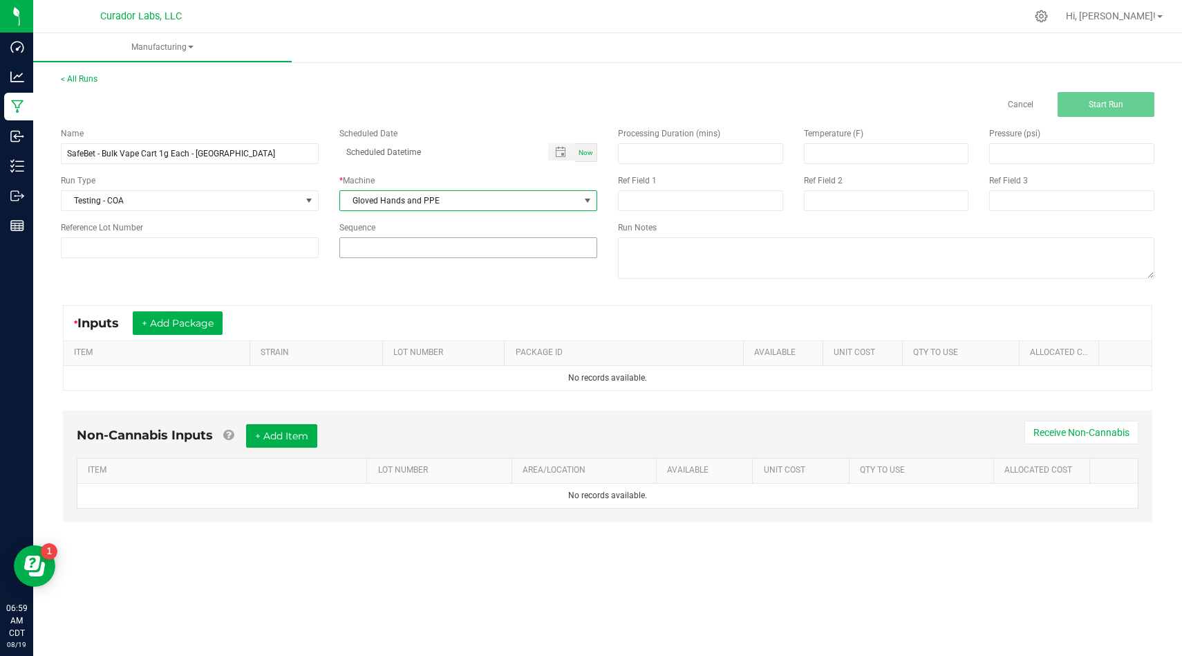
click at [402, 240] on input at bounding box center [468, 247] width 257 height 19
type input "4"
click at [400, 277] on div "Name SafeBet - Bulk Vape Cart 1g Each - Kush Stadium Scheduled Date Now Run Typ…" at bounding box center [607, 205] width 1115 height 176
click at [188, 319] on button "+ Add Package" at bounding box center [178, 323] width 90 height 24
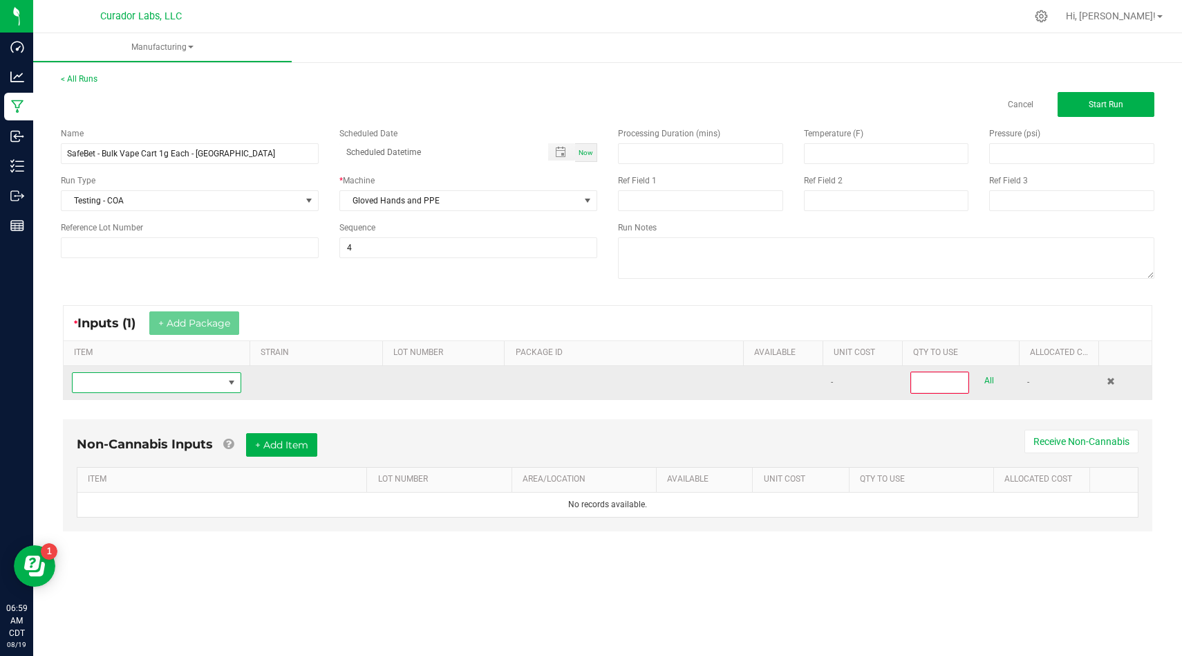
click at [170, 381] on span "NO DATA FOUND" at bounding box center [148, 382] width 151 height 19
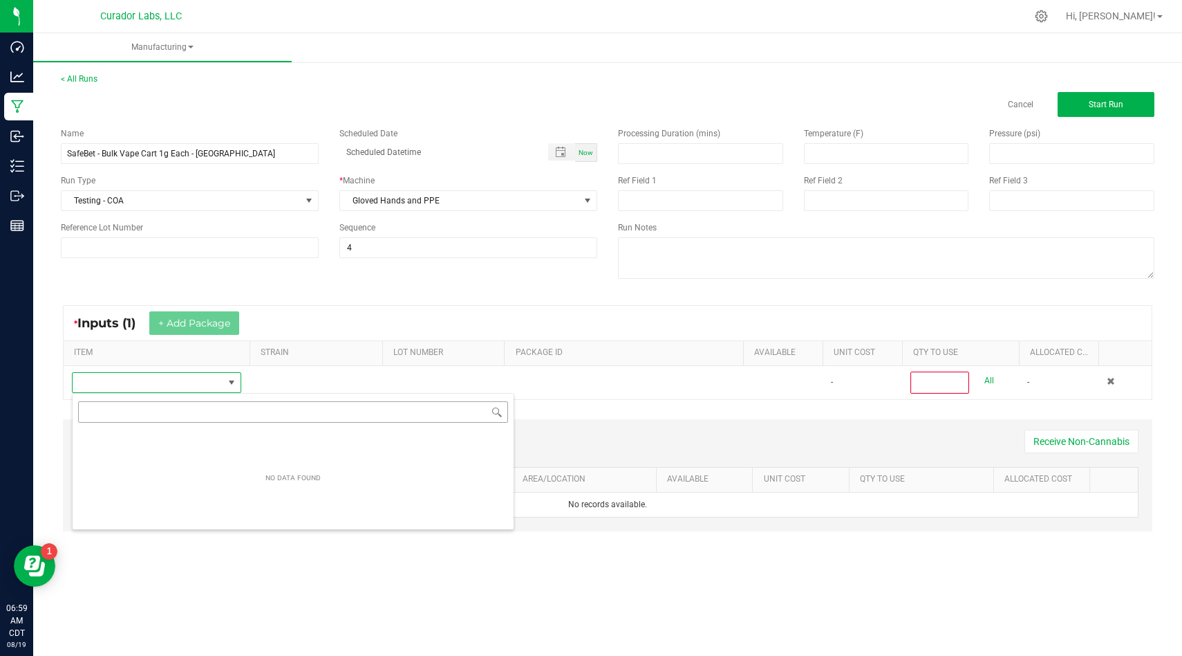
scroll to position [21, 169]
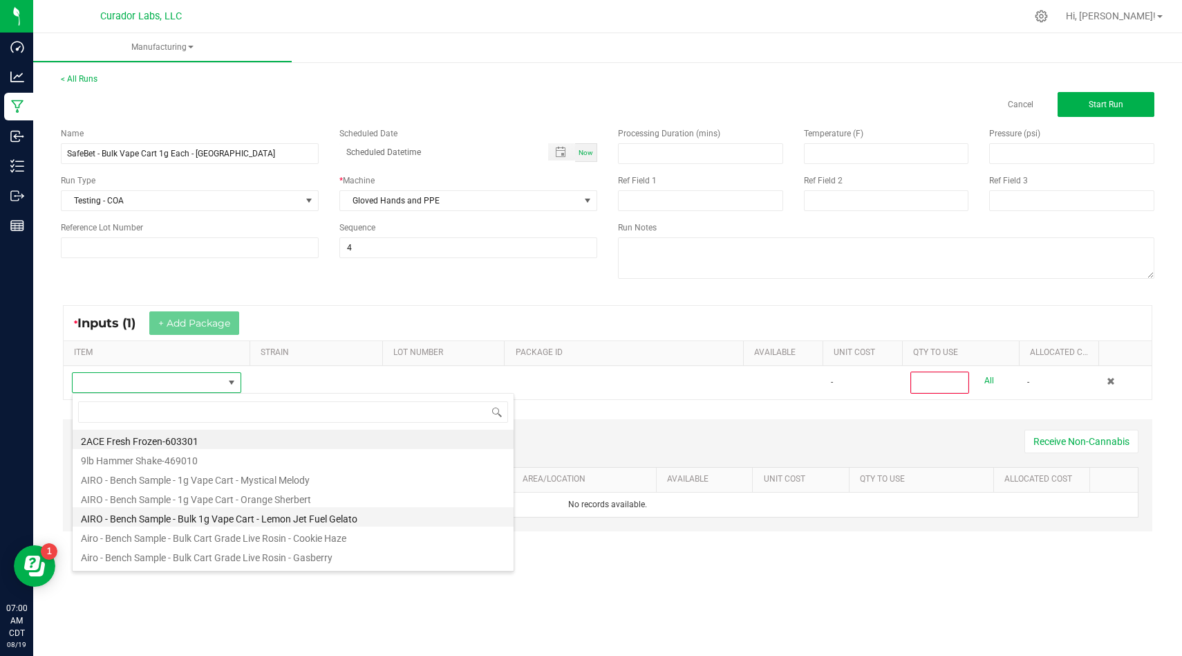
type input "SafeBet - Bulk Vape Cart 1g Each - [GEOGRAPHIC_DATA]"
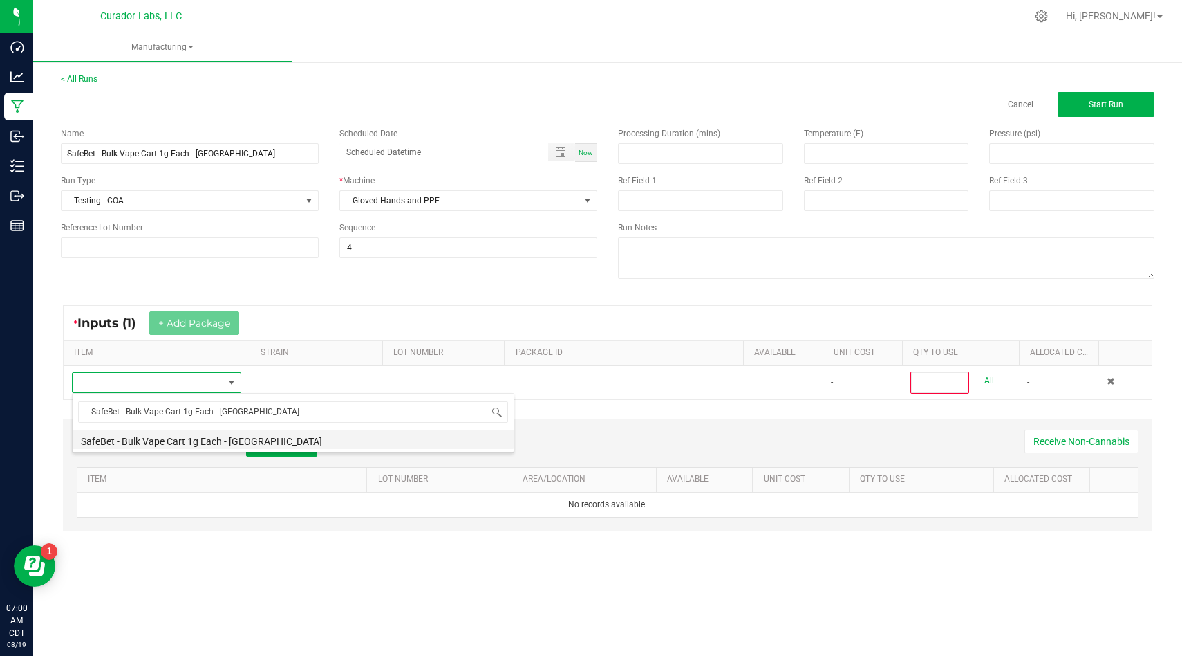
click at [353, 440] on li "SafeBet - Bulk Vape Cart 1g Each - [GEOGRAPHIC_DATA]" at bounding box center [293, 438] width 441 height 19
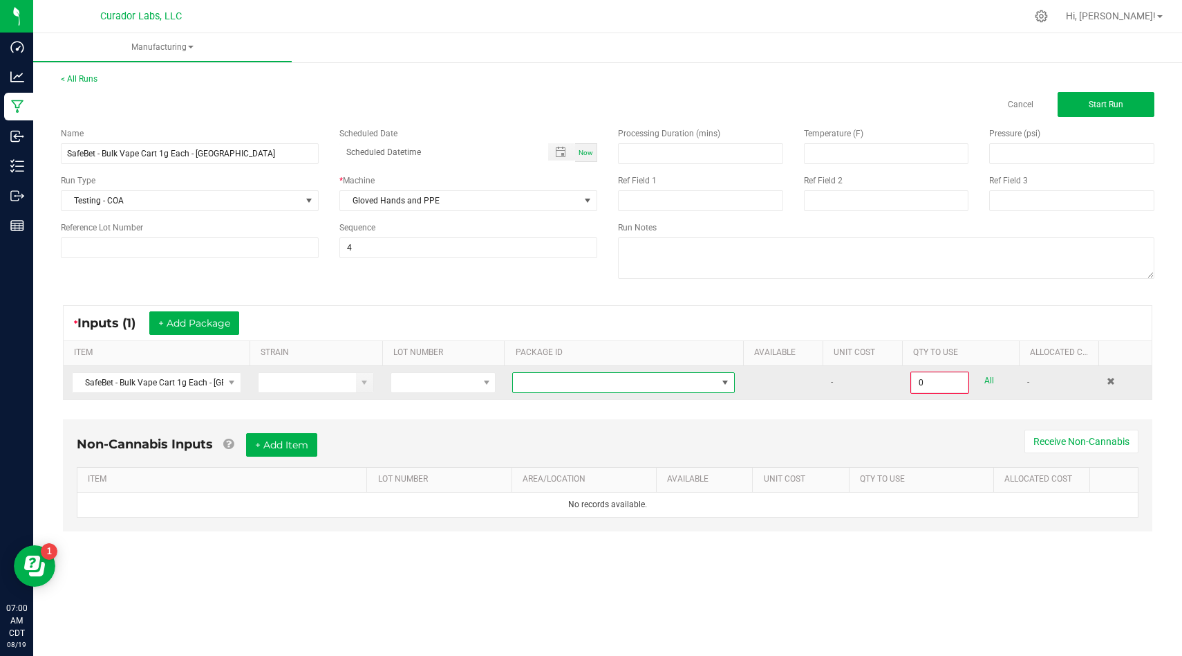
click at [555, 384] on span at bounding box center [615, 382] width 204 height 19
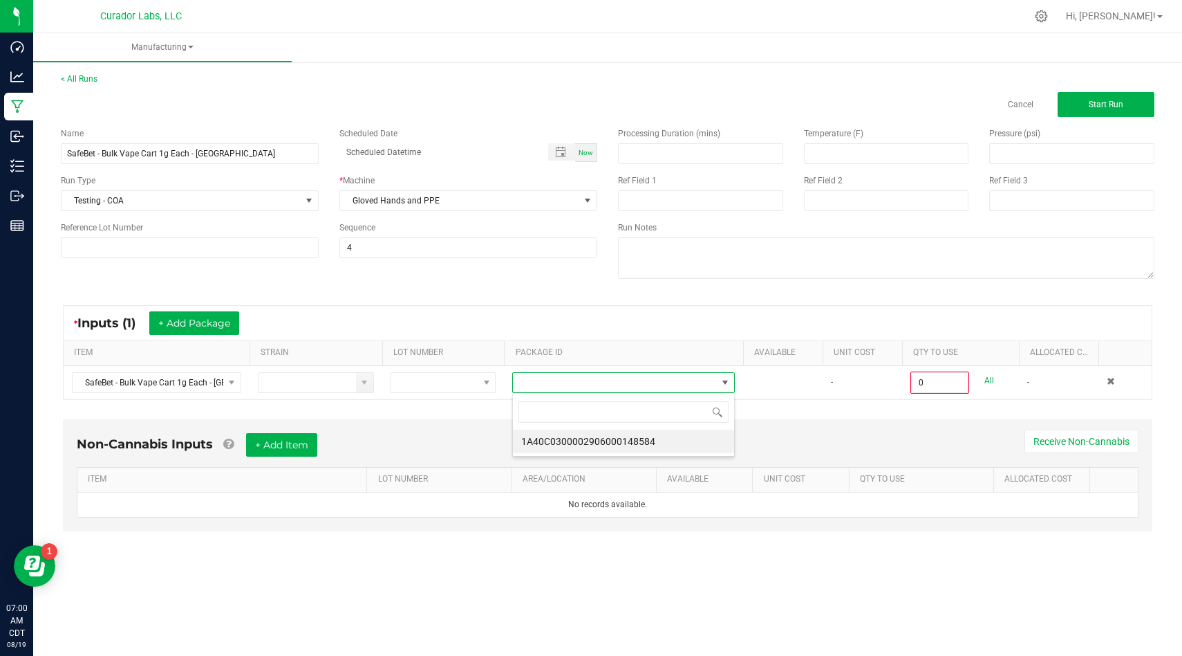
scroll to position [21, 222]
click at [564, 441] on li "1A40C0300002906000148584" at bounding box center [623, 441] width 221 height 24
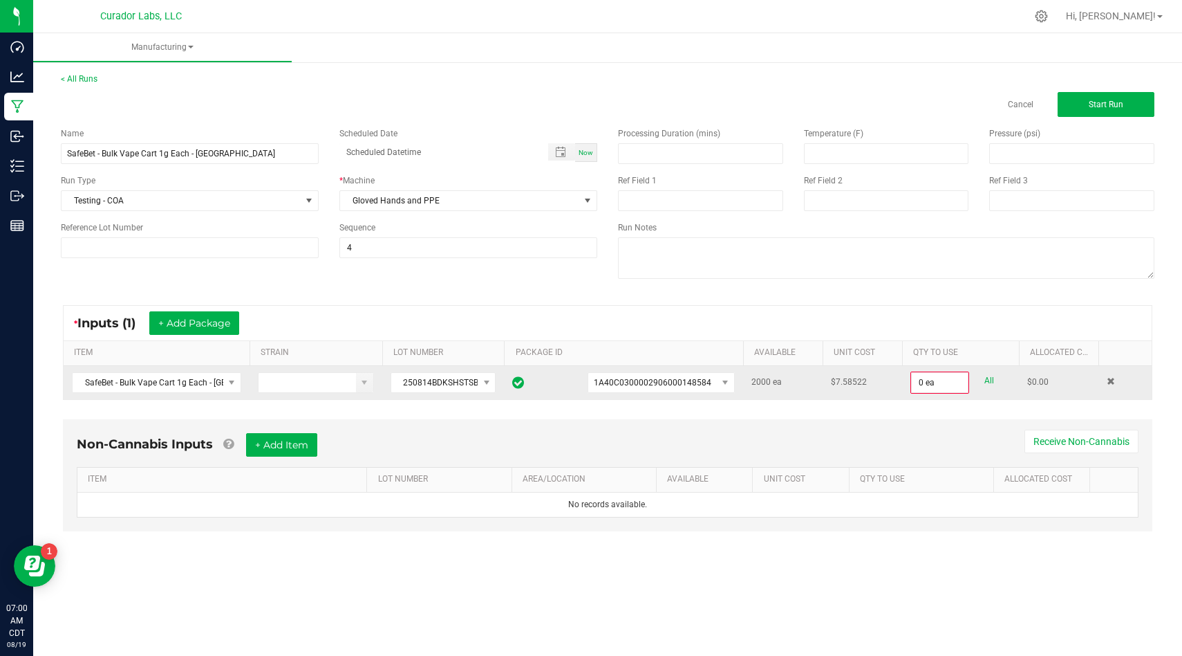
click at [990, 380] on link "All" at bounding box center [990, 380] width 10 height 19
type input "2000 ea"
click at [317, 438] on button "+ Add Item" at bounding box center [281, 444] width 71 height 24
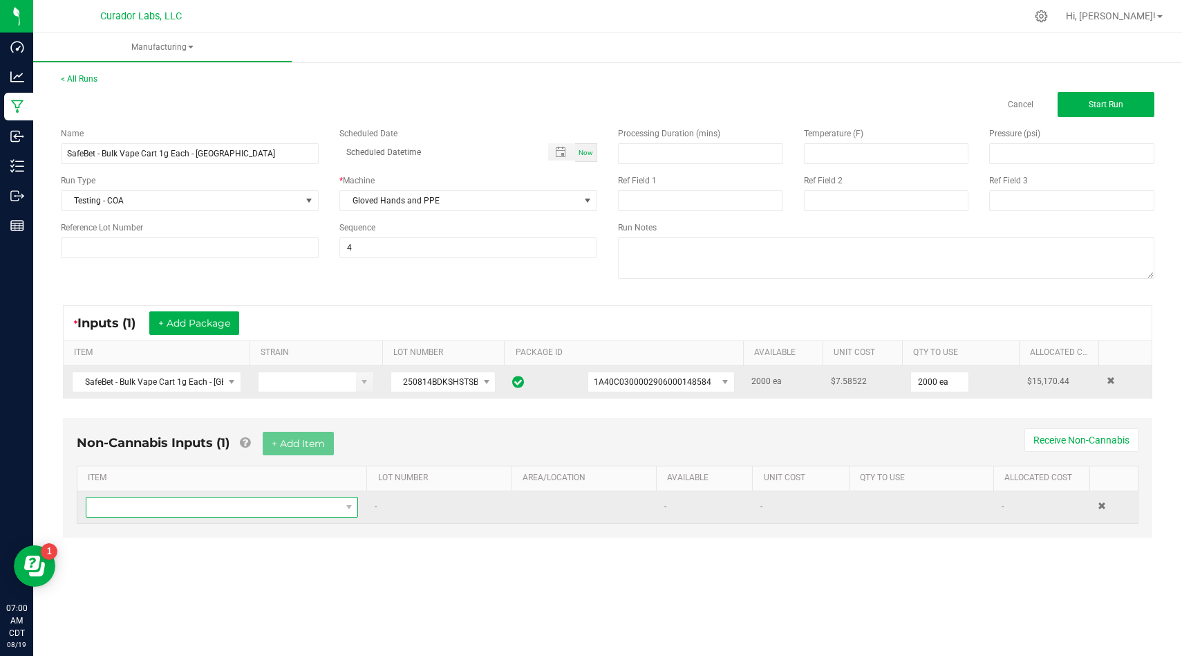
click at [315, 503] on span "NO DATA FOUND" at bounding box center [213, 506] width 254 height 19
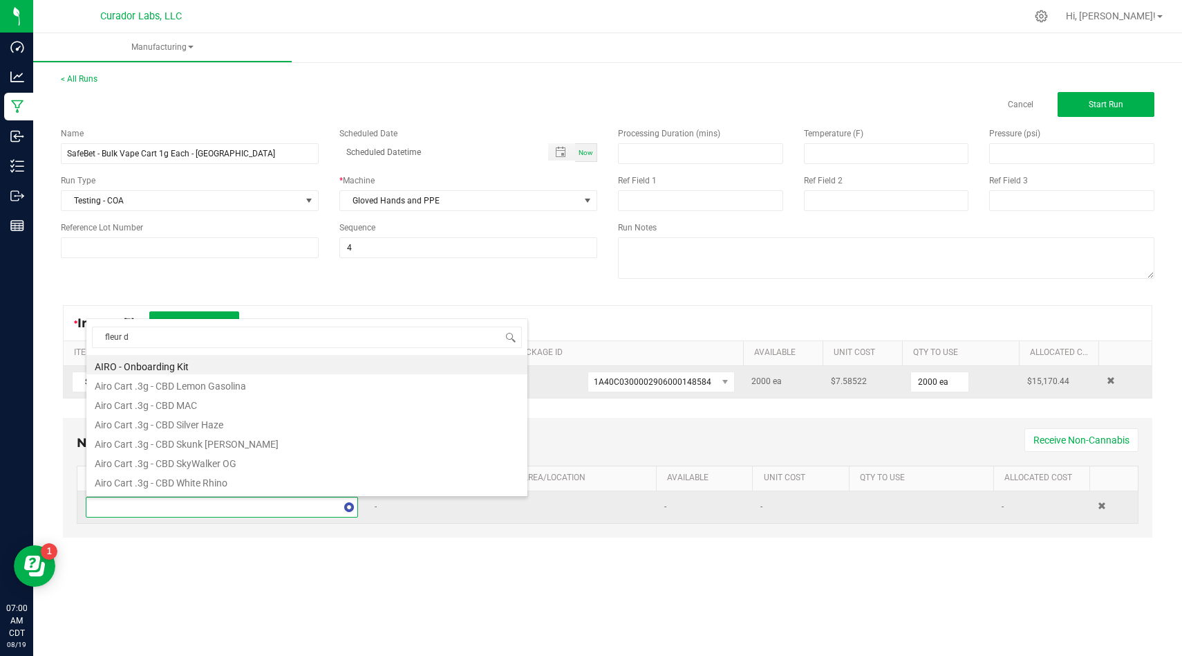
type input "fleur de"
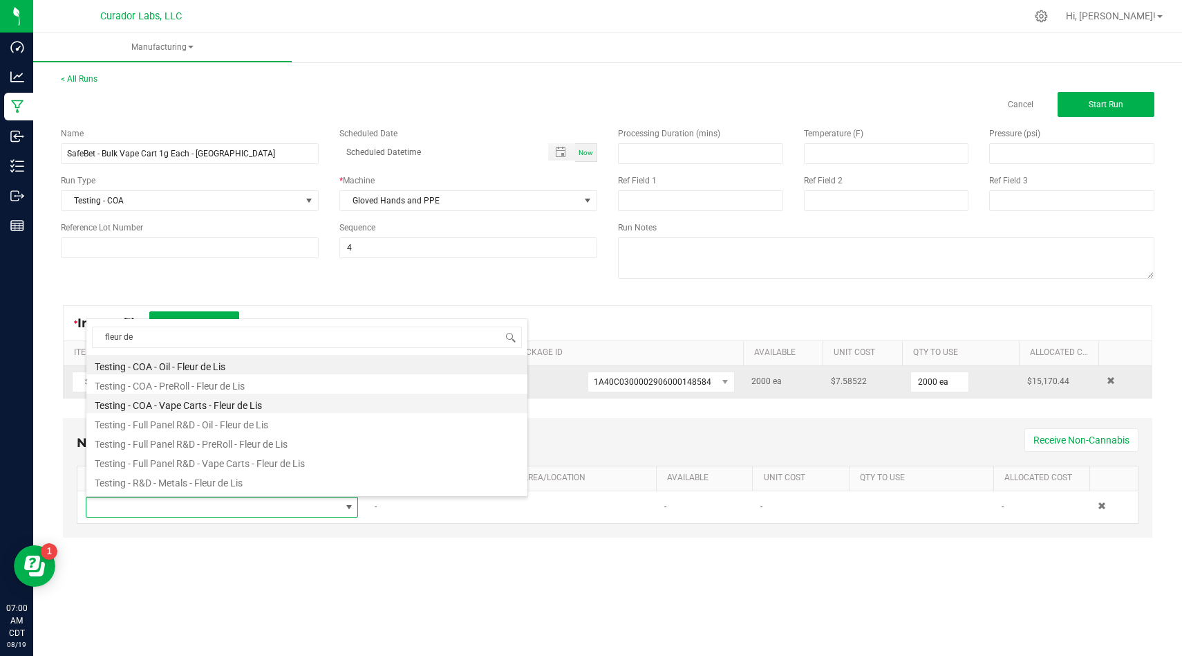
click at [266, 403] on li "Testing - COA - Vape Carts - Fleur de Lis" at bounding box center [306, 402] width 441 height 19
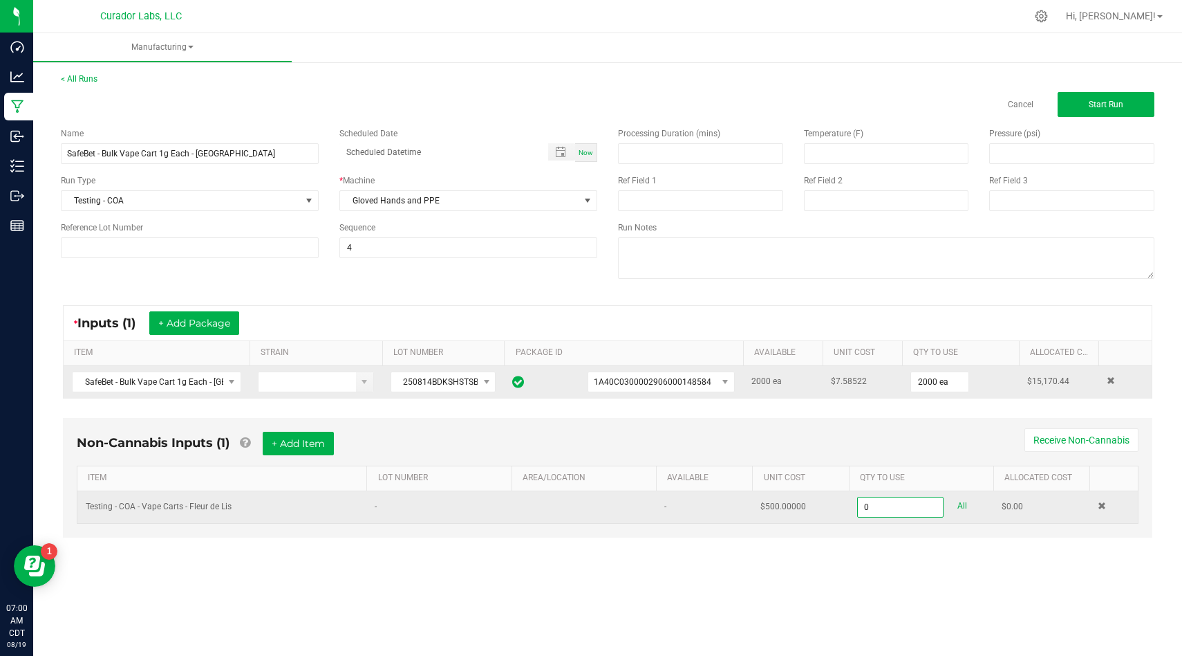
click at [900, 507] on input "0" at bounding box center [901, 506] width 86 height 19
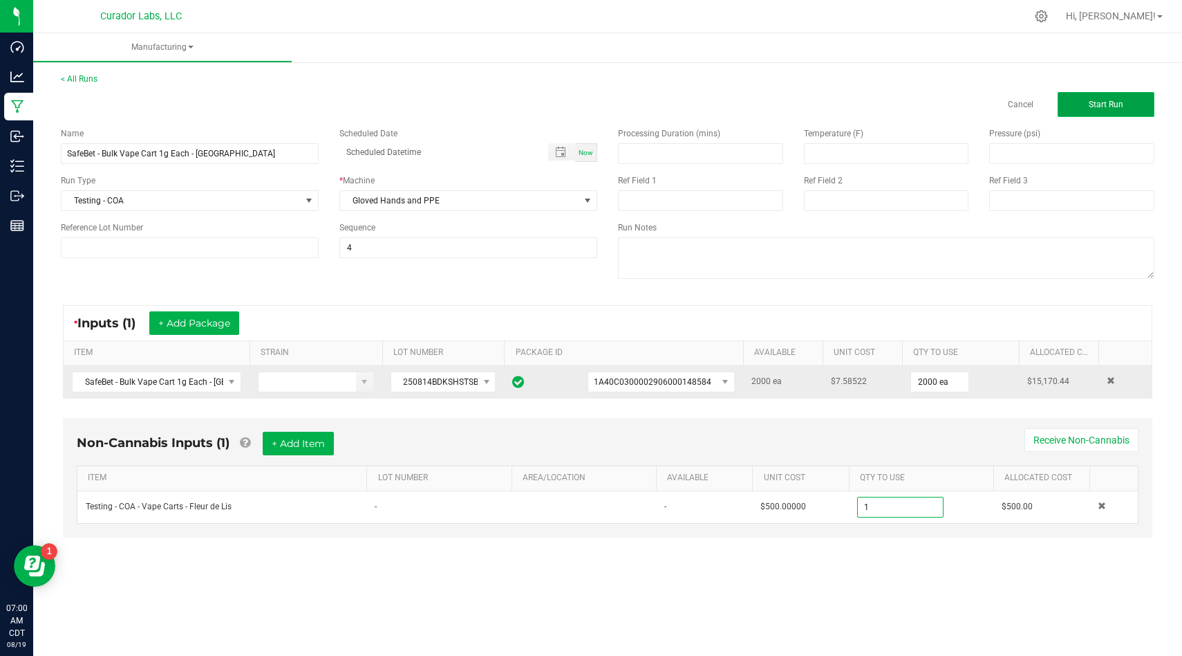
type input "1.0000 u"
click at [1113, 103] on span "Start Run" at bounding box center [1106, 105] width 35 height 10
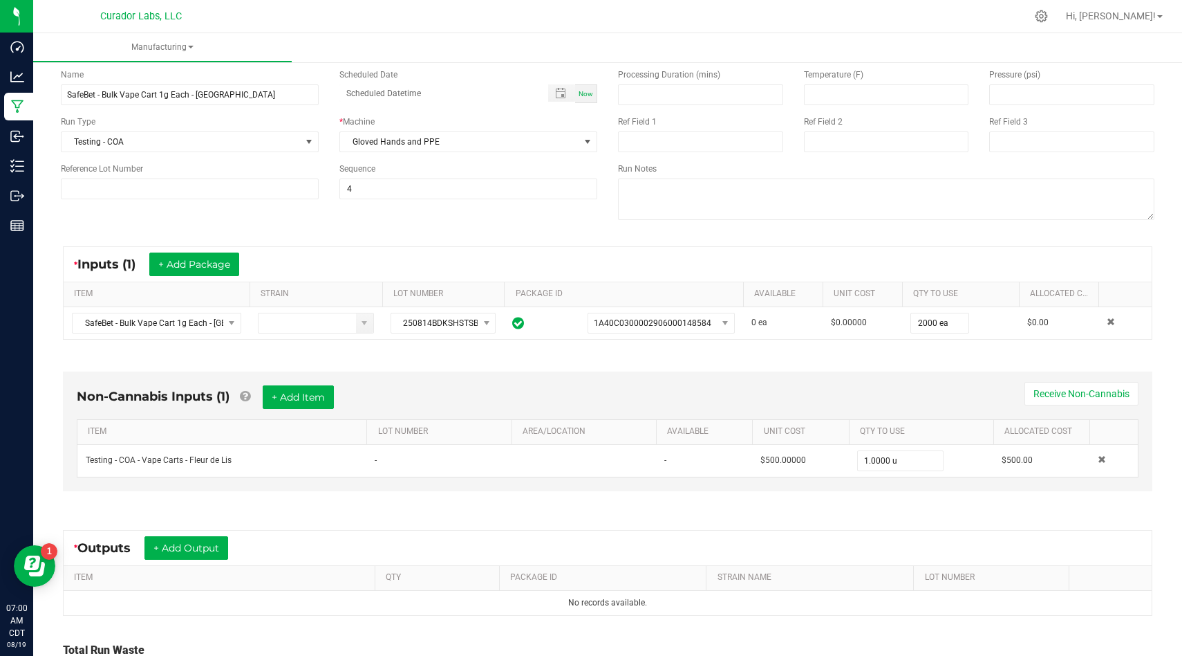
scroll to position [194, 0]
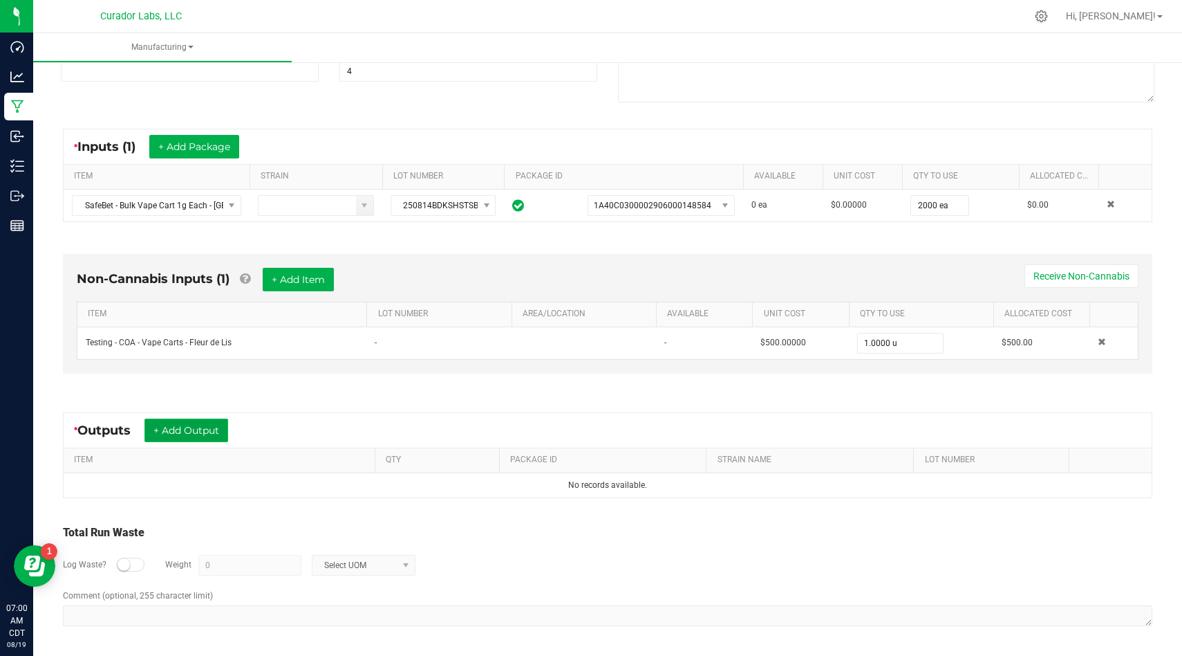
click at [225, 430] on button "+ Add Output" at bounding box center [187, 430] width 84 height 24
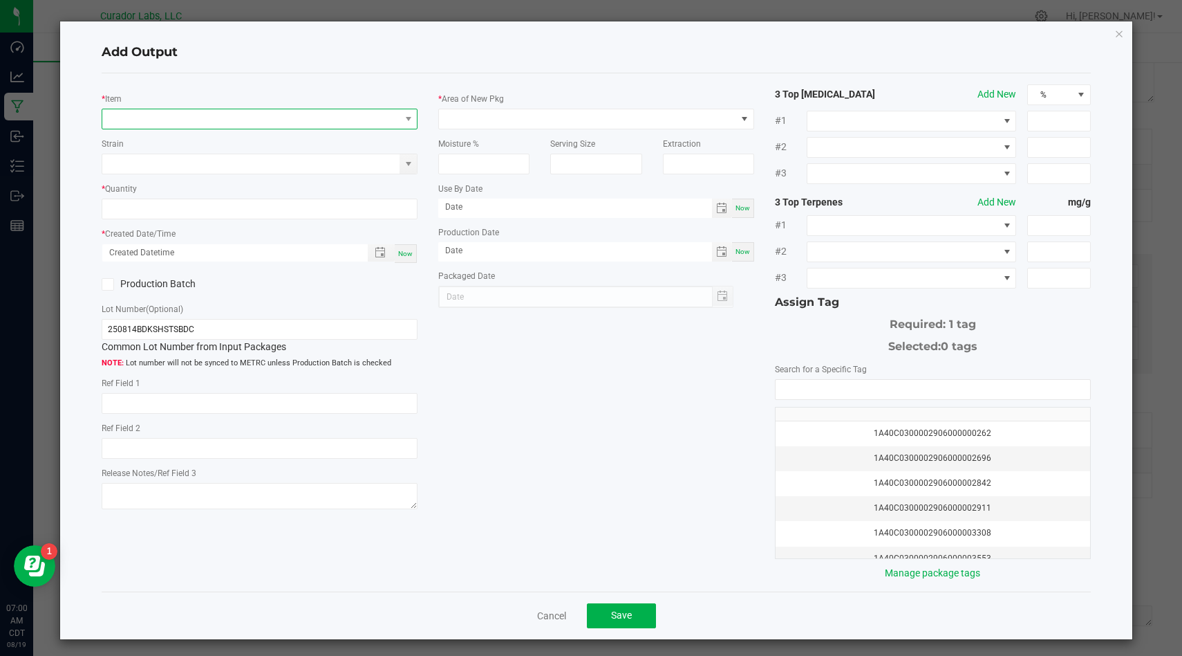
click at [320, 122] on span "NO DATA FOUND" at bounding box center [250, 118] width 297 height 19
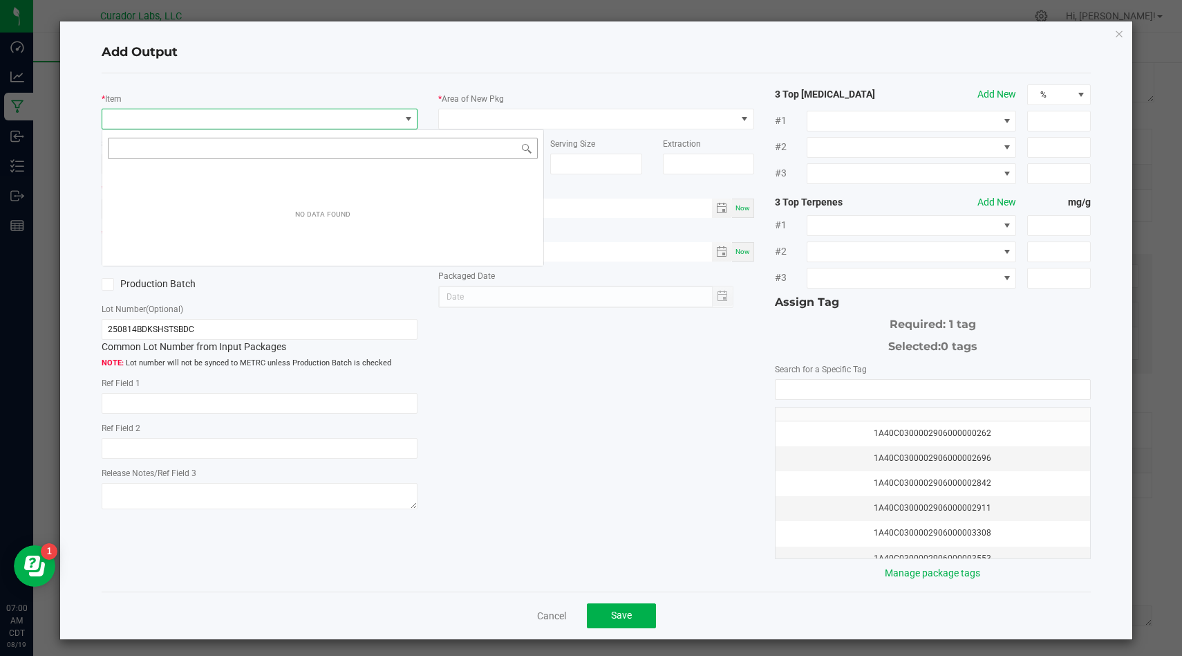
scroll to position [21, 315]
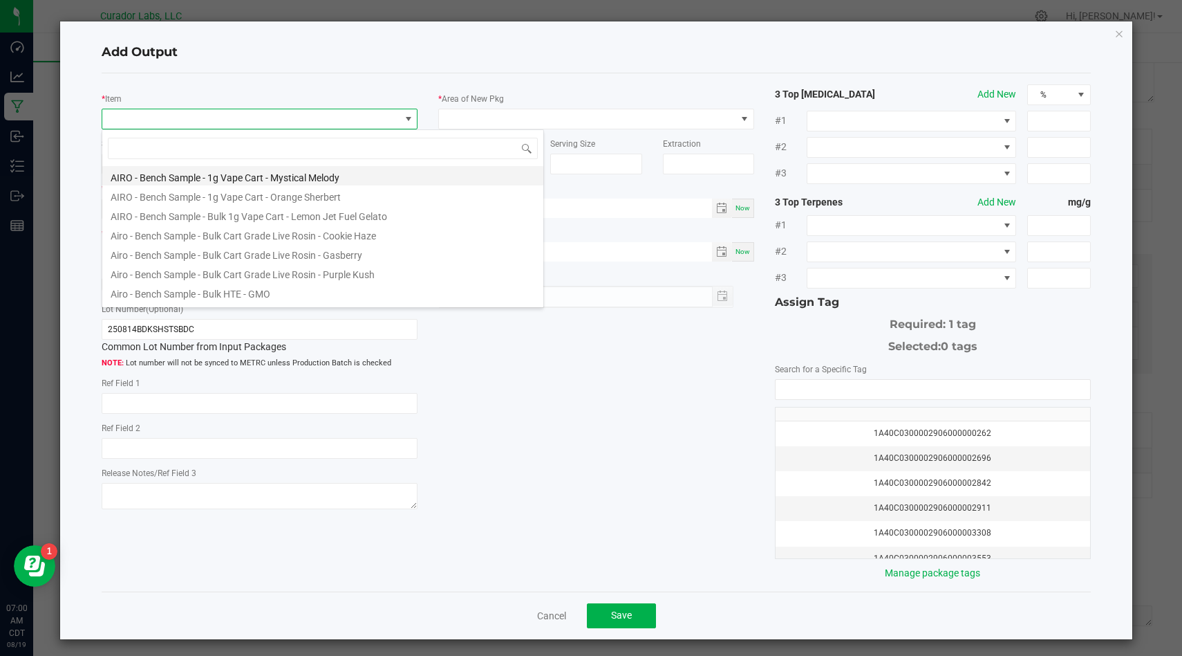
type input "SafeBet - Bulk Vape Cart 1g Each - [GEOGRAPHIC_DATA]"
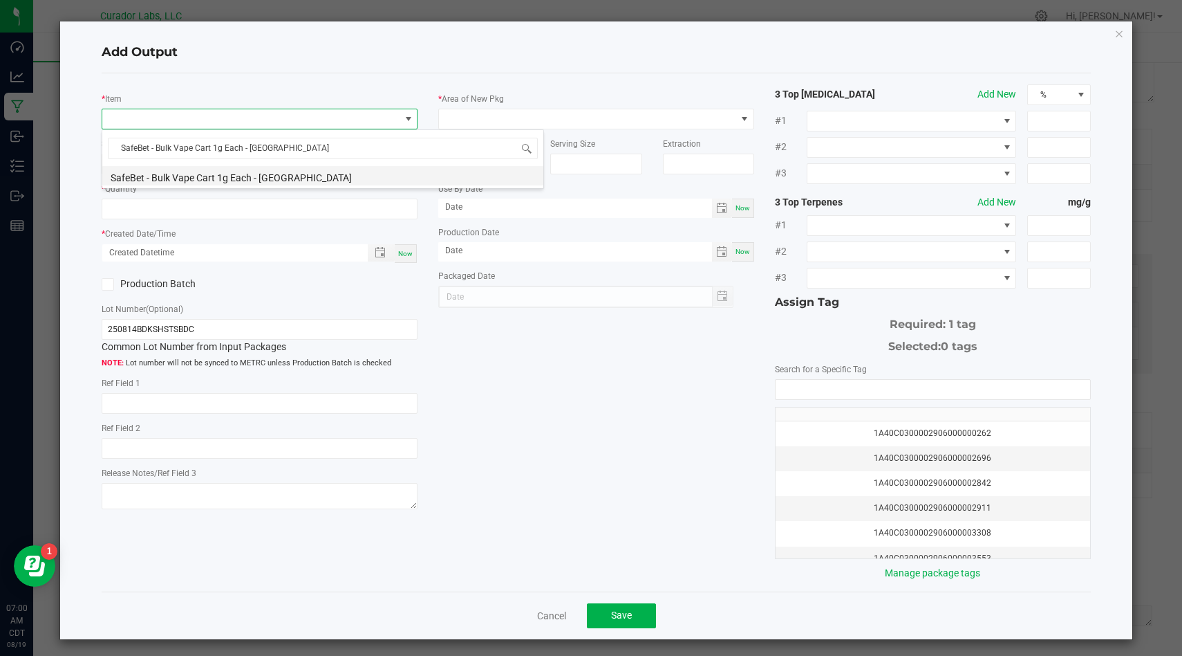
click at [337, 180] on li "SafeBet - Bulk Vape Cart 1g Each - [GEOGRAPHIC_DATA]" at bounding box center [322, 175] width 441 height 19
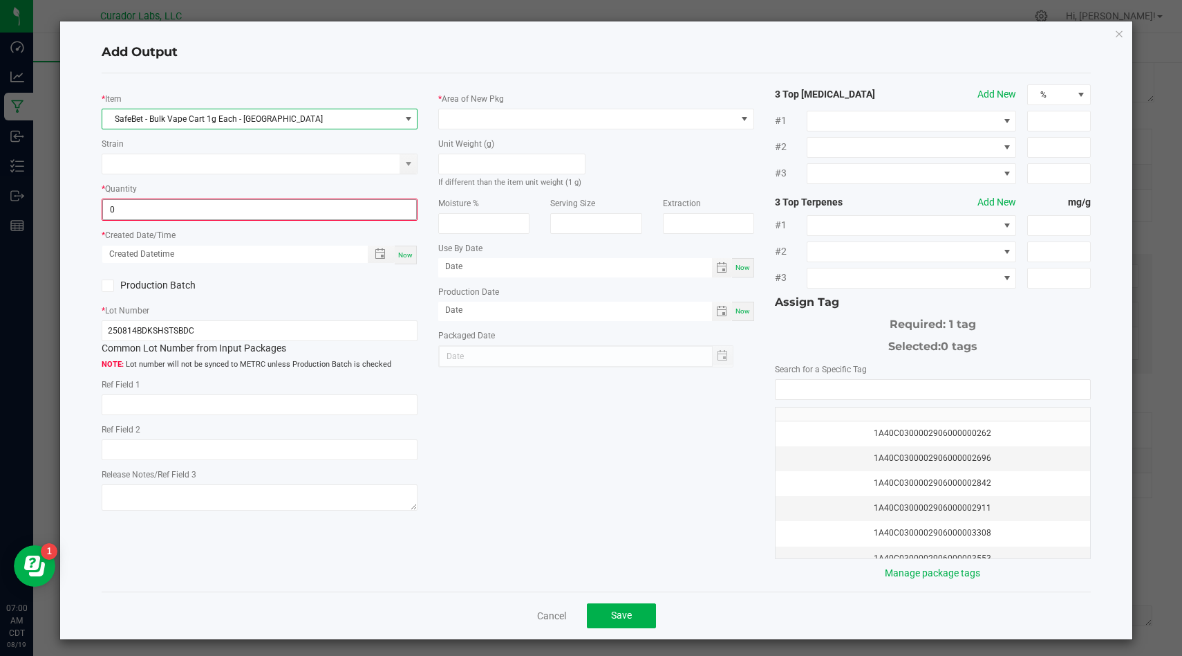
click at [337, 212] on input "0" at bounding box center [259, 209] width 313 height 19
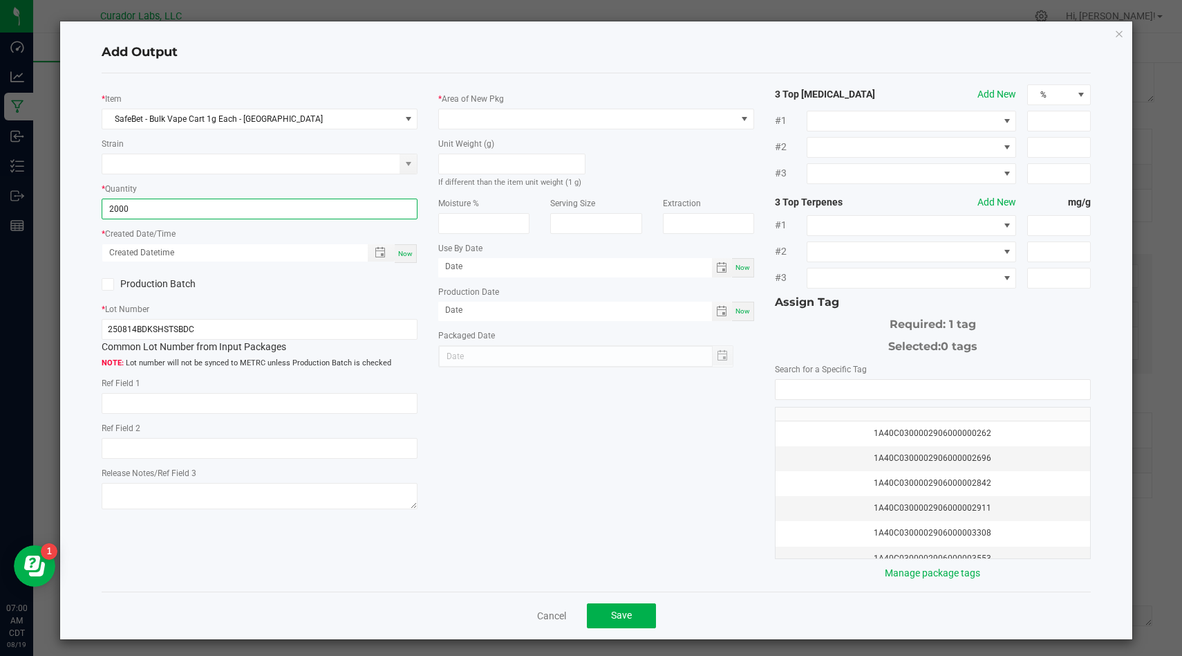
type input "2000 ea"
click at [416, 253] on div "Now" at bounding box center [406, 253] width 22 height 19
type input "08/19/2025 7:00 AM"
type input "[DATE]"
click at [109, 284] on icon at bounding box center [108, 284] width 9 height 0
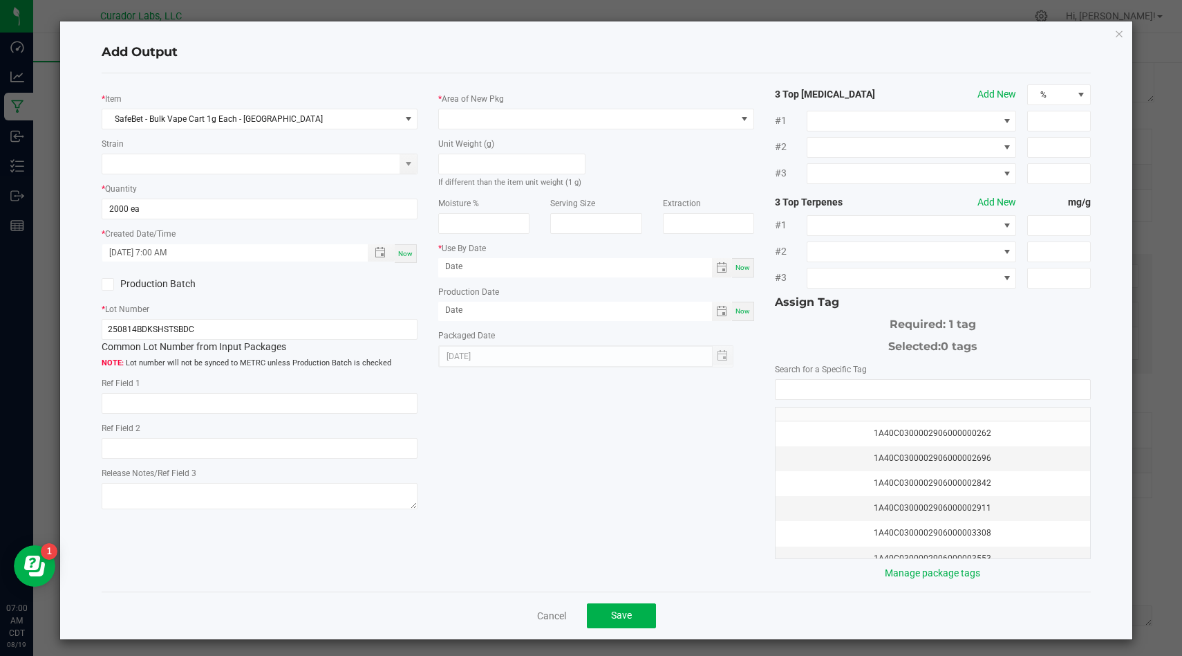
click at [0, 0] on input "Production Batch" at bounding box center [0, 0] width 0 height 0
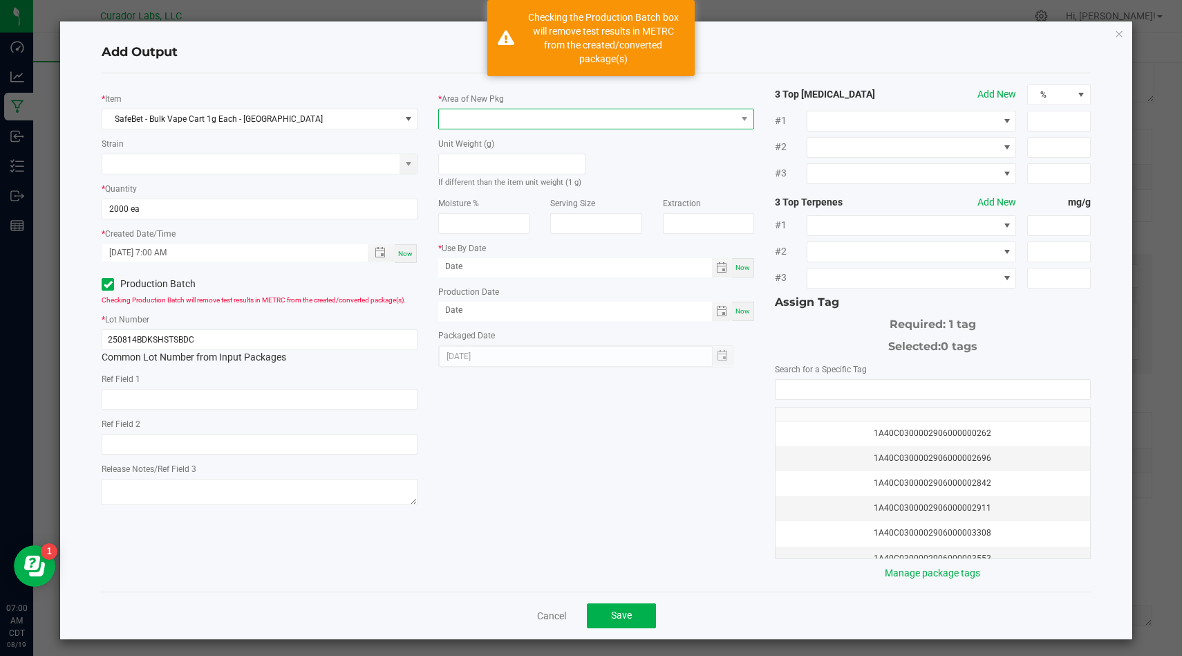
click at [482, 122] on span at bounding box center [587, 118] width 297 height 19
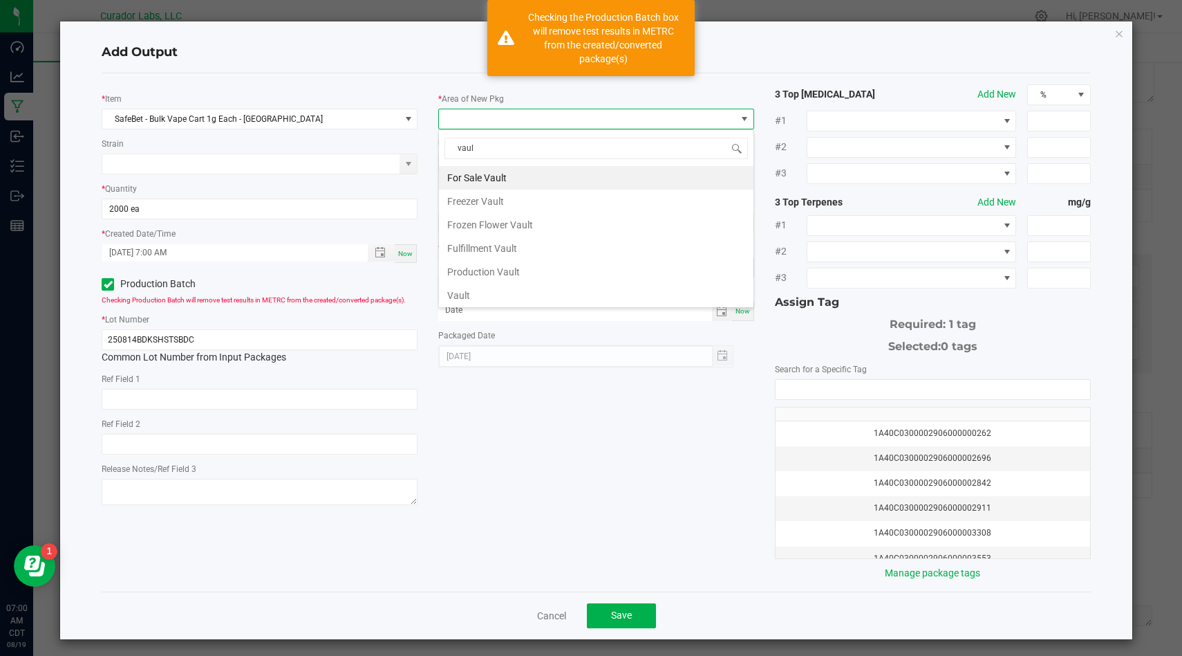
type input "vault"
click at [484, 294] on li "Vault" at bounding box center [596, 296] width 315 height 24
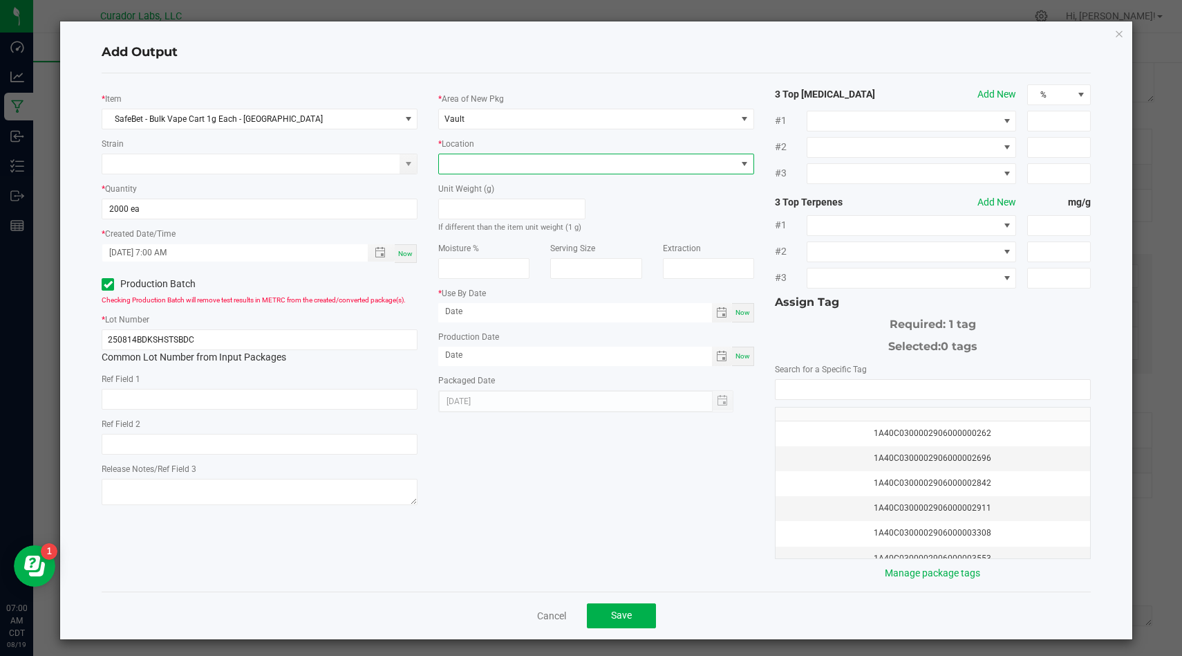
click at [557, 173] on span at bounding box center [587, 163] width 297 height 19
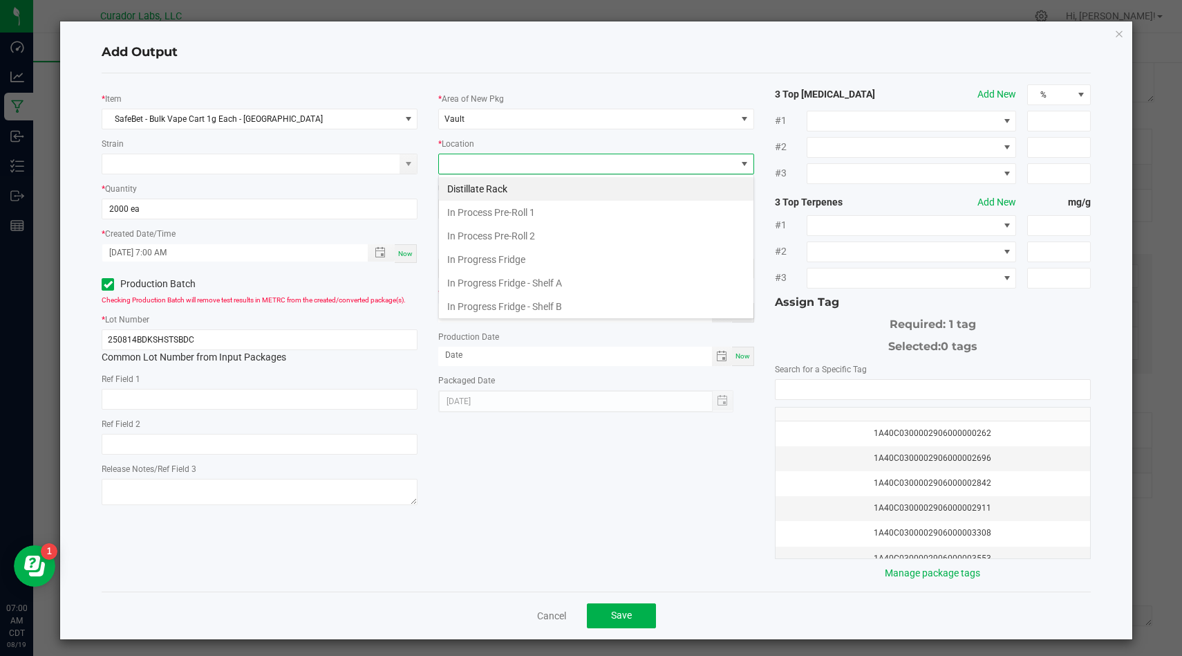
scroll to position [520, 0]
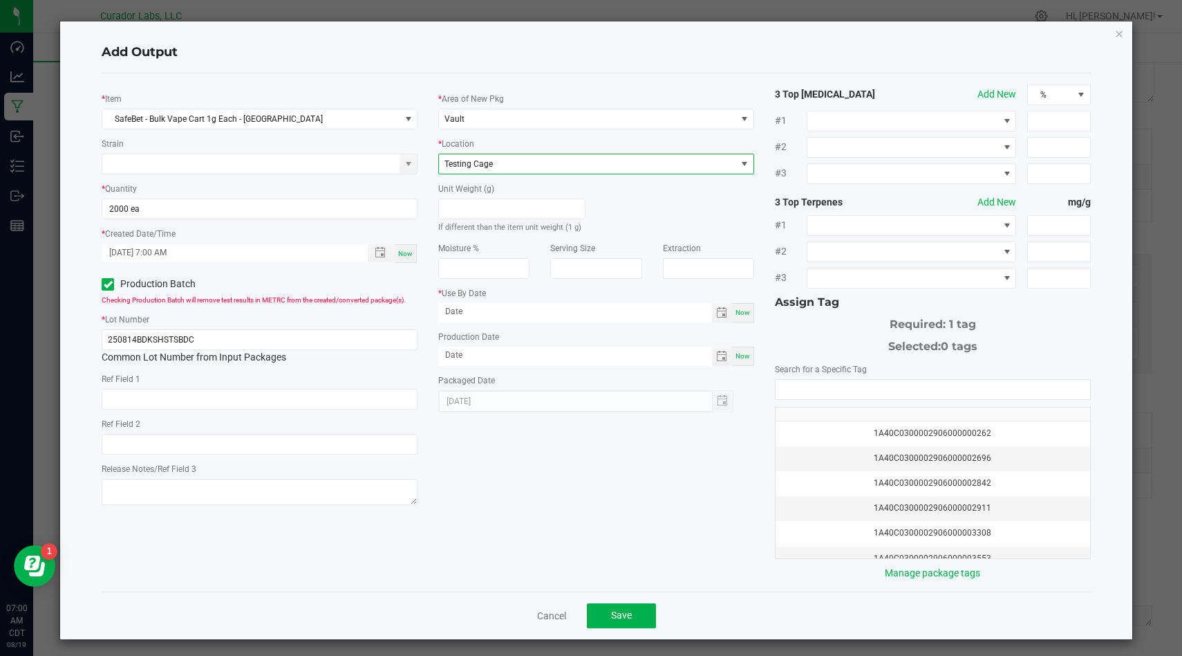
click at [745, 359] on span "Now" at bounding box center [743, 356] width 15 height 8
type input "[DATE]"
click at [744, 317] on div "Now" at bounding box center [743, 312] width 22 height 19
click at [647, 318] on input "[DATE]" at bounding box center [575, 311] width 274 height 17
type input "08/19/2026"
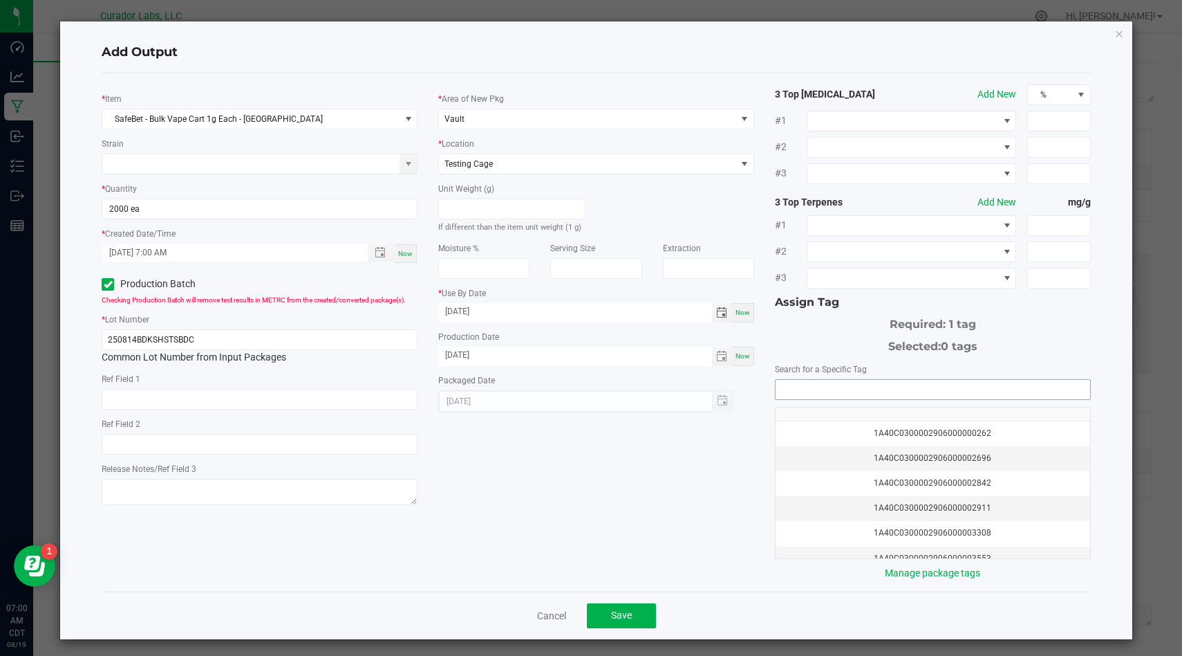
click at [912, 386] on input "NO DATA FOUND" at bounding box center [933, 389] width 315 height 19
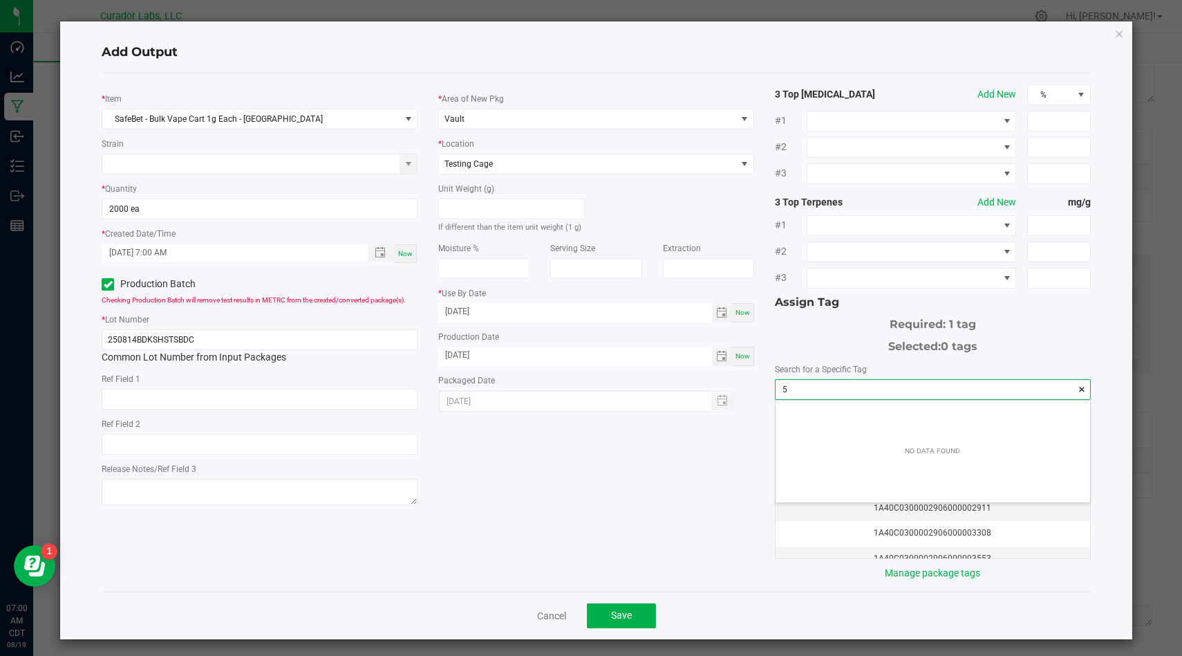
scroll to position [19, 314]
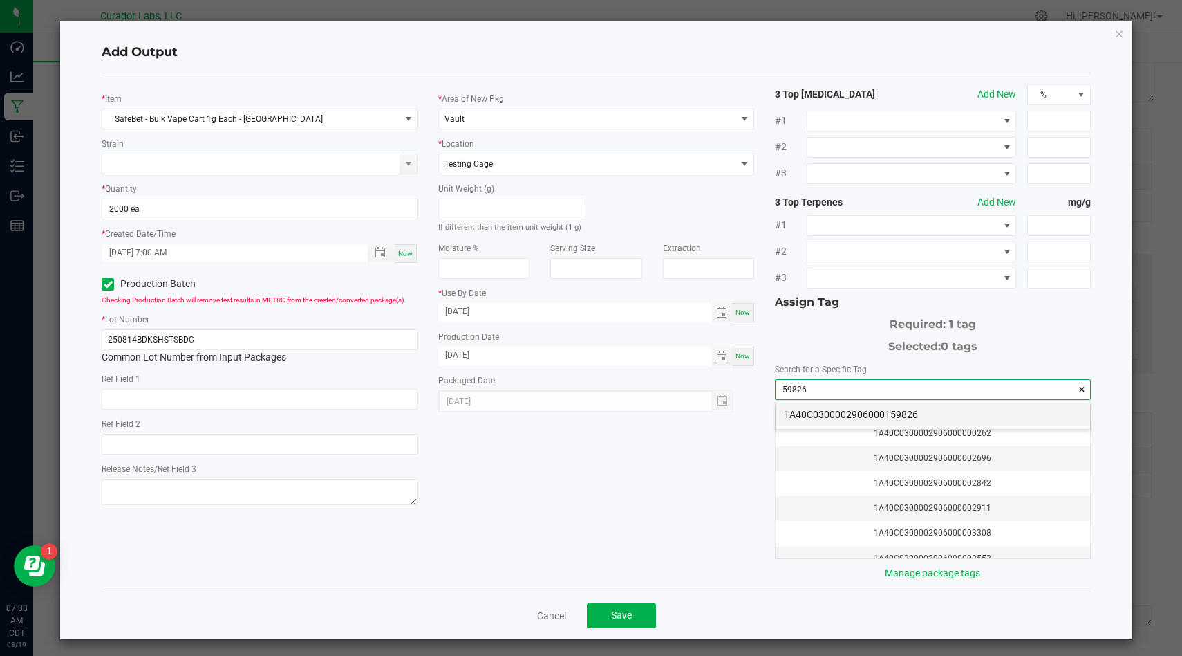
click at [919, 410] on li "1A40C0300002906000159826" at bounding box center [933, 414] width 315 height 24
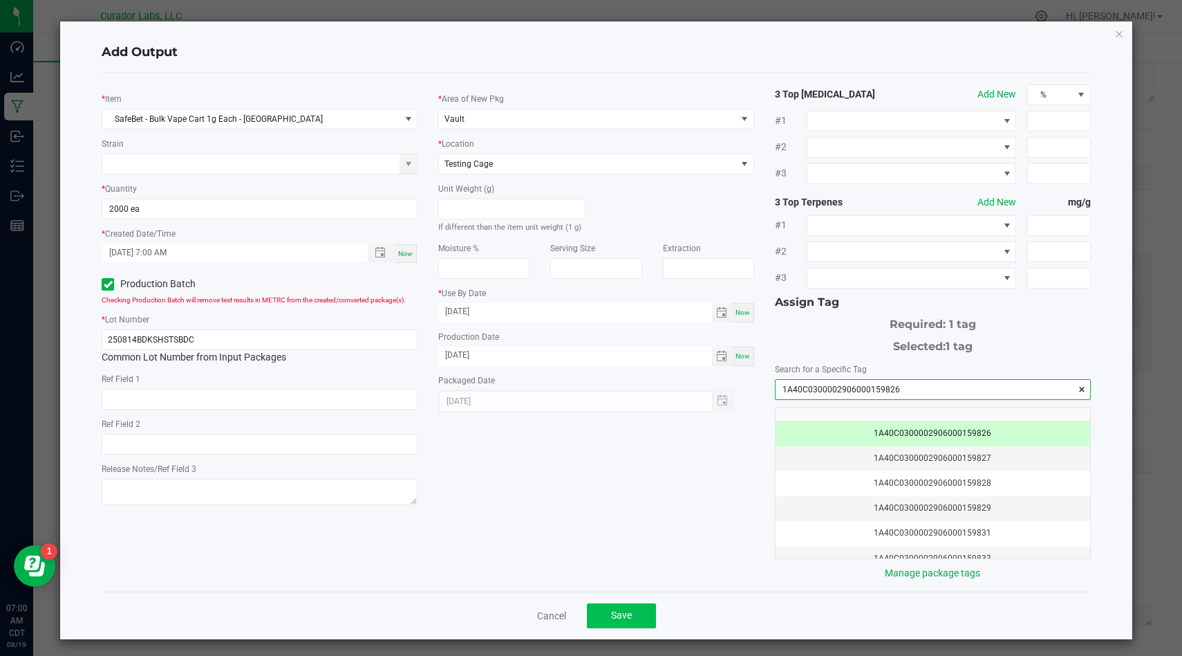
type input "1A40C0300002906000159826"
click at [619, 618] on span "Save" at bounding box center [621, 614] width 21 height 11
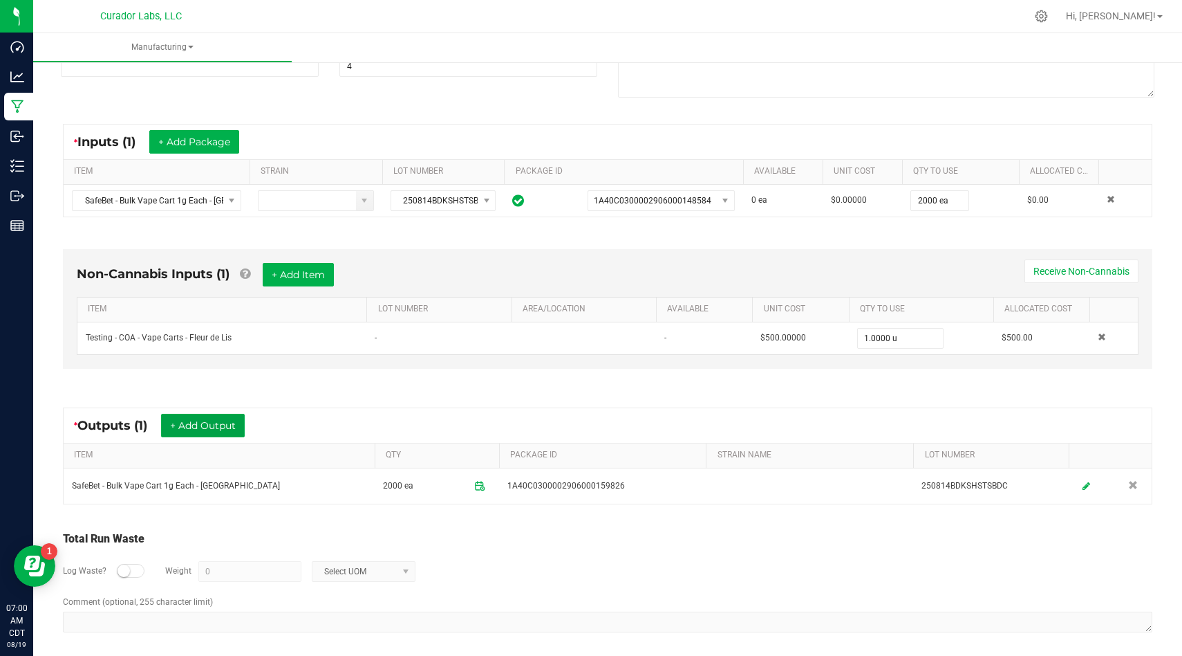
scroll to position [197, 0]
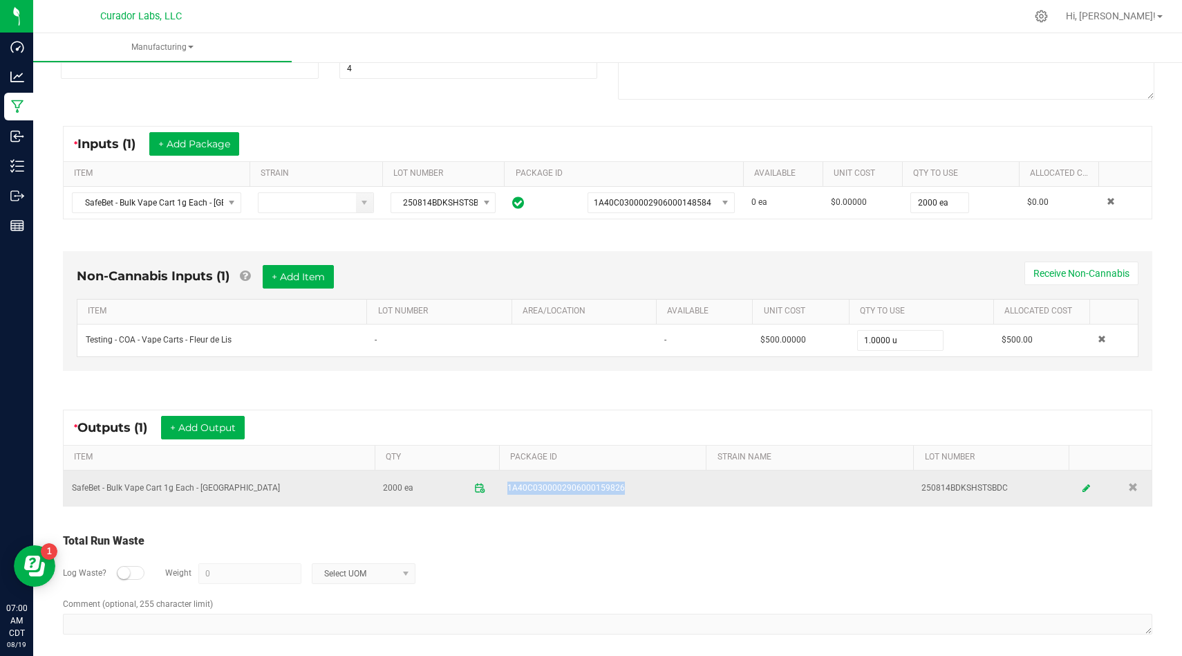
drag, startPoint x: 624, startPoint y: 489, endPoint x: 503, endPoint y: 486, distance: 121.0
click at [503, 486] on td "1A40C0300002906000159826" at bounding box center [602, 487] width 207 height 35
copy span "1A40C0300002906000159826"
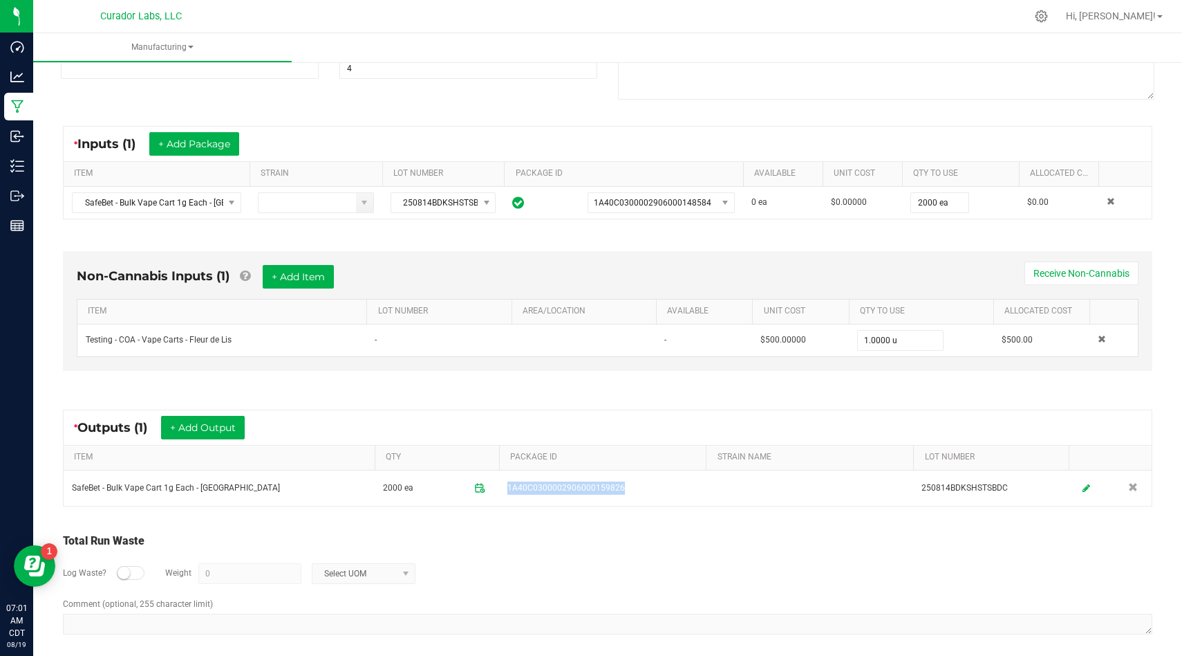
scroll to position [0, 0]
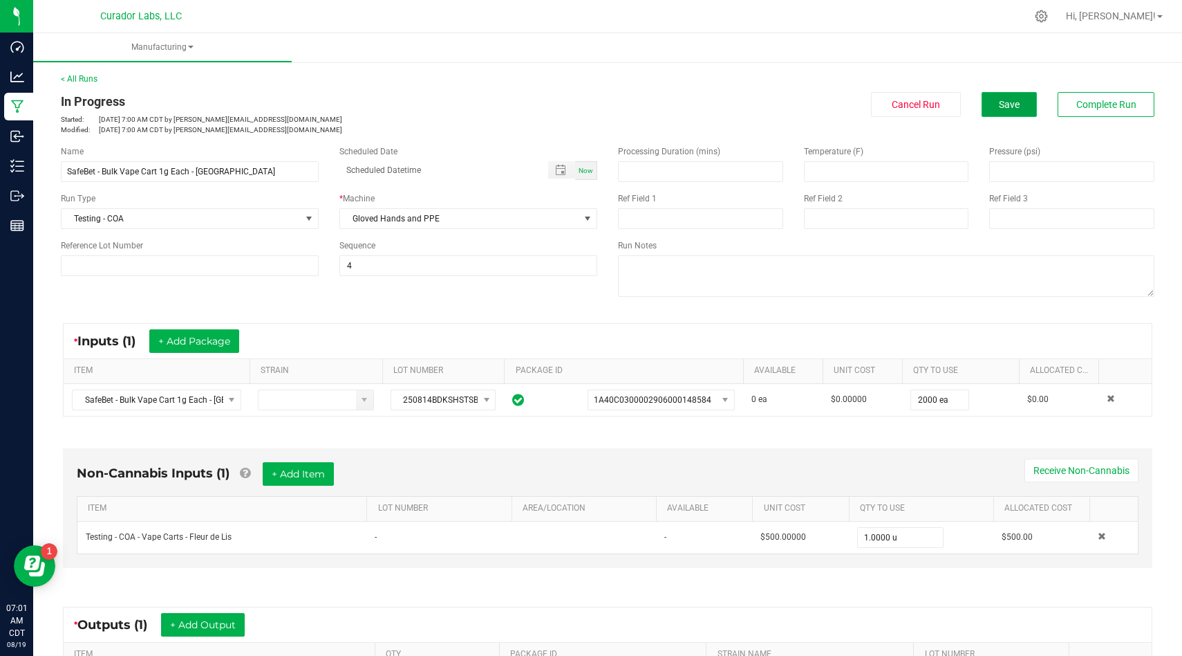
click at [994, 104] on button "Save" at bounding box center [1009, 104] width 55 height 25
click at [1029, 100] on button "Save" at bounding box center [1009, 104] width 55 height 25
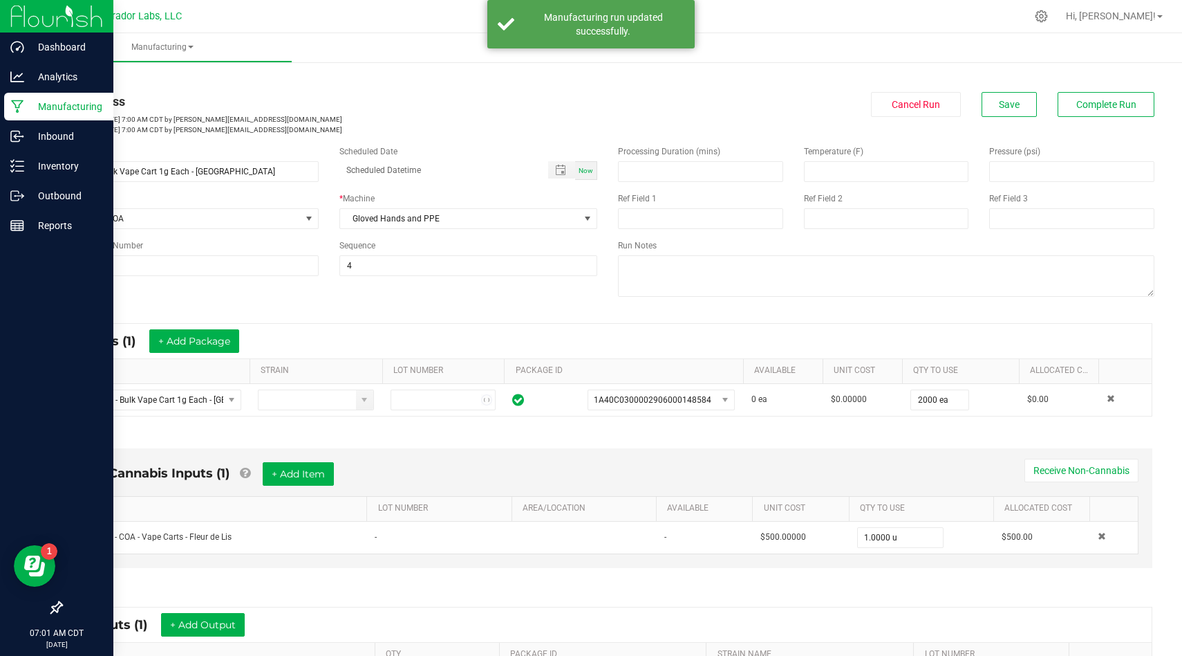
click at [21, 106] on icon at bounding box center [17, 107] width 13 height 14
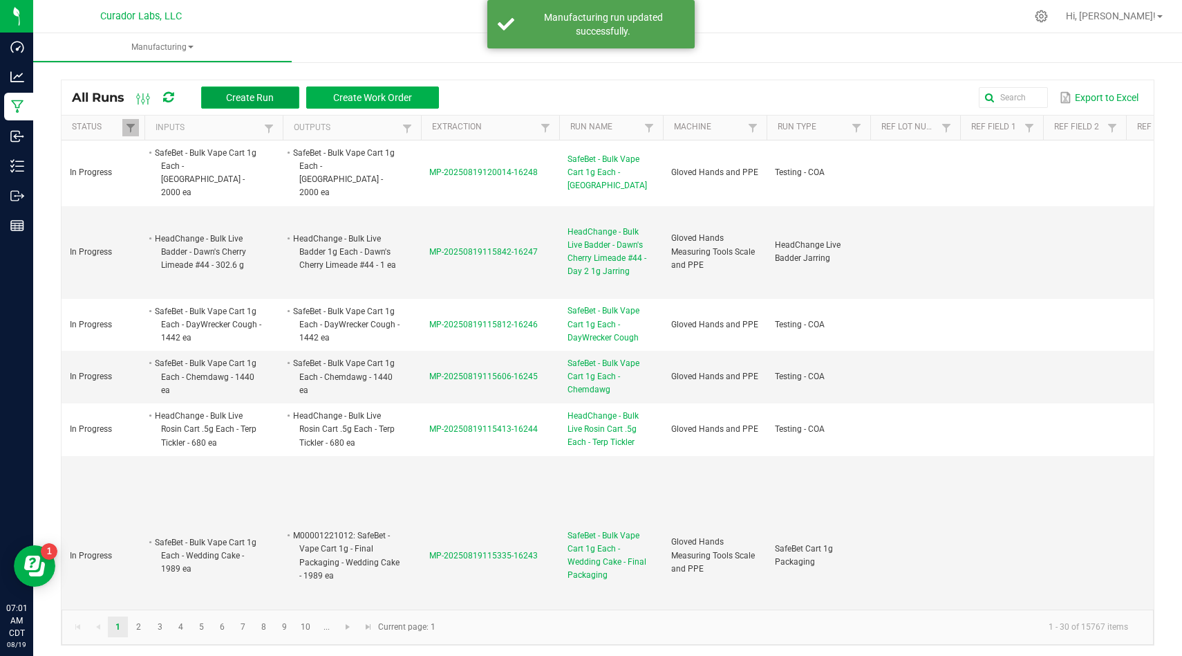
click at [260, 93] on span "Create Run" at bounding box center [250, 97] width 48 height 11
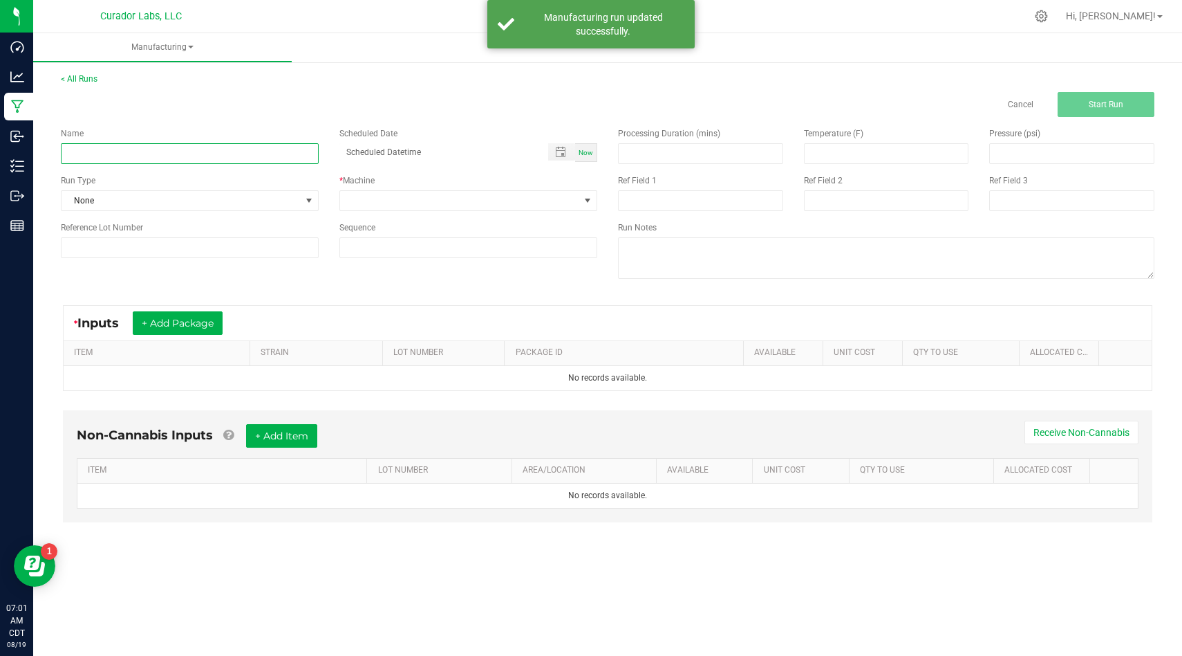
click at [272, 159] on input at bounding box center [190, 153] width 258 height 21
paste input "SafeBet - Bulk Diamond Infused Rolls .5g - VirgOG"
type input "SafeBet - Bulk Diamond Infused Rolls .5g - VirgOG"
click at [272, 192] on span "None" at bounding box center [181, 200] width 239 height 19
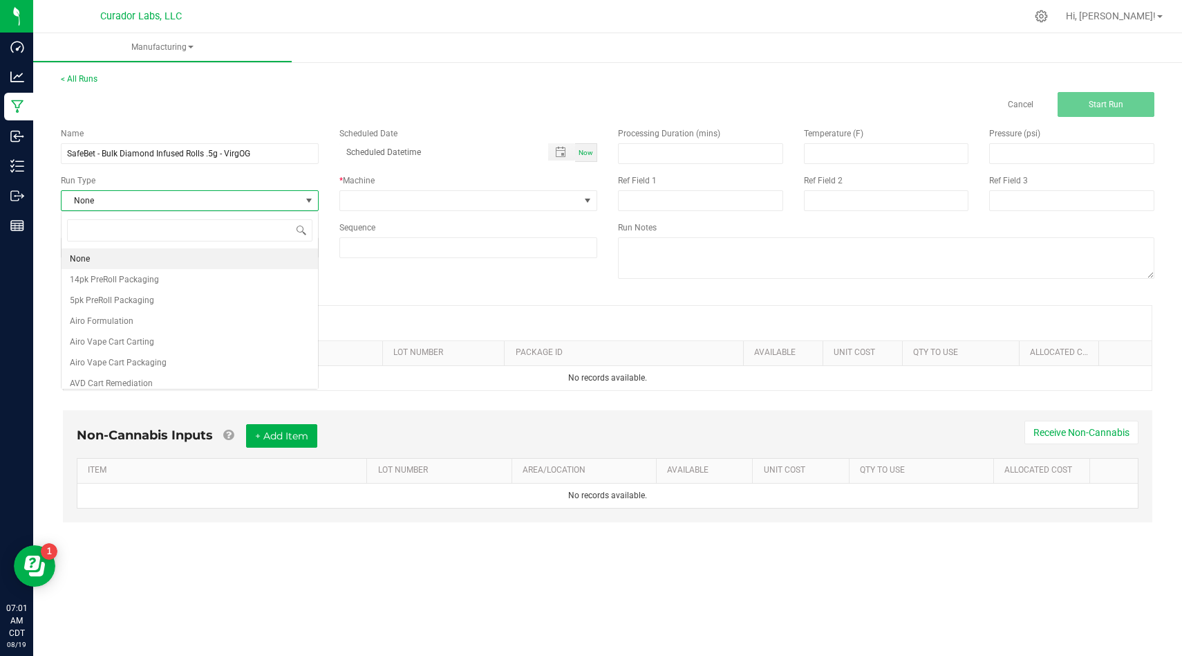
scroll to position [21, 258]
type input "coa"
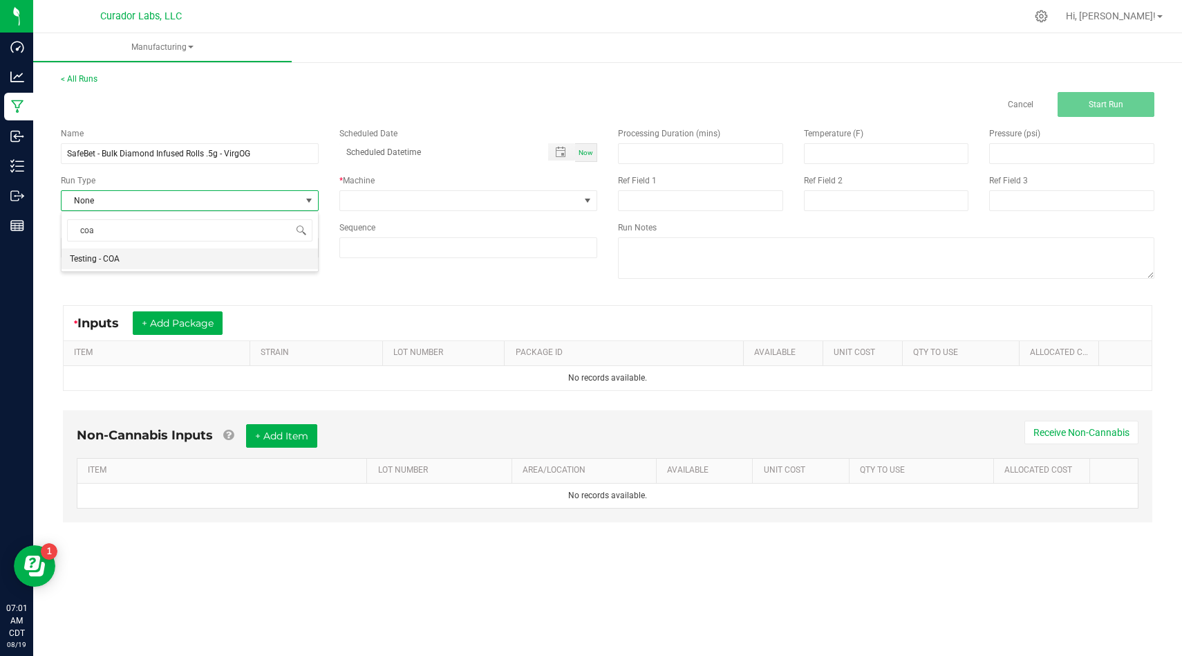
click at [248, 259] on li "Testing - COA" at bounding box center [190, 258] width 257 height 21
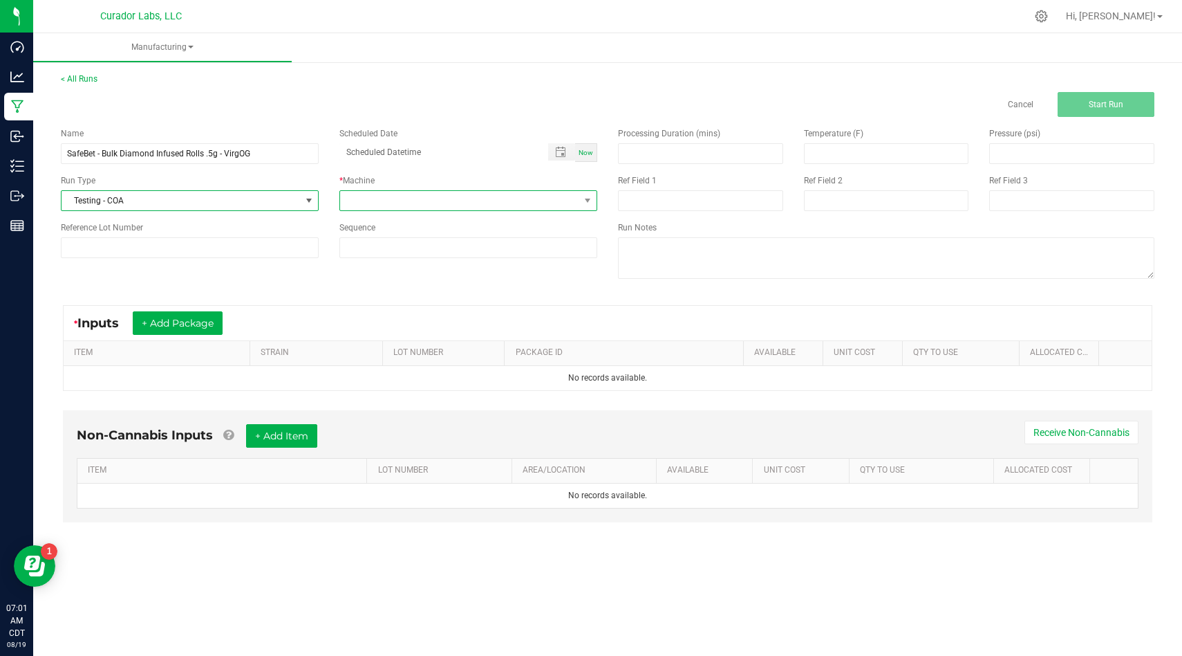
click at [384, 197] on span at bounding box center [459, 200] width 239 height 19
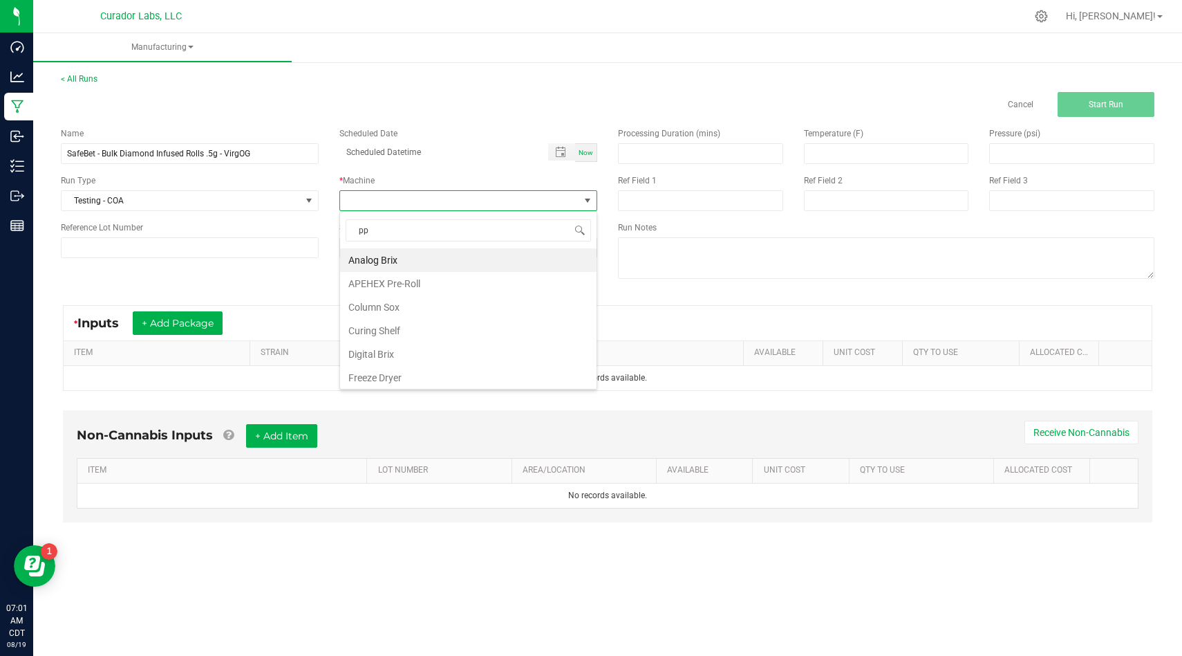
type input "ppe"
click at [396, 257] on li "Gloved Hands and PPE" at bounding box center [468, 260] width 257 height 24
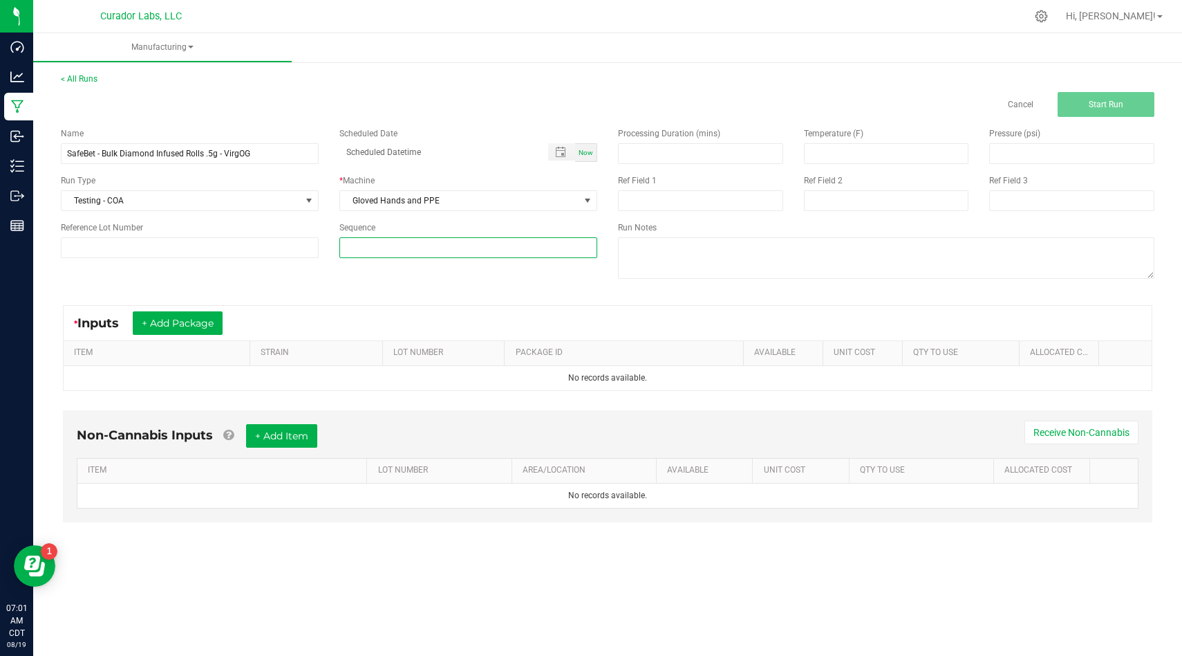
click at [407, 248] on input at bounding box center [468, 247] width 257 height 19
type input "4"
click at [402, 280] on div "Name SafeBet - Bulk Diamond Infused Rolls .5g - VirgOG Scheduled Date Now Run T…" at bounding box center [607, 205] width 1115 height 176
click at [179, 322] on button "+ Add Package" at bounding box center [178, 323] width 90 height 24
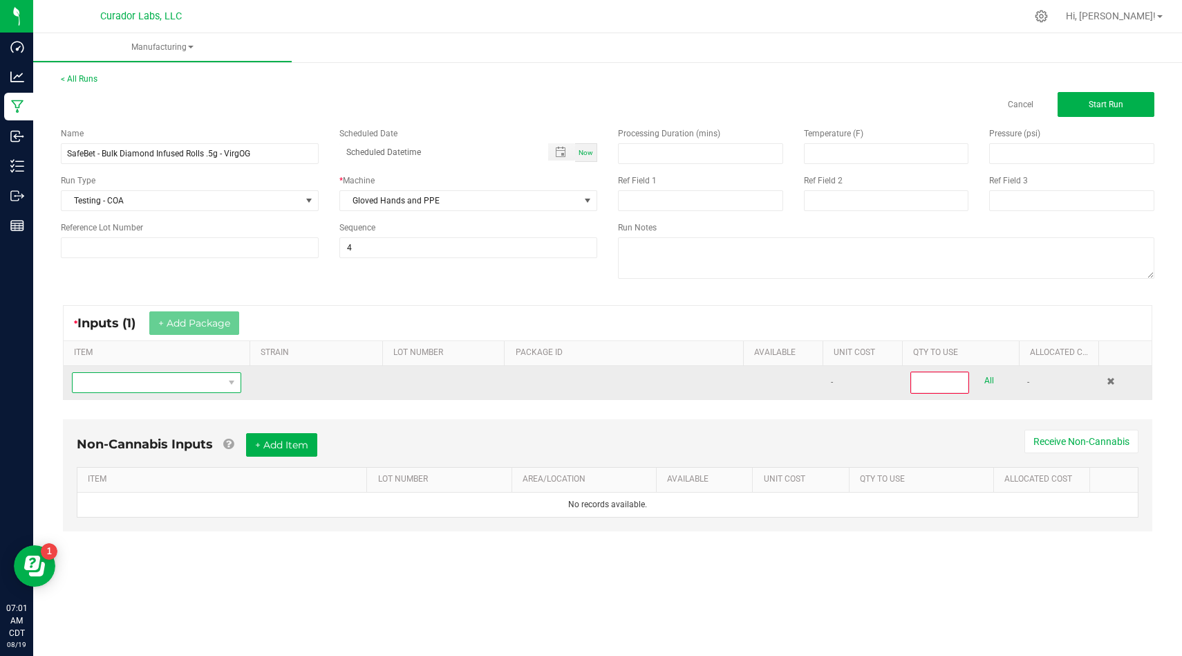
click at [169, 381] on span "NO DATA FOUND" at bounding box center [148, 382] width 151 height 19
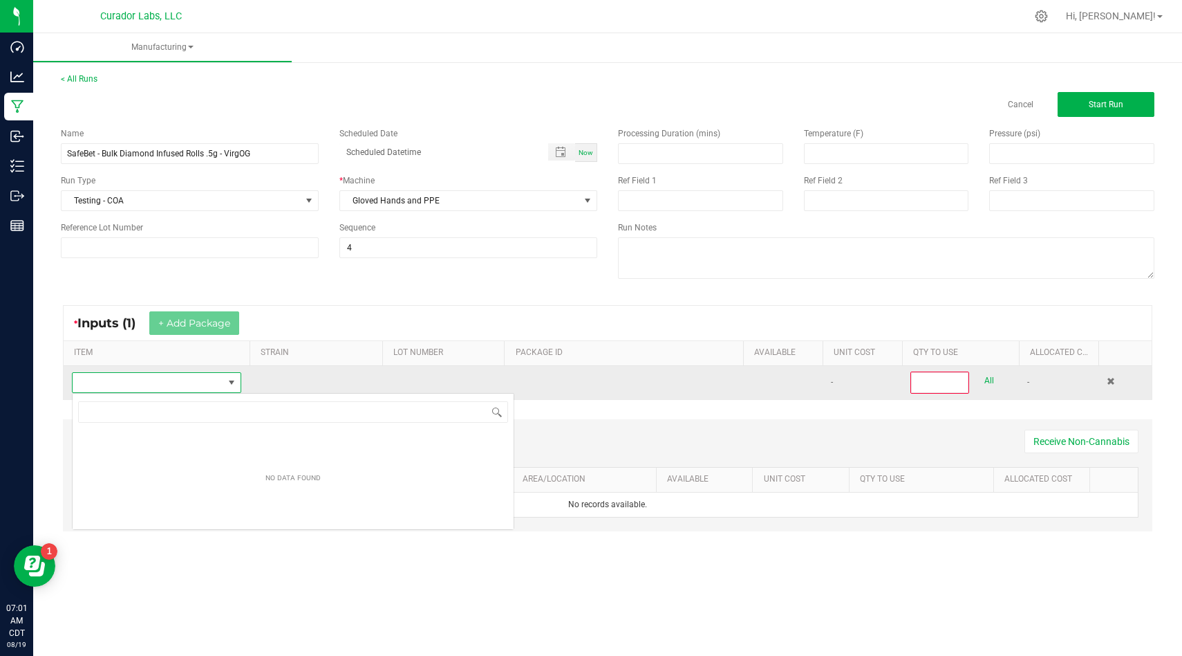
scroll to position [21, 169]
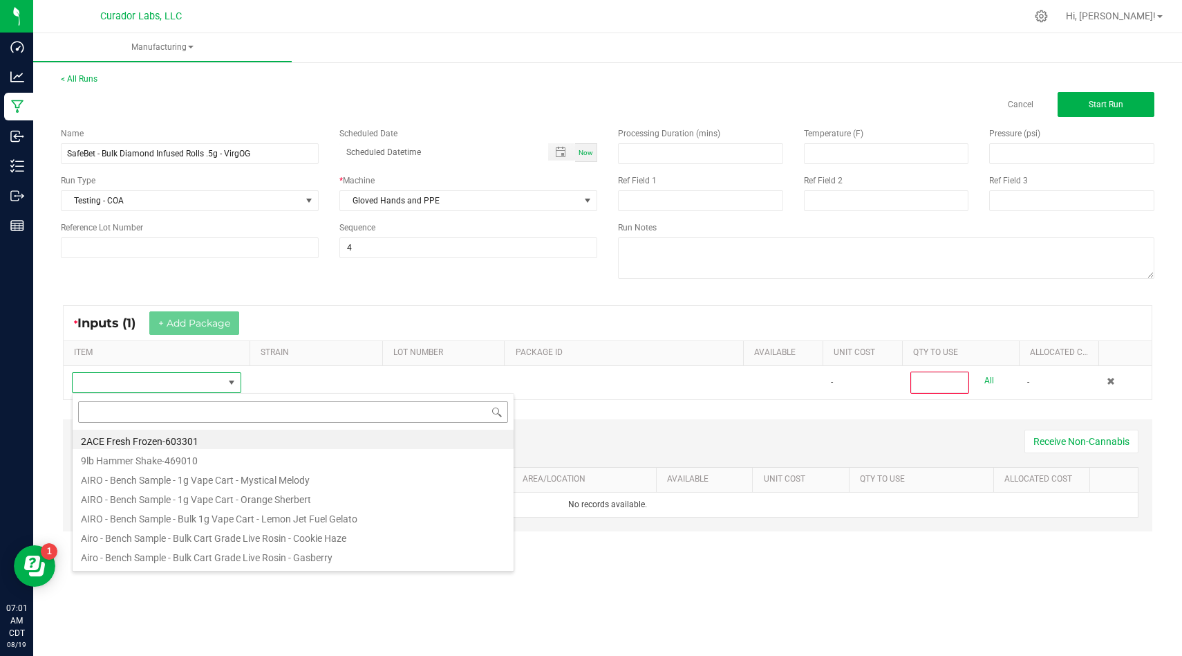
type input "SafeBet - Bulk Diamond Infused Rolls .5g - VirgOG"
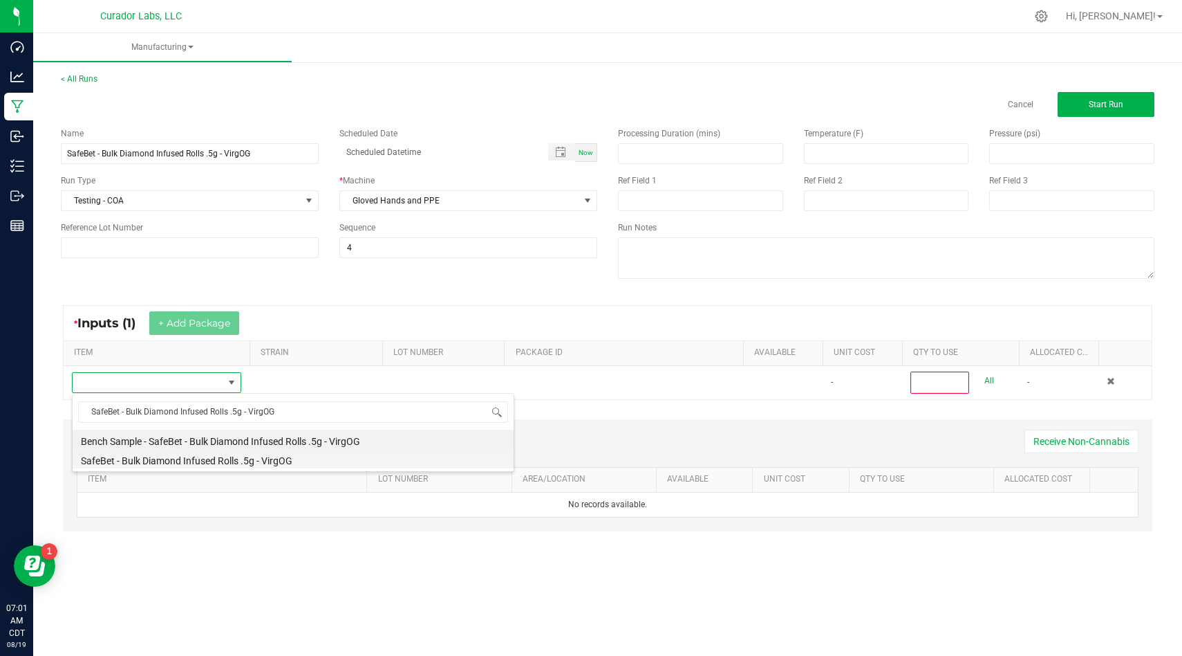
click at [395, 461] on li "SafeBet - Bulk Diamond Infused Rolls .5g - VirgOG" at bounding box center [293, 458] width 441 height 19
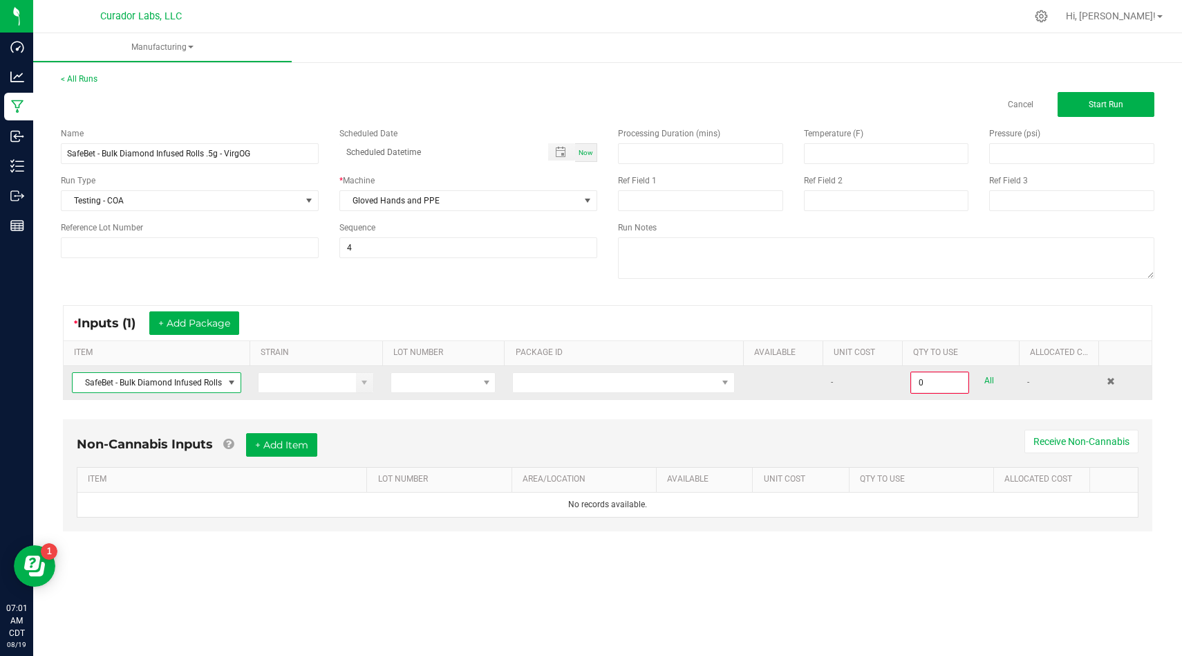
click at [591, 393] on td at bounding box center [623, 382] width 239 height 33
click at [604, 387] on span at bounding box center [615, 382] width 204 height 19
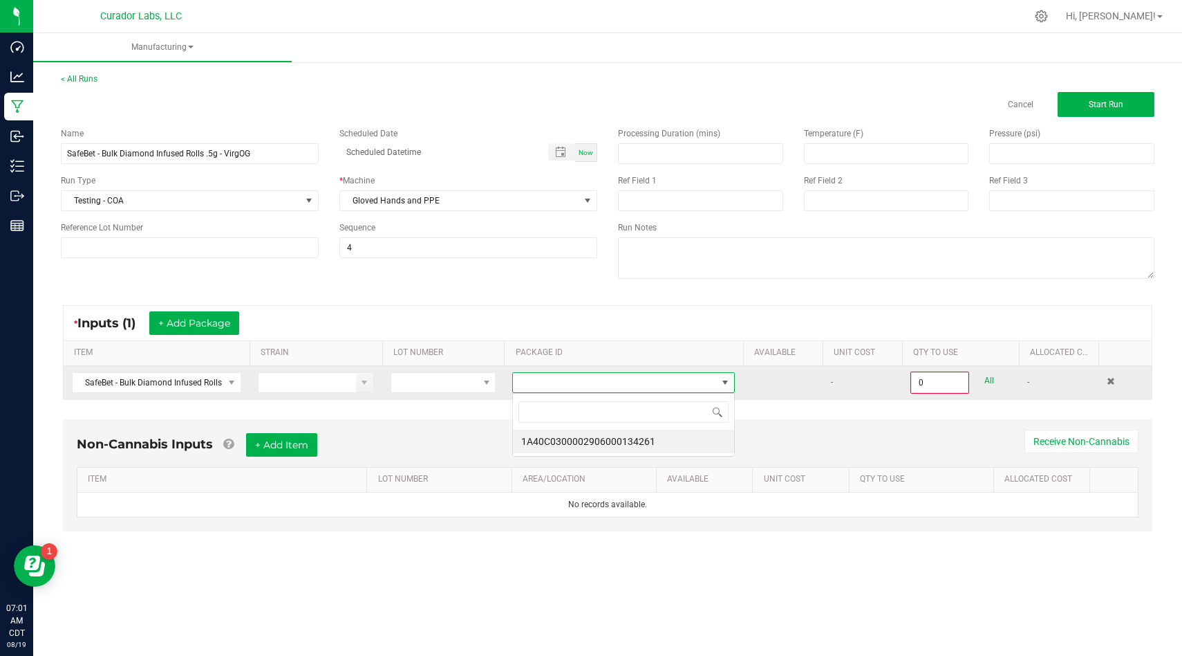
scroll to position [21, 222]
click at [604, 436] on li "1A40C0300002906000134261" at bounding box center [623, 441] width 221 height 24
click at [985, 380] on link "All" at bounding box center [990, 380] width 10 height 19
type input "11236 ea"
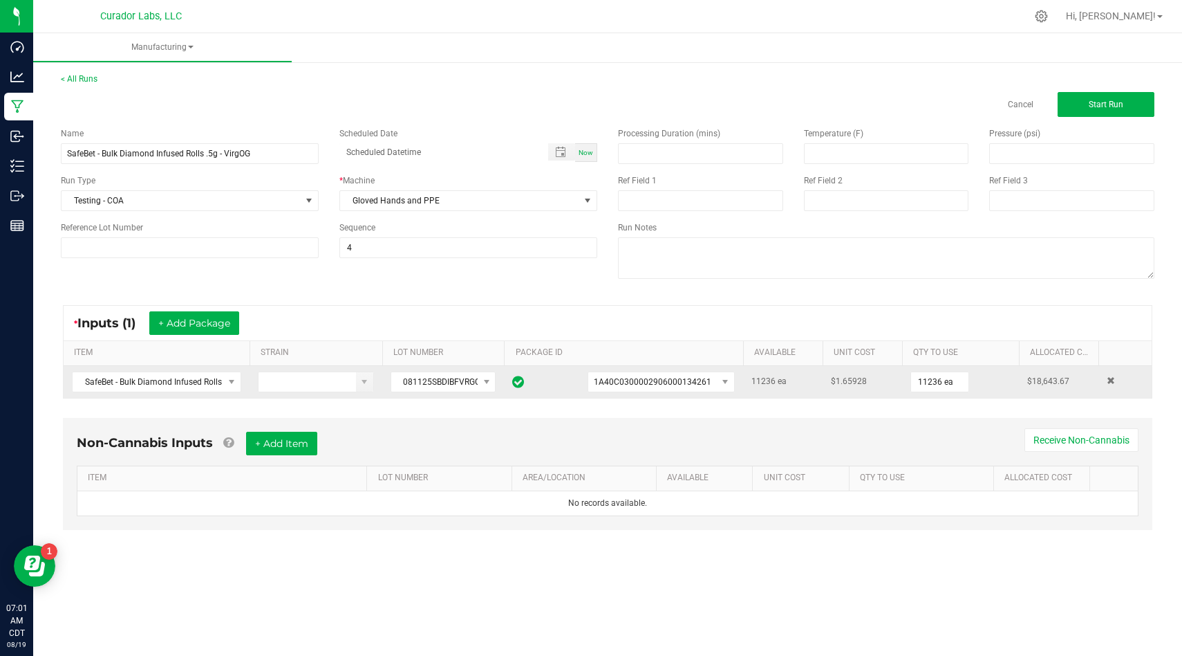
click at [817, 423] on div "Non-Cannabis Inputs + Add Item Receive Non-Cannabis ITEM LOT NUMBER AREA/LOCATI…" at bounding box center [608, 474] width 1090 height 112
click at [279, 434] on button "+ Add Item" at bounding box center [281, 444] width 71 height 24
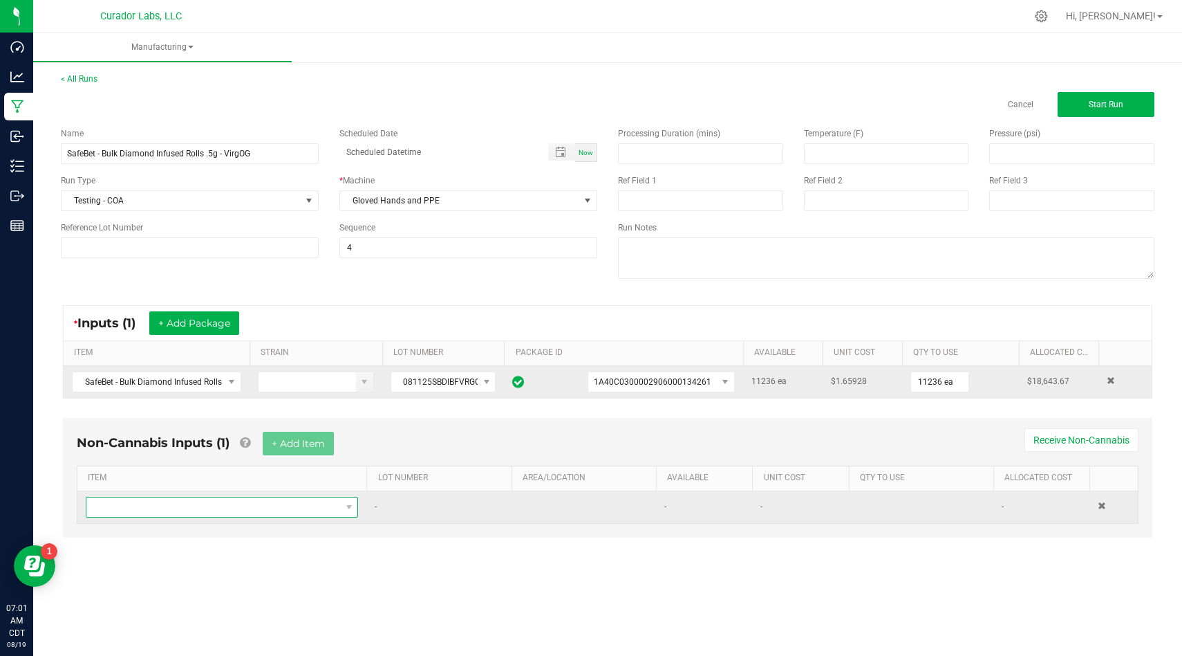
click at [293, 513] on span "NO DATA FOUND" at bounding box center [213, 506] width 254 height 19
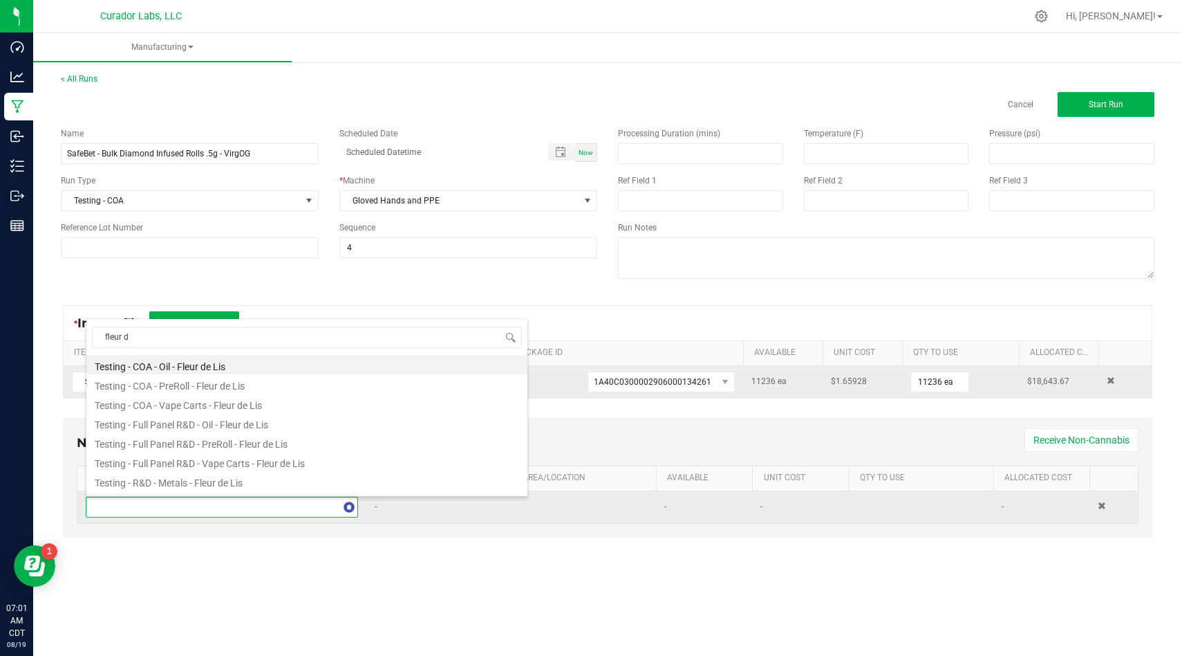
type input "fleur de"
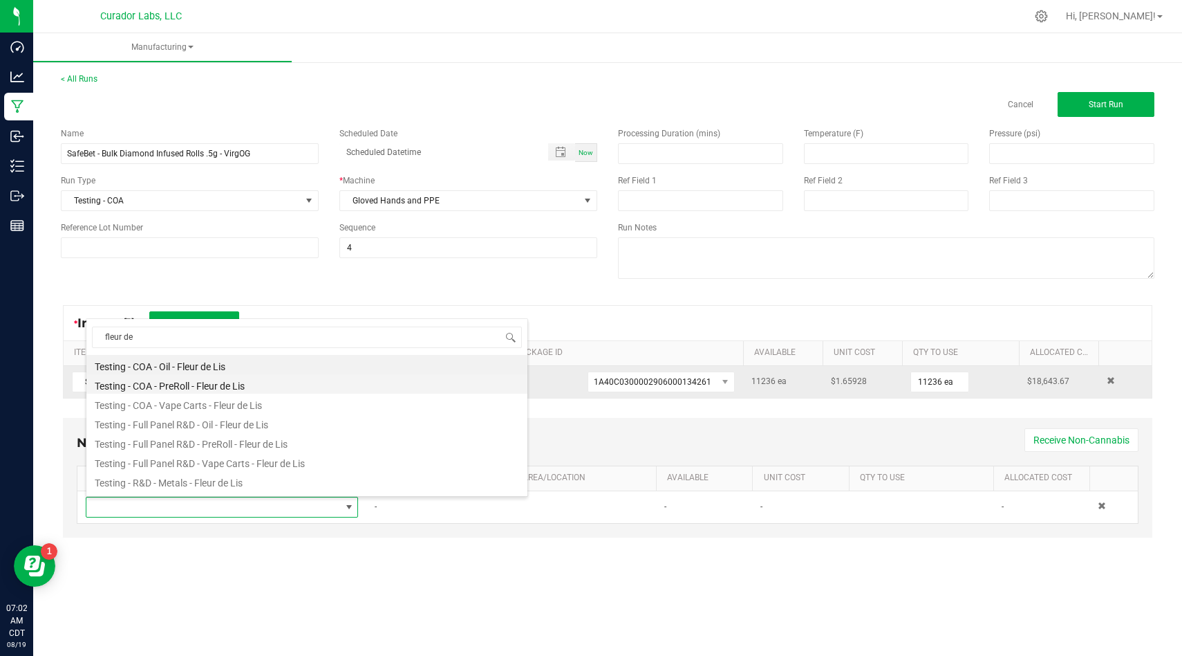
click at [302, 380] on li "Testing - COA - PreRoll - Fleur de Lis" at bounding box center [306, 383] width 441 height 19
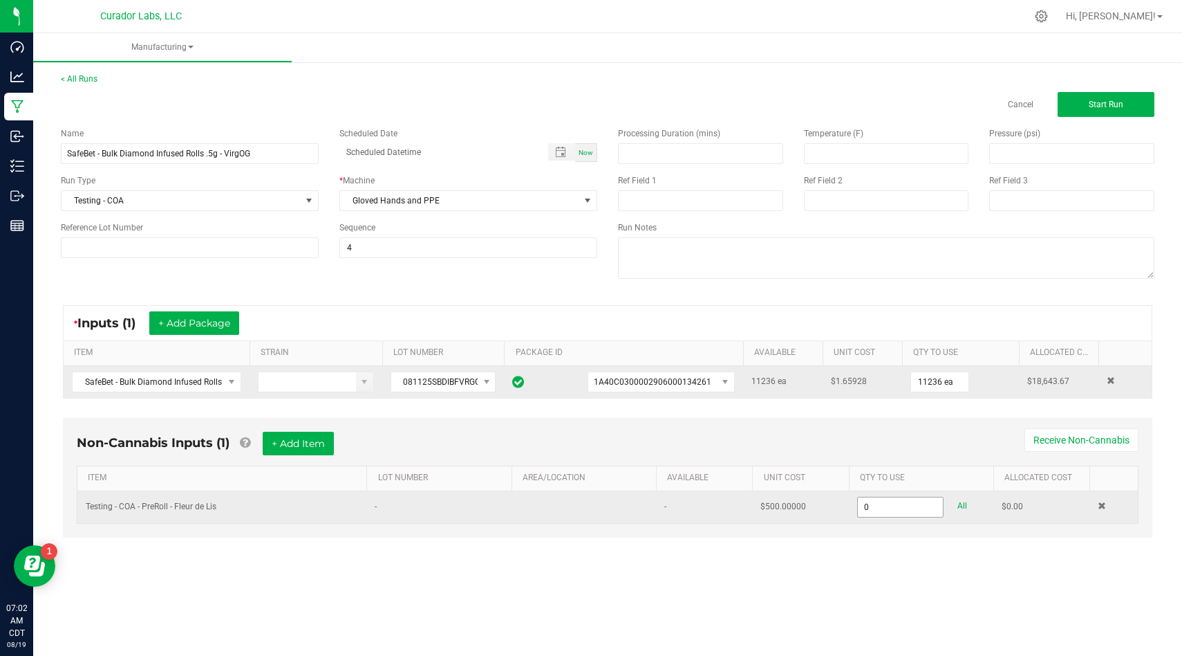
click at [899, 514] on input "0" at bounding box center [901, 506] width 86 height 19
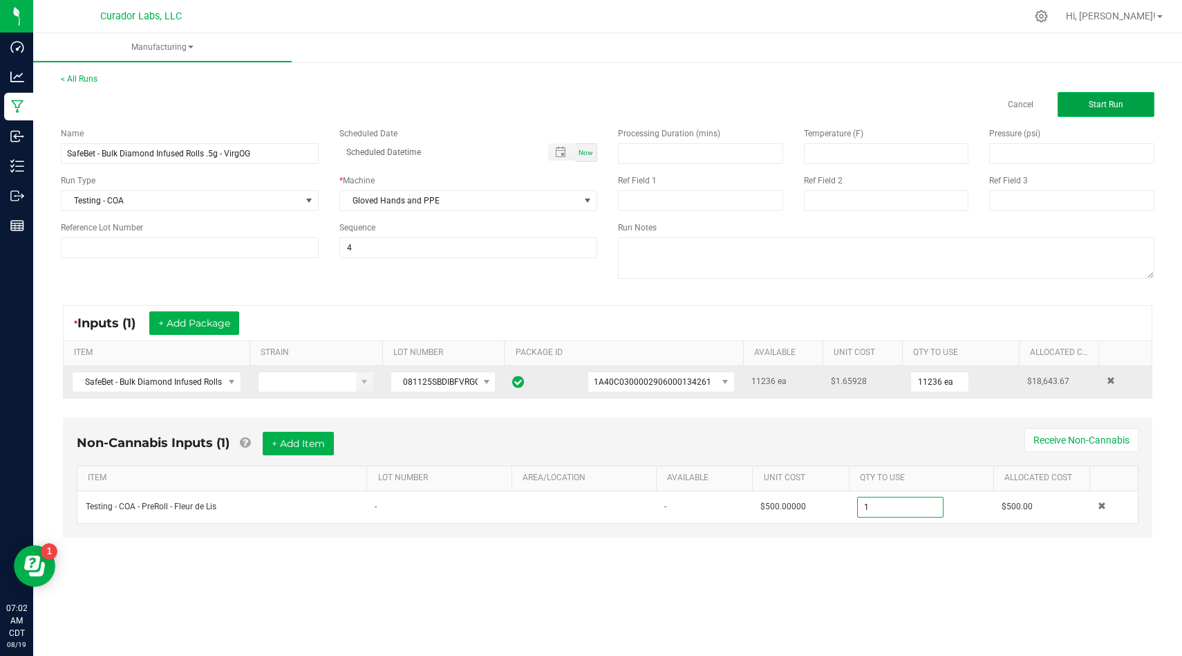
type input "1.0000 u"
click at [1099, 100] on span "Start Run" at bounding box center [1106, 105] width 35 height 10
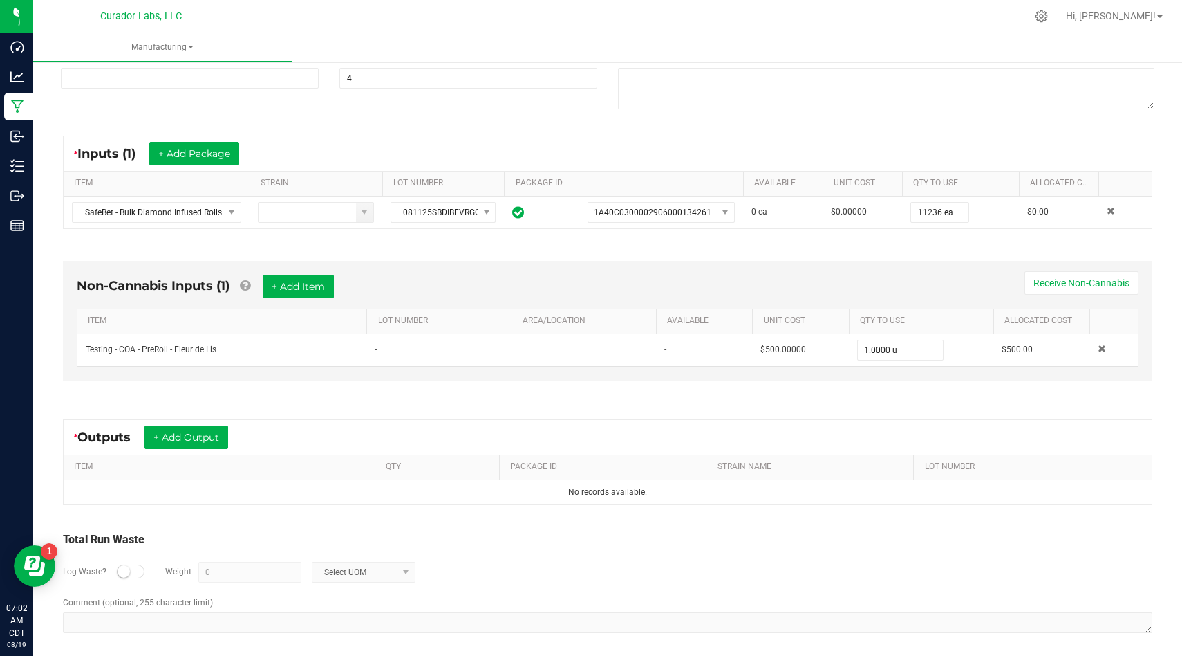
scroll to position [194, 0]
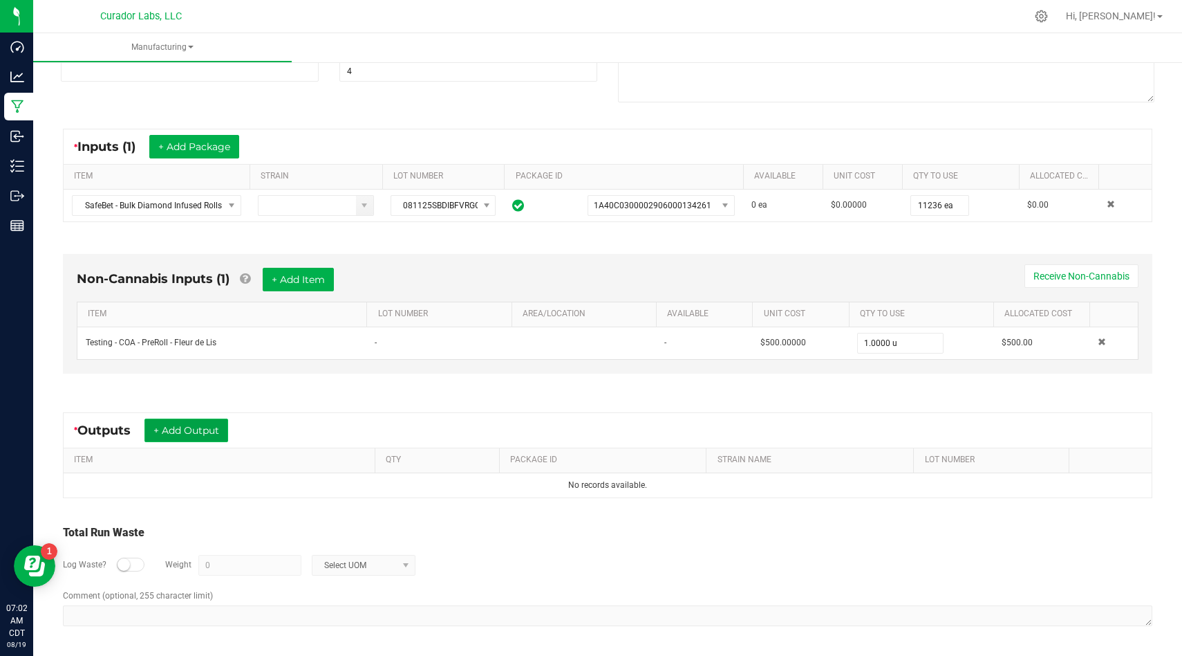
click at [194, 433] on button "+ Add Output" at bounding box center [187, 430] width 84 height 24
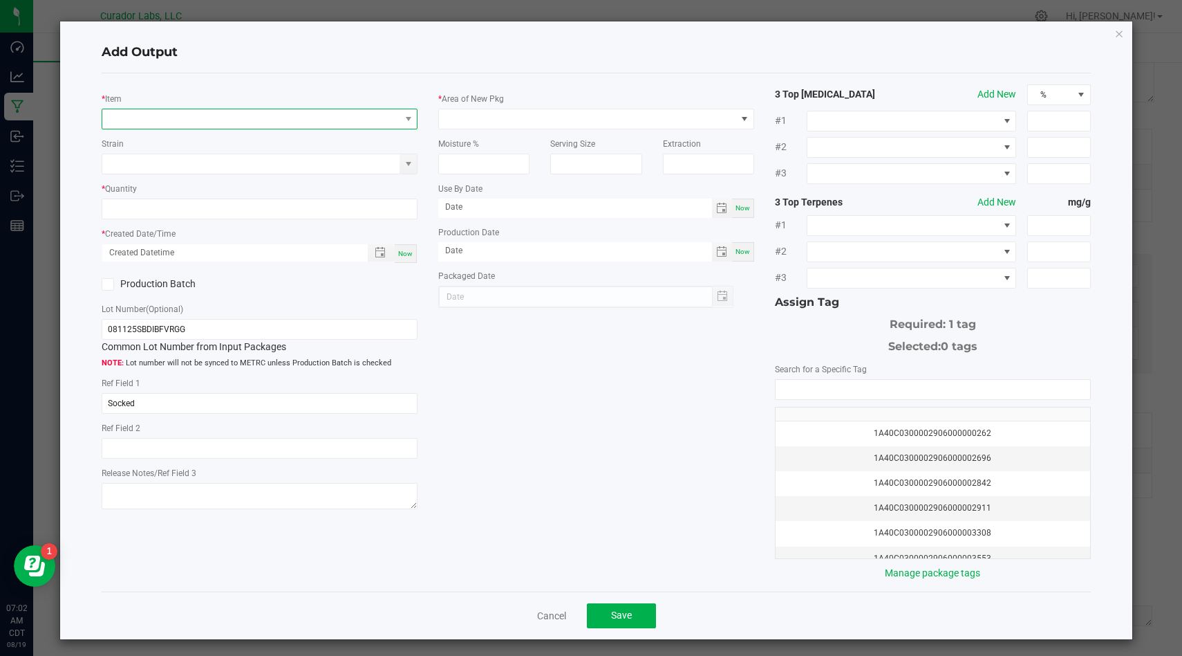
click at [254, 118] on span "NO DATA FOUND" at bounding box center [250, 118] width 297 height 19
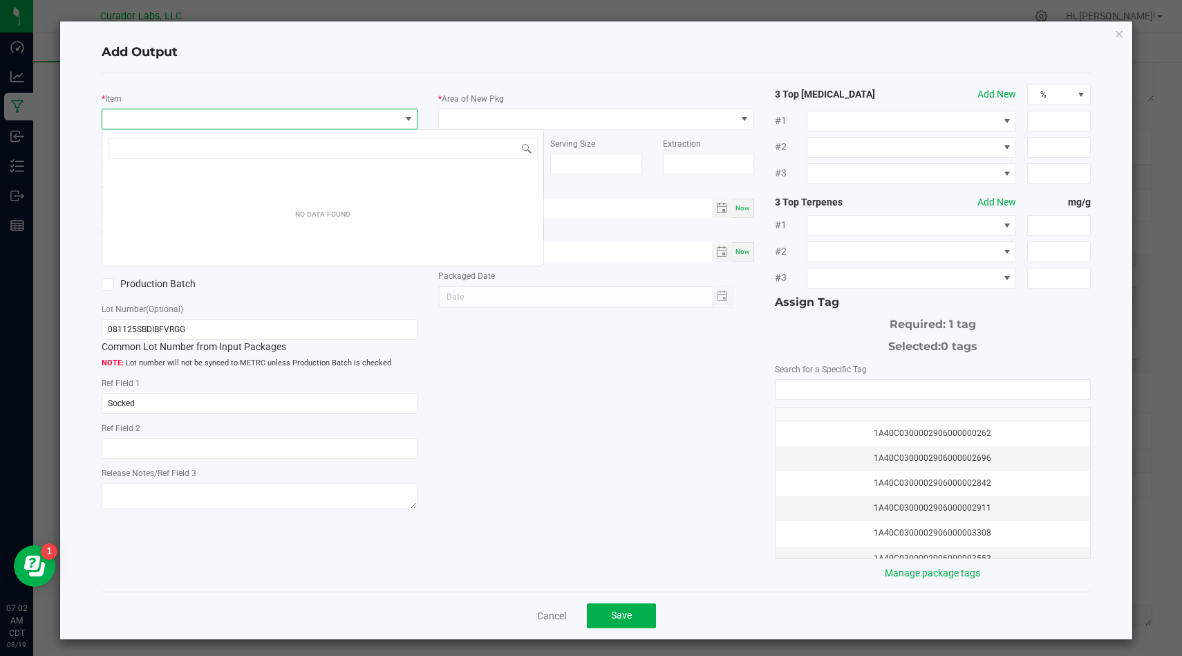
scroll to position [21, 315]
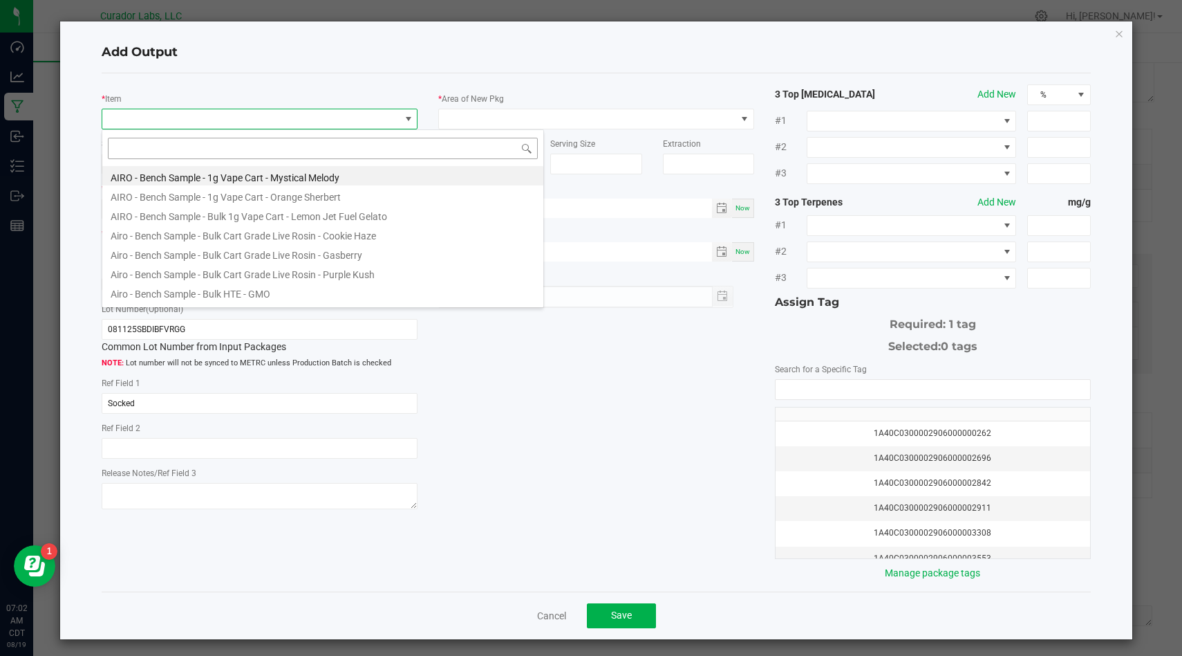
type input "SafeBet - Bulk Diamond Infused Rolls .5g - VirgOG"
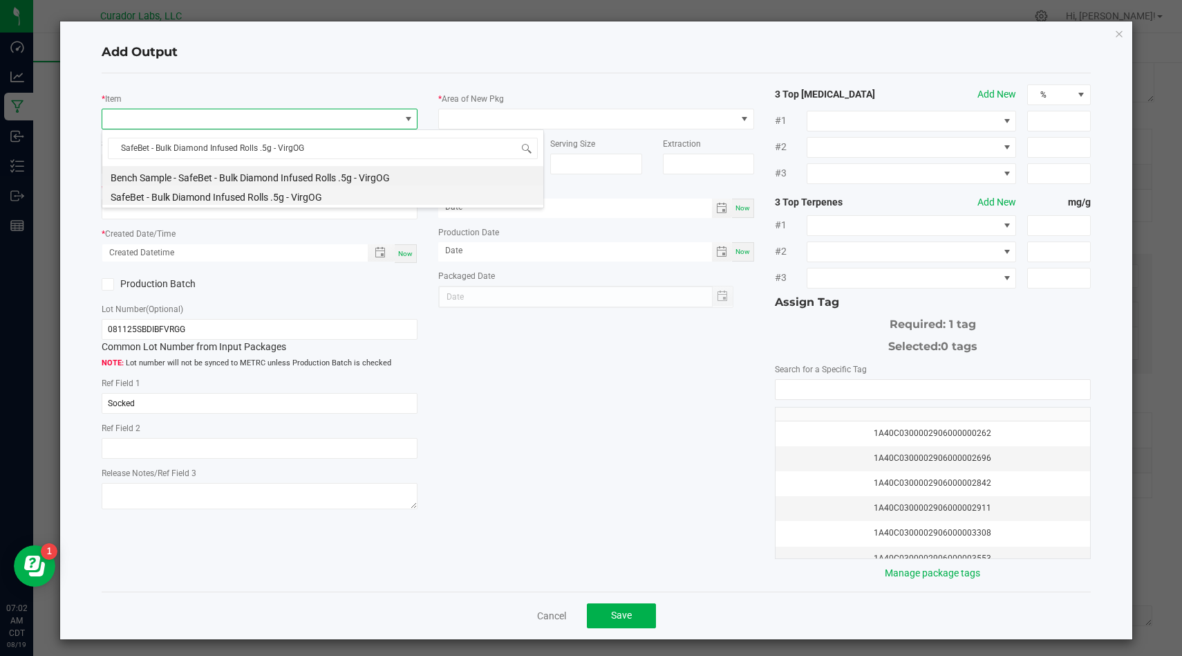
click at [276, 200] on li "SafeBet - Bulk Diamond Infused Rolls .5g - VirgOG" at bounding box center [322, 194] width 441 height 19
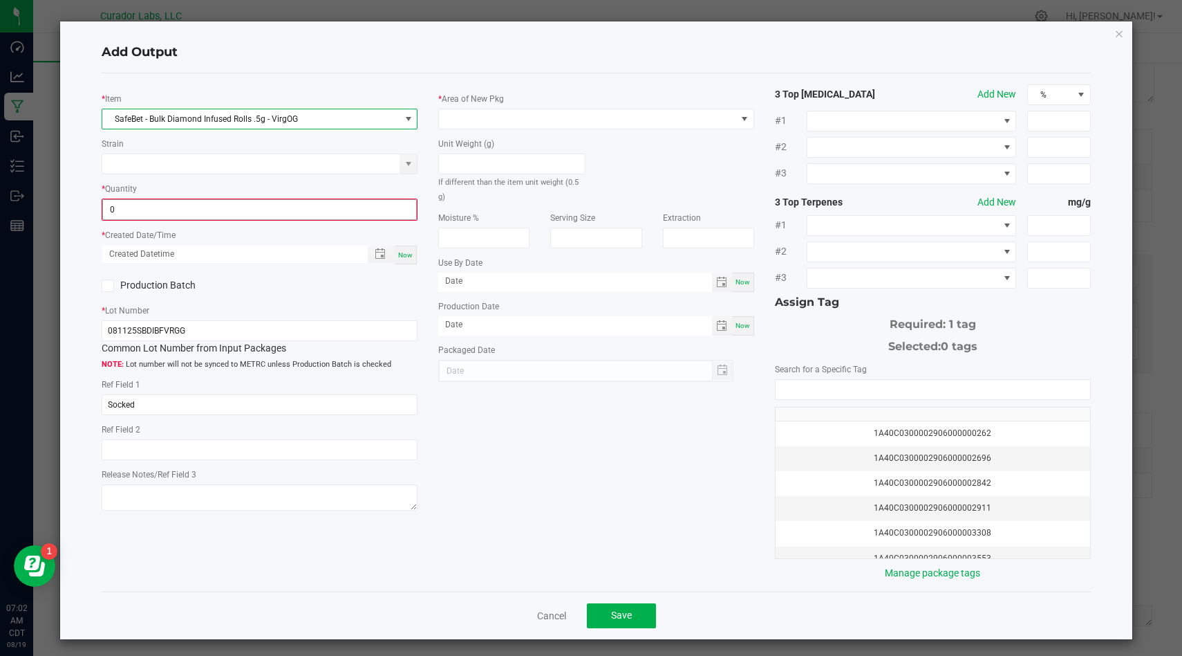
click at [269, 213] on input "0" at bounding box center [259, 209] width 313 height 19
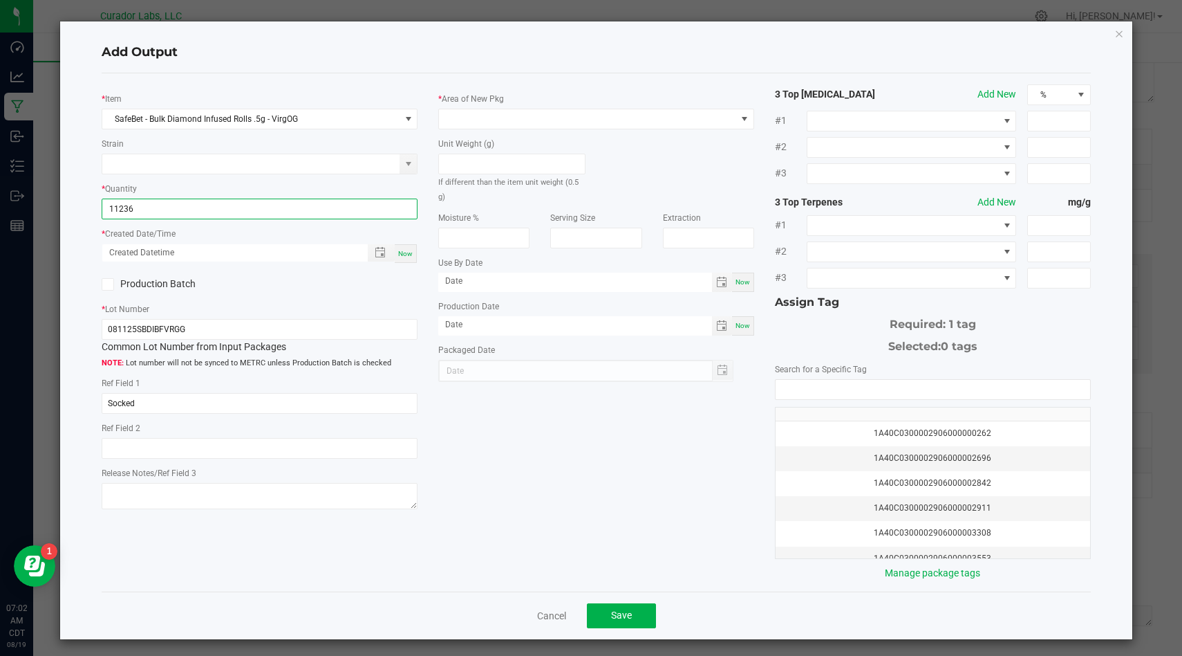
type input "11236 ea"
click at [414, 249] on div "Now" at bounding box center [406, 253] width 22 height 19
type input "08/19/2025 7:02 AM"
type input "[DATE]"
click at [108, 284] on icon at bounding box center [108, 284] width 9 height 0
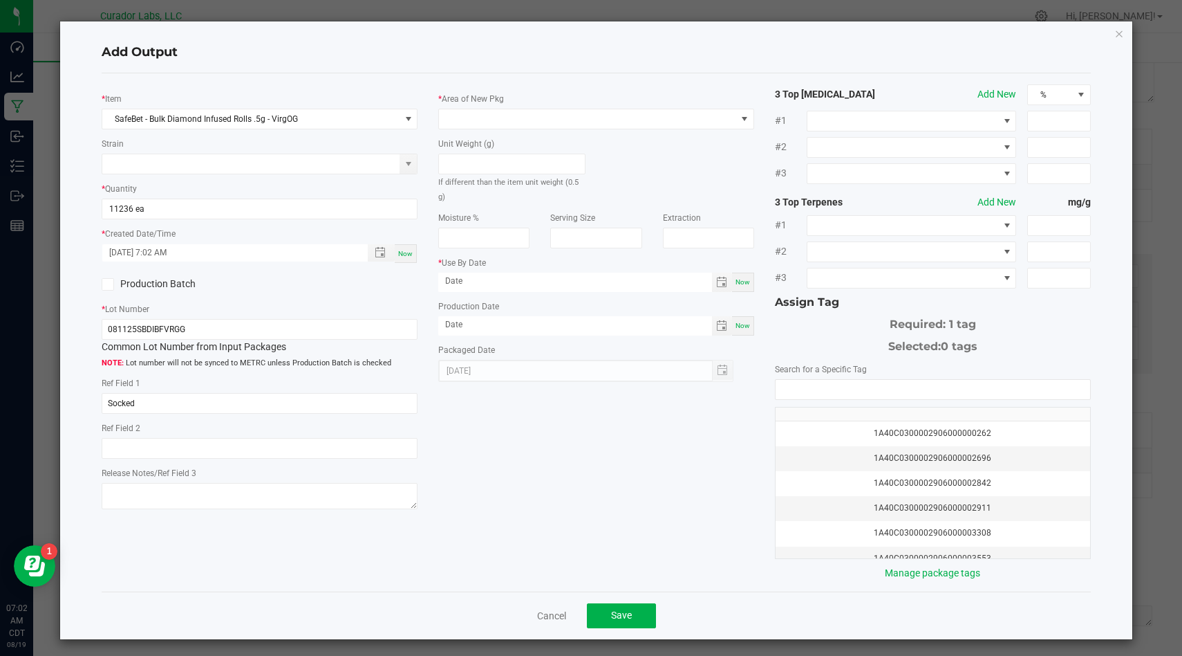
click at [0, 0] on input "Production Batch" at bounding box center [0, 0] width 0 height 0
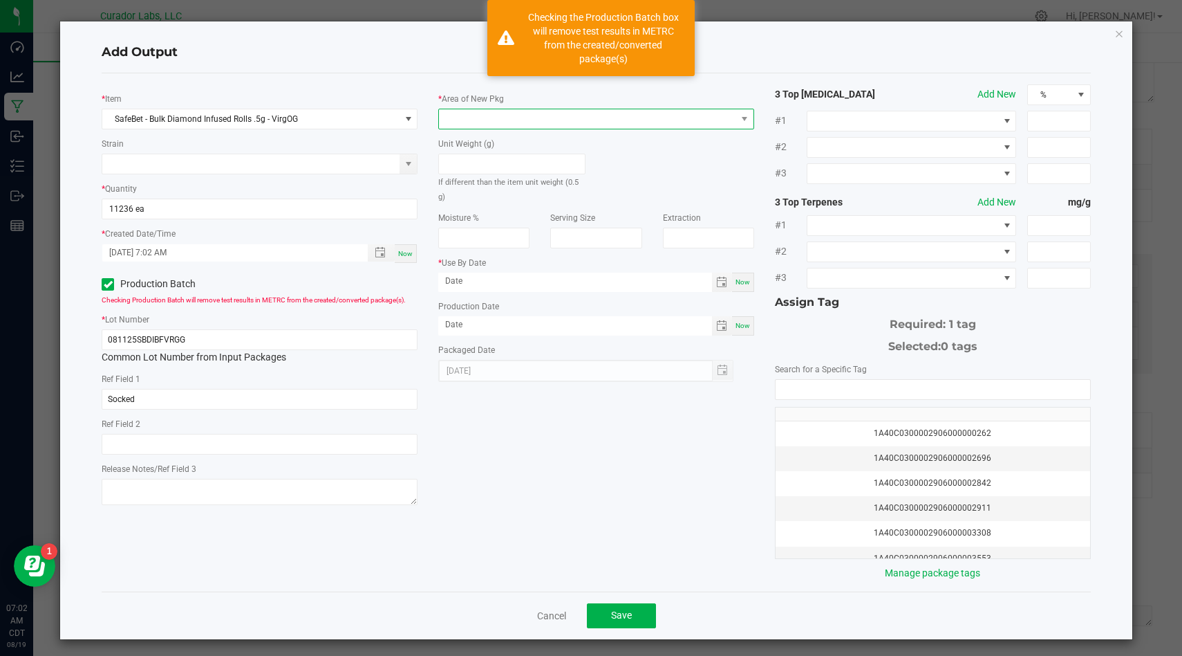
click at [536, 126] on span at bounding box center [587, 118] width 297 height 19
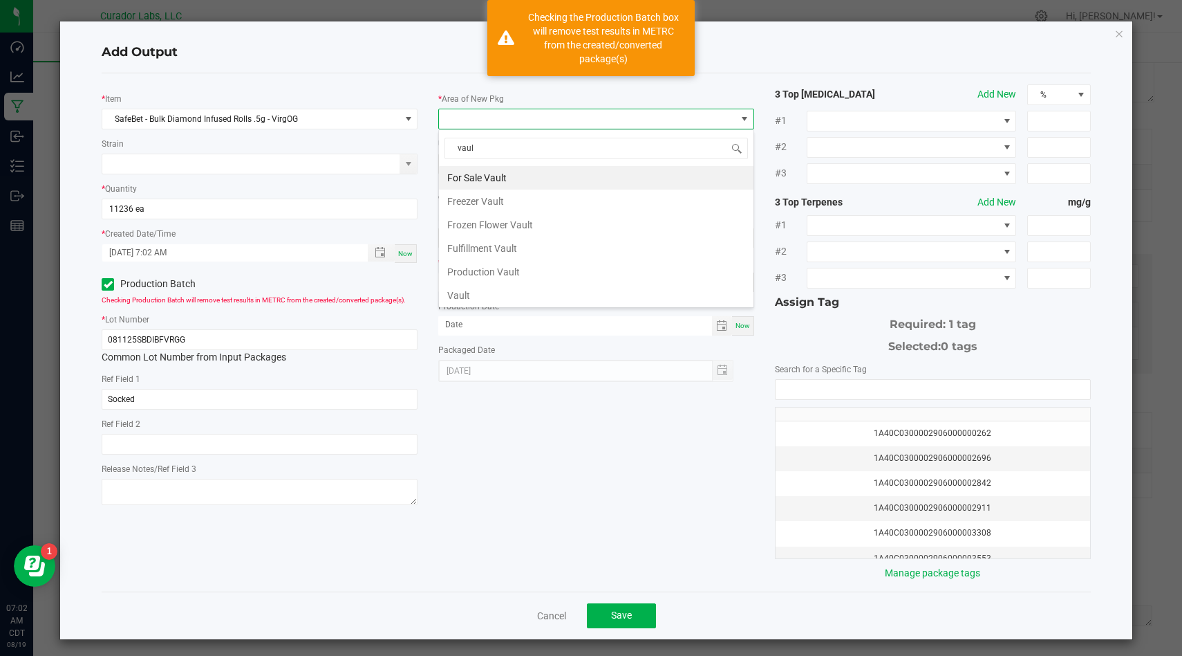
type input "vault"
click at [486, 298] on li "Vault" at bounding box center [596, 296] width 315 height 24
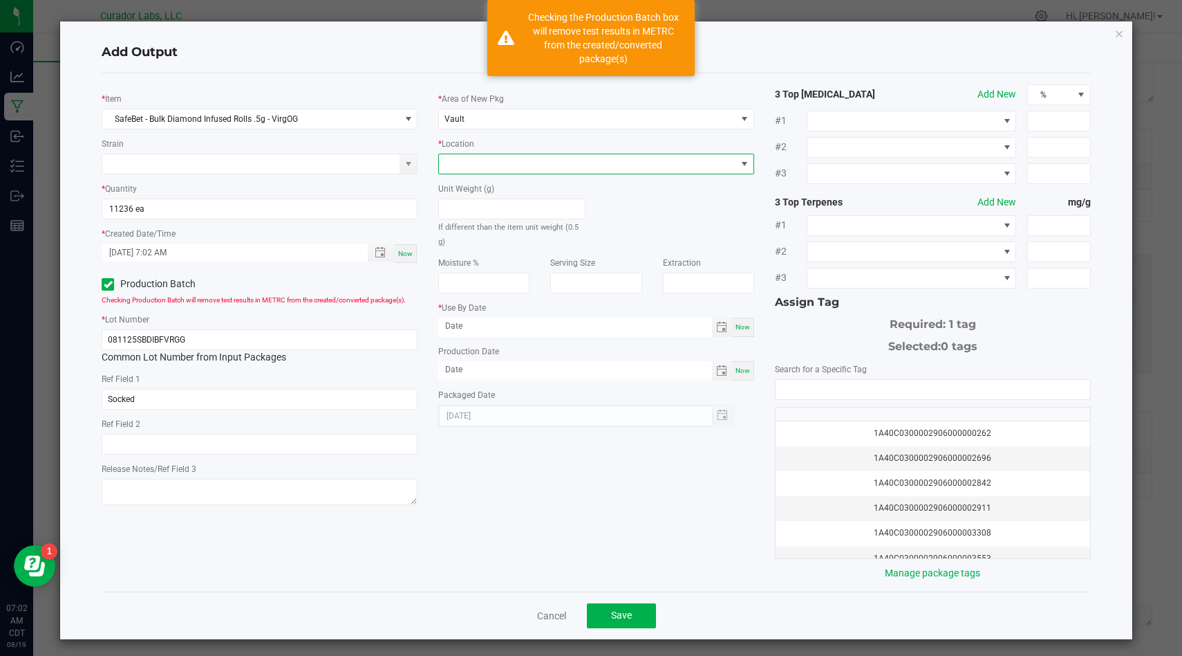
click at [544, 166] on span at bounding box center [587, 163] width 297 height 19
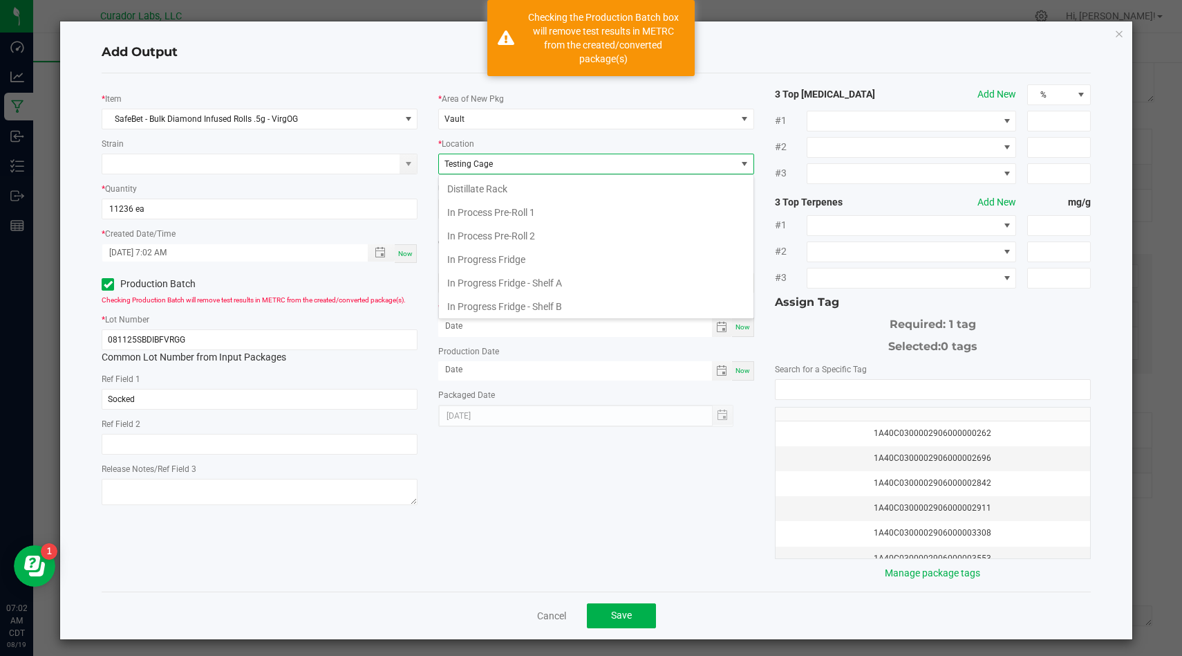
scroll to position [520, 0]
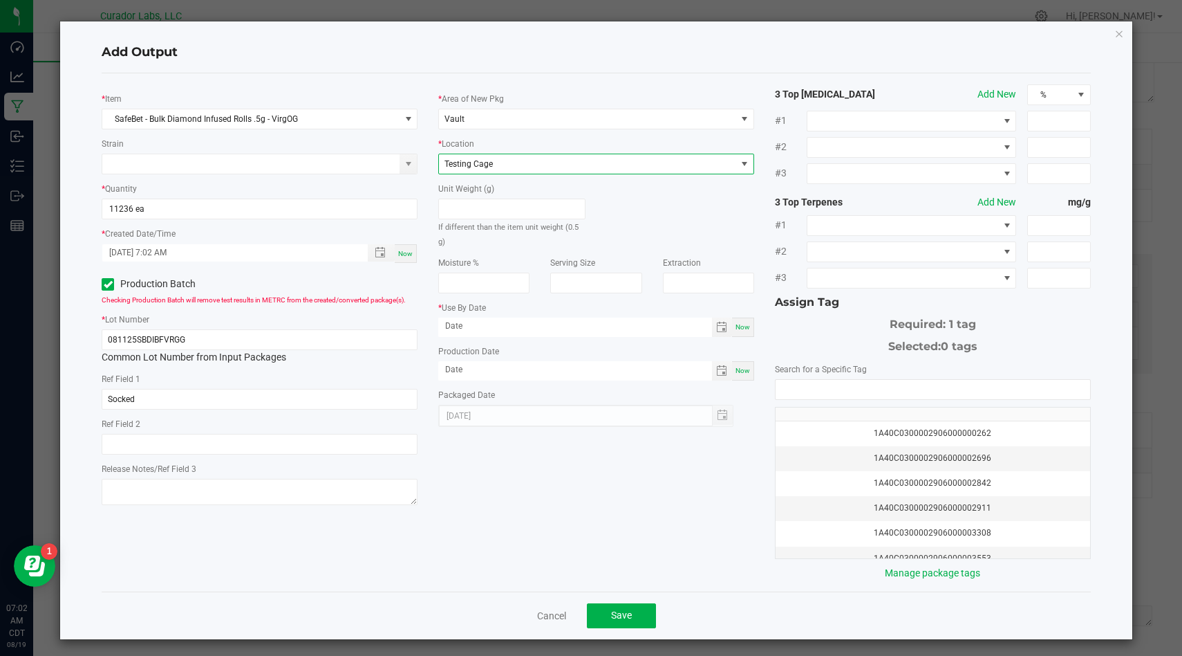
click at [738, 344] on div "Production Date Now" at bounding box center [596, 362] width 316 height 37
click at [739, 361] on div "Now" at bounding box center [743, 370] width 22 height 19
type input "[DATE]"
click at [741, 300] on div "* Use By Date Now" at bounding box center [596, 318] width 316 height 37
click at [749, 317] on div "Now" at bounding box center [743, 326] width 22 height 19
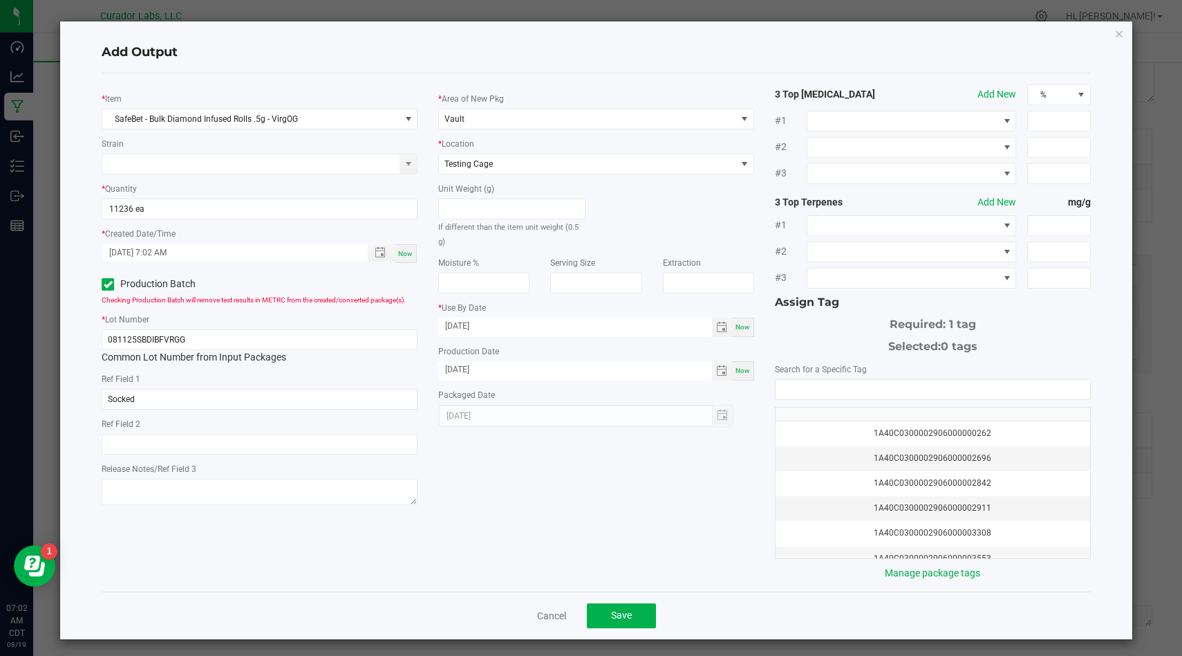
click at [643, 300] on div "* Use By Date 08/19/2025 Now" at bounding box center [596, 318] width 316 height 37
click at [641, 317] on input "[DATE]" at bounding box center [575, 325] width 274 height 17
type input "08/19/2026"
click at [974, 393] on input "NO DATA FOUND" at bounding box center [933, 389] width 315 height 19
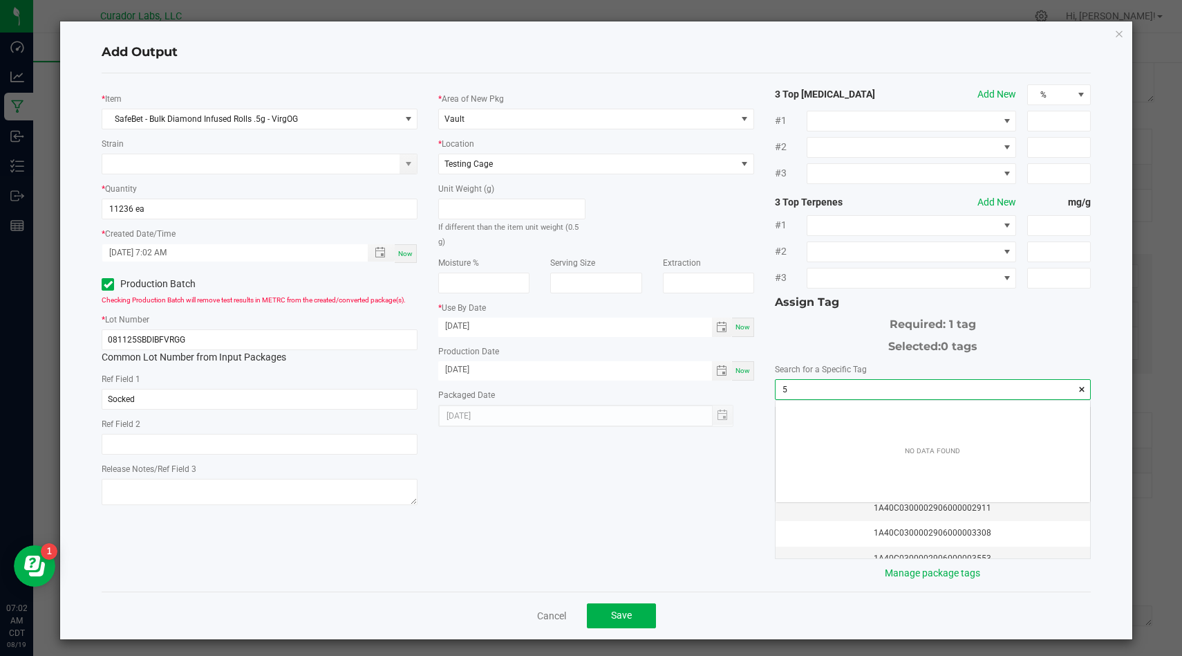
scroll to position [19, 314]
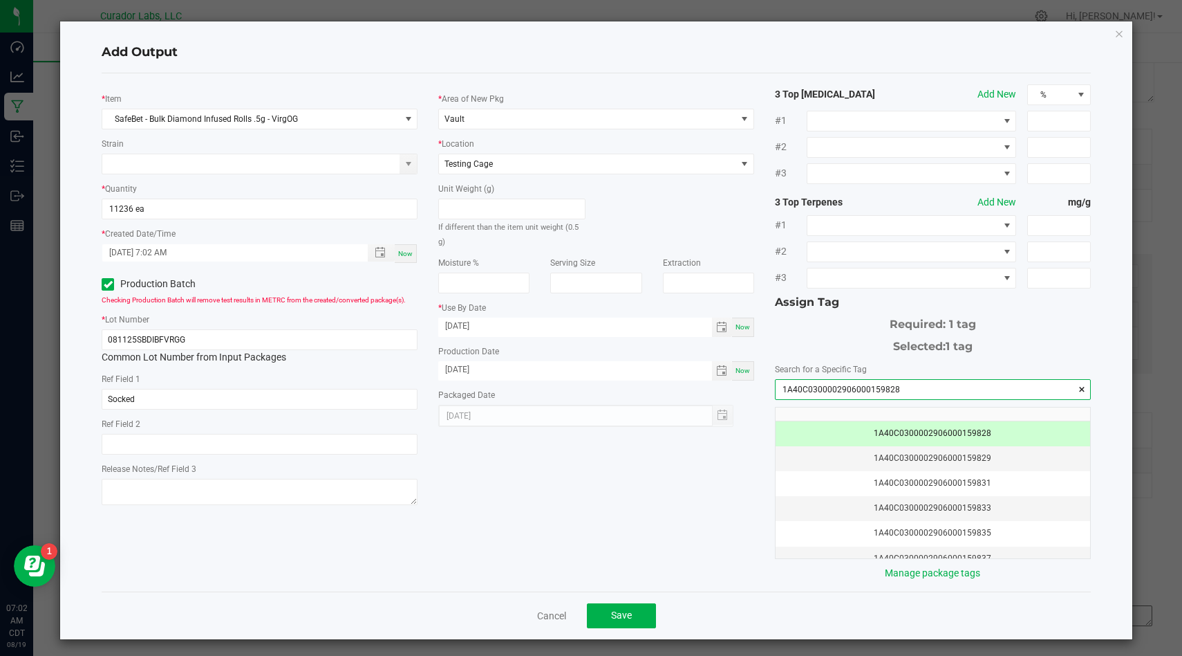
type input "1A40C0300002906000159828"
click at [649, 618] on button "Save" at bounding box center [621, 615] width 69 height 25
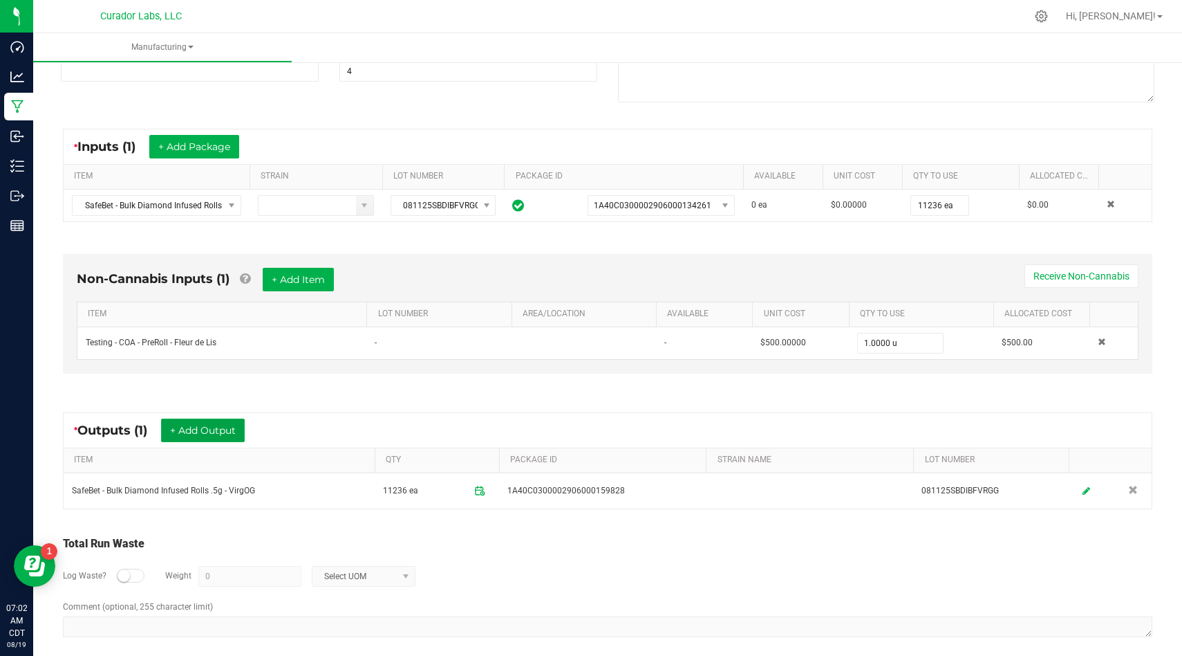
scroll to position [205, 0]
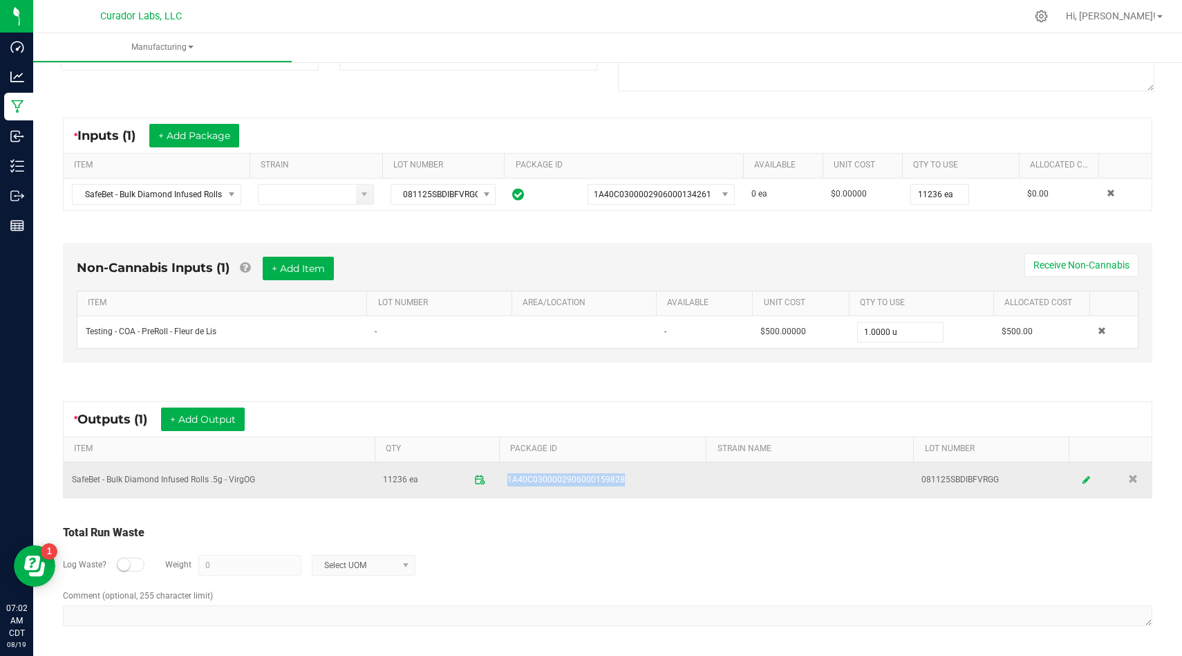
drag, startPoint x: 627, startPoint y: 482, endPoint x: 526, endPoint y: 471, distance: 100.9
click at [526, 471] on td "1A40C0300002906000159828" at bounding box center [602, 479] width 207 height 35
copy span "1A40C0300002906000159828"
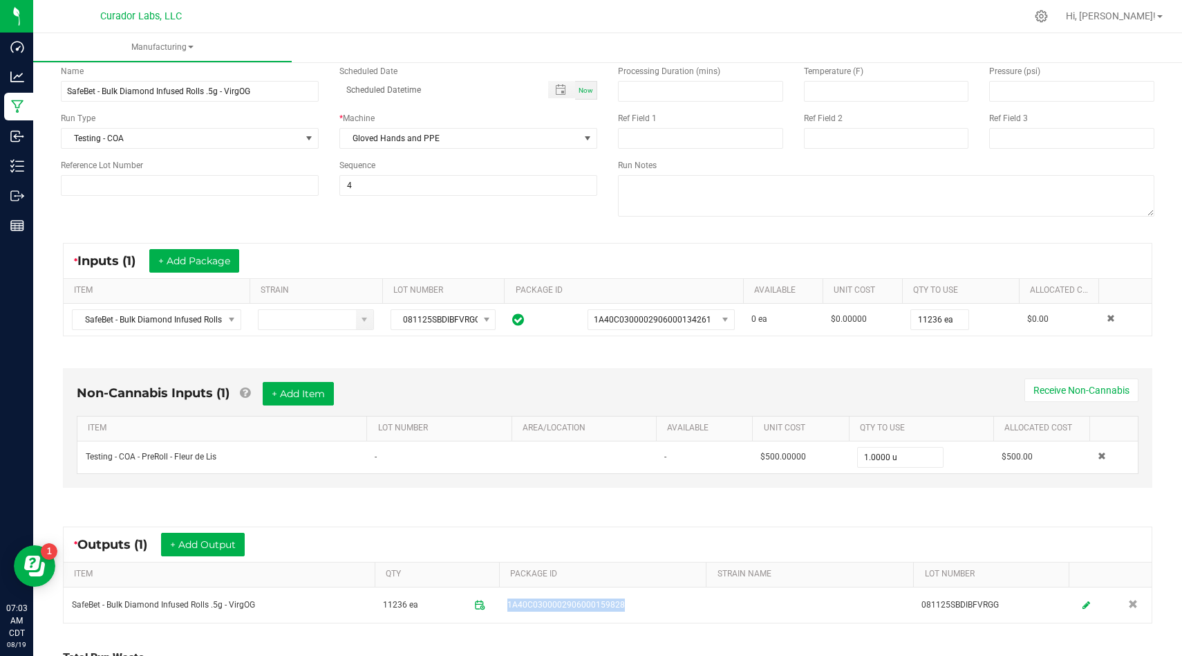
scroll to position [0, 0]
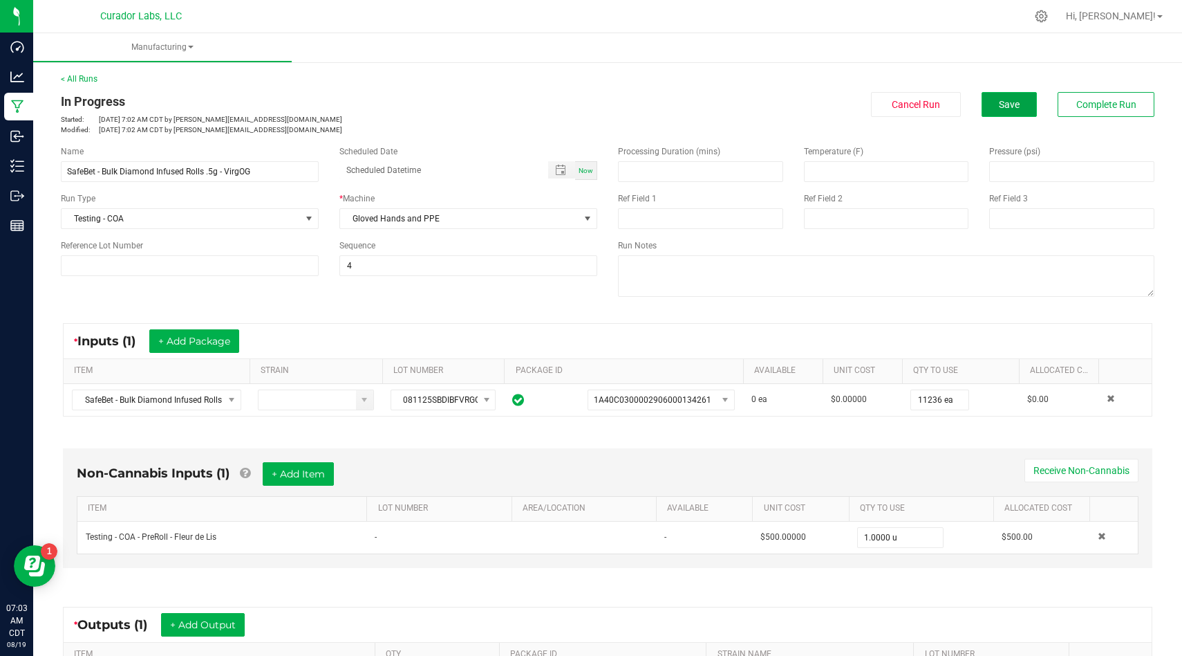
click at [1027, 107] on button "Save" at bounding box center [1009, 104] width 55 height 25
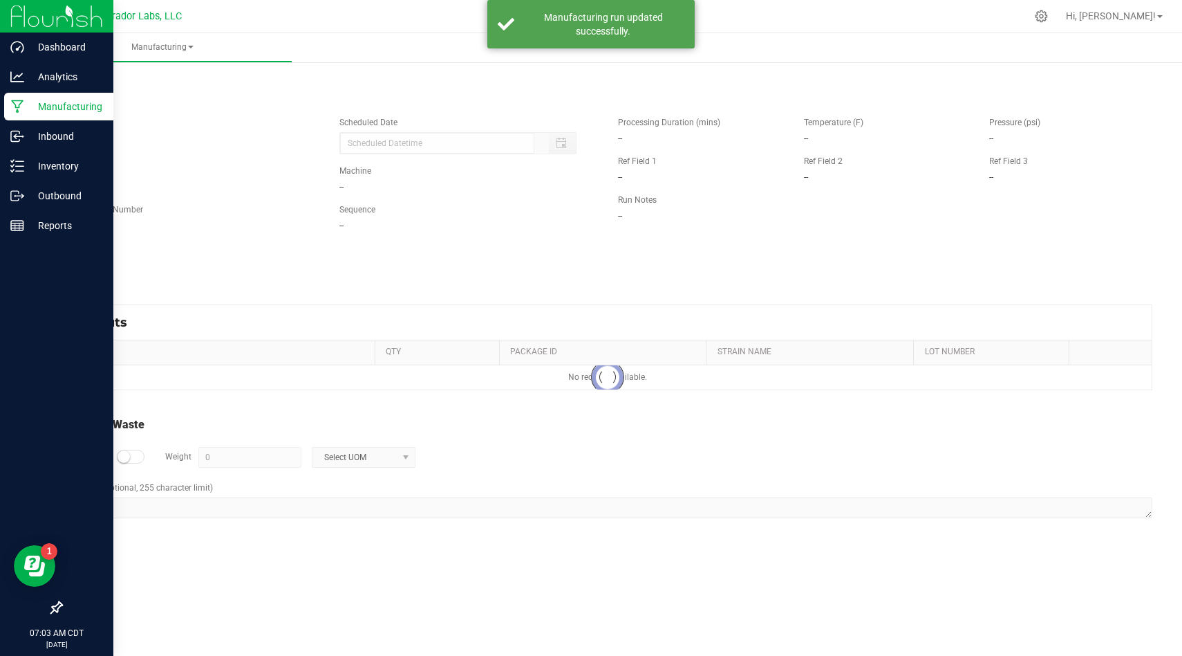
click at [15, 115] on div "Manufacturing" at bounding box center [58, 107] width 109 height 28
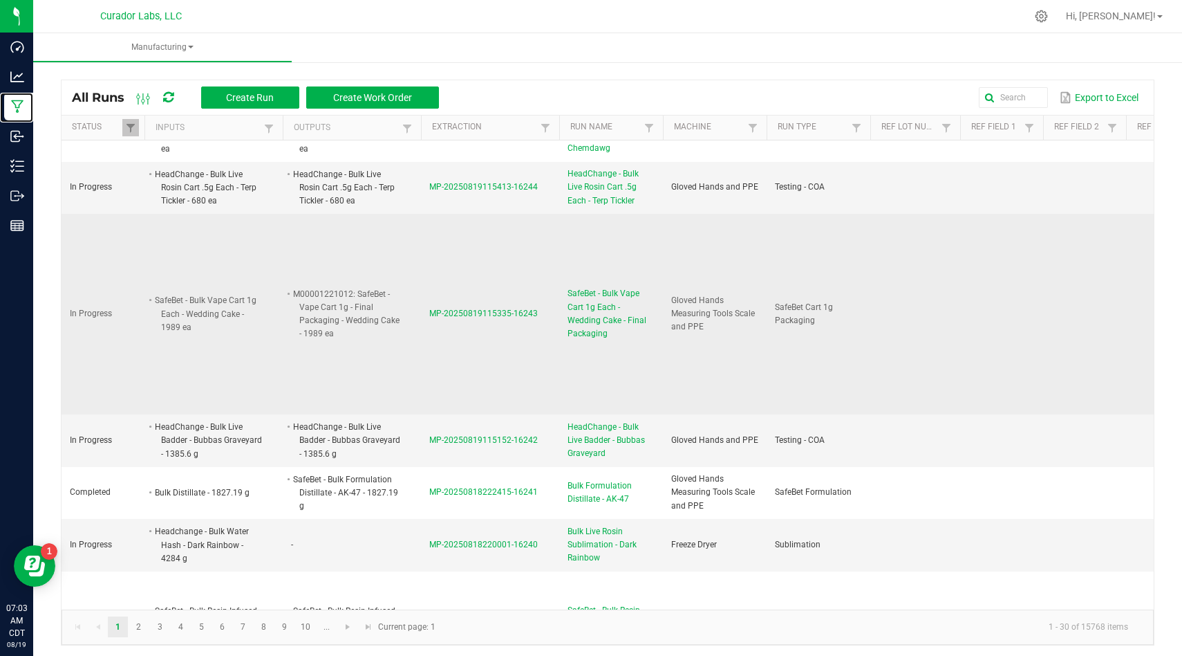
scroll to position [299, 0]
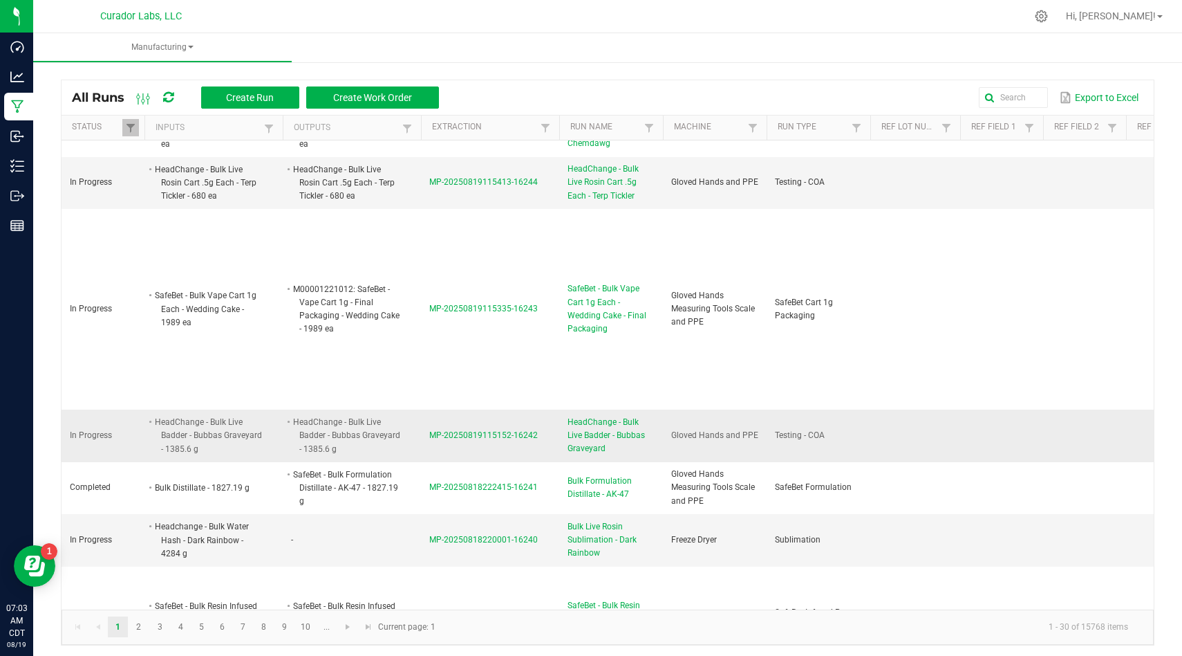
click at [495, 430] on span "MP-20250819115152-16242" at bounding box center [483, 435] width 109 height 10
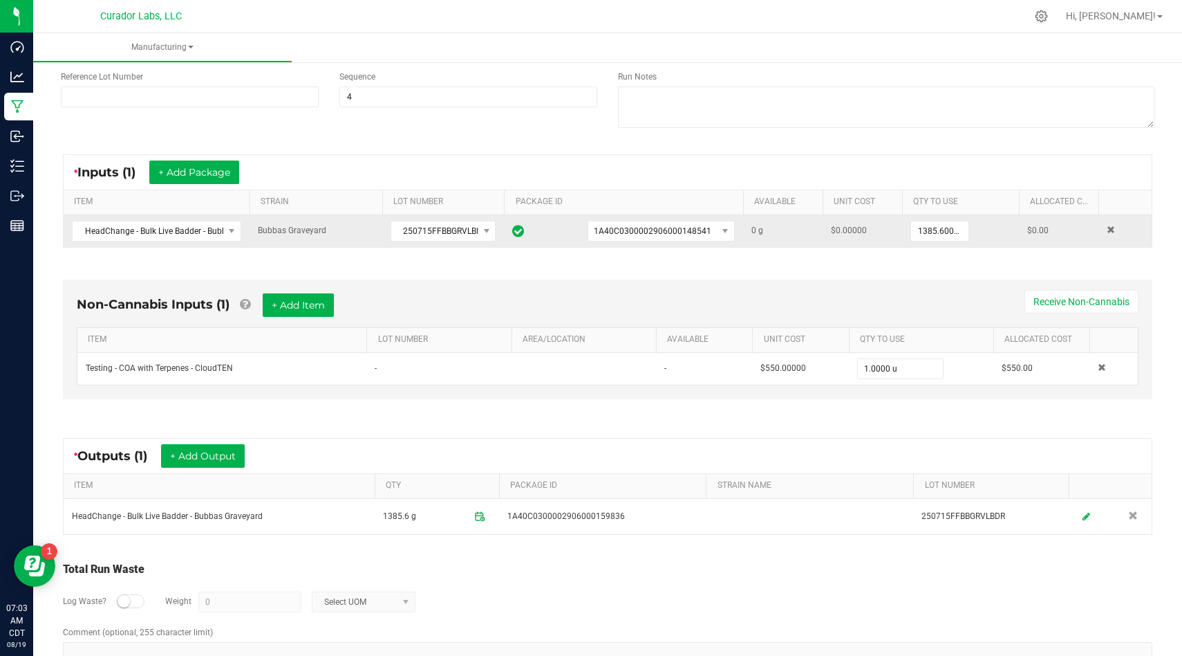
scroll to position [205, 0]
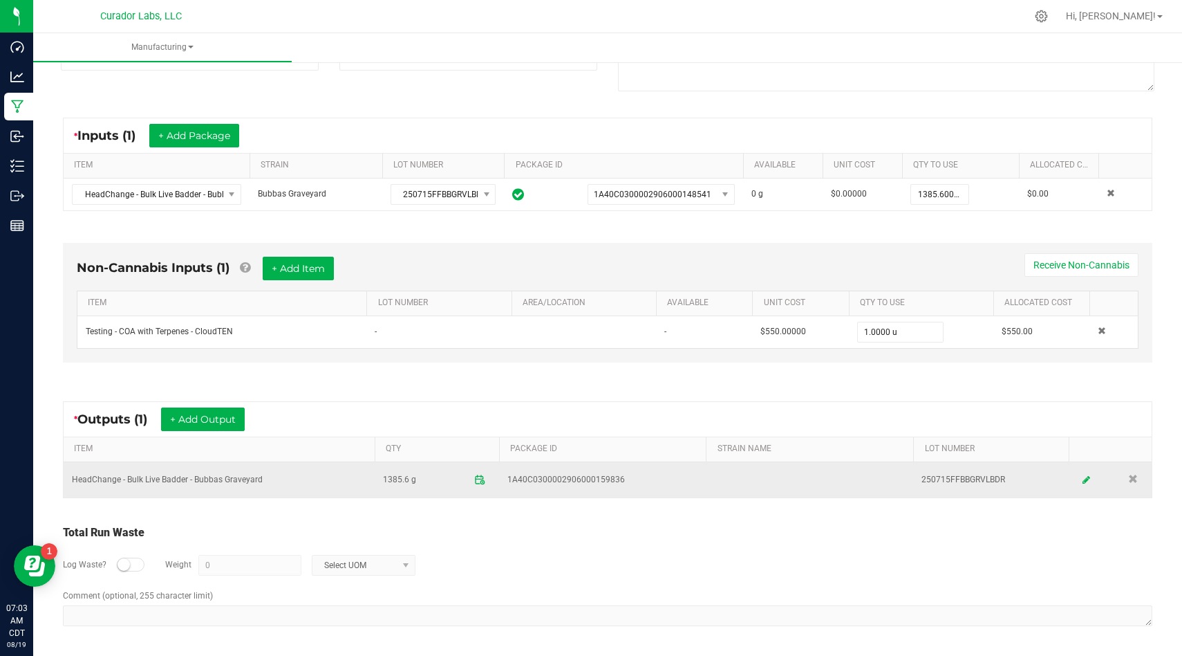
drag, startPoint x: 622, startPoint y: 485, endPoint x: 498, endPoint y: 481, distance: 123.8
click at [498, 481] on tr "HeadChange - Bulk Live Badder - Bubbas Graveyard 1385.6 g 1A40C0300002906000159…" at bounding box center [608, 479] width 1088 height 35
copy tr "1A40C0300002906000159836"
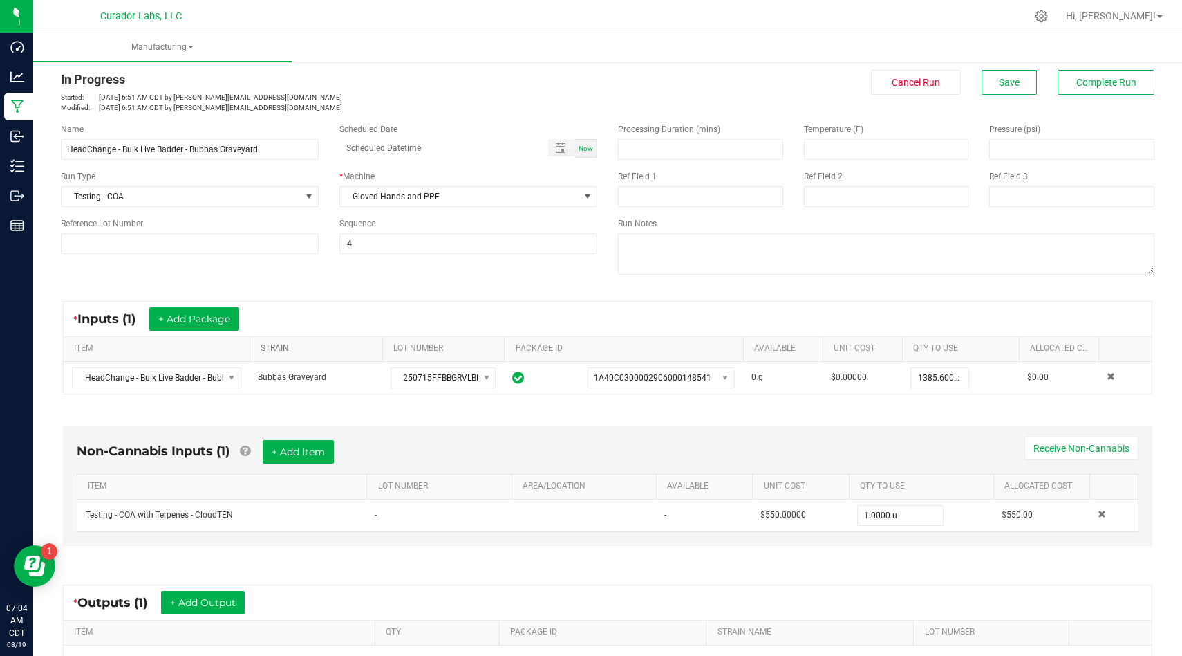
scroll to position [0, 0]
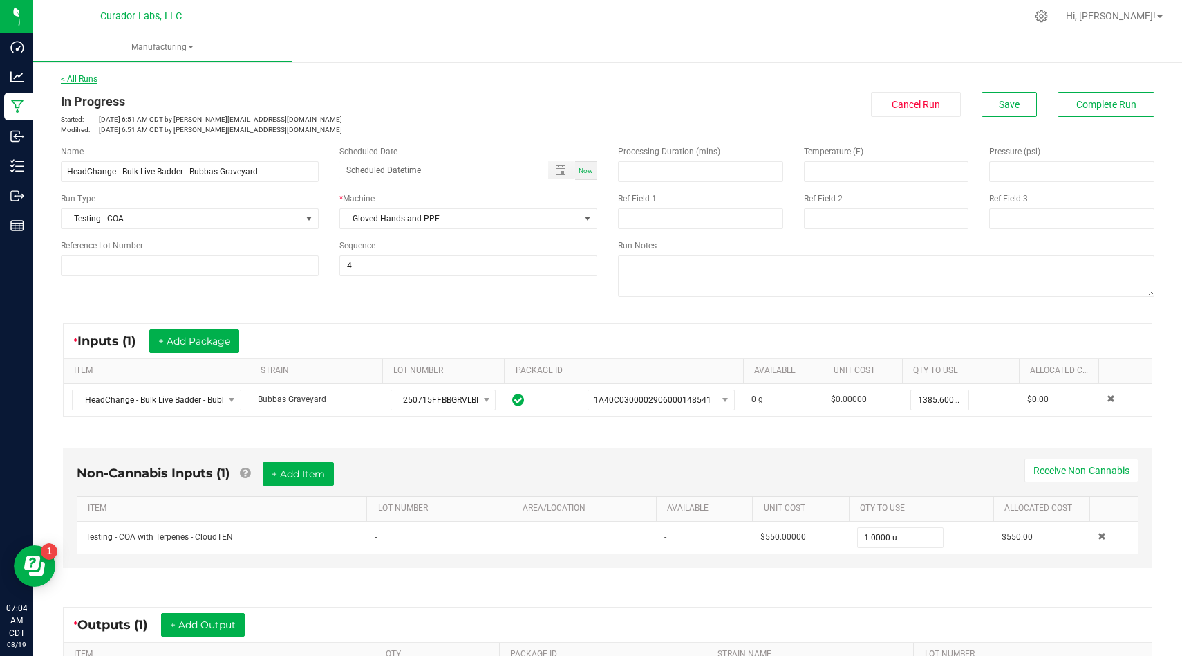
click at [92, 82] on link "< All Runs" at bounding box center [79, 79] width 37 height 10
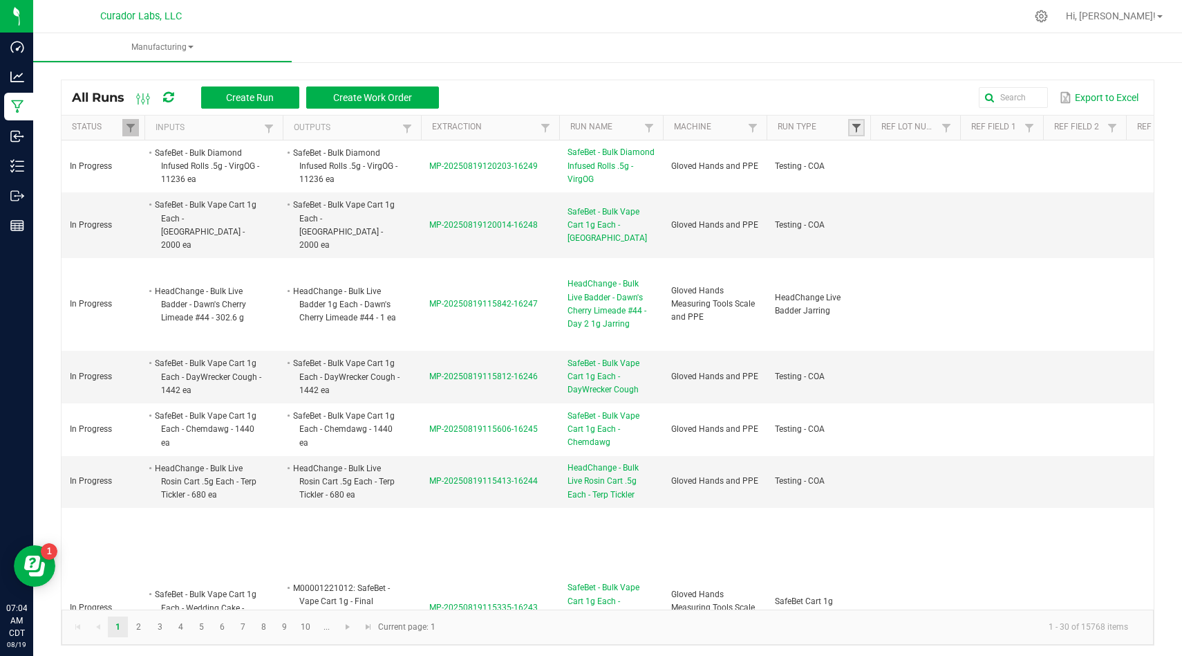
click at [858, 129] on span at bounding box center [856, 127] width 11 height 11
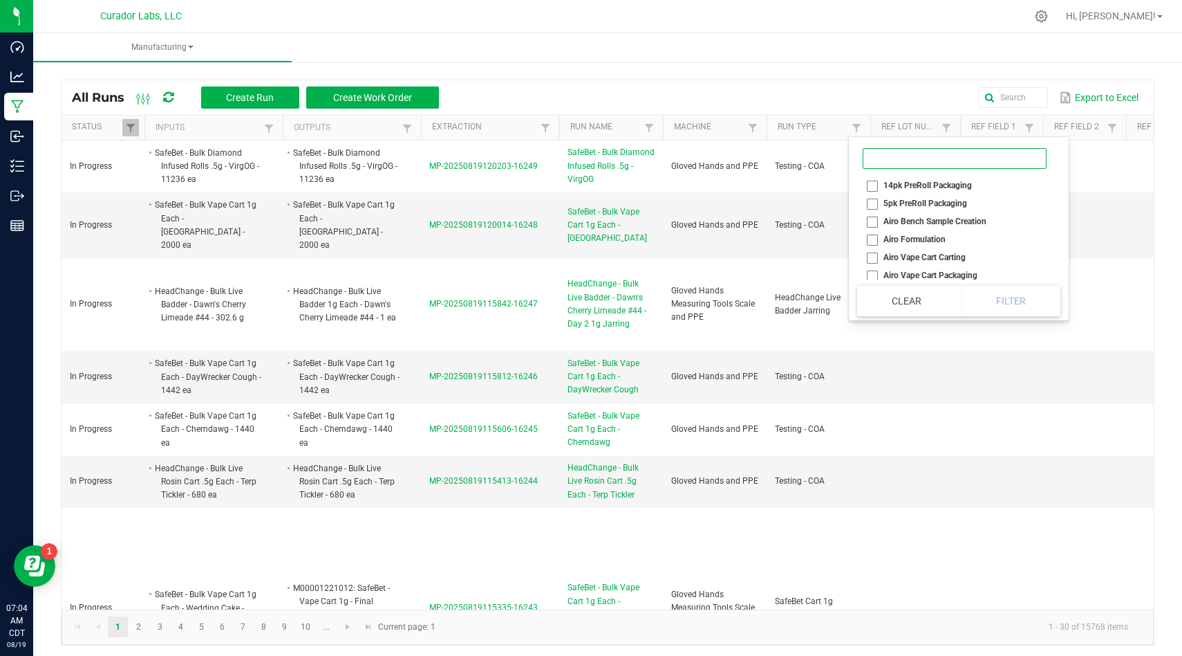
click at [916, 158] on input at bounding box center [955, 158] width 184 height 21
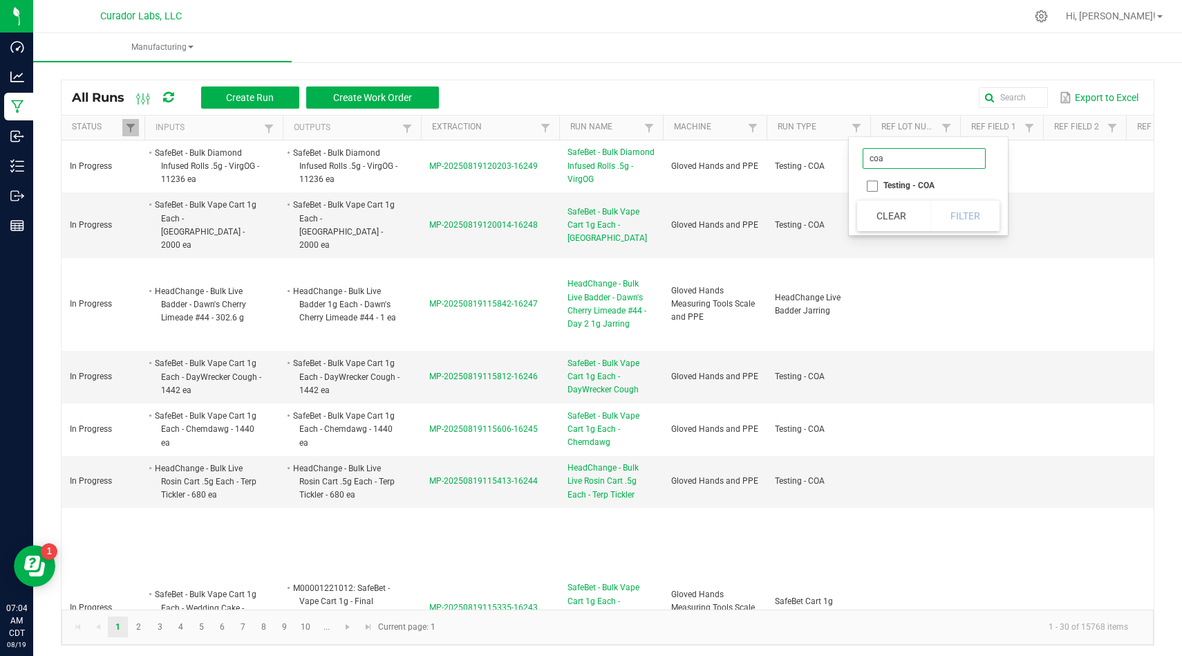
type input "coa"
click at [874, 190] on li "Testing - COA" at bounding box center [924, 185] width 134 height 18
checkbox COA "true"
click at [949, 214] on button "Filter" at bounding box center [965, 216] width 69 height 30
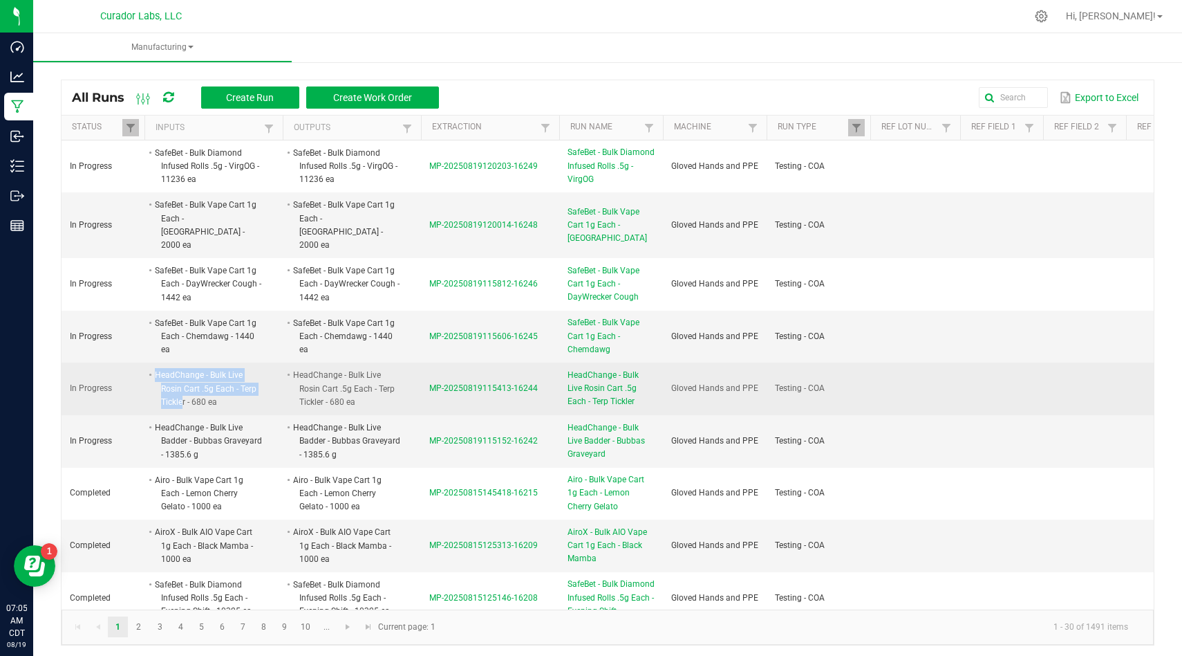
drag, startPoint x: 184, startPoint y: 386, endPoint x: 159, endPoint y: 353, distance: 41.5
click at [159, 362] on td "HeadChange - Bulk Live Rosin Cart .5g Each - Terp Tickler - 680 ea" at bounding box center [214, 388] width 138 height 53
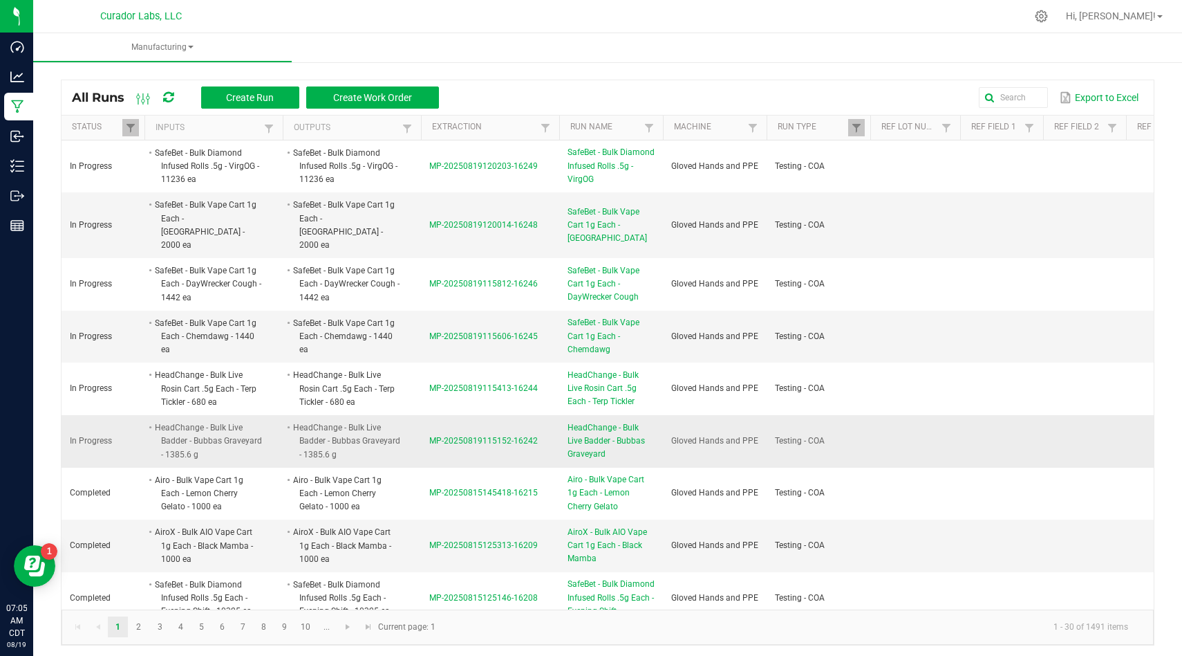
click at [203, 415] on td "HeadChange - Bulk Live Badder - Bubbas Graveyard - 1385.6 g" at bounding box center [214, 441] width 138 height 53
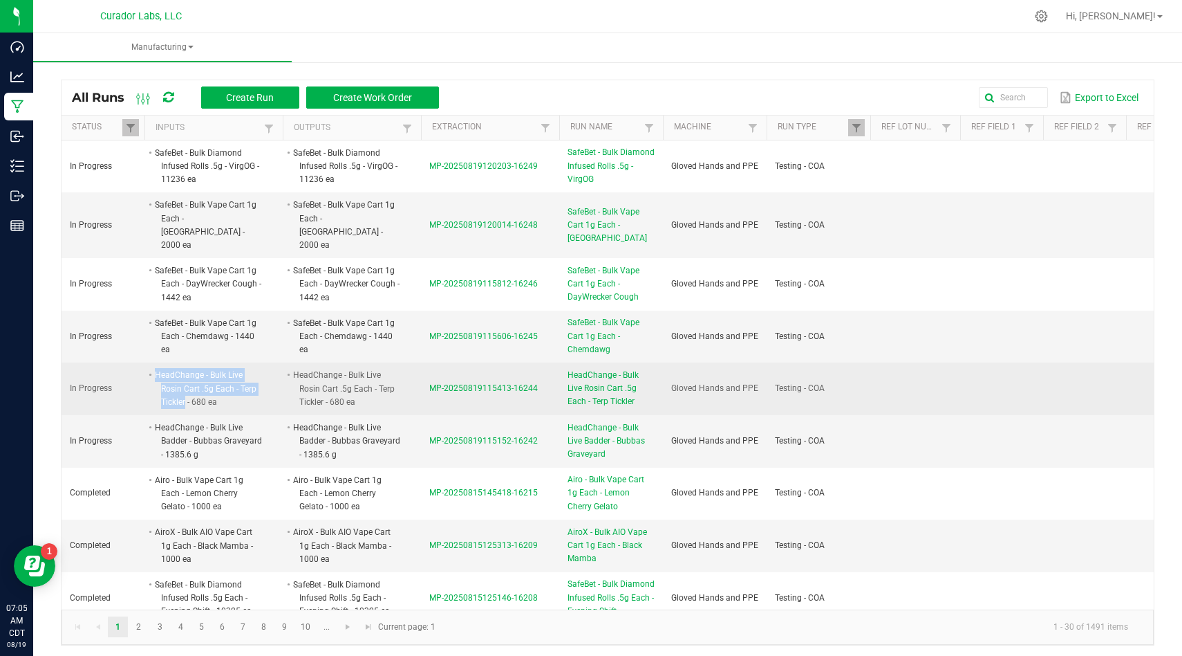
drag, startPoint x: 185, startPoint y: 387, endPoint x: 156, endPoint y: 362, distance: 38.3
click at [156, 368] on li "HeadChange - Bulk Live Rosin Cart .5g Each - Terp Tickler - 680 ea" at bounding box center [207, 388] width 109 height 41
copy li "HeadChange - Bulk Live Rosin Cart .5g Each - Terp Tickler"
click at [447, 383] on span "MP-20250819115413-16244" at bounding box center [483, 388] width 109 height 10
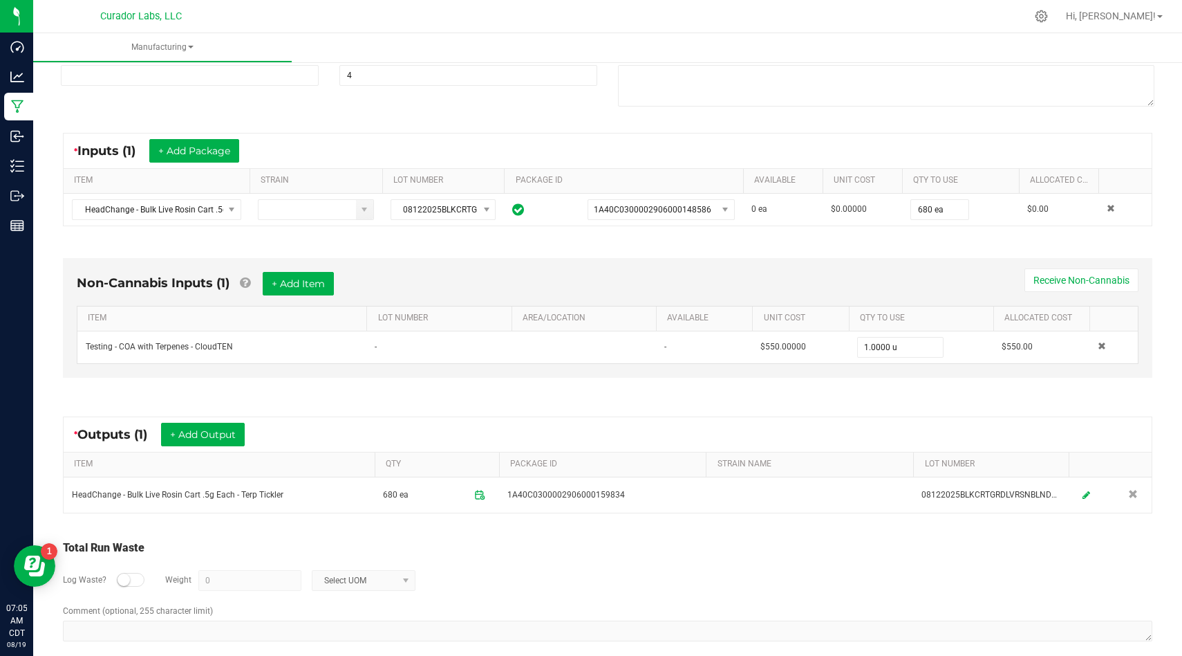
scroll to position [205, 0]
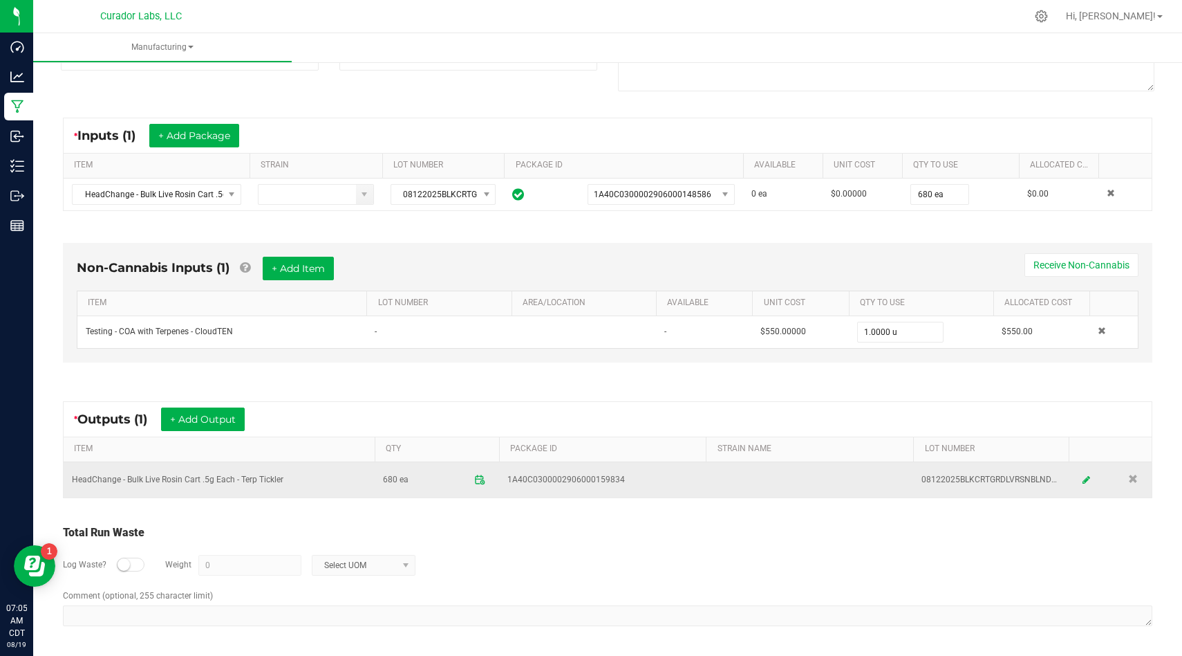
click at [938, 479] on td "08122025BLKCRTGRDLVRSNBLNDTRPTCKLR" at bounding box center [991, 479] width 156 height 35
copy td "08122025BLKCRTGRDLVRSNBLNDTRPTCKLR"
drag, startPoint x: 621, startPoint y: 480, endPoint x: 487, endPoint y: 476, distance: 134.2
click at [487, 476] on tr "HeadChange - Bulk Live Rosin Cart .5g Each - Terp Tickler 680 ea 1A40C030000290…" at bounding box center [608, 479] width 1088 height 35
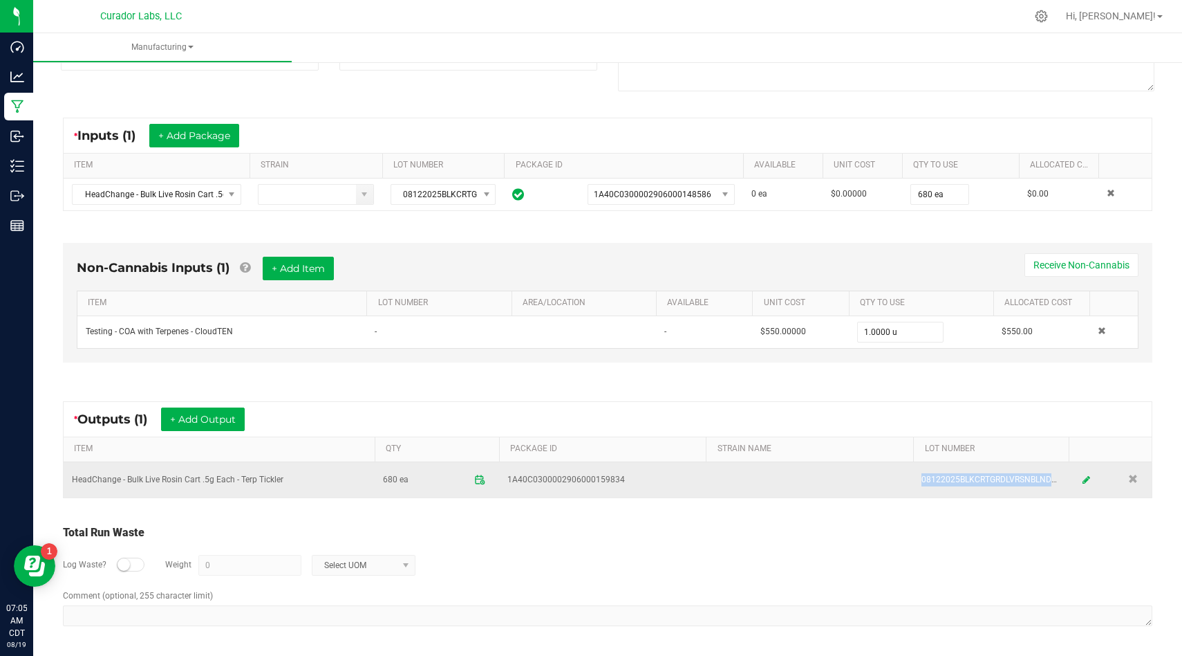
copy tr "1A40C0300002906000159834"
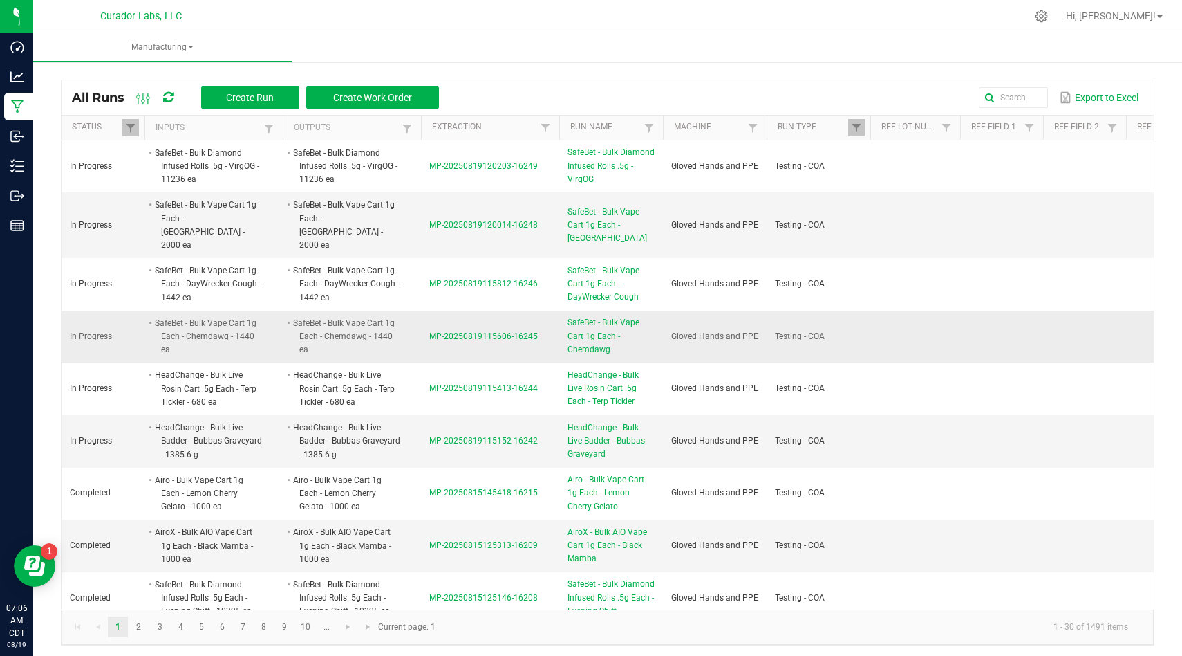
click at [216, 324] on li "SafeBet - Bulk Vape Cart 1g Each - Chemdawg - 1440 ea" at bounding box center [207, 336] width 109 height 41
drag, startPoint x: 228, startPoint y: 322, endPoint x: 158, endPoint y: 308, distance: 70.5
click at [158, 316] on li "SafeBet - Bulk Vape Cart 1g Each - Chemdawg - 1440 ea" at bounding box center [207, 336] width 109 height 41
click at [472, 331] on span "MP-20250819115606-16245" at bounding box center [483, 336] width 109 height 10
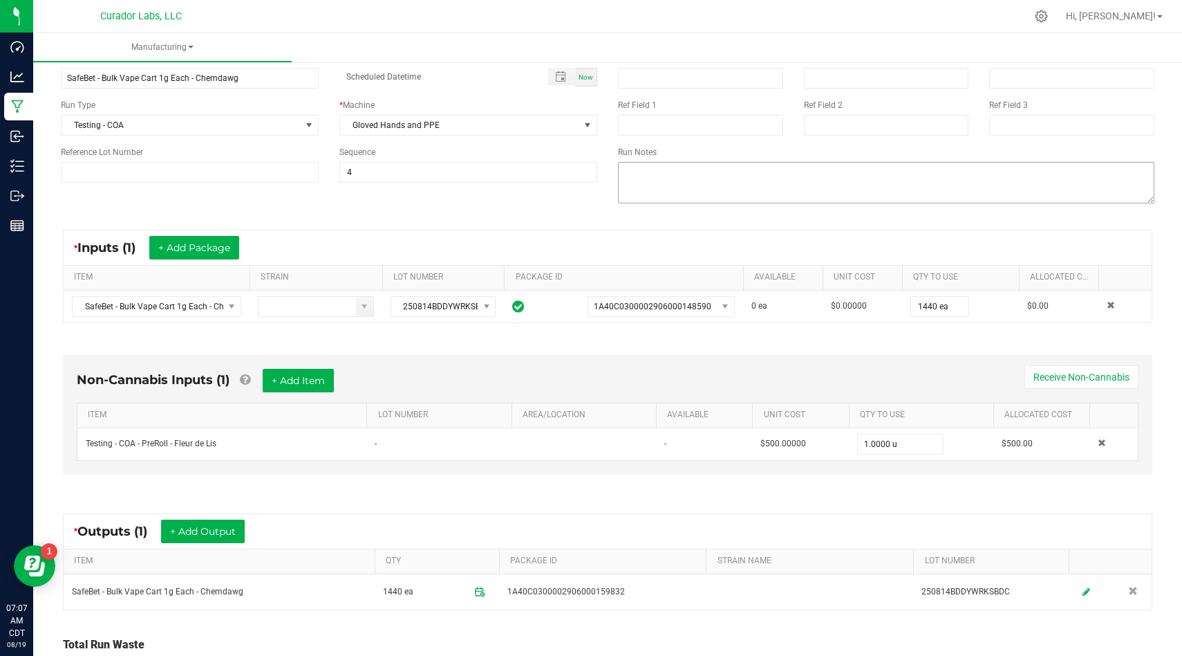
scroll to position [205, 0]
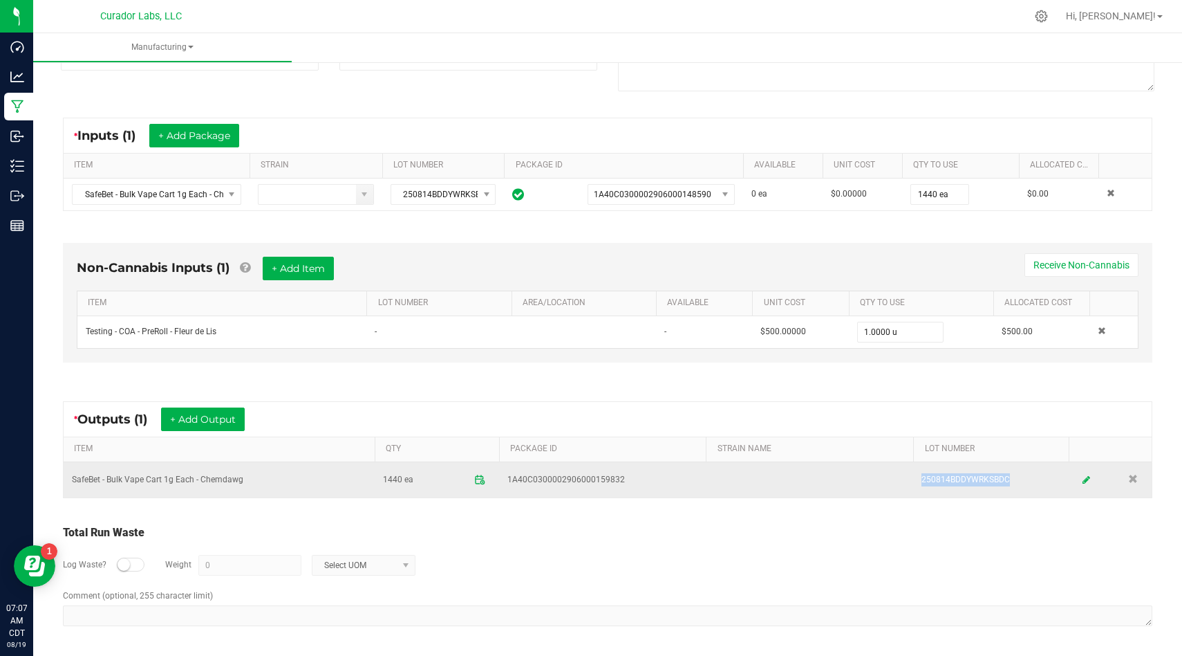
drag, startPoint x: 1011, startPoint y: 481, endPoint x: 920, endPoint y: 483, distance: 91.3
click at [920, 483] on td "250814BDDYWRKSBDC" at bounding box center [991, 479] width 156 height 35
drag, startPoint x: 622, startPoint y: 485, endPoint x: 500, endPoint y: 476, distance: 122.7
click at [500, 476] on td "1A40C0300002906000159832" at bounding box center [602, 479] width 207 height 35
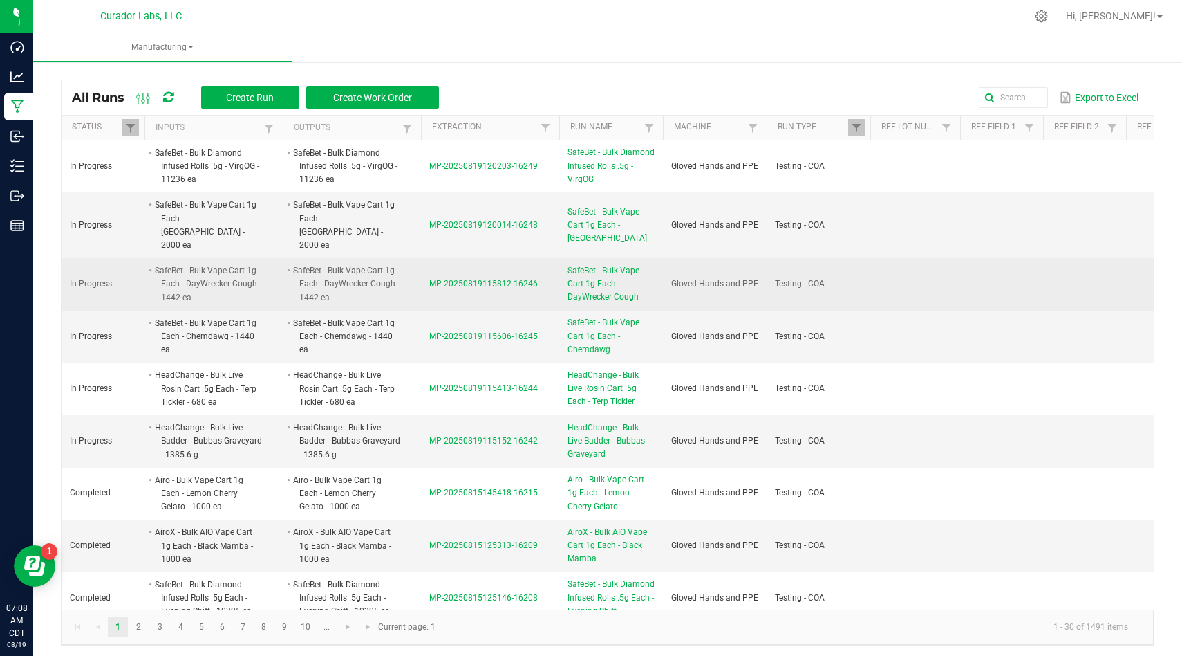
click at [509, 279] on span "MP-20250819115812-16246" at bounding box center [483, 284] width 109 height 10
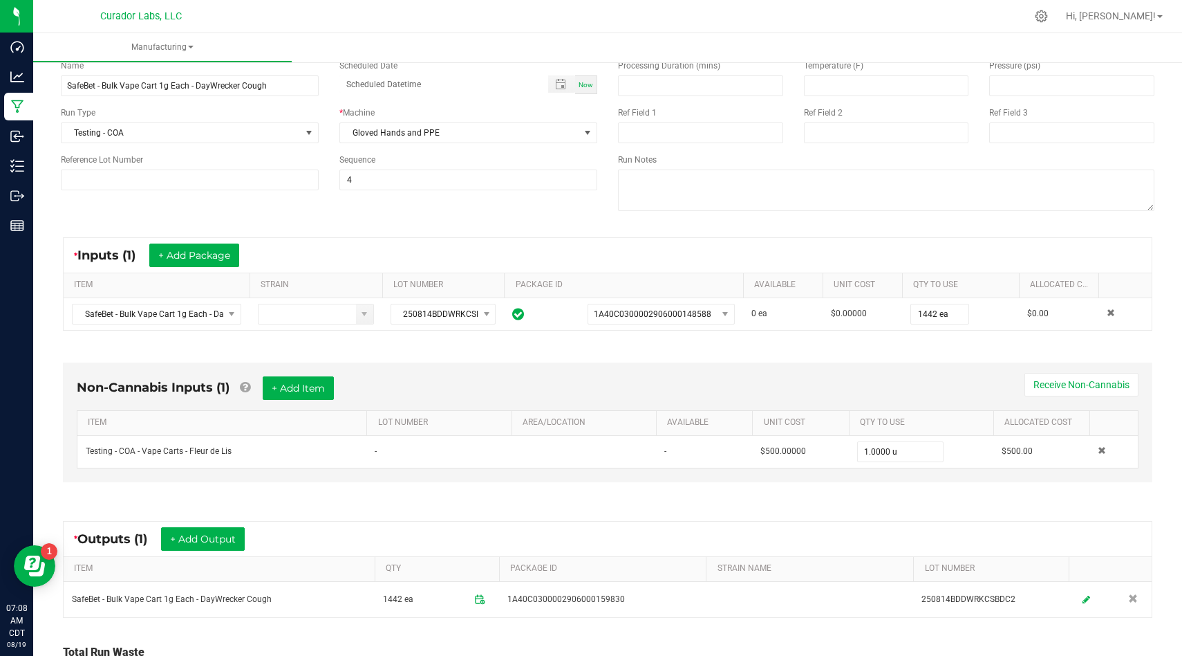
scroll to position [205, 0]
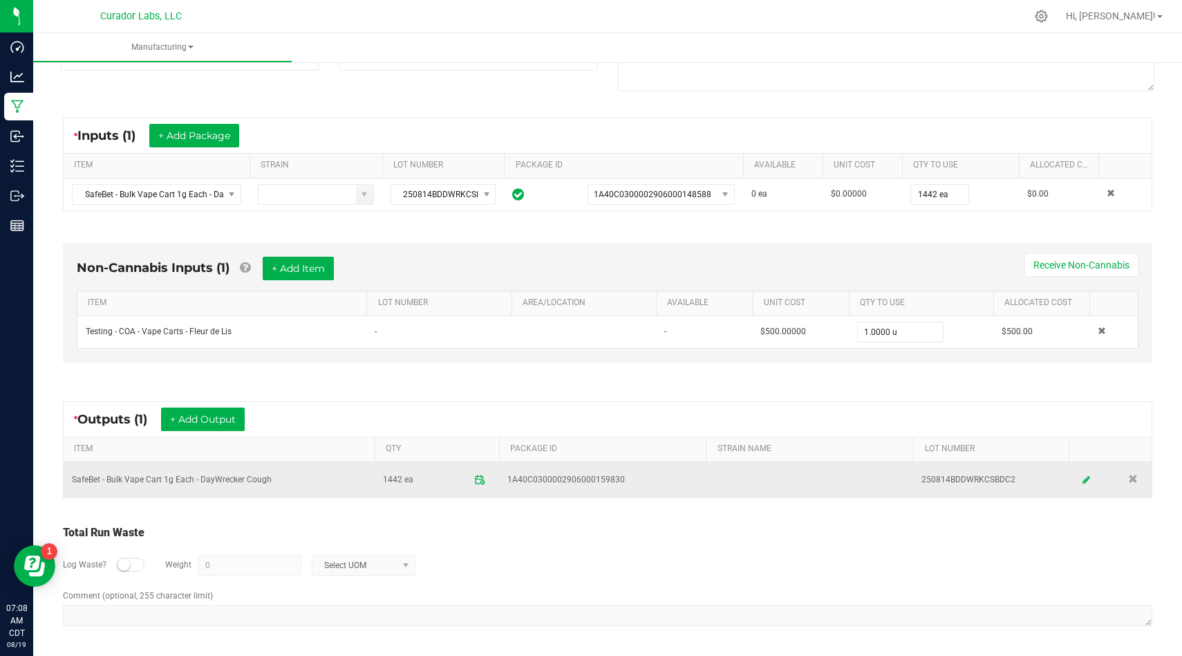
click at [259, 481] on td "SafeBet - Bulk Vape Cart 1g Each - DayWrecker Cough" at bounding box center [219, 479] width 311 height 35
click at [1017, 481] on td "250814BDDWRKCSBDC2" at bounding box center [991, 479] width 156 height 35
drag, startPoint x: 1017, startPoint y: 481, endPoint x: 905, endPoint y: 472, distance: 112.4
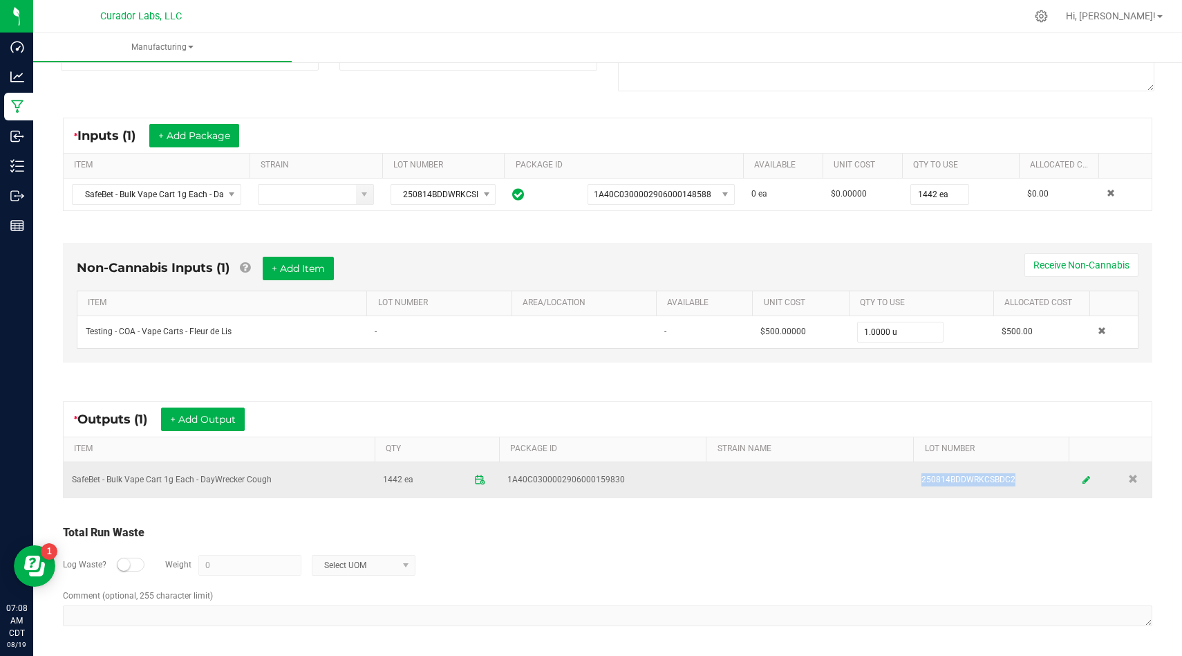
click at [905, 472] on tr "SafeBet - Bulk Vape Cart 1g Each - DayWrecker Cough 1442 ea 1A40C03000029060001…" at bounding box center [608, 479] width 1088 height 35
click at [631, 478] on span "1A40C0300002906000159830" at bounding box center [603, 479] width 191 height 13
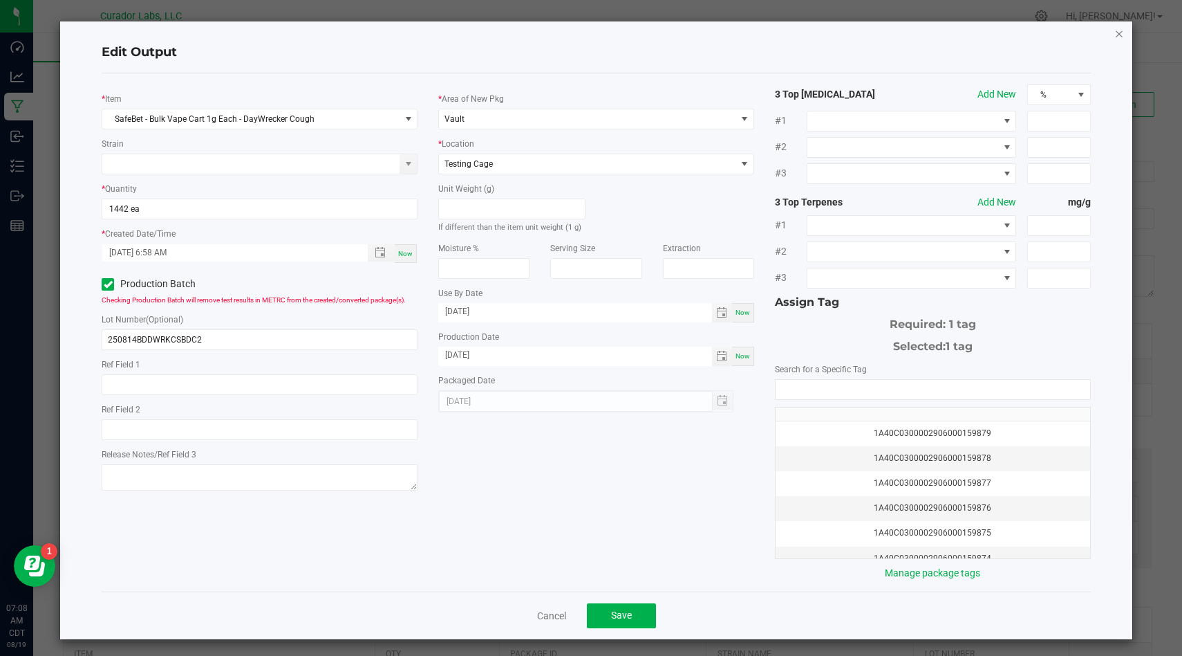
click at [1117, 37] on icon "button" at bounding box center [1120, 33] width 10 height 17
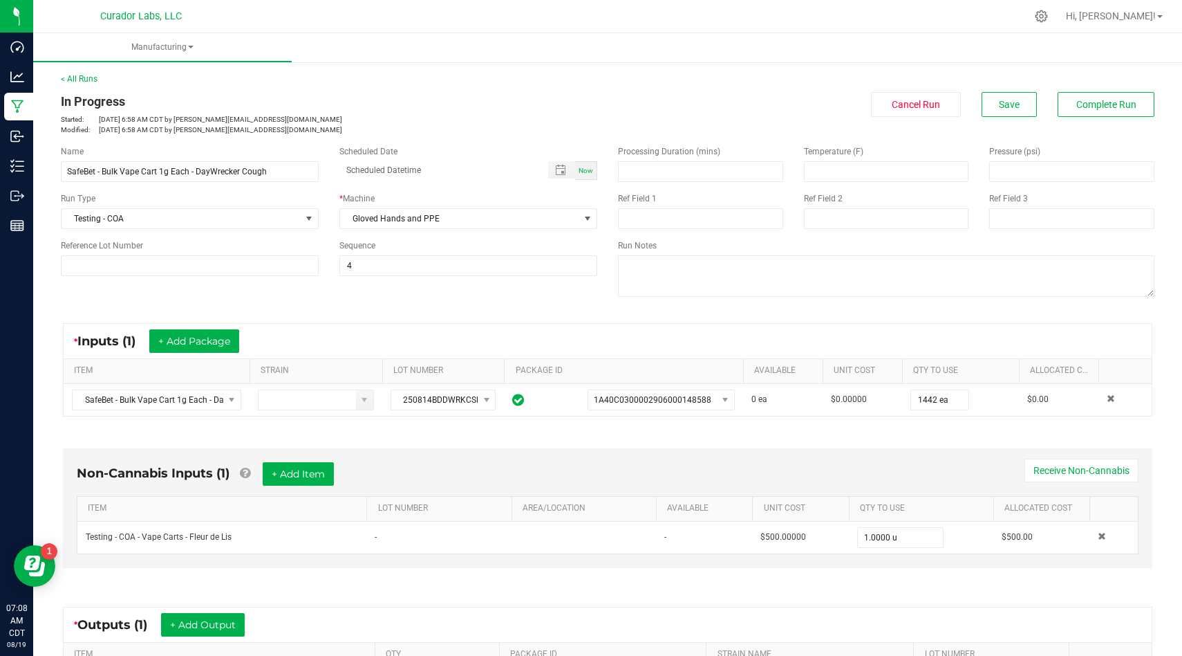
scroll to position [205, 0]
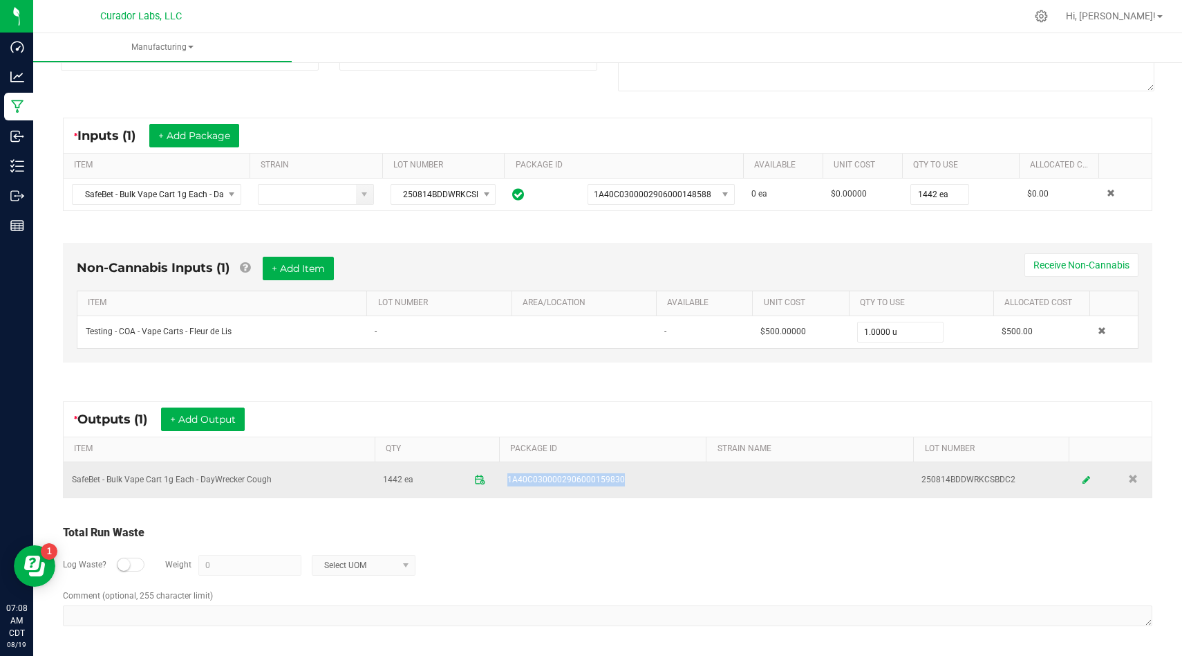
drag, startPoint x: 624, startPoint y: 481, endPoint x: 504, endPoint y: 476, distance: 120.4
click at [504, 476] on td "1A40C0300002906000159830" at bounding box center [602, 479] width 207 height 35
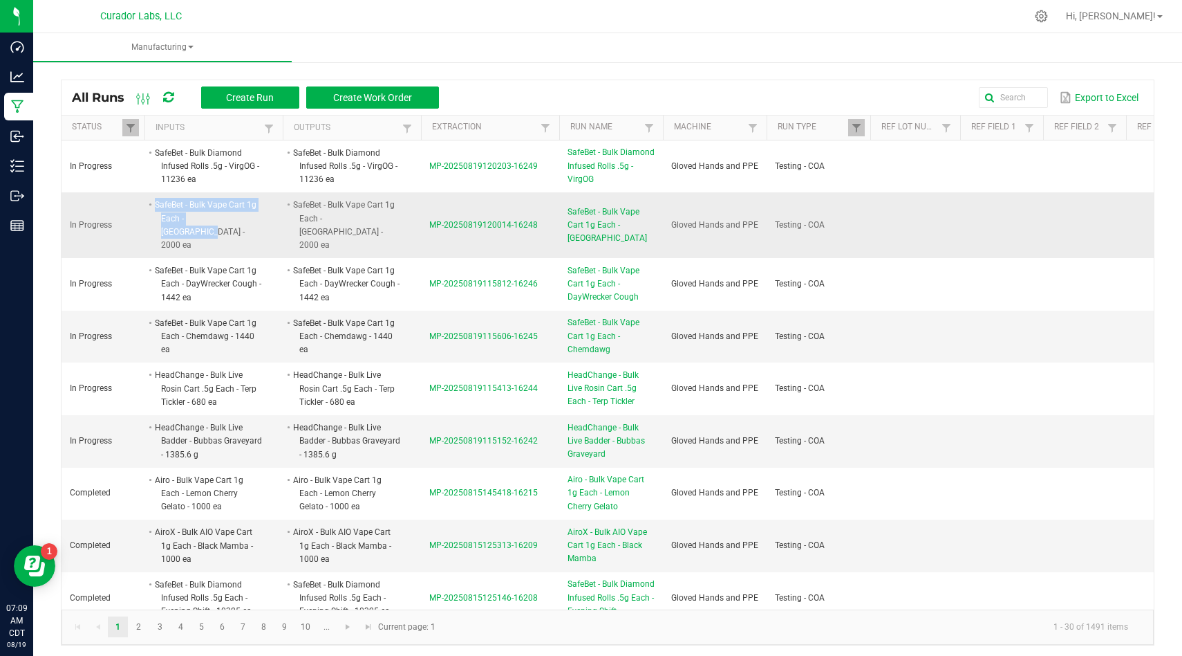
drag, startPoint x: 236, startPoint y: 221, endPoint x: 155, endPoint y: 203, distance: 82.7
click at [155, 203] on li "SafeBet - Bulk Vape Cart 1g Each - Kush Stadium - 2000 ea" at bounding box center [207, 225] width 109 height 54
click at [480, 220] on span "MP-20250819120014-16248" at bounding box center [483, 225] width 109 height 10
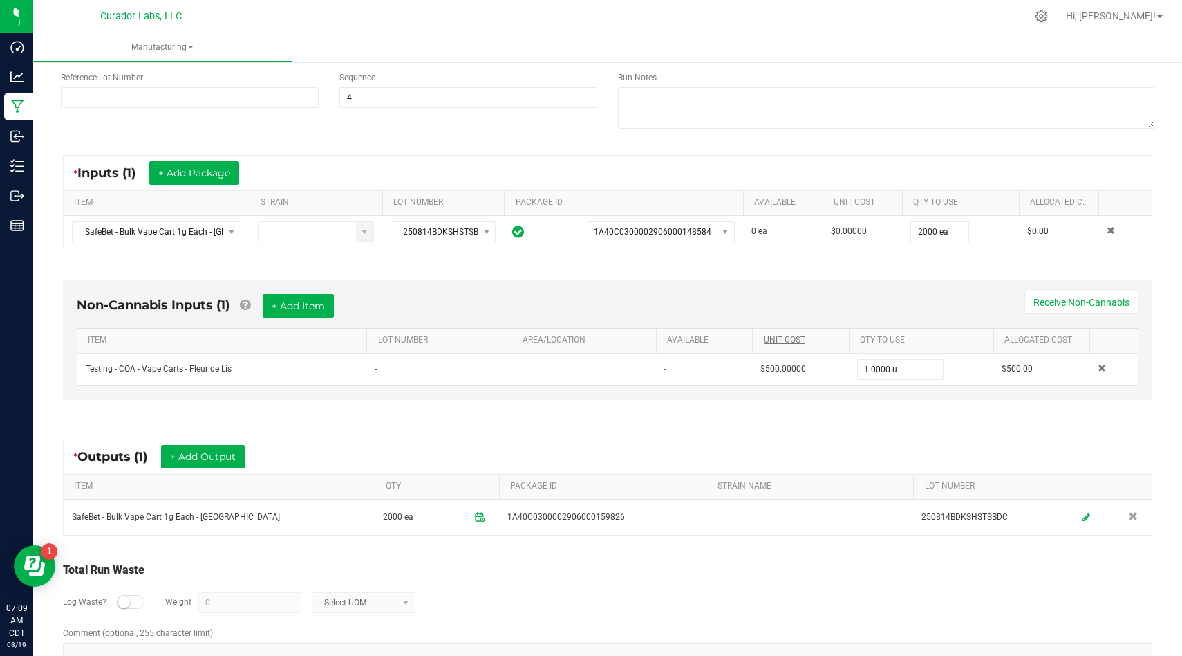
scroll to position [205, 0]
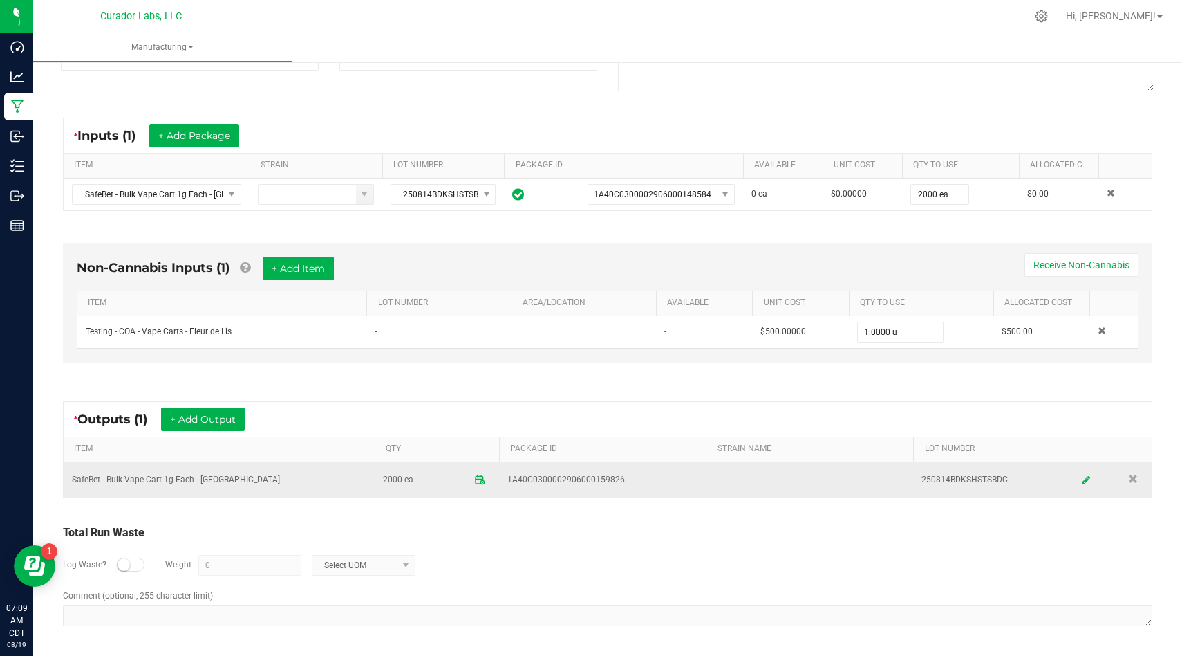
click at [1012, 486] on td "250814BDKSHSTSBDC" at bounding box center [991, 479] width 156 height 35
drag, startPoint x: 1010, startPoint y: 483, endPoint x: 914, endPoint y: 463, distance: 98.3
click at [914, 463] on td "250814BDKSHSTSBDC" at bounding box center [991, 479] width 156 height 35
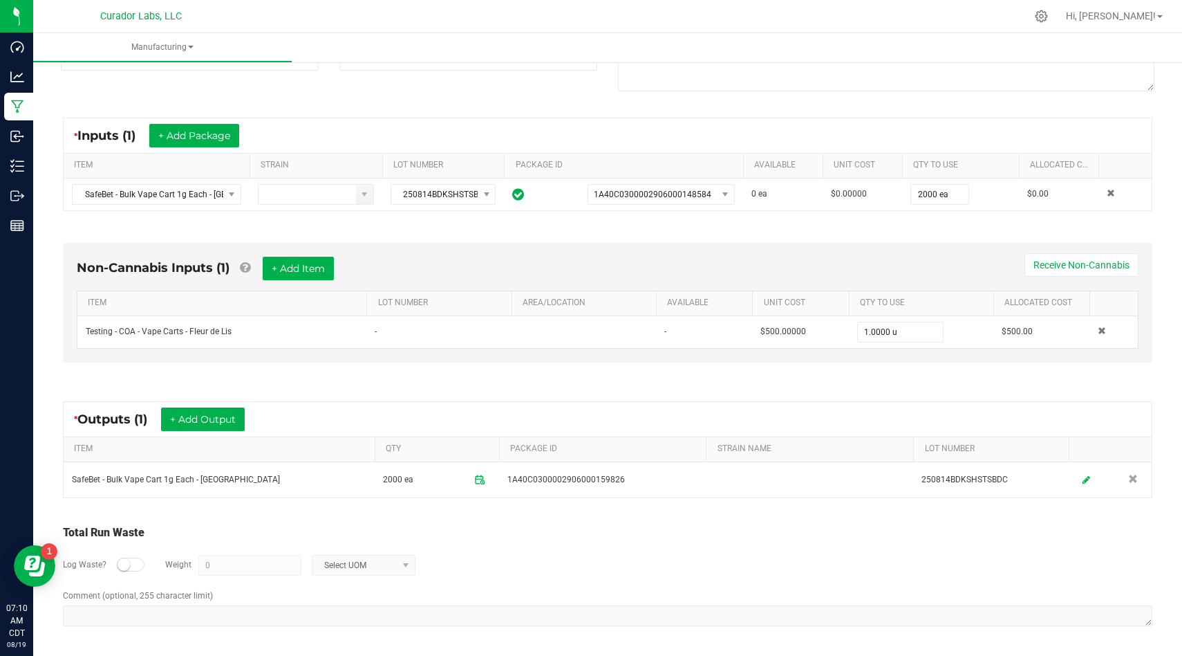
click at [646, 512] on div "Total Run Waste Log Waste? Weight 0 Select UOM Comment (optional, 255 character…" at bounding box center [607, 575] width 1115 height 131
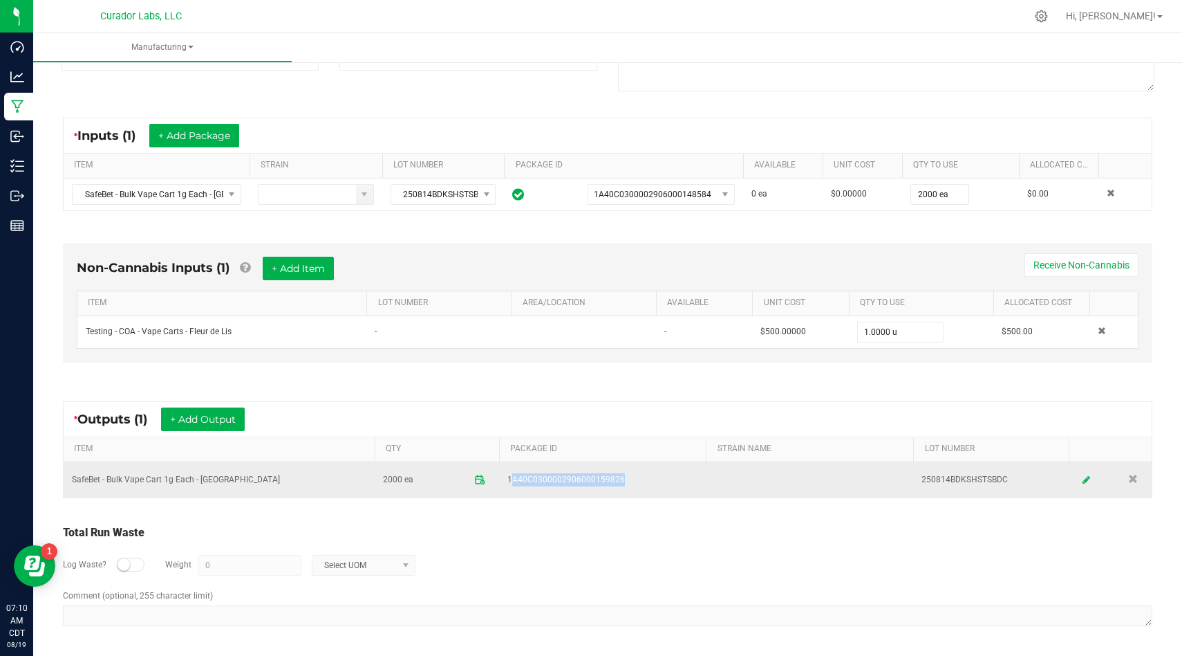
drag, startPoint x: 622, startPoint y: 477, endPoint x: 514, endPoint y: 473, distance: 107.3
click at [514, 473] on span "1A40C0300002906000159826" at bounding box center [603, 479] width 191 height 13
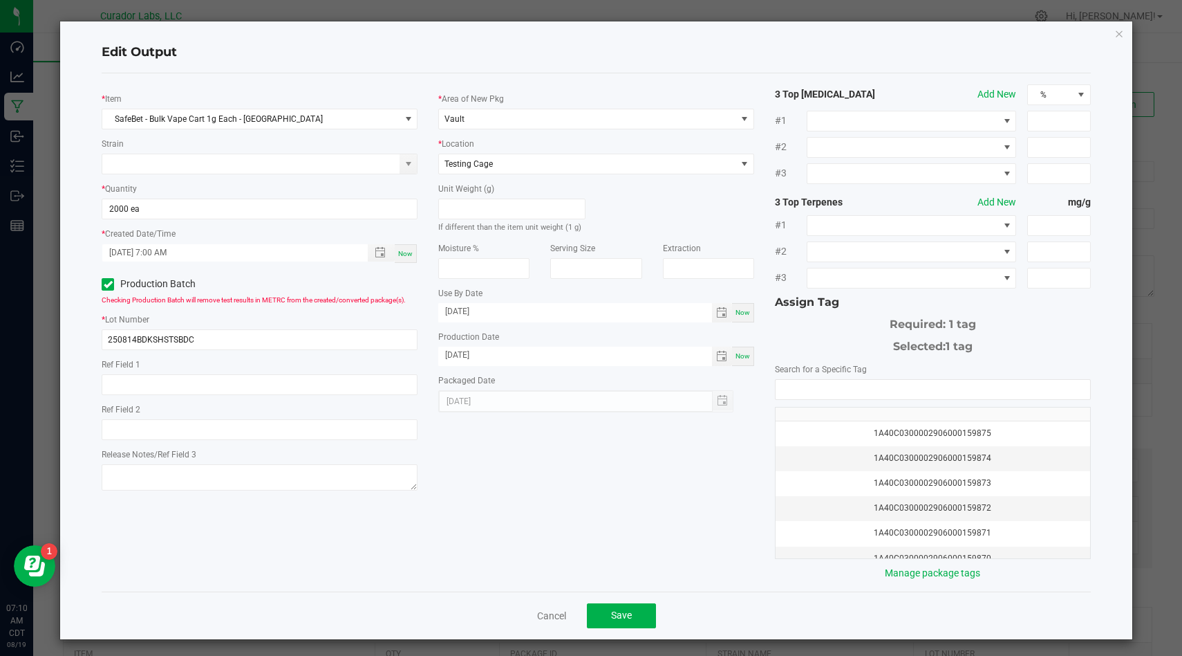
click at [1127, 41] on div "Edit Output * Item SafeBet - Bulk Vape Cart 1g Each - Kush Stadium Strain * Qua…" at bounding box center [596, 330] width 1073 height 618
click at [1117, 33] on icon "button" at bounding box center [1120, 33] width 10 height 17
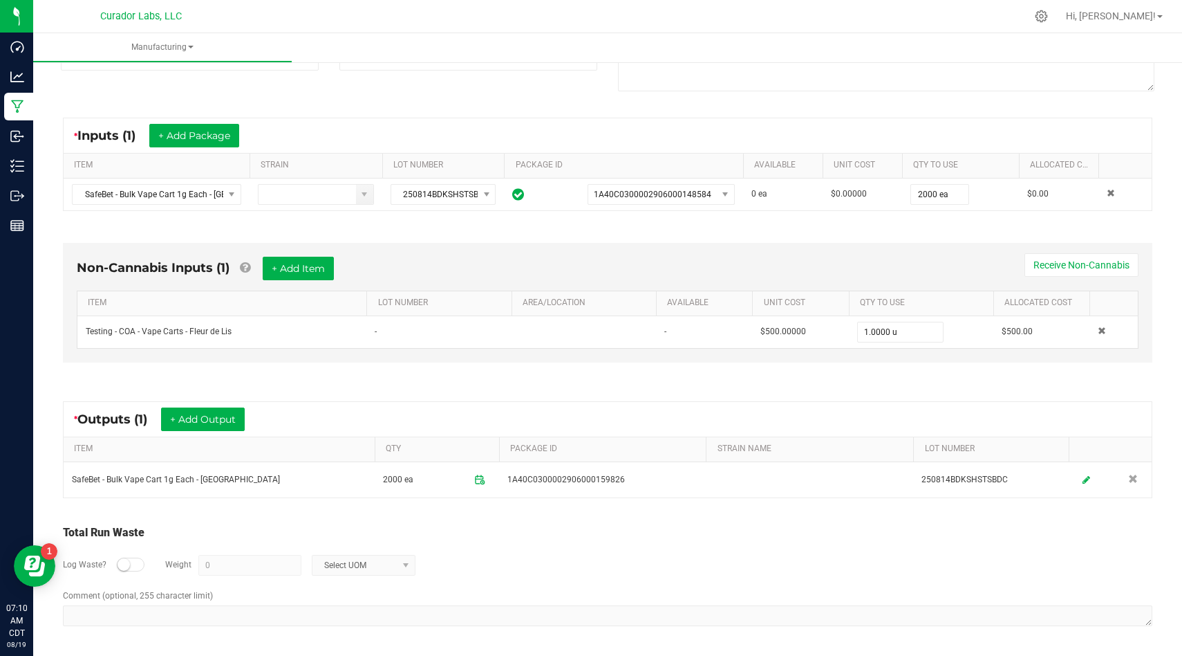
click at [660, 550] on div "Log Waste? Weight 0 Select UOM" at bounding box center [608, 565] width 1090 height 48
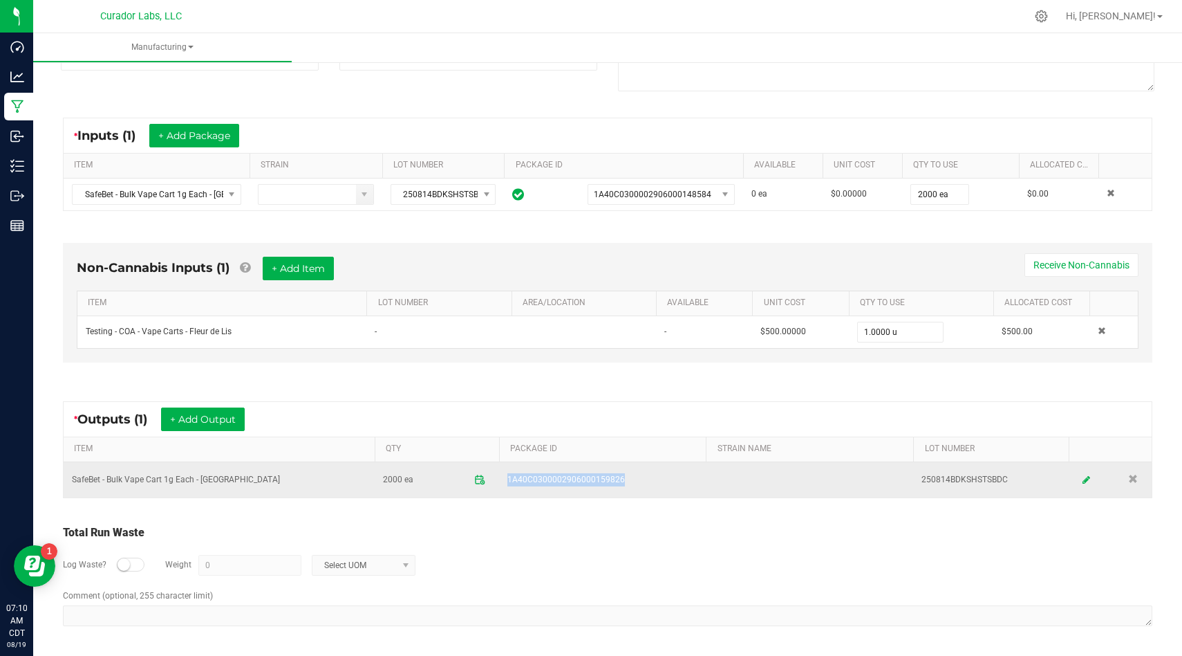
drag, startPoint x: 622, startPoint y: 483, endPoint x: 529, endPoint y: 470, distance: 94.2
click at [529, 470] on td "1A40C0300002906000159826" at bounding box center [602, 479] width 207 height 35
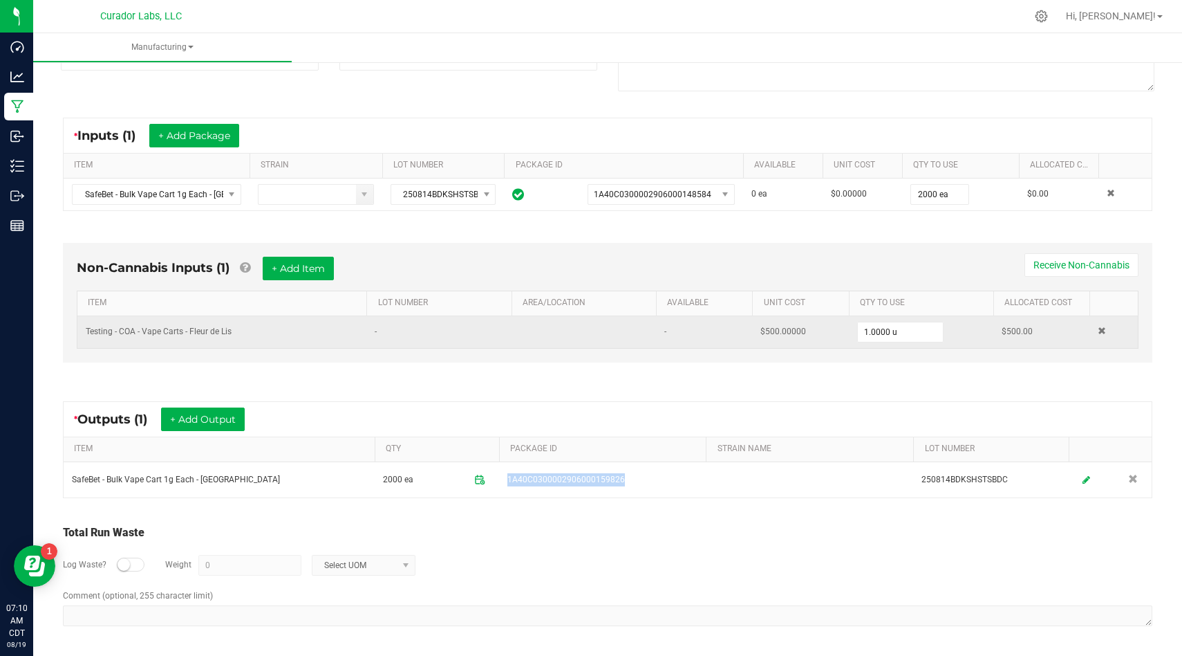
scroll to position [0, 0]
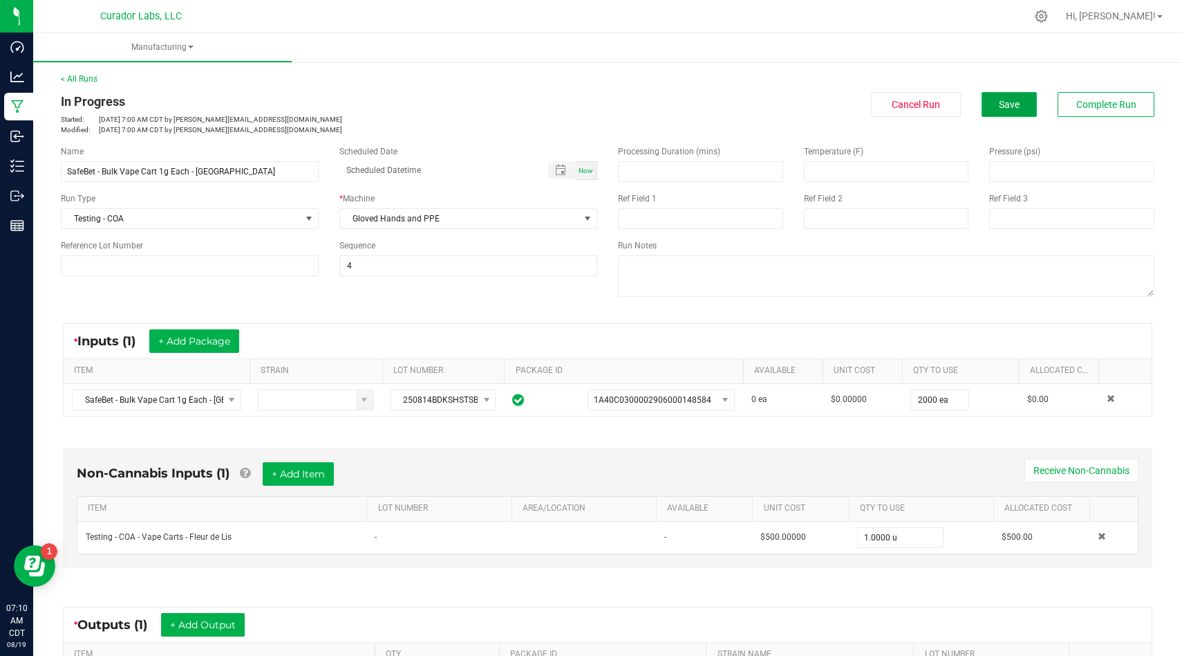
click at [1002, 113] on button "Save" at bounding box center [1009, 104] width 55 height 25
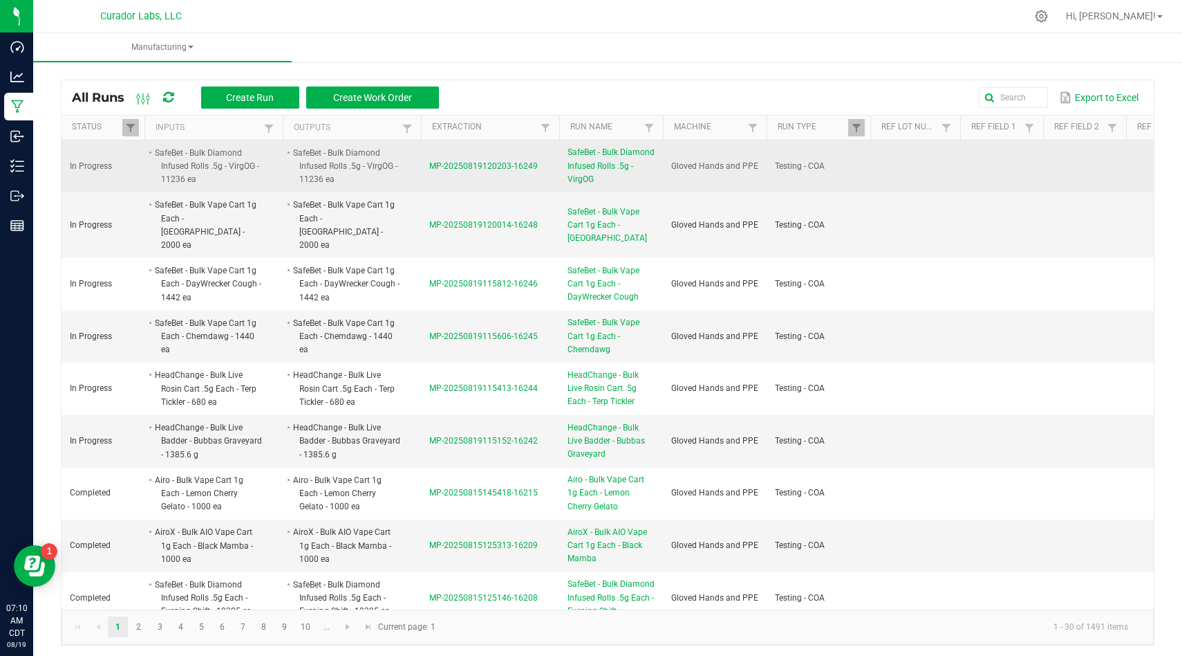
click at [459, 160] on td "MP-20250819120203-16249" at bounding box center [490, 166] width 138 height 53
click at [459, 168] on span "MP-20250819120203-16249" at bounding box center [483, 166] width 109 height 10
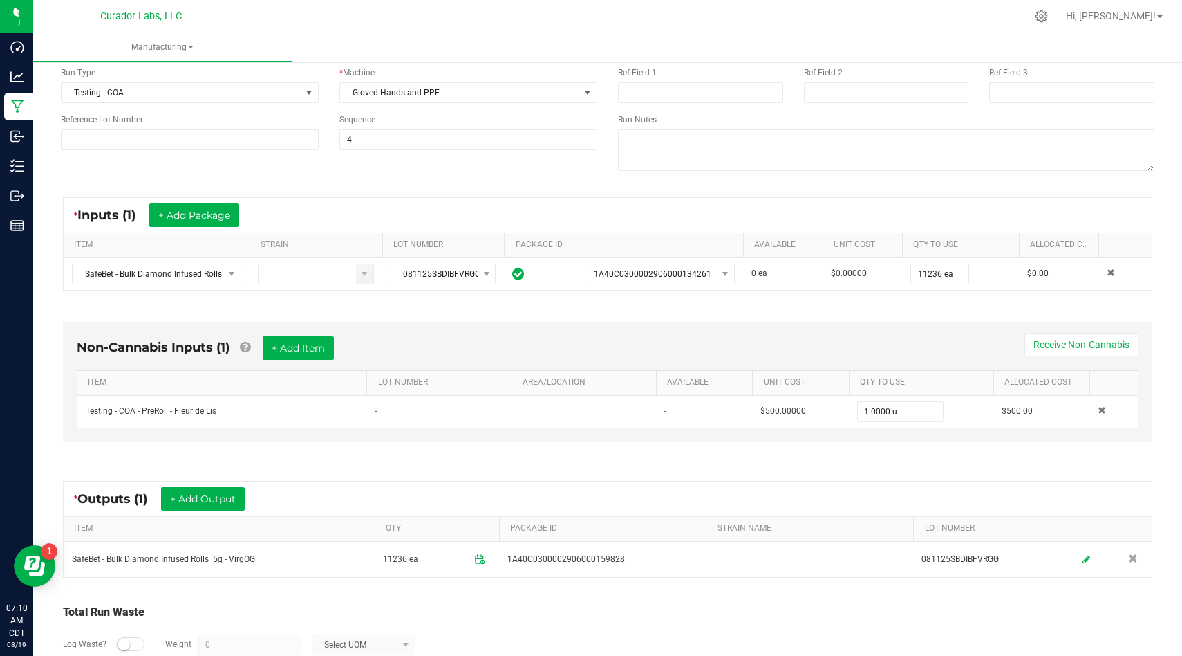
scroll to position [205, 0]
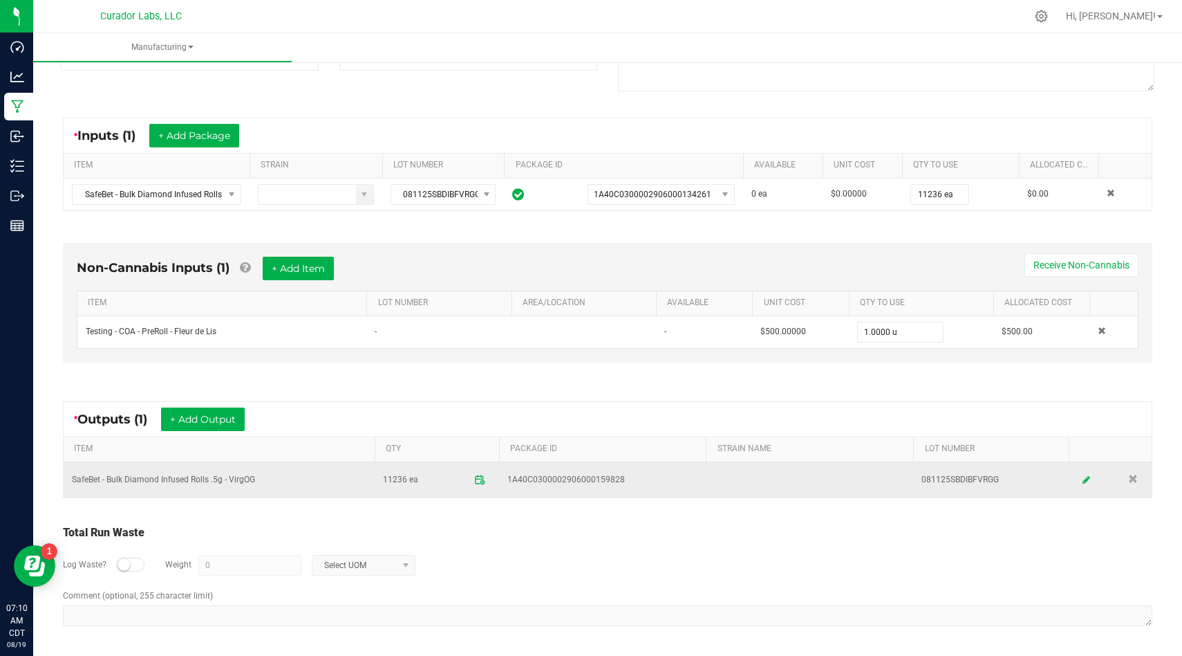
click at [244, 478] on td "SafeBet - Bulk Diamond Infused Rolls .5g - VirgOG" at bounding box center [219, 479] width 311 height 35
click at [958, 479] on td "081125SBDIBFVRGG" at bounding box center [991, 479] width 156 height 35
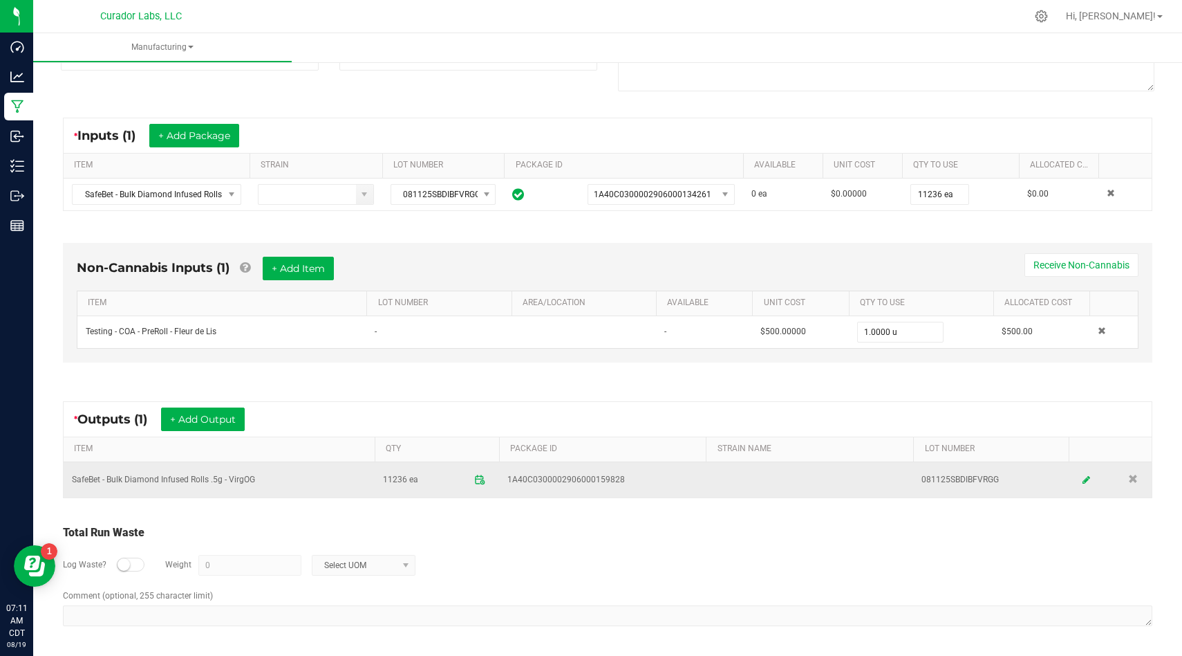
click at [656, 494] on td "1A40C0300002906000159828" at bounding box center [602, 479] width 207 height 35
drag, startPoint x: 628, startPoint y: 485, endPoint x: 492, endPoint y: 466, distance: 137.6
click at [492, 466] on tr "SafeBet - Bulk Diamond Infused Rolls .5g - VirgOG 11236 ea 1A40C030000290600015…" at bounding box center [608, 479] width 1088 height 35
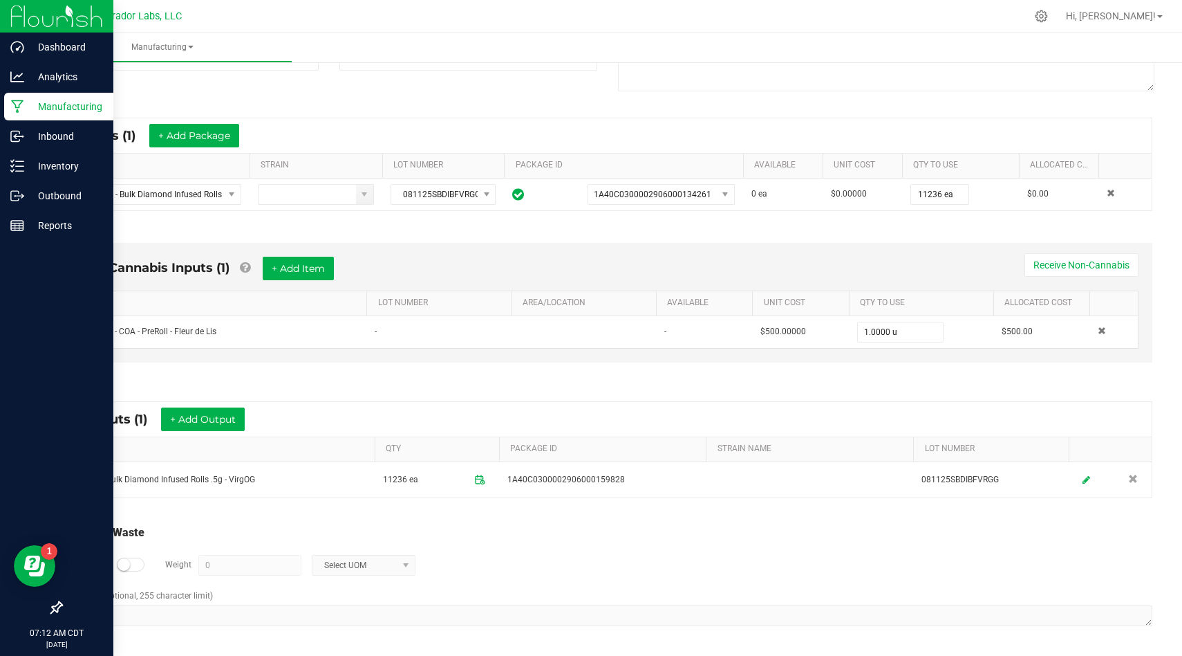
click at [28, 106] on p "Manufacturing" at bounding box center [65, 106] width 83 height 17
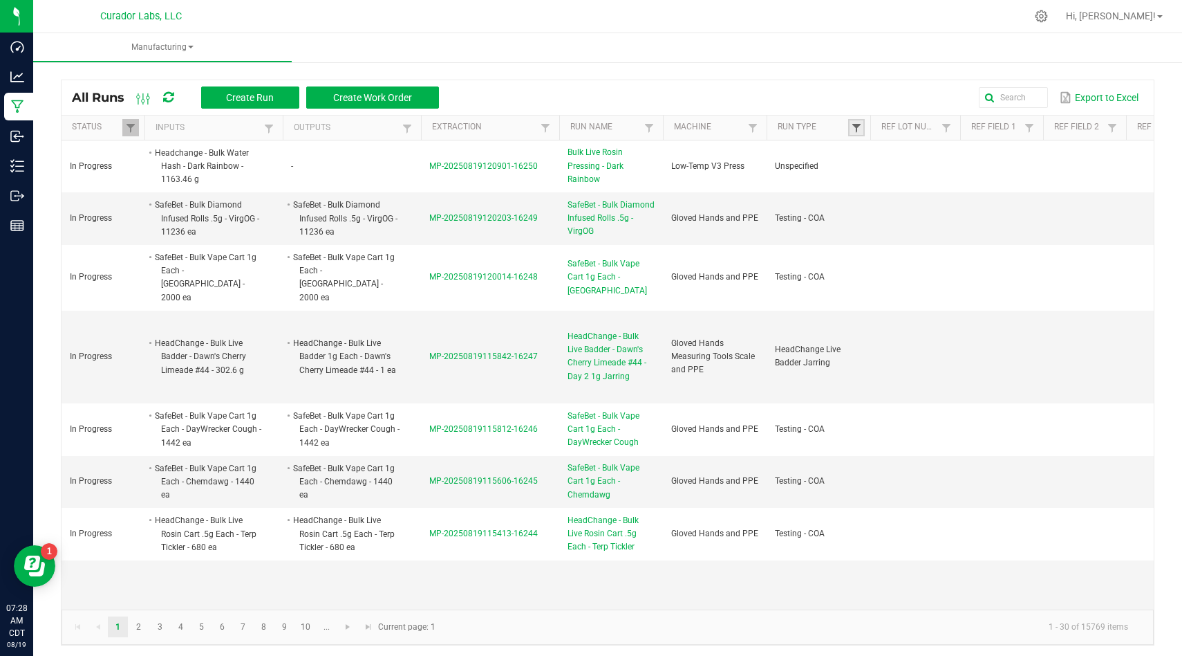
click at [860, 131] on span at bounding box center [856, 127] width 11 height 11
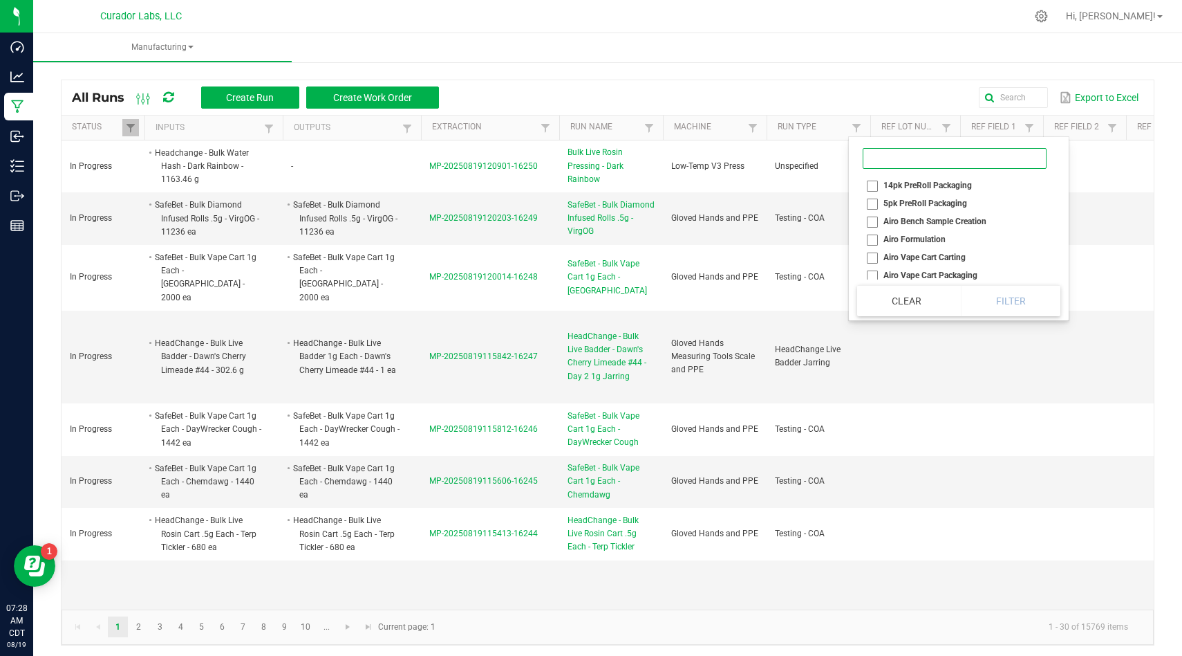
click at [892, 163] on input at bounding box center [955, 158] width 184 height 21
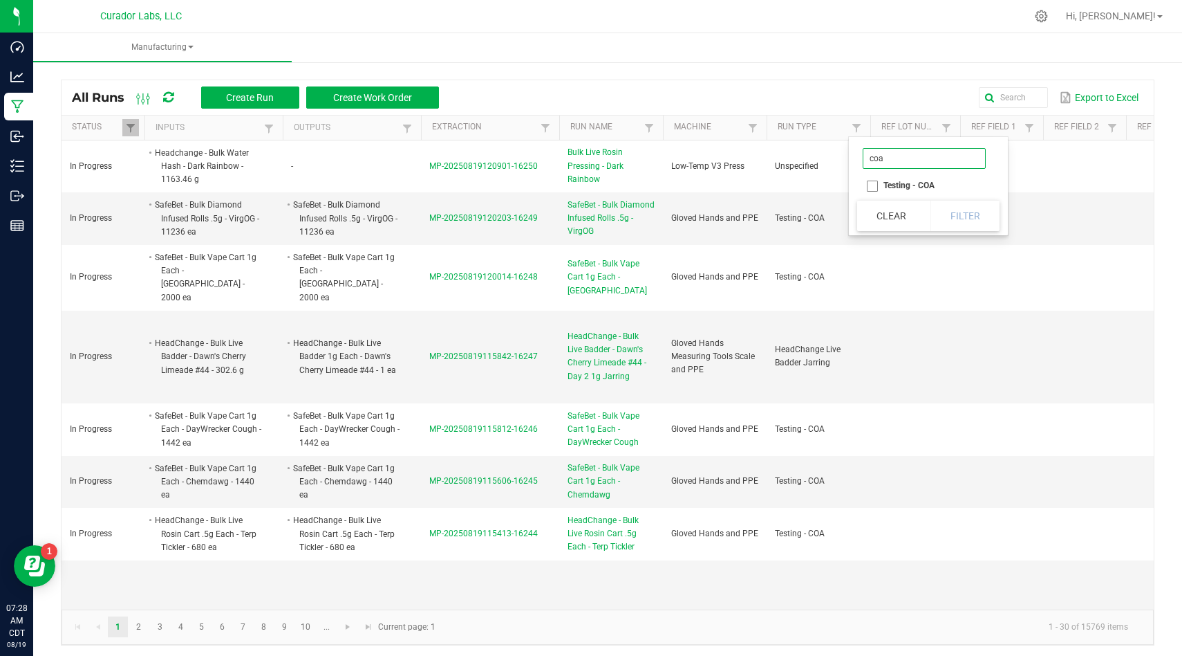
type input "coa"
click at [877, 185] on li "Testing - COA" at bounding box center [924, 185] width 134 height 18
checkbox COA "true"
click at [956, 213] on button "Filter" at bounding box center [965, 216] width 69 height 30
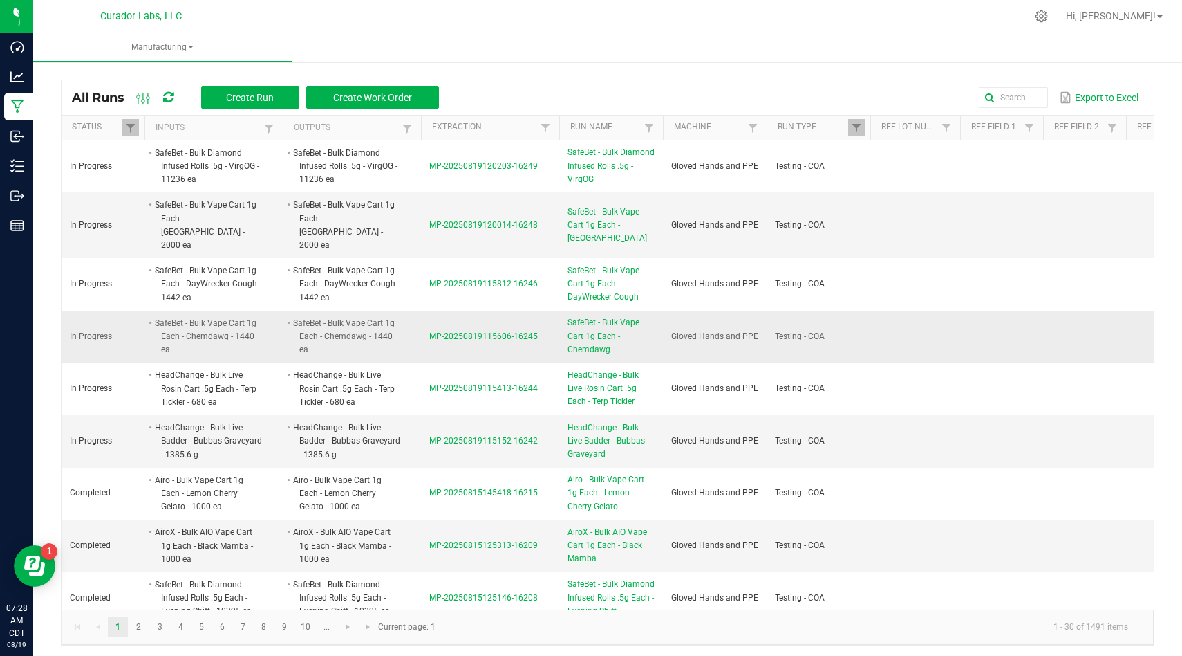
click at [494, 331] on span "MP-20250819115606-16245" at bounding box center [483, 336] width 109 height 10
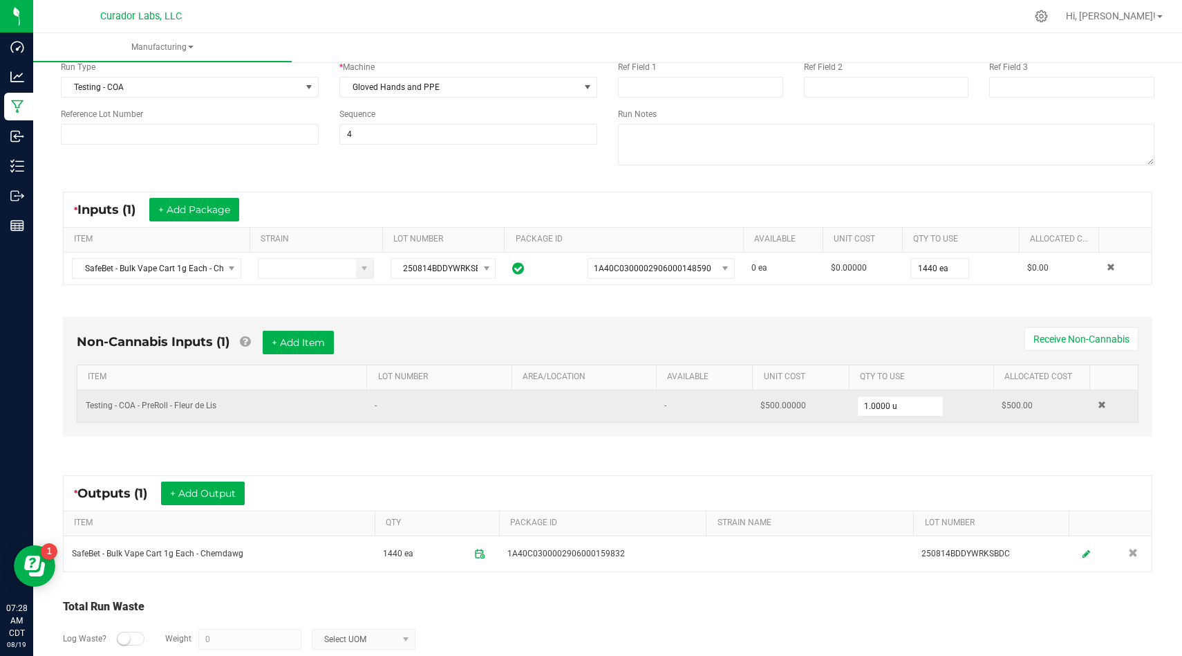
scroll to position [156, 0]
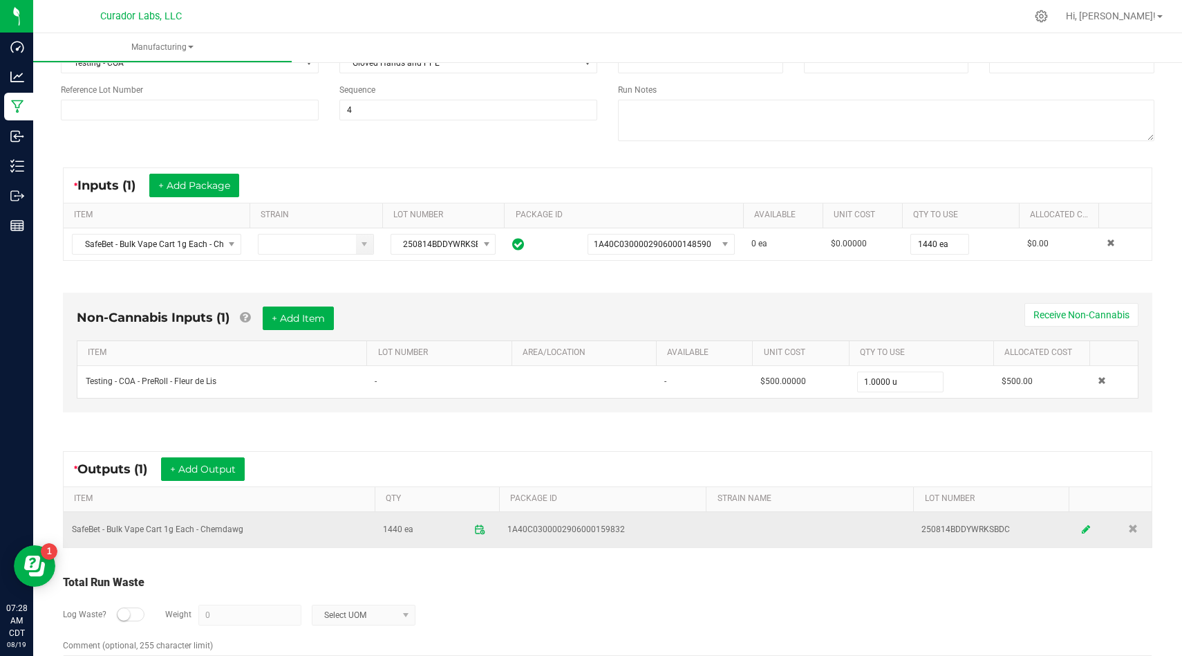
click at [1085, 532] on icon at bounding box center [1086, 529] width 8 height 10
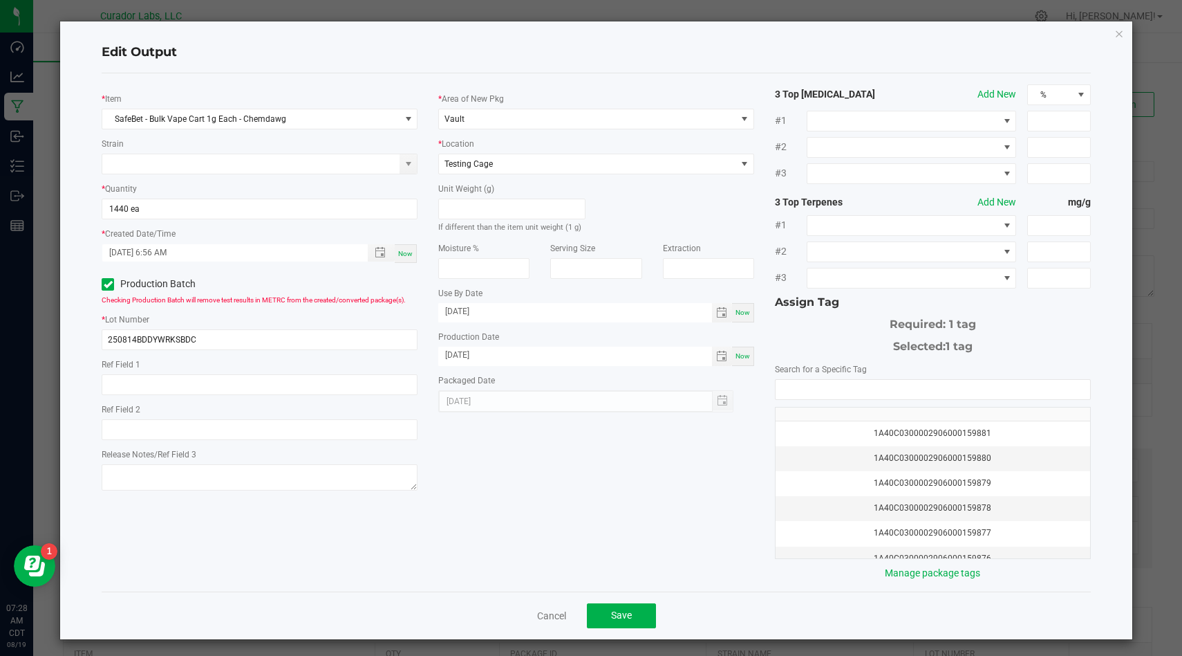
click at [629, 599] on div "Cancel Save" at bounding box center [597, 615] width 990 height 48
click at [629, 609] on span "Save" at bounding box center [621, 614] width 21 height 11
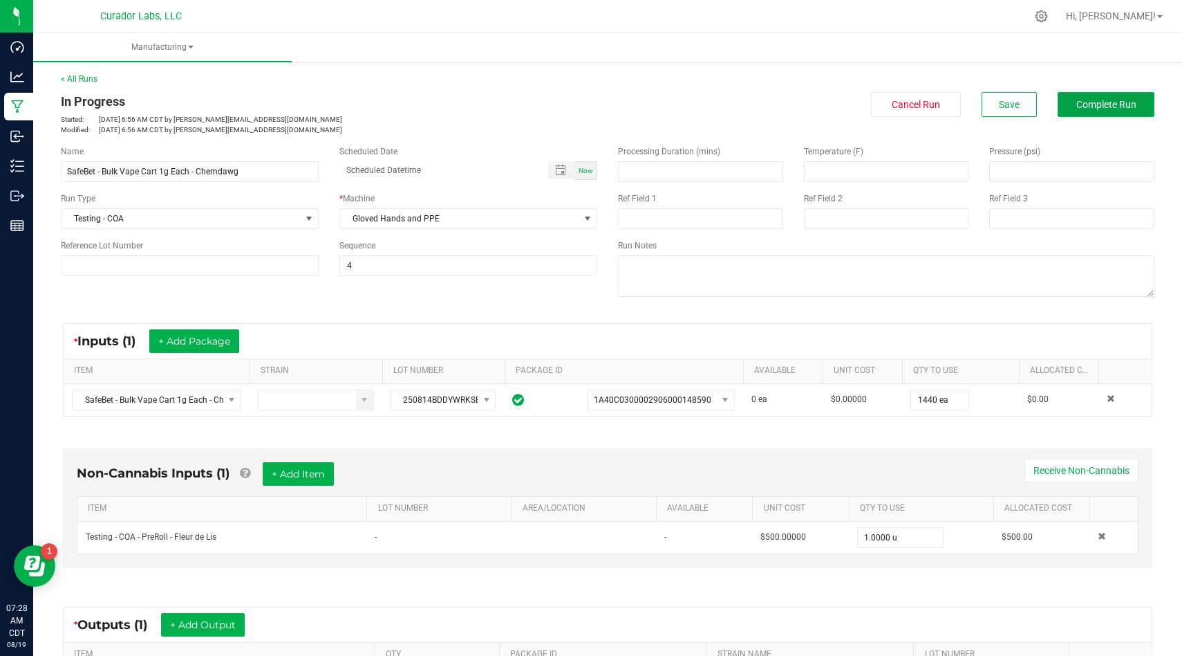
click at [1112, 114] on button "Complete Run" at bounding box center [1106, 104] width 97 height 25
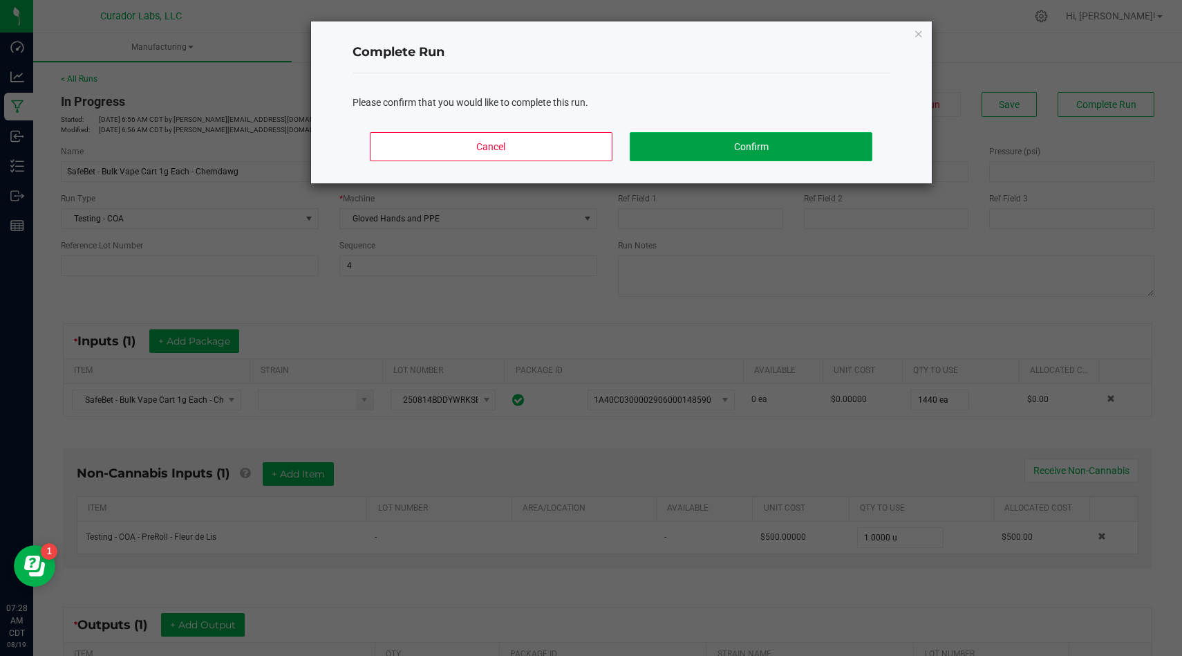
click at [777, 136] on button "Confirm" at bounding box center [751, 146] width 242 height 29
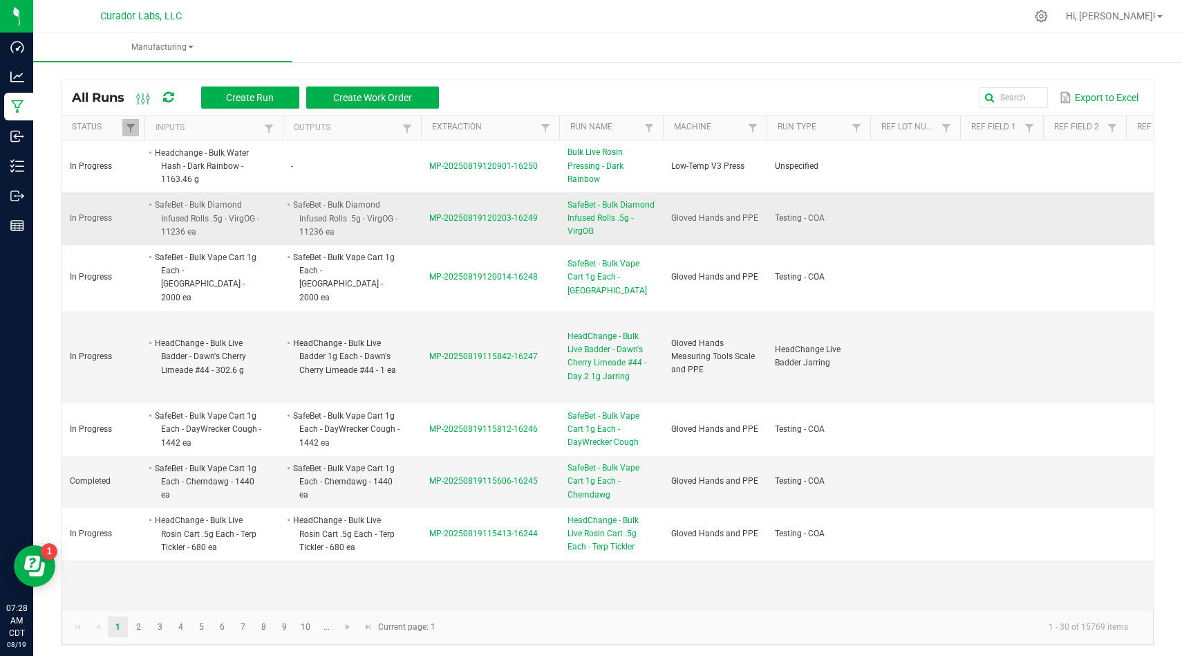
click at [488, 219] on span "MP-20250819120203-16249" at bounding box center [483, 218] width 109 height 10
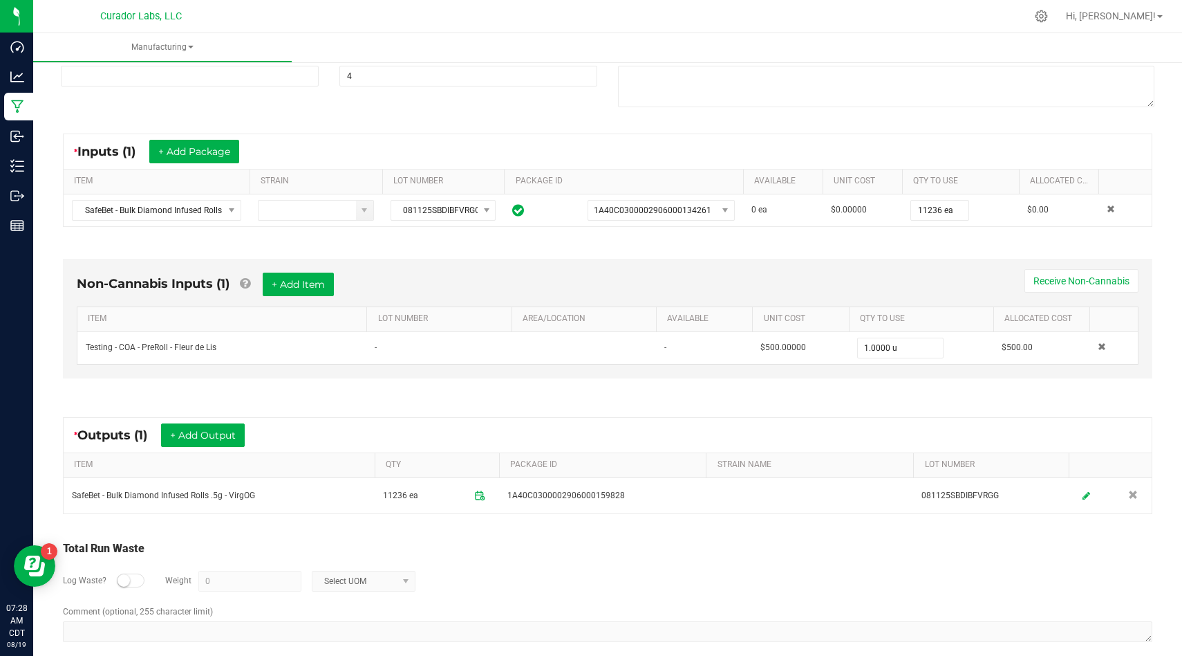
scroll to position [205, 0]
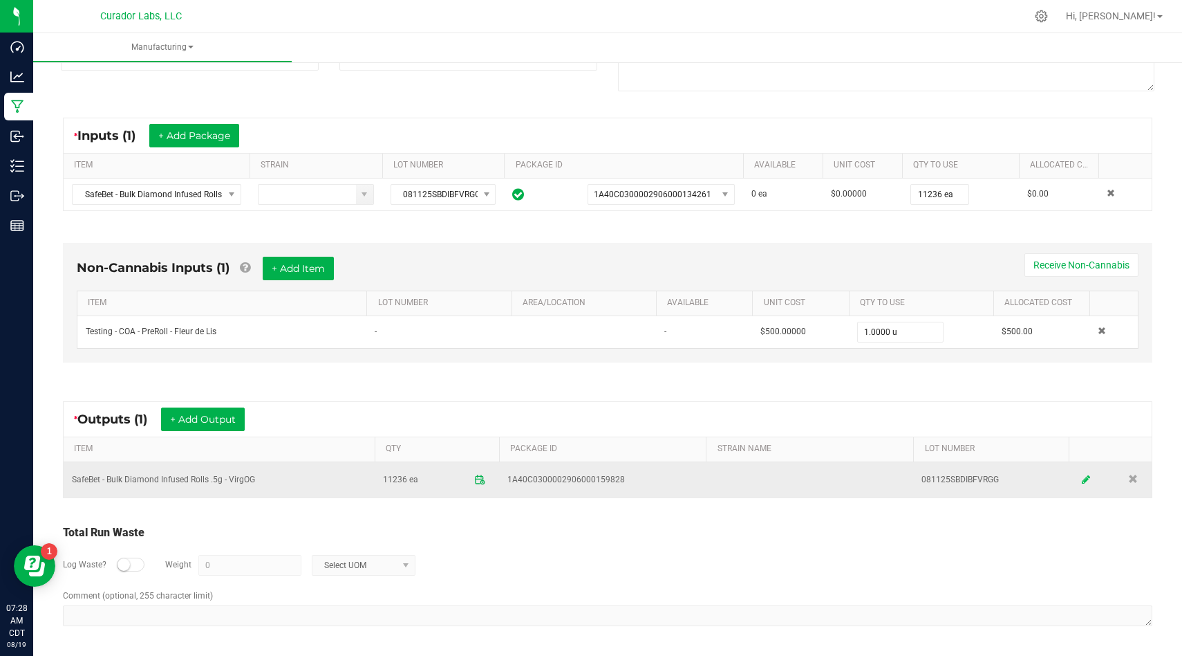
click at [1085, 486] on link at bounding box center [1087, 479] width 21 height 27
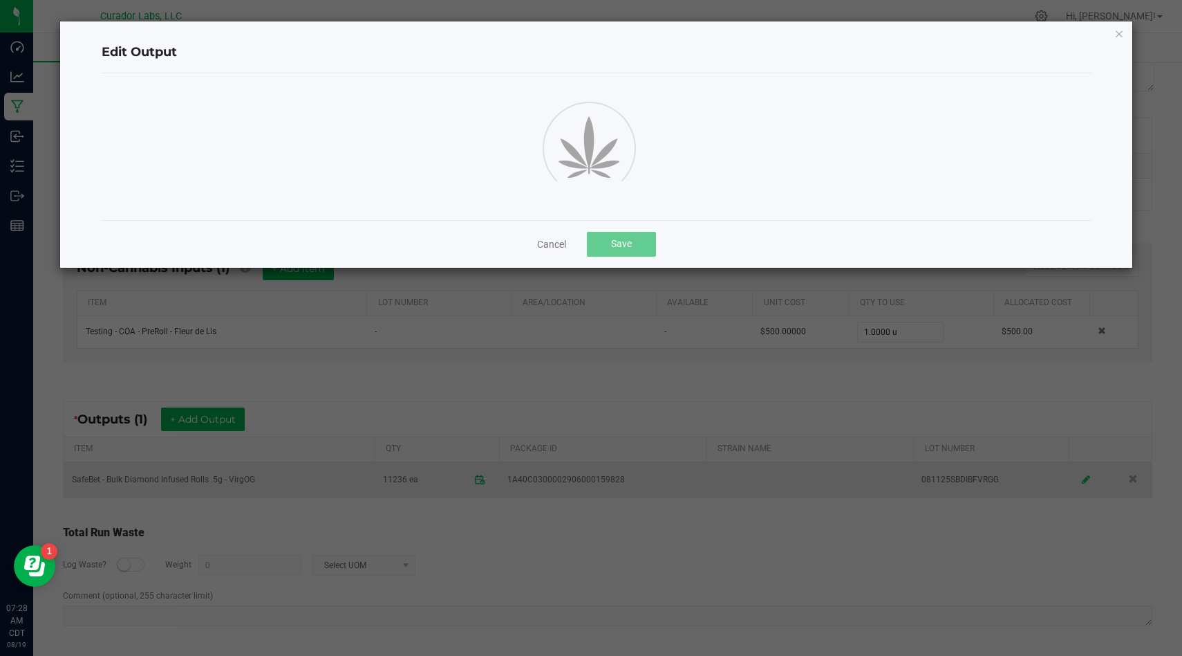
scroll to position [0, 0]
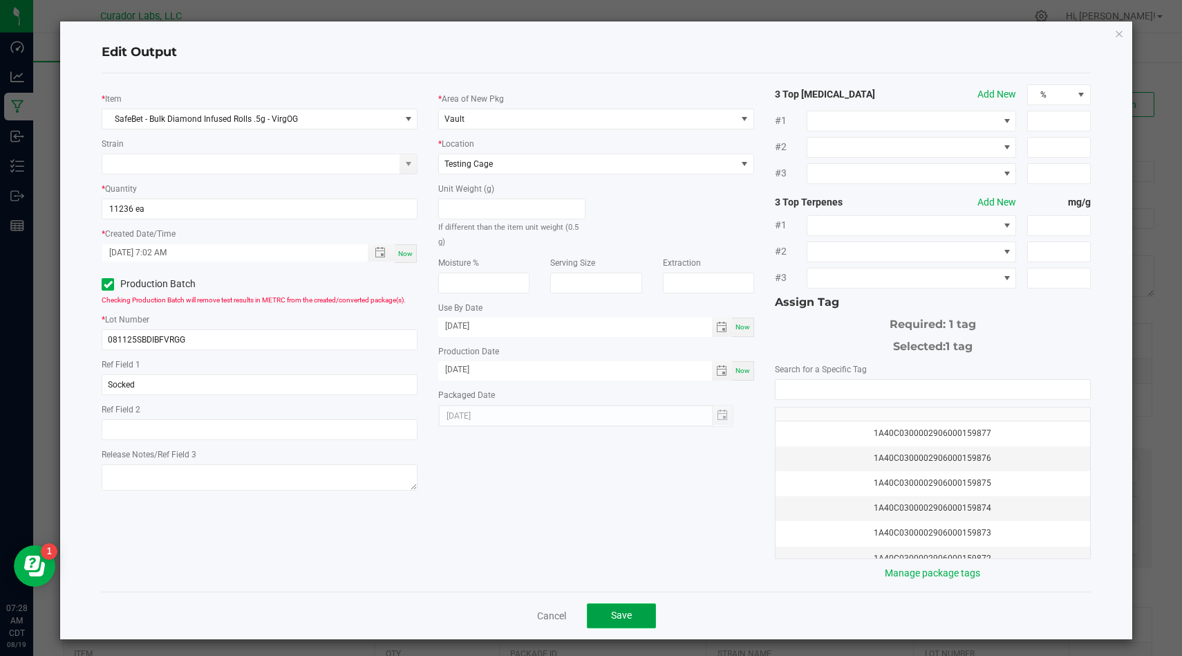
click at [641, 613] on button "Save" at bounding box center [621, 615] width 69 height 25
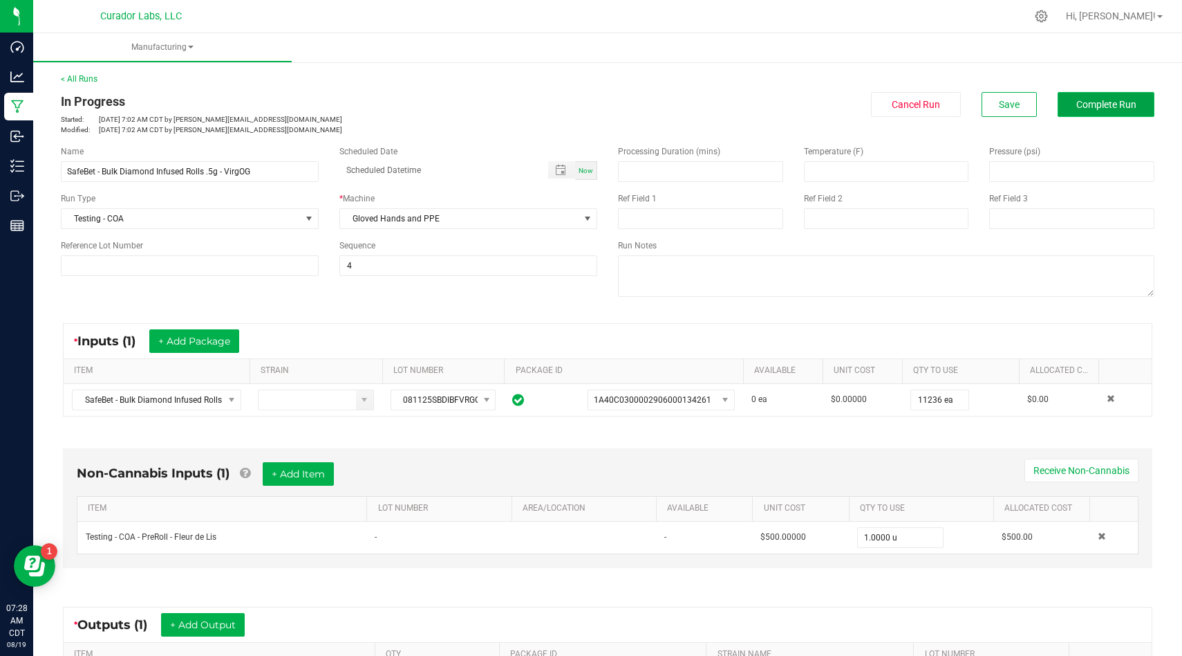
click at [1106, 101] on span "Complete Run" at bounding box center [1107, 104] width 60 height 11
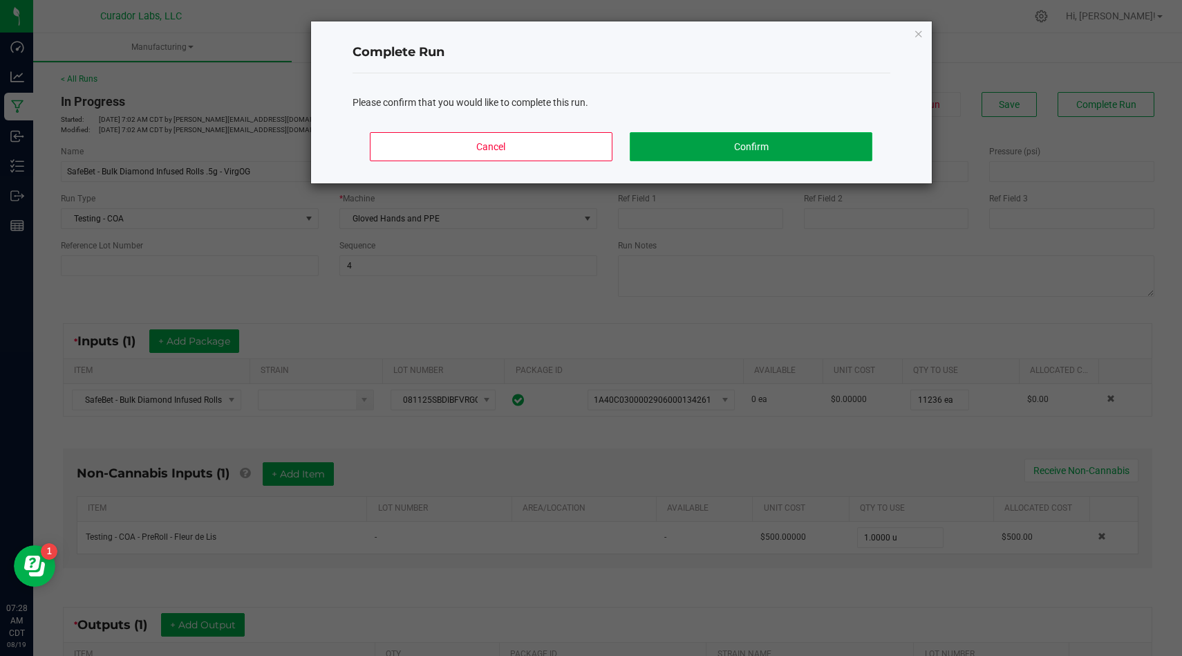
click at [831, 147] on button "Confirm" at bounding box center [751, 146] width 242 height 29
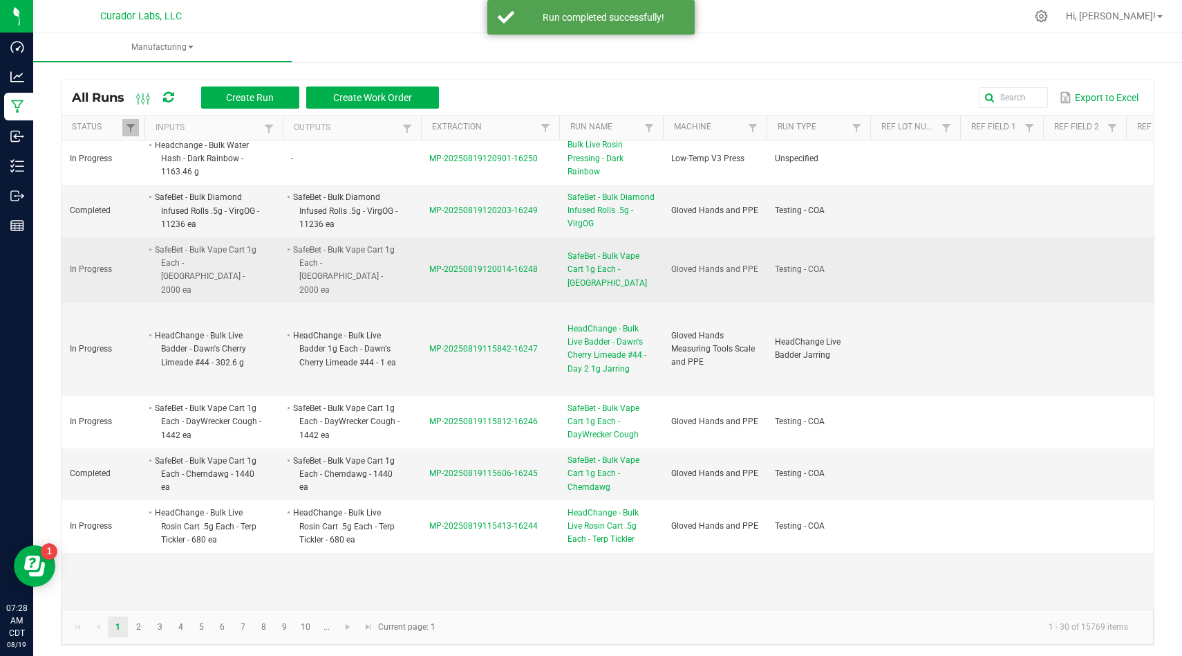
scroll to position [8, 0]
click at [452, 263] on span "MP-20250819120014-16248" at bounding box center [483, 268] width 109 height 10
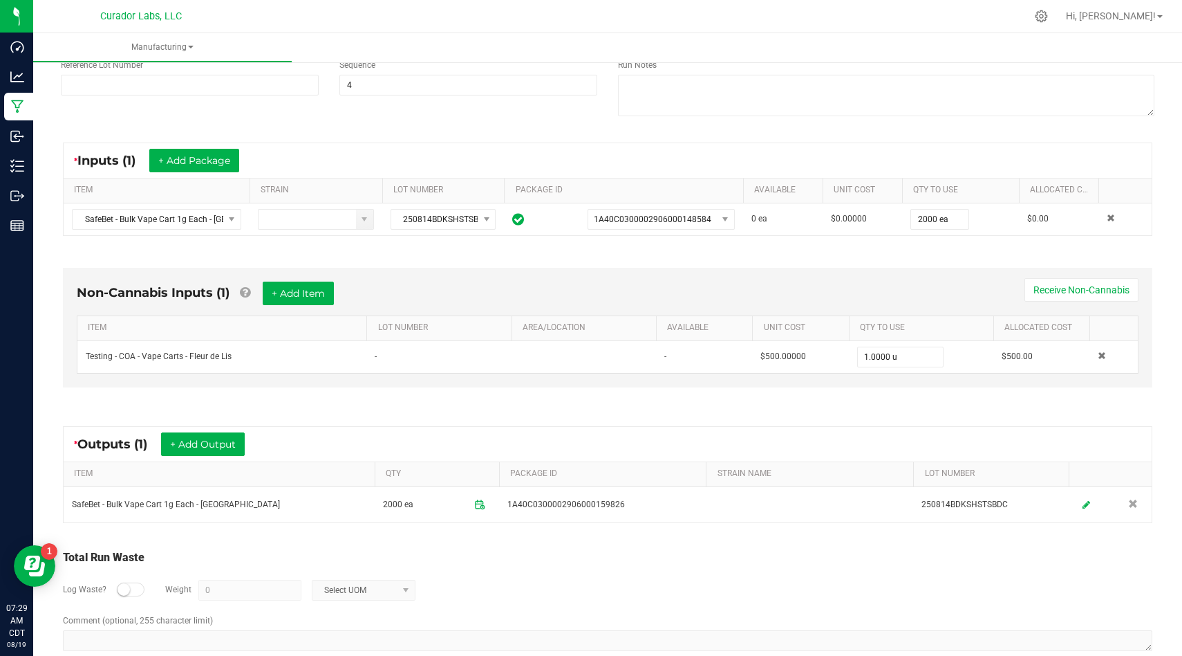
scroll to position [205, 0]
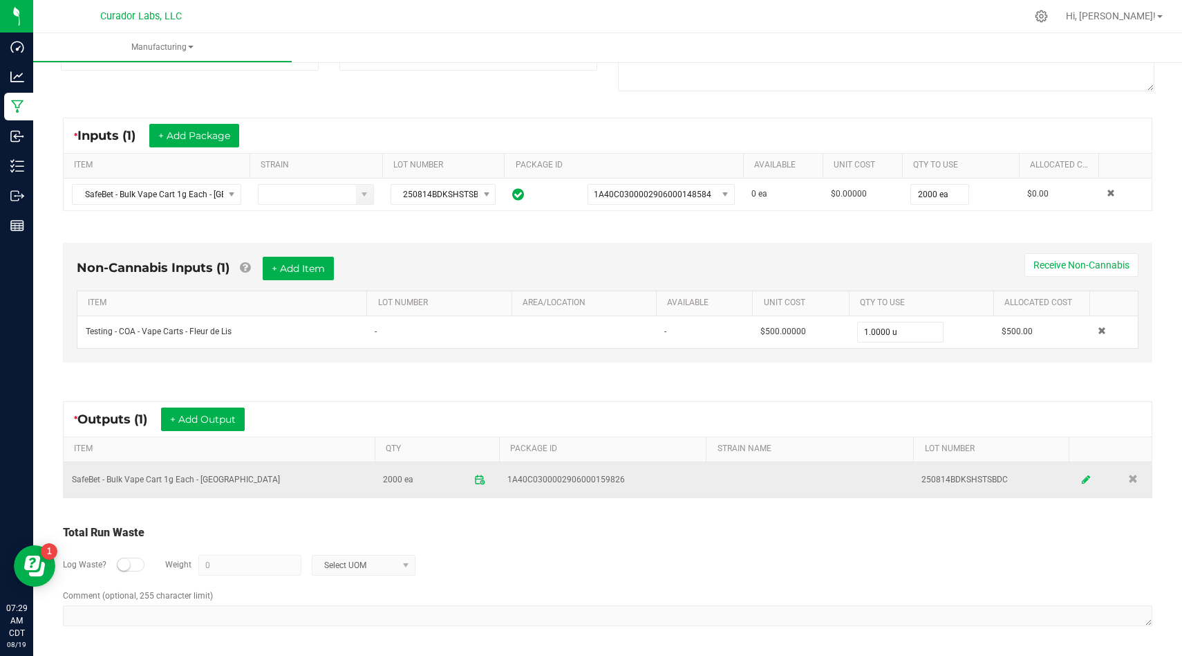
click at [1086, 485] on link at bounding box center [1087, 479] width 21 height 27
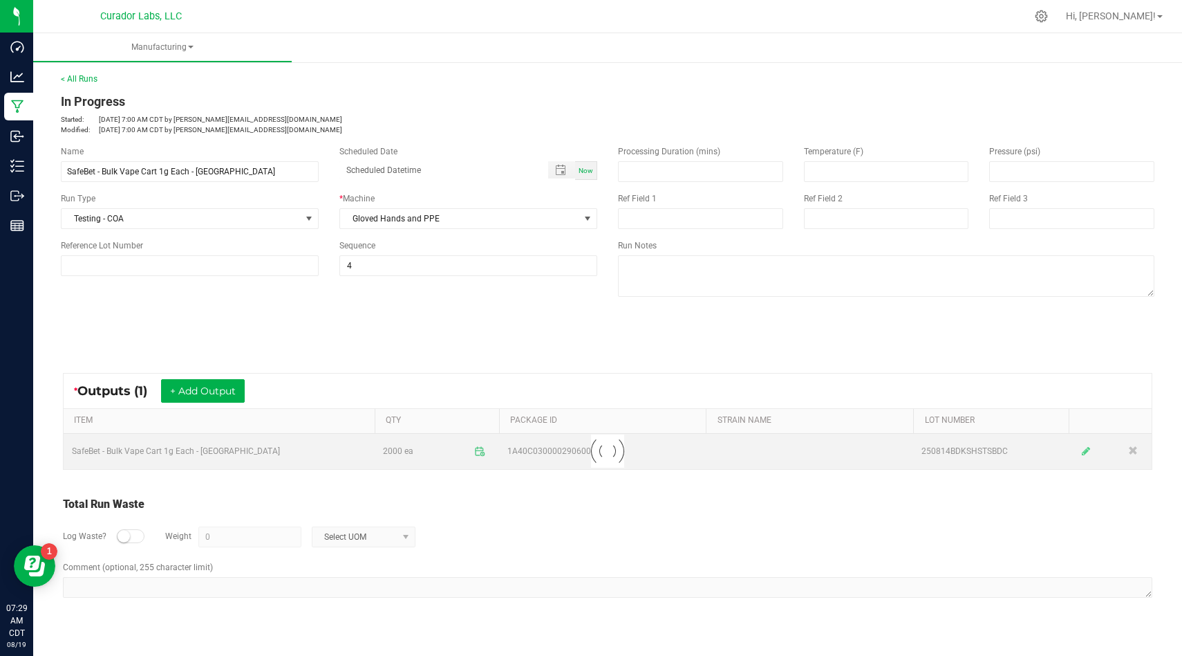
scroll to position [0, 0]
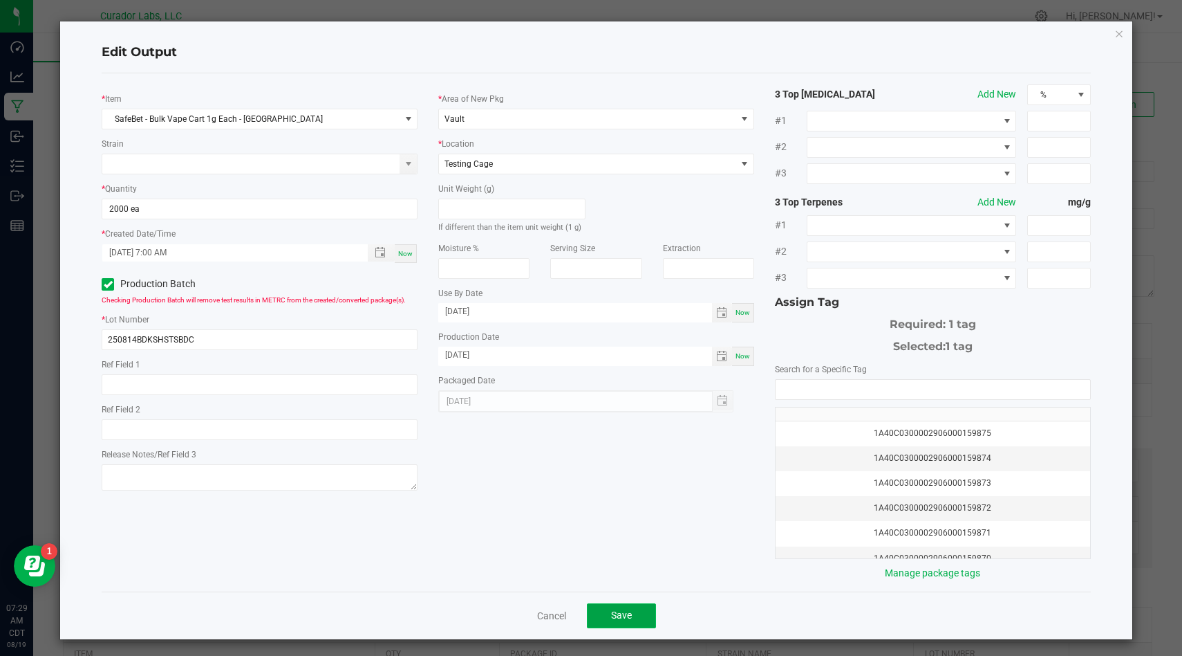
click at [635, 615] on button "Save" at bounding box center [621, 615] width 69 height 25
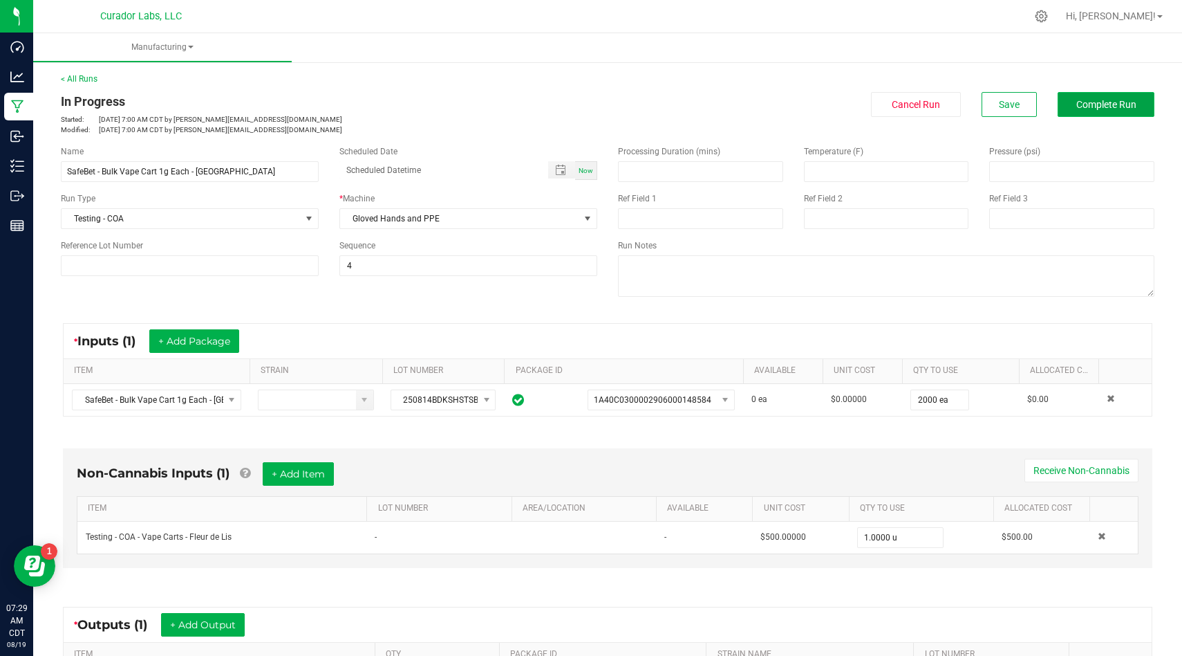
click at [1093, 103] on span "Complete Run" at bounding box center [1107, 104] width 60 height 11
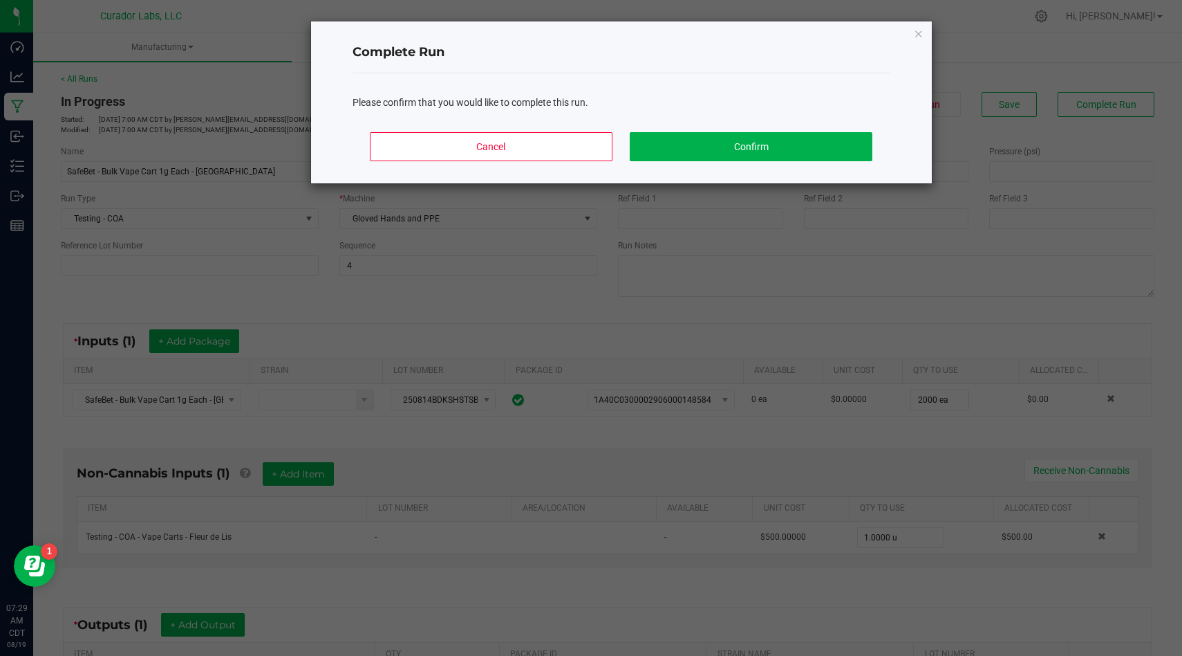
click at [831, 171] on div "Cancel Confirm" at bounding box center [622, 152] width 538 height 62
click at [845, 156] on button "Confirm" at bounding box center [751, 146] width 242 height 29
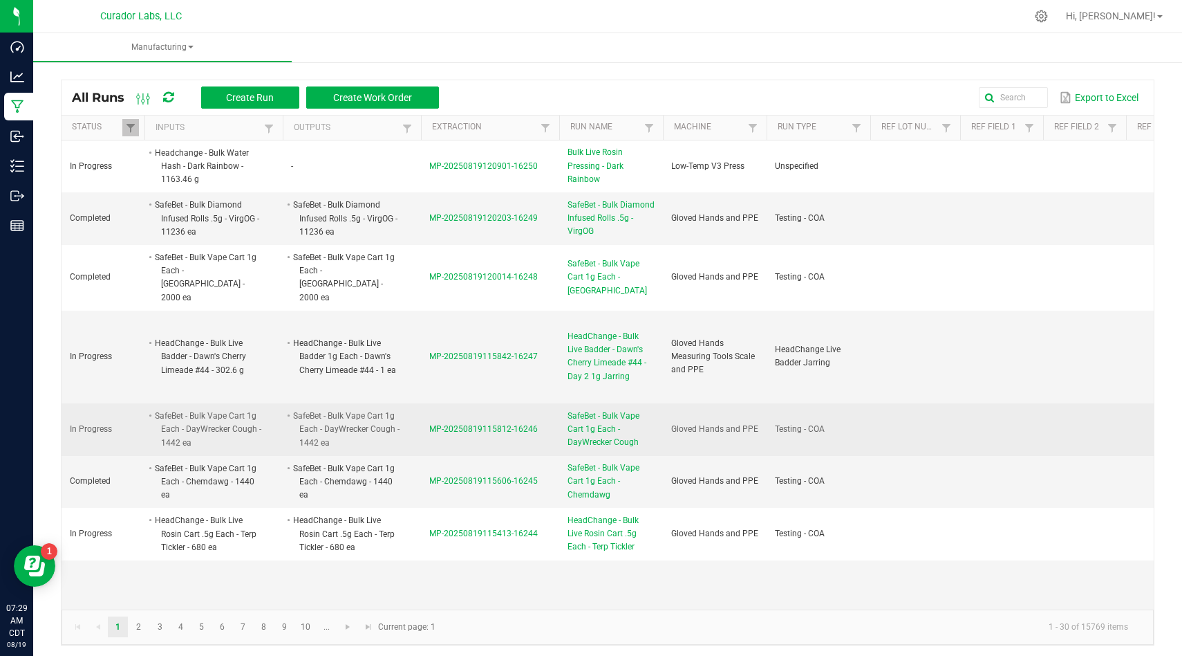
click at [481, 424] on span "MP-20250819115812-16246" at bounding box center [483, 429] width 109 height 10
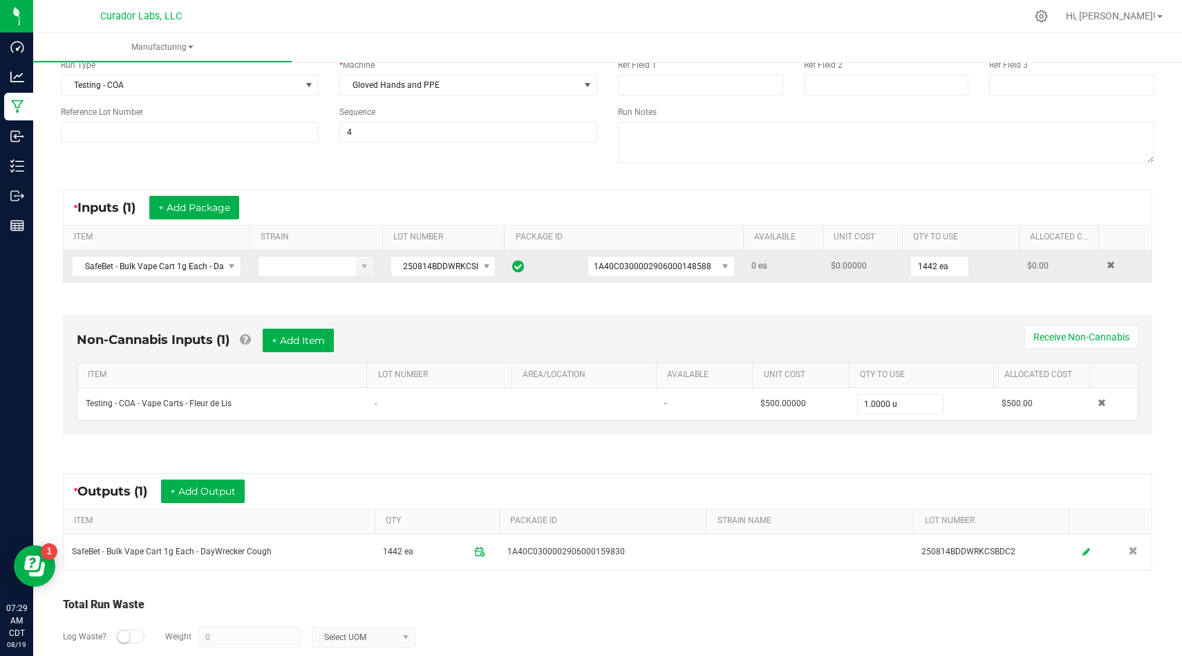
scroll to position [139, 0]
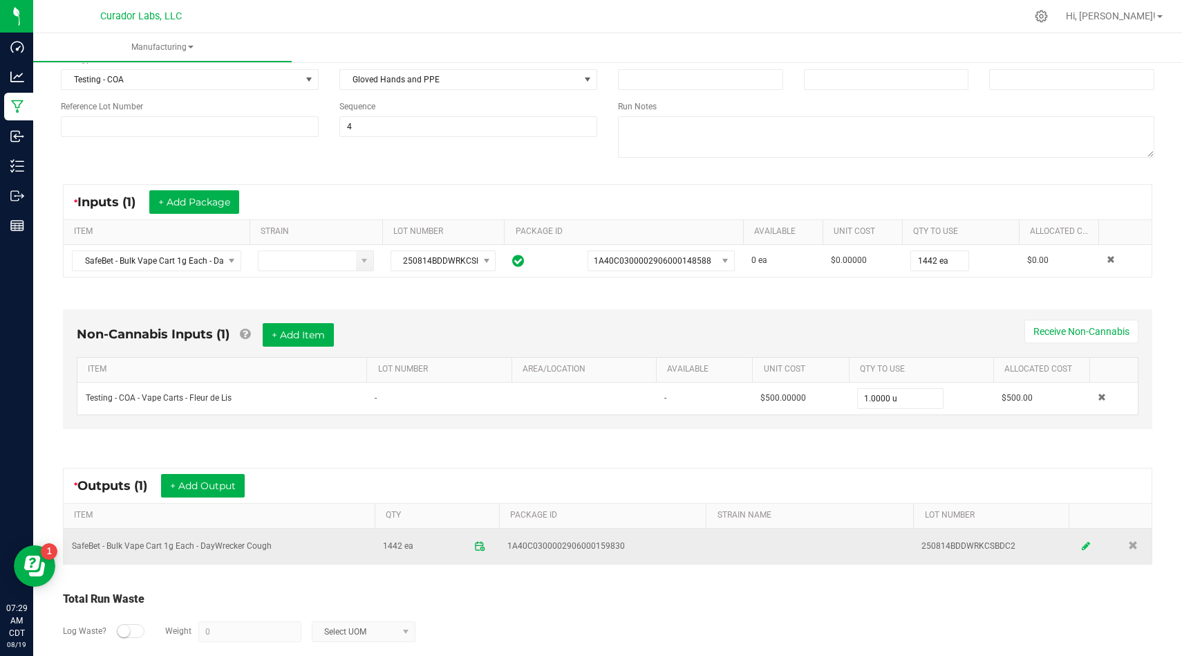
click at [1086, 551] on link at bounding box center [1087, 545] width 21 height 27
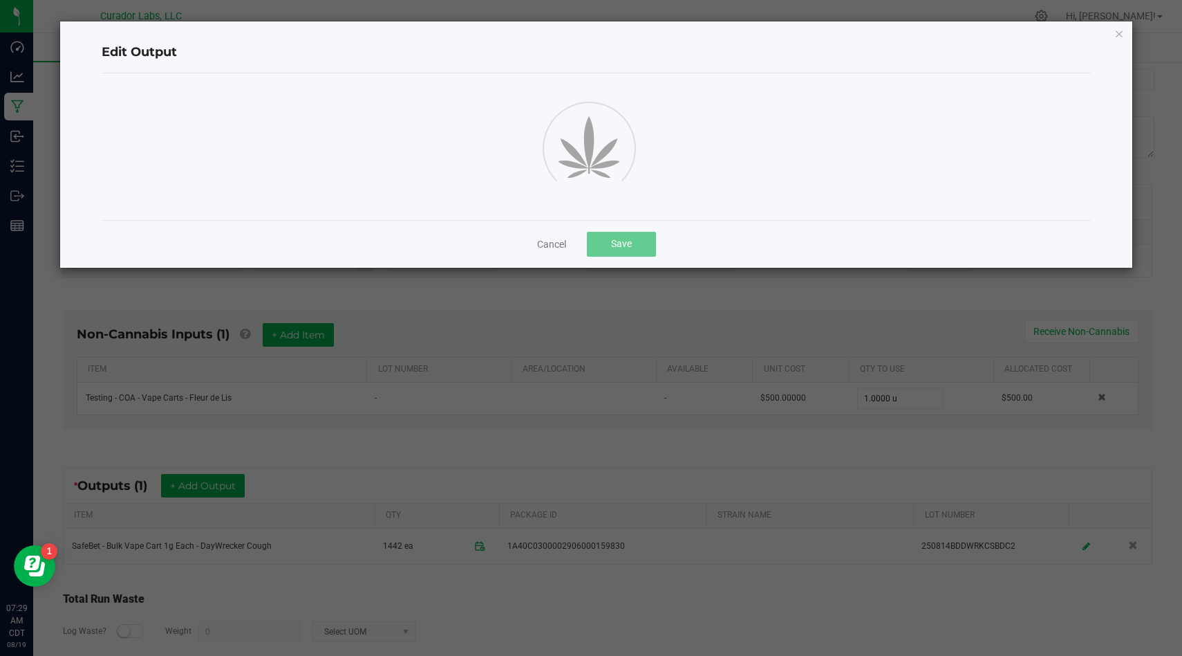
scroll to position [0, 0]
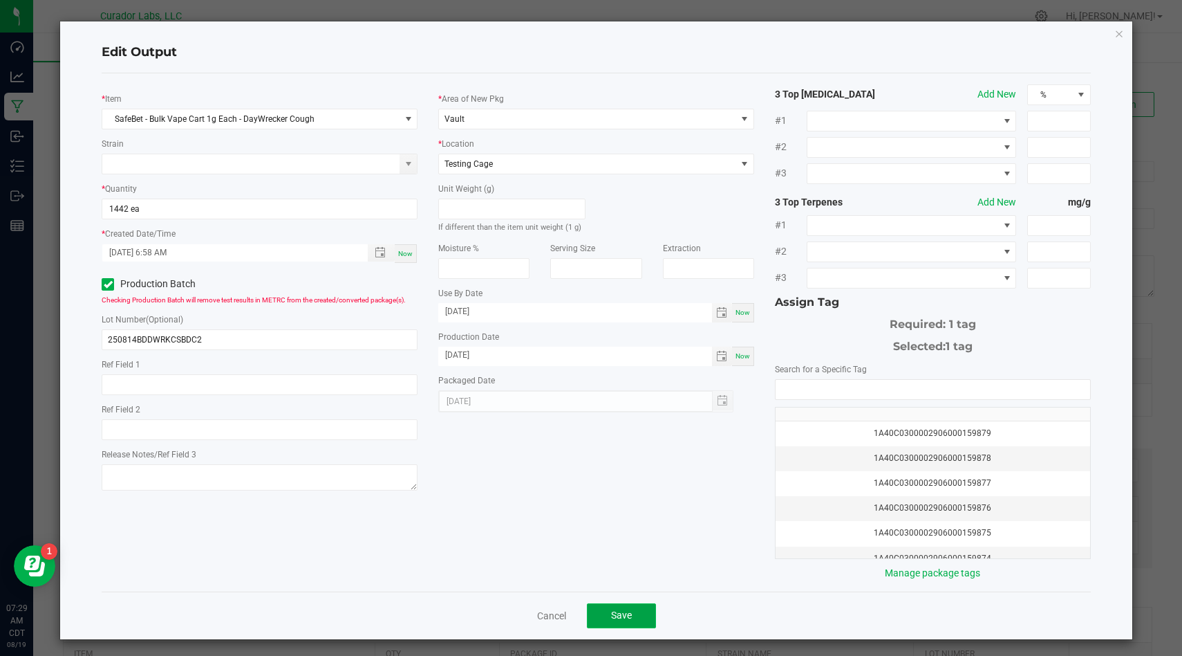
click at [637, 613] on button "Save" at bounding box center [621, 615] width 69 height 25
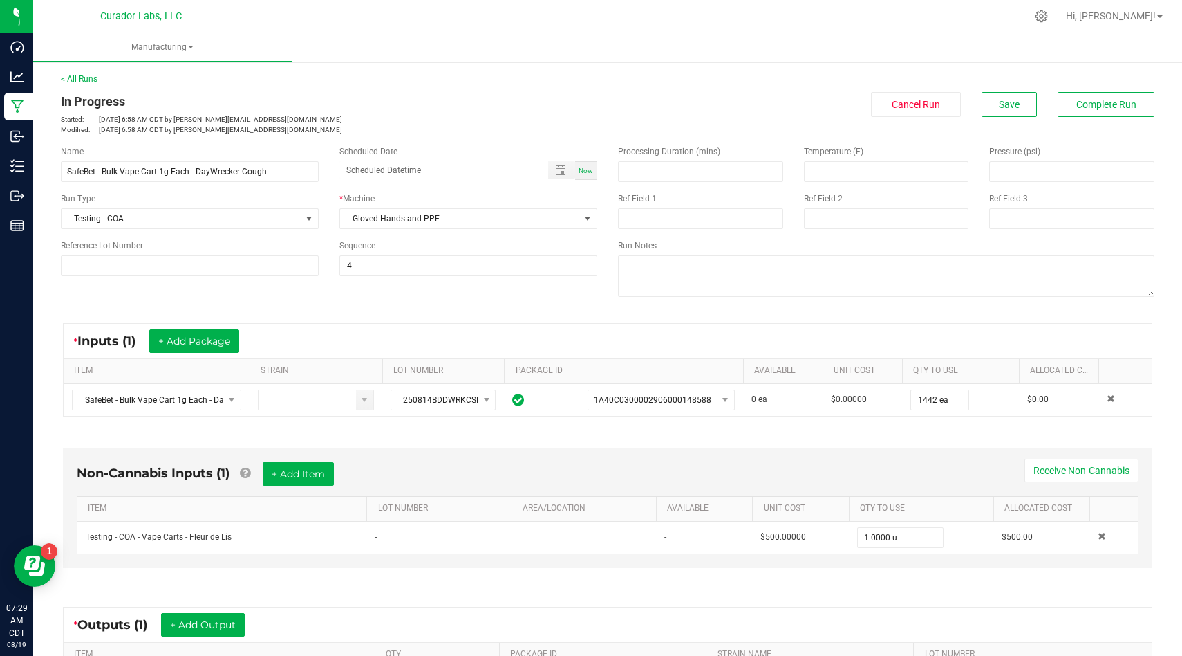
click at [1103, 123] on div "In Progress Started: Aug 19, 2025 6:58 AM CDT by isaac@curadorbrands.com Modifi…" at bounding box center [607, 113] width 1115 height 43
click at [1113, 102] on span "Complete Run" at bounding box center [1107, 104] width 60 height 11
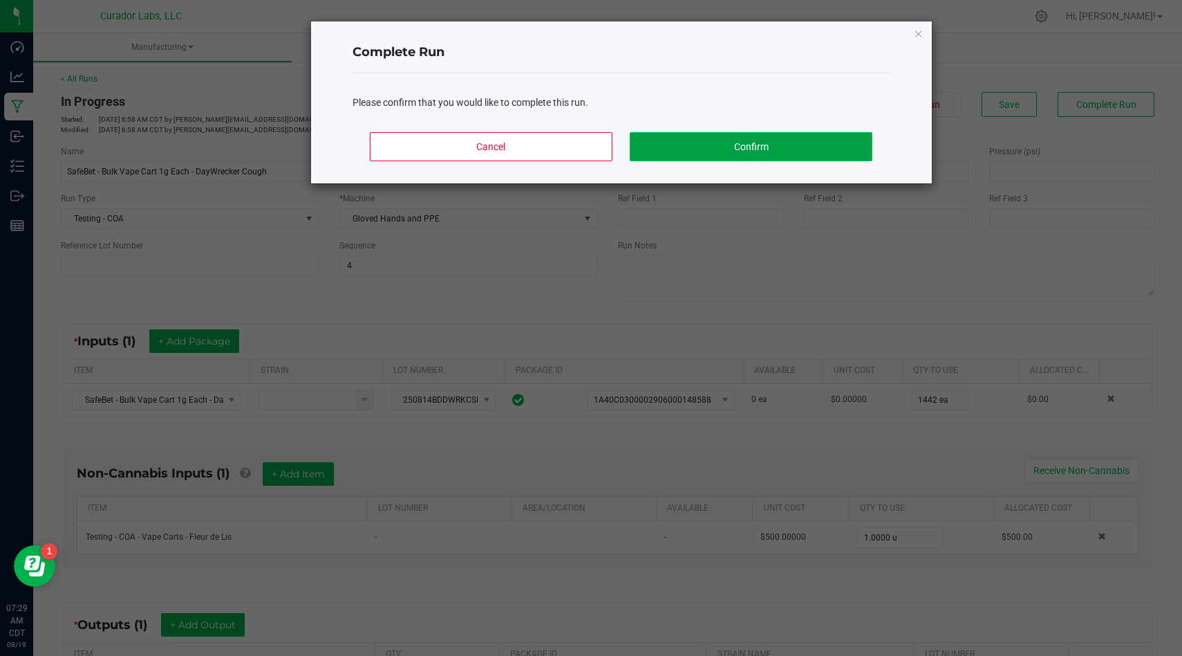
click at [781, 154] on button "Confirm" at bounding box center [751, 146] width 242 height 29
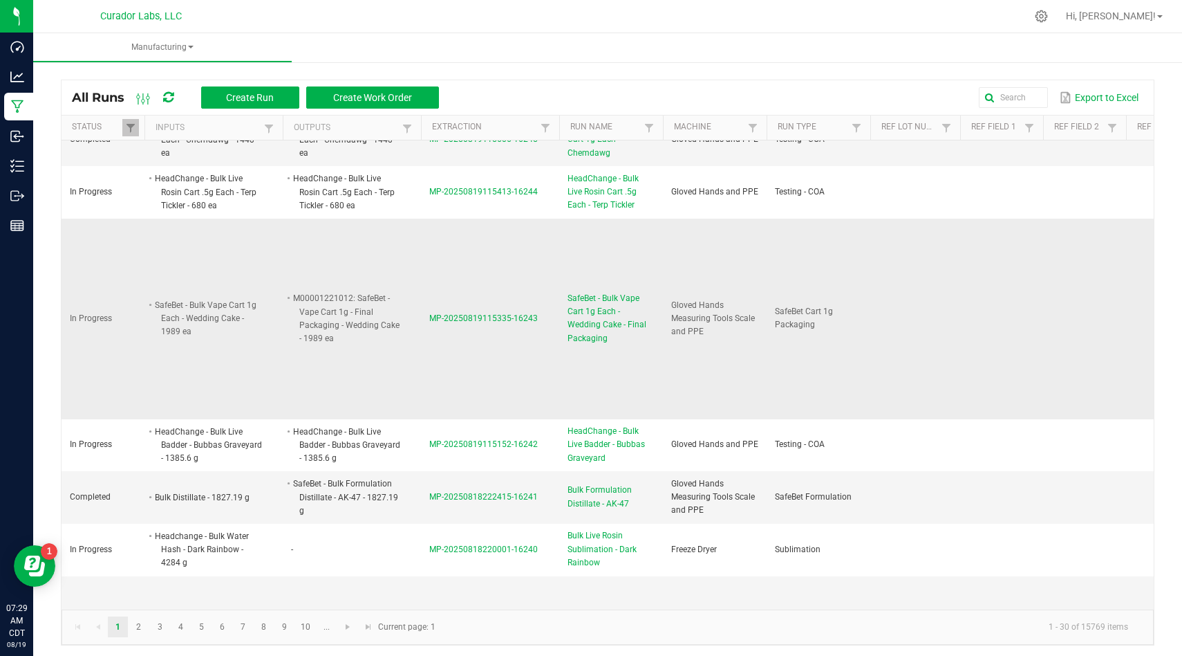
scroll to position [346, 0]
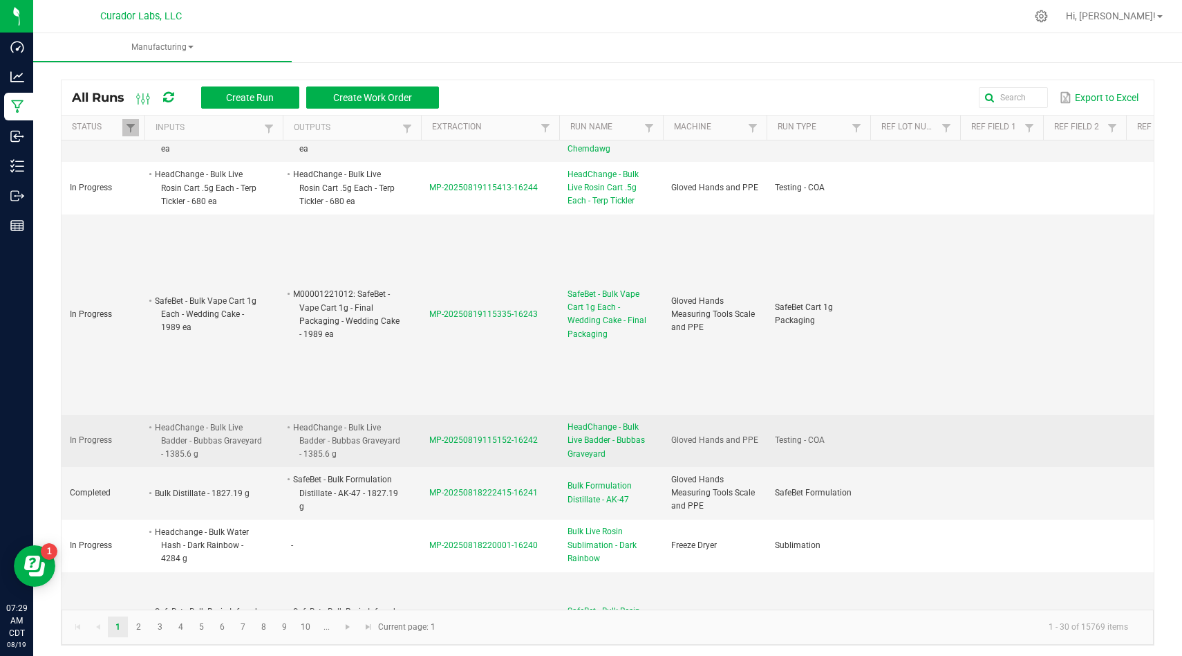
click at [494, 435] on span "MP-20250819115152-16242" at bounding box center [483, 440] width 109 height 10
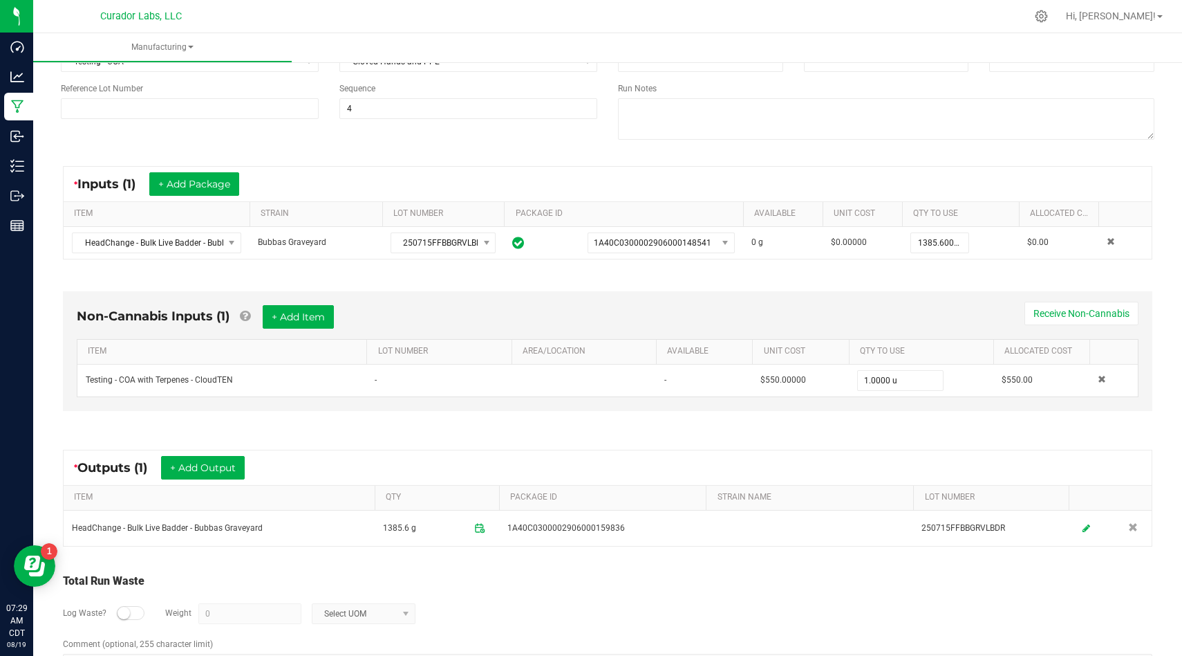
scroll to position [205, 0]
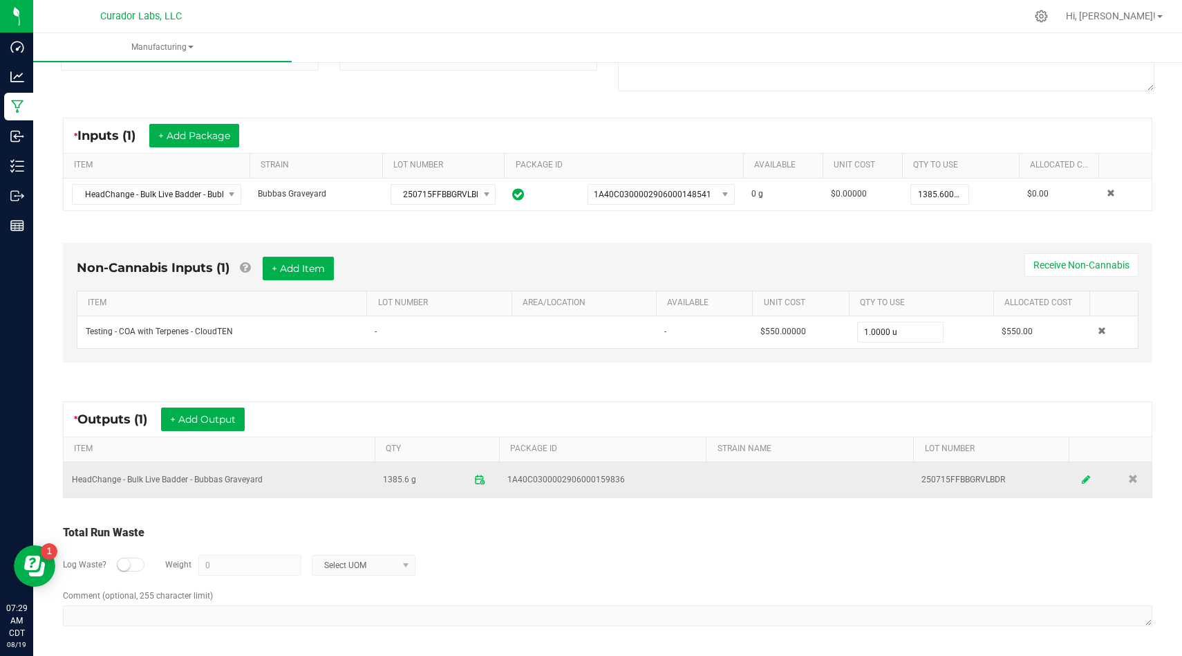
click at [1088, 481] on icon at bounding box center [1086, 479] width 8 height 10
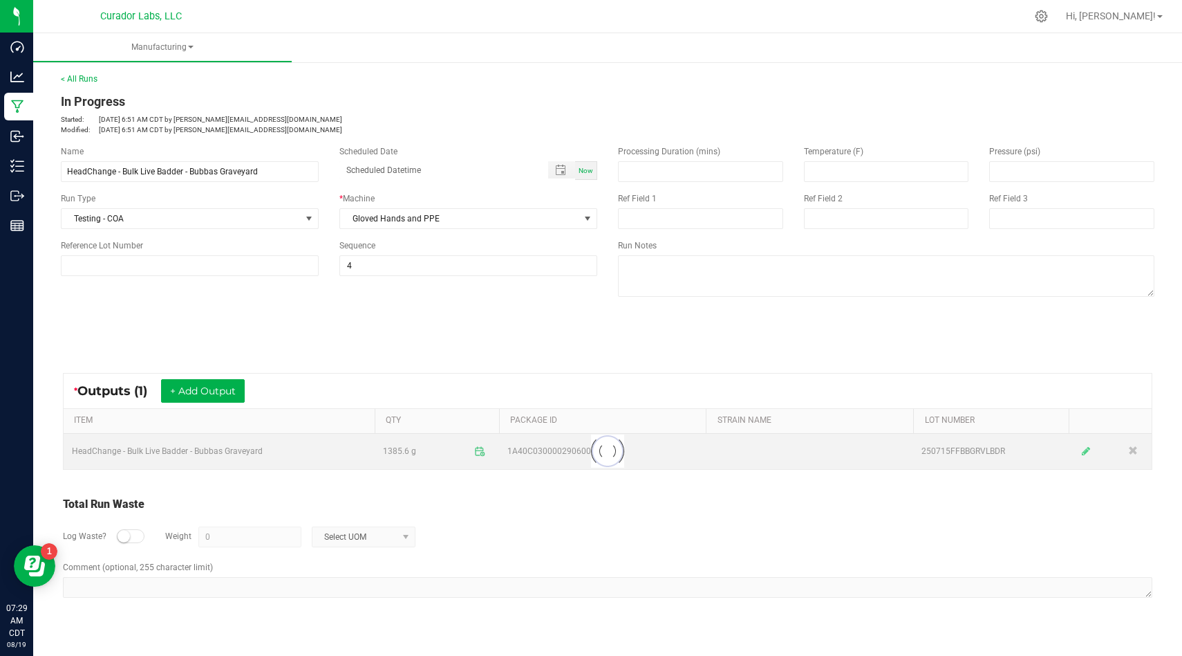
scroll to position [0, 0]
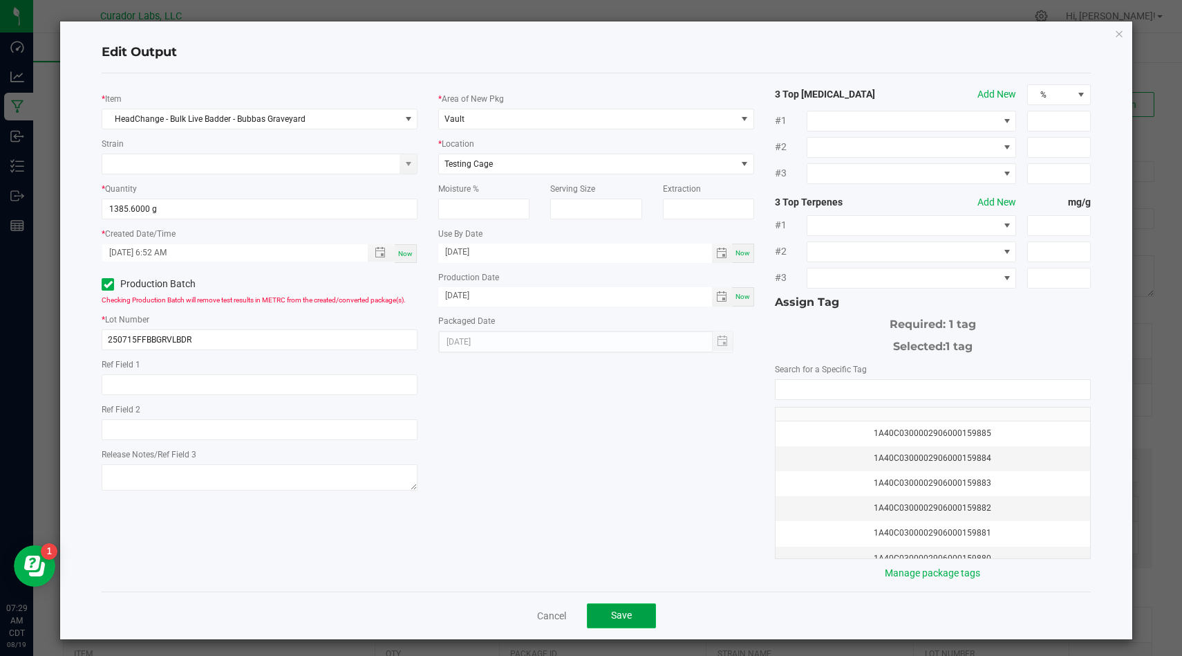
click at [642, 626] on button "Save" at bounding box center [621, 615] width 69 height 25
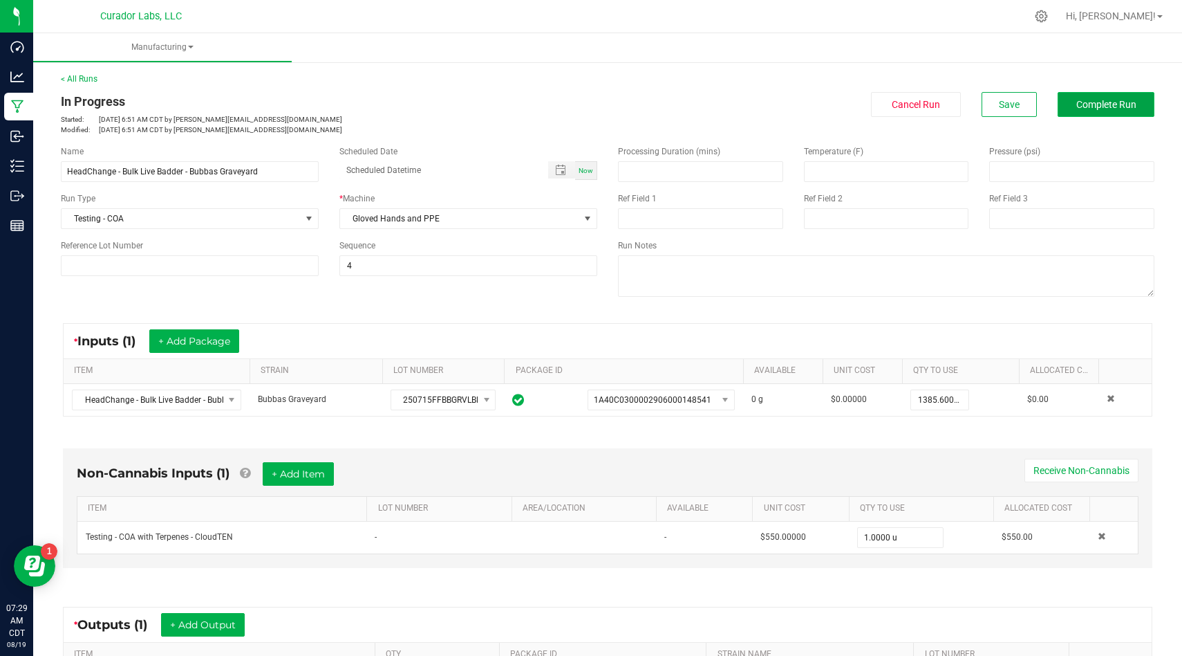
click at [1085, 111] on button "Complete Run" at bounding box center [1106, 104] width 97 height 25
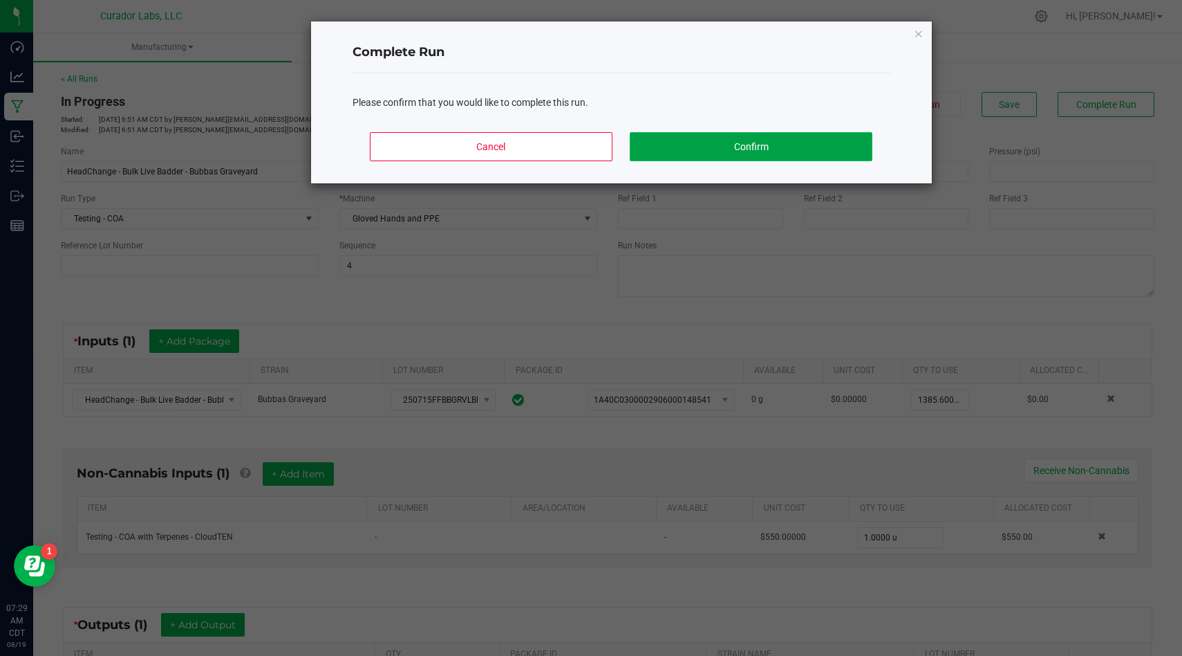
click at [797, 136] on button "Confirm" at bounding box center [751, 146] width 242 height 29
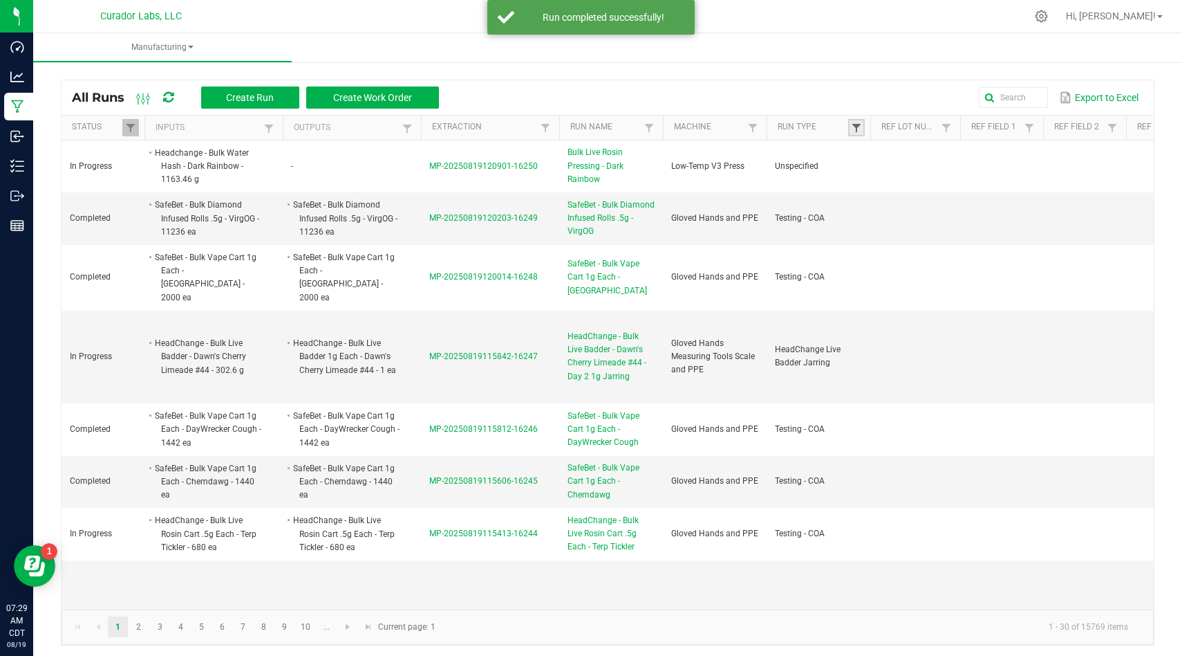
click at [860, 128] on span at bounding box center [856, 127] width 11 height 11
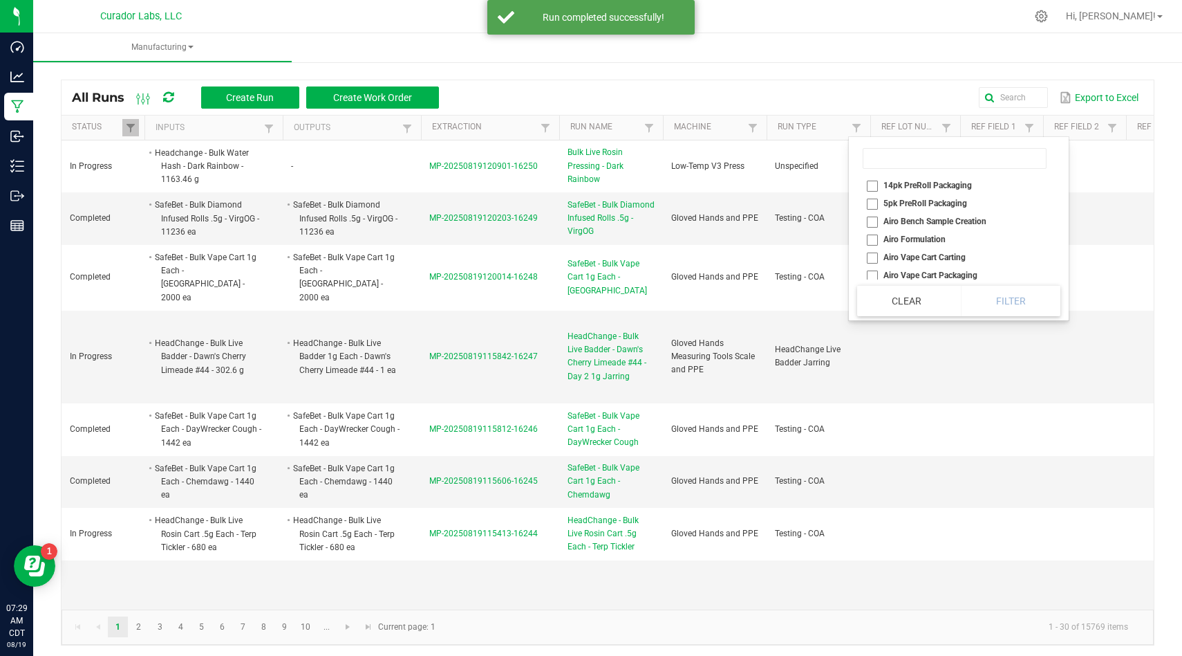
click at [896, 174] on li at bounding box center [954, 158] width 195 height 35
click at [896, 168] on input at bounding box center [955, 158] width 184 height 21
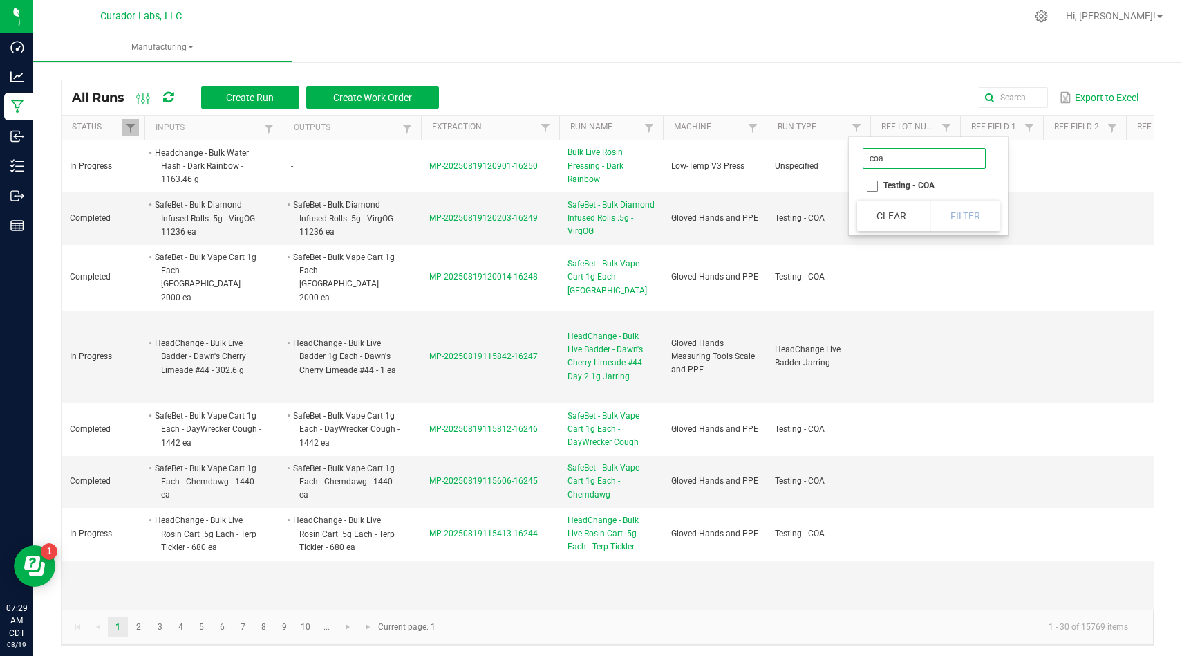
type input "coa"
click at [878, 185] on li "Testing - COA" at bounding box center [924, 185] width 134 height 18
checkbox COA "true"
click at [940, 210] on button "Filter" at bounding box center [965, 216] width 69 height 30
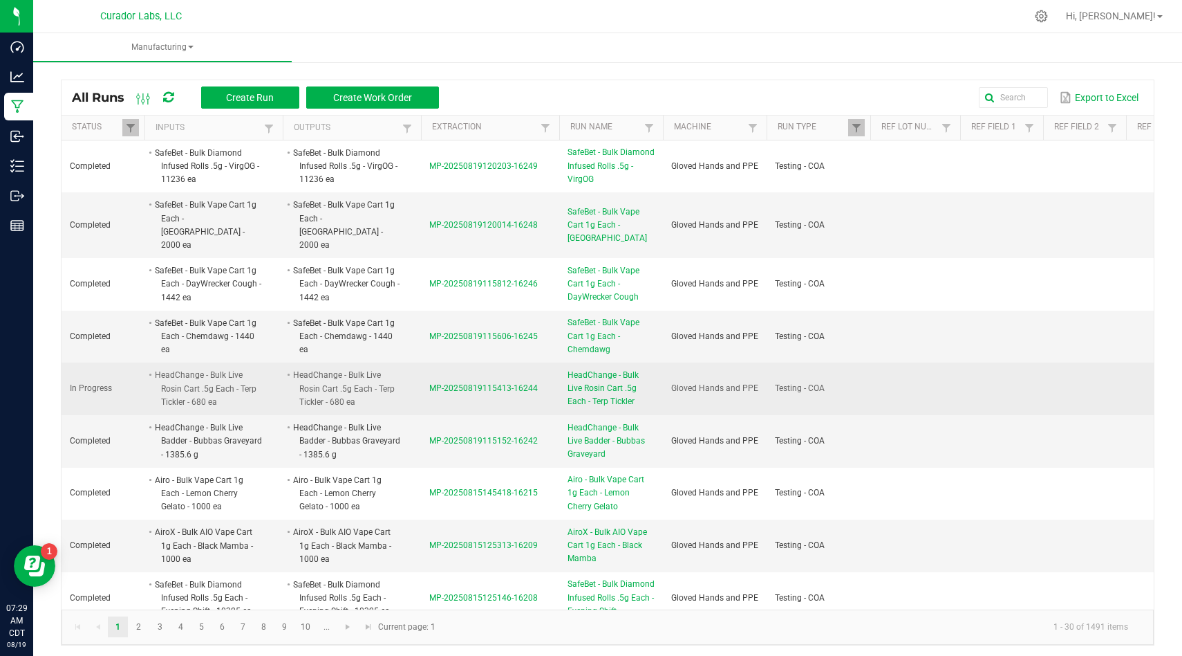
click at [517, 383] on span "MP-20250819115413-16244" at bounding box center [483, 388] width 109 height 10
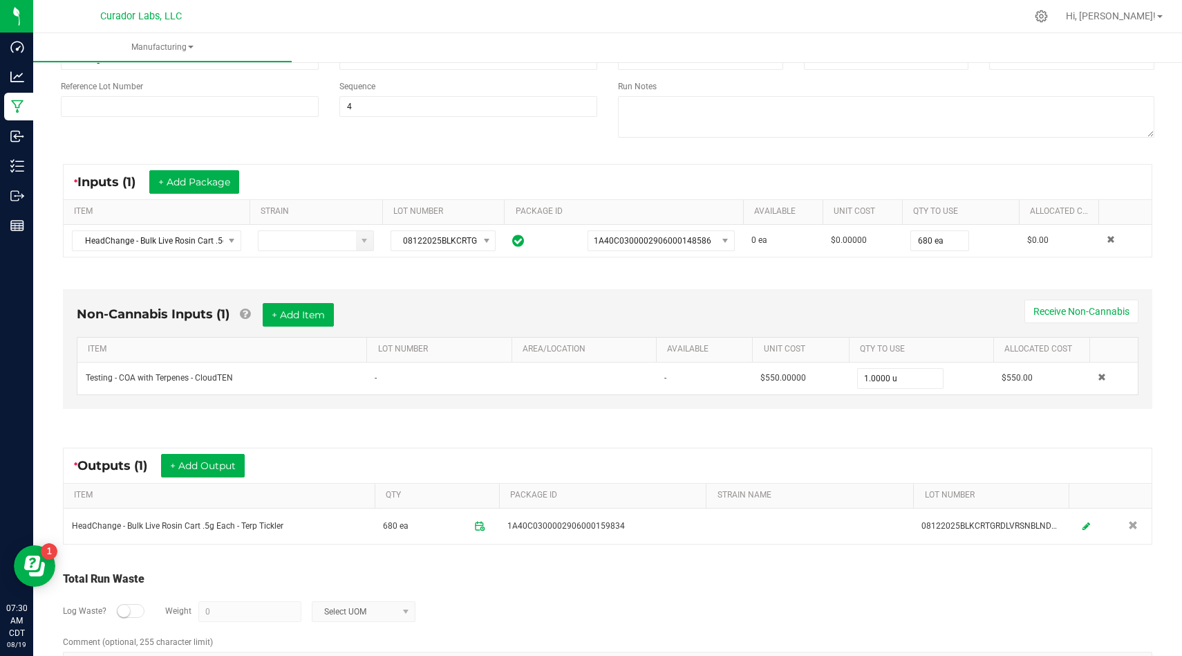
scroll to position [181, 0]
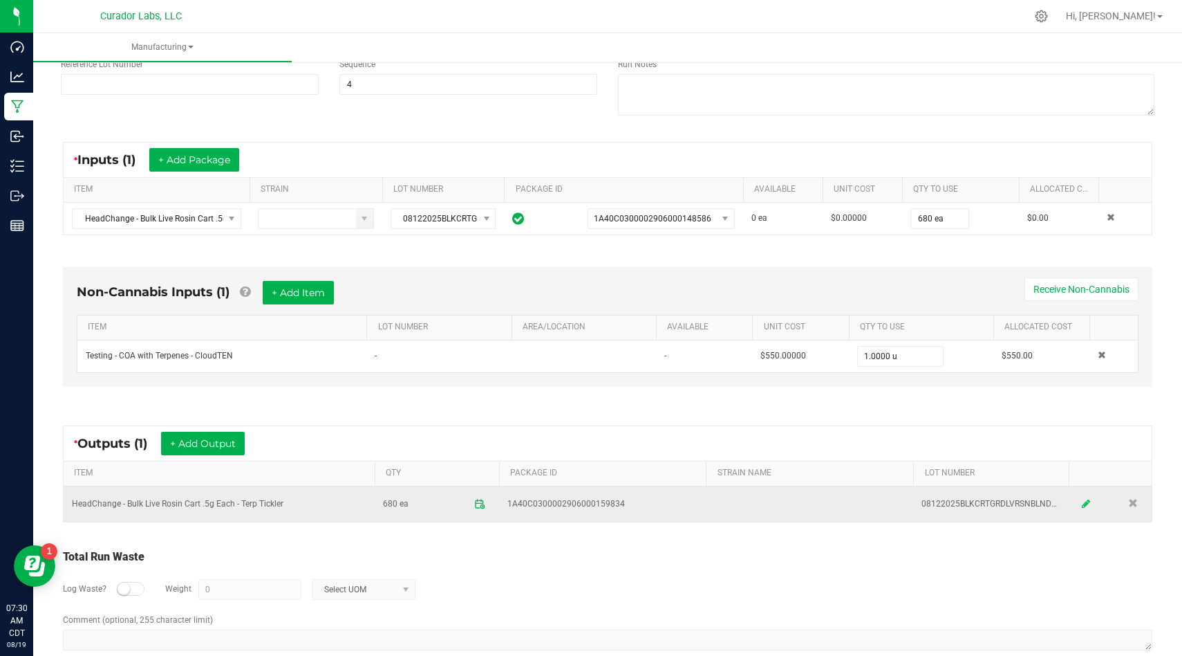
click at [1086, 508] on icon at bounding box center [1086, 504] width 8 height 10
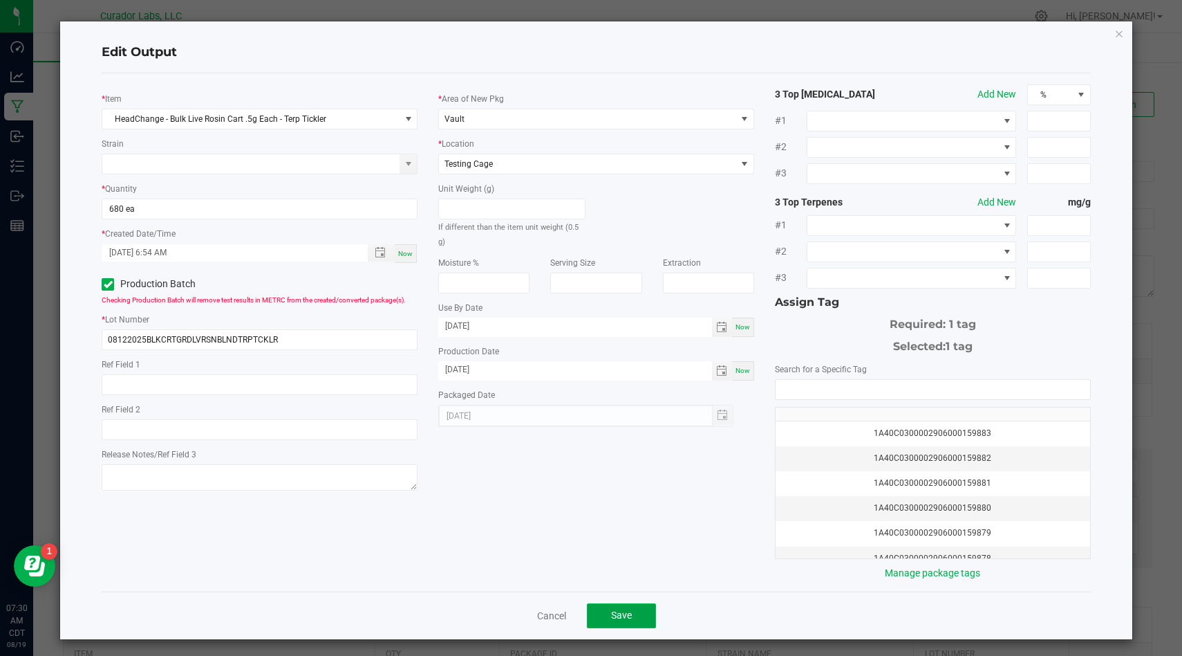
click at [613, 612] on span "Save" at bounding box center [621, 614] width 21 height 11
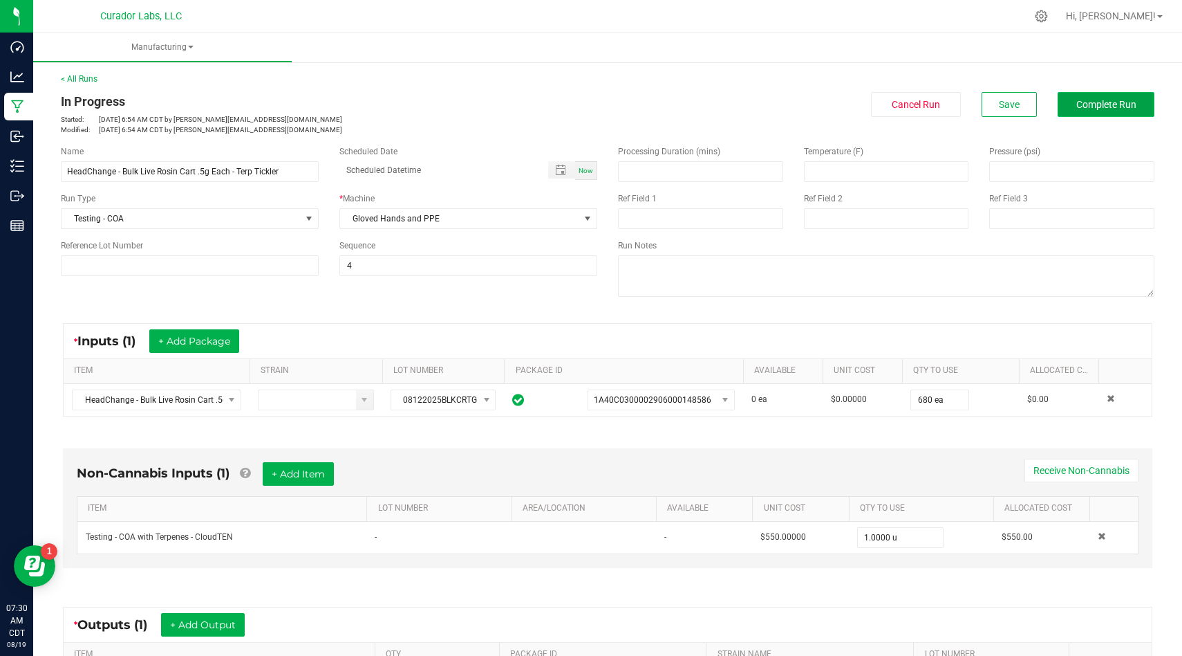
click at [1132, 108] on span "Complete Run" at bounding box center [1107, 104] width 60 height 11
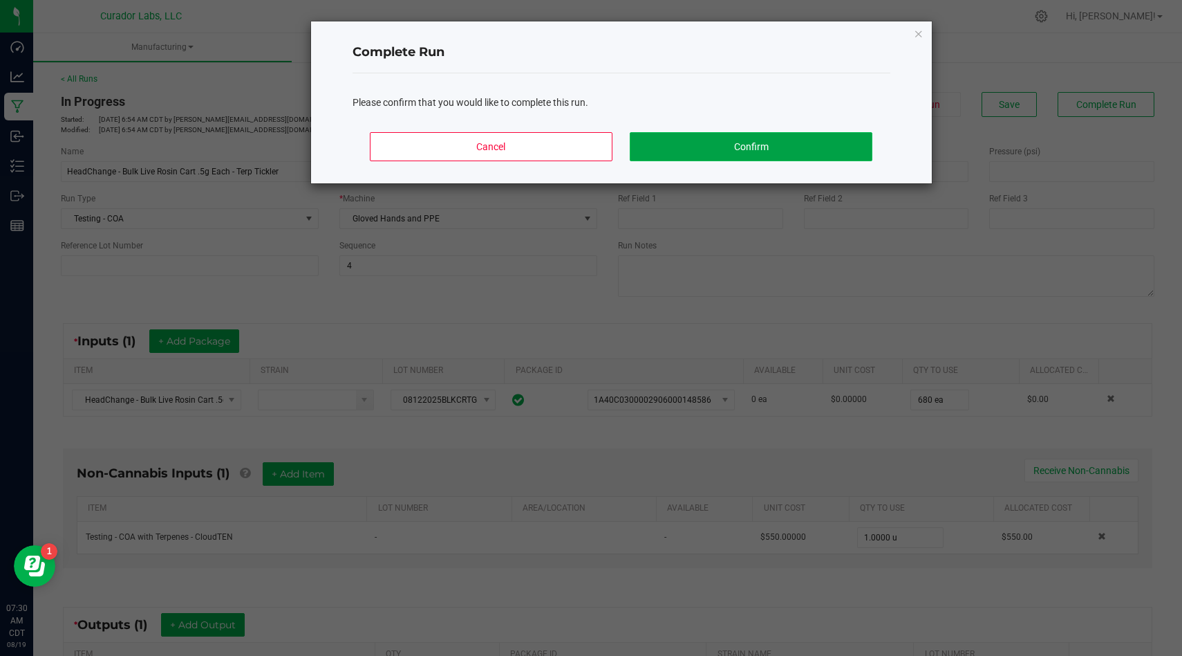
click at [835, 147] on button "Confirm" at bounding box center [751, 146] width 242 height 29
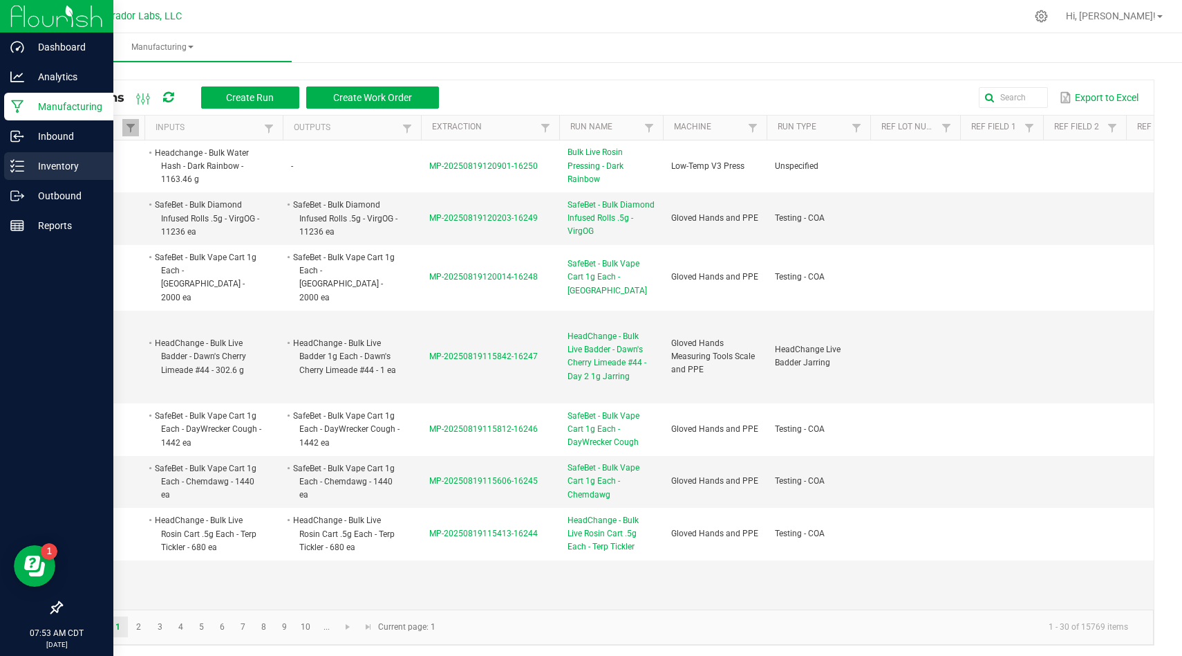
click at [24, 169] on icon at bounding box center [17, 166] width 14 height 14
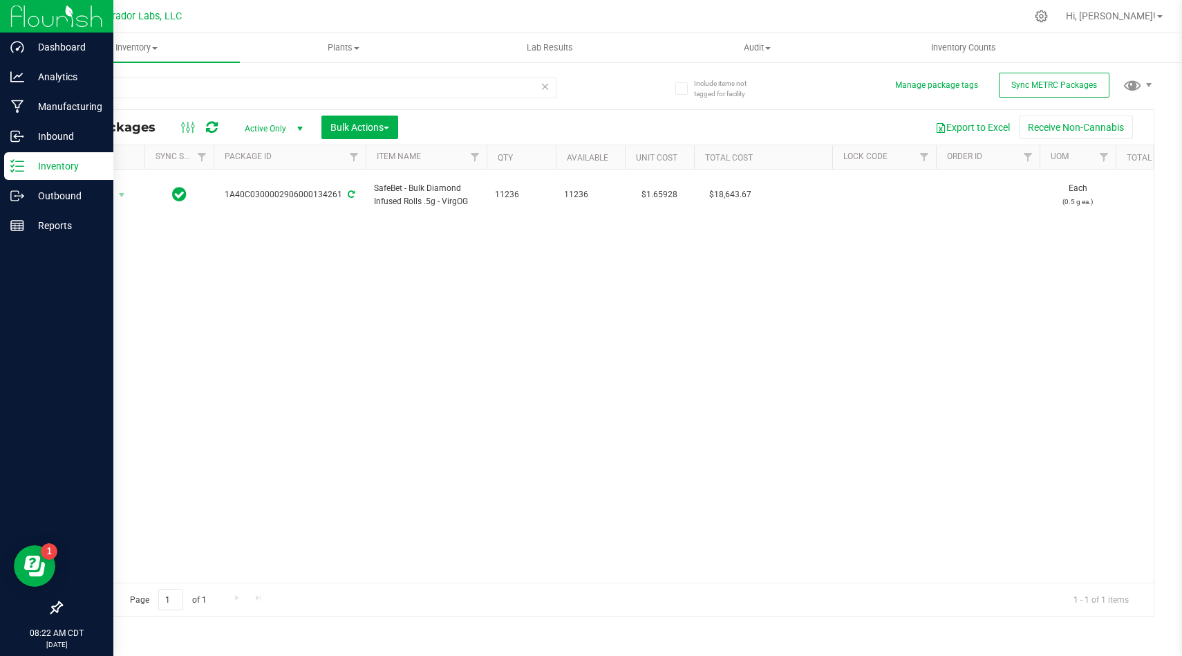
click at [71, 24] on img at bounding box center [56, 16] width 93 height 33
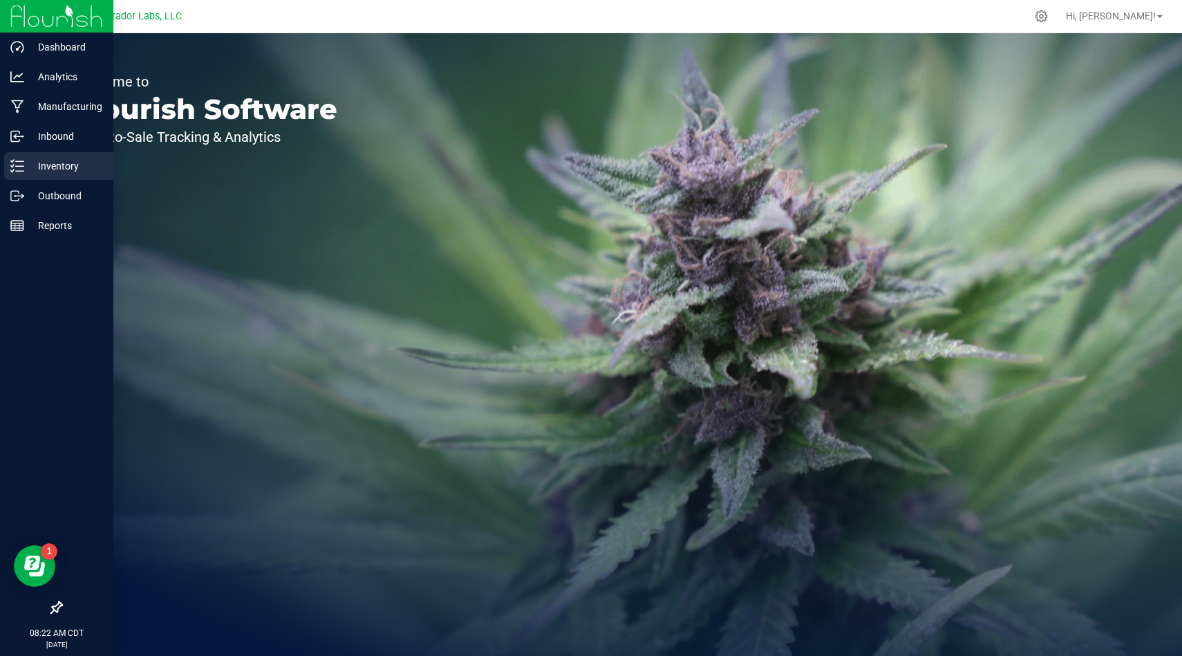
click at [24, 174] on p "Inventory" at bounding box center [65, 166] width 83 height 17
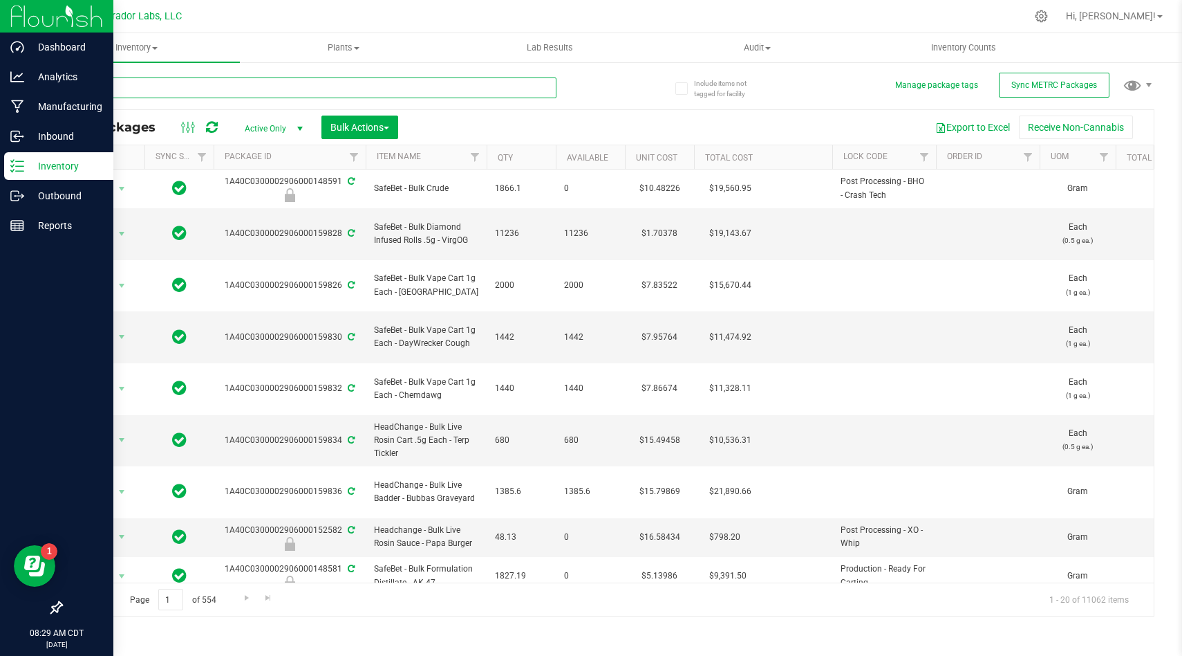
click at [351, 88] on input "text" at bounding box center [309, 87] width 496 height 21
type input "phizzle"
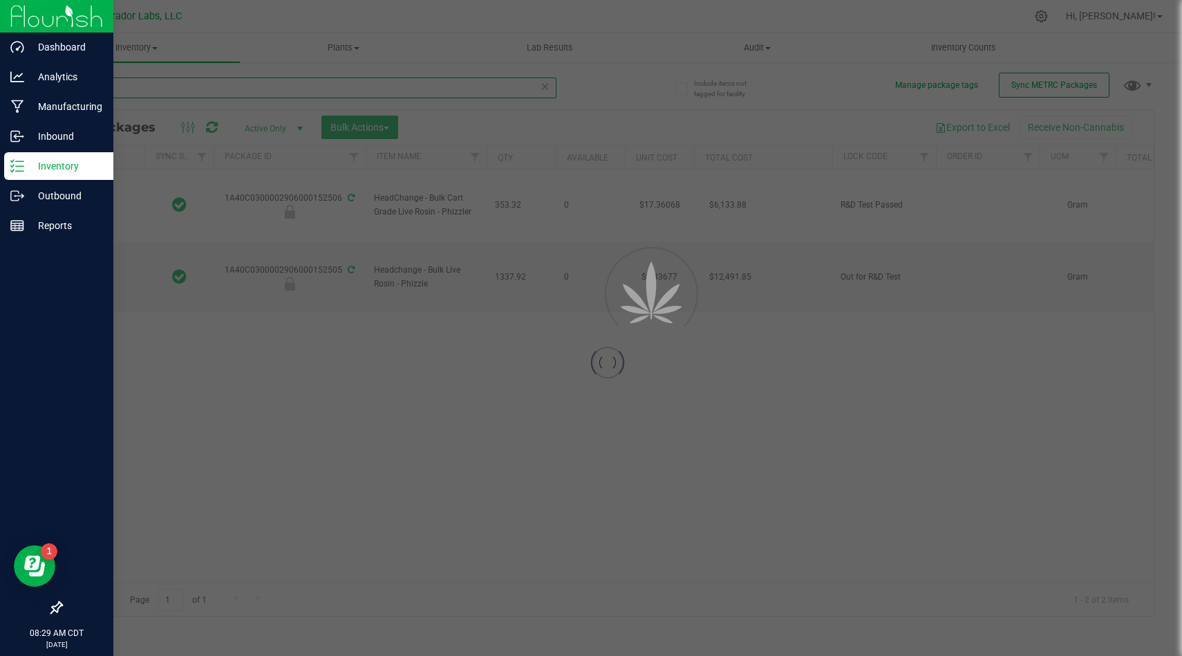
type input "[DATE]"
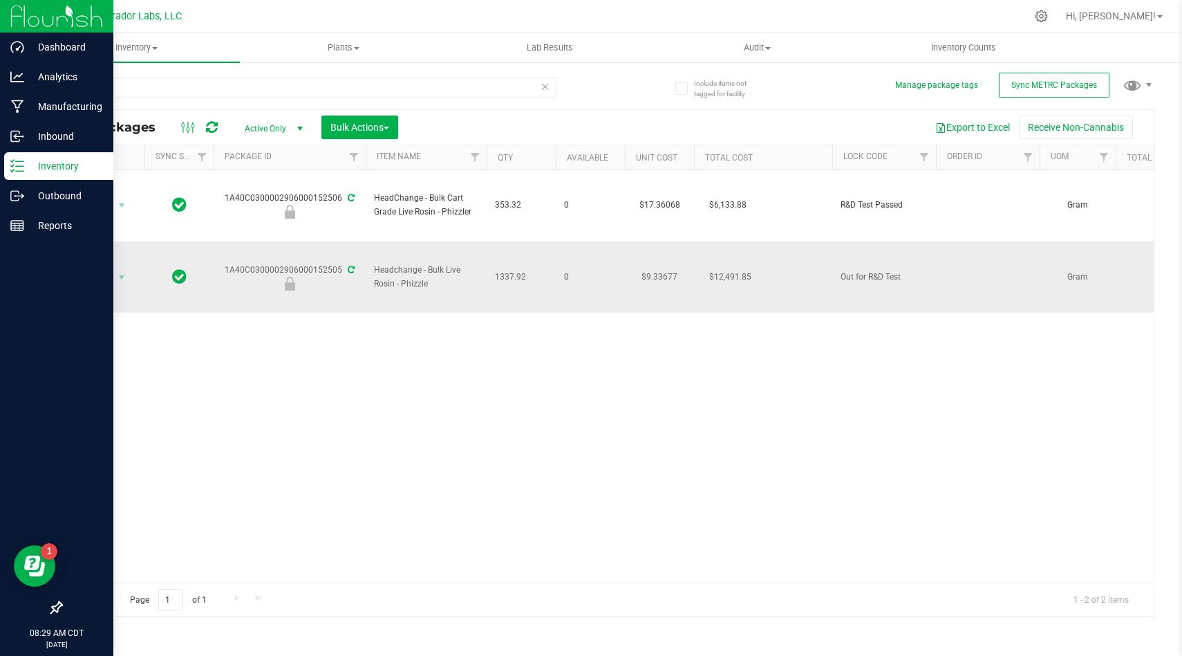
click at [416, 279] on span "Headchange - Bulk Live Rosin - Phizzle" at bounding box center [426, 276] width 104 height 26
copy tr "Headchange - Bulk Live Rosin - Phizzle"
click at [26, 106] on p "Manufacturing" at bounding box center [65, 106] width 83 height 17
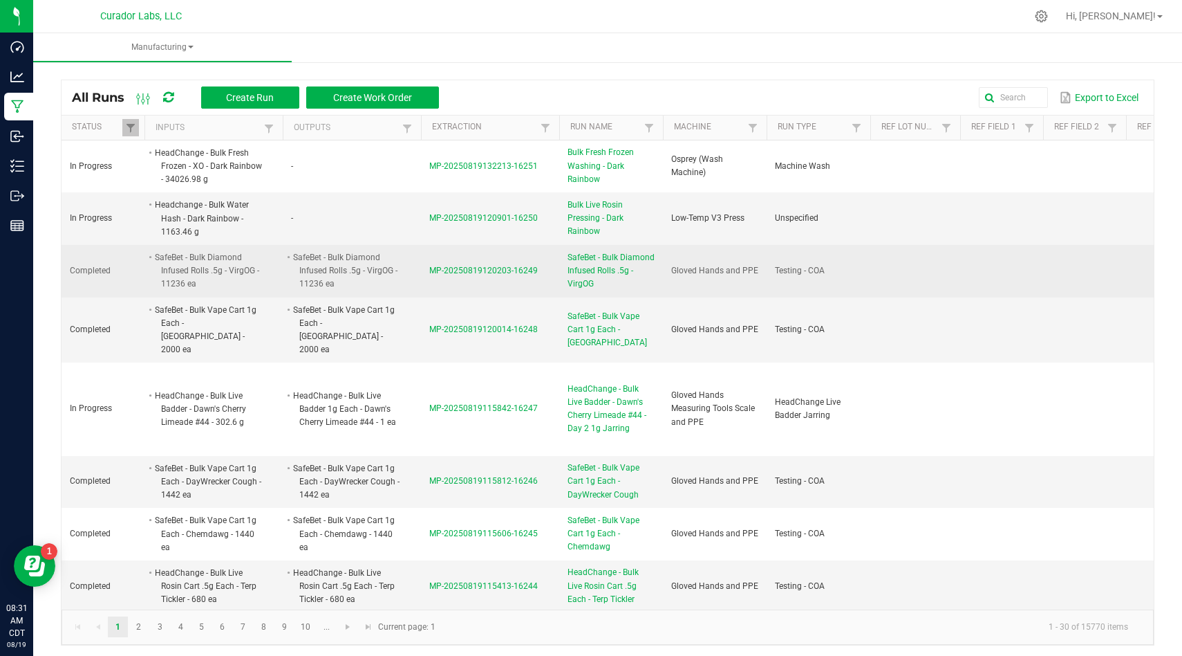
scroll to position [10, 0]
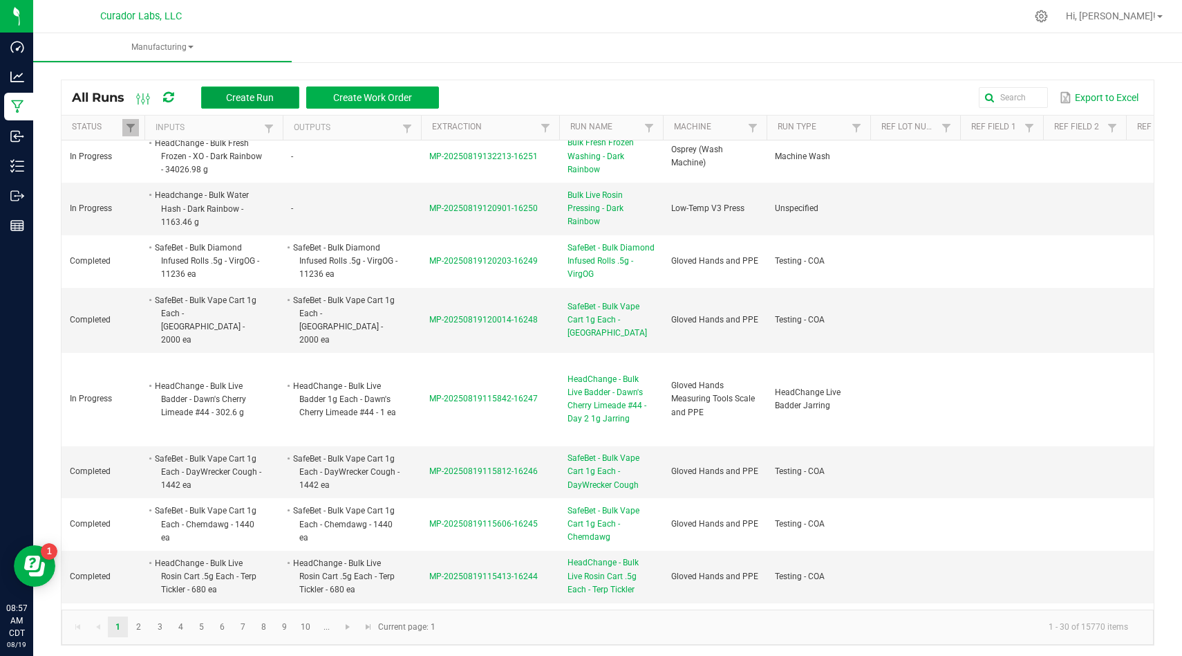
click at [221, 102] on button "Create Run" at bounding box center [250, 97] width 98 height 22
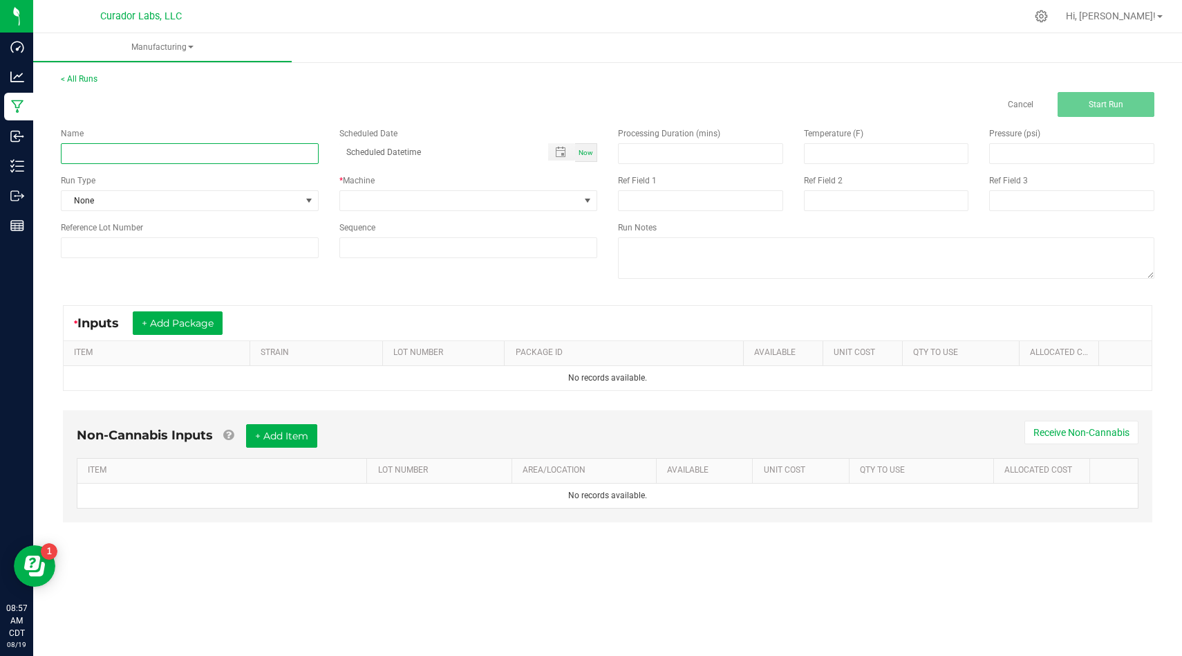
click at [297, 159] on input at bounding box center [190, 153] width 258 height 21
paste input "Headchange - Bulk Live Rosin - Phizzle"
type input "Headchange - Bulk Live Rosin - Phizzle"
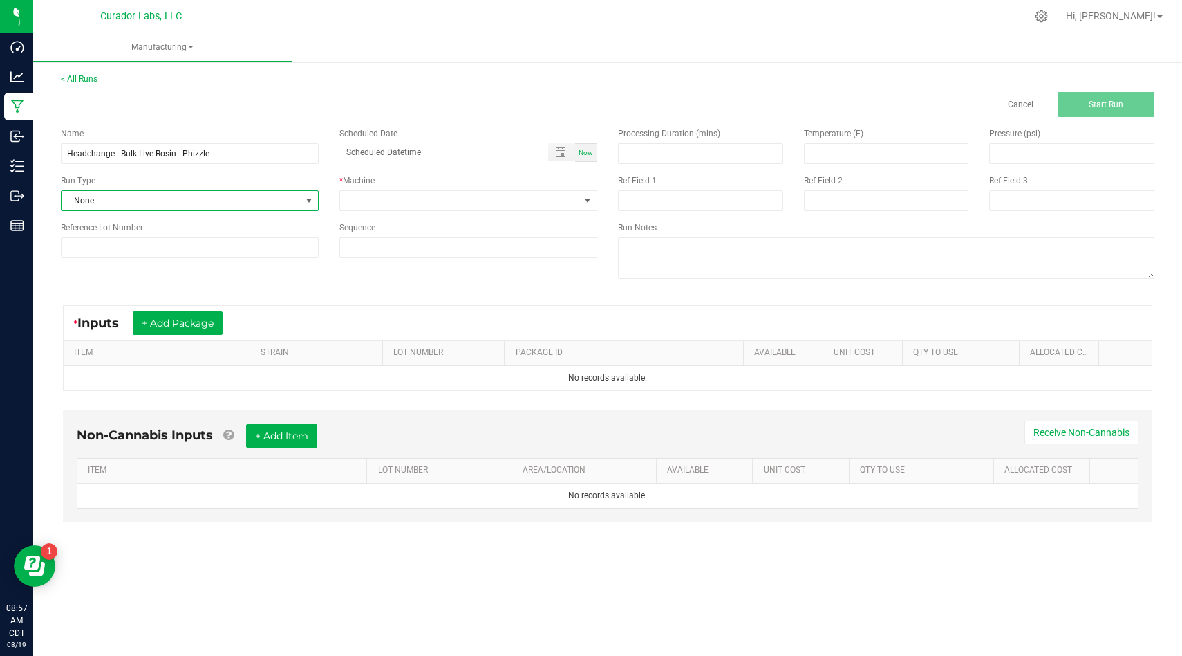
click at [225, 199] on span "None" at bounding box center [181, 200] width 239 height 19
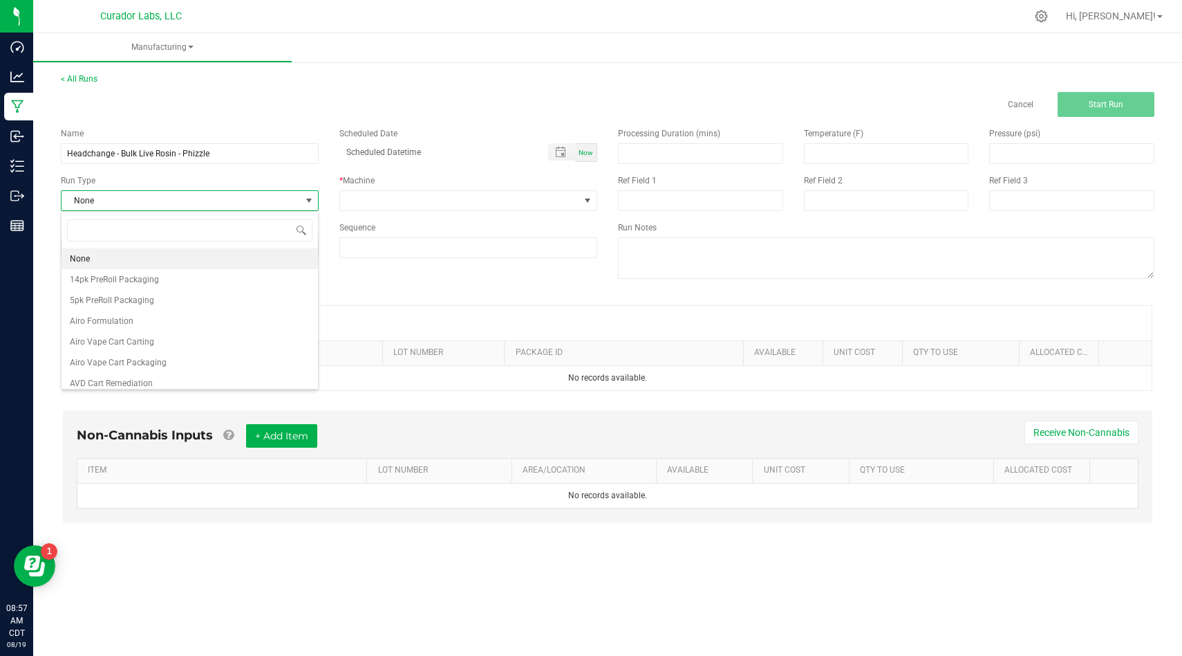
scroll to position [21, 258]
type input "coa"
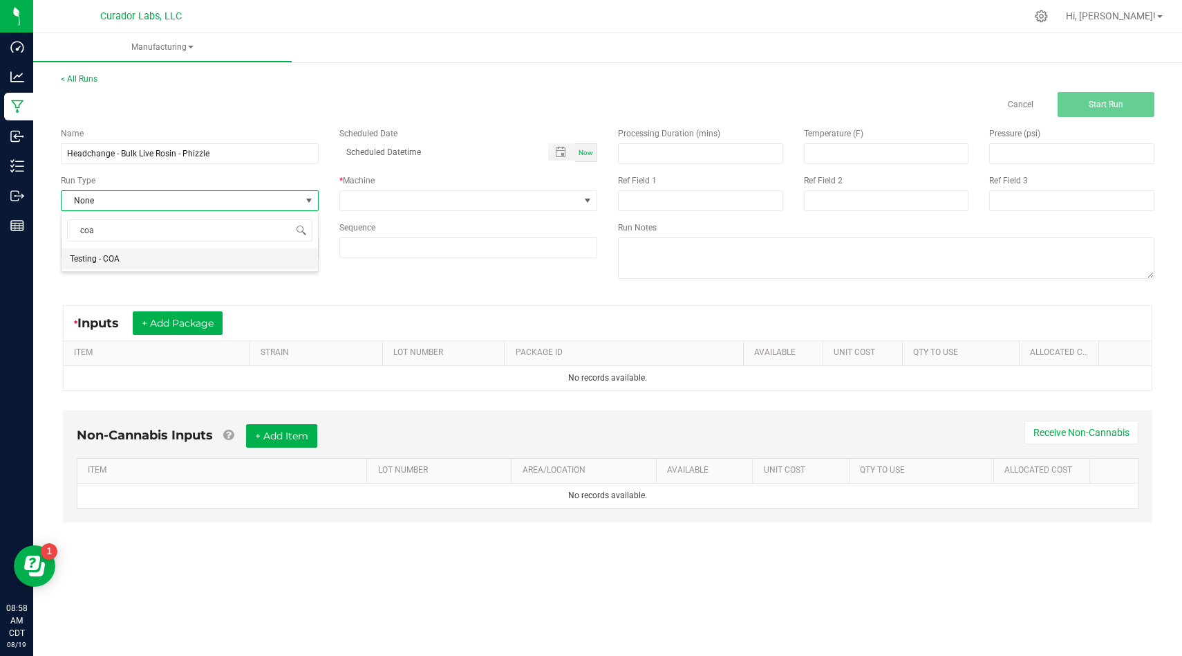
click at [207, 267] on li "Testing - COA" at bounding box center [190, 258] width 257 height 21
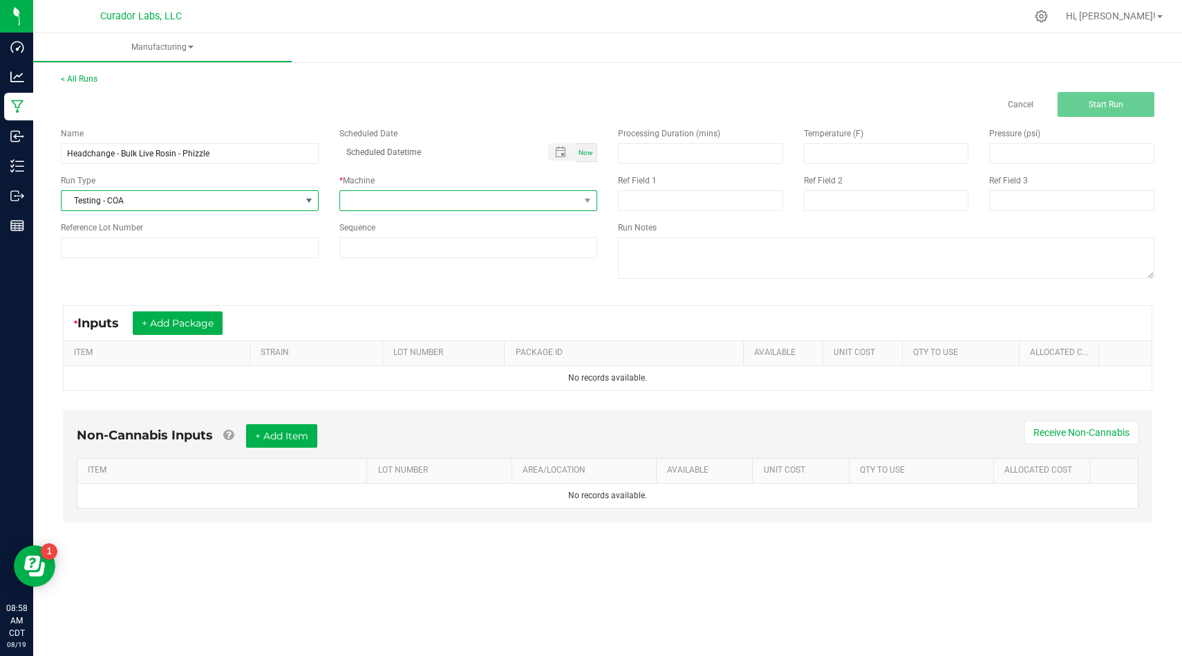
click at [380, 194] on span at bounding box center [459, 200] width 239 height 19
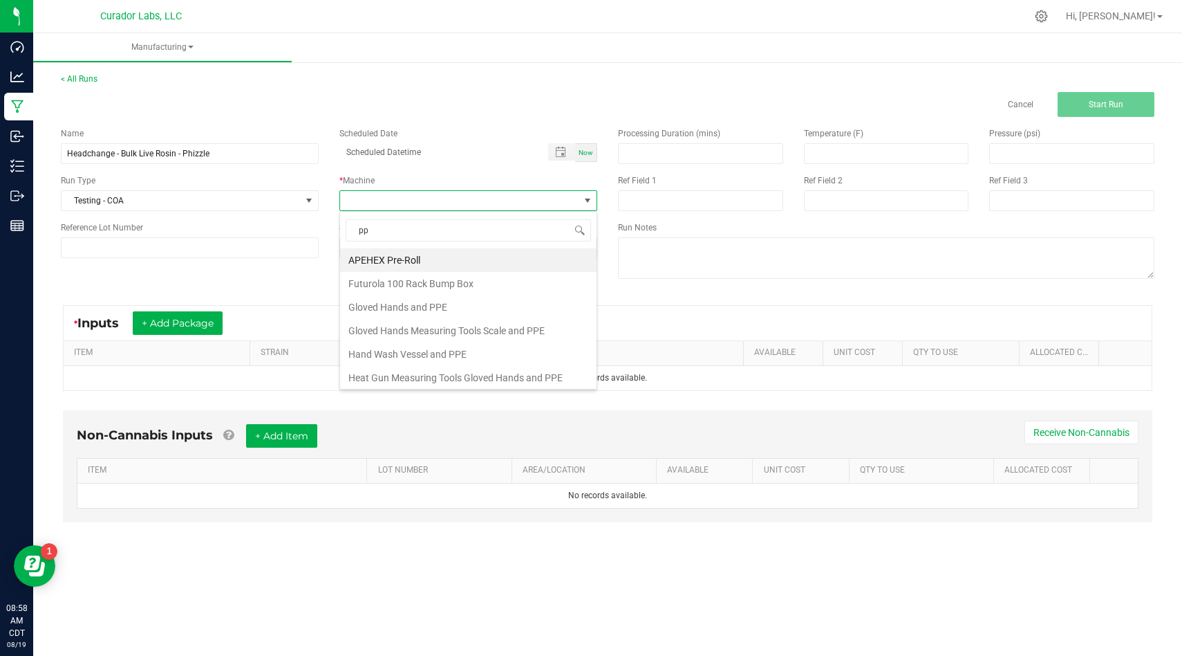
type input "ppe"
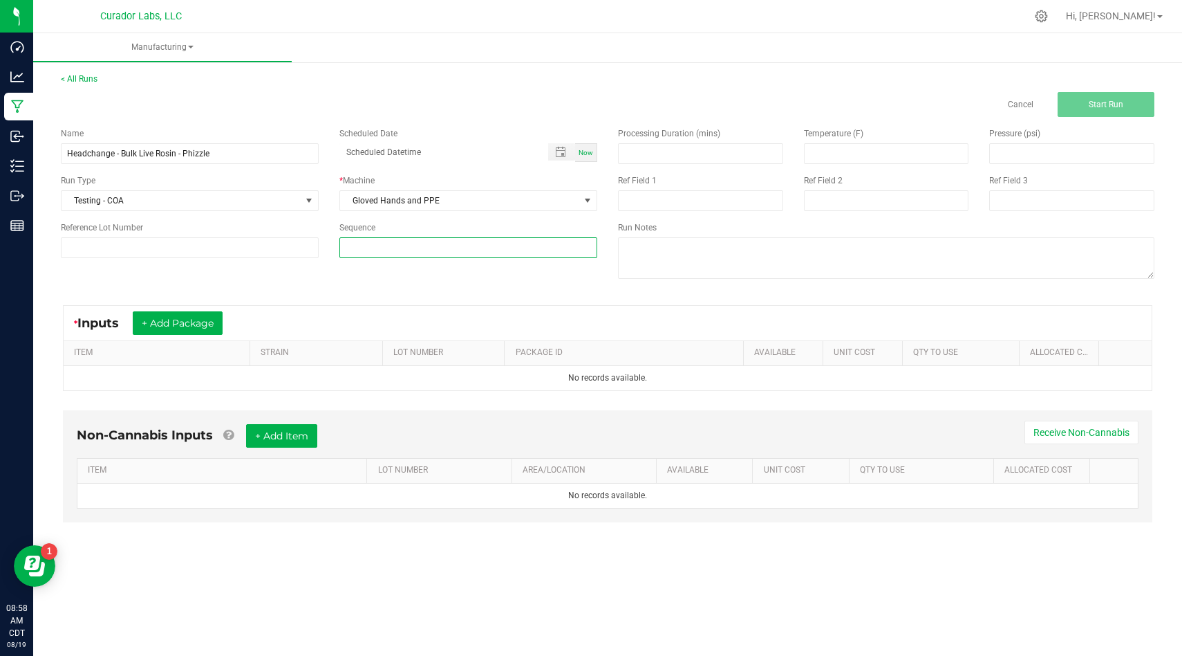
click at [426, 248] on input at bounding box center [468, 247] width 257 height 19
type input "4"
click at [192, 329] on button "+ Add Package" at bounding box center [178, 323] width 90 height 24
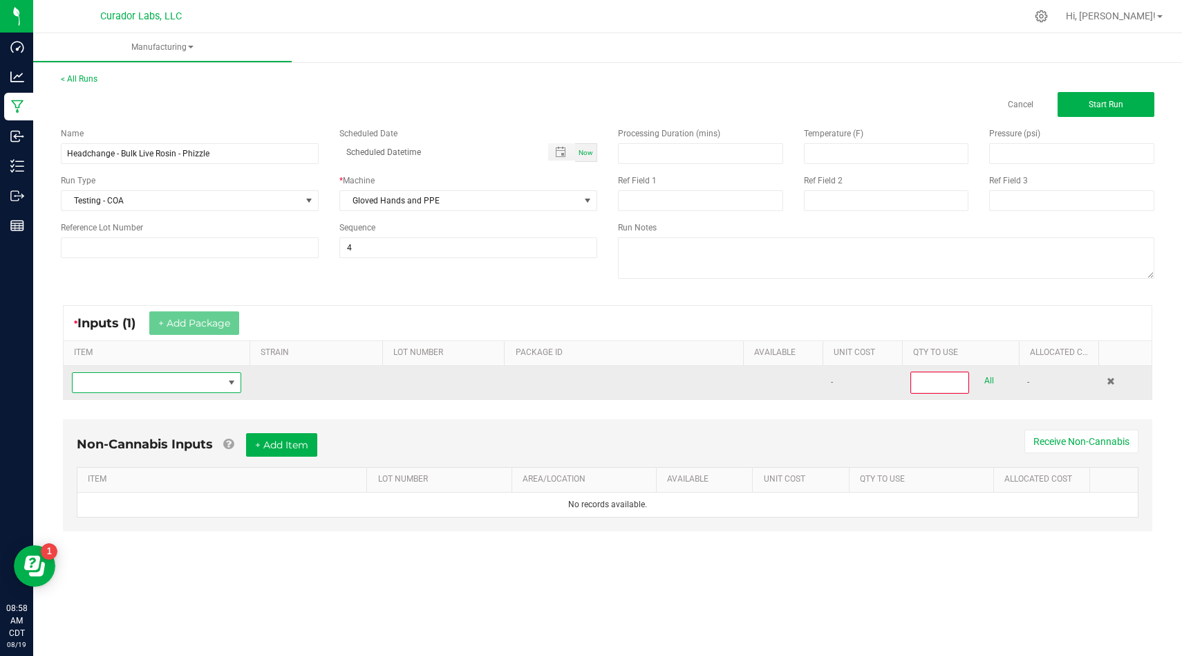
click at [198, 380] on span "NO DATA FOUND" at bounding box center [148, 382] width 151 height 19
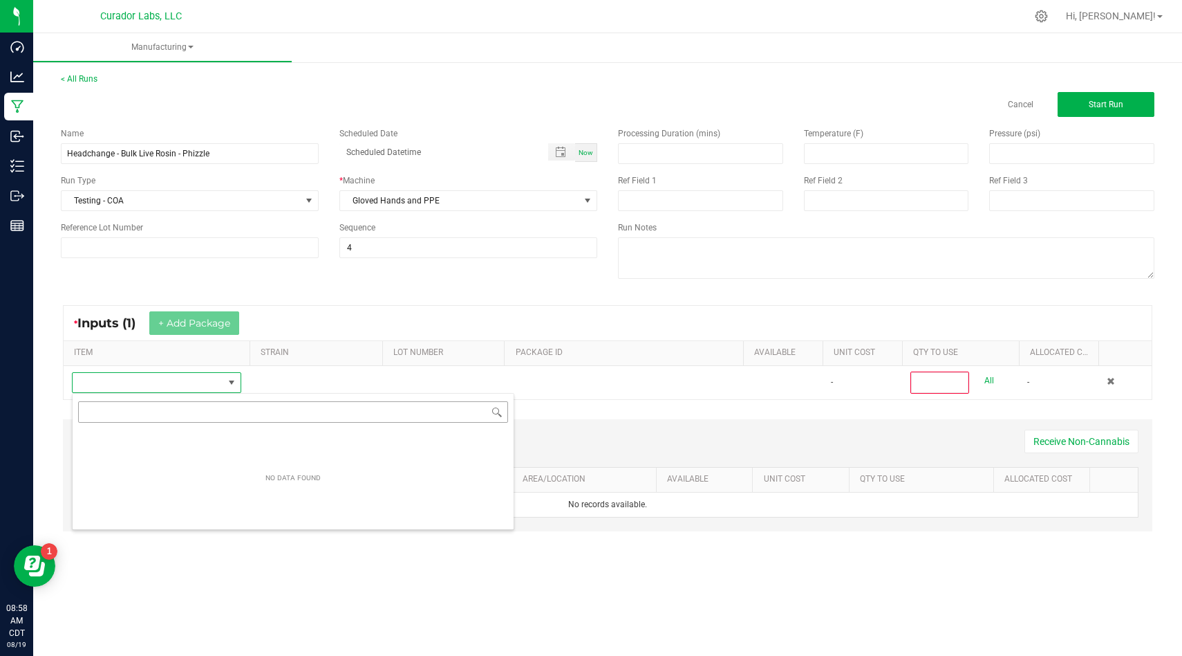
scroll to position [21, 169]
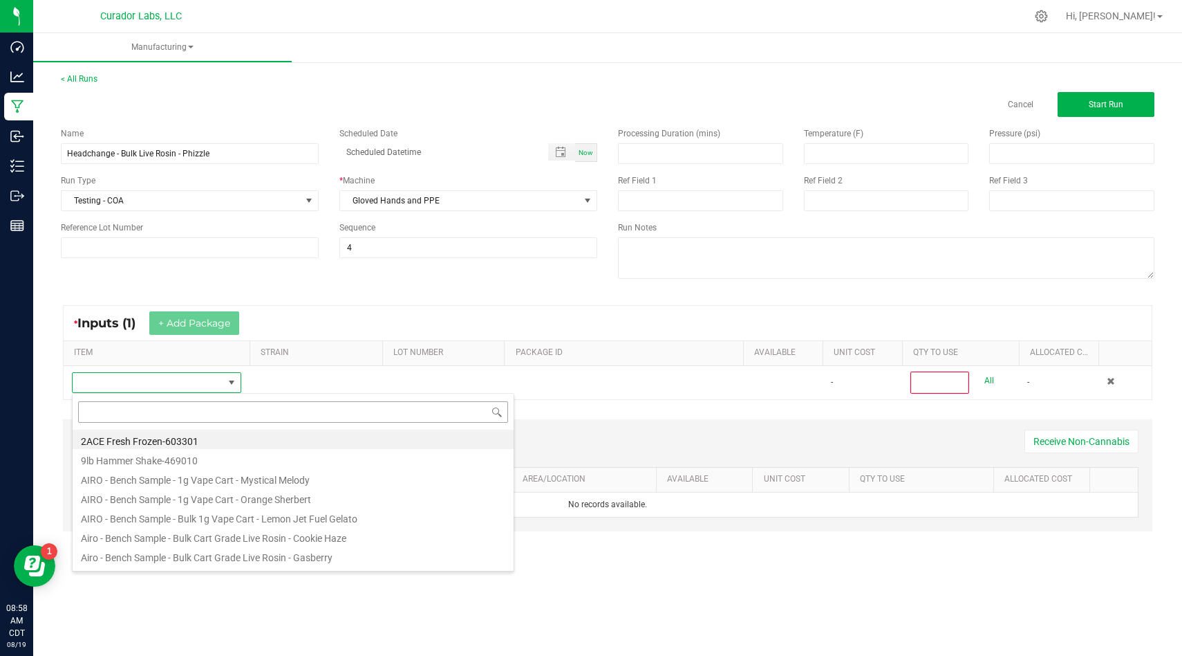
type input "Headchange - Bulk Live Rosin - Phizzle"
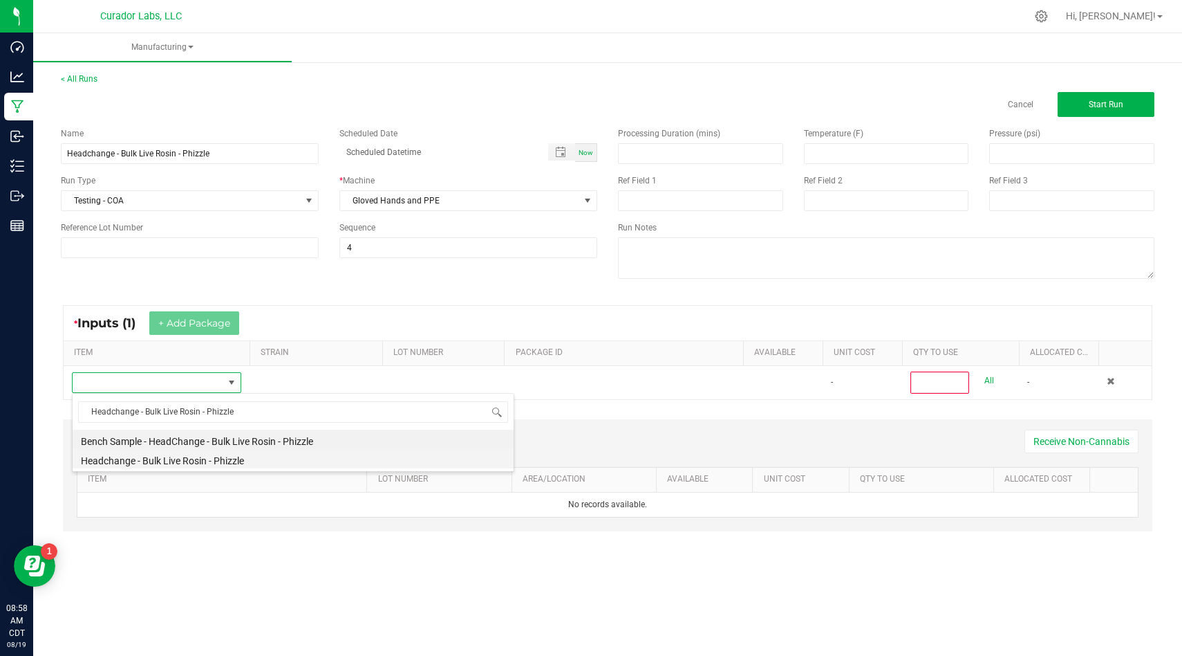
click at [290, 454] on li "Headchange - Bulk Live Rosin - Phizzle" at bounding box center [293, 458] width 441 height 19
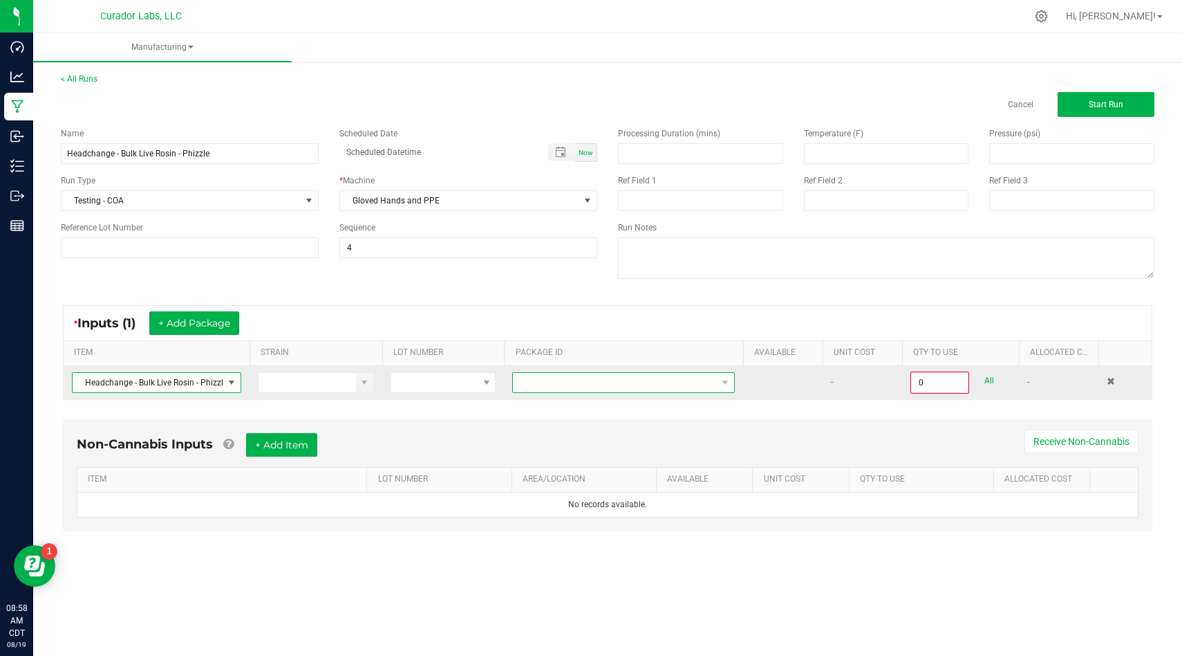
click at [591, 383] on span at bounding box center [615, 382] width 204 height 19
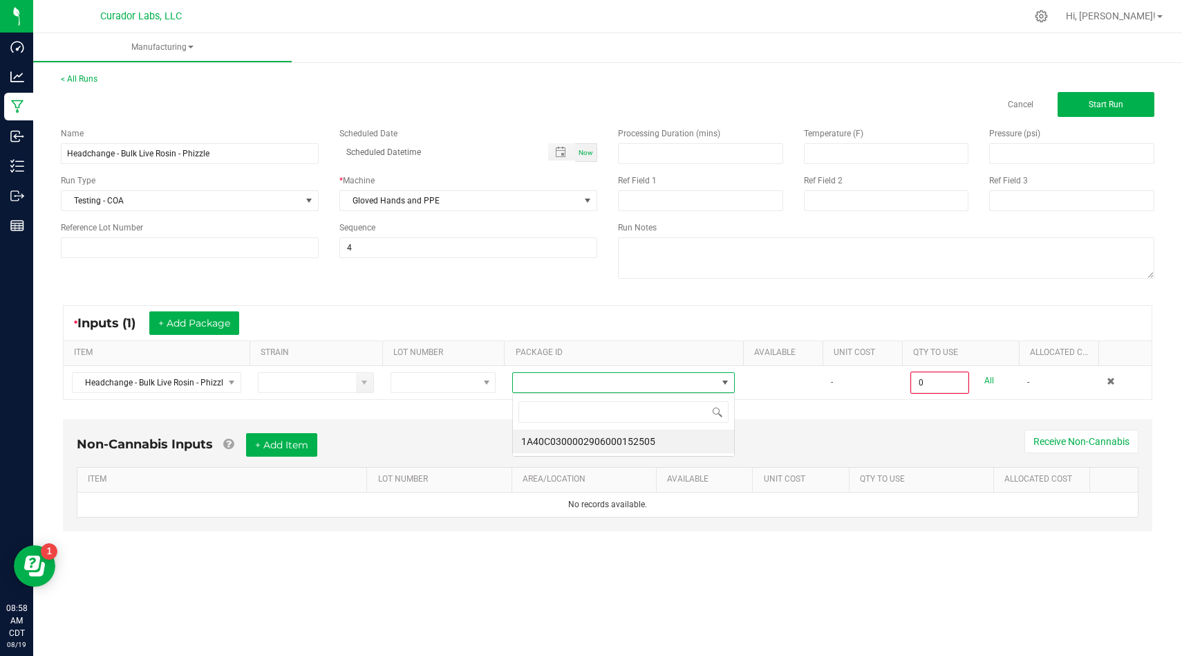
scroll to position [21, 222]
click at [602, 438] on li "1A40C0300002906000152505" at bounding box center [623, 441] width 221 height 24
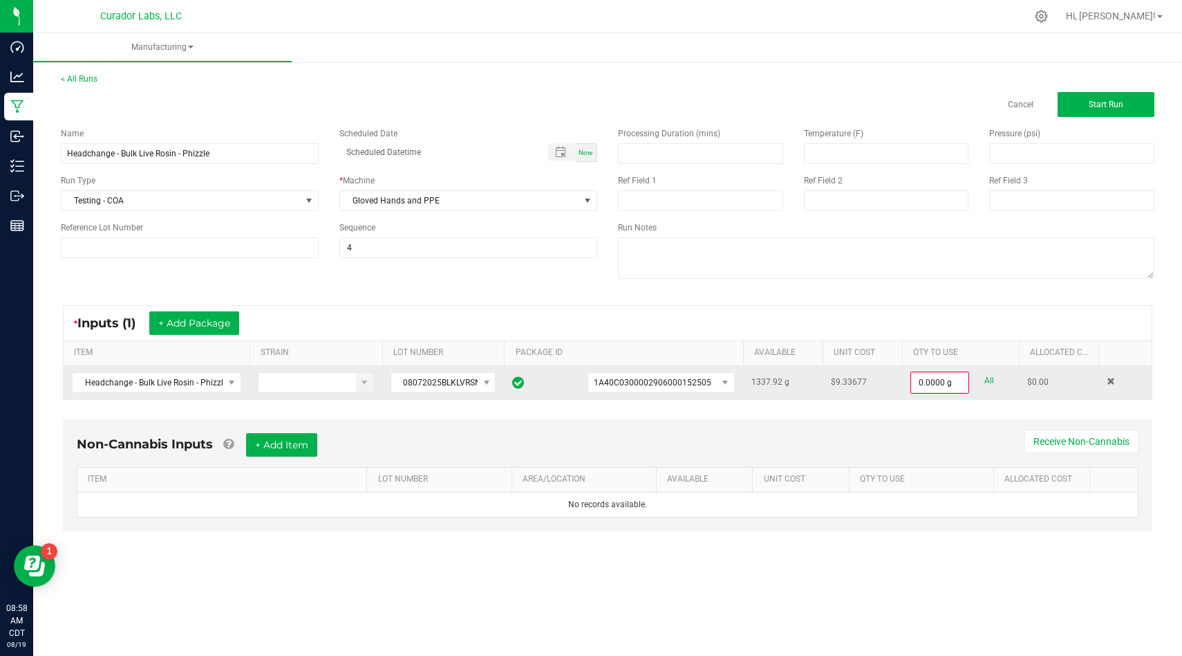
click at [987, 380] on link "All" at bounding box center [990, 380] width 10 height 19
type input "1337.9200 g"
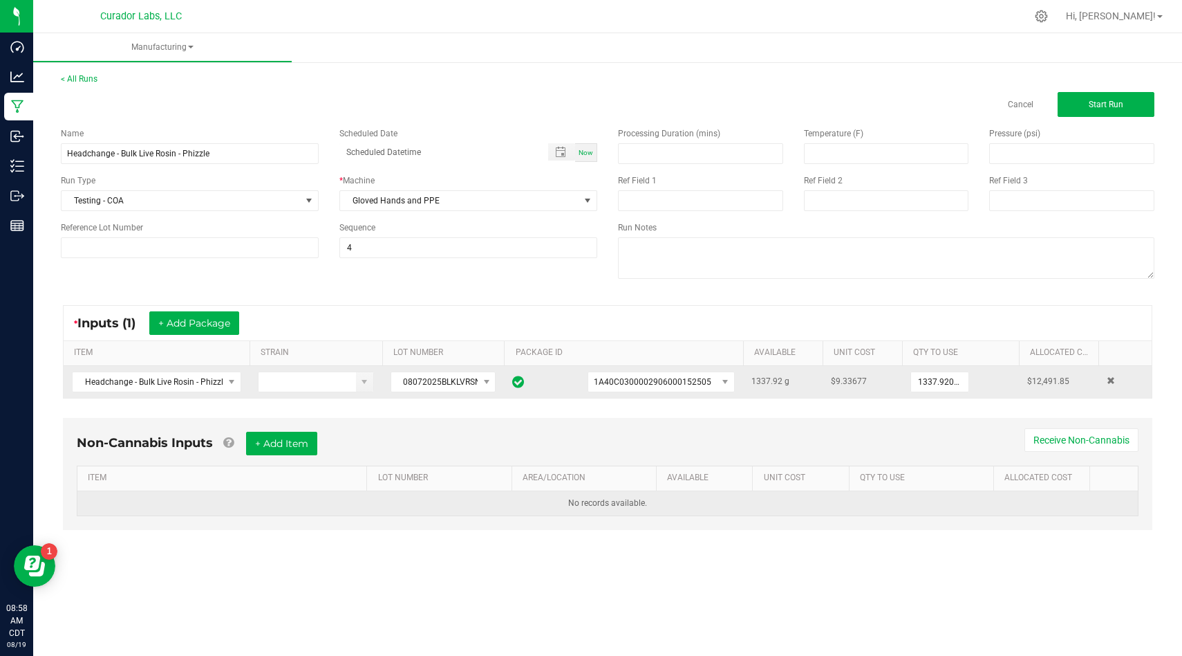
click at [714, 496] on td "No records available." at bounding box center [607, 503] width 1061 height 24
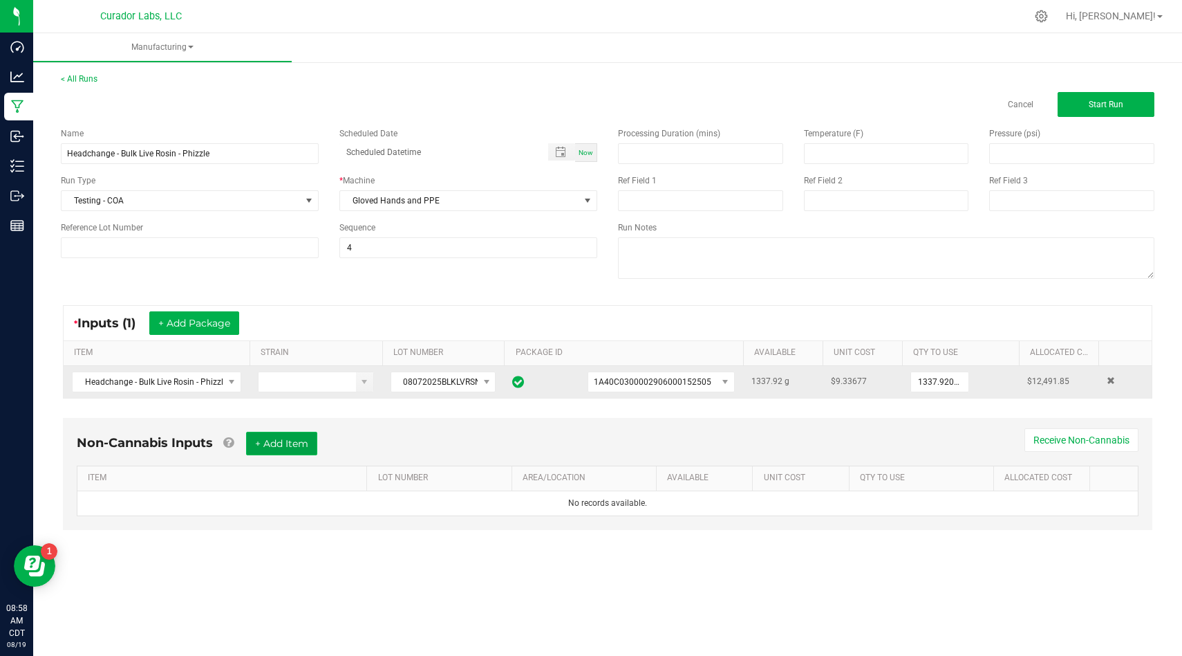
click at [301, 440] on button "+ Add Item" at bounding box center [281, 444] width 71 height 24
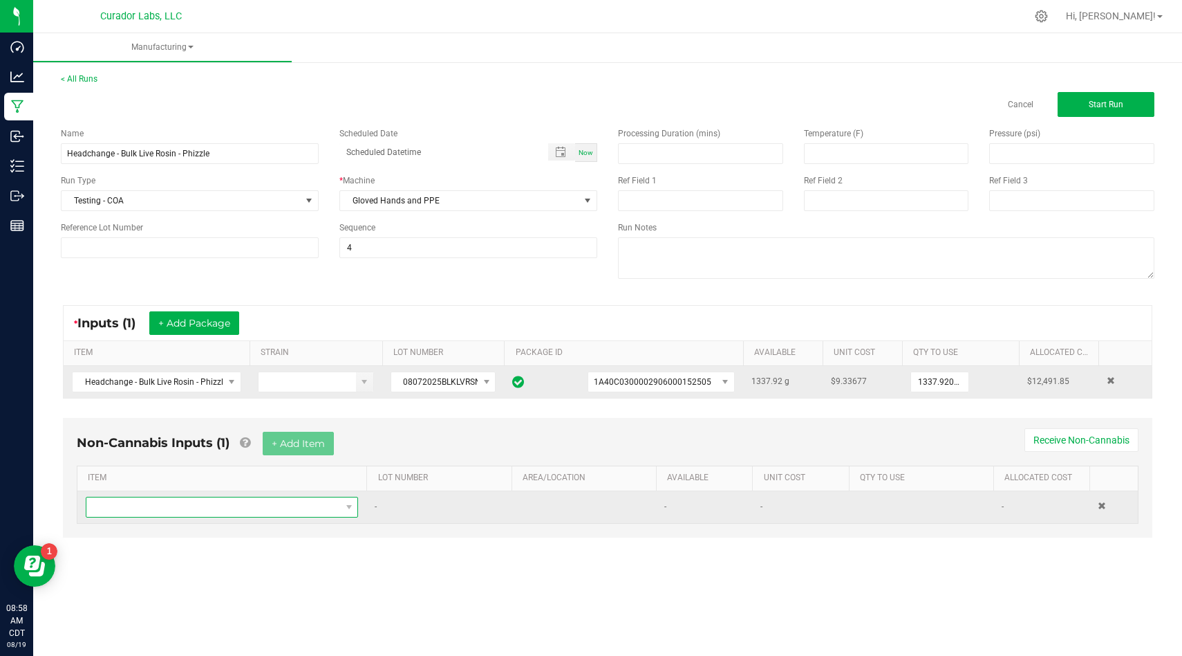
click at [306, 510] on span "NO DATA FOUND" at bounding box center [213, 506] width 254 height 19
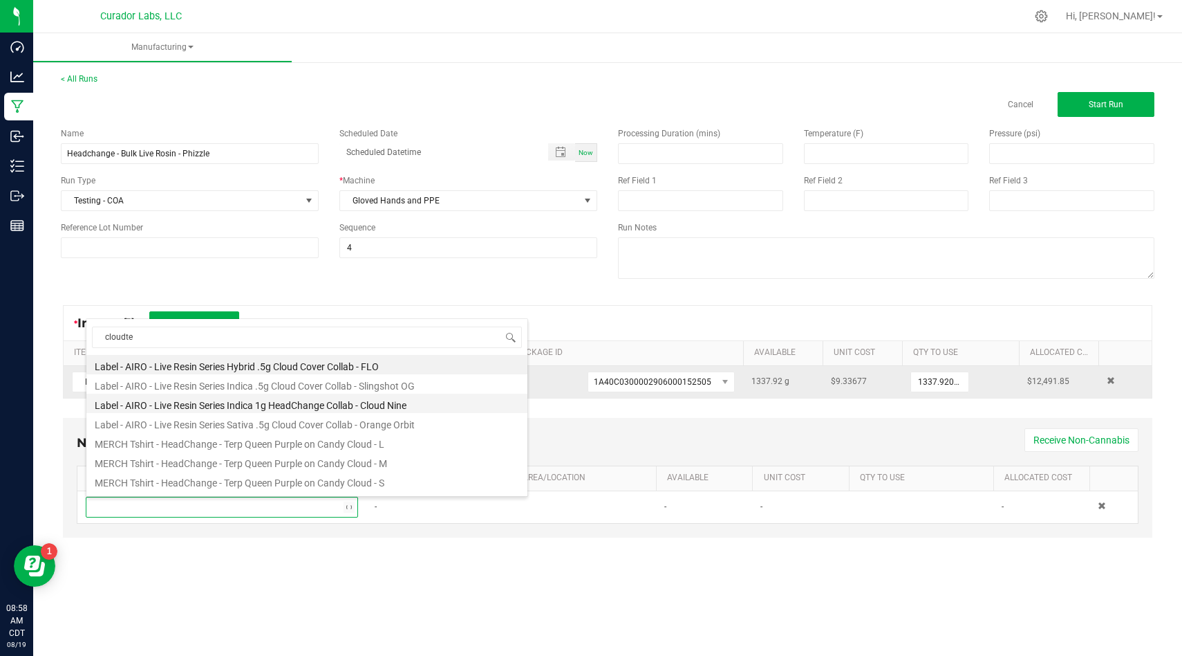
type input "cloudten"
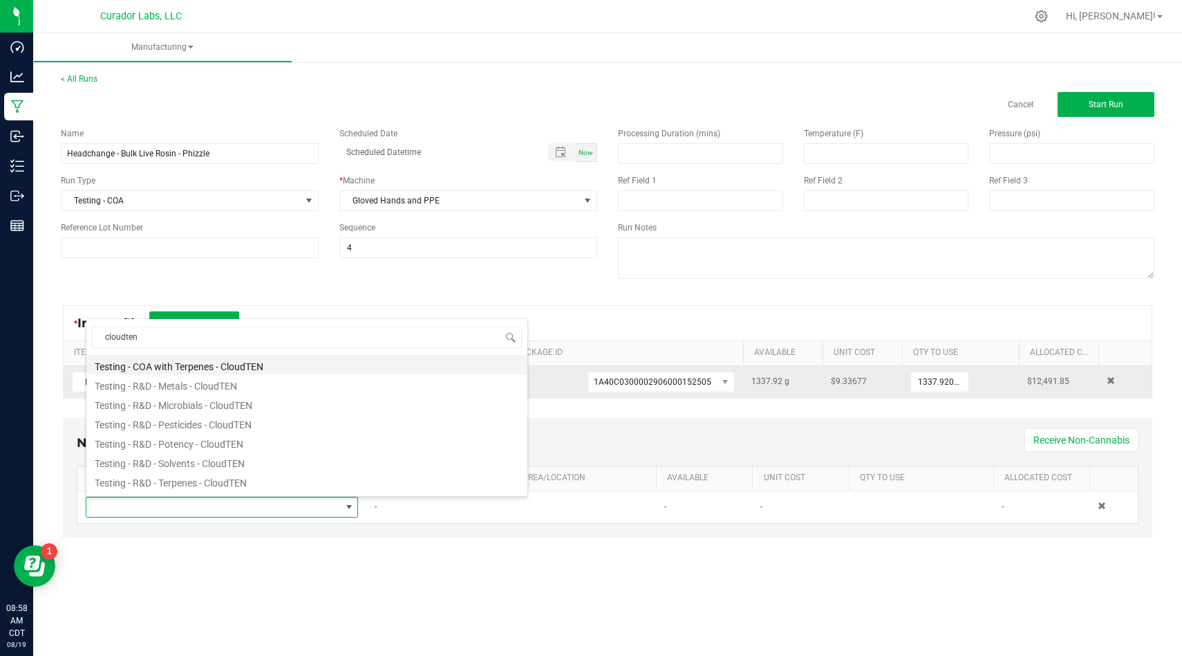
click at [293, 368] on li "Testing - COA with Terpenes - CloudTEN" at bounding box center [306, 364] width 441 height 19
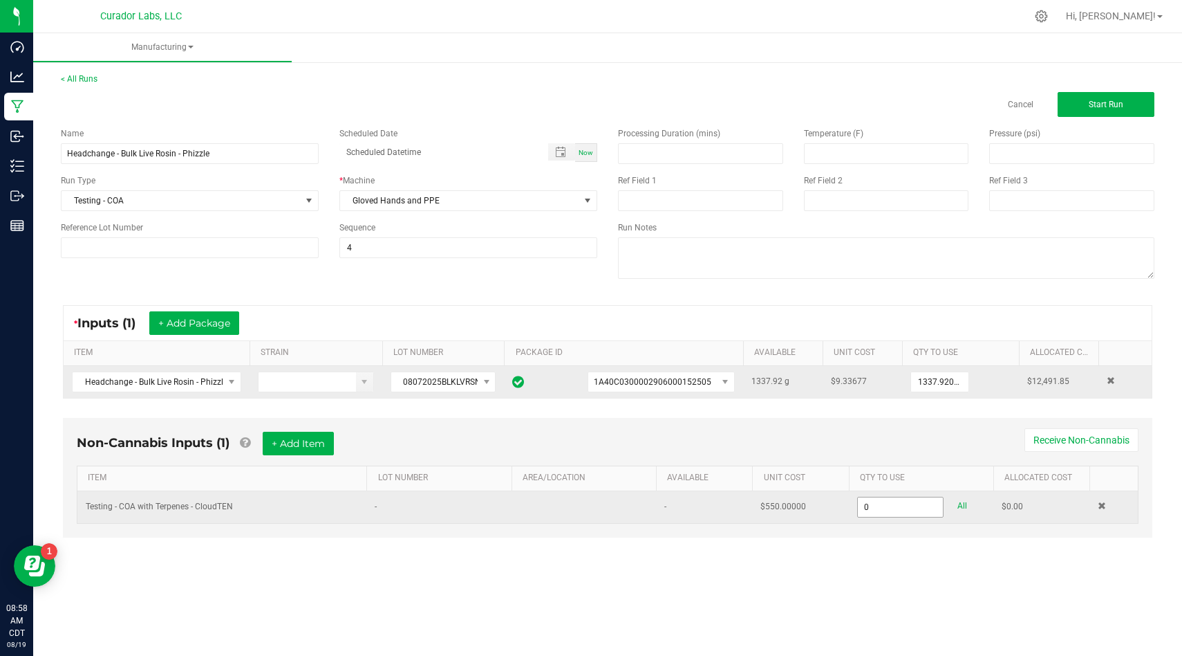
click at [903, 503] on input "0" at bounding box center [901, 506] width 86 height 19
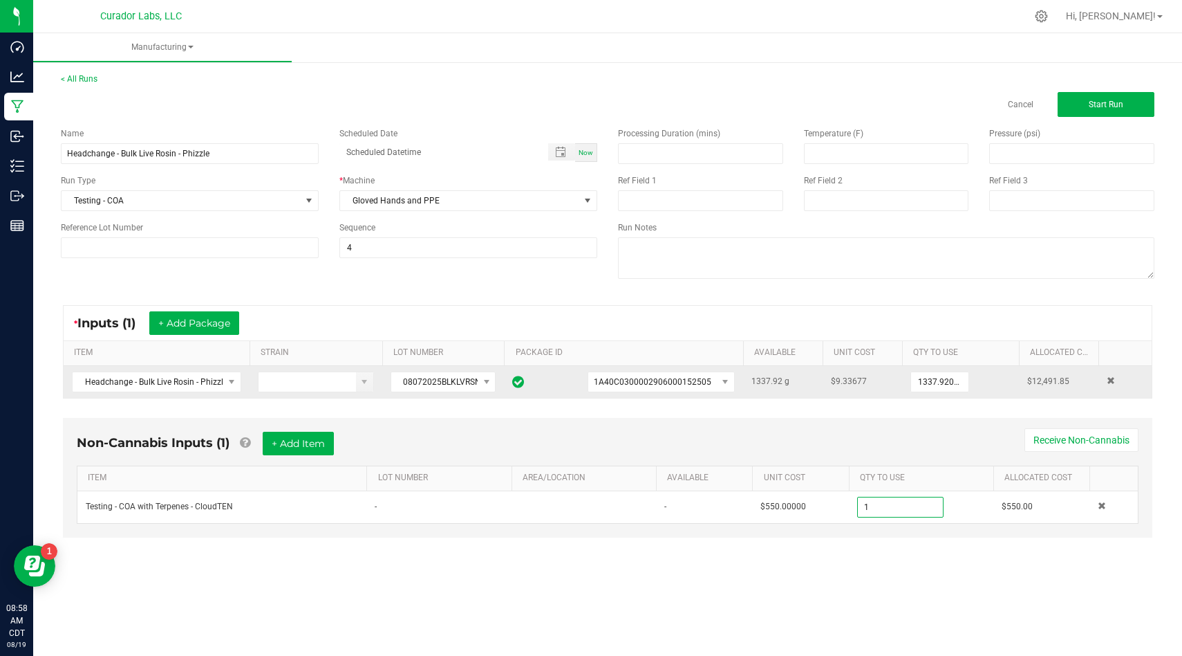
type input "1.0000 u"
click at [1070, 118] on div "Processing Duration (mins) Temperature (F) Pressure (psi) Ref Field 1 Ref Field…" at bounding box center [886, 205] width 557 height 176
click at [1079, 111] on button "Start Run" at bounding box center [1106, 104] width 97 height 25
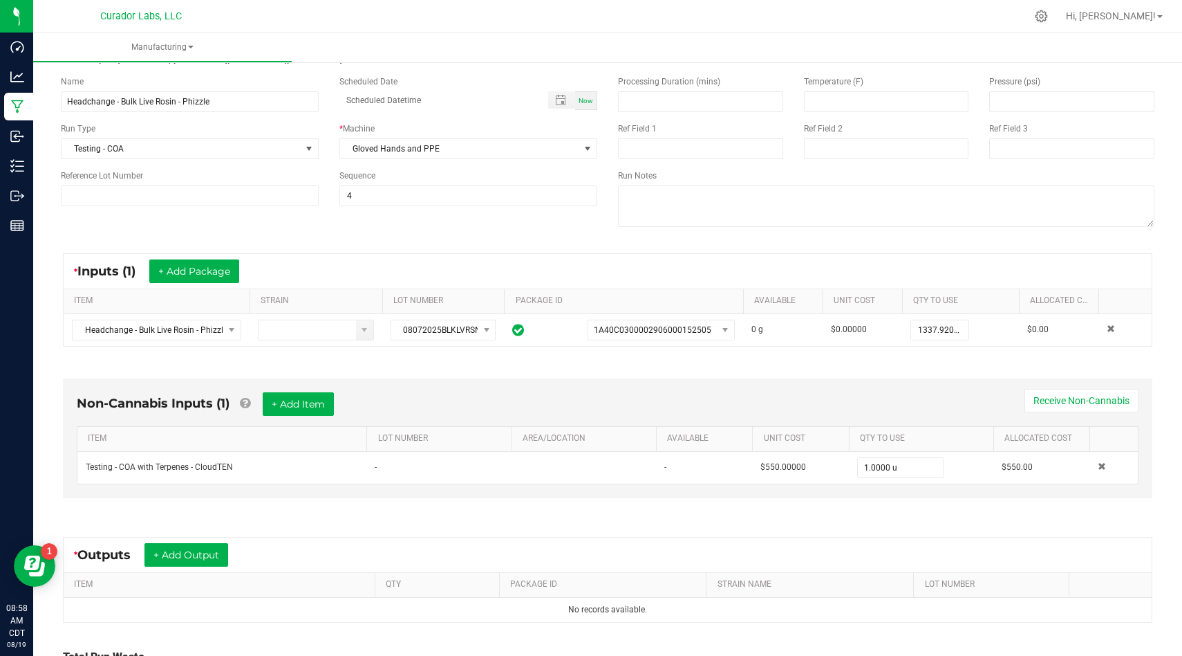
scroll to position [194, 0]
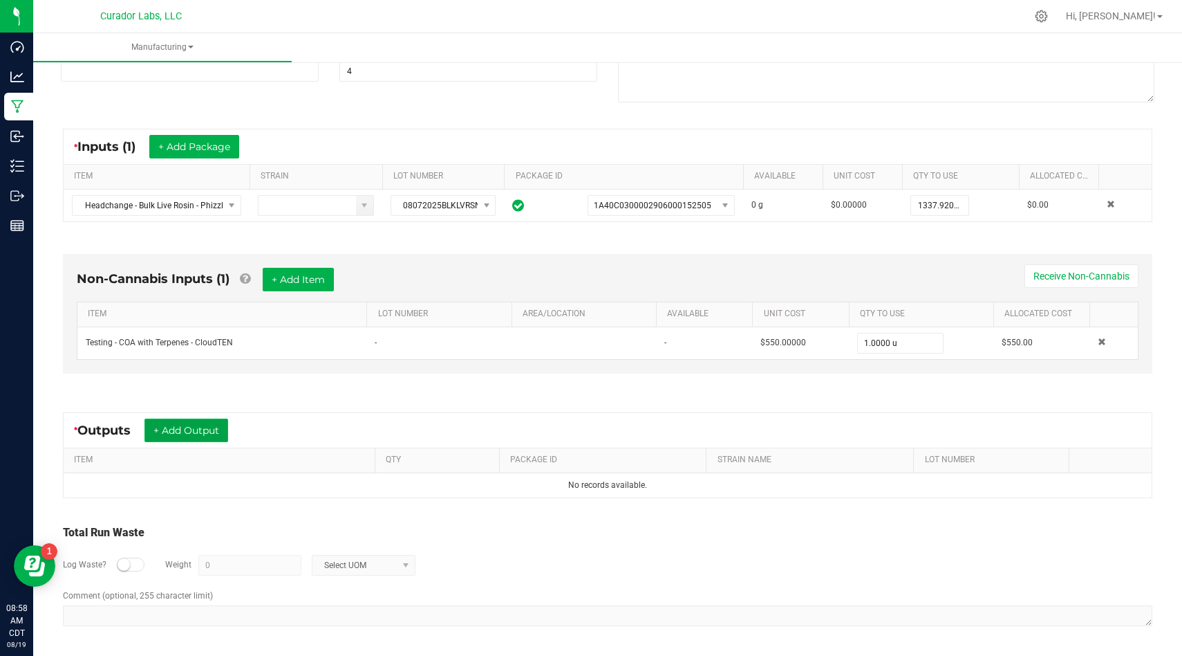
click at [179, 427] on button "+ Add Output" at bounding box center [187, 430] width 84 height 24
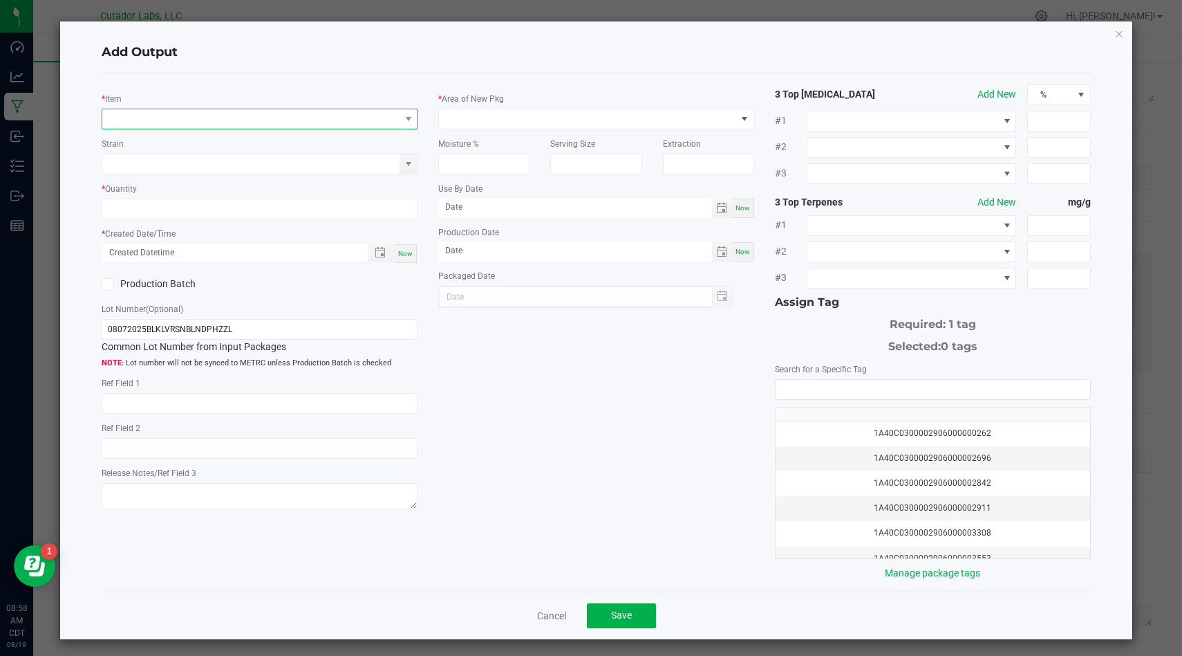
click at [263, 118] on span "NO DATA FOUND" at bounding box center [250, 118] width 297 height 19
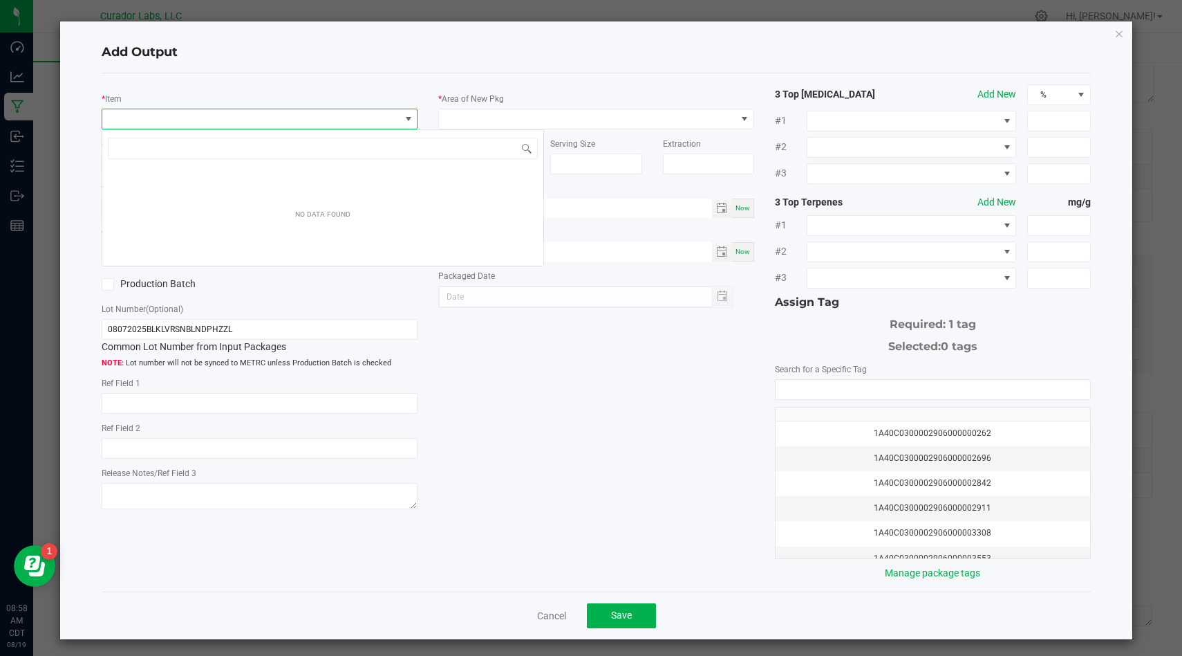
scroll to position [21, 315]
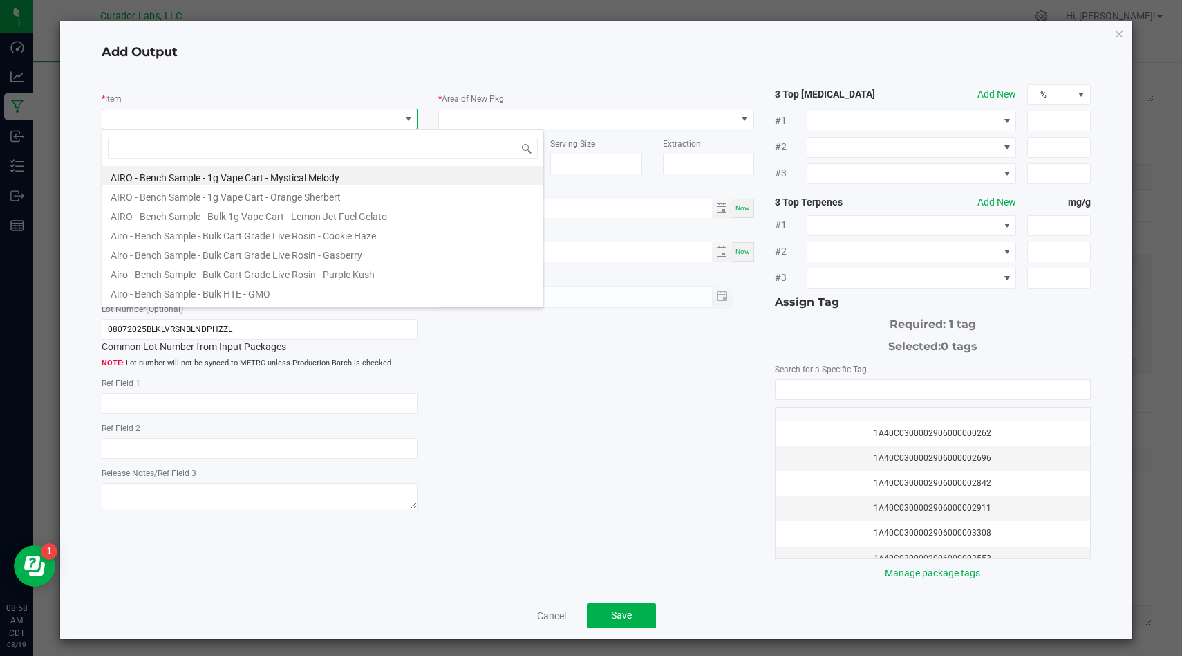
type input "Headchange - Bulk Live Rosin - Phizzle"
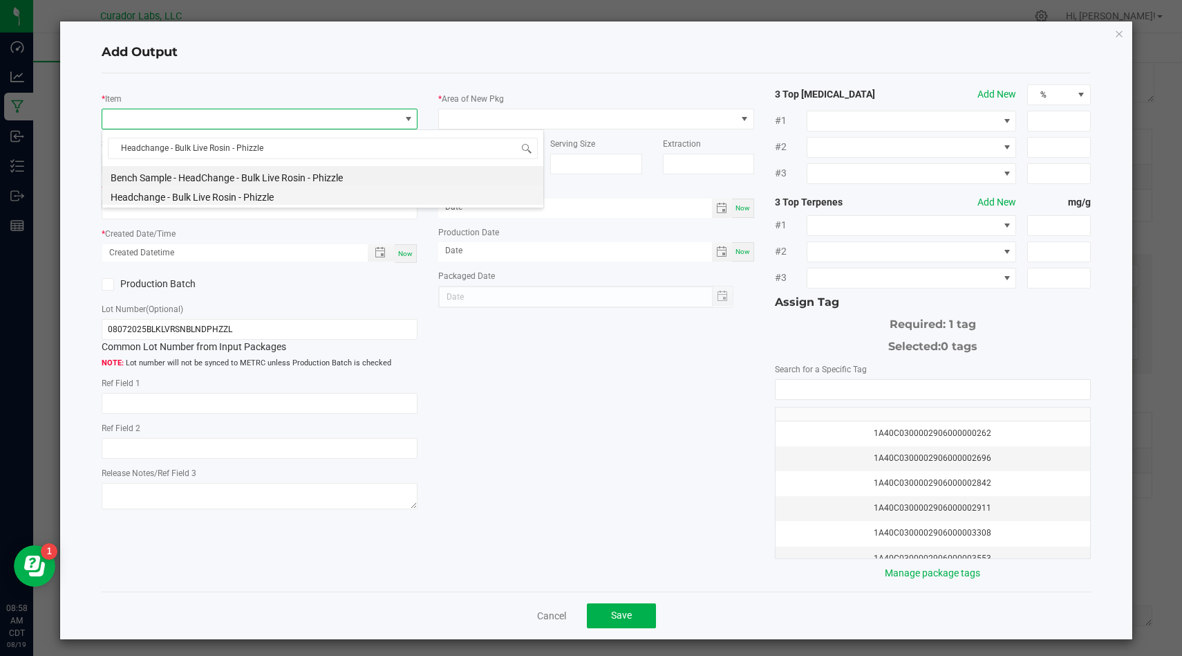
click at [307, 194] on li "Headchange - Bulk Live Rosin - Phizzle" at bounding box center [322, 194] width 441 height 19
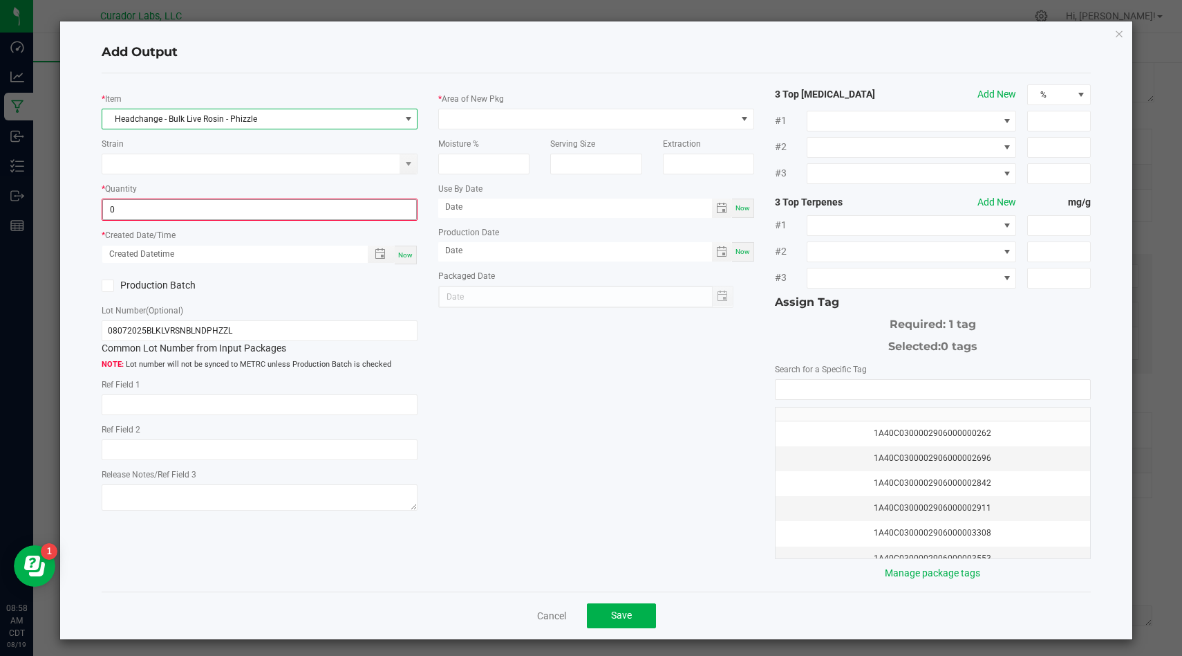
click at [326, 205] on input "0" at bounding box center [259, 209] width 313 height 19
paste input "1337.92"
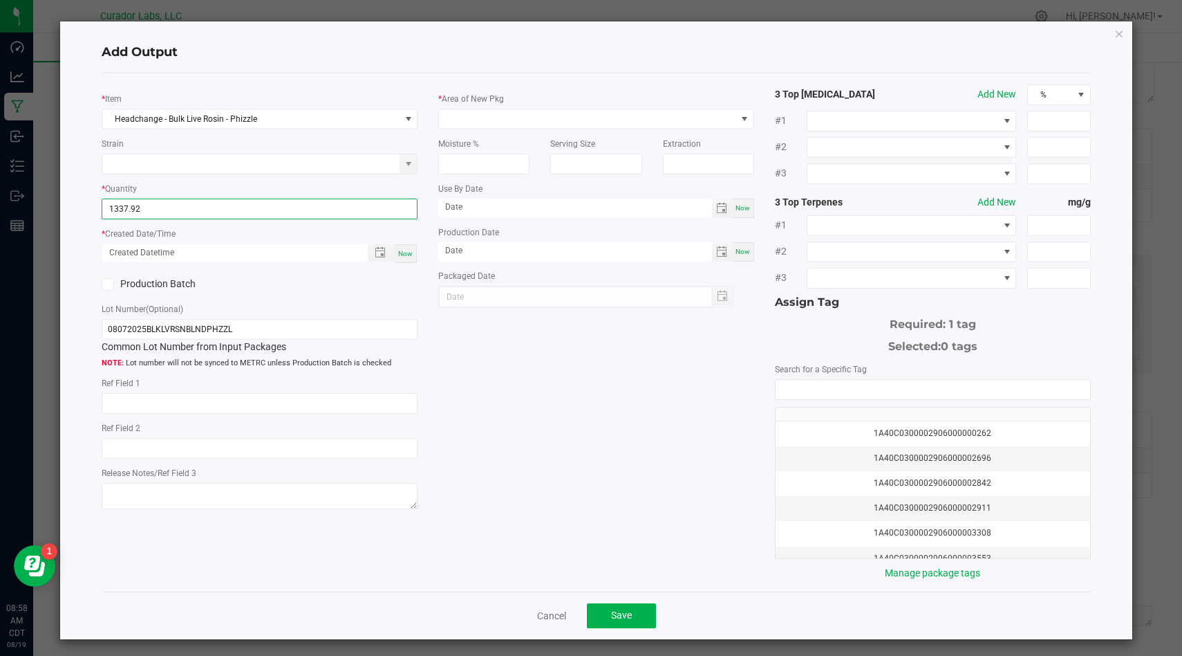
type input "1337.9200 g"
click at [406, 255] on span "Now" at bounding box center [405, 254] width 15 height 8
type input "08/19/2025 8:58 AM"
type input "[DATE]"
click at [108, 284] on icon at bounding box center [108, 284] width 9 height 0
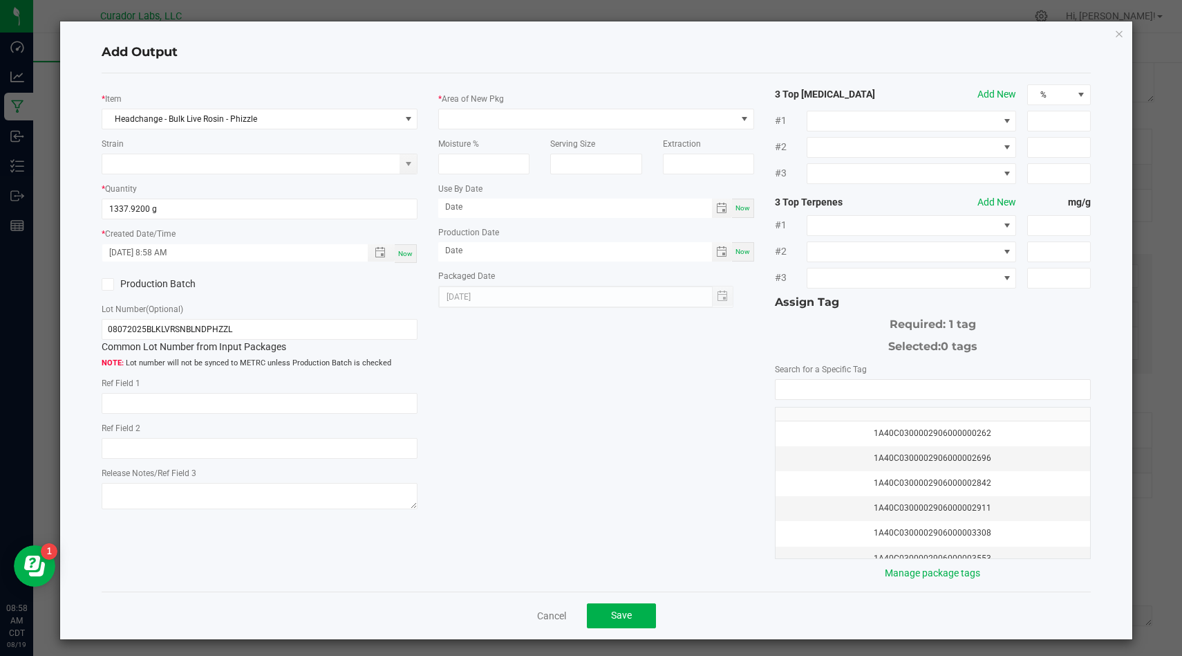
click at [0, 0] on input "Production Batch" at bounding box center [0, 0] width 0 height 0
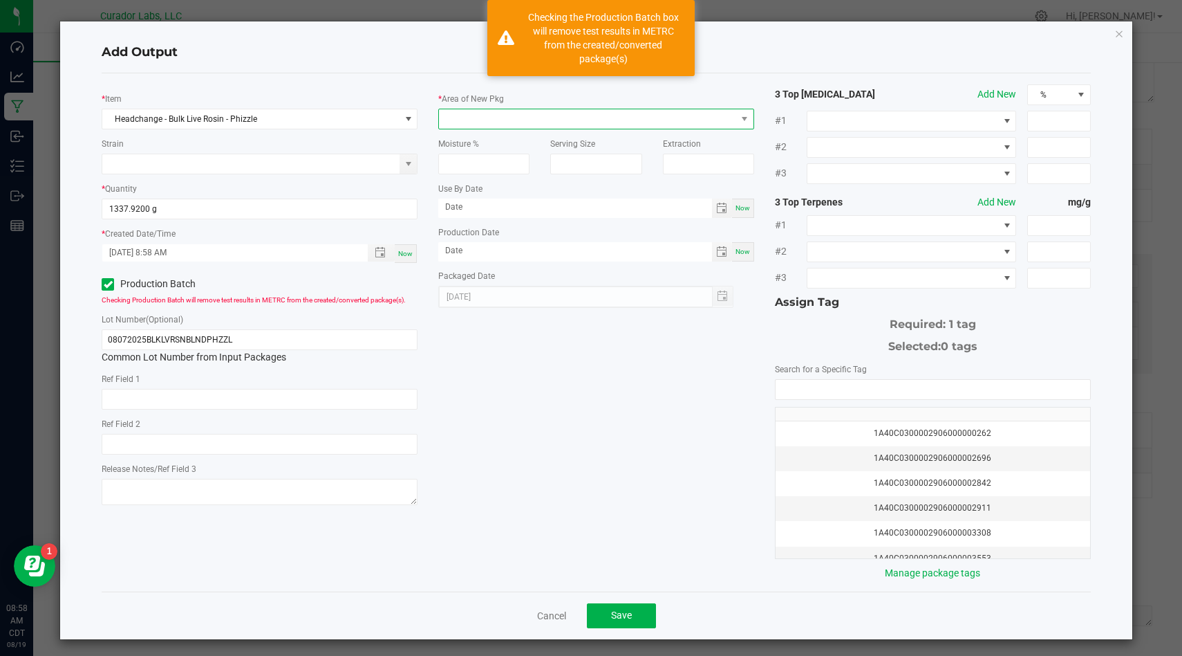
click at [512, 121] on span at bounding box center [587, 118] width 297 height 19
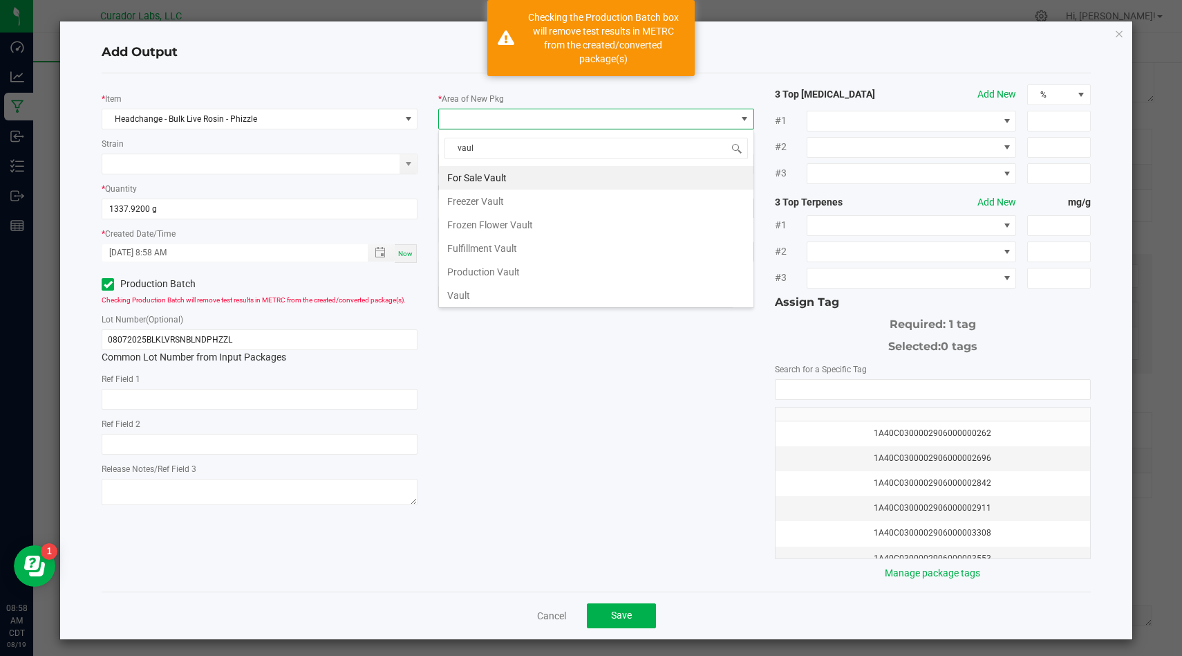
type input "vault"
click at [509, 294] on li "Vault" at bounding box center [596, 296] width 315 height 24
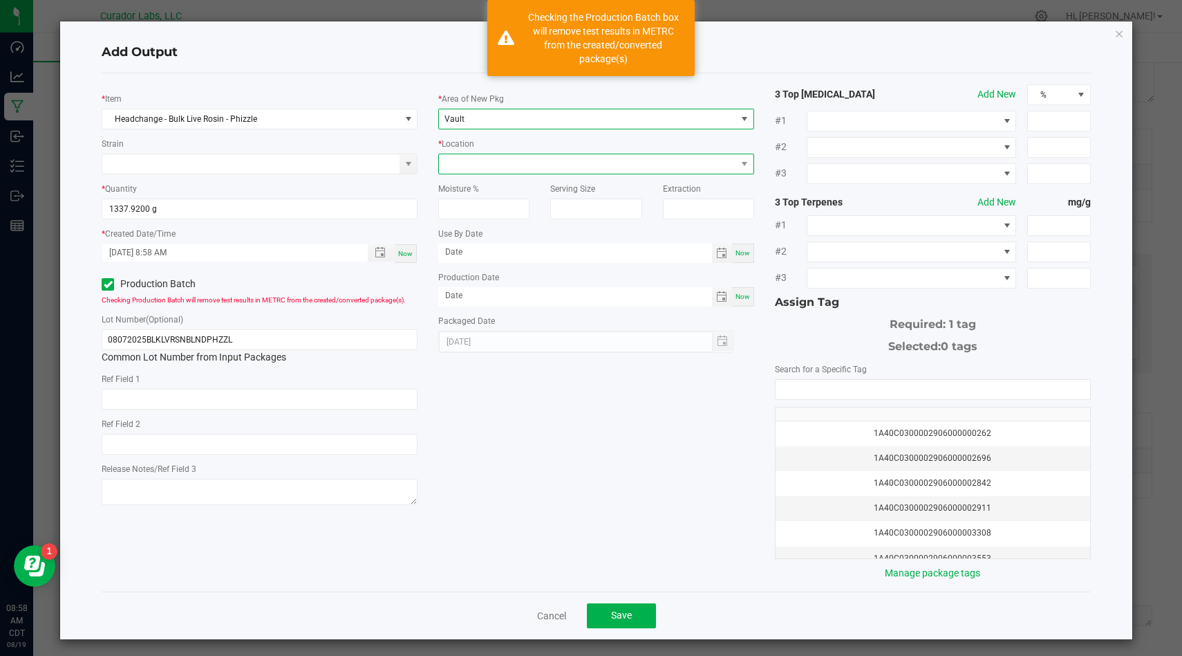
click at [570, 169] on span at bounding box center [587, 163] width 297 height 19
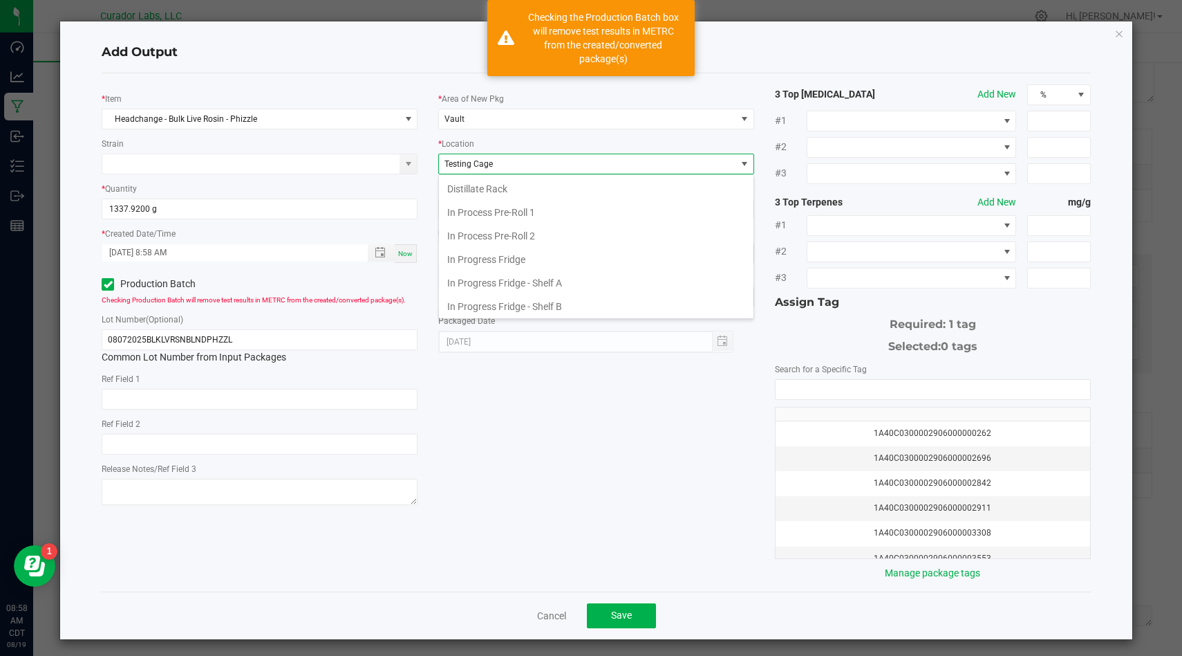
scroll to position [520, 0]
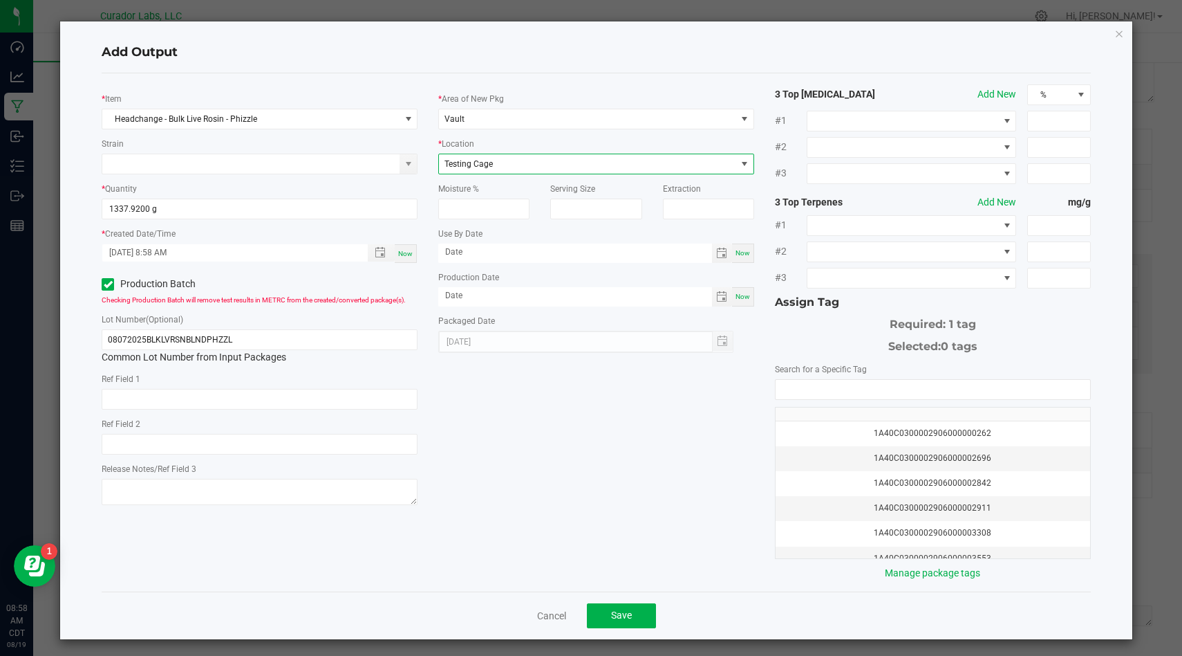
click at [742, 296] on span "Now" at bounding box center [743, 297] width 15 height 8
type input "[DATE]"
click at [745, 242] on div "Use By Date Now" at bounding box center [596, 244] width 316 height 37
click at [745, 249] on span "Now" at bounding box center [743, 253] width 15 height 8
click at [667, 261] on span "[DATE]" at bounding box center [575, 252] width 274 height 19
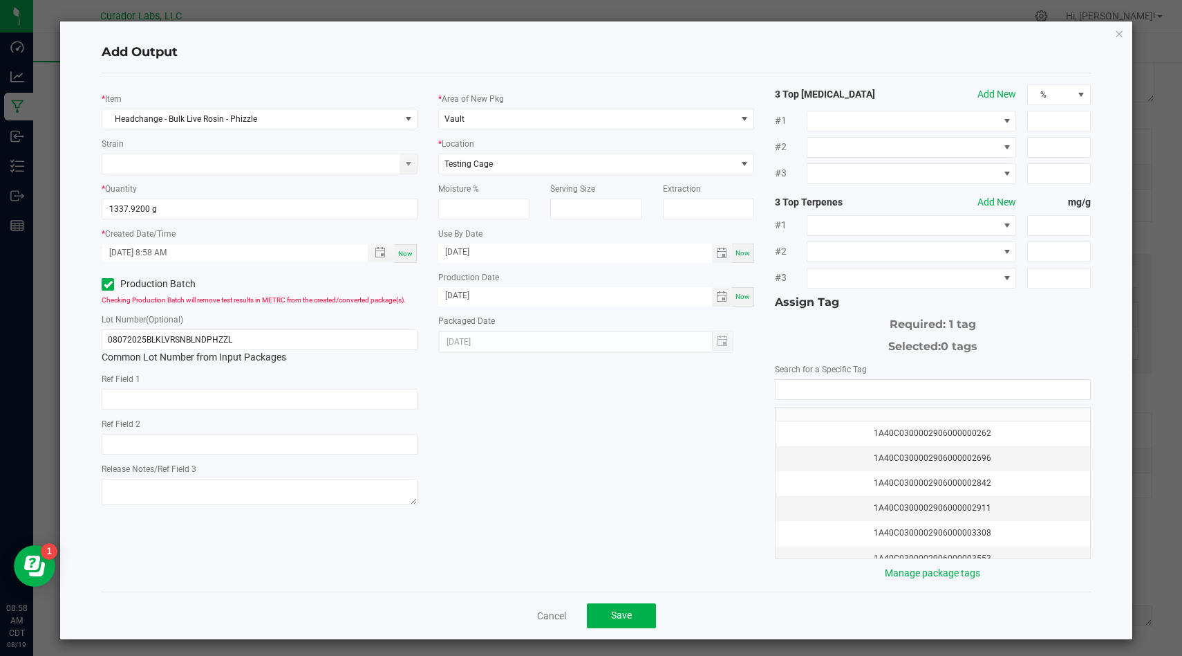
click at [674, 252] on input "[DATE]" at bounding box center [575, 251] width 274 height 17
type input "08/19/2026"
click at [947, 381] on input "NO DATA FOUND" at bounding box center [933, 389] width 315 height 19
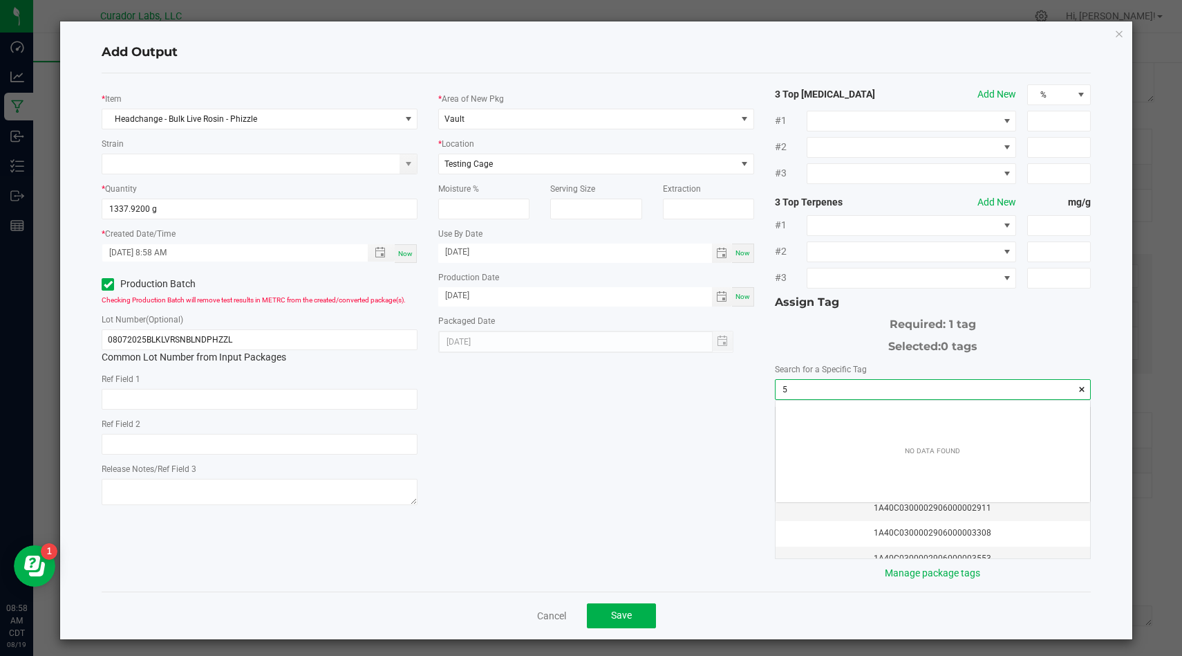
scroll to position [19, 314]
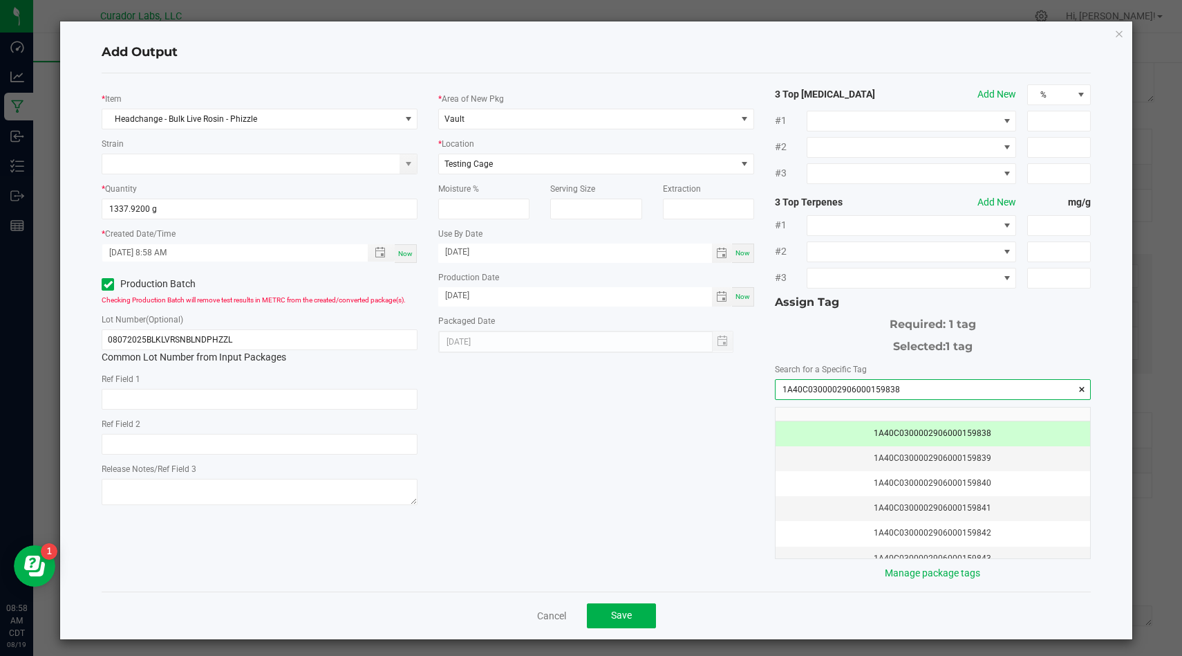
type input "1A40C0300002906000159838"
click at [701, 510] on div "* Item Headchange - Bulk Live Rosin - Phizzle Strain * Quantity 1337.9200 g * C…" at bounding box center [596, 332] width 1010 height 496
click at [615, 611] on span "Save" at bounding box center [621, 614] width 21 height 11
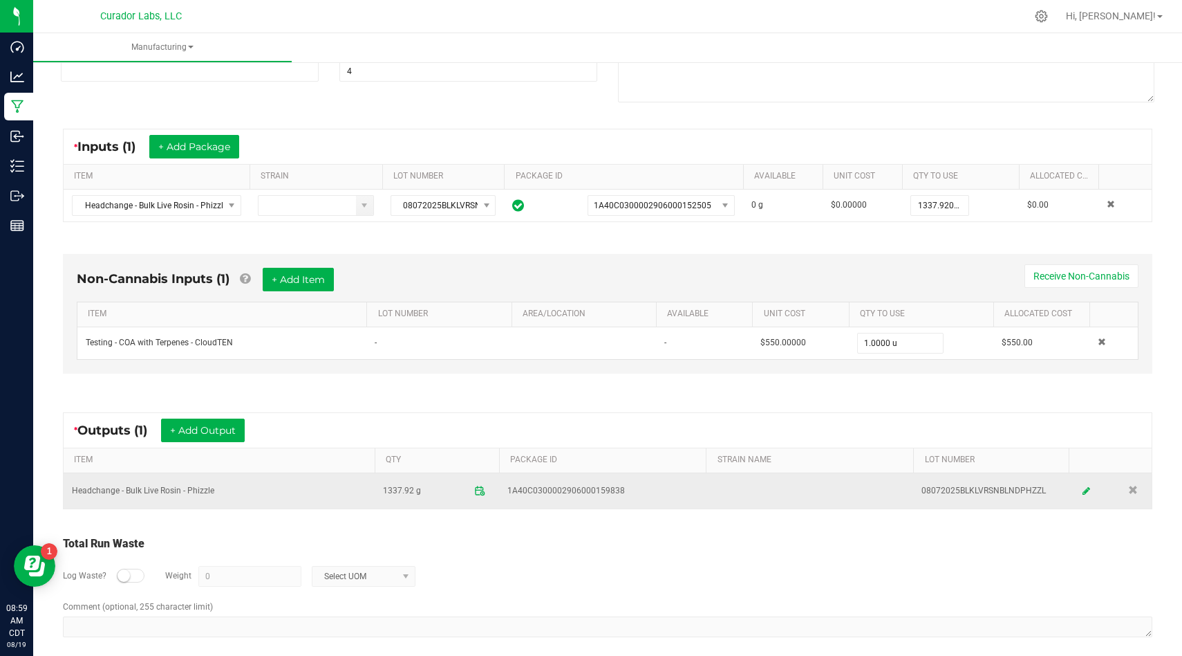
click at [201, 492] on td "Headchange - Bulk Live Rosin - Phizzle" at bounding box center [219, 490] width 311 height 35
copy td "Headchange - Bulk Live Rosin - Phizzle"
click at [410, 492] on span "1337.92 g" at bounding box center [402, 490] width 38 height 22
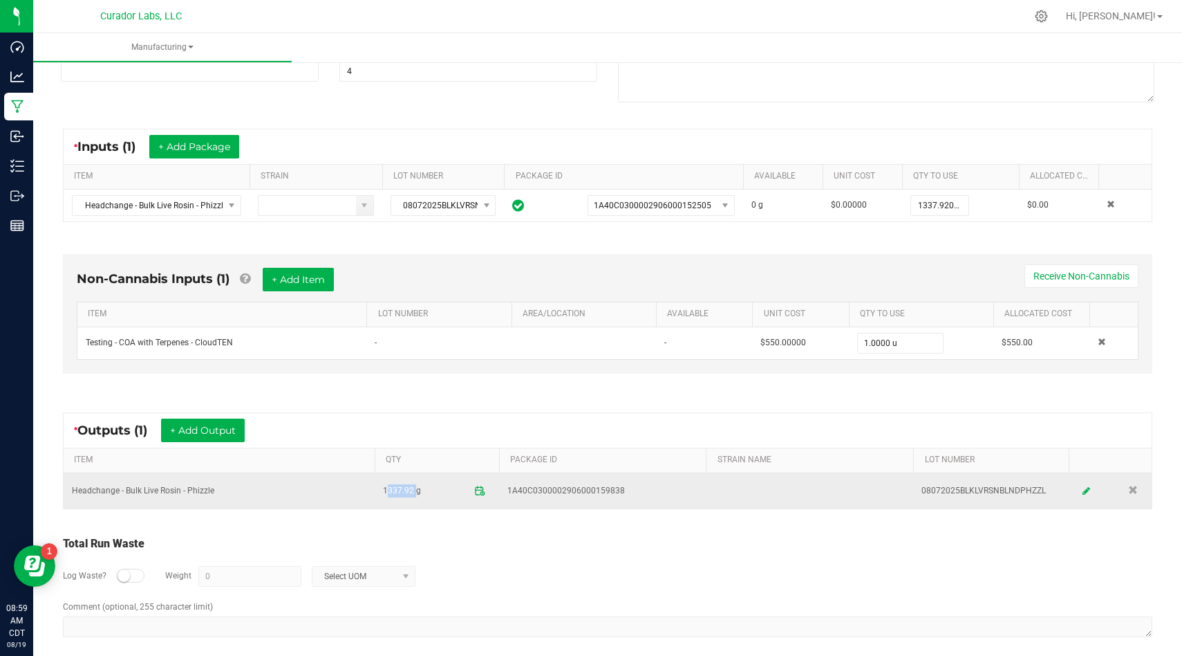
click at [410, 492] on span "1337.92 g" at bounding box center [402, 490] width 38 height 22
copy span "1337.92 g"
click at [631, 501] on td "1A40C0300002906000159838" at bounding box center [602, 490] width 207 height 35
drag, startPoint x: 631, startPoint y: 501, endPoint x: 521, endPoint y: 473, distance: 113.5
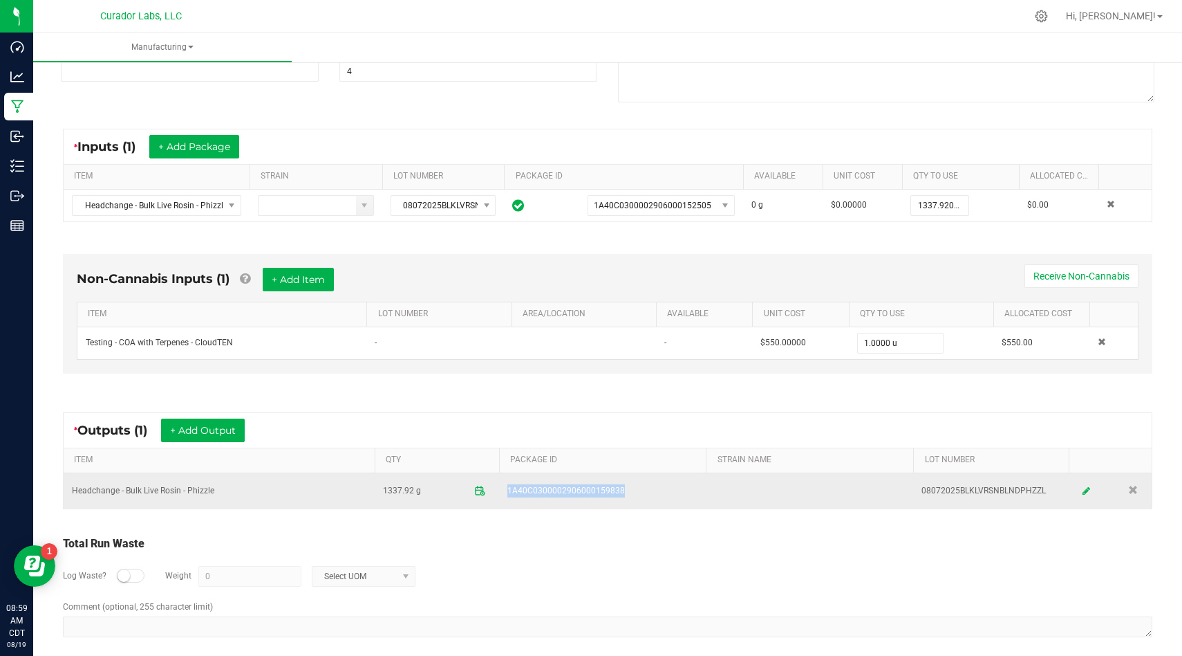
click at [521, 473] on td "1A40C0300002906000159838" at bounding box center [602, 490] width 207 height 35
copy span "1A40C0300002906000159838"
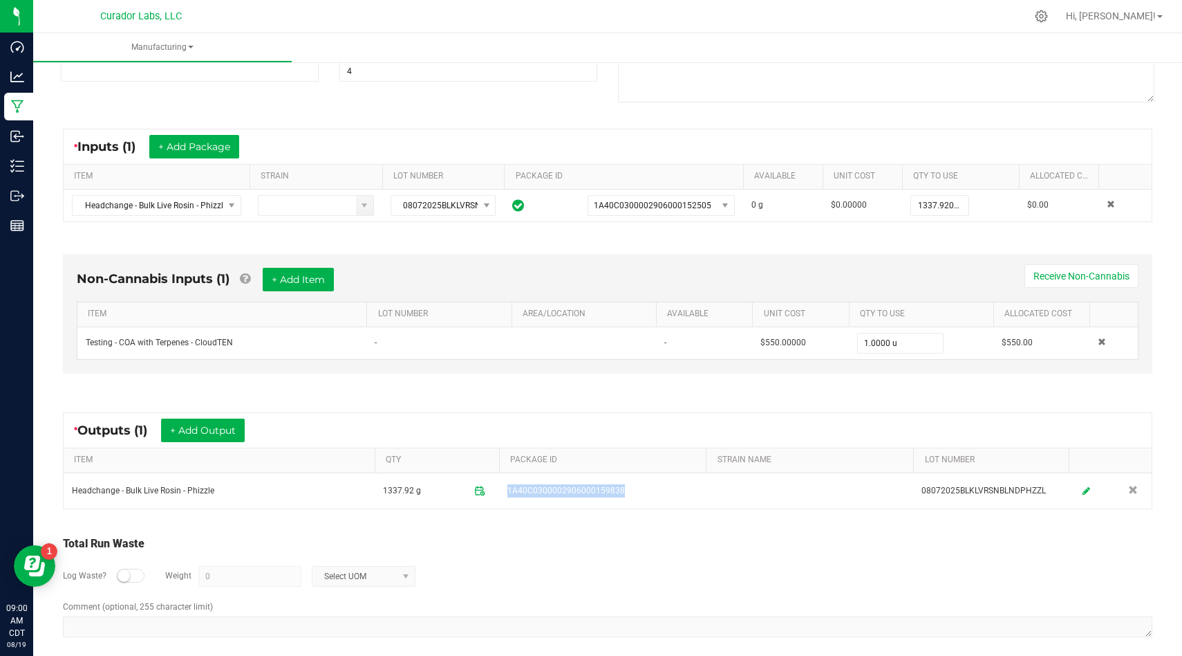
scroll to position [0, 0]
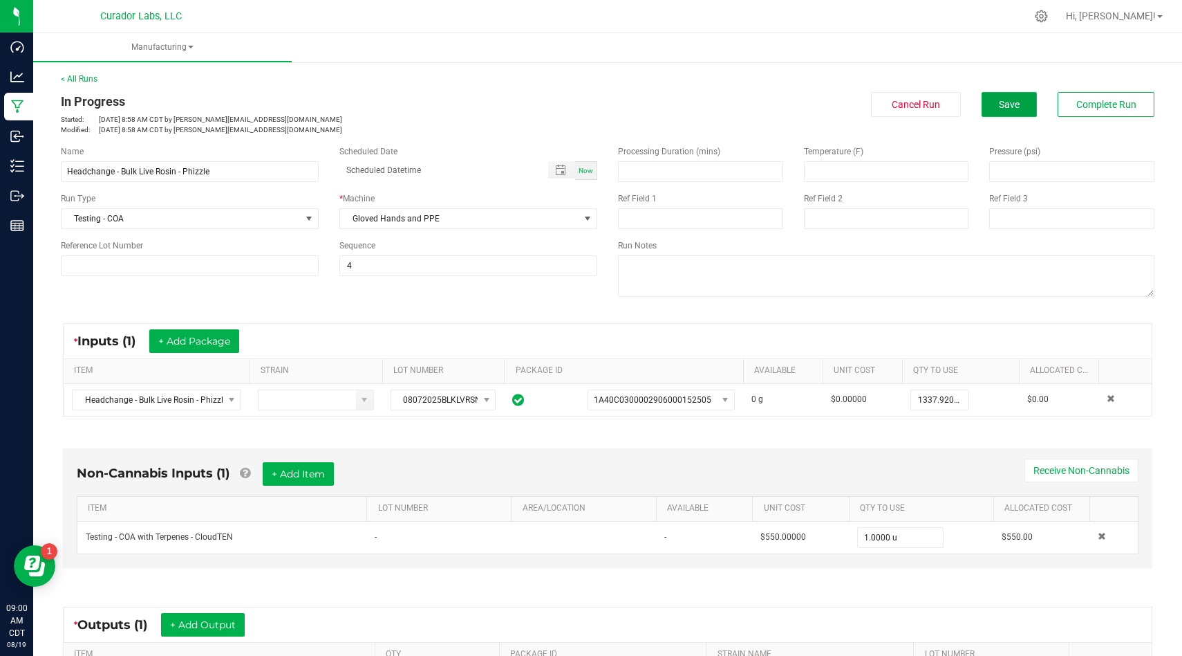
click at [1014, 107] on span "Save" at bounding box center [1009, 104] width 21 height 11
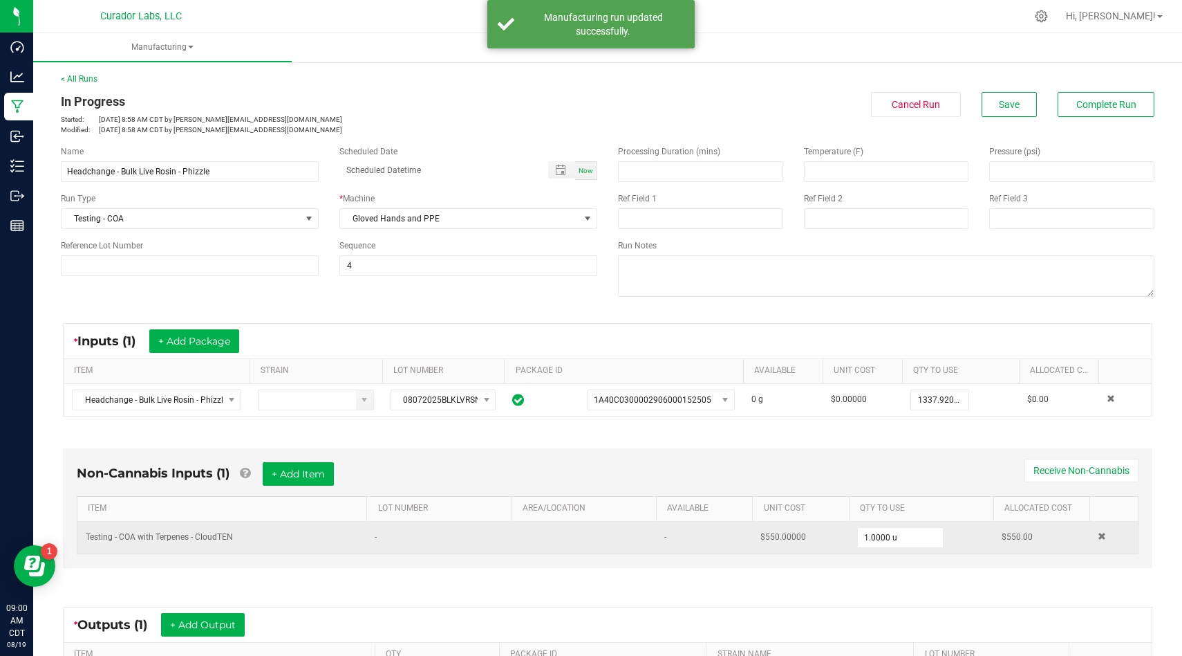
click at [212, 544] on td "Testing - COA with Terpenes - CloudTEN" at bounding box center [221, 537] width 289 height 32
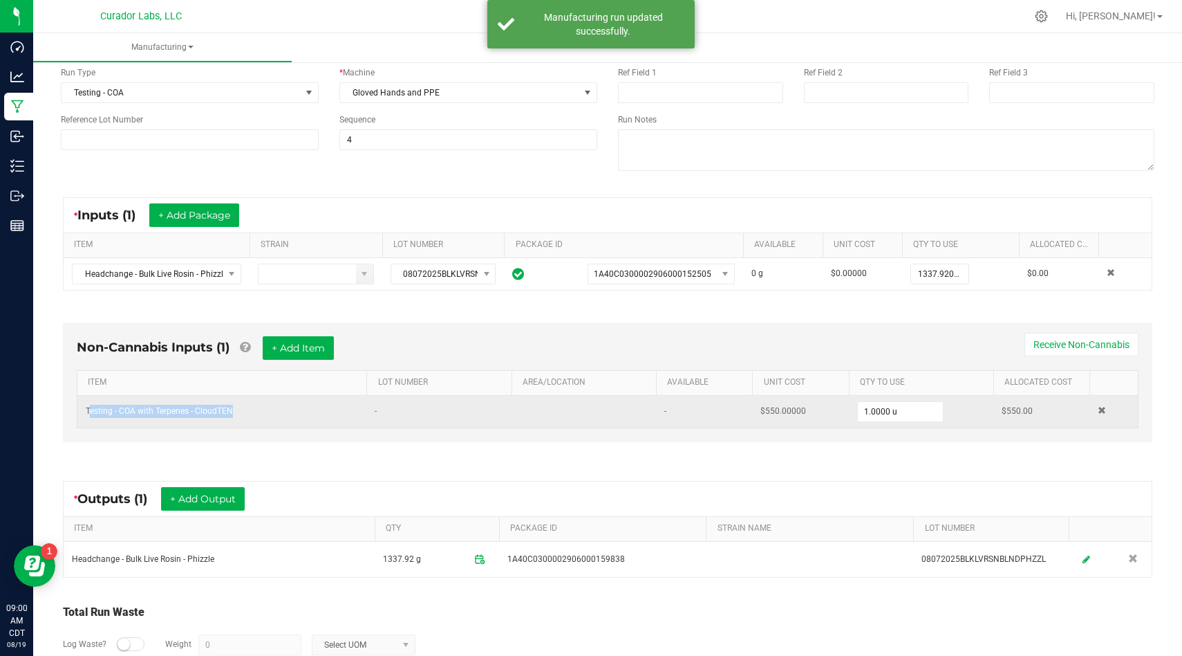
scroll to position [205, 0]
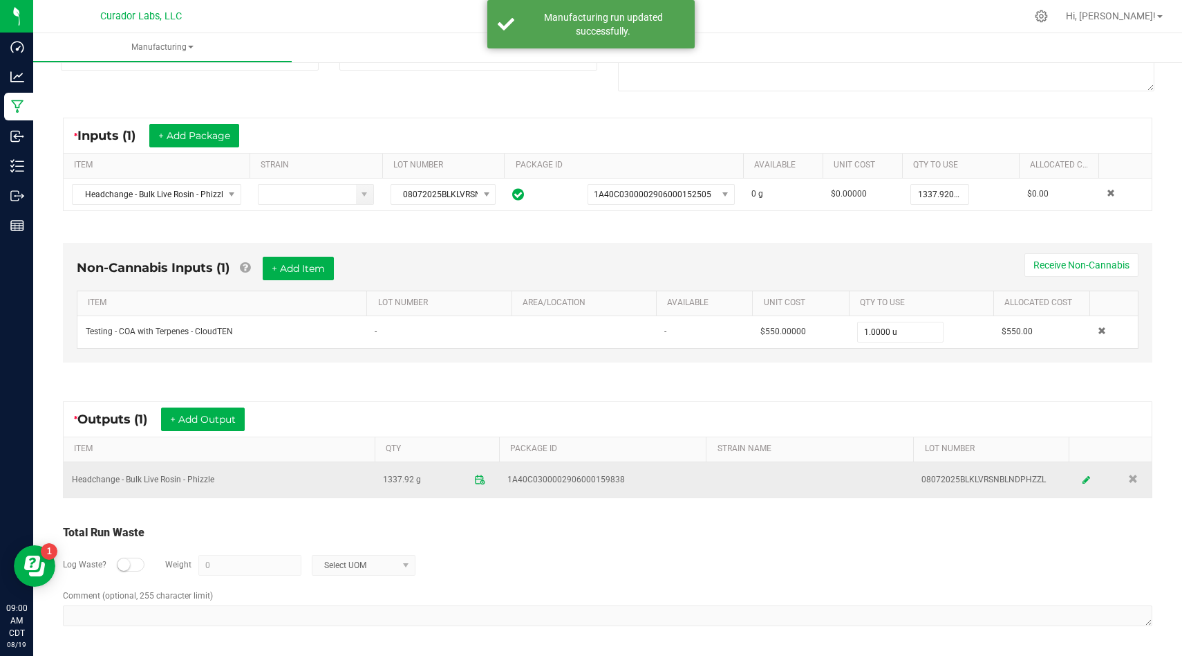
click at [196, 485] on td "Headchange - Bulk Live Rosin - Phizzle" at bounding box center [219, 479] width 311 height 35
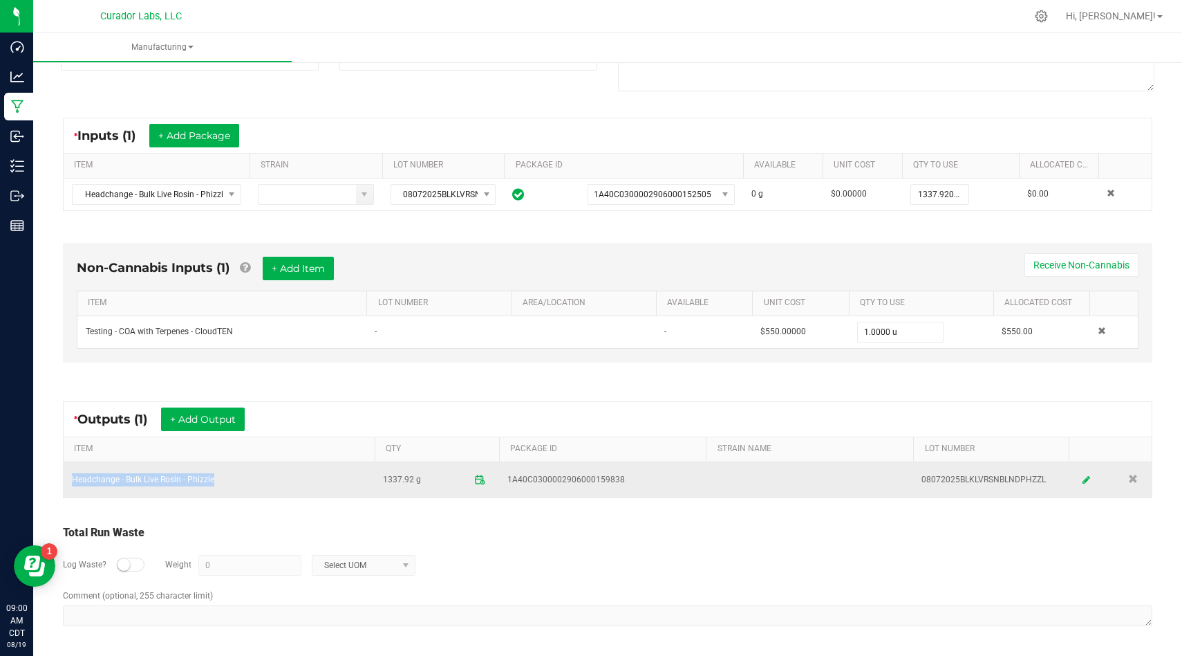
copy td "Headchange - Bulk Live Rosin - Phizzle"
click at [990, 481] on td "08072025BLKLVRSNBLNDPHZZL" at bounding box center [991, 479] width 156 height 35
copy td "08072025BLKLVRSNBLNDPHZZL"
drag, startPoint x: 627, startPoint y: 485, endPoint x: 543, endPoint y: 467, distance: 85.6
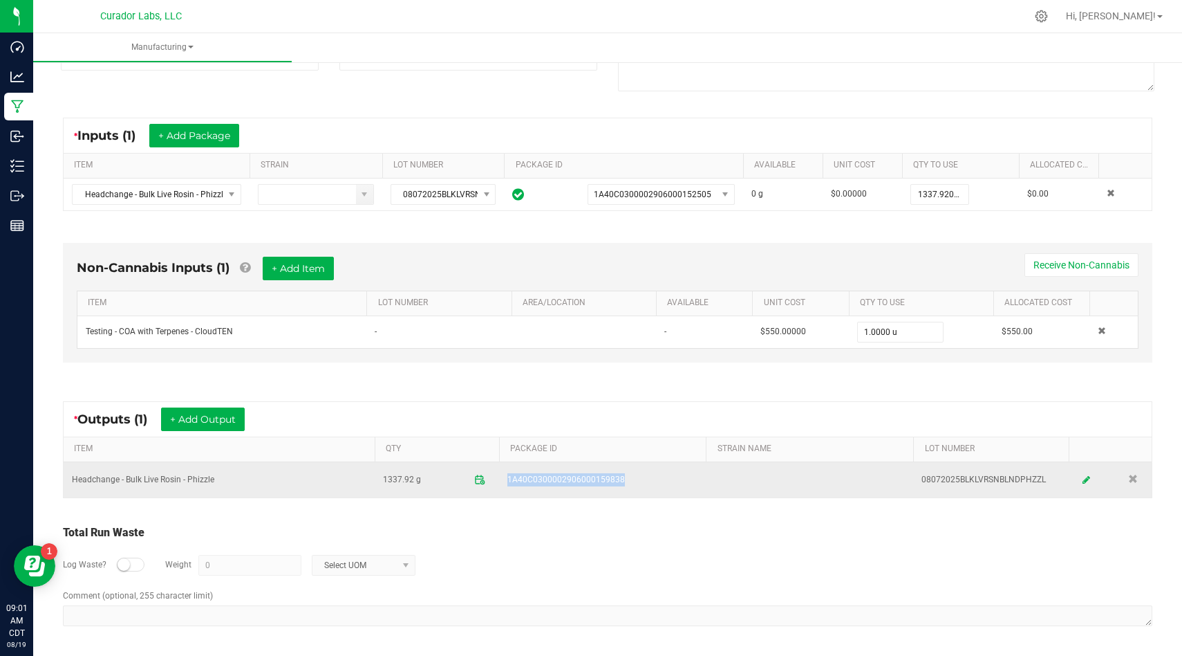
click at [543, 468] on td "1A40C0300002906000159838" at bounding box center [602, 479] width 207 height 35
copy span "1A40C0300002906000159838"
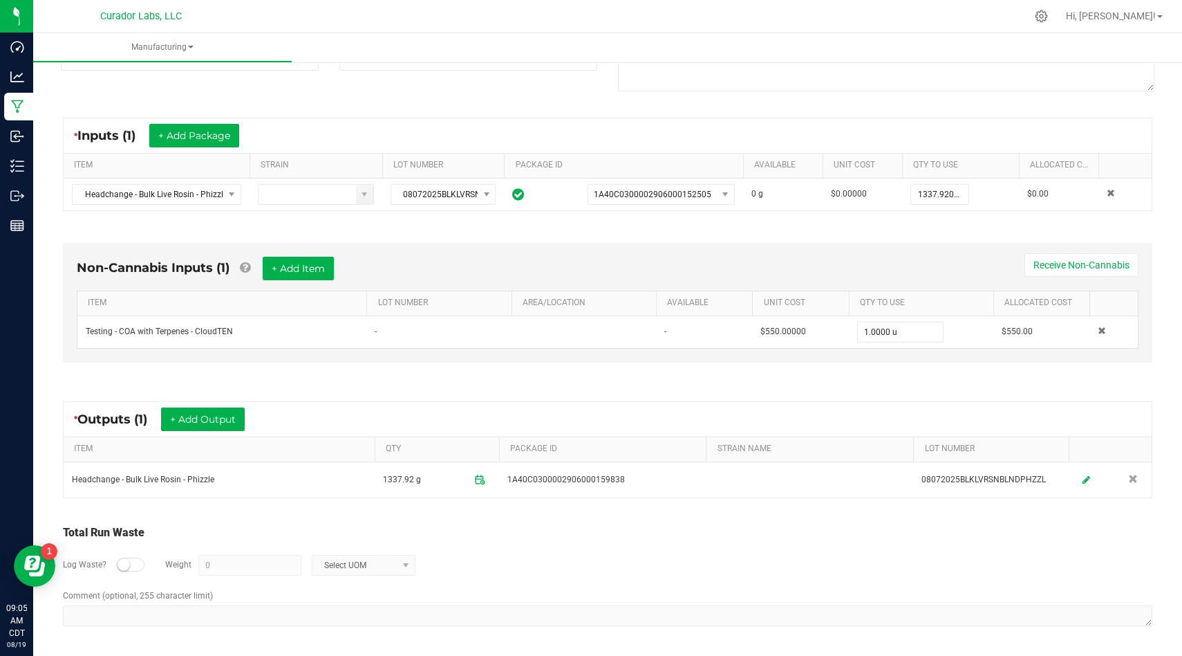
click at [539, 139] on div "* Inputs (1) + Add Package" at bounding box center [608, 135] width 1088 height 35
click at [525, 160] on link "PACKAGE ID" at bounding box center [627, 165] width 223 height 11
click at [537, 140] on div "* Inputs (1) + Add Package" at bounding box center [608, 135] width 1088 height 35
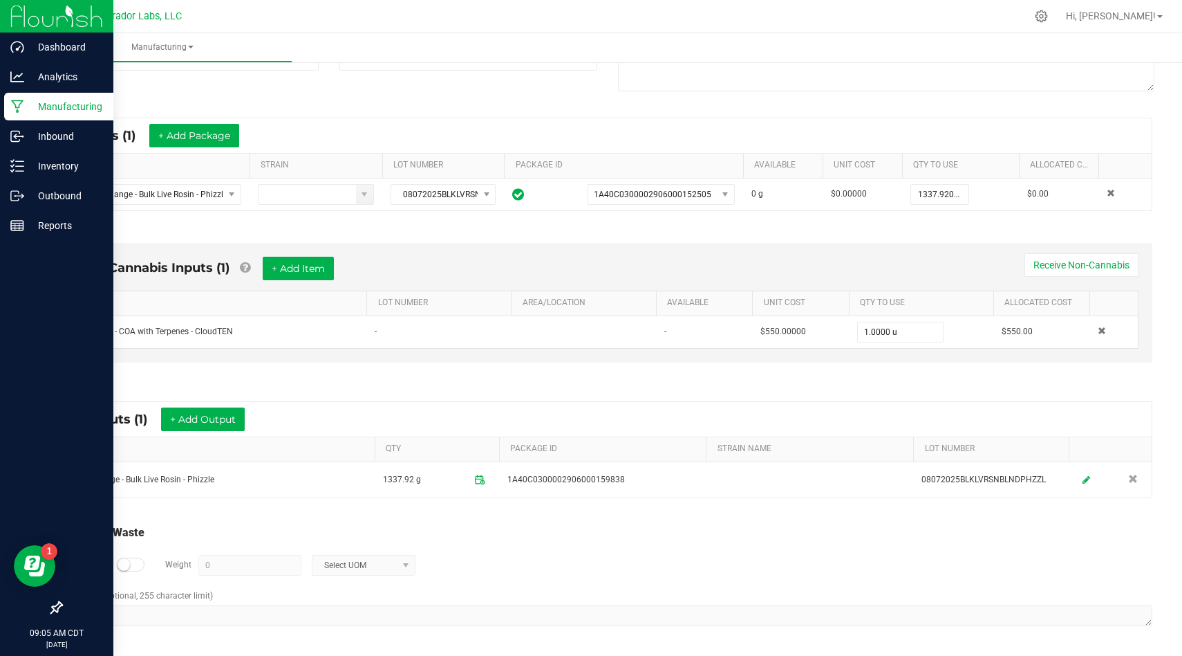
click at [48, 115] on div "Manufacturing" at bounding box center [58, 107] width 109 height 28
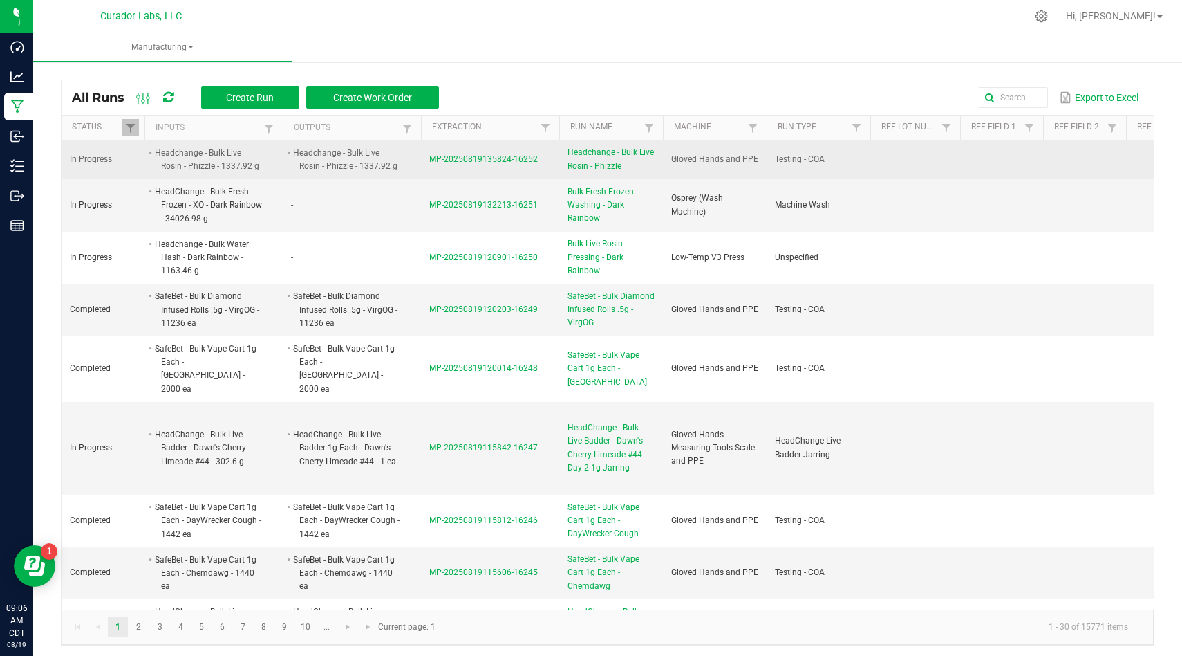
click at [447, 162] on span "MP-20250819135824-16252" at bounding box center [483, 159] width 109 height 10
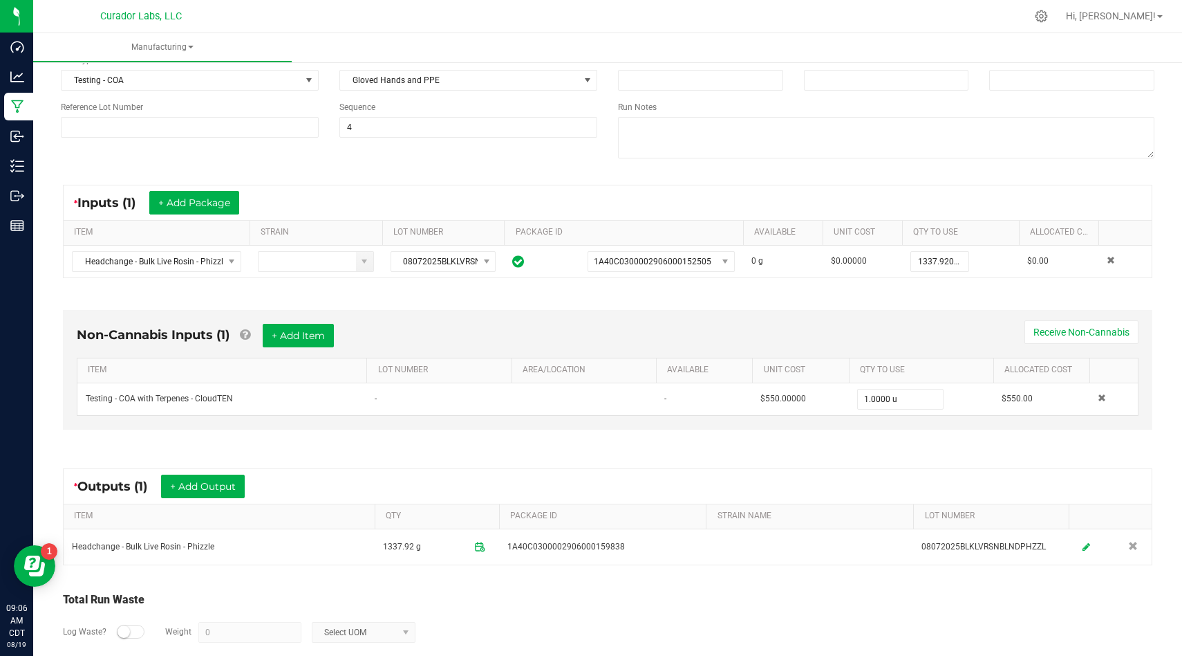
scroll to position [146, 0]
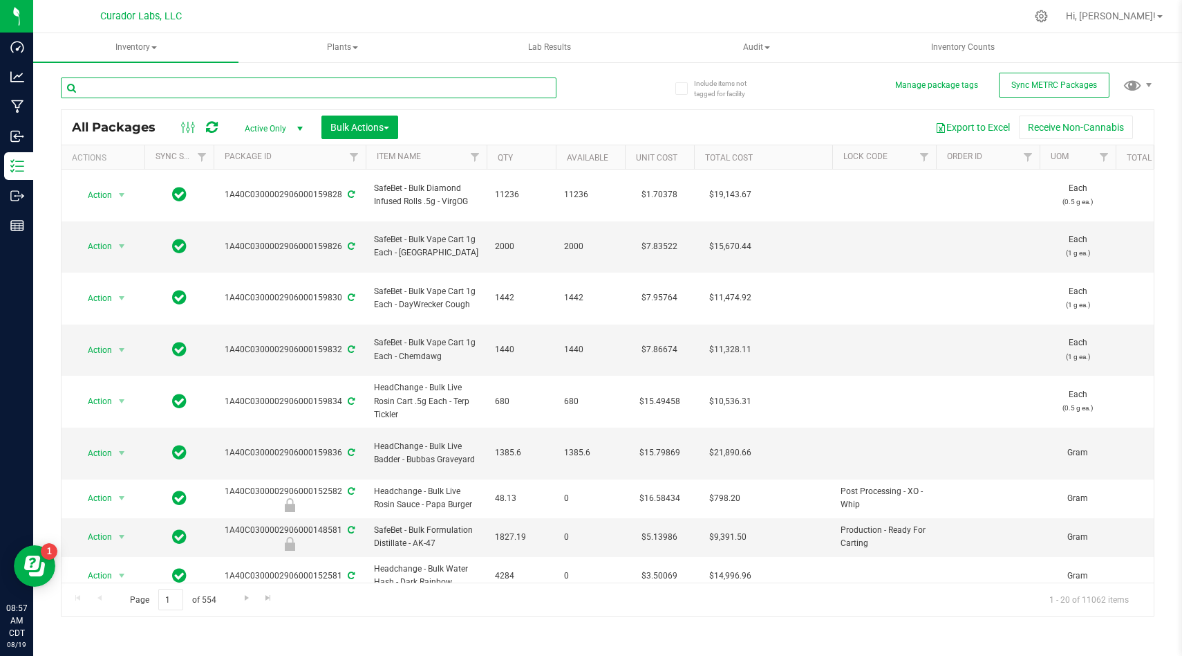
click at [477, 85] on input "text" at bounding box center [309, 87] width 496 height 21
type input "phizzle"
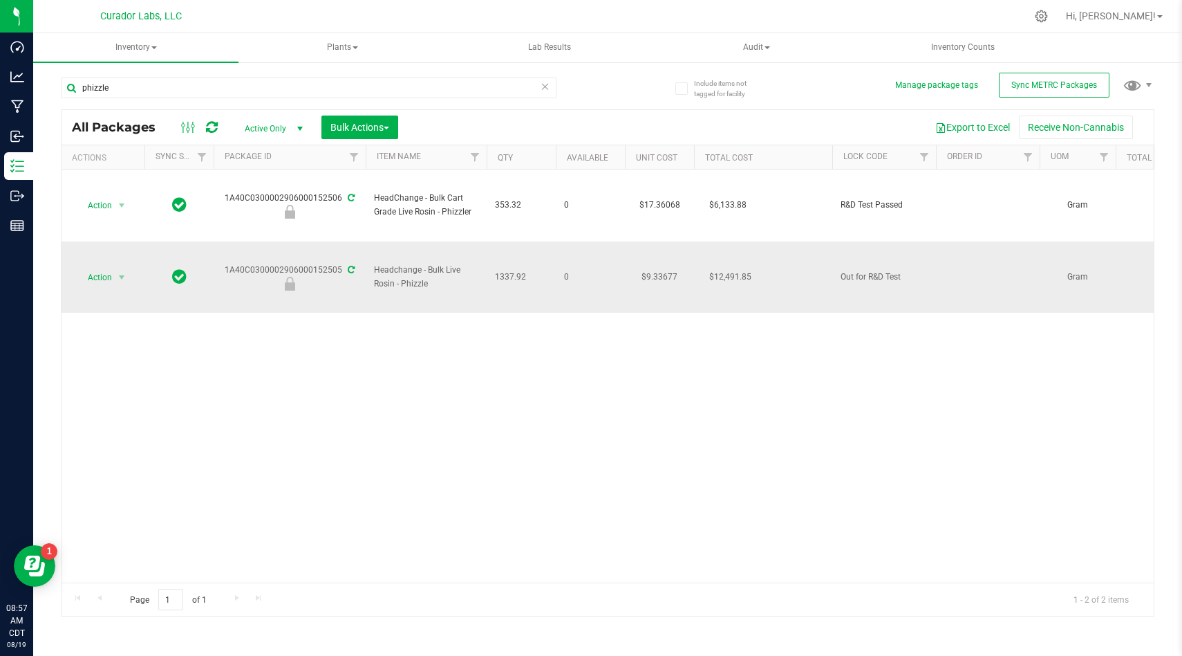
click at [418, 273] on span "Headchange - Bulk Live Rosin - Phizzle" at bounding box center [426, 276] width 104 height 26
copy tr "Headchange - Bulk Live Rosin - Phizzle"
click at [111, 276] on span "Action" at bounding box center [93, 277] width 37 height 19
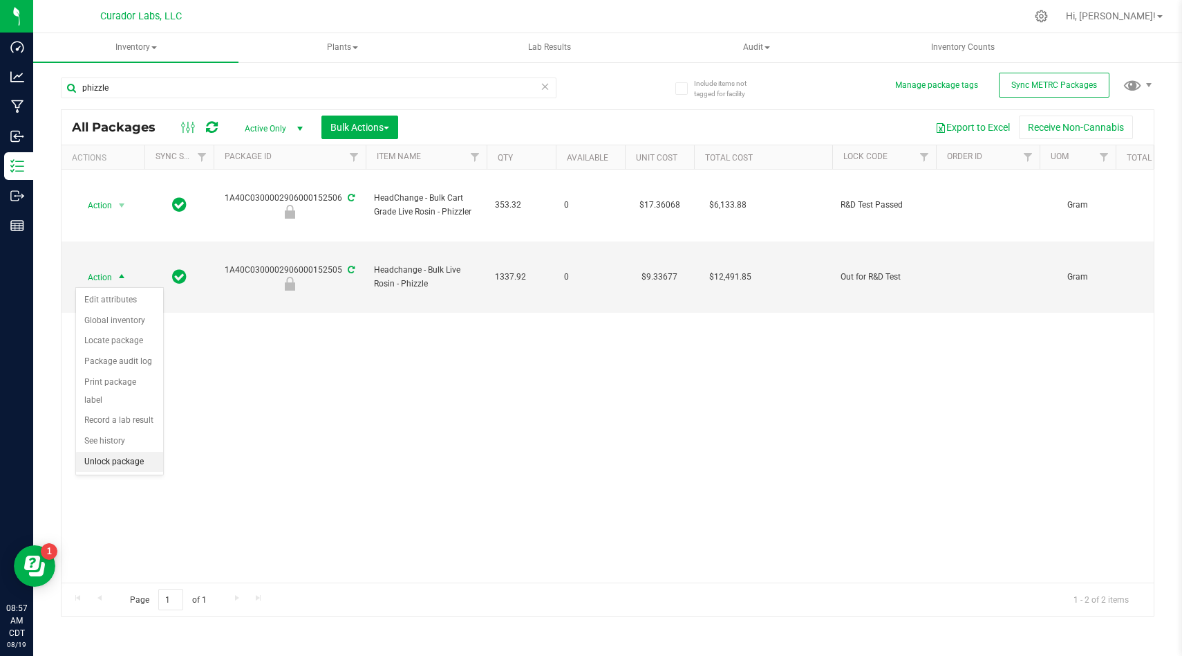
click at [149, 452] on li "Unlock package" at bounding box center [119, 462] width 87 height 21
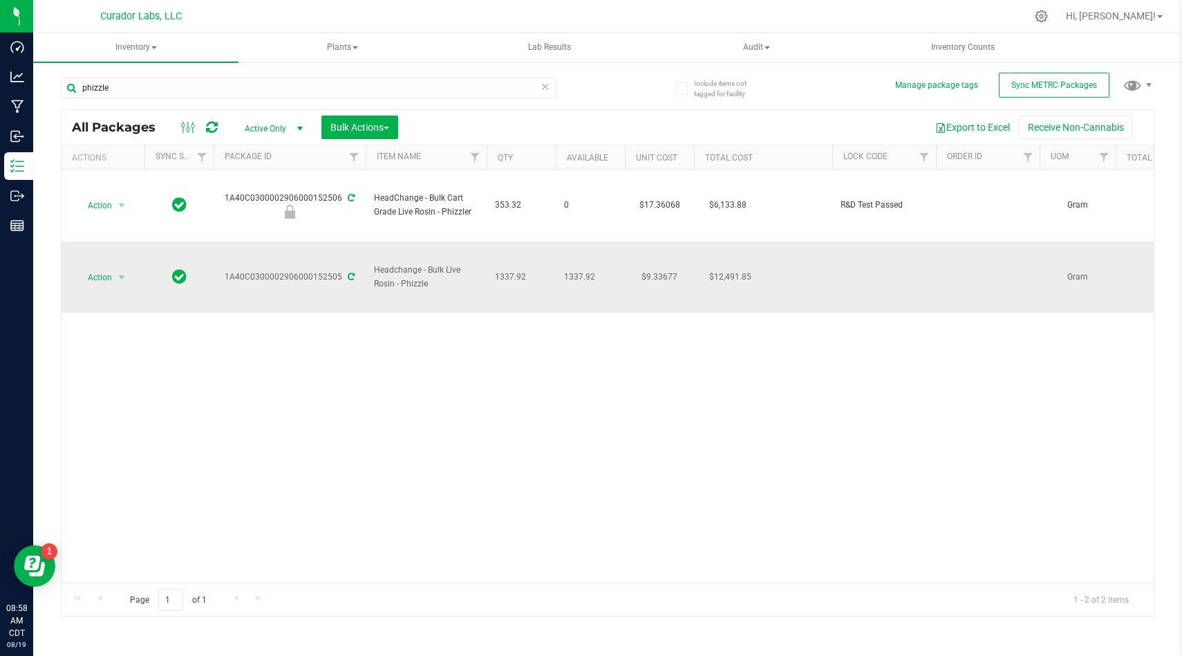
click at [515, 274] on span "1337.92" at bounding box center [521, 276] width 53 height 13
copy span "1337.92"
click at [576, 456] on div "Action Action Edit attributes Global inventory Locate package Package audit log…" at bounding box center [608, 375] width 1093 height 413
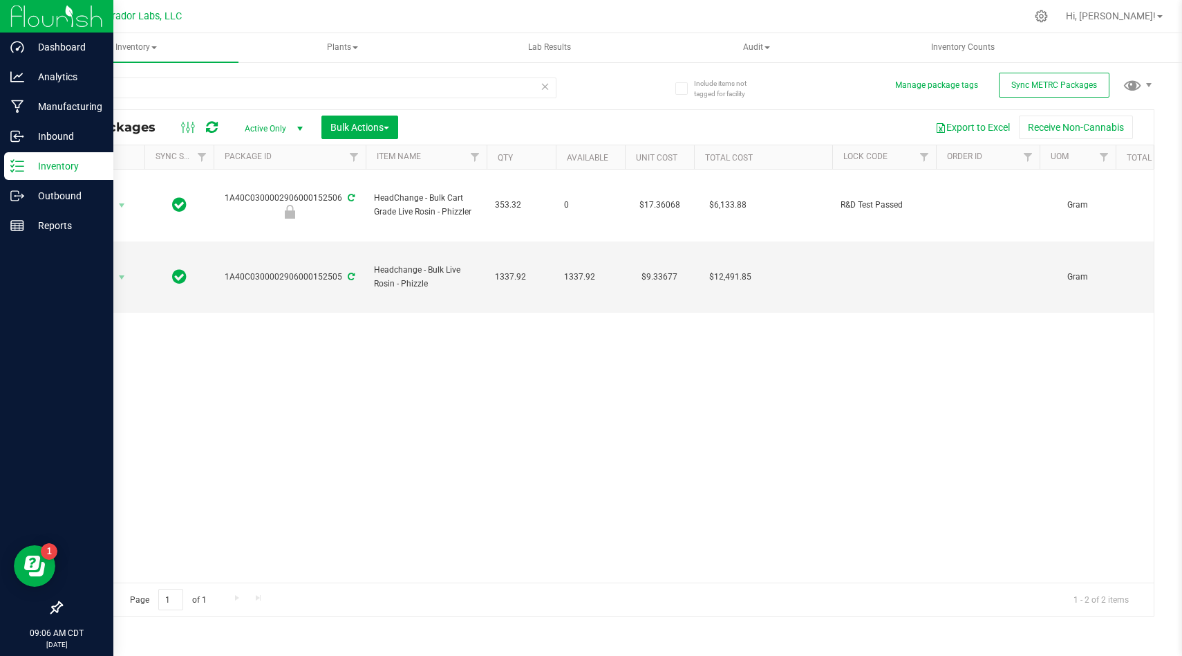
click at [18, 18] on img at bounding box center [56, 16] width 93 height 33
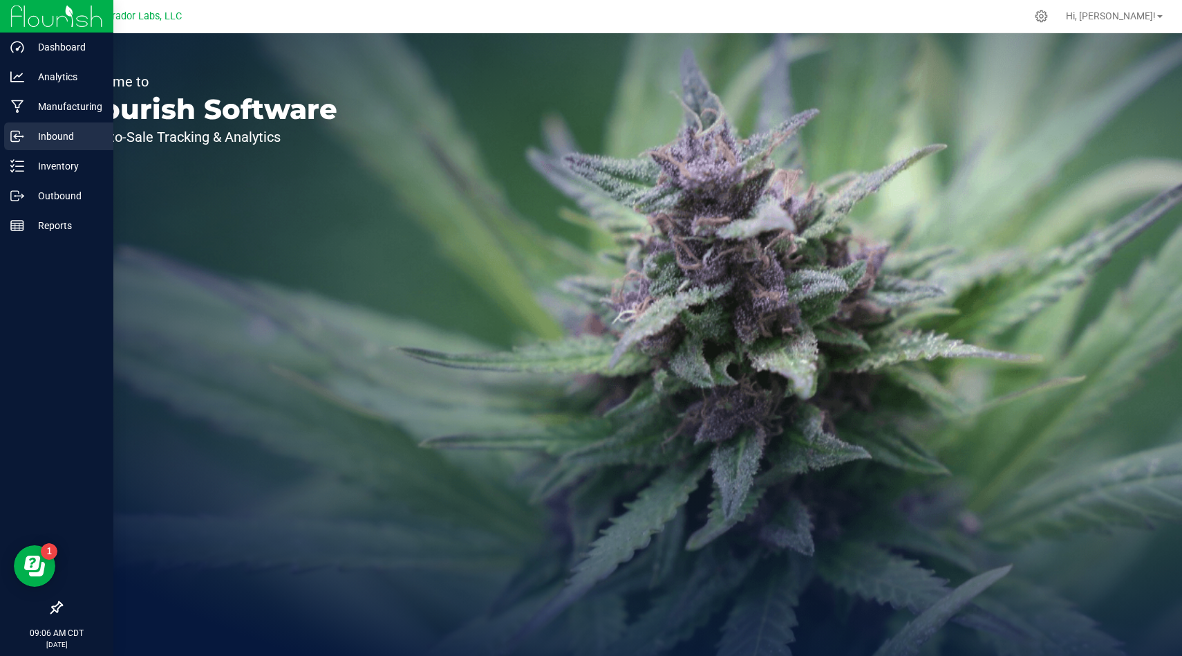
click at [22, 149] on div "Inbound" at bounding box center [58, 136] width 109 height 28
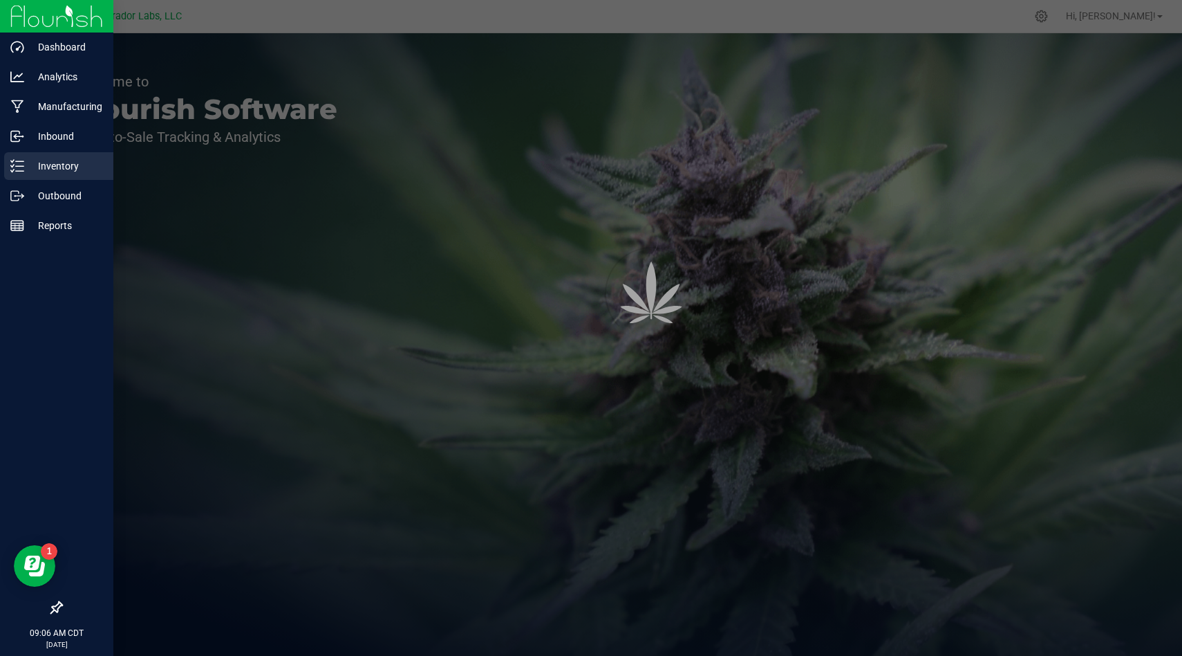
click at [21, 168] on icon at bounding box center [17, 166] width 14 height 14
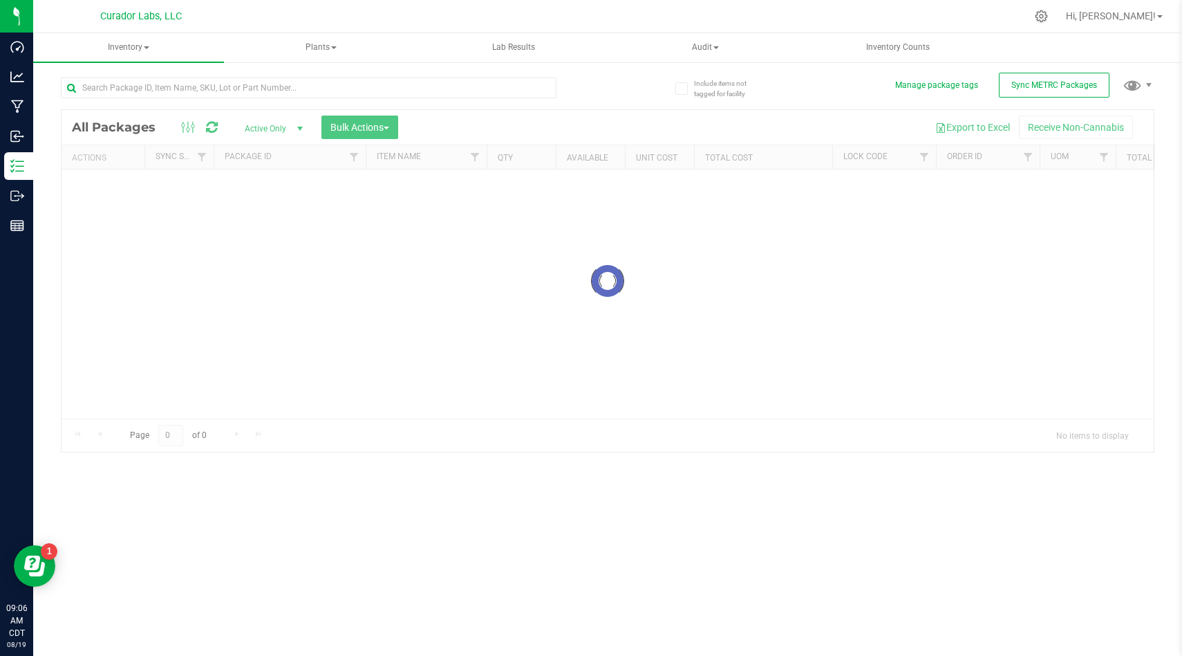
click at [651, 243] on div at bounding box center [608, 281] width 1093 height 342
click at [788, 152] on div at bounding box center [608, 281] width 1093 height 342
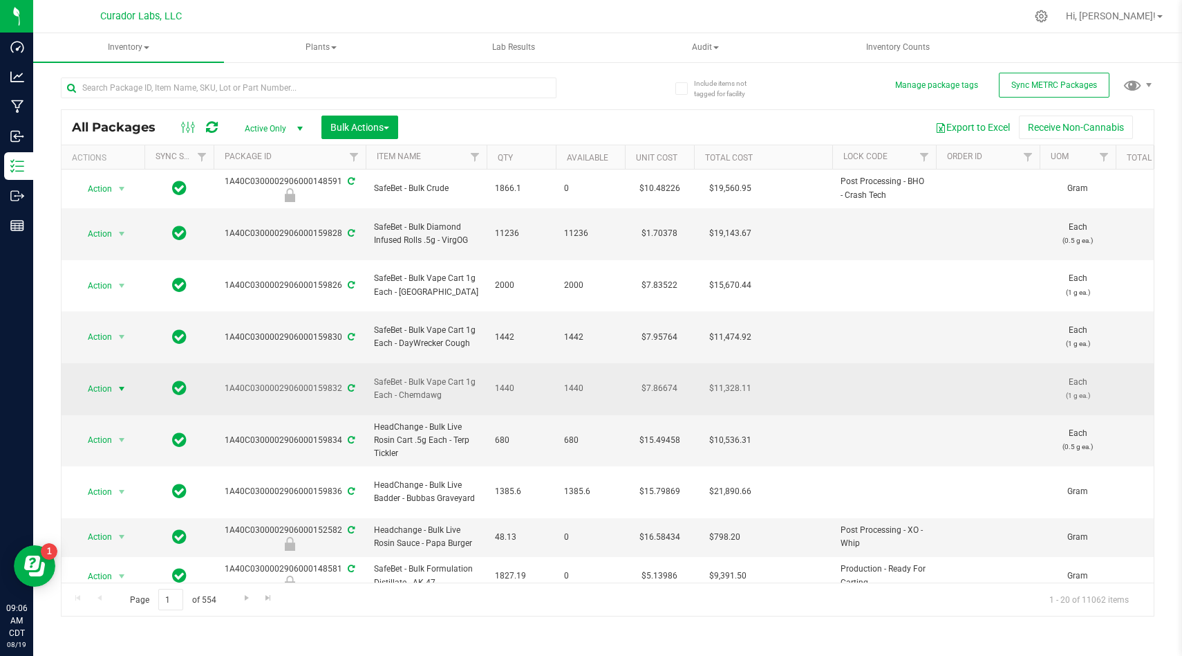
click at [100, 379] on span "Action" at bounding box center [93, 388] width 37 height 19
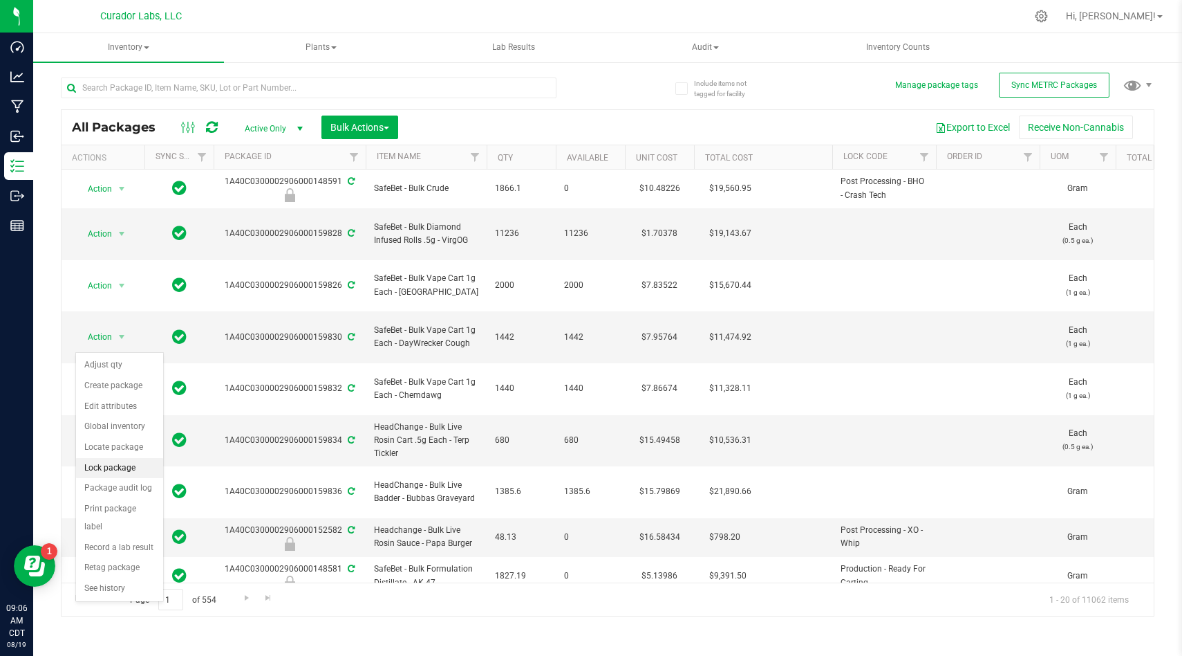
click at [140, 461] on li "Lock package" at bounding box center [119, 468] width 87 height 21
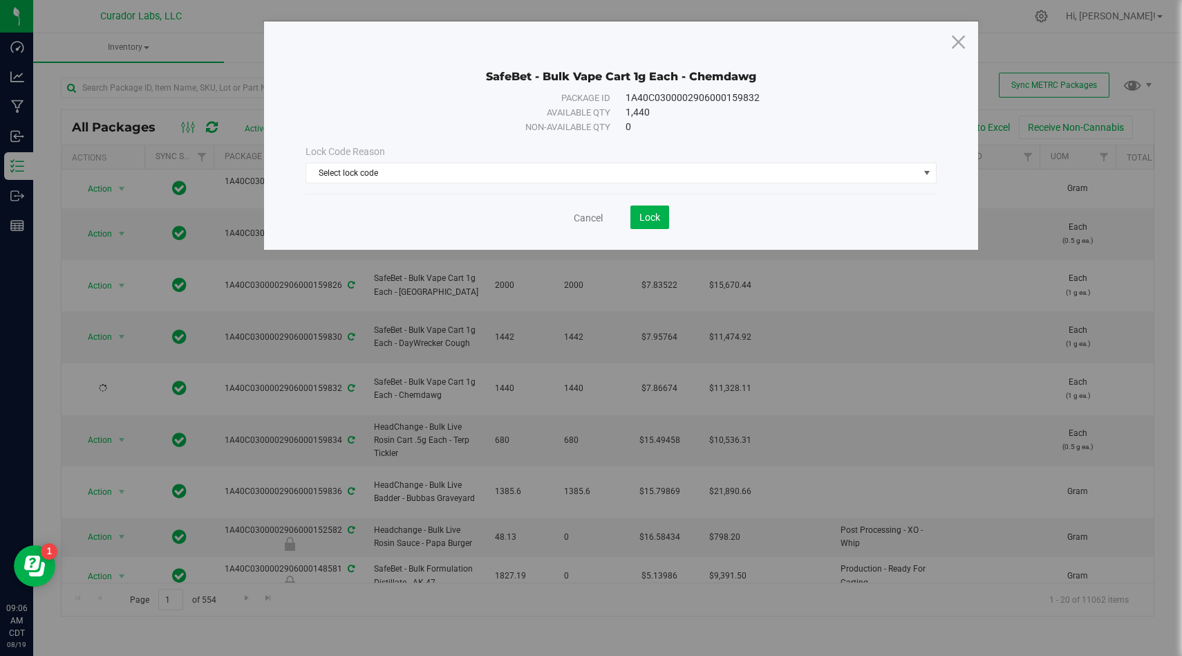
click at [476, 186] on div "Lock Code Reason Select lock code Select lock code Quarantine Lock Ready for Me…" at bounding box center [621, 163] width 652 height 59
click at [478, 174] on span "Select lock code" at bounding box center [612, 172] width 613 height 19
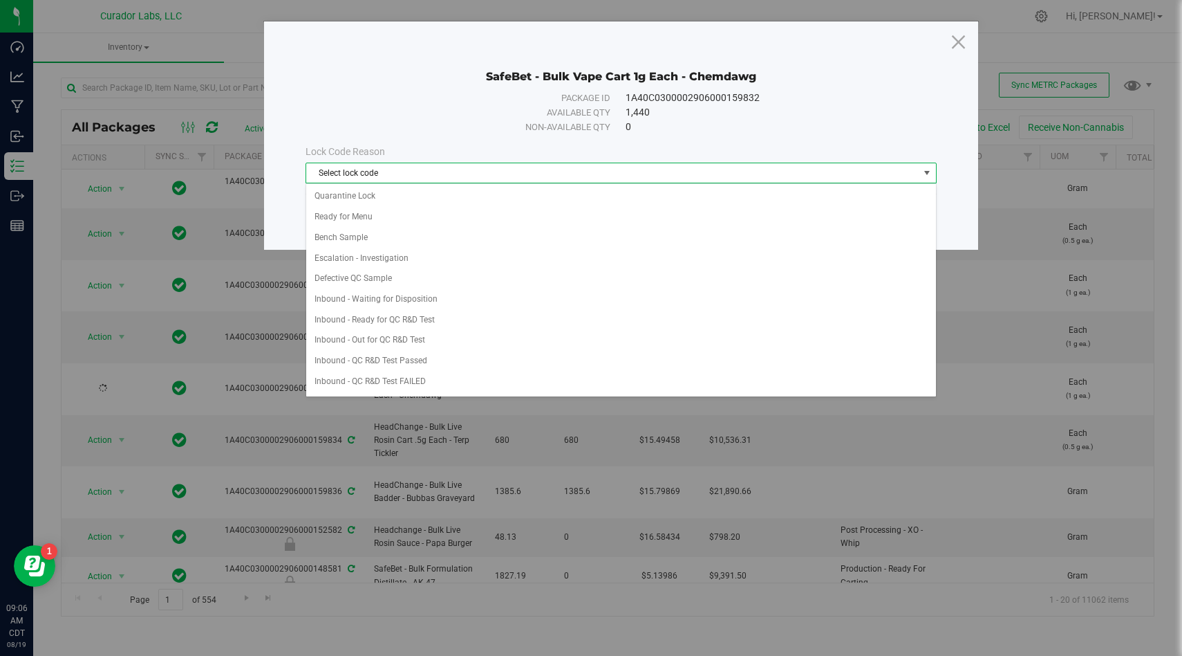
scroll to position [389, 0]
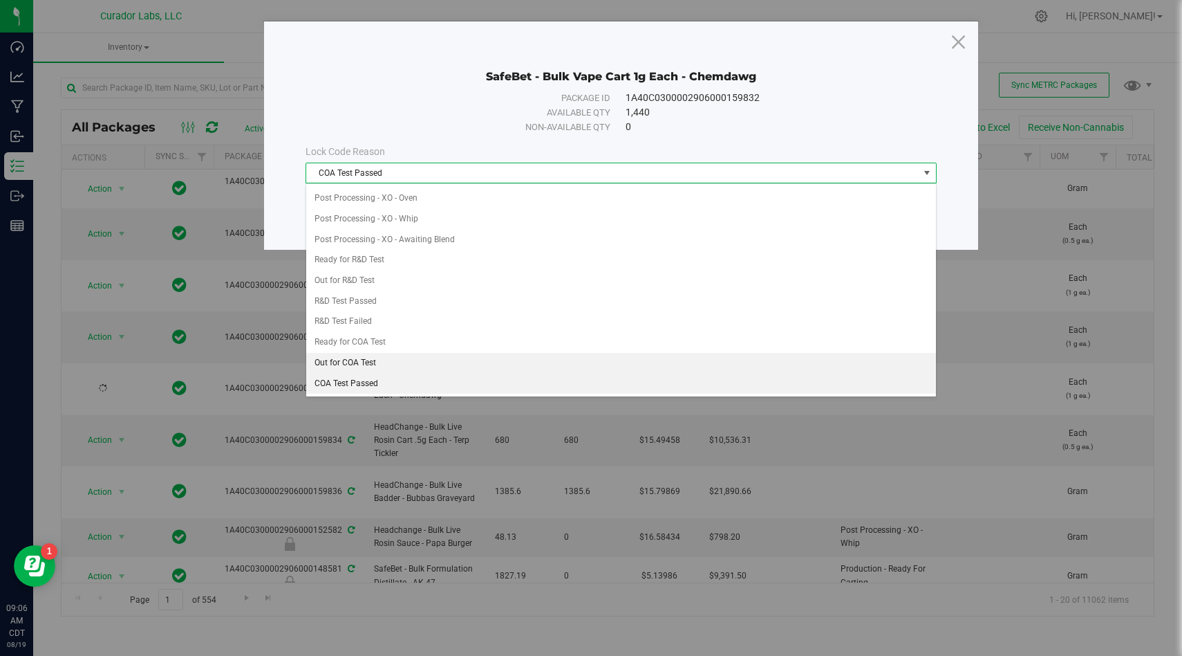
click at [411, 367] on li "Out for COA Test" at bounding box center [621, 363] width 630 height 21
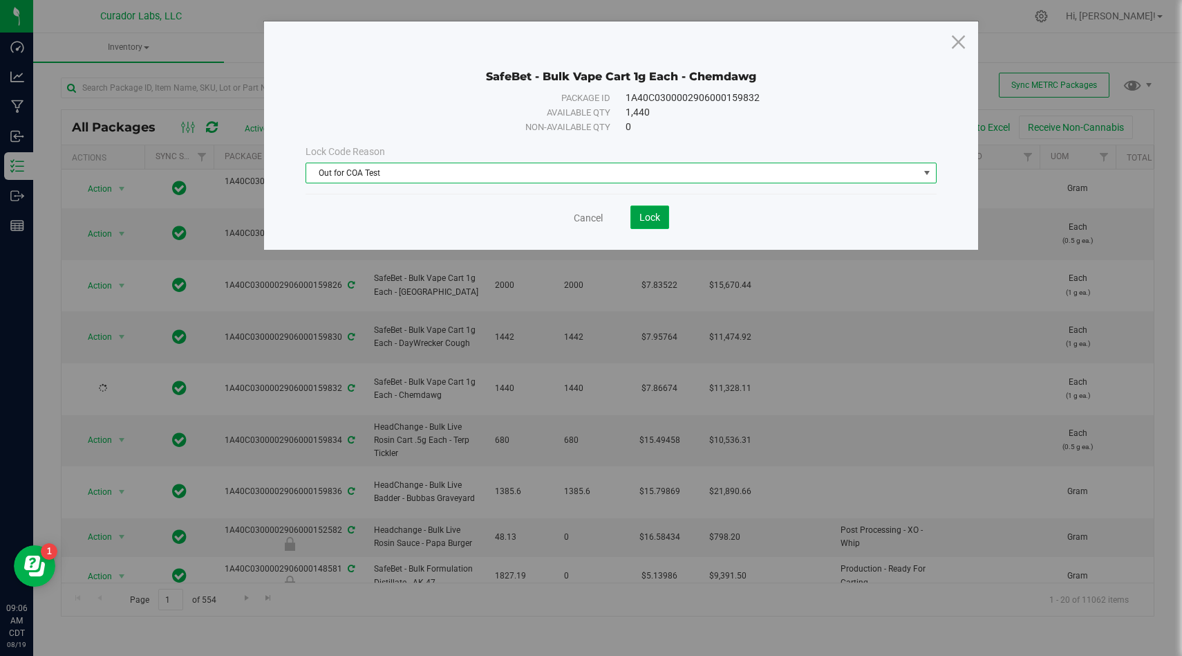
click at [652, 214] on span "Lock" at bounding box center [650, 217] width 21 height 11
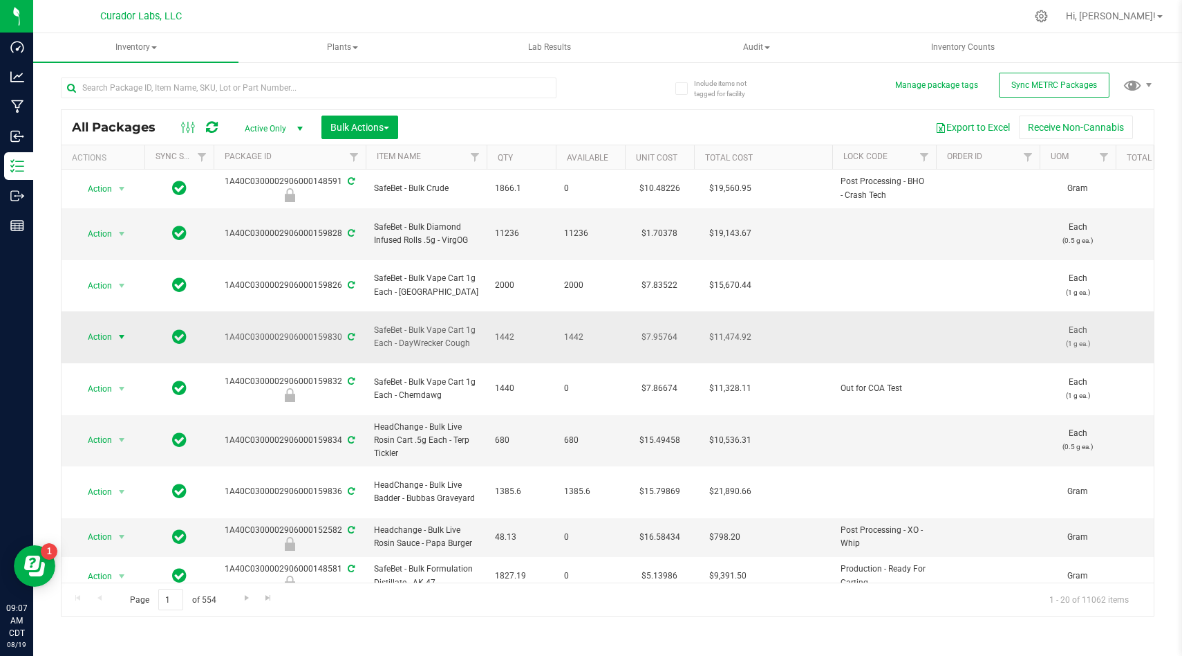
click at [120, 331] on span "select" at bounding box center [121, 336] width 11 height 11
click at [140, 423] on li "Lock package" at bounding box center [119, 429] width 87 height 21
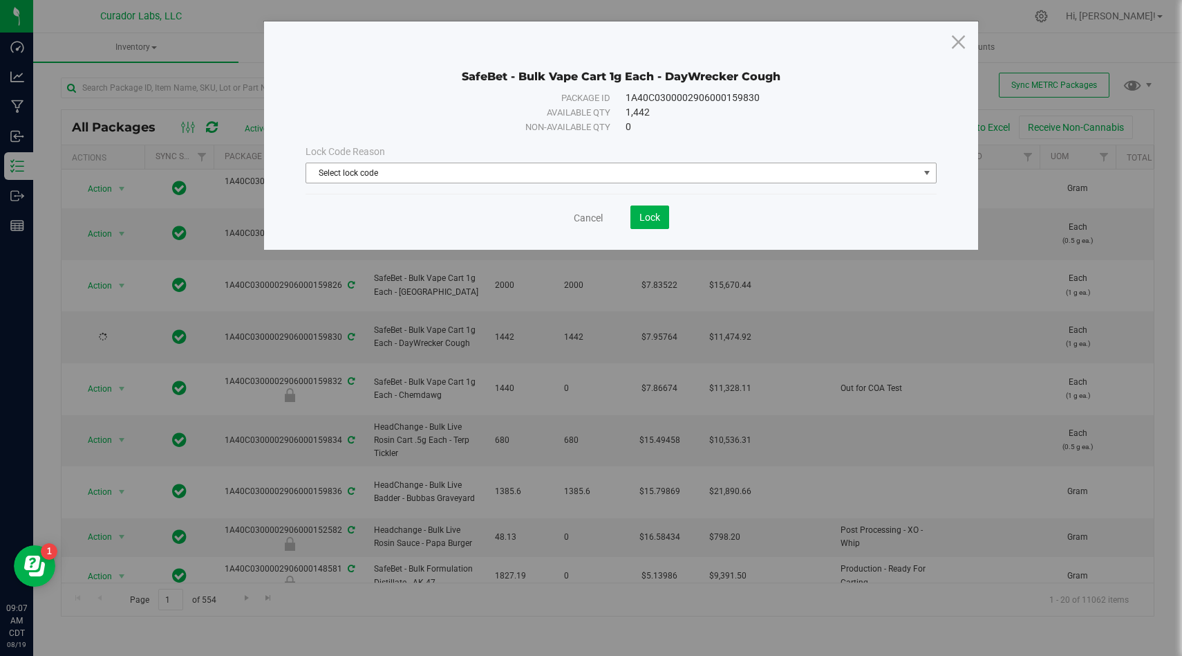
click at [369, 169] on span "Select lock code" at bounding box center [612, 172] width 613 height 19
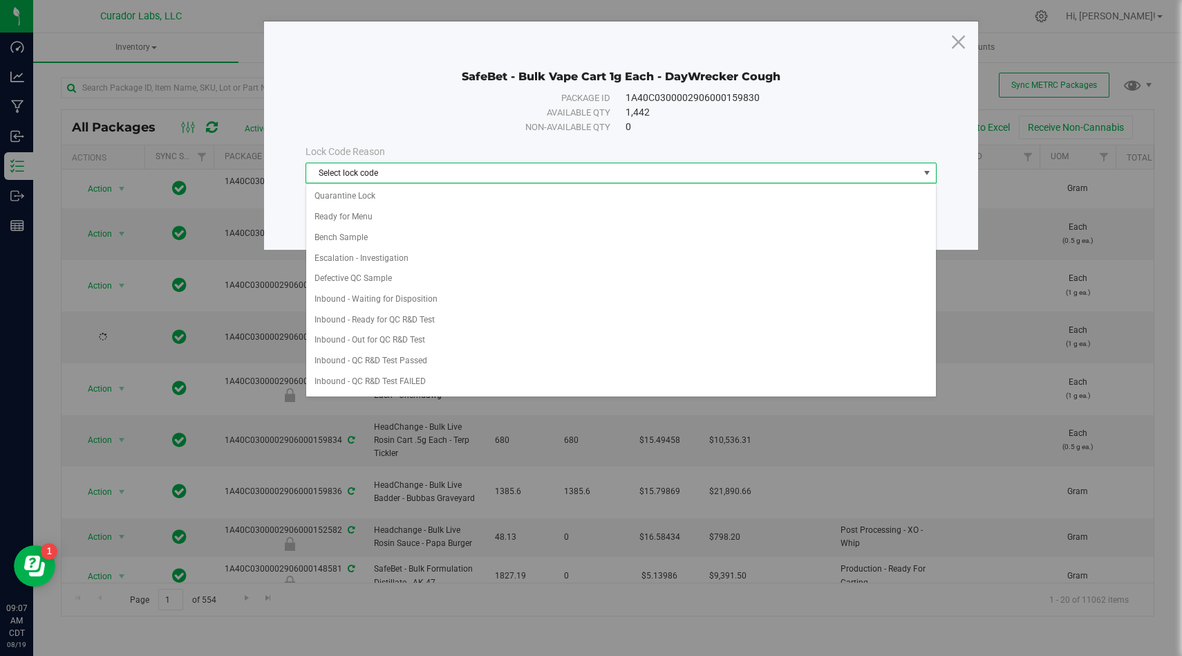
scroll to position [389, 0]
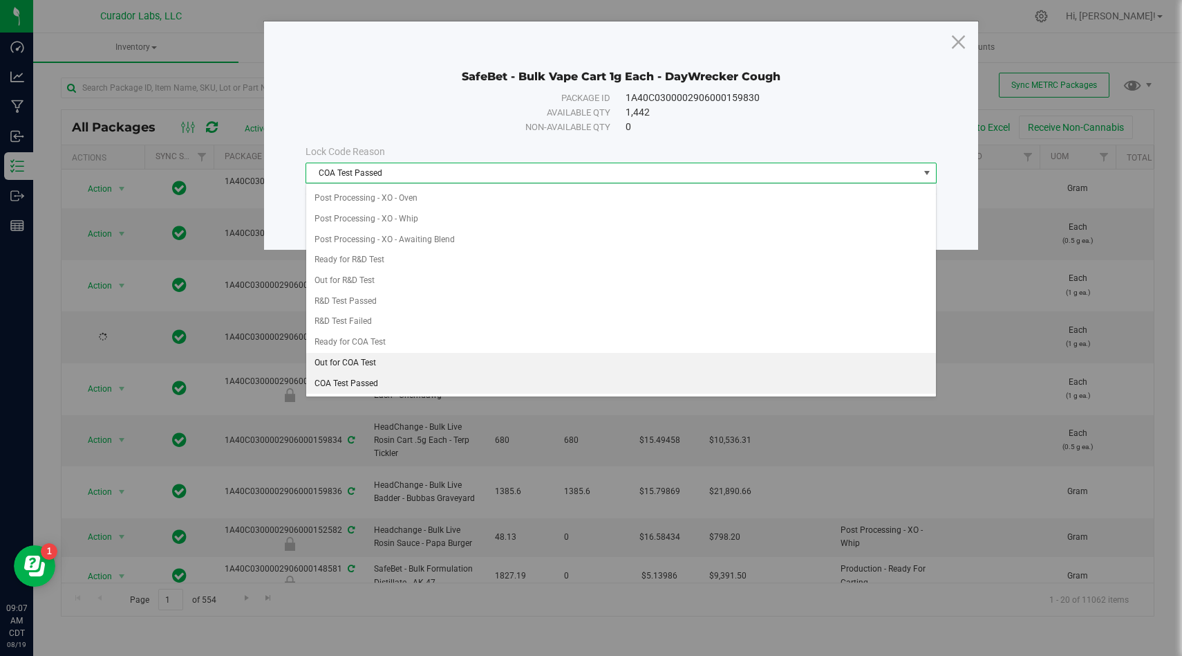
click at [390, 368] on li "Out for COA Test" at bounding box center [621, 363] width 630 height 21
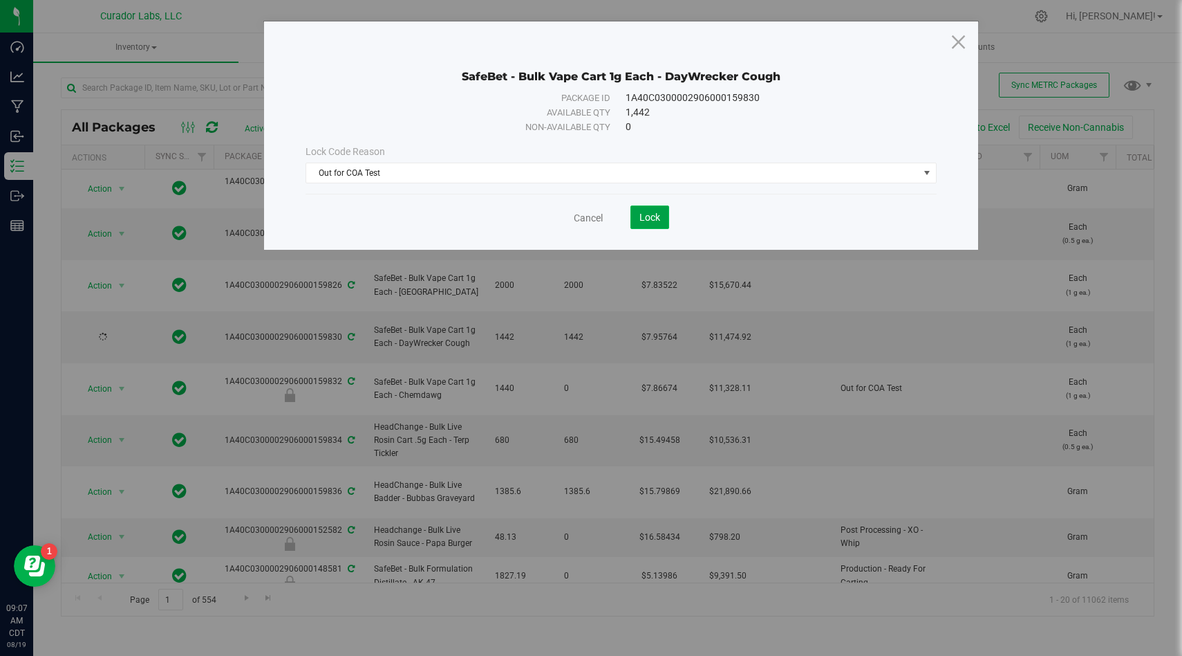
click at [641, 207] on button "Lock" at bounding box center [650, 217] width 39 height 24
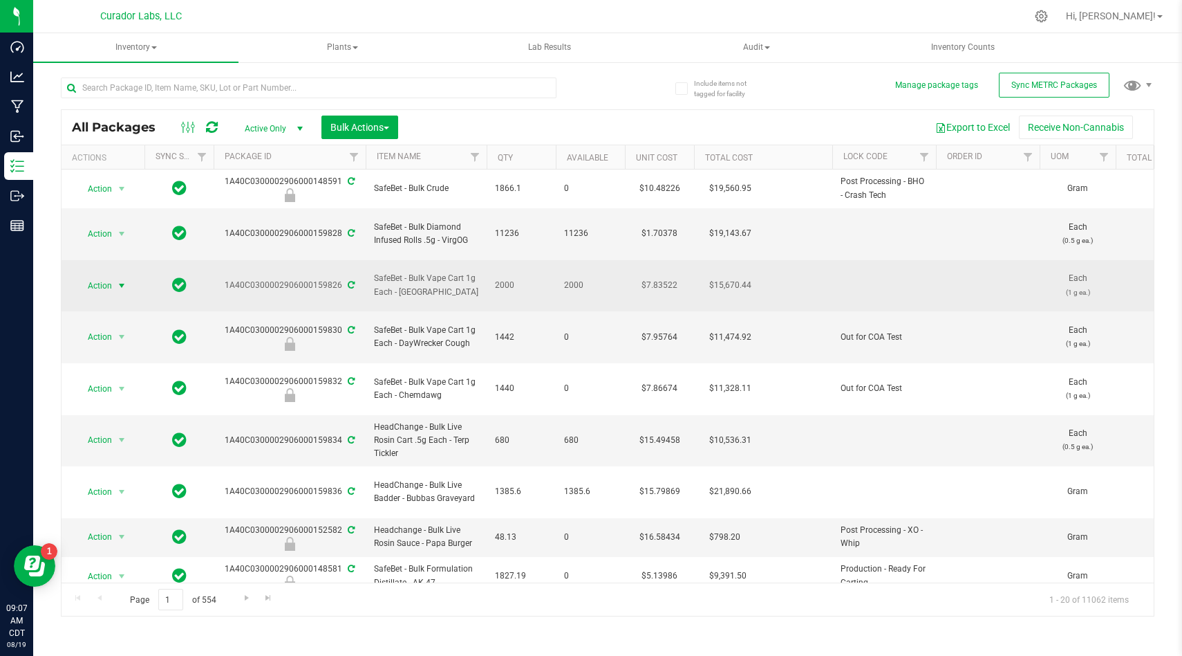
click at [102, 276] on span "Action" at bounding box center [93, 285] width 37 height 19
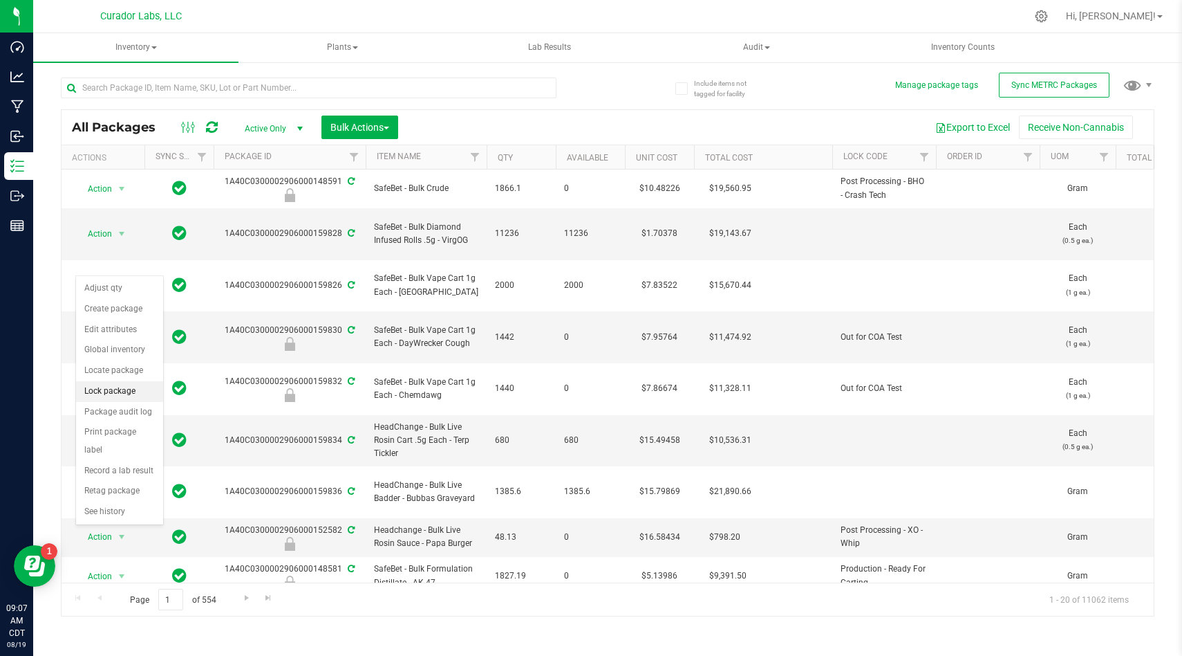
click at [147, 384] on li "Lock package" at bounding box center [119, 391] width 87 height 21
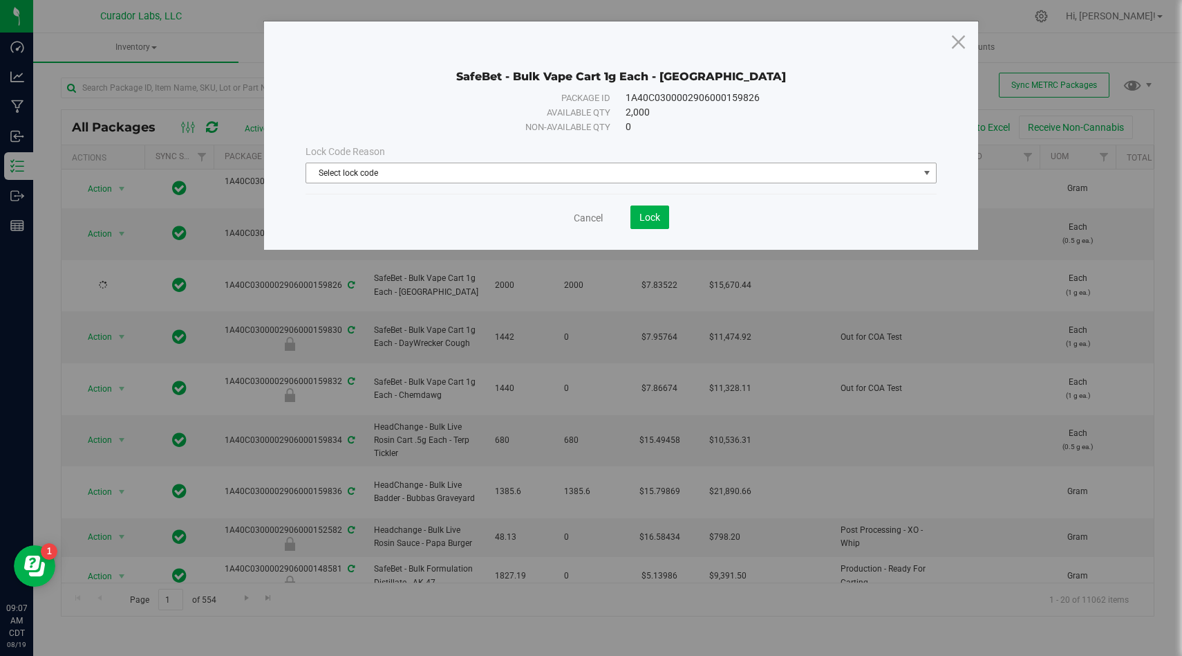
click at [471, 171] on span "Select lock code" at bounding box center [612, 172] width 613 height 19
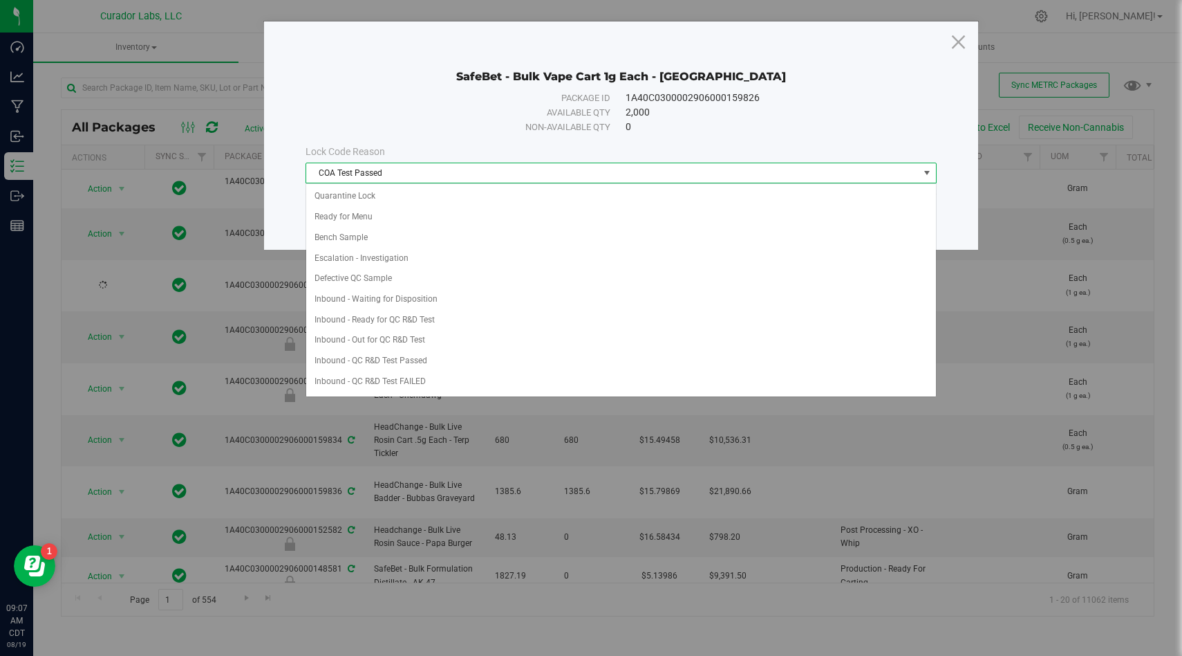
scroll to position [389, 0]
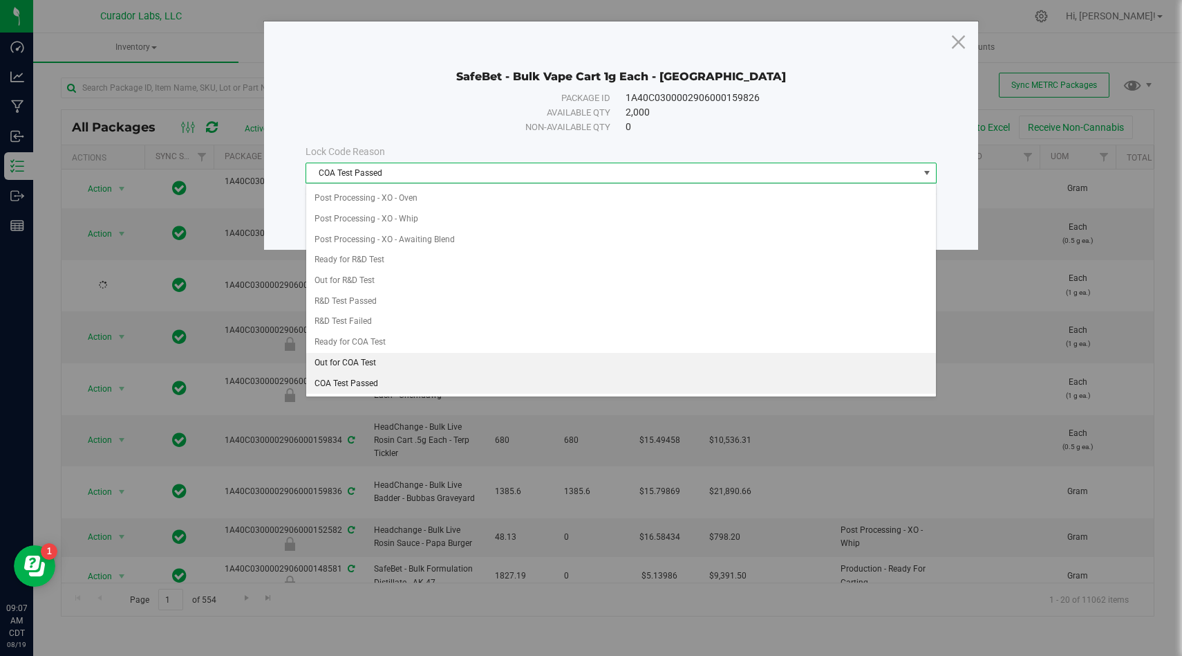
click at [423, 362] on li "Out for COA Test" at bounding box center [621, 363] width 630 height 21
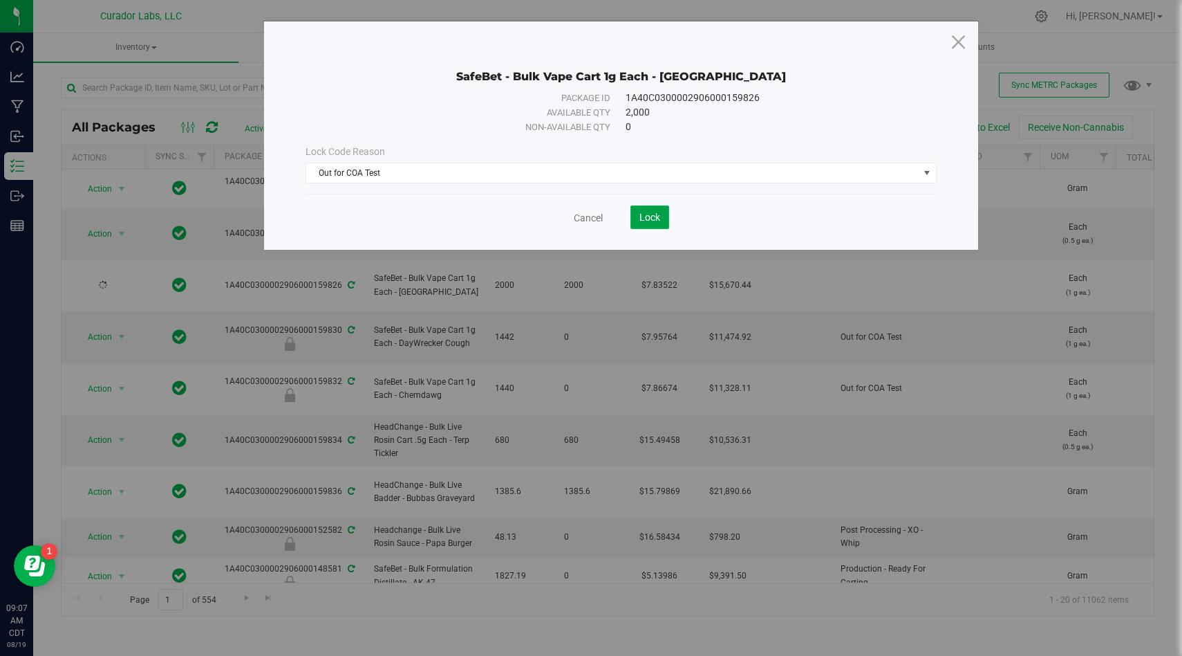
click at [640, 225] on button "Lock" at bounding box center [650, 217] width 39 height 24
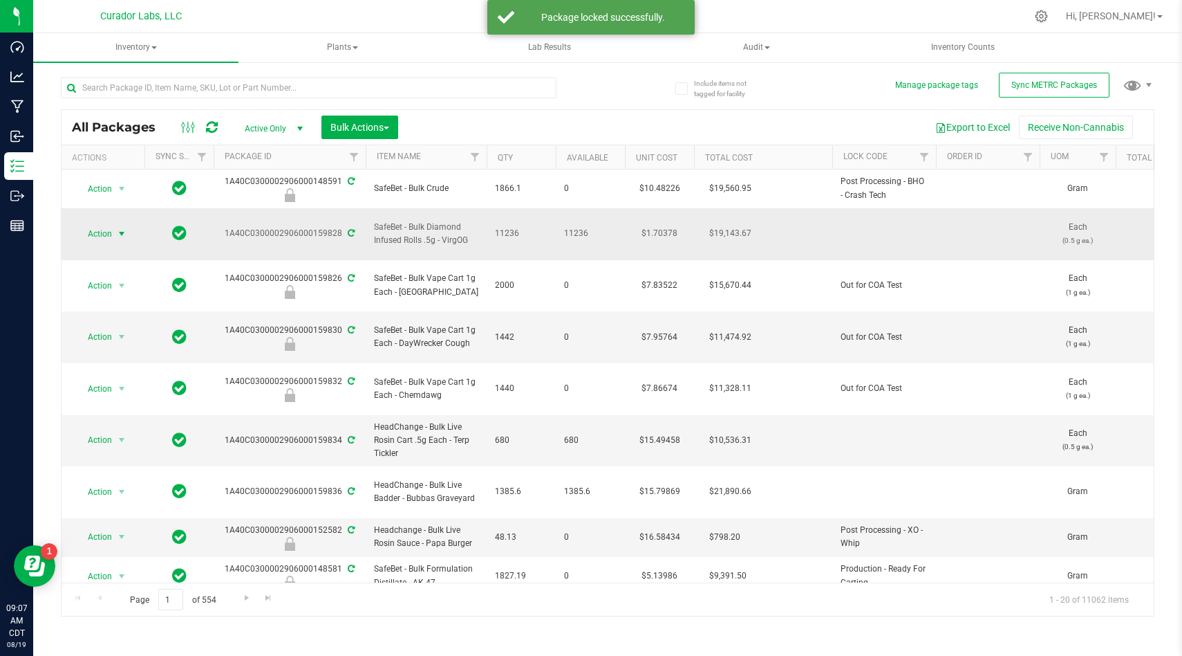
click at [131, 230] on div "Action Action Adjust qty Create package Edit attributes Global inventory Locate…" at bounding box center [103, 233] width 66 height 19
click at [112, 234] on span "Action" at bounding box center [93, 233] width 37 height 19
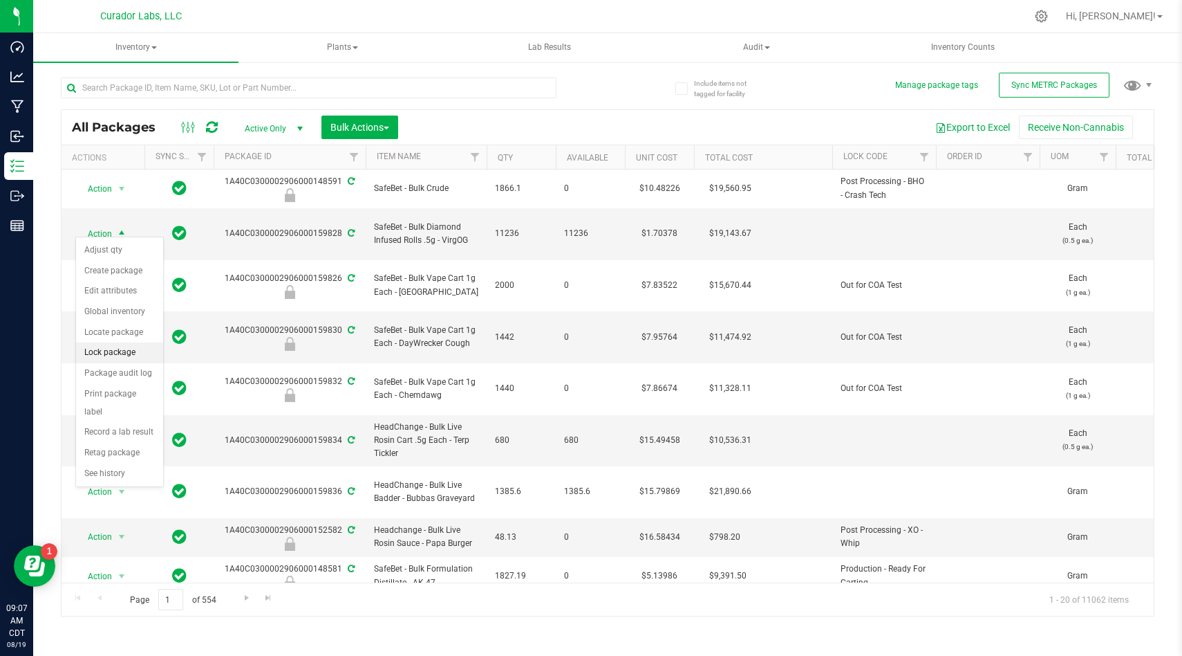
click at [147, 344] on li "Lock package" at bounding box center [119, 352] width 87 height 21
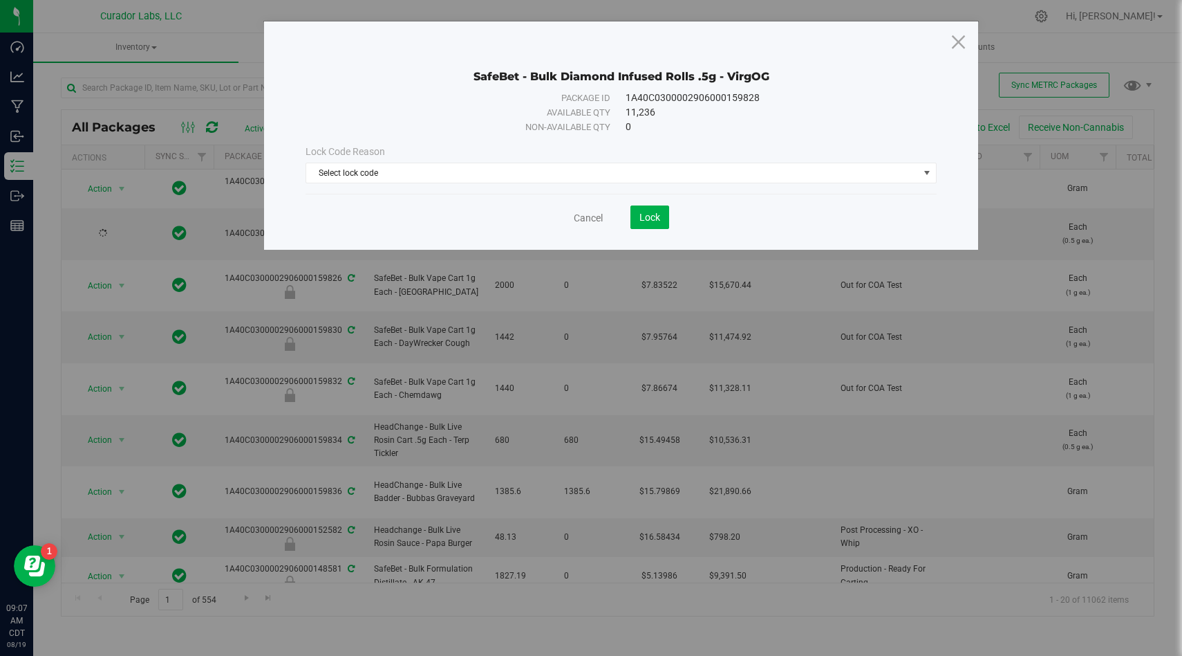
click at [607, 157] on div "Lock Code Reason" at bounding box center [621, 152] width 631 height 15
click at [607, 165] on span "Select lock code" at bounding box center [612, 172] width 613 height 19
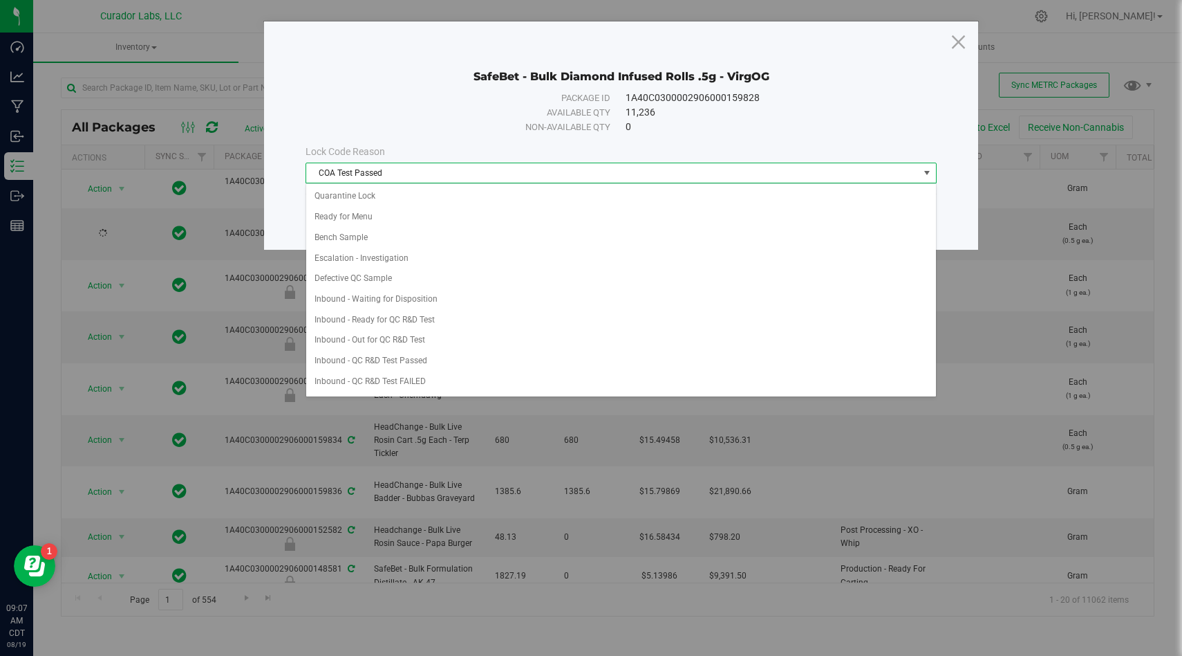
scroll to position [389, 0]
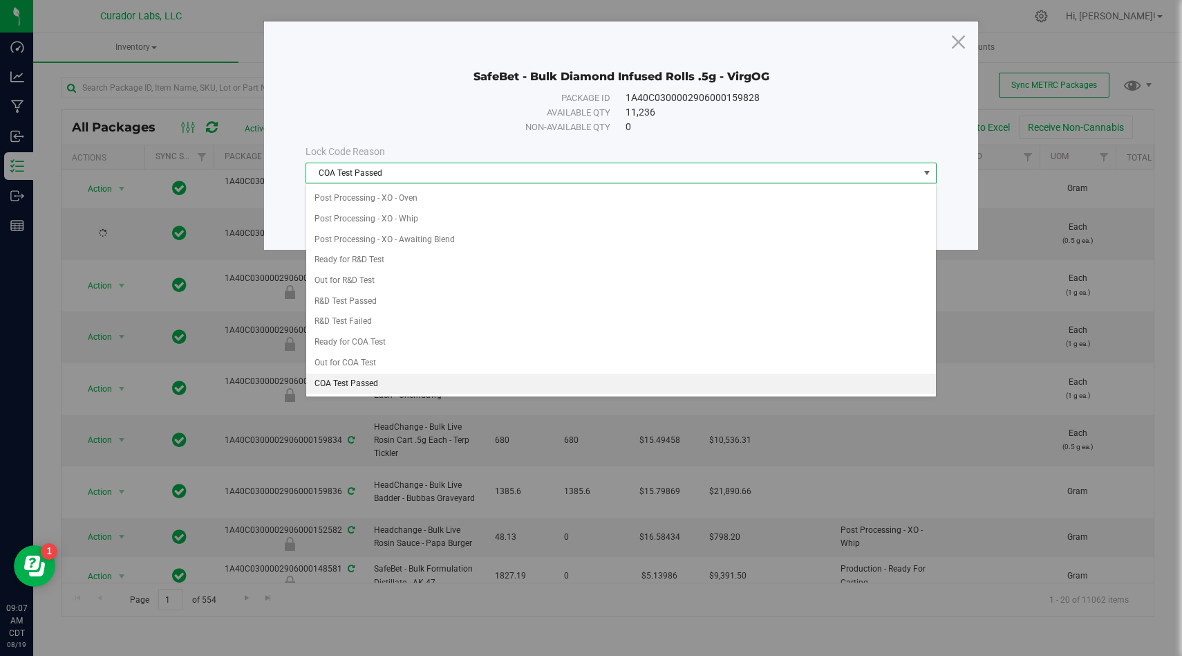
click at [512, 380] on li "COA Test Passed" at bounding box center [621, 383] width 630 height 21
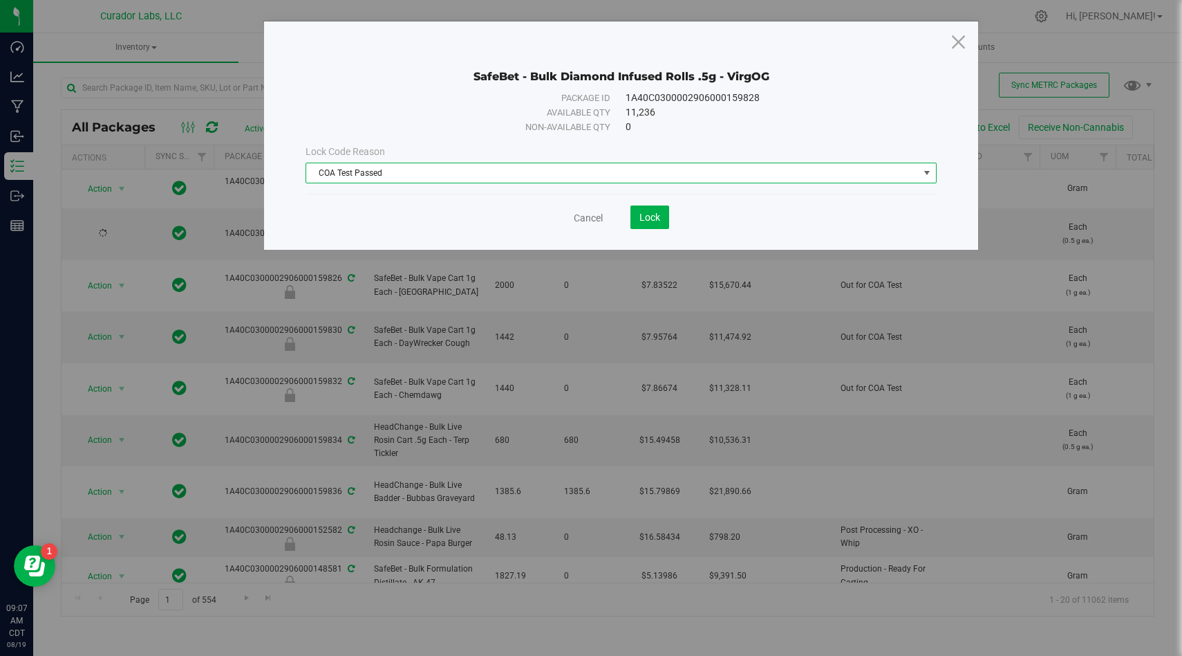
click at [632, 176] on span "COA Test Passed" at bounding box center [612, 172] width 613 height 19
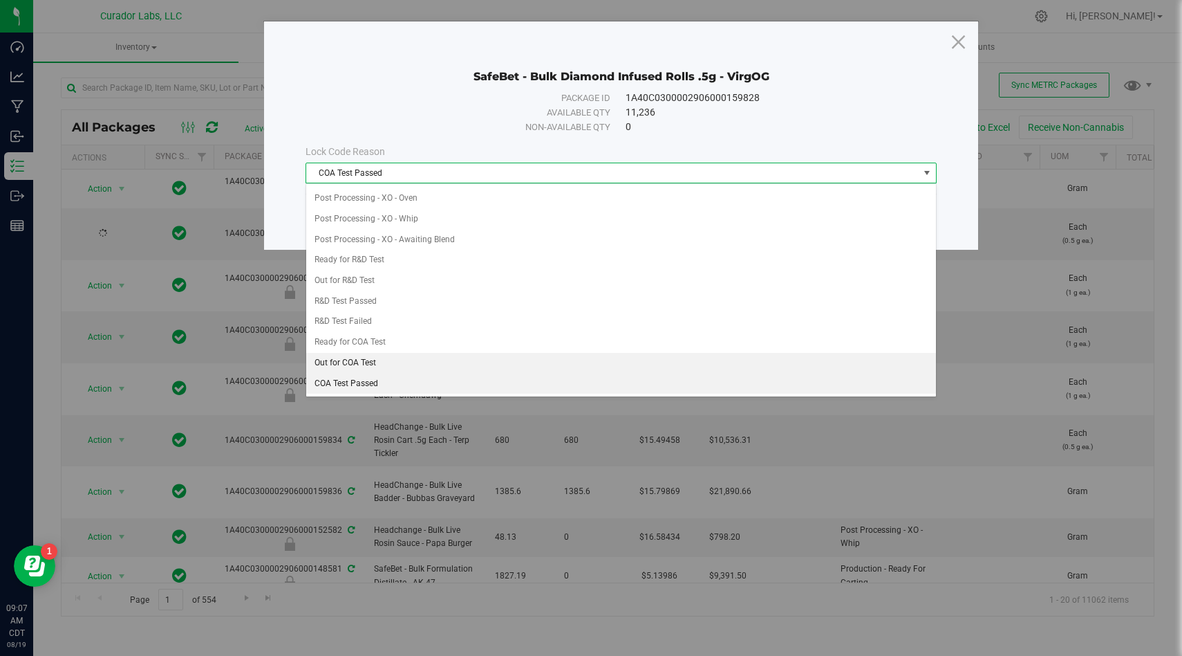
click at [573, 354] on li "Out for COA Test" at bounding box center [621, 363] width 630 height 21
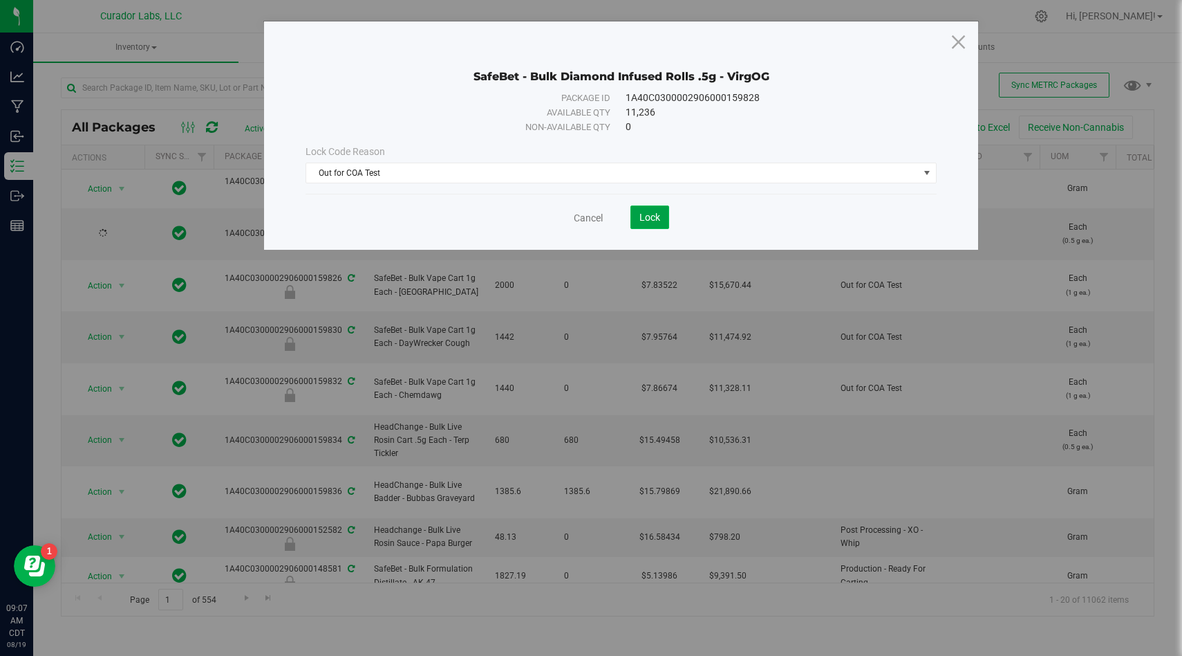
click at [653, 210] on button "Lock" at bounding box center [650, 217] width 39 height 24
